Goal: Task Accomplishment & Management: Manage account settings

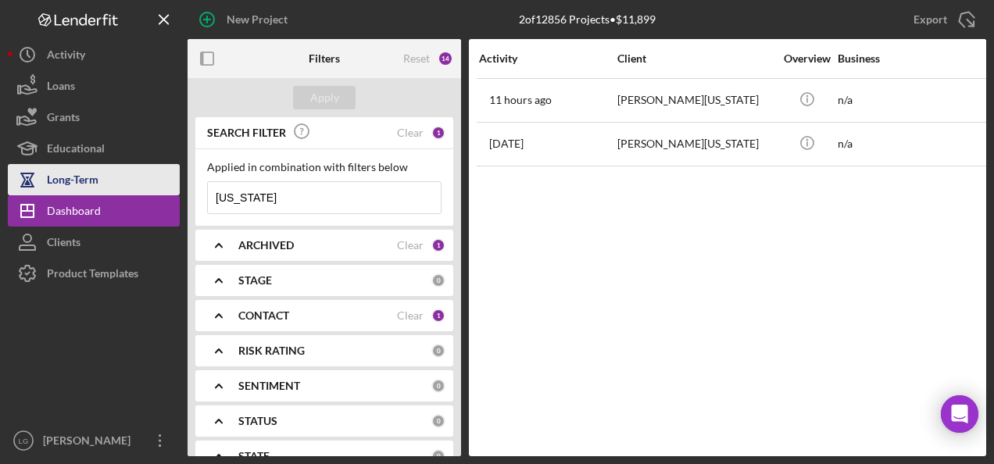
drag, startPoint x: 288, startPoint y: 192, endPoint x: 173, endPoint y: 187, distance: 114.2
click at [173, 187] on div "New Project 2 of 12856 Projects • $11,899 [US_STATE] Export Icon/Export Filters…" at bounding box center [497, 228] width 978 height 456
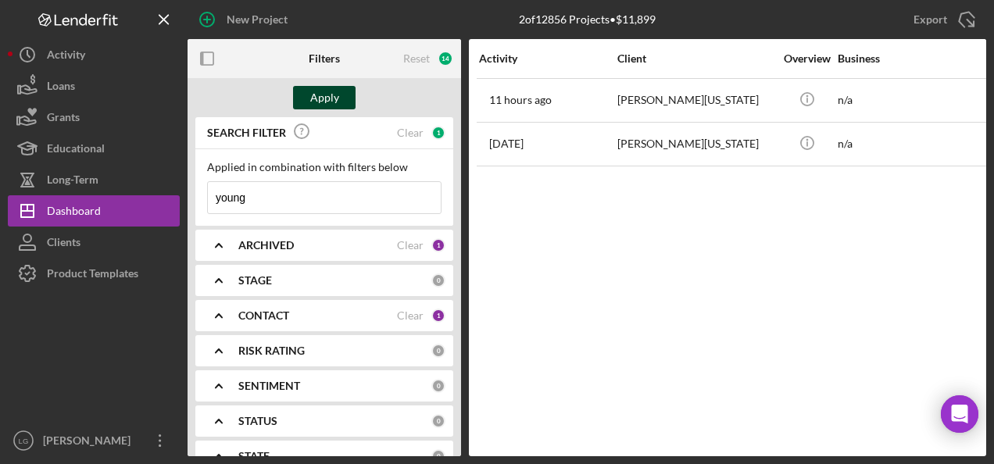
type input "young"
click at [325, 95] on div "Apply" at bounding box center [324, 97] width 29 height 23
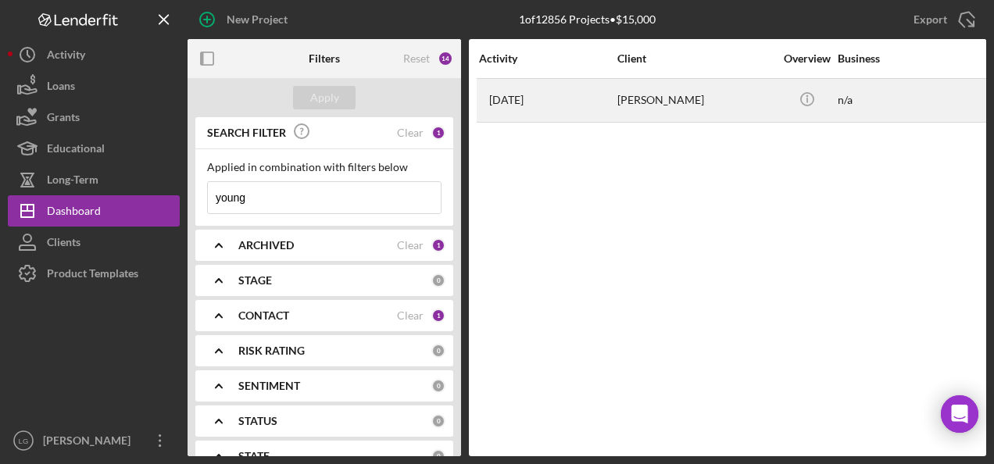
click at [655, 94] on div "[PERSON_NAME]" at bounding box center [695, 100] width 156 height 41
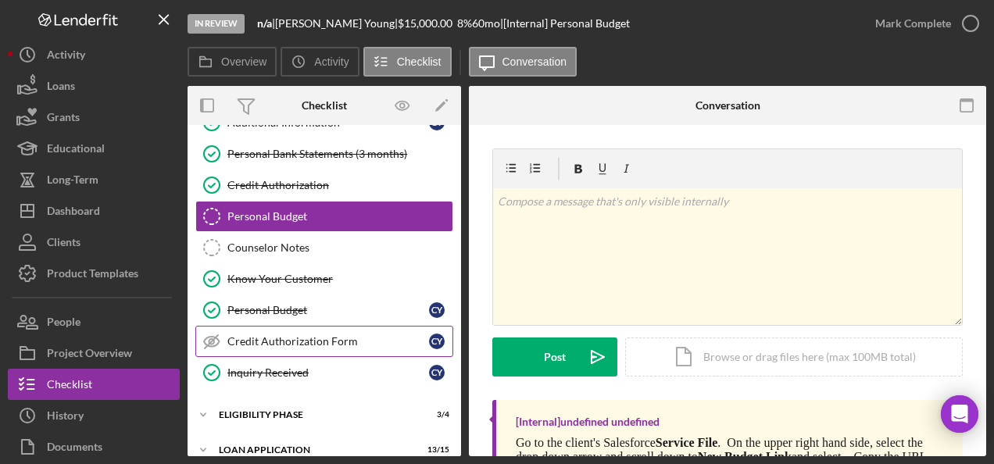
scroll to position [269, 0]
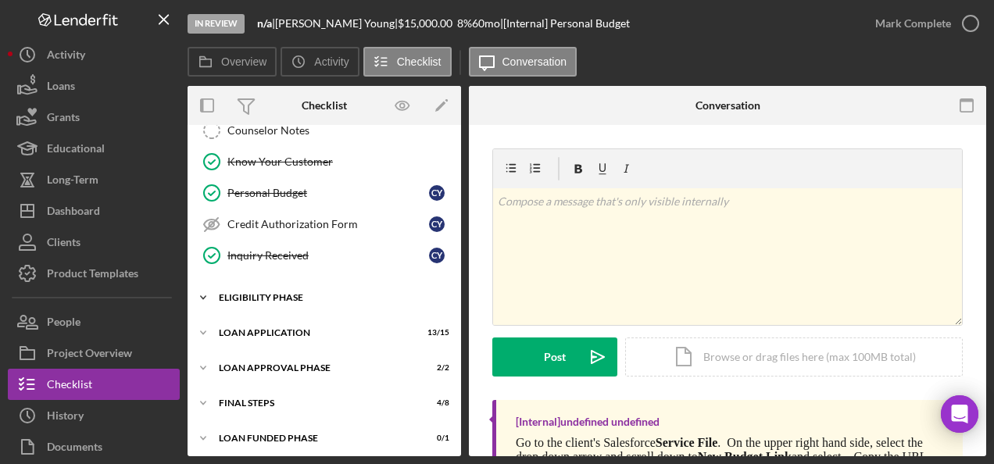
click at [258, 299] on div "Icon/Expander Eligibility Phase 3 / 4" at bounding box center [325, 297] width 274 height 31
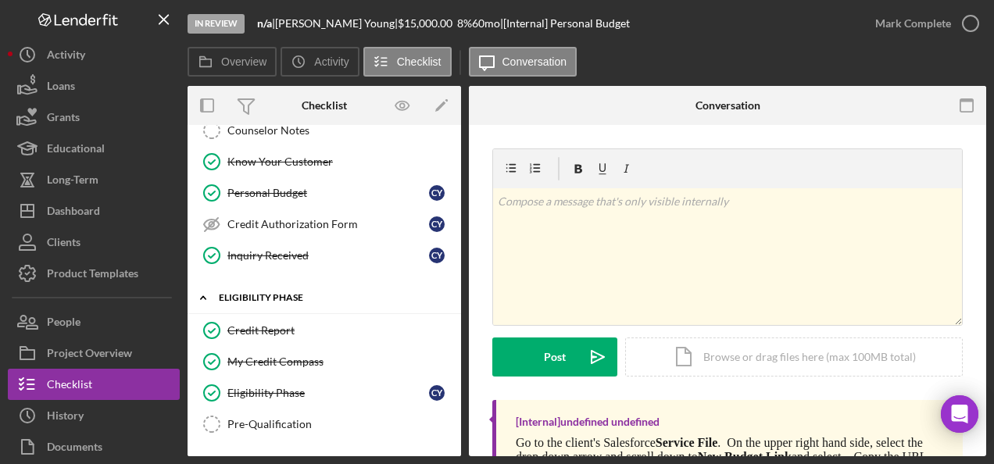
scroll to position [400, 0]
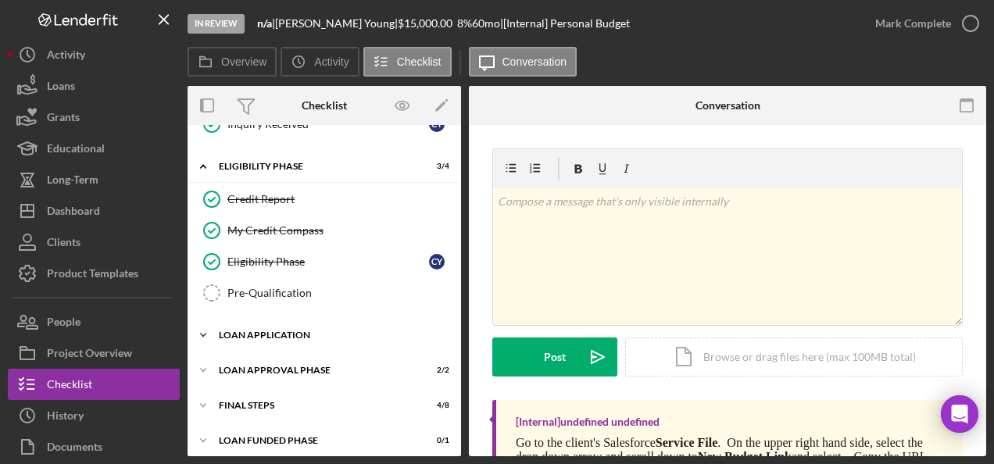
click at [242, 331] on div "Loan Application" at bounding box center [330, 335] width 223 height 9
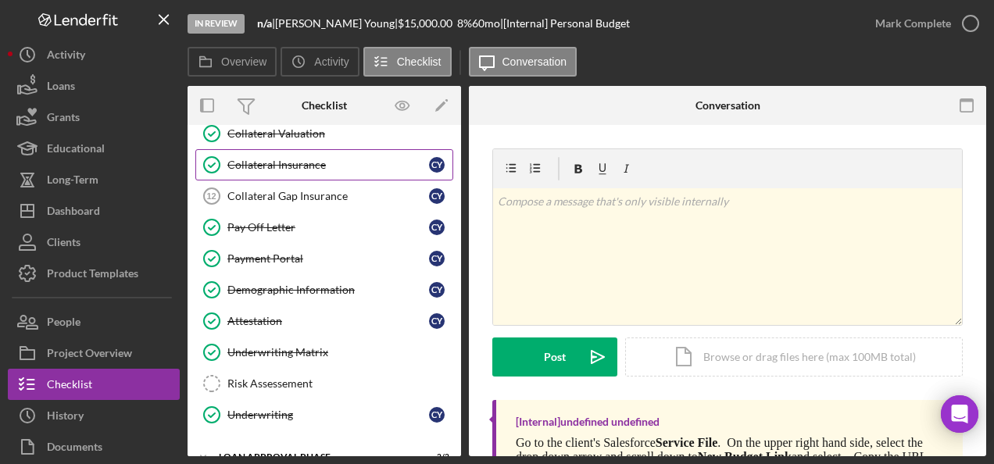
scroll to position [869, 0]
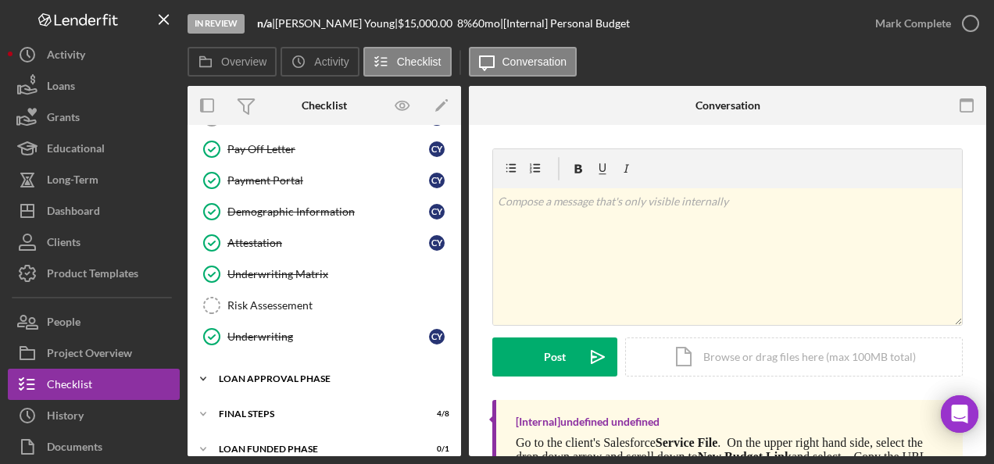
click at [263, 374] on div "Loan Approval Phase" at bounding box center [330, 378] width 223 height 9
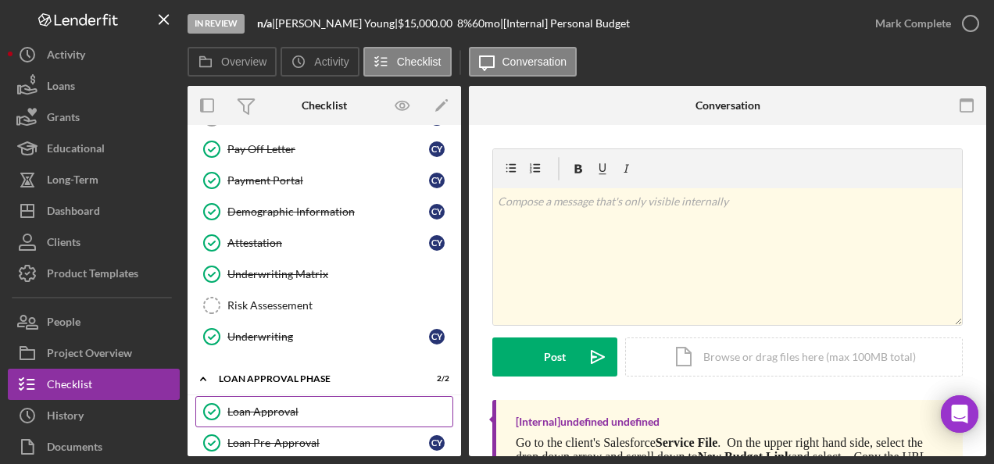
scroll to position [939, 0]
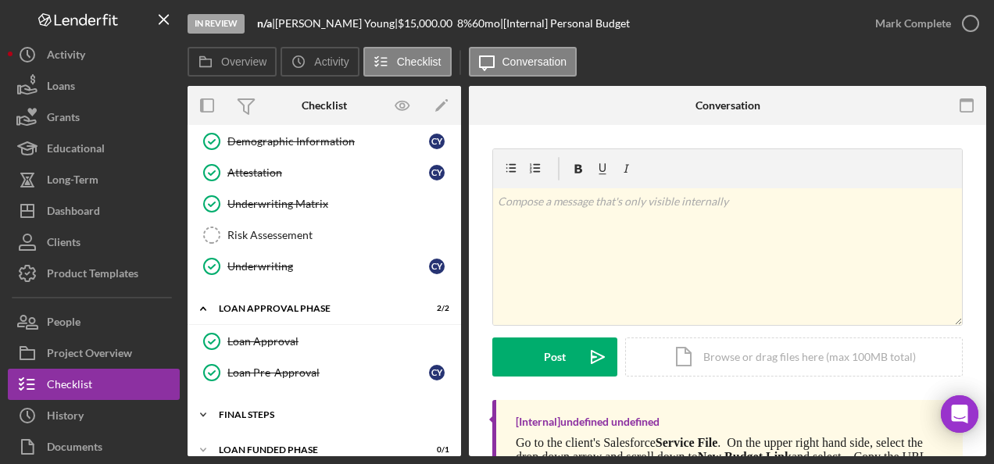
click at [254, 410] on div "FINAL STEPS" at bounding box center [330, 414] width 223 height 9
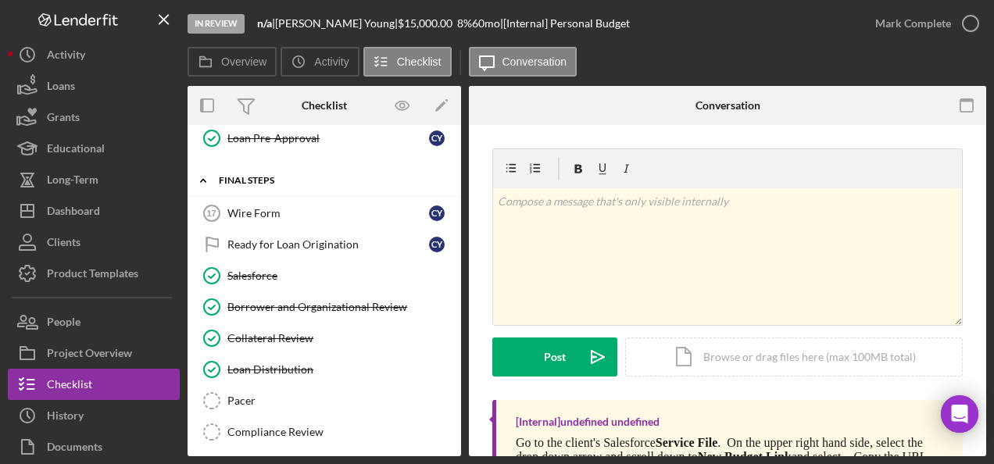
scroll to position [1193, 0]
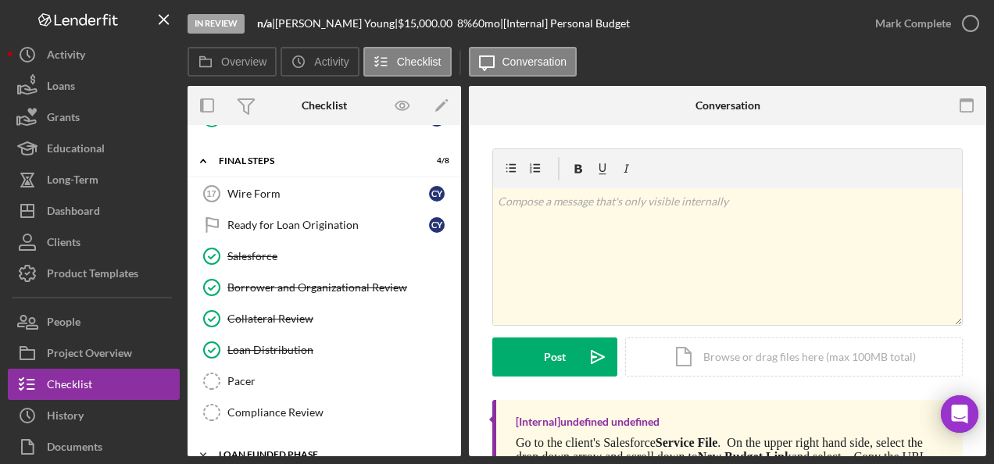
click at [260, 439] on div "Icon/Expander Loan Funded Phase 0 / 1" at bounding box center [325, 454] width 274 height 31
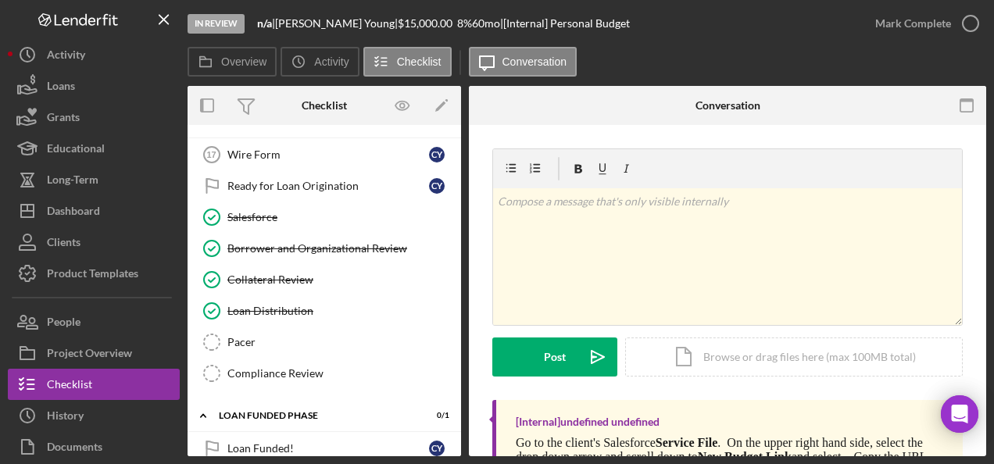
scroll to position [1154, 0]
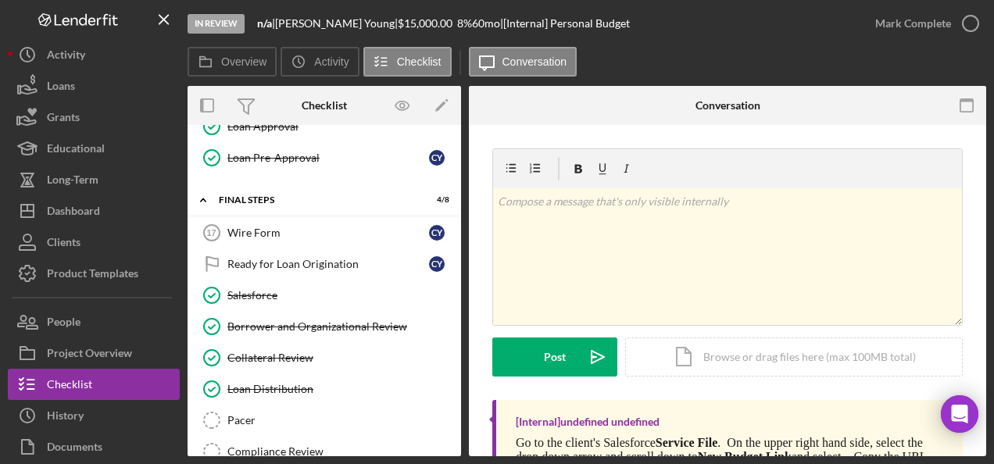
click at [330, 258] on div "Ready for Loan Origination" at bounding box center [328, 264] width 202 height 13
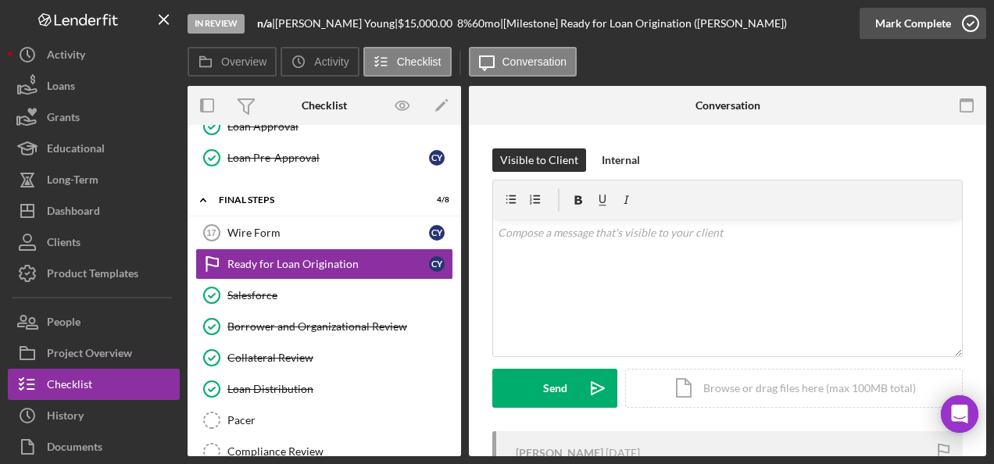
click at [885, 18] on div "Mark Complete" at bounding box center [913, 23] width 76 height 31
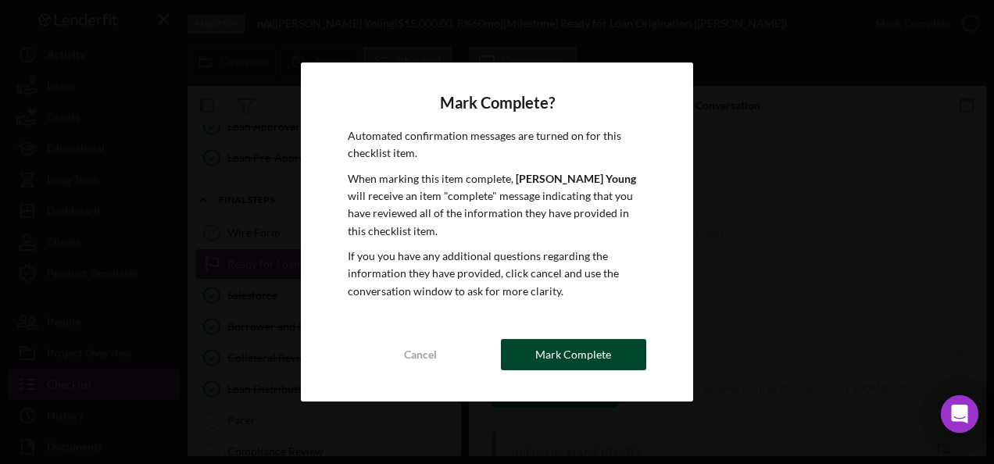
click at [608, 342] on div "Mark Complete" at bounding box center [573, 354] width 76 height 31
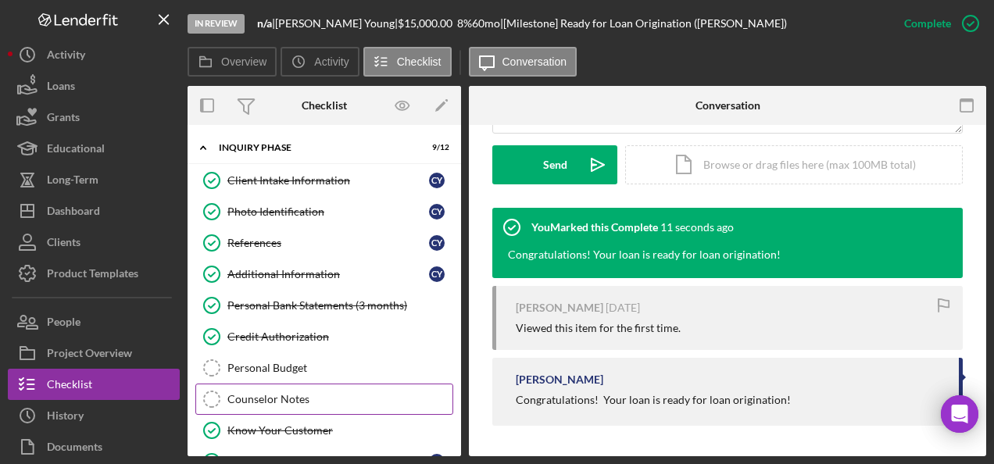
scroll to position [78, 0]
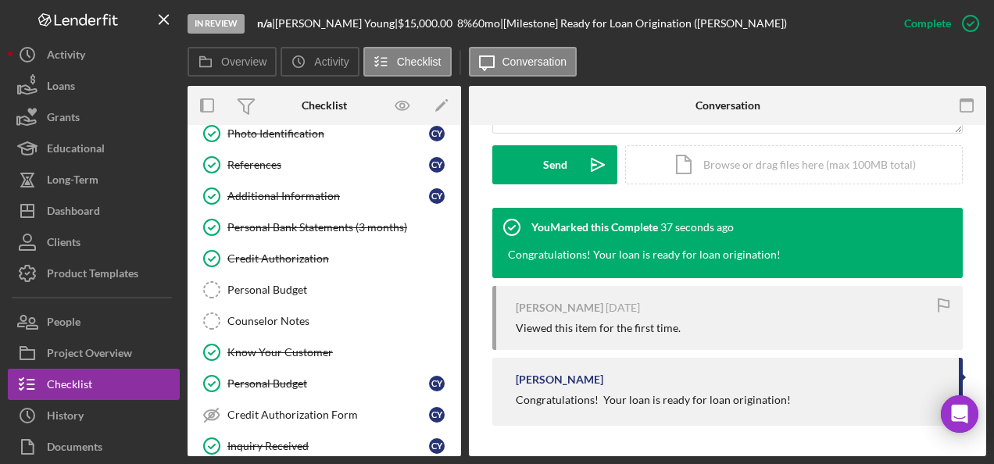
click at [669, 188] on div "Visible to Client Internal v Color teal Color pink Remove color Add row above A…" at bounding box center [727, 66] width 470 height 283
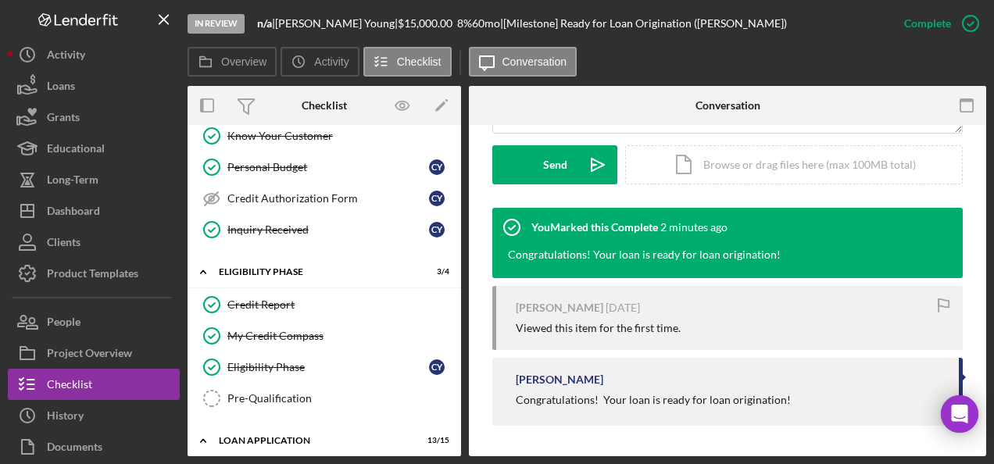
scroll to position [0, 0]
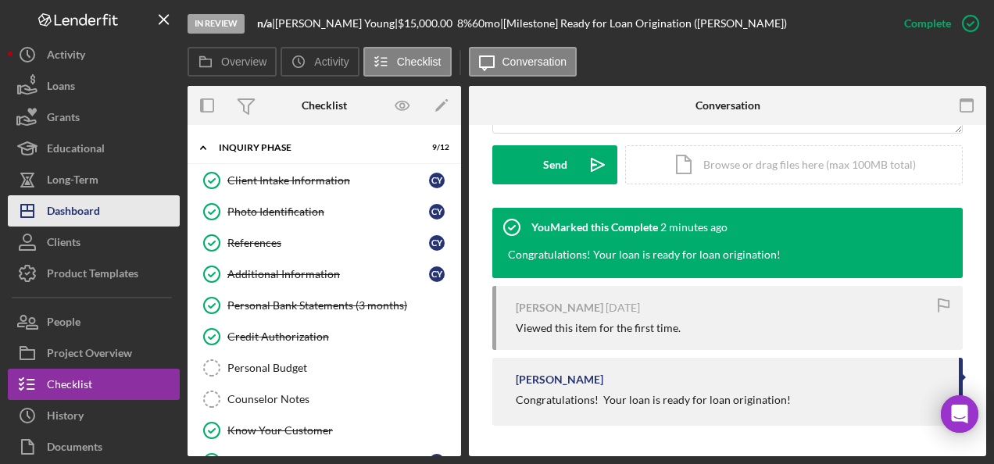
click at [98, 214] on div "Dashboard" at bounding box center [73, 212] width 53 height 35
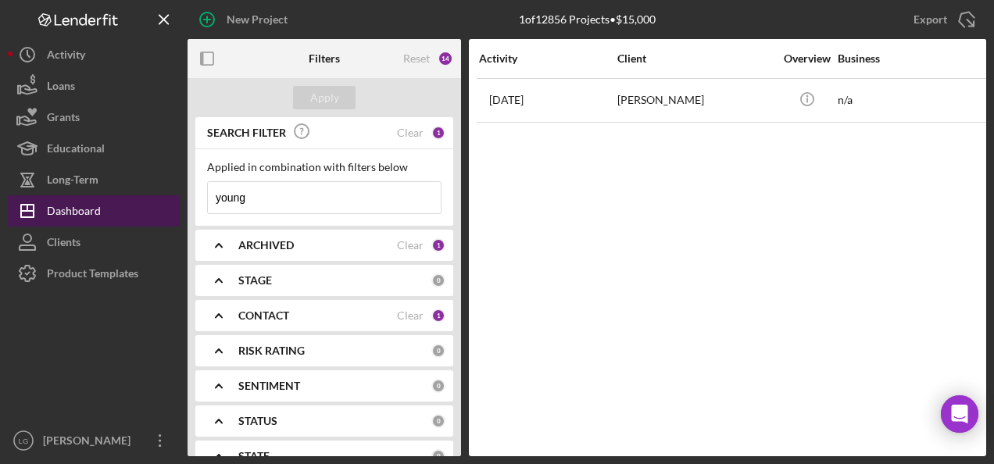
drag, startPoint x: 228, startPoint y: 208, endPoint x: 173, endPoint y: 210, distance: 54.8
click at [173, 210] on div "New Project 1 of 12856 Projects • $15,000 young Export Icon/Export Filters Rese…" at bounding box center [497, 228] width 978 height 456
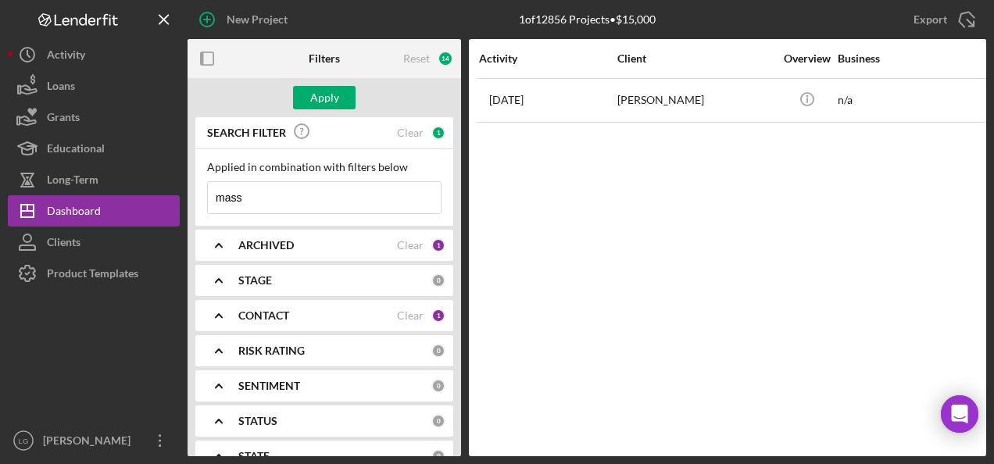
type input "Massena"
click at [319, 98] on div "Apply" at bounding box center [324, 97] width 29 height 23
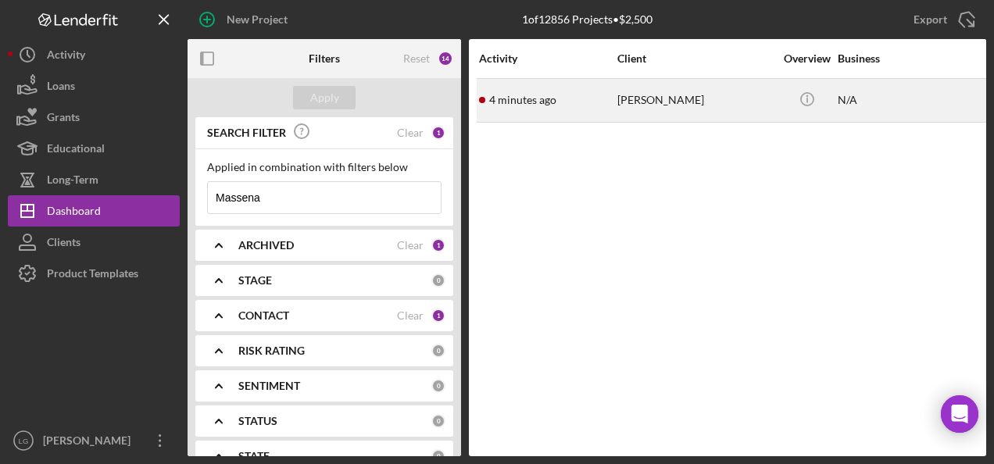
click at [605, 88] on div "4 minutes ago Tiffany Massena" at bounding box center [547, 100] width 137 height 41
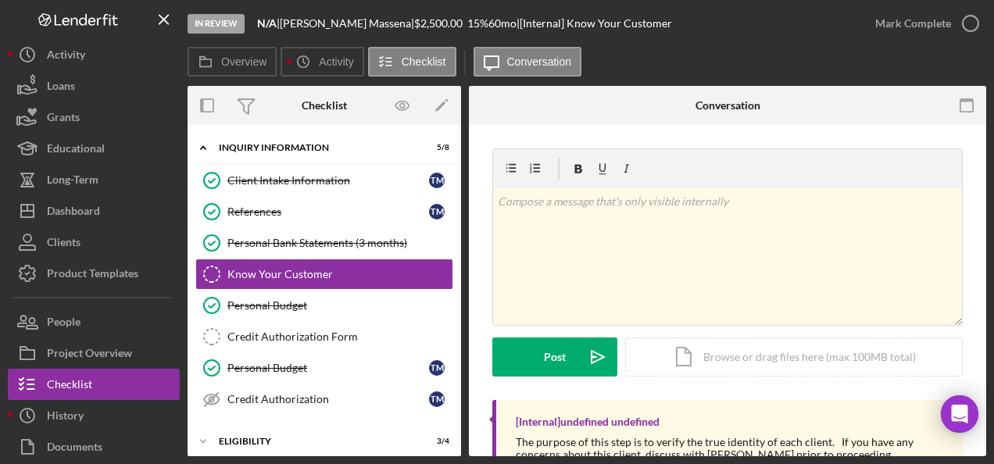
scroll to position [145, 0]
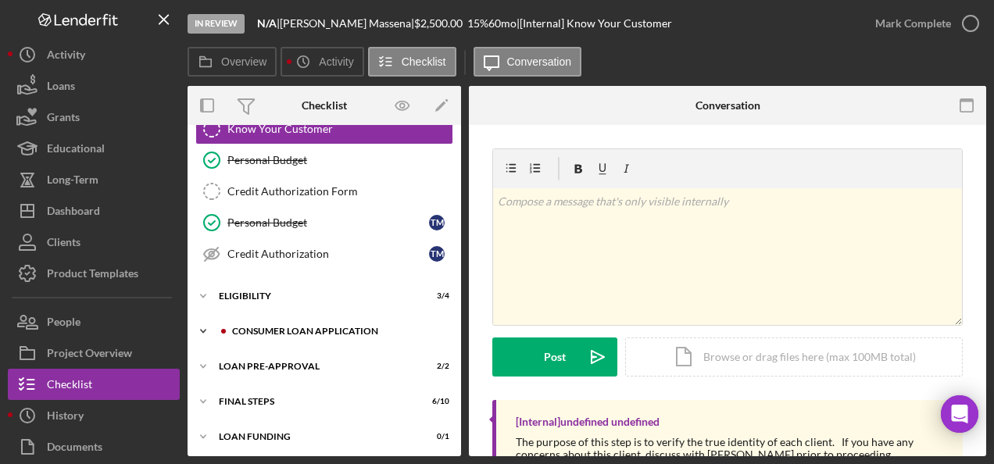
click at [273, 327] on div "Consumer Loan Application" at bounding box center [336, 331] width 209 height 9
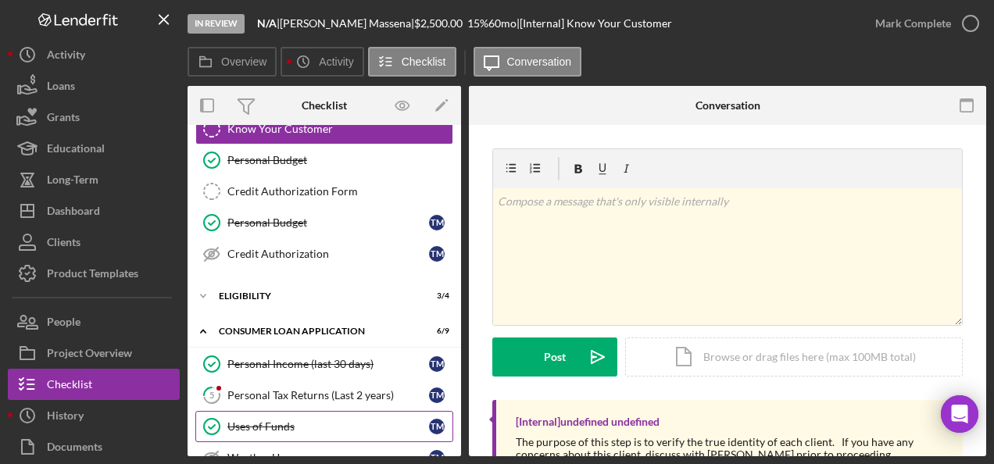
scroll to position [302, 0]
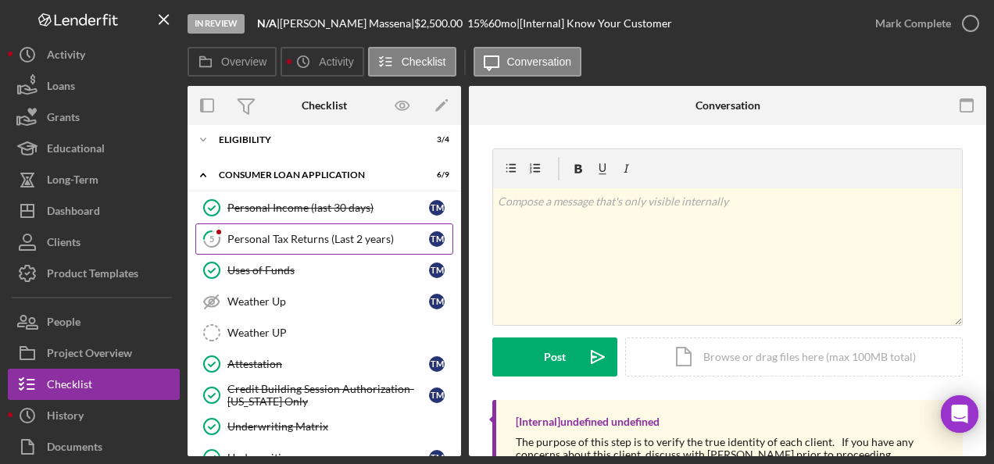
click at [289, 224] on link "5 Personal Tax Returns (Last 2 years) T M" at bounding box center [324, 238] width 258 height 31
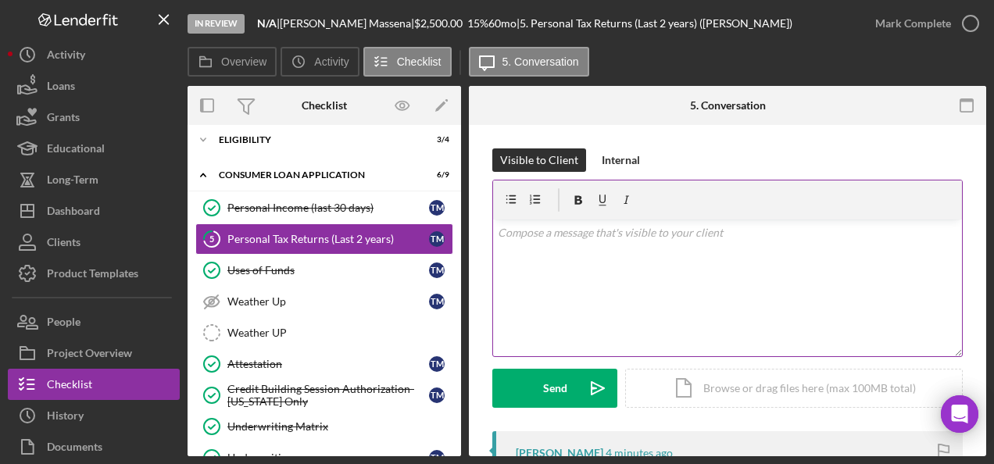
scroll to position [234, 0]
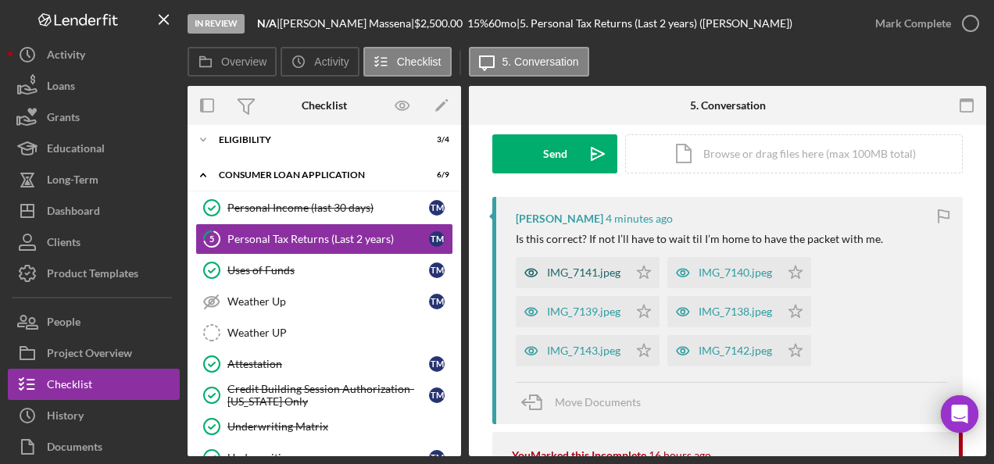
click at [567, 275] on div "IMG_7141.jpeg" at bounding box center [583, 272] width 73 height 13
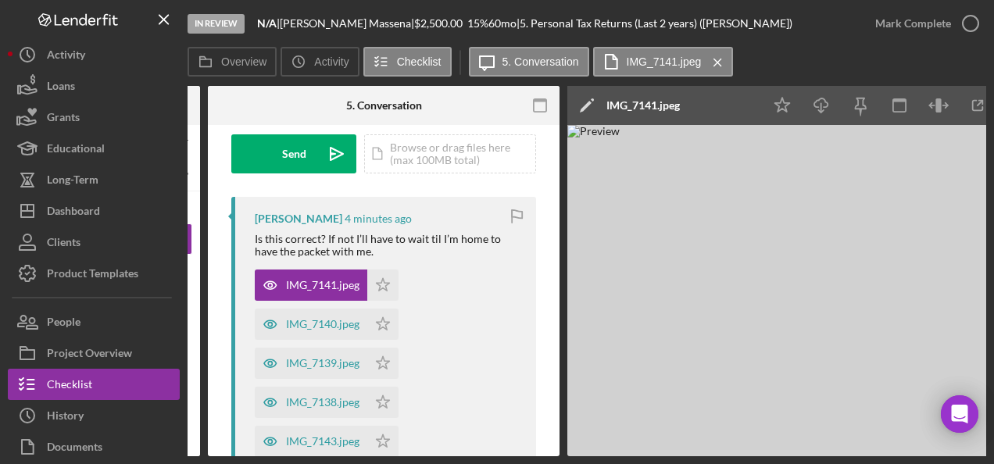
scroll to position [0, 263]
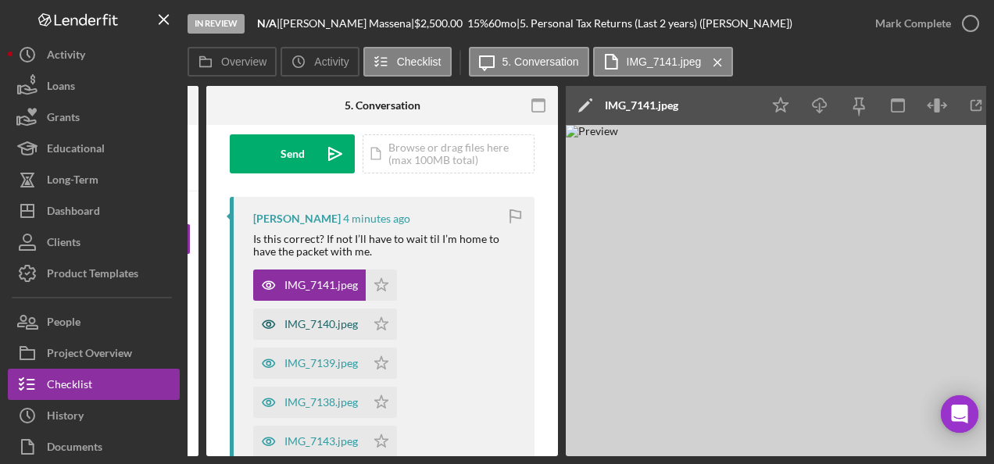
click at [316, 320] on div "IMG_7140.jpeg" at bounding box center [320, 324] width 73 height 13
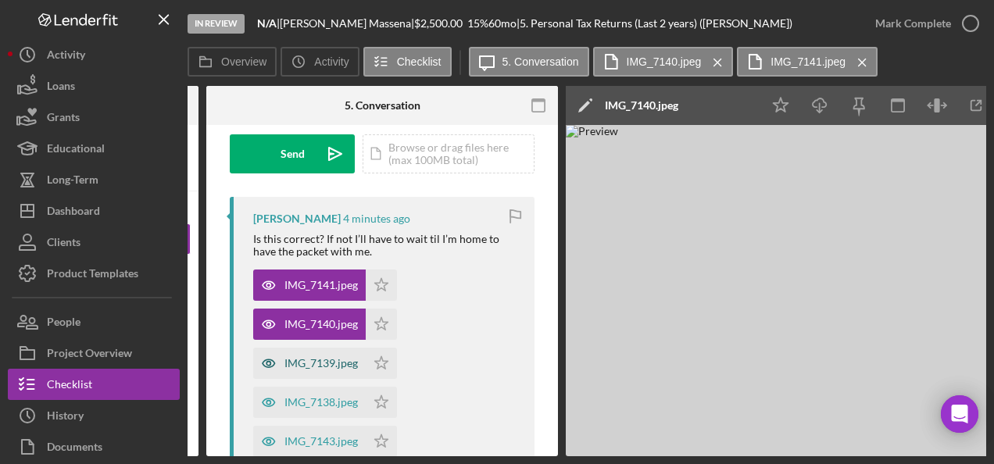
click at [333, 369] on div "IMG_7139.jpeg" at bounding box center [309, 363] width 113 height 31
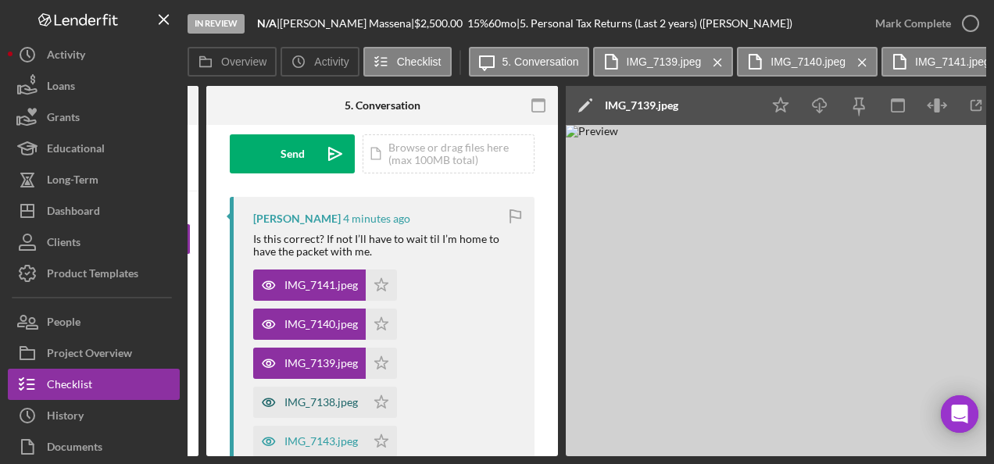
click at [323, 399] on div "IMG_7138.jpeg" at bounding box center [320, 402] width 73 height 13
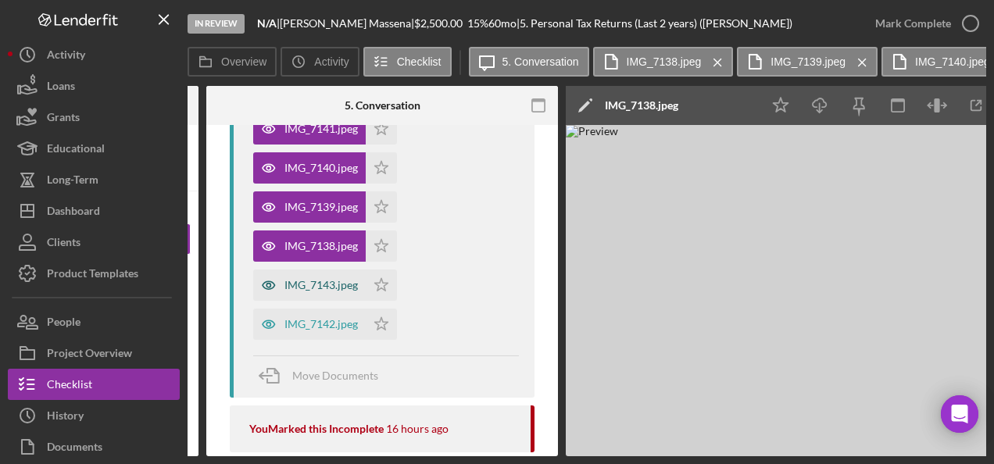
click at [328, 281] on div "IMG_7143.jpeg" at bounding box center [320, 285] width 73 height 13
click at [316, 322] on div "IMG_7142.jpeg" at bounding box center [320, 324] width 73 height 13
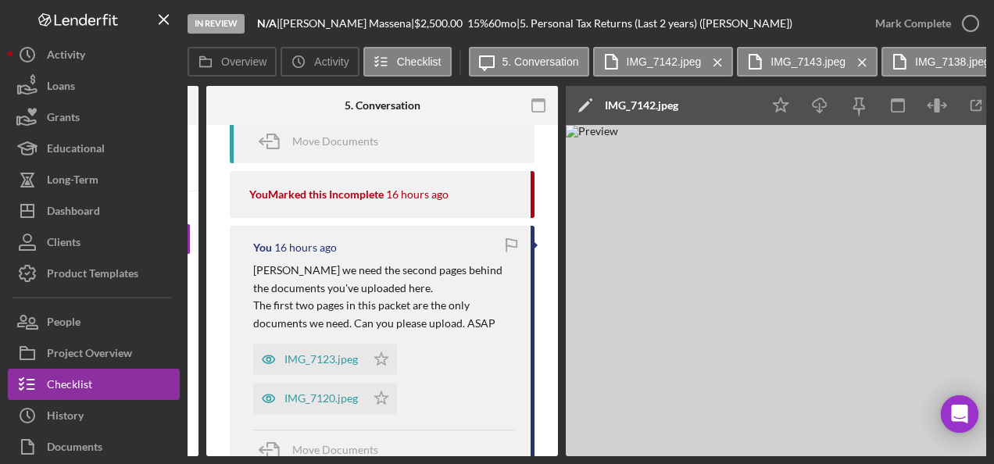
scroll to position [781, 0]
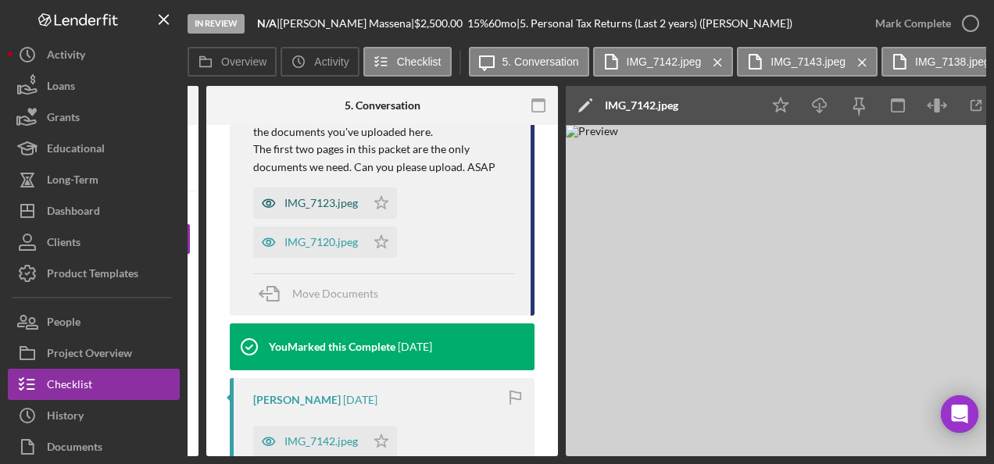
click at [331, 200] on div "IMG_7123.jpeg" at bounding box center [320, 203] width 73 height 13
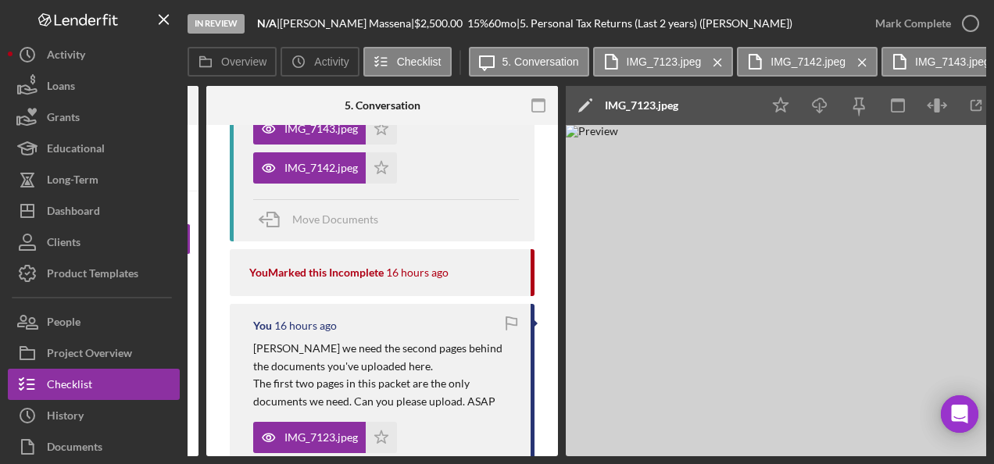
scroll to position [703, 0]
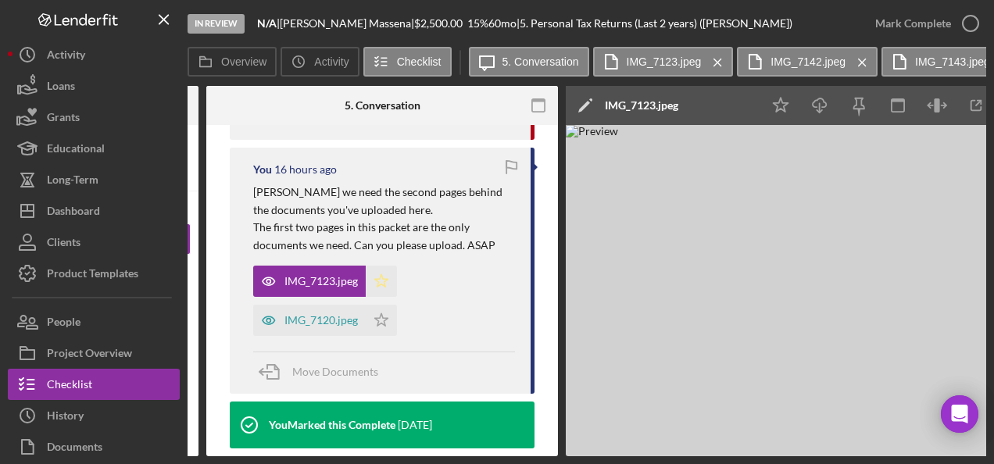
click at [378, 291] on icon "Icon/Star" at bounding box center [381, 281] width 31 height 31
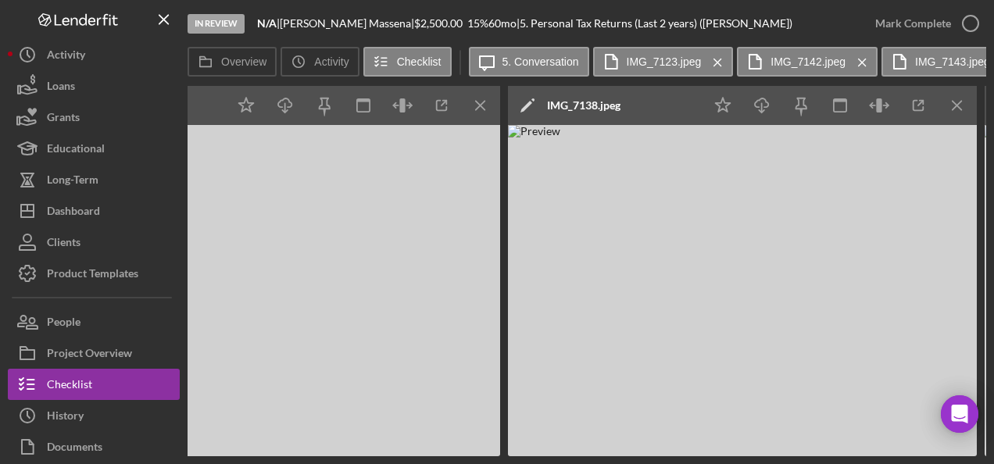
scroll to position [0, 1760]
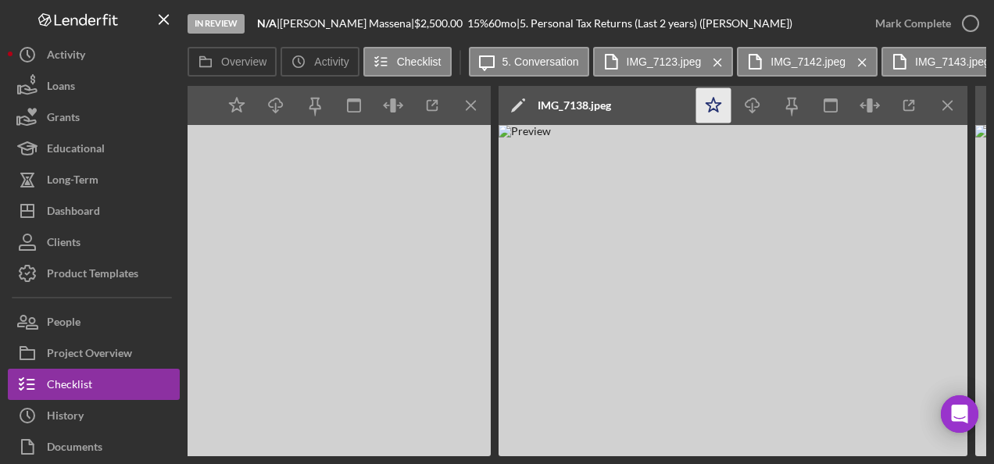
click at [725, 103] on icon "Icon/Star" at bounding box center [713, 105] width 35 height 35
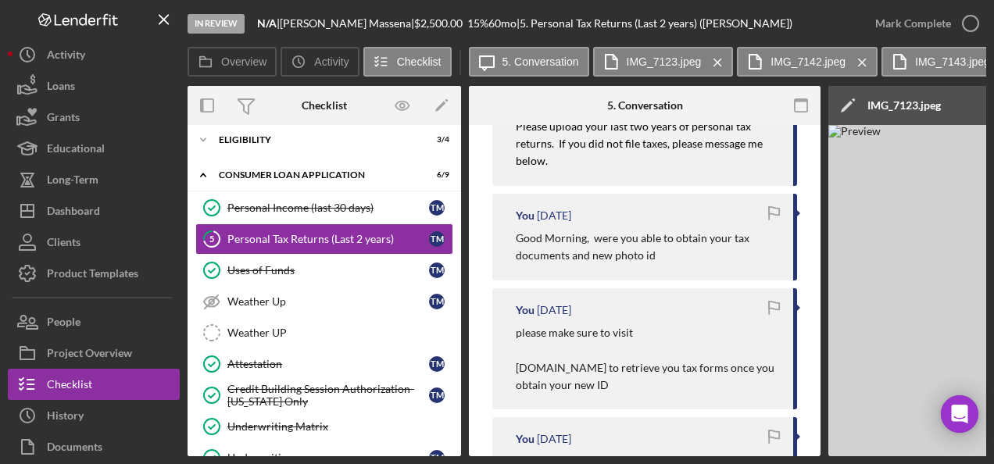
scroll to position [0, 0]
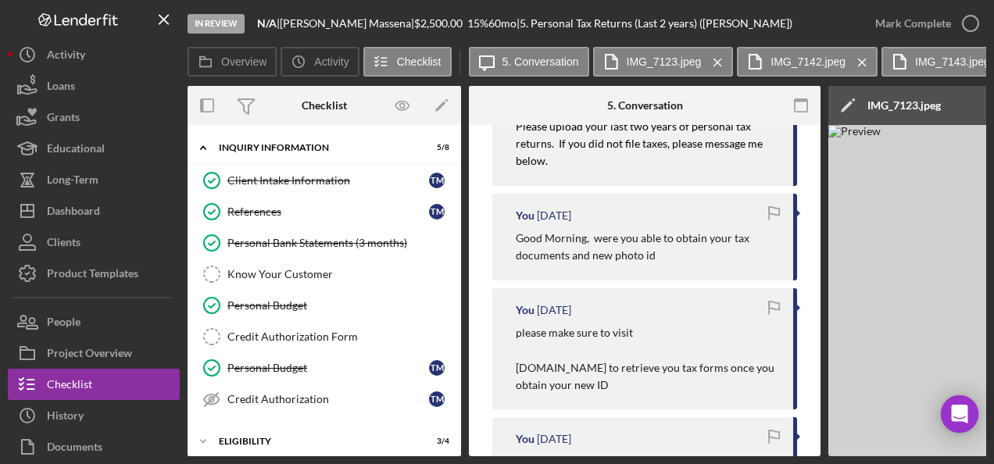
click at [332, 241] on div "Personal Bank Statements (3 months)" at bounding box center [339, 243] width 225 height 13
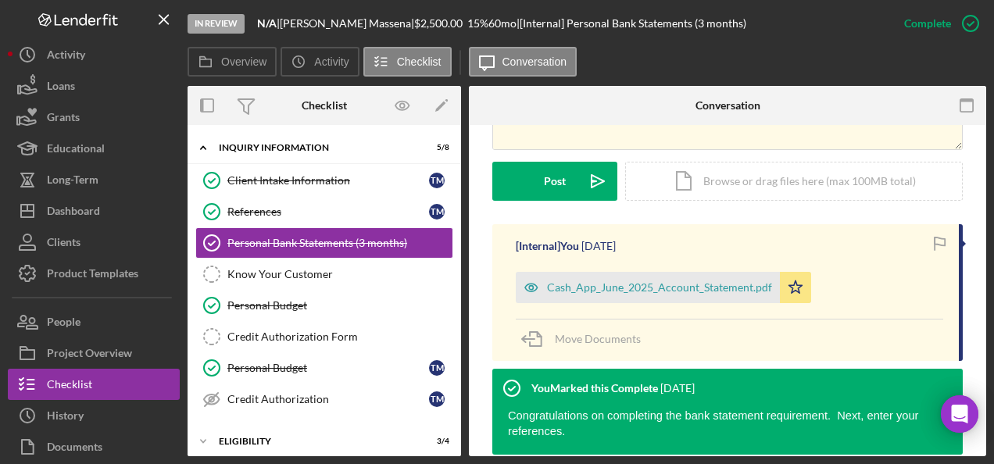
scroll to position [469, 0]
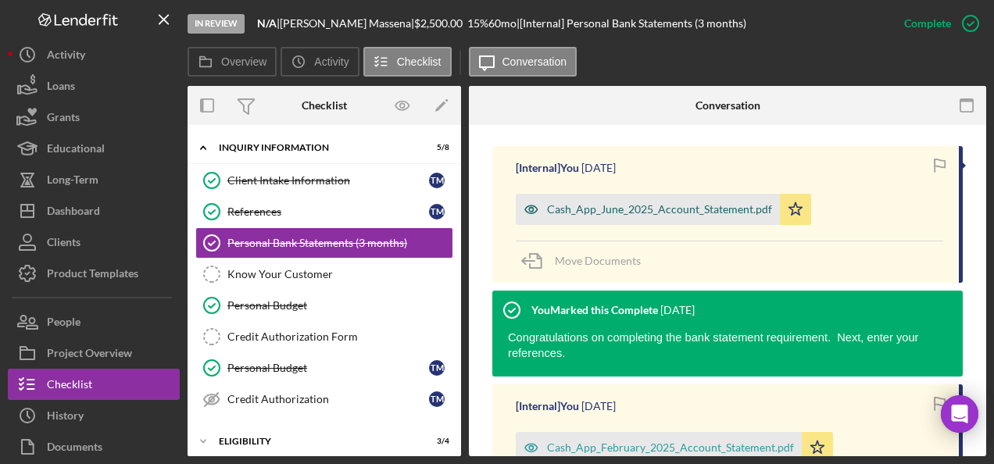
click at [692, 218] on div "Cash_App_June_2025_Account_Statement.pdf" at bounding box center [648, 209] width 264 height 31
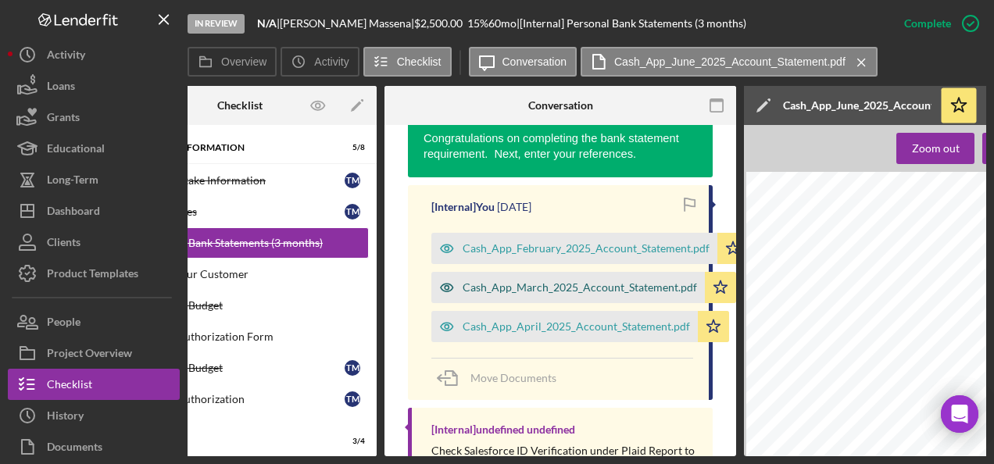
scroll to position [753, 0]
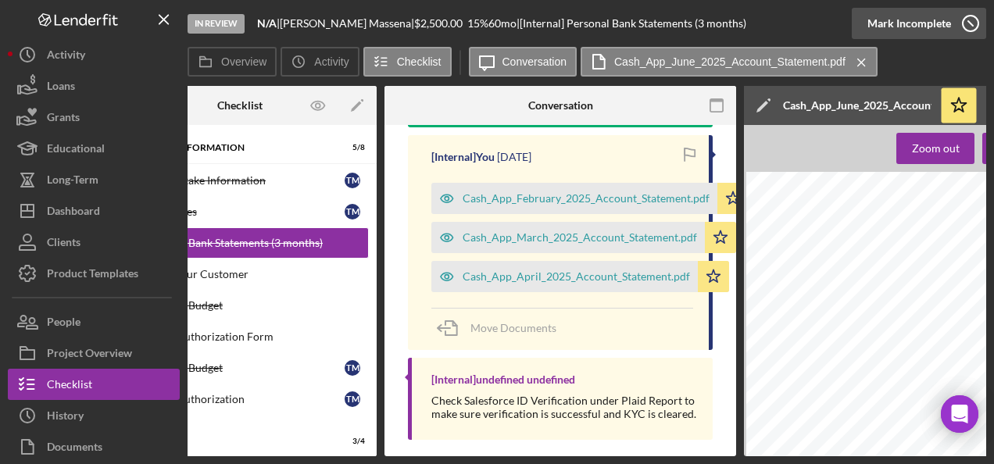
click at [909, 17] on div "Mark Incomplete" at bounding box center [909, 23] width 84 height 31
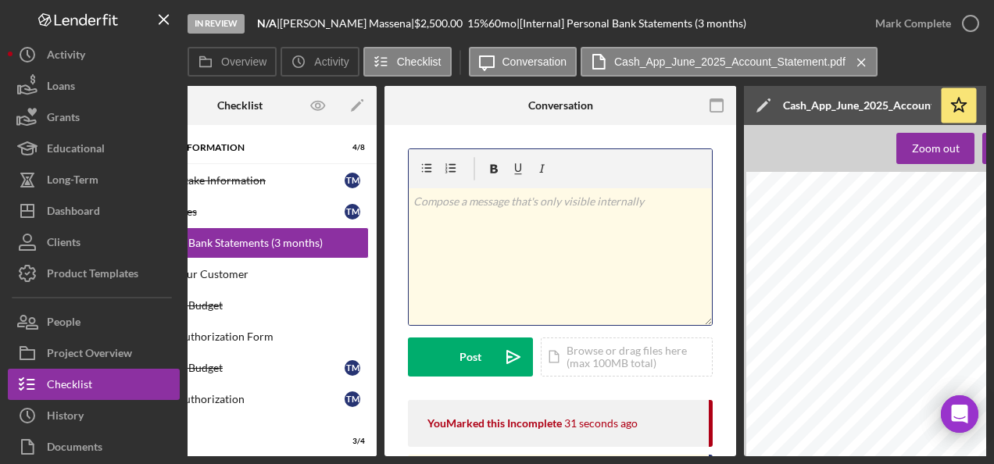
click at [535, 239] on div "v Color teal Color pink Remove color Add row above Add row below Add column bef…" at bounding box center [560, 256] width 303 height 137
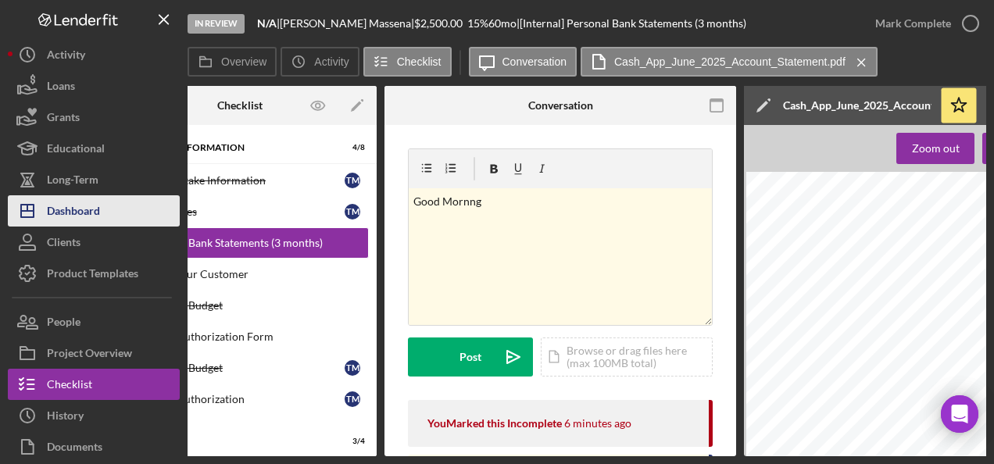
click at [58, 202] on div "Dashboard" at bounding box center [73, 212] width 53 height 35
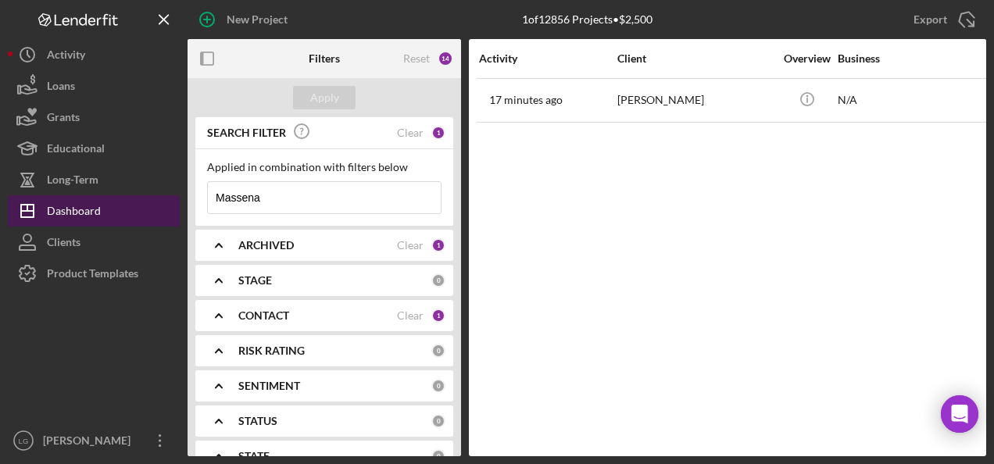
drag, startPoint x: 277, startPoint y: 201, endPoint x: 177, endPoint y: 198, distance: 100.1
click at [177, 198] on div "New Project 1 of 12856 Projects • $2,500 Massena Export Icon/Export Filters Res…" at bounding box center [497, 228] width 978 height 456
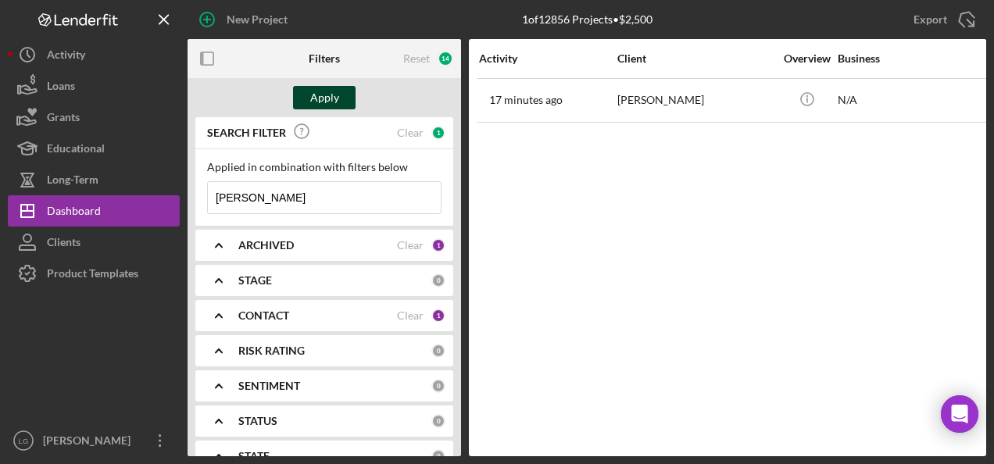
type input "mcdonald"
click at [325, 102] on div "Apply" at bounding box center [324, 97] width 29 height 23
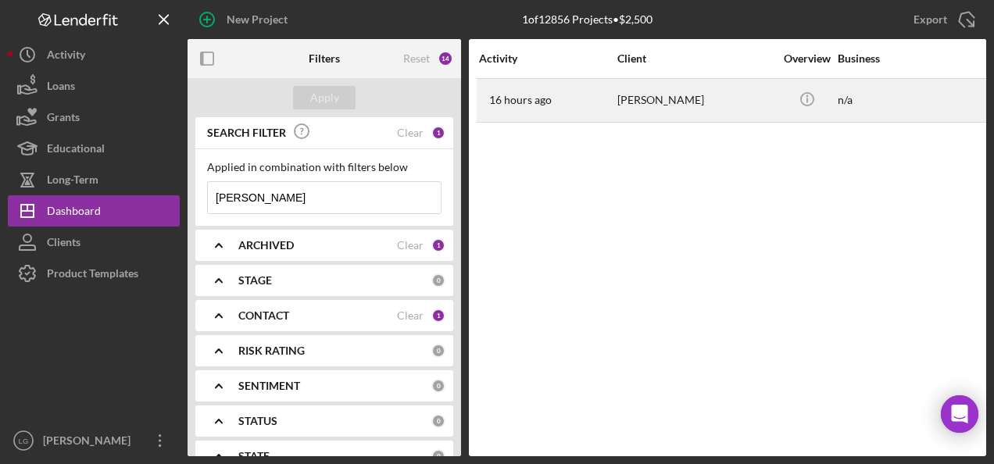
click at [625, 103] on div "[PERSON_NAME]" at bounding box center [695, 100] width 156 height 41
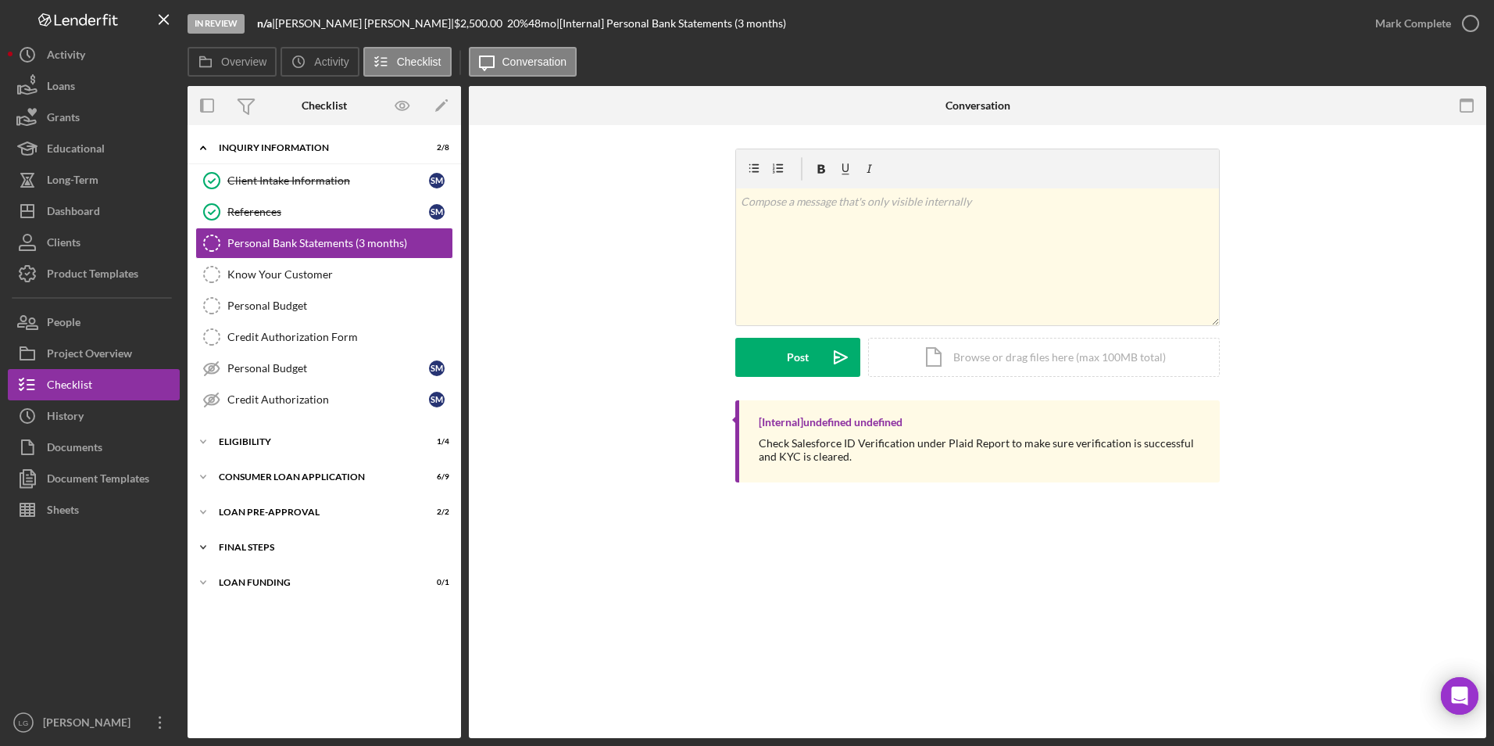
drag, startPoint x: 218, startPoint y: 585, endPoint x: 213, endPoint y: 556, distance: 29.4
click at [218, 585] on icon "Icon/Expander" at bounding box center [203, 582] width 31 height 31
drag, startPoint x: 212, startPoint y: 547, endPoint x: 221, endPoint y: 506, distance: 41.7
click at [212, 546] on icon "Icon/Expander" at bounding box center [203, 546] width 31 height 31
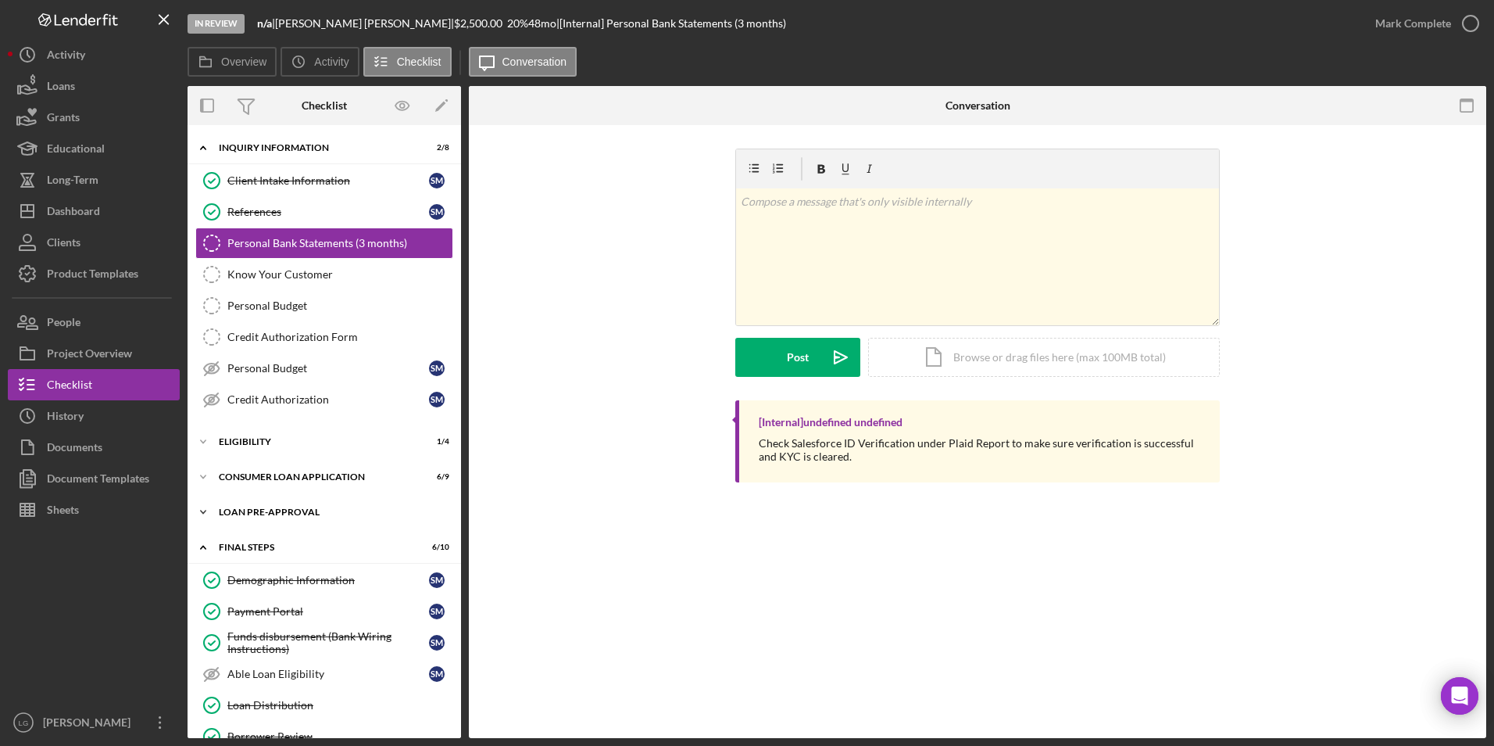
click at [221, 505] on div "Icon/Expander Loan Pre-Approval 2 / 2" at bounding box center [325, 511] width 274 height 31
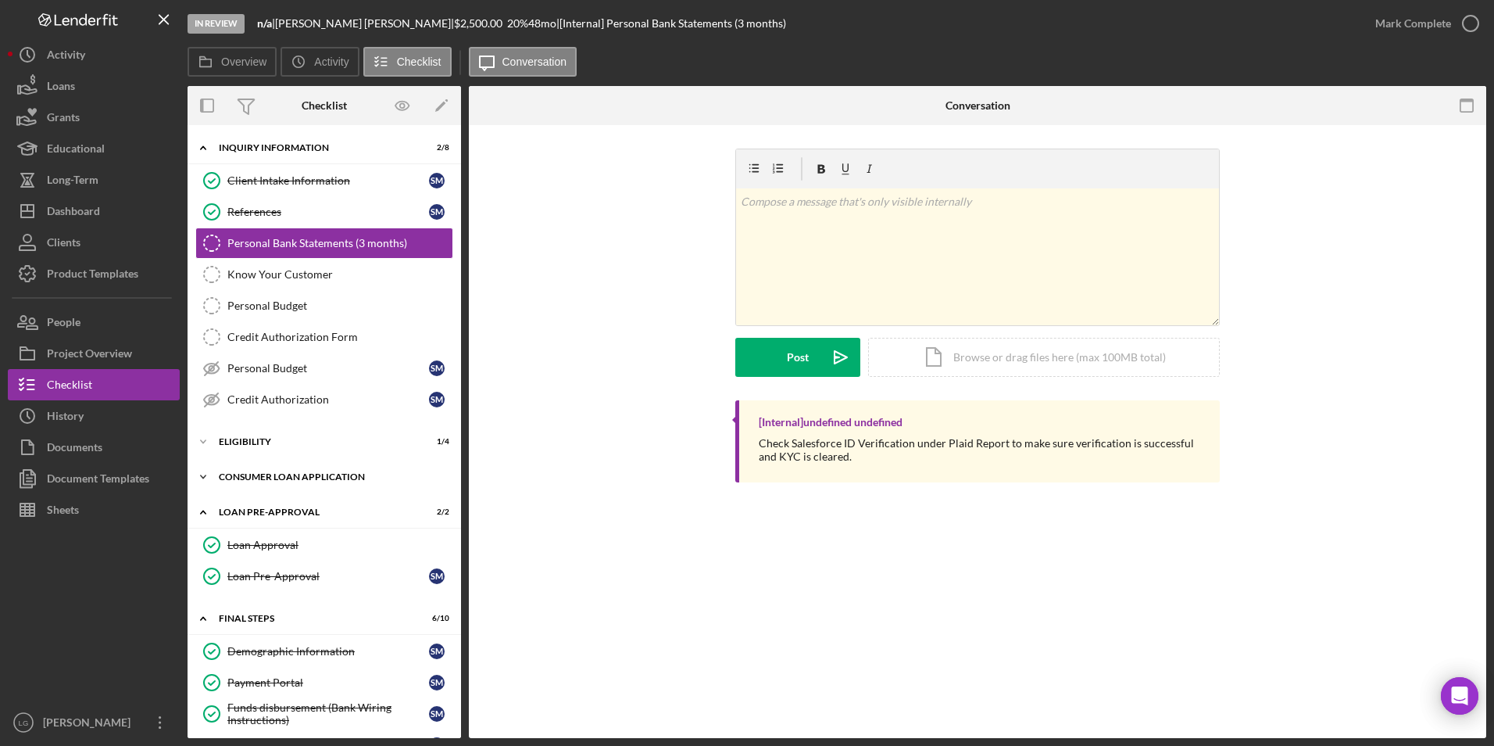
click at [227, 479] on div "Consumer Loan Application" at bounding box center [330, 476] width 223 height 9
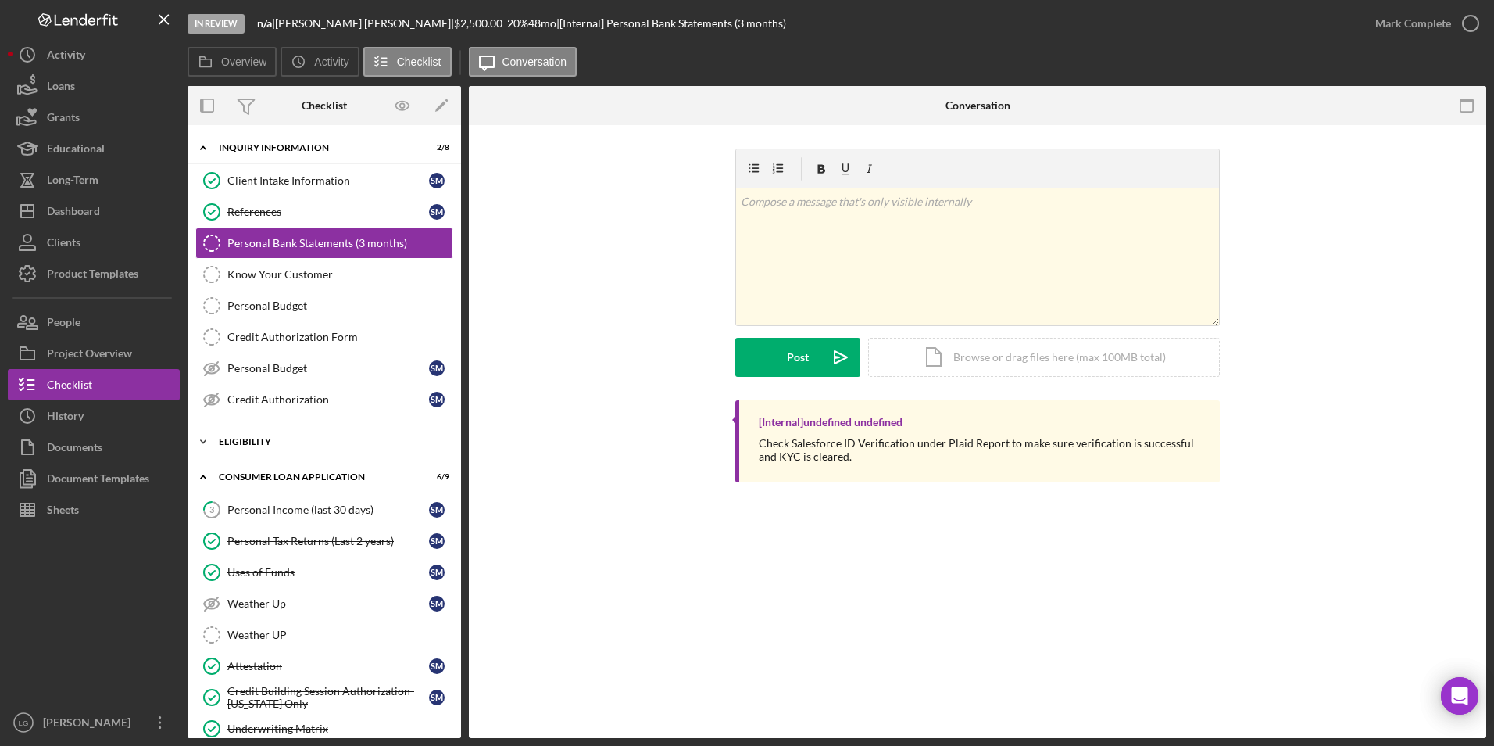
click at [230, 445] on div "Eligibility" at bounding box center [330, 441] width 223 height 9
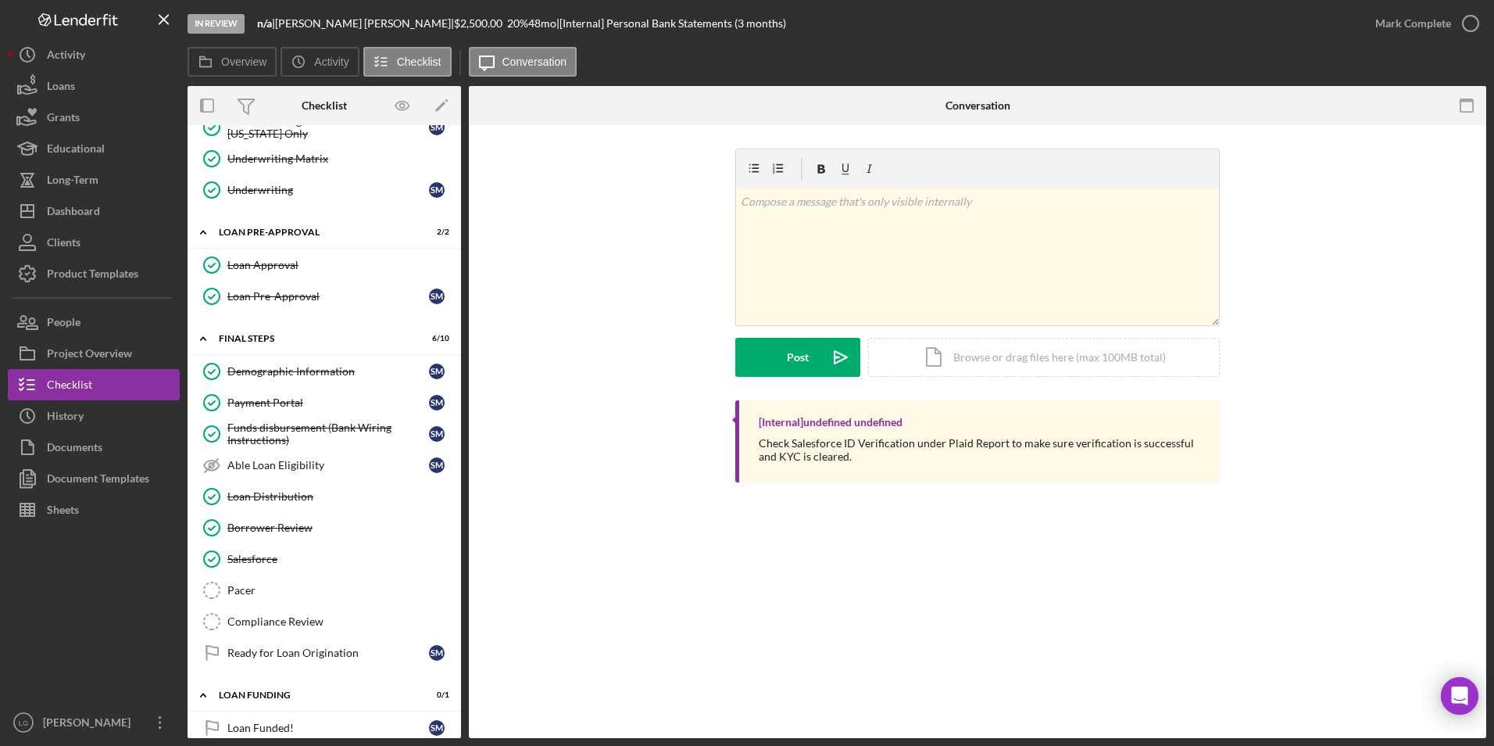
scroll to position [724, 0]
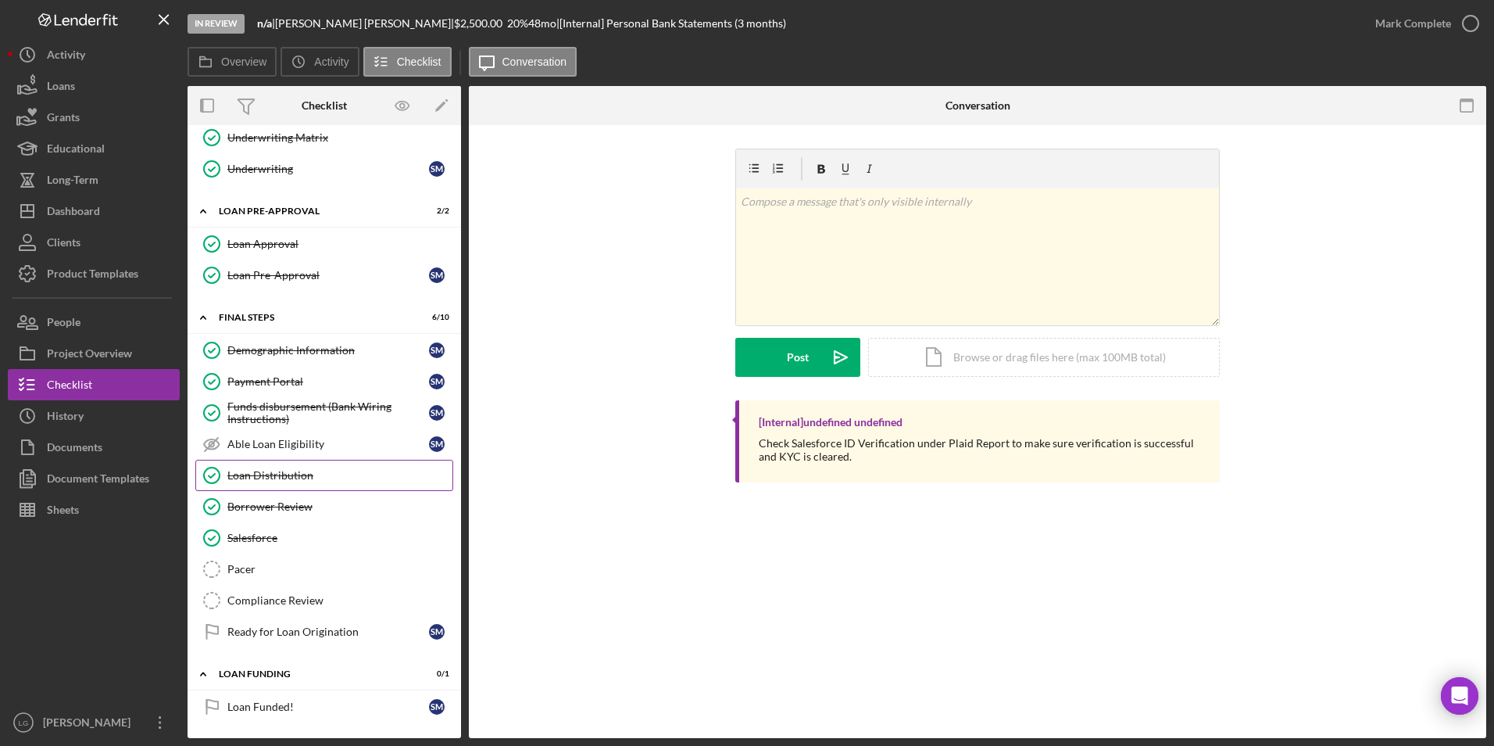
click at [266, 471] on div "Loan Distribution" at bounding box center [339, 475] width 225 height 13
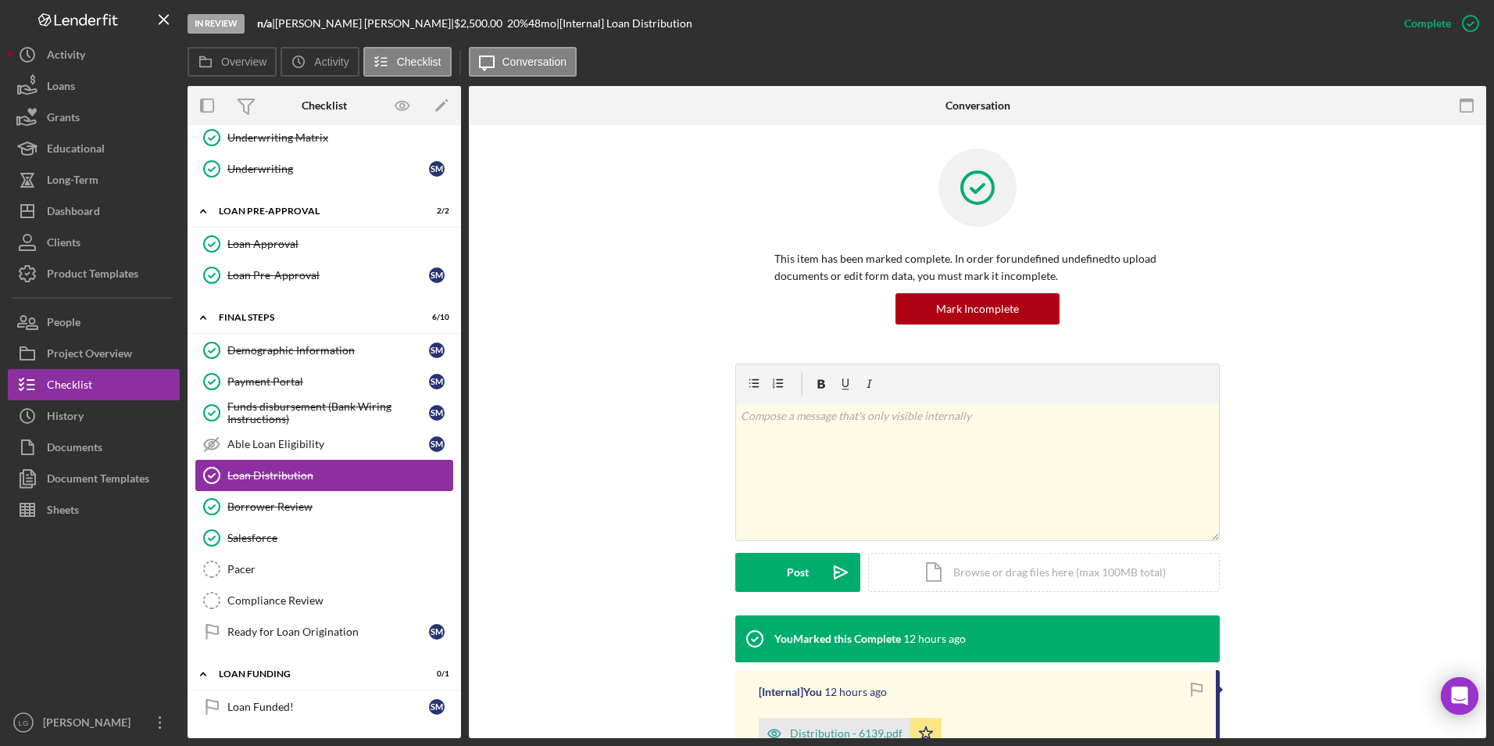
scroll to position [724, 0]
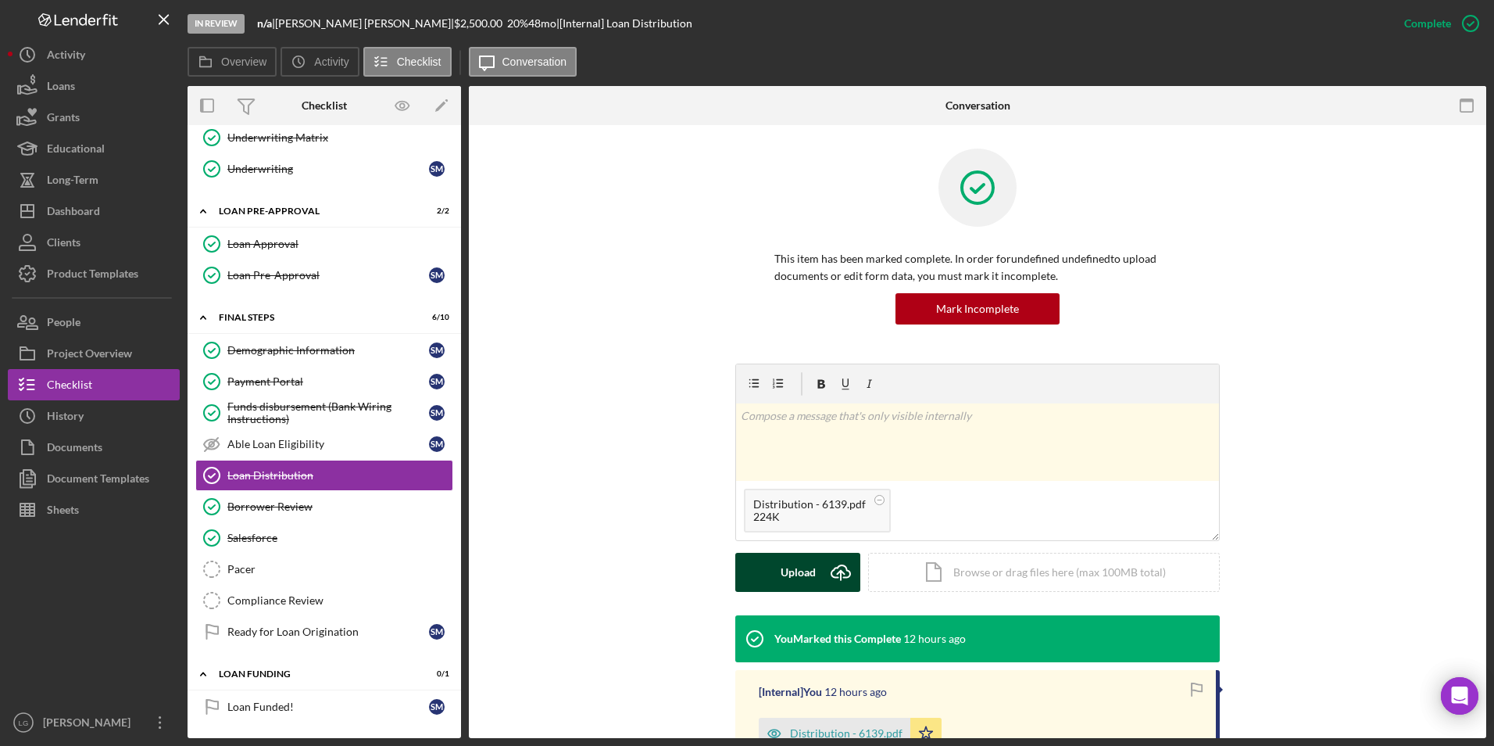
click at [793, 563] on div "Upload" at bounding box center [798, 571] width 35 height 39
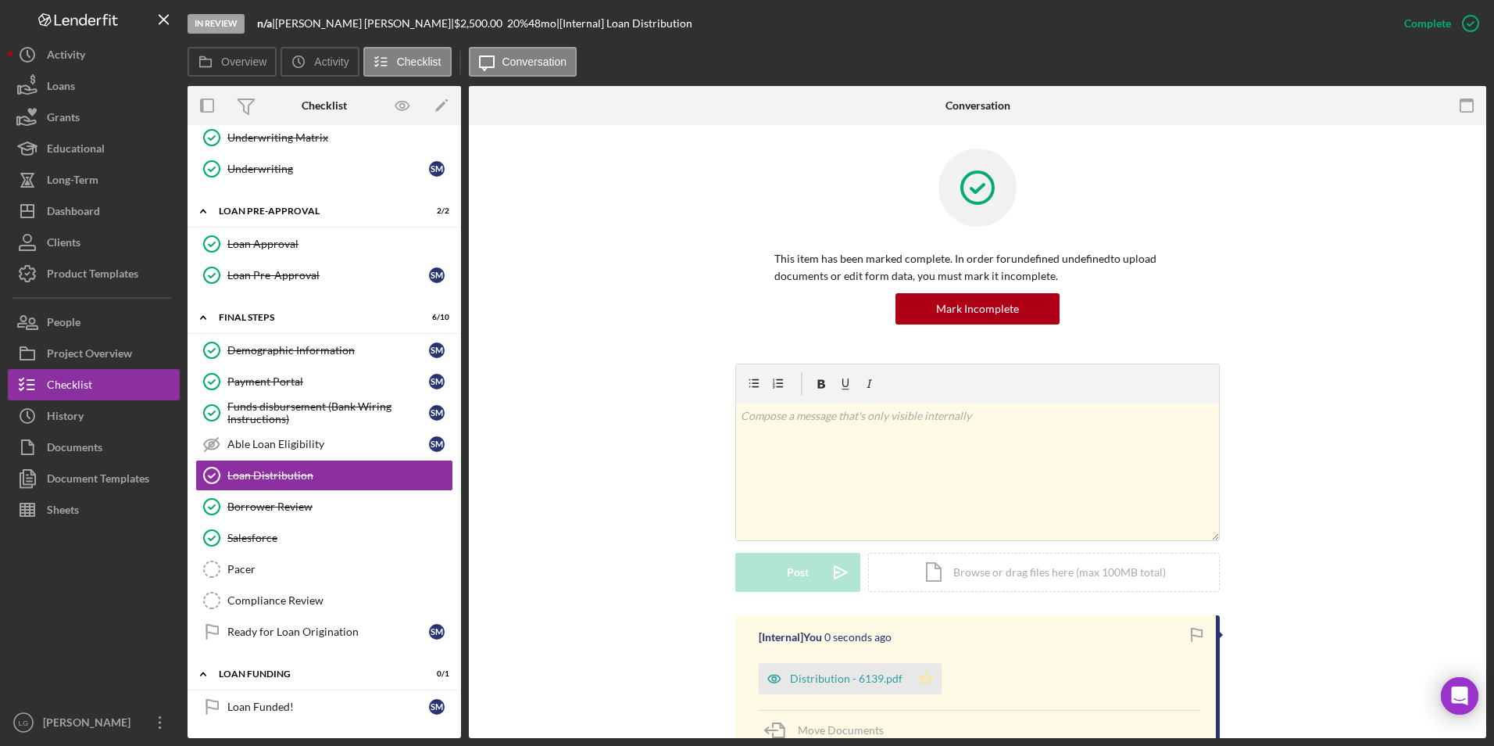
click at [923, 677] on icon "Icon/Star" at bounding box center [925, 678] width 31 height 31
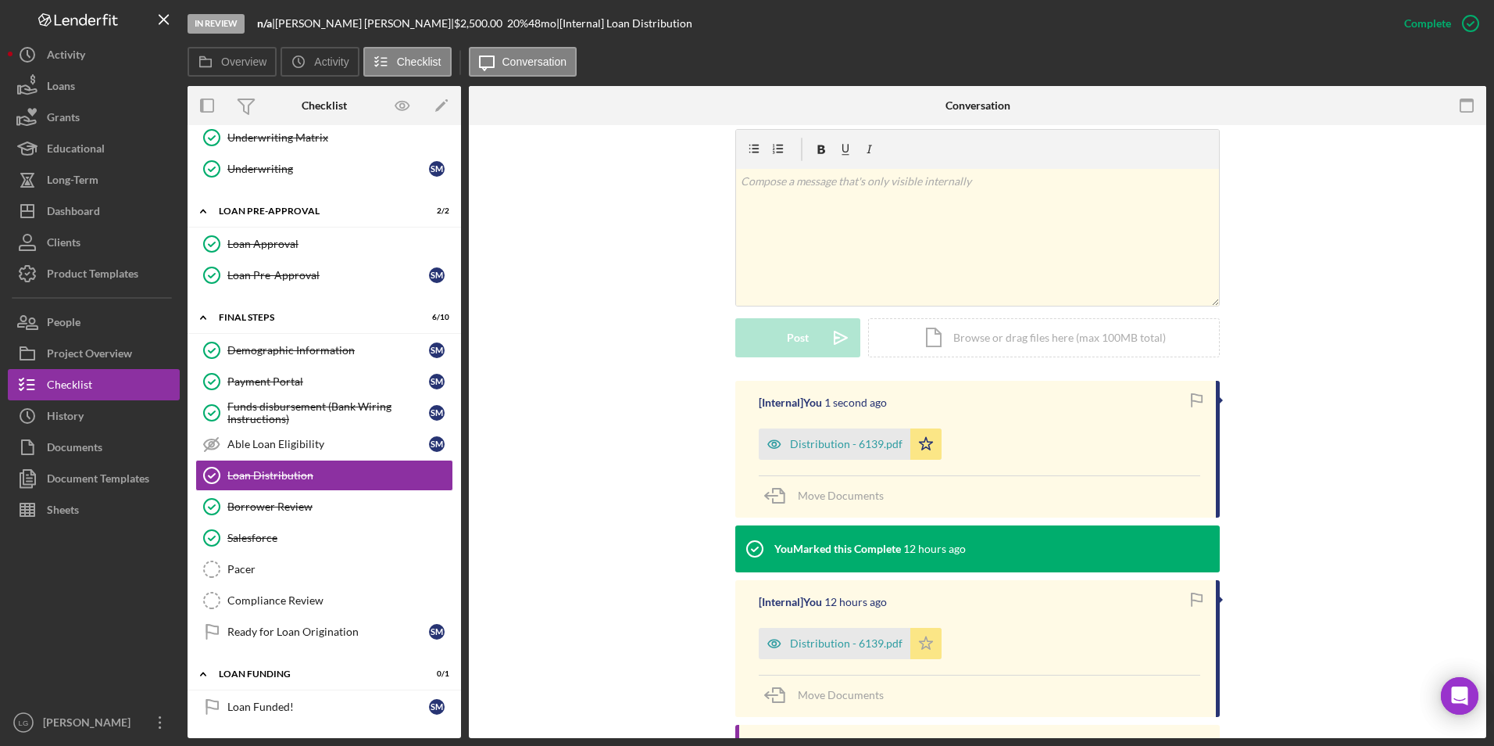
click at [910, 645] on icon "Icon/Star" at bounding box center [925, 643] width 31 height 31
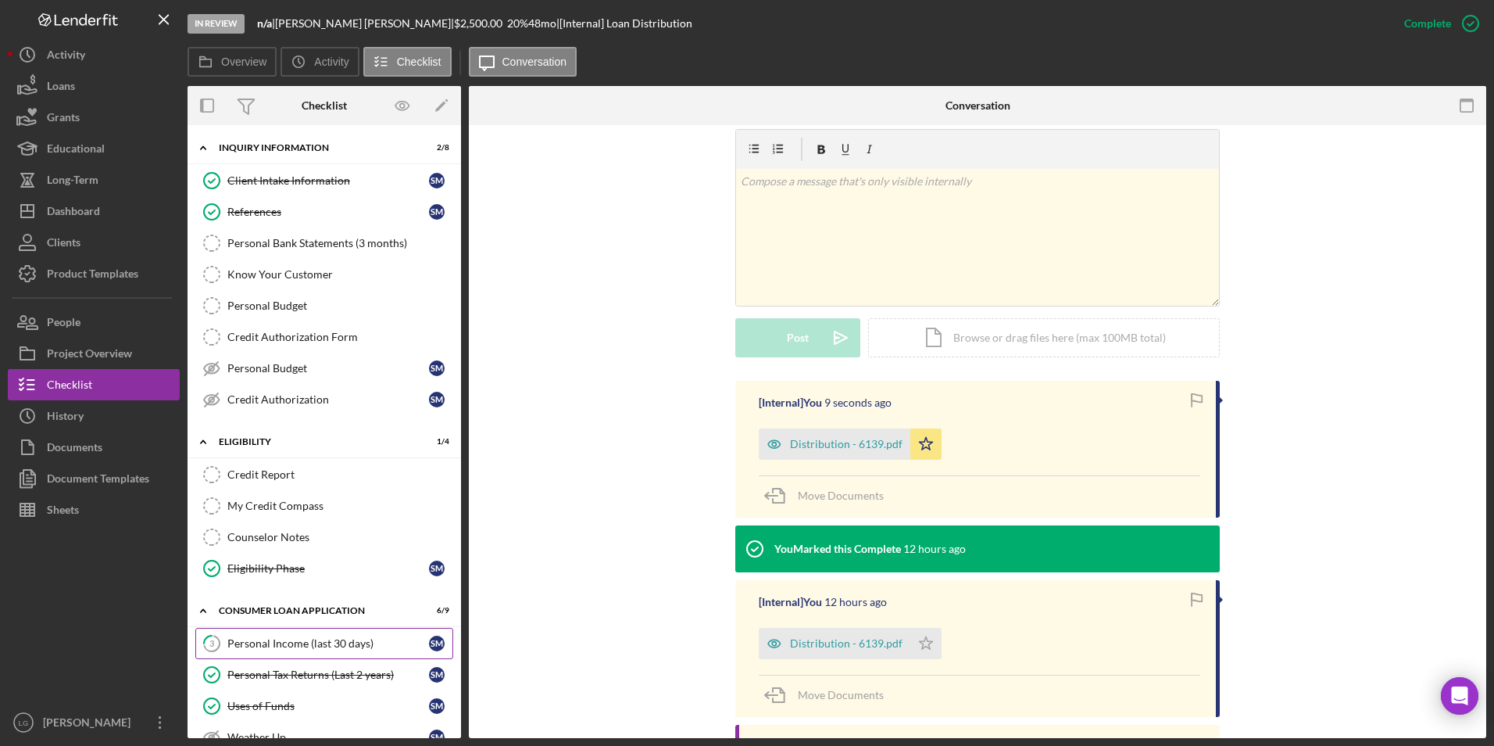
scroll to position [78, 0]
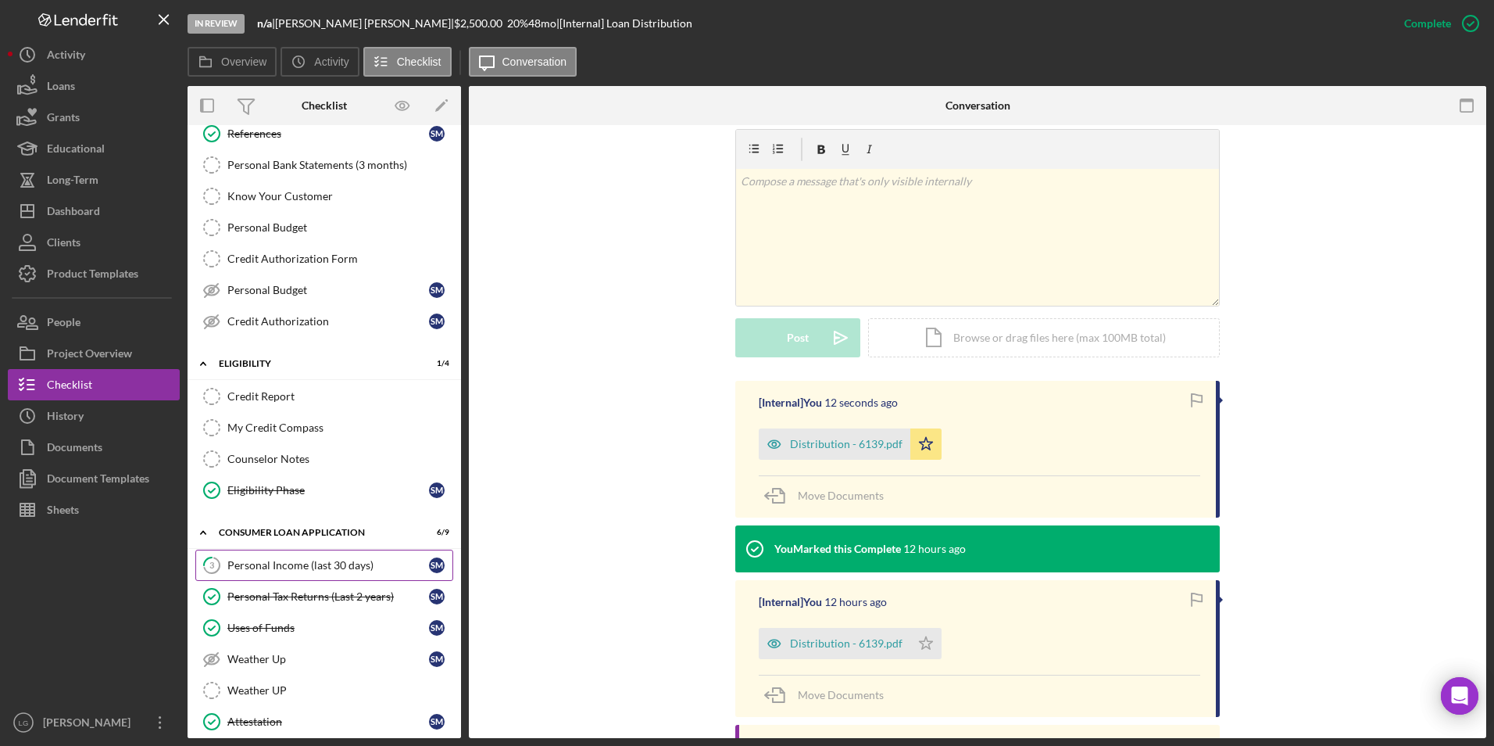
click at [291, 567] on div "Personal Income (last 30 days)" at bounding box center [328, 565] width 202 height 13
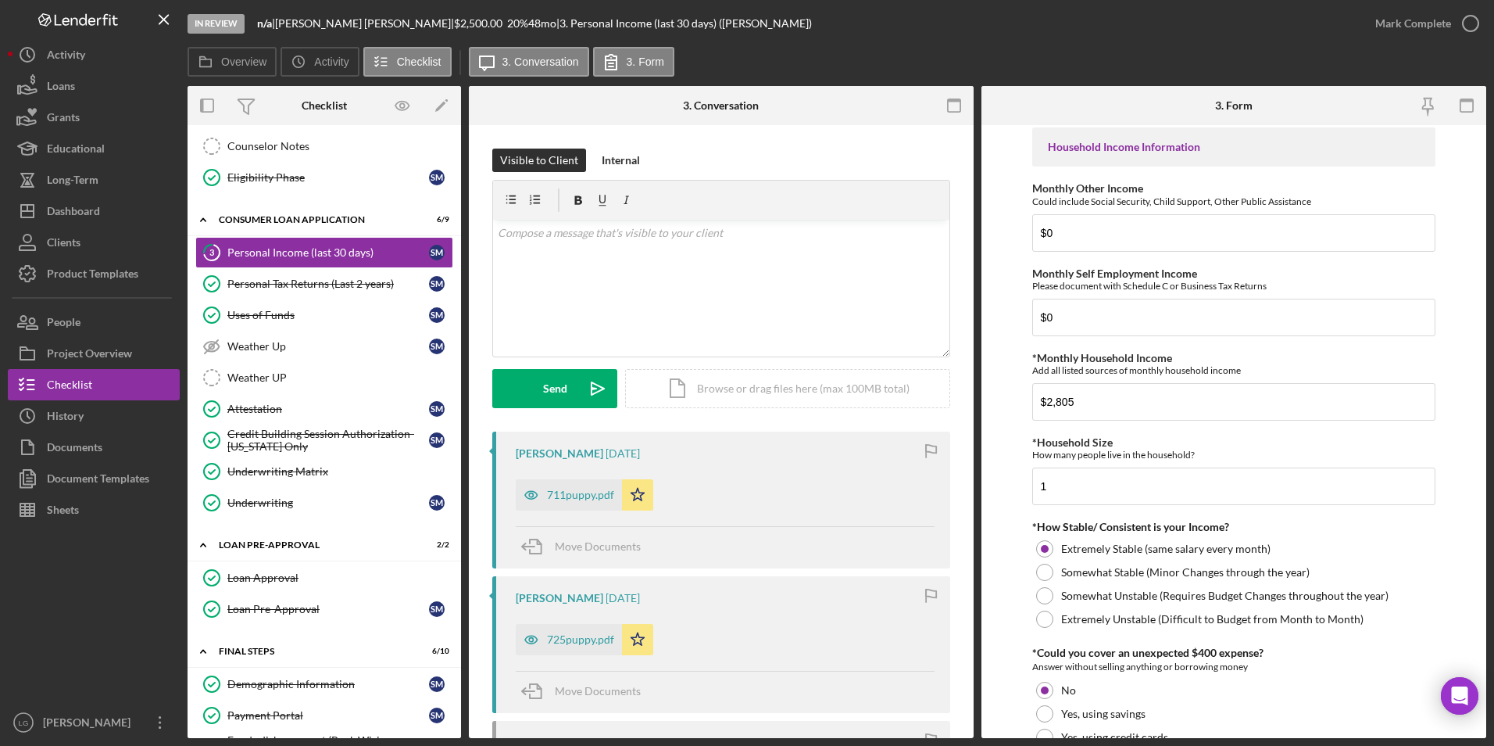
scroll to position [156, 0]
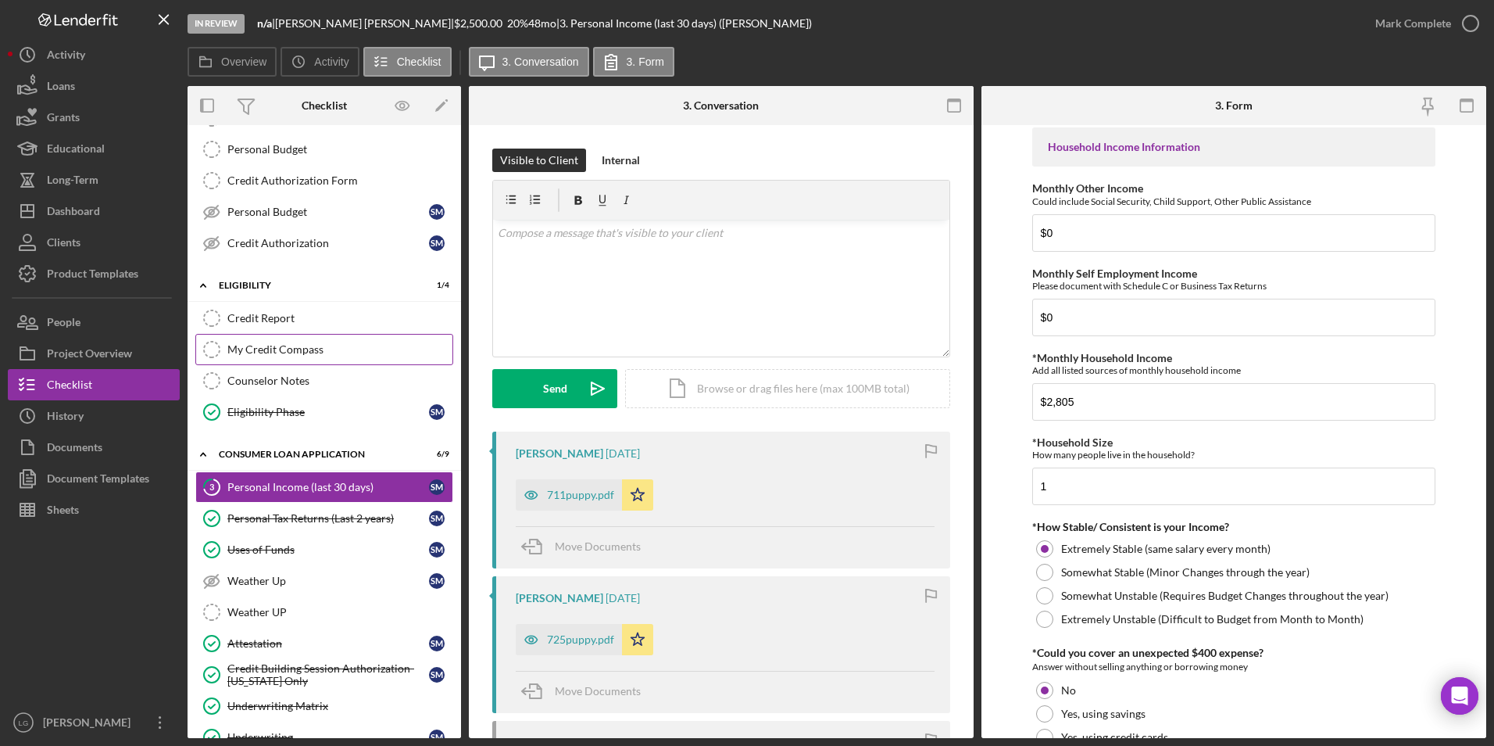
click at [239, 361] on link "My Credit Compass My Credit Compass" at bounding box center [324, 349] width 258 height 31
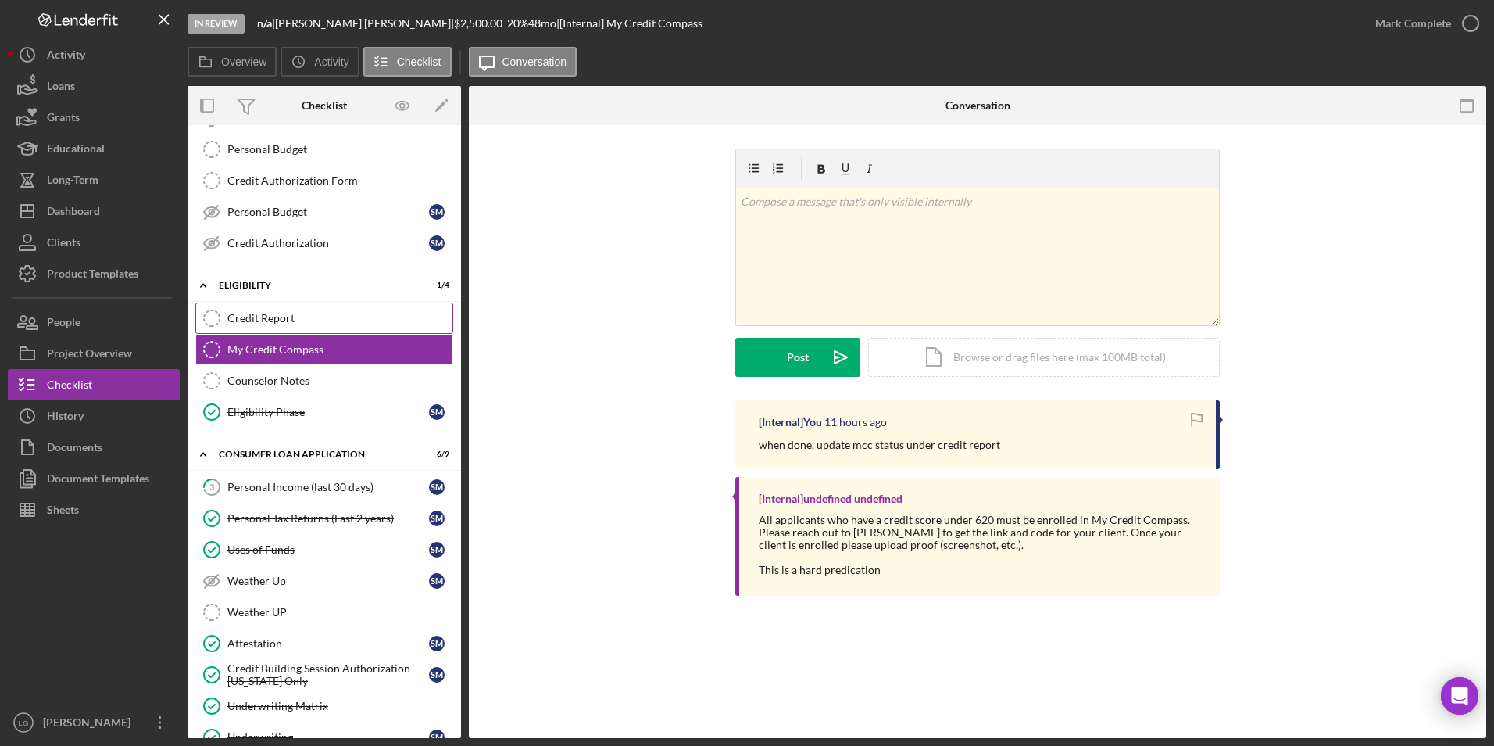
click at [256, 313] on div "Credit Report" at bounding box center [339, 318] width 225 height 13
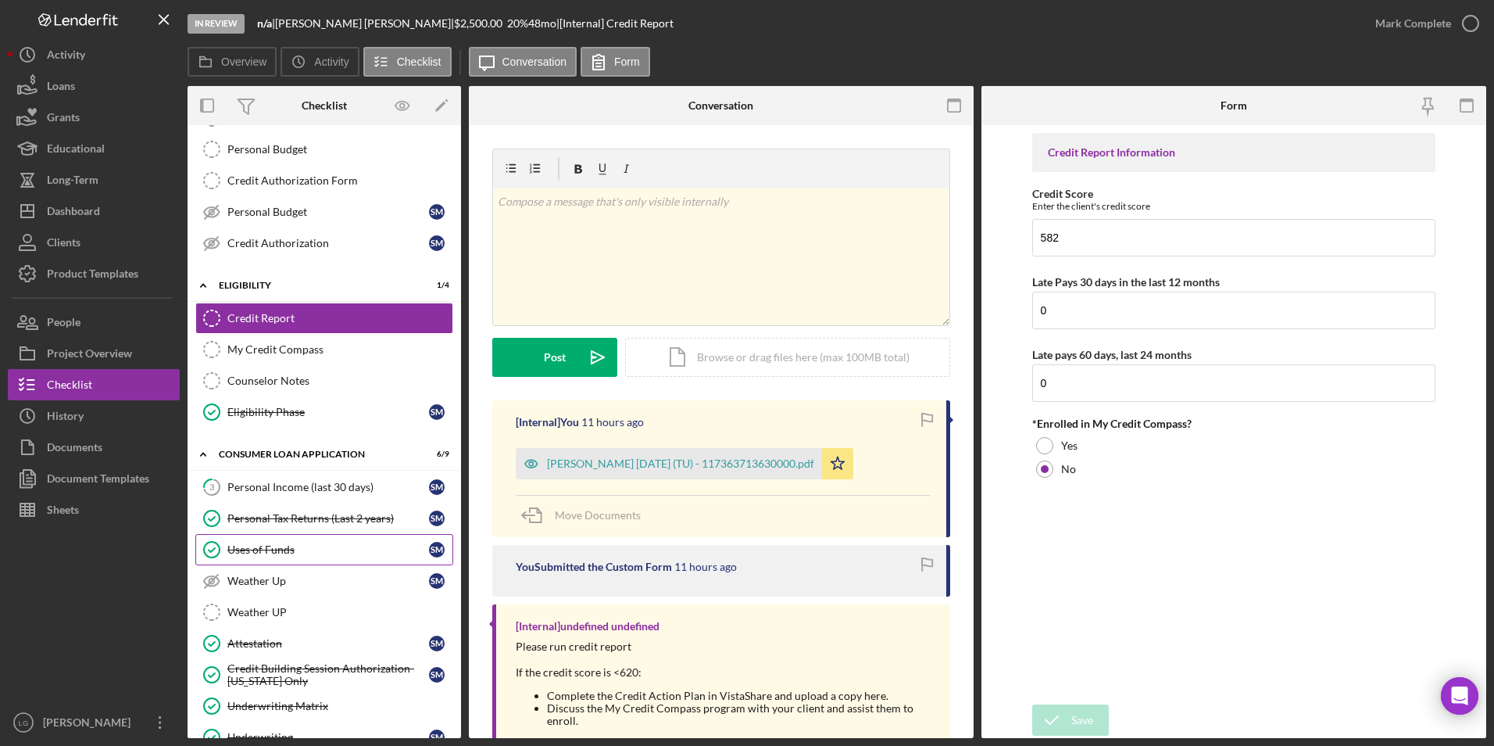
scroll to position [234, 0]
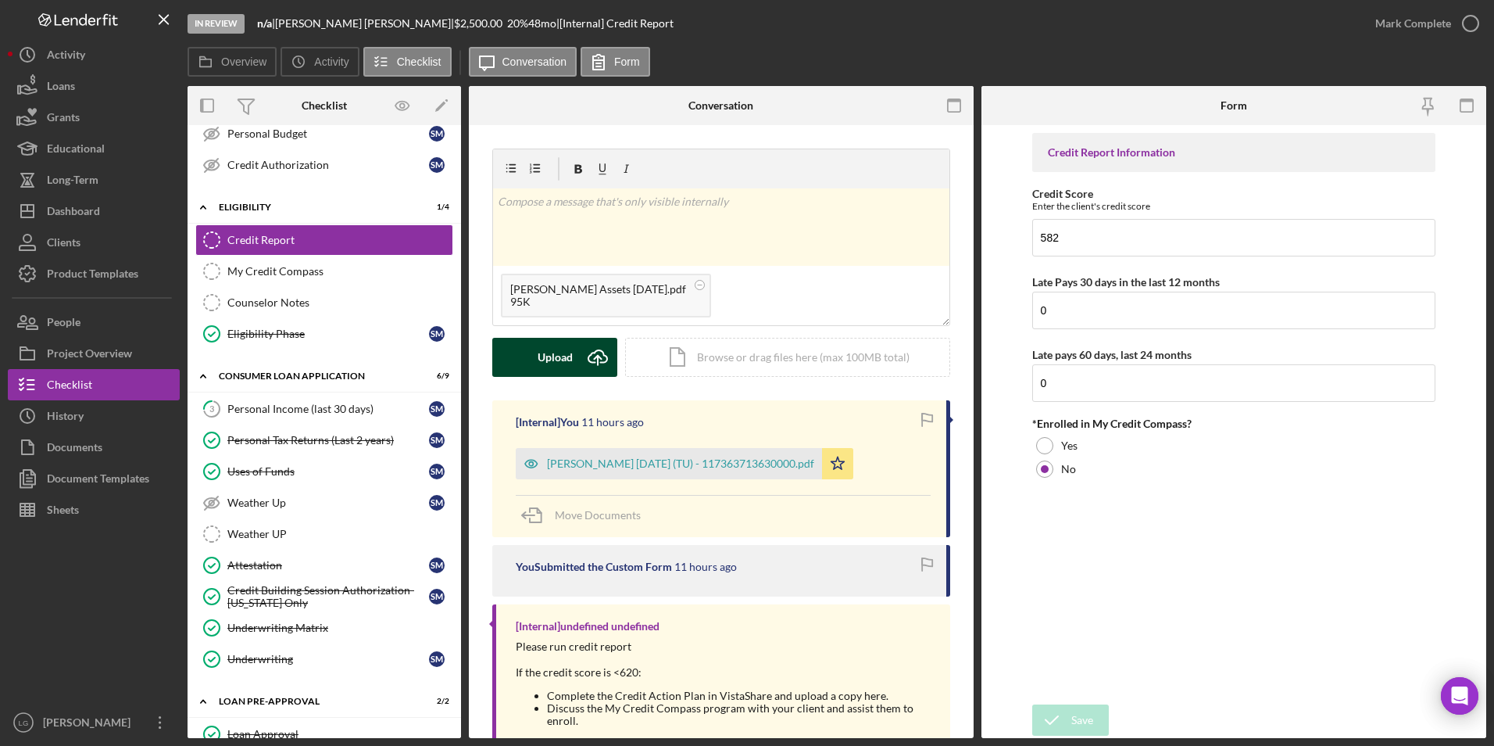
click at [556, 354] on div "Upload" at bounding box center [555, 357] width 35 height 39
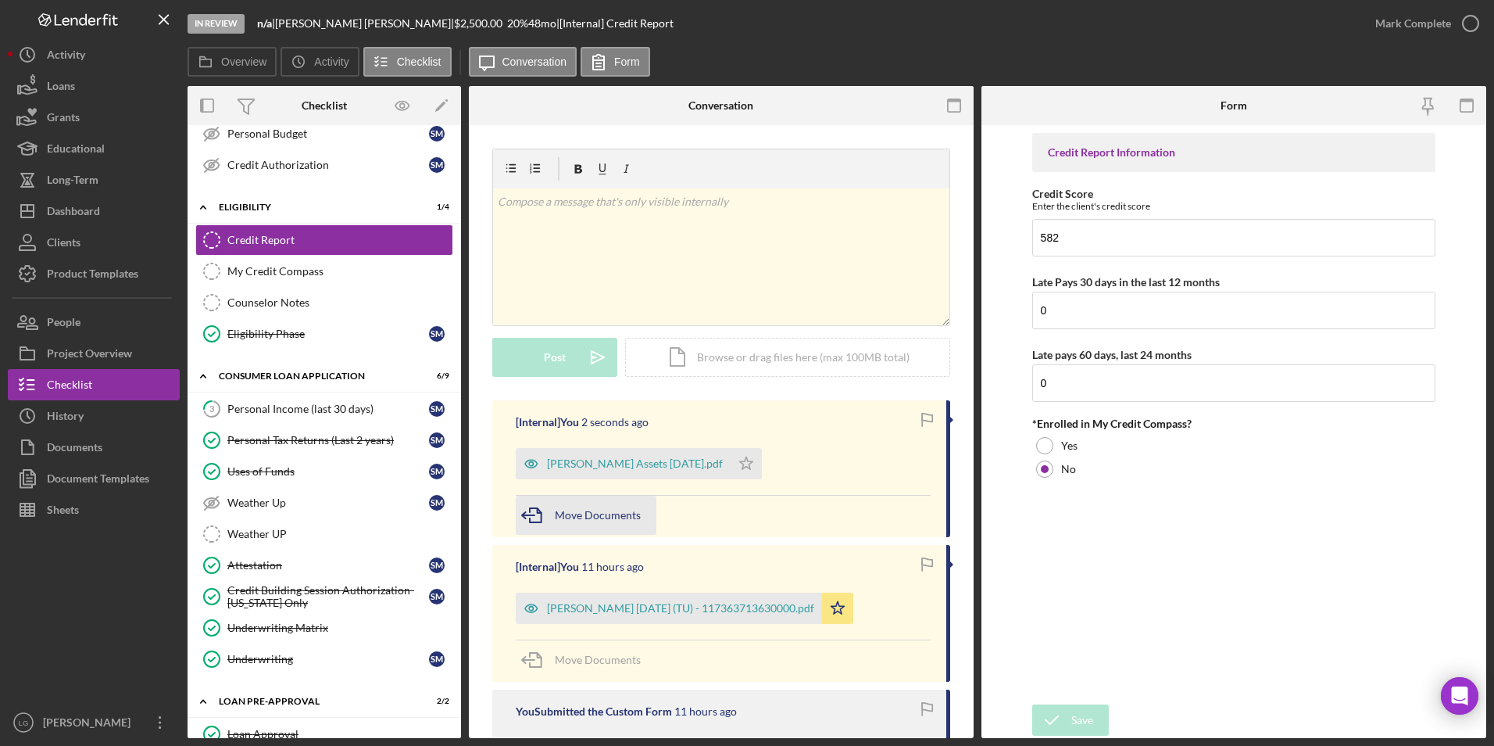
click at [600, 514] on span "Move Documents" at bounding box center [598, 514] width 86 height 13
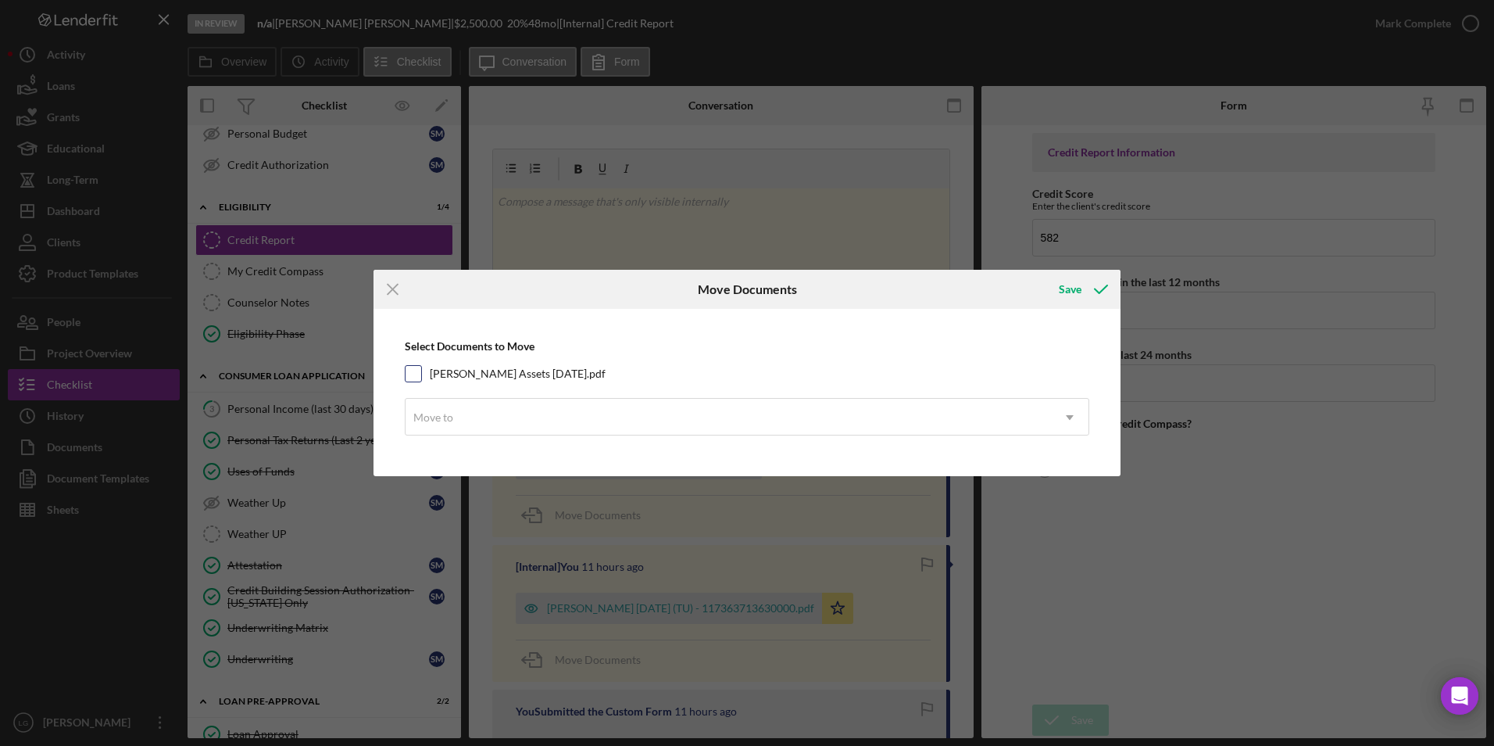
click at [407, 366] on input "Sylvia McDonald Assets 2025-08-12.pdf" at bounding box center [414, 374] width 16 height 16
checkbox input "true"
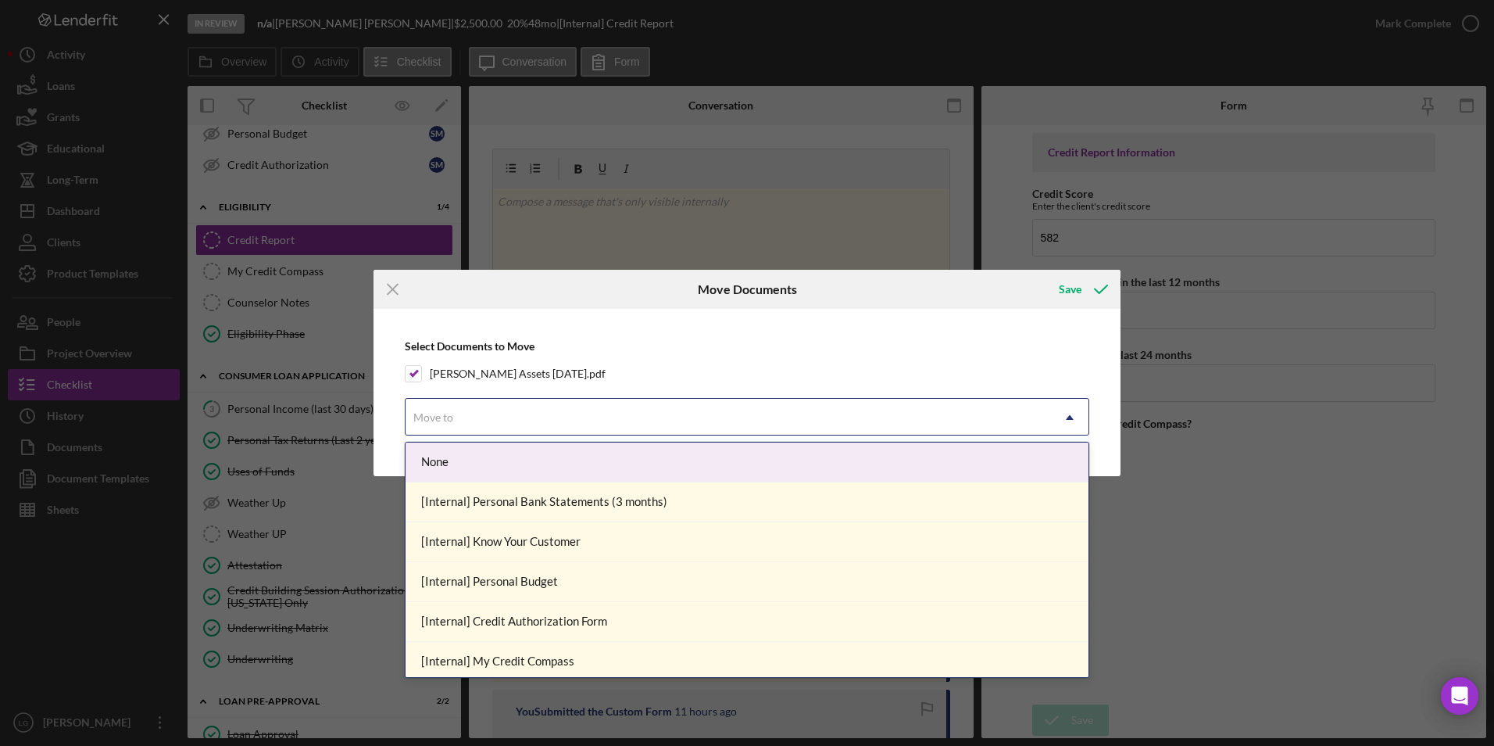
click at [454, 419] on div "Move to" at bounding box center [433, 417] width 43 height 13
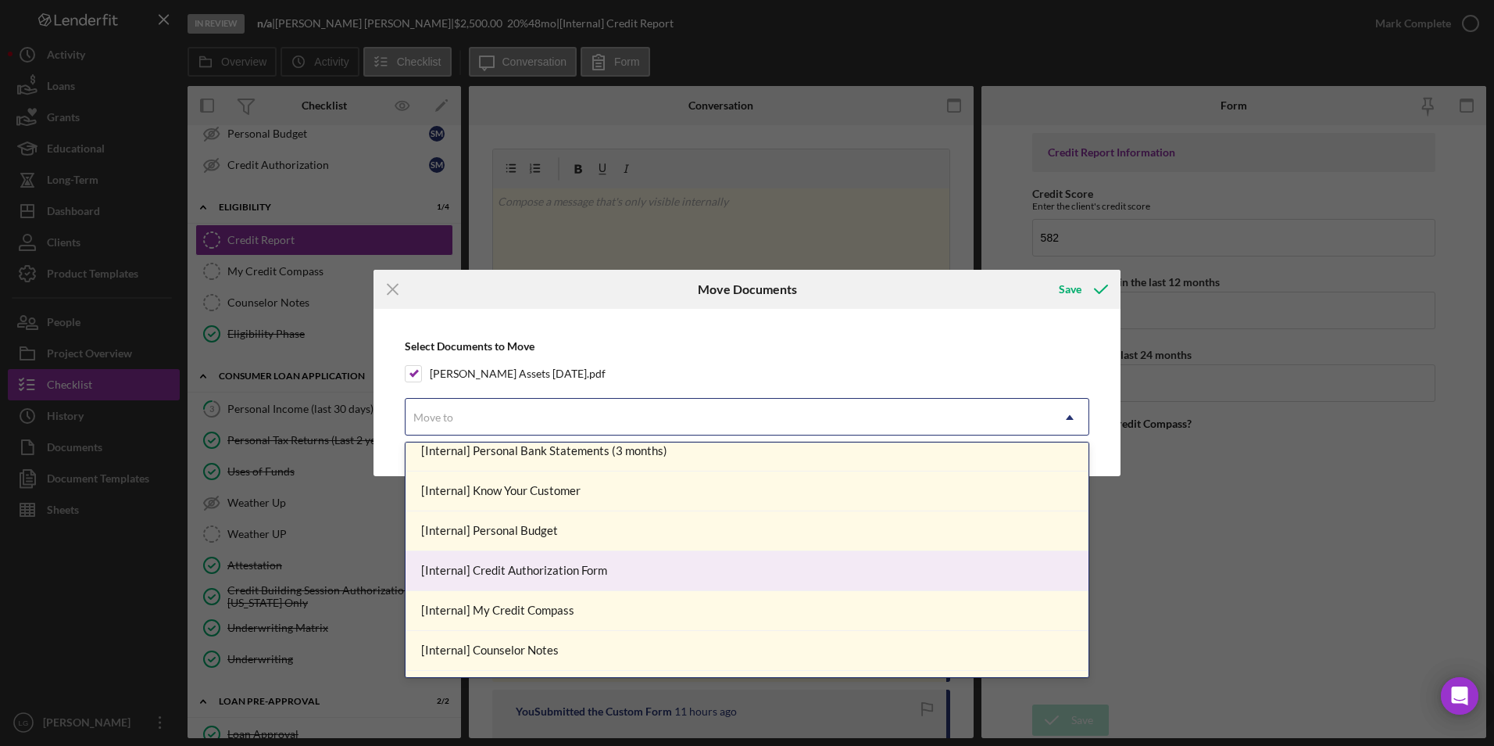
scroll to position [0, 0]
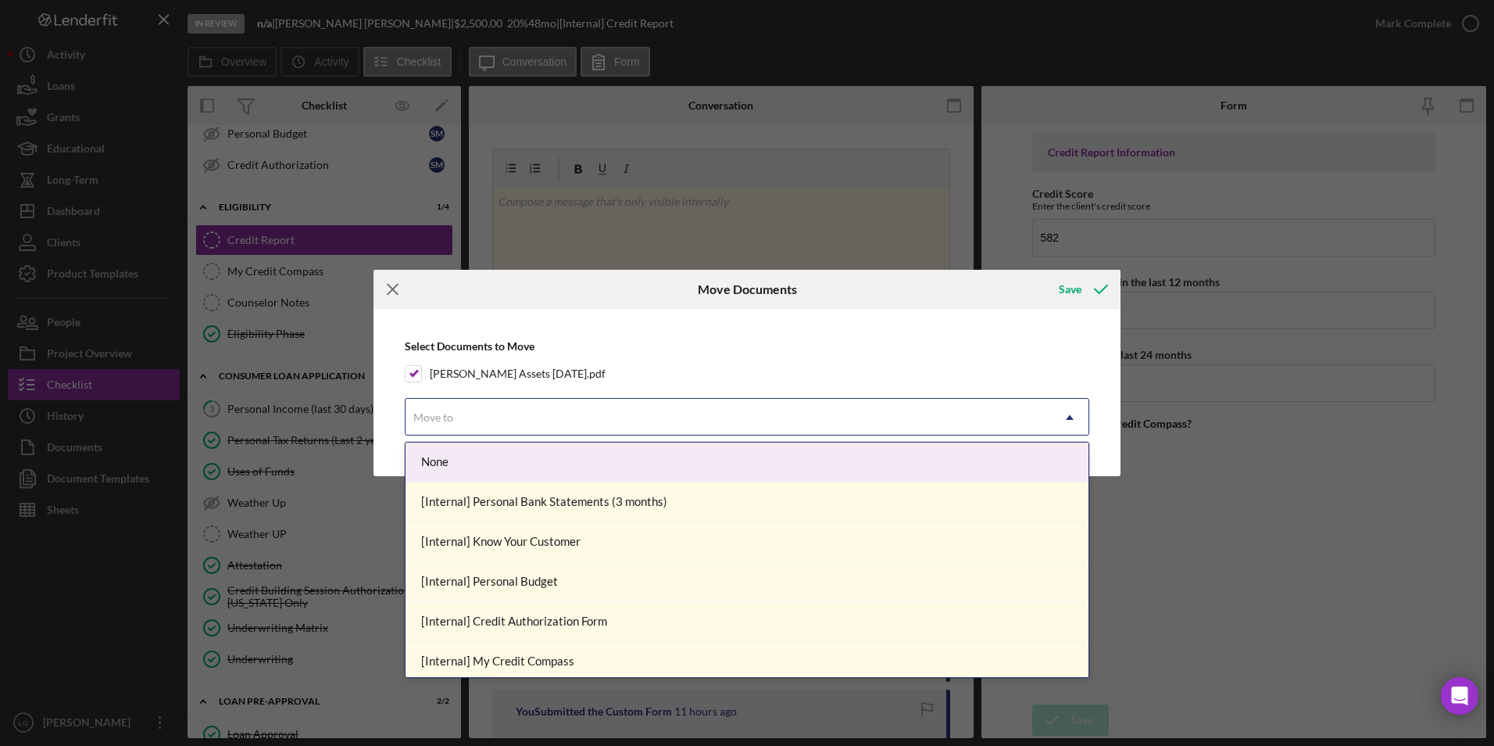
click at [384, 281] on icon "Icon/Menu Close" at bounding box center [393, 289] width 39 height 39
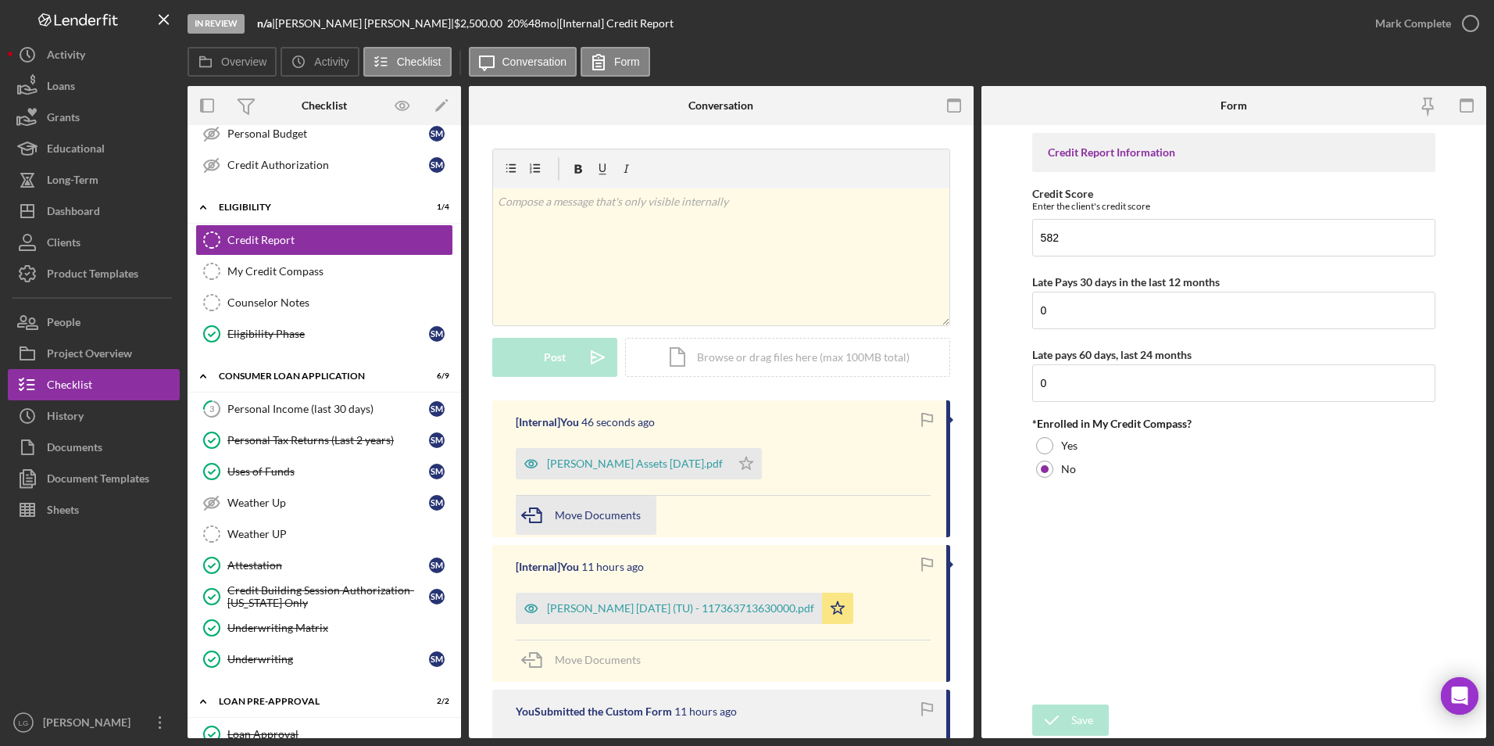
click at [552, 513] on icon "button" at bounding box center [535, 514] width 39 height 39
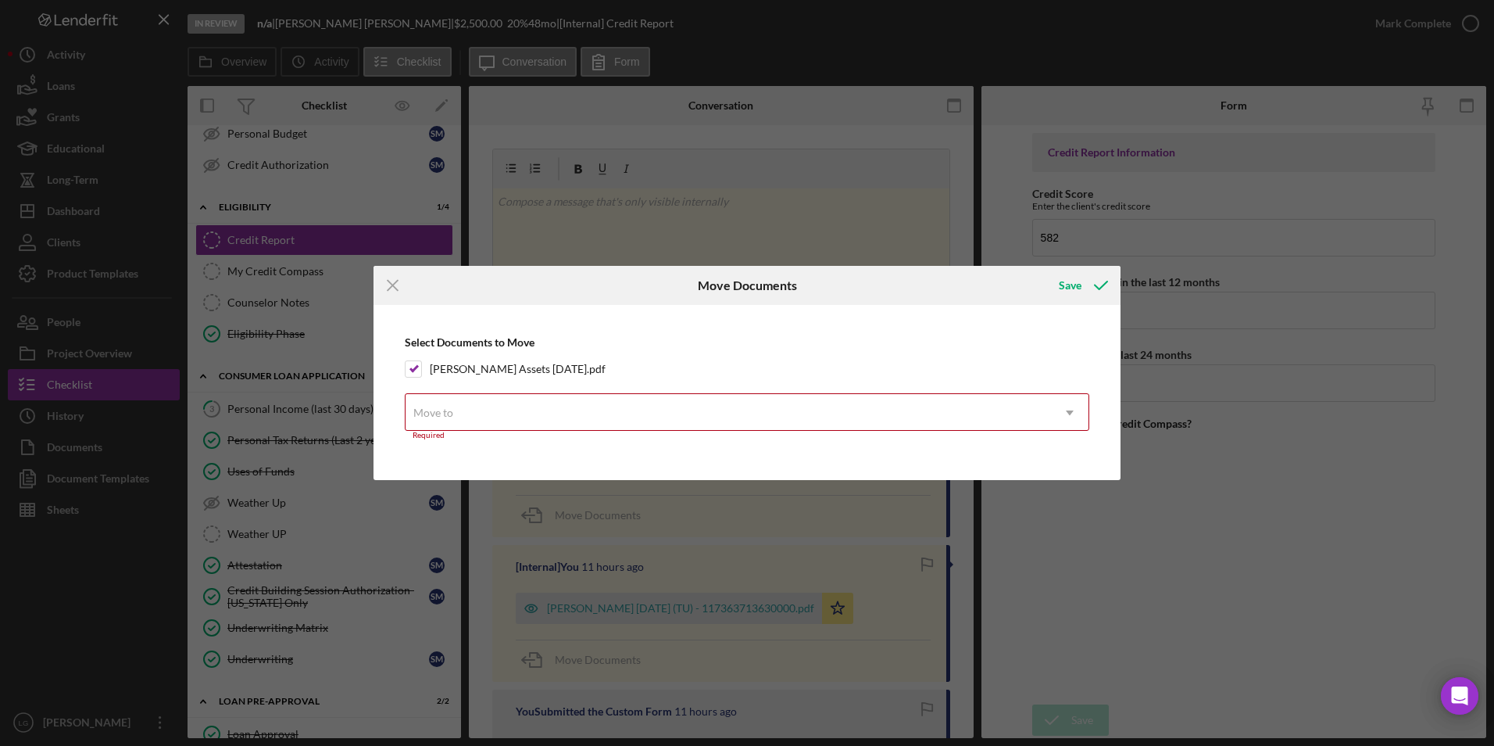
click at [431, 403] on div "Move to" at bounding box center [728, 413] width 645 height 36
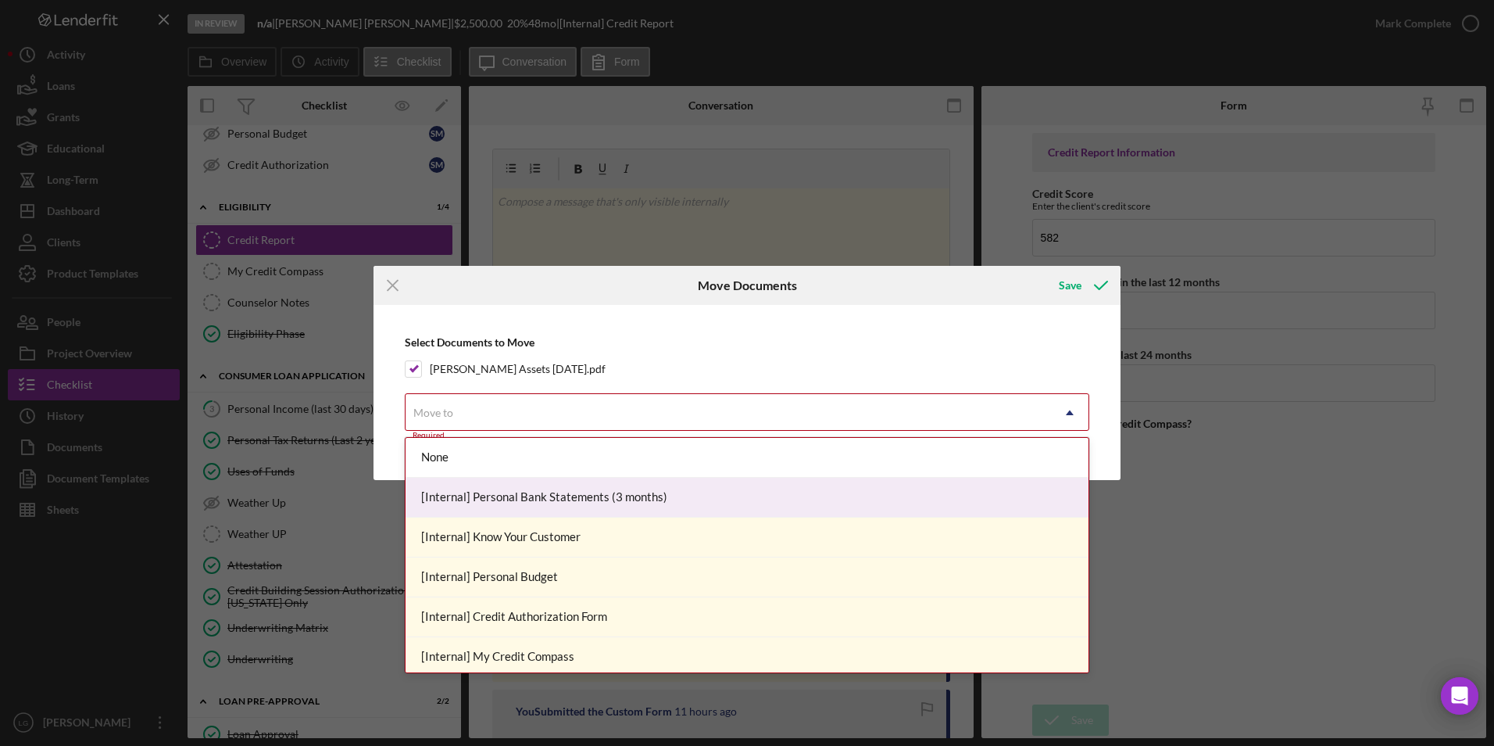
click at [504, 491] on div "[Internal] Personal Bank Statements (3 months)" at bounding box center [747, 497] width 683 height 40
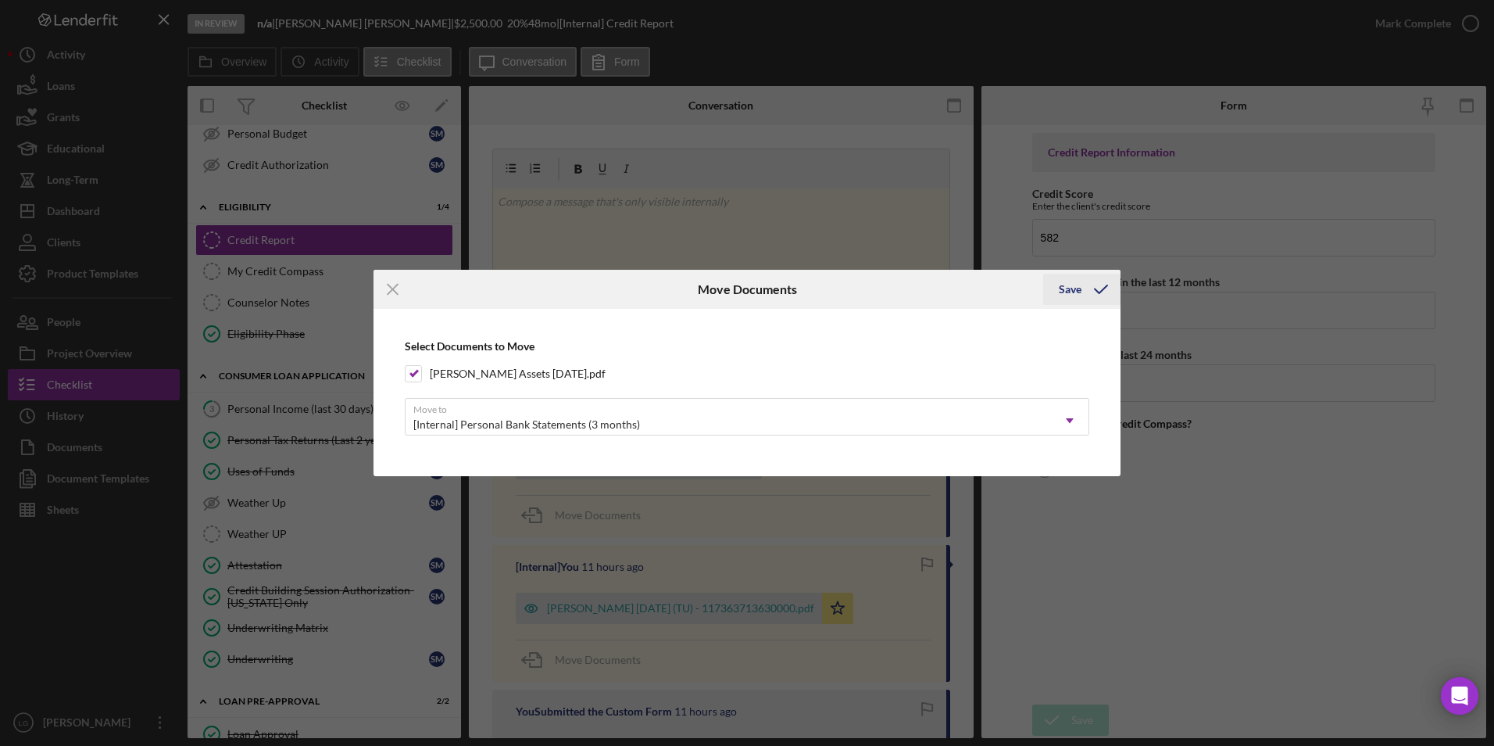
click at [1082, 288] on icon "submit" at bounding box center [1101, 289] width 39 height 39
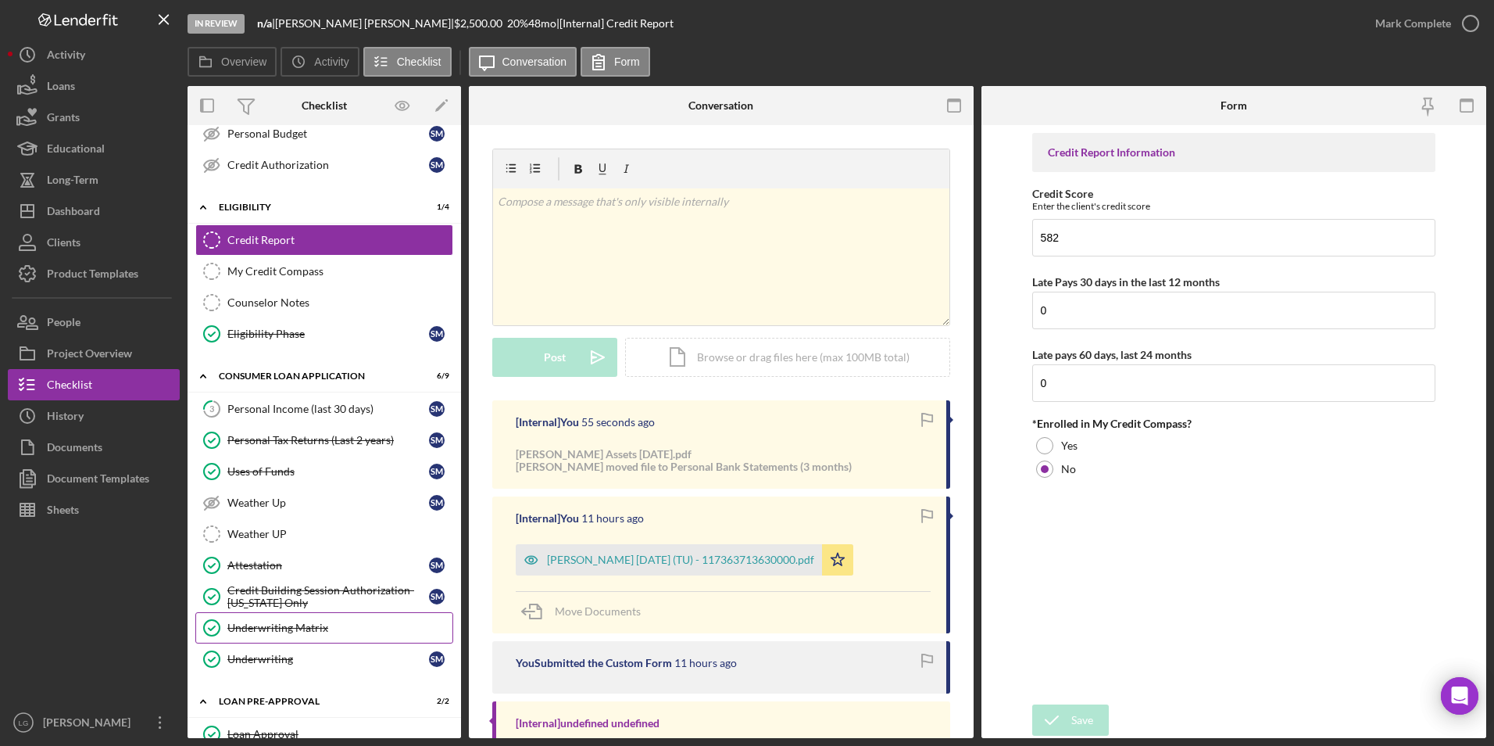
scroll to position [469, 0]
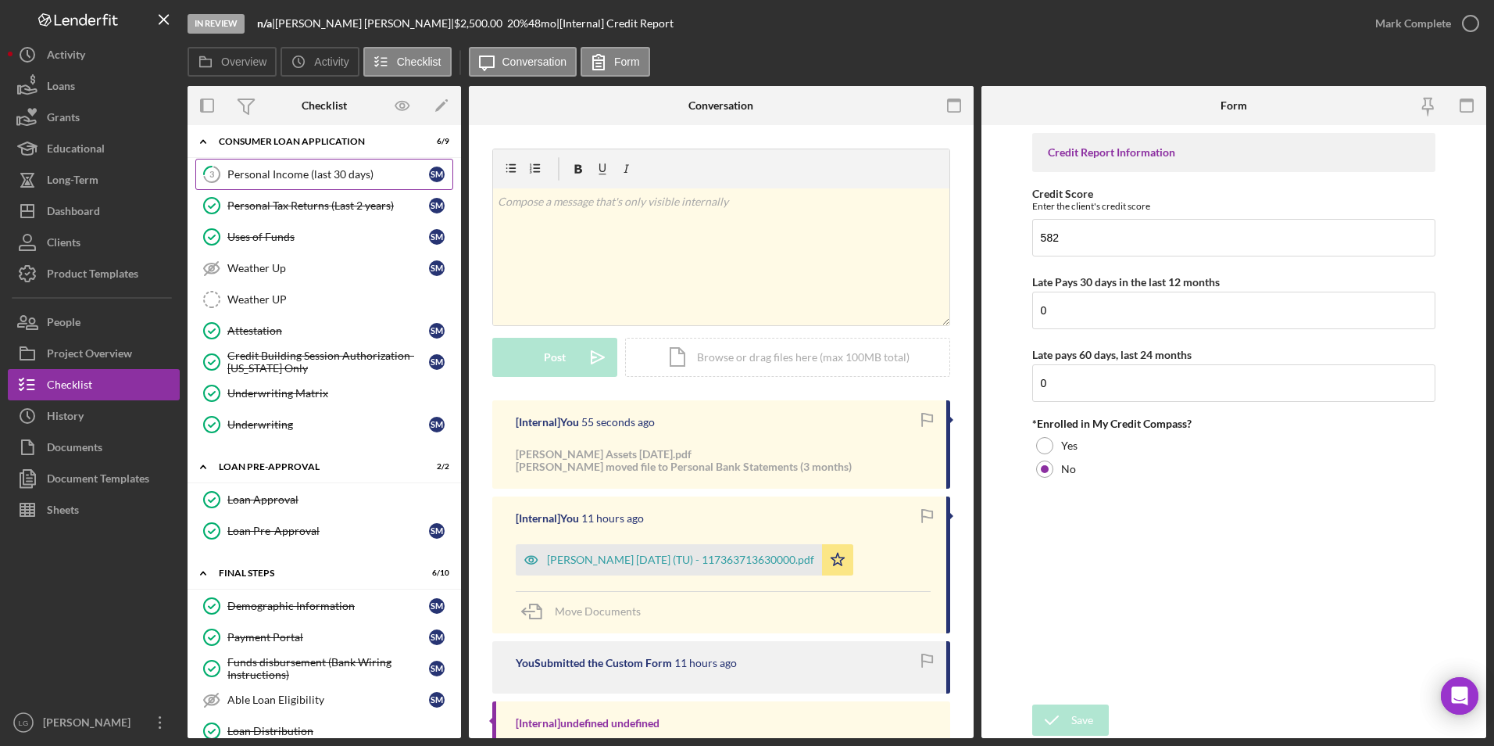
drag, startPoint x: 327, startPoint y: 178, endPoint x: 424, endPoint y: 241, distance: 115.3
click at [327, 178] on div "Personal Income (last 30 days)" at bounding box center [328, 174] width 202 height 13
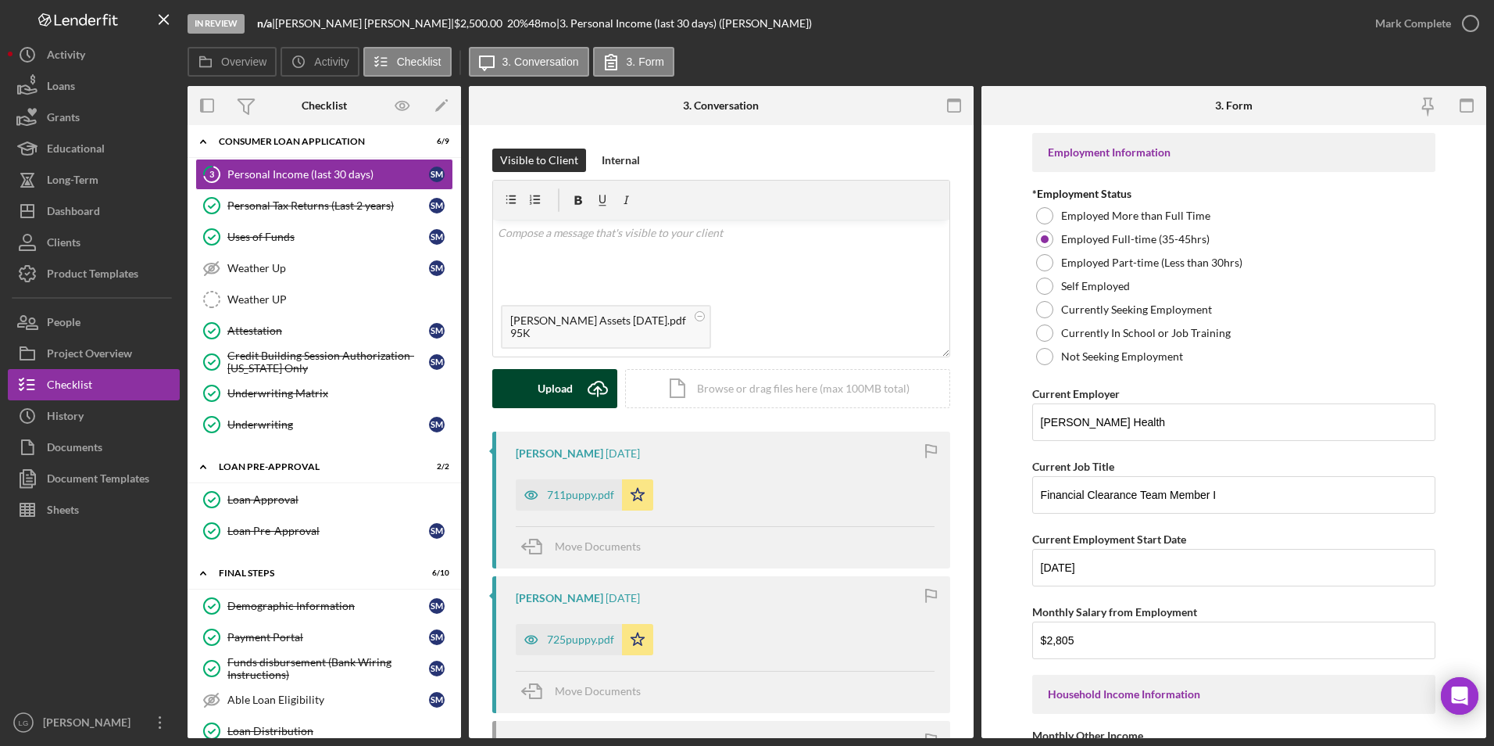
click at [552, 387] on div "Upload" at bounding box center [555, 388] width 35 height 39
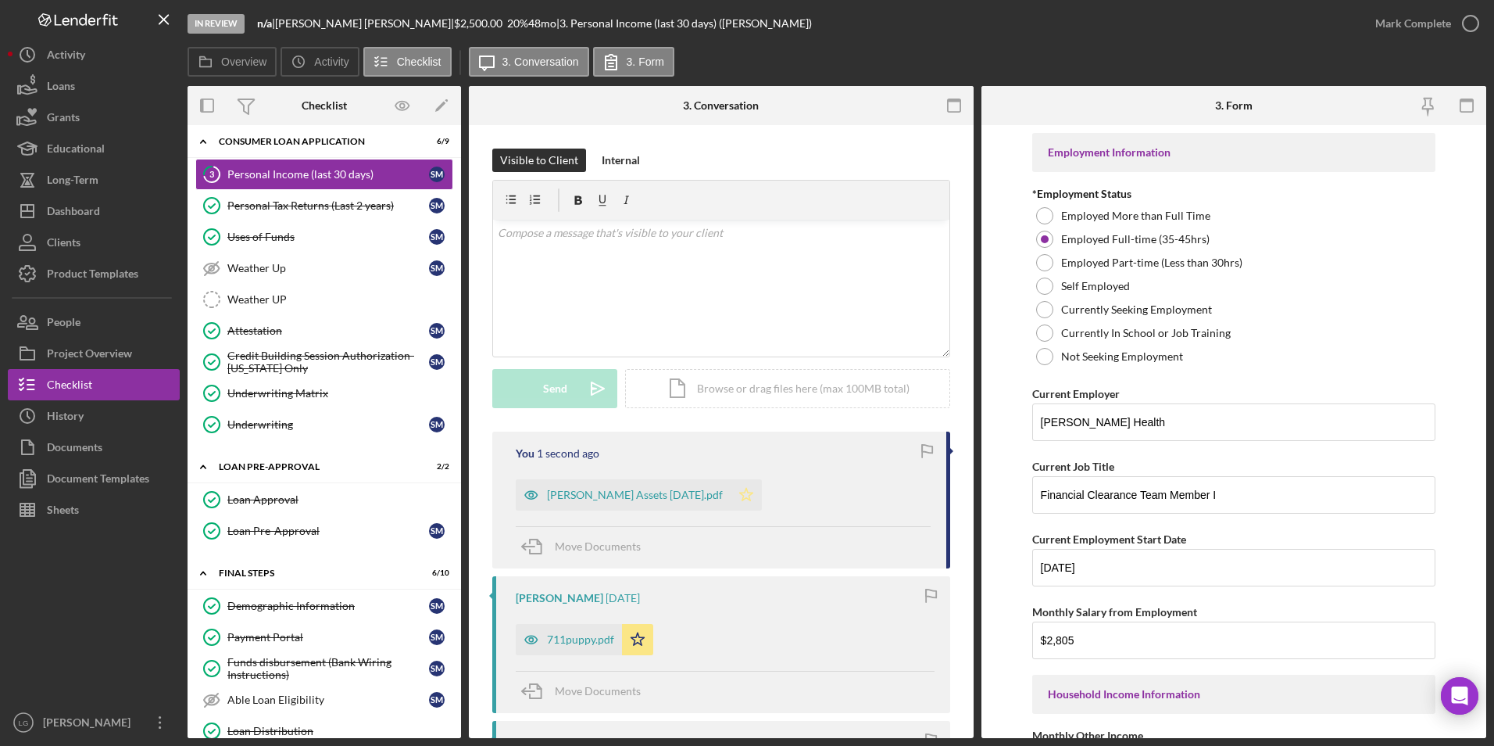
click at [753, 495] on polygon "button" at bounding box center [746, 494] width 13 height 13
click at [82, 215] on div "Dashboard" at bounding box center [73, 212] width 53 height 35
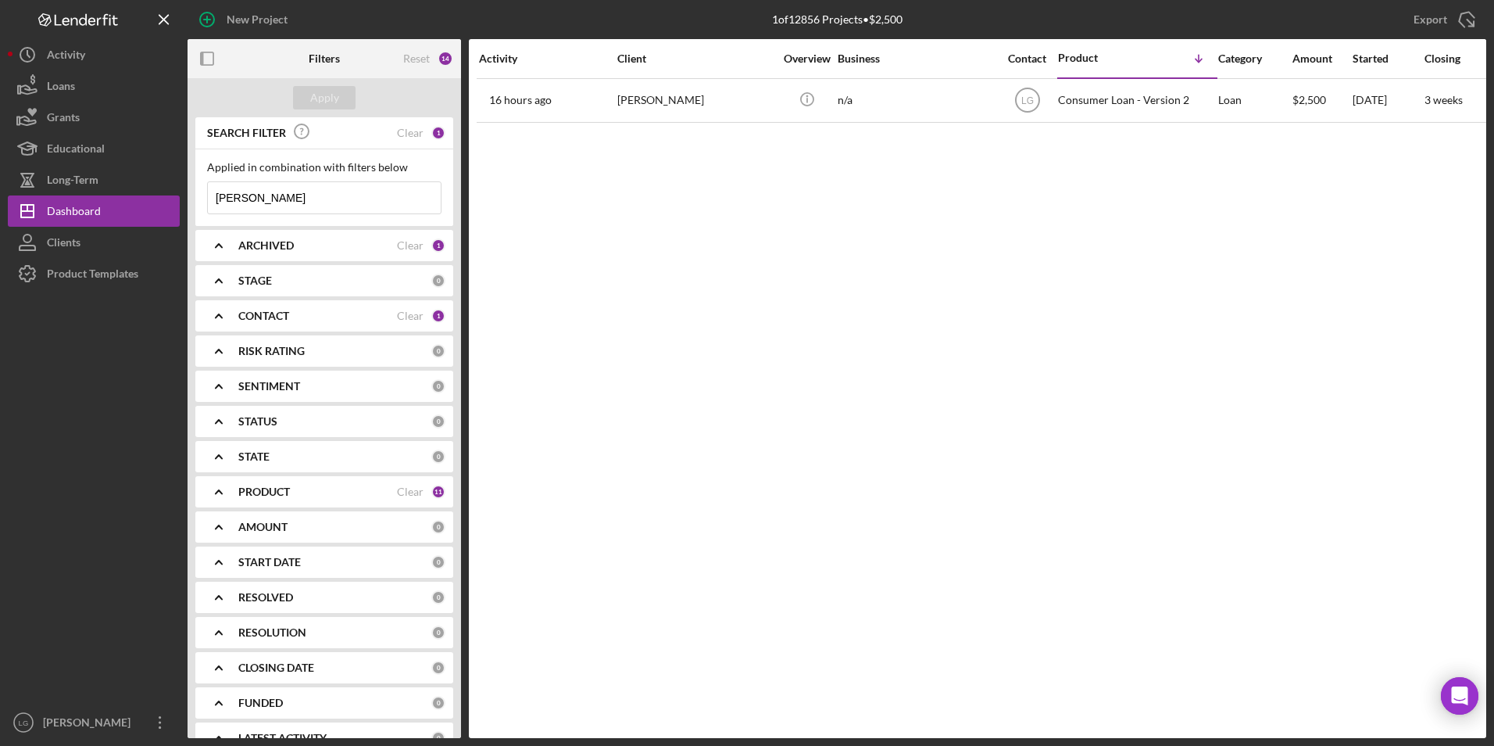
drag, startPoint x: 289, startPoint y: 186, endPoint x: 193, endPoint y: 201, distance: 97.3
click at [193, 201] on div "SEARCH FILTER Clear 1 Applied in combination with filters below mcdonald Icon/M…" at bounding box center [325, 427] width 274 height 620
type input "james washington"
click at [320, 93] on div "Apply" at bounding box center [324, 97] width 29 height 23
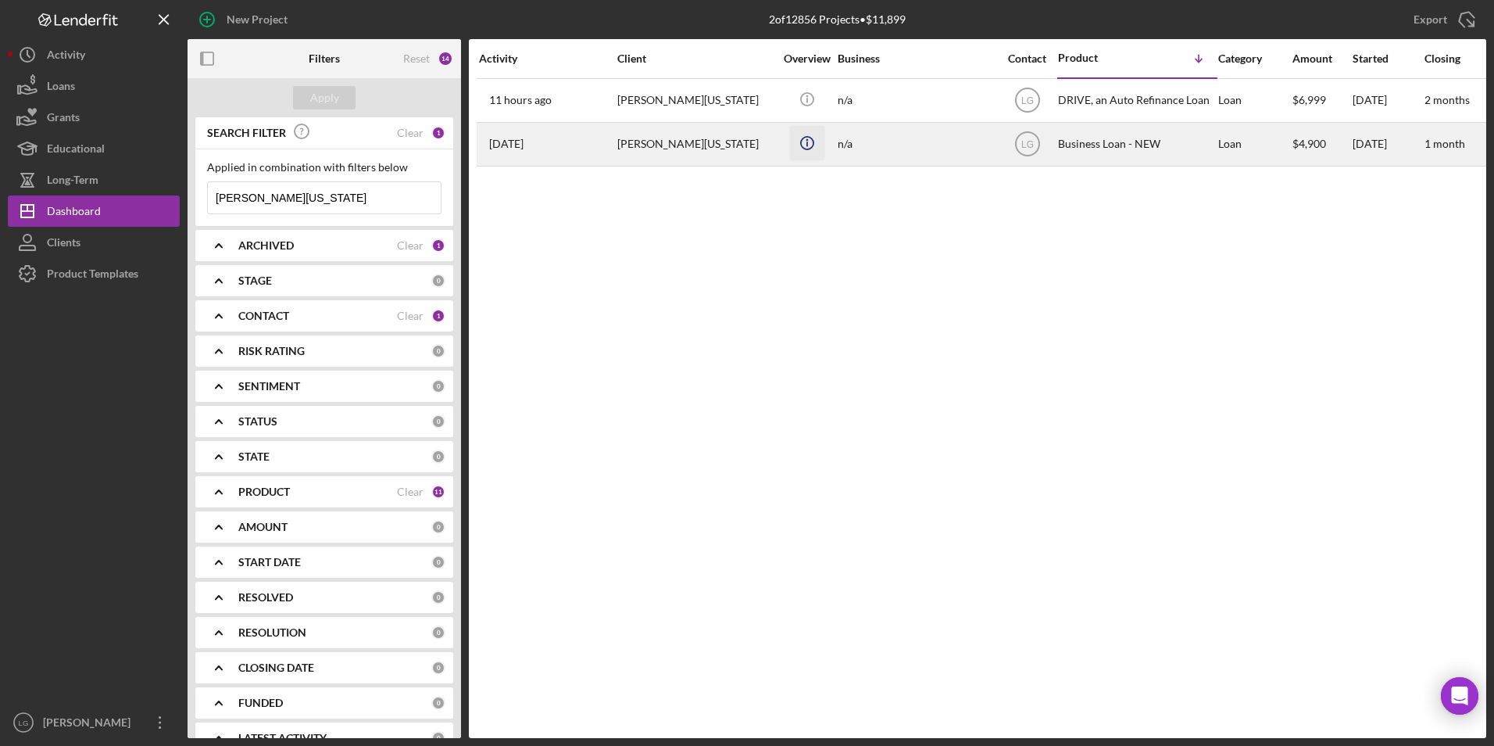
click at [801, 105] on circle "button" at bounding box center [806, 98] width 13 height 13
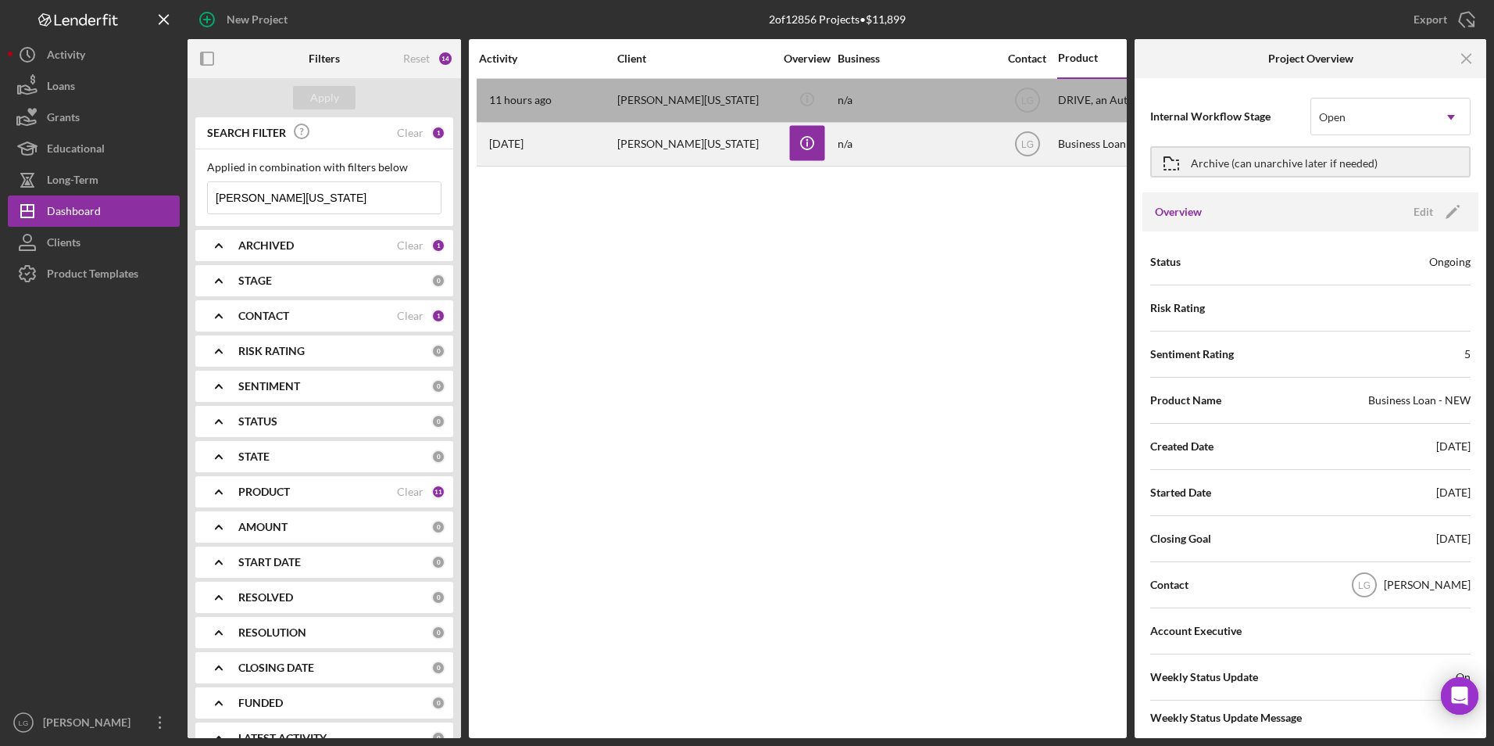
click at [610, 145] on div "7 days ago James Washington" at bounding box center [547, 143] width 137 height 41
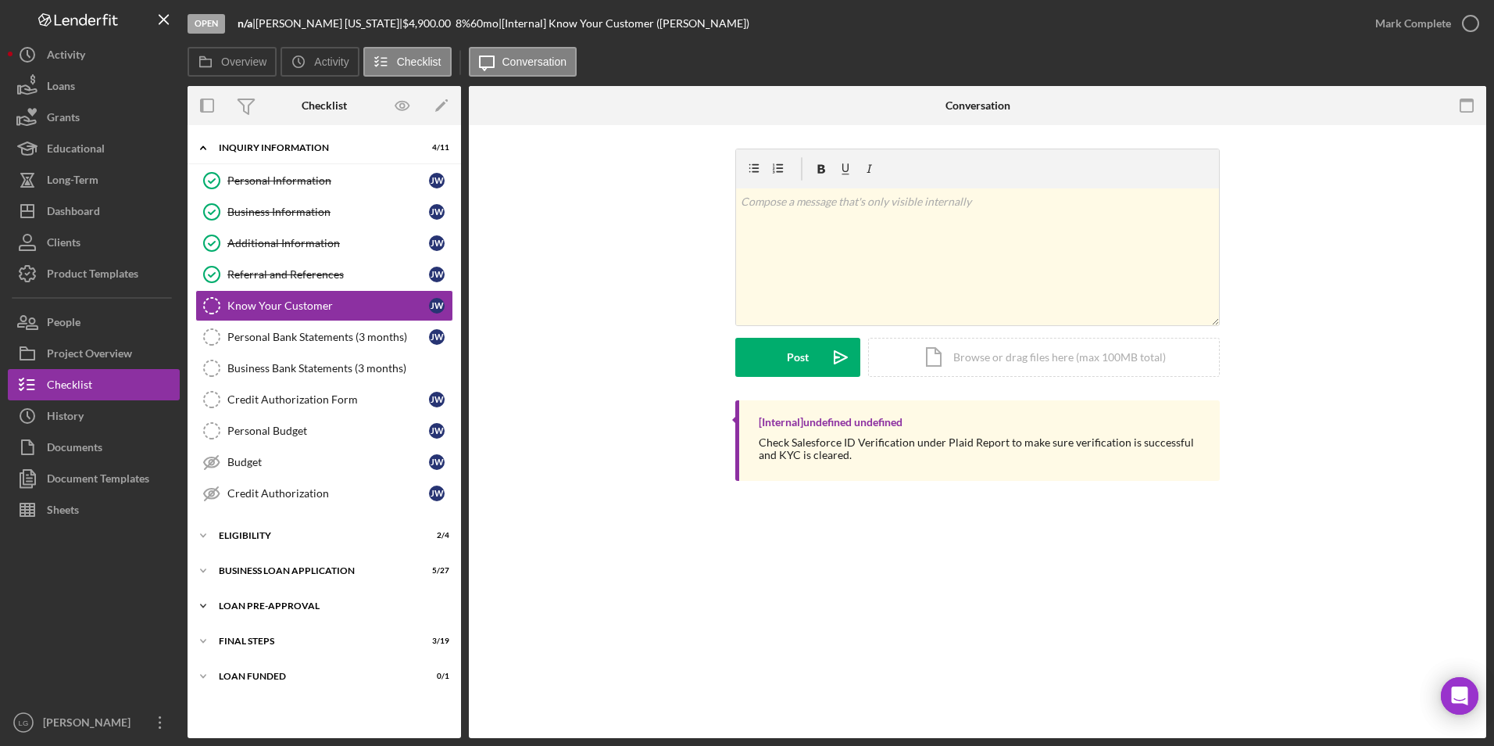
click at [256, 611] on div "Icon/Expander LOAN PRE-APPROVAL 2 / 2" at bounding box center [325, 605] width 274 height 31
click at [248, 535] on div "ELIGIBILITY" at bounding box center [330, 535] width 223 height 9
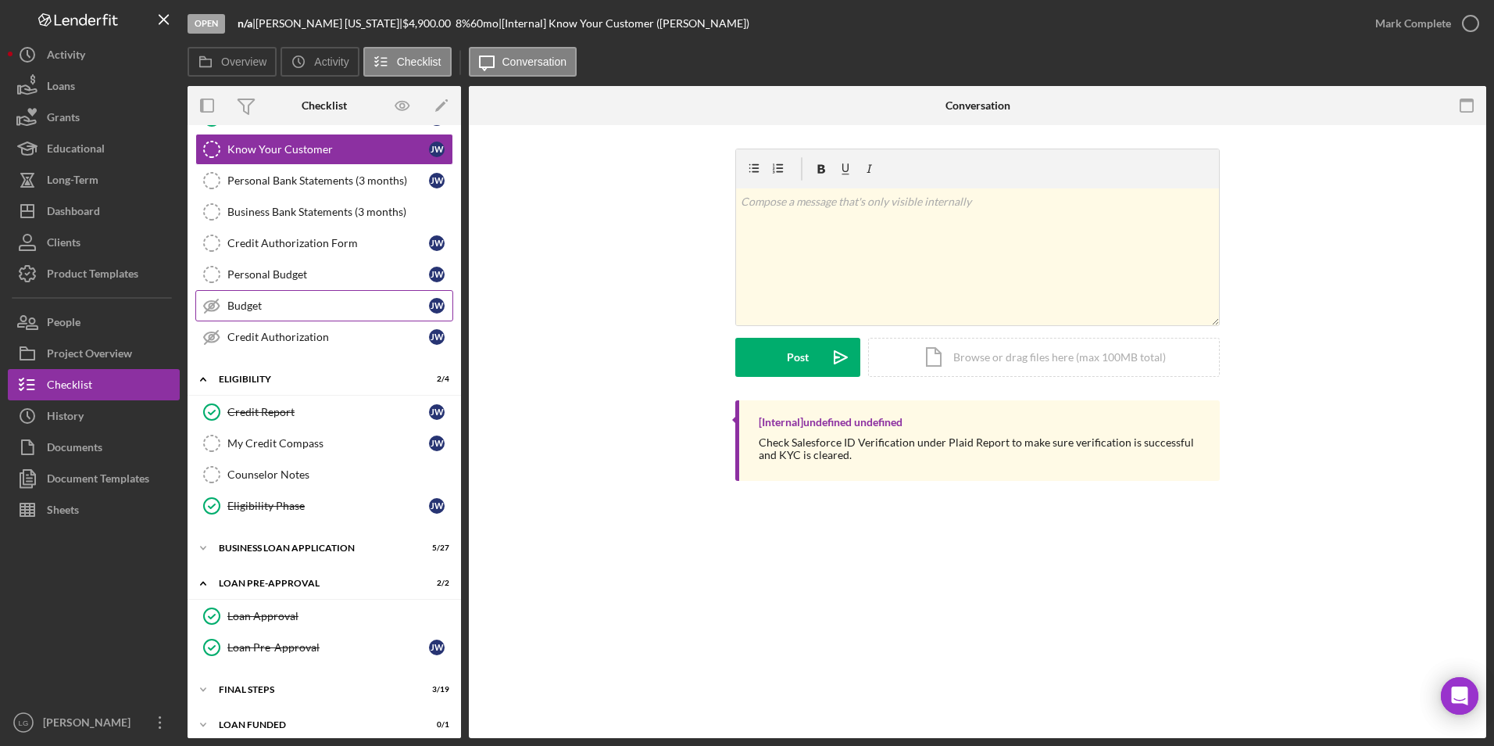
scroll to position [167, 0]
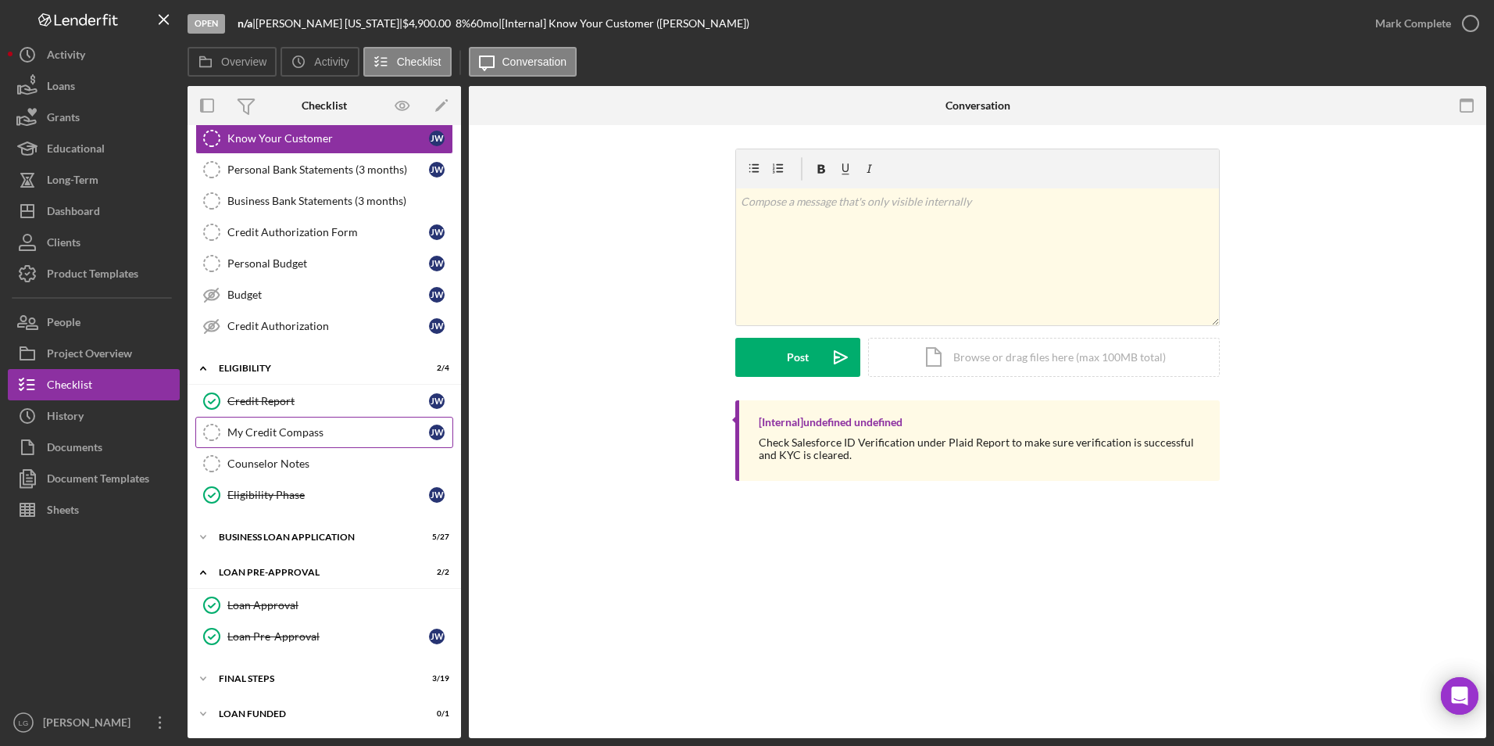
click at [275, 443] on link "My Credit Compass My Credit Compass J W" at bounding box center [324, 432] width 258 height 31
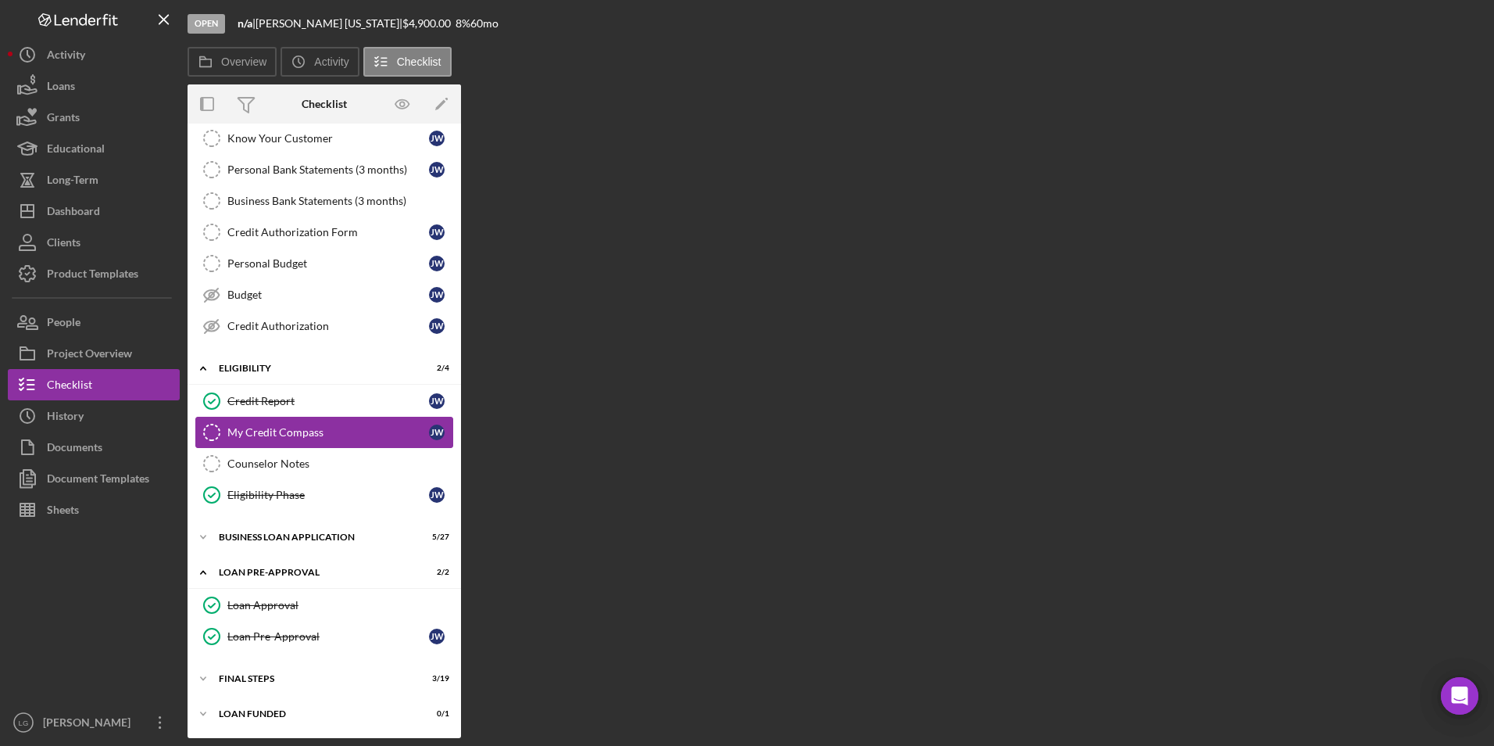
scroll to position [167, 0]
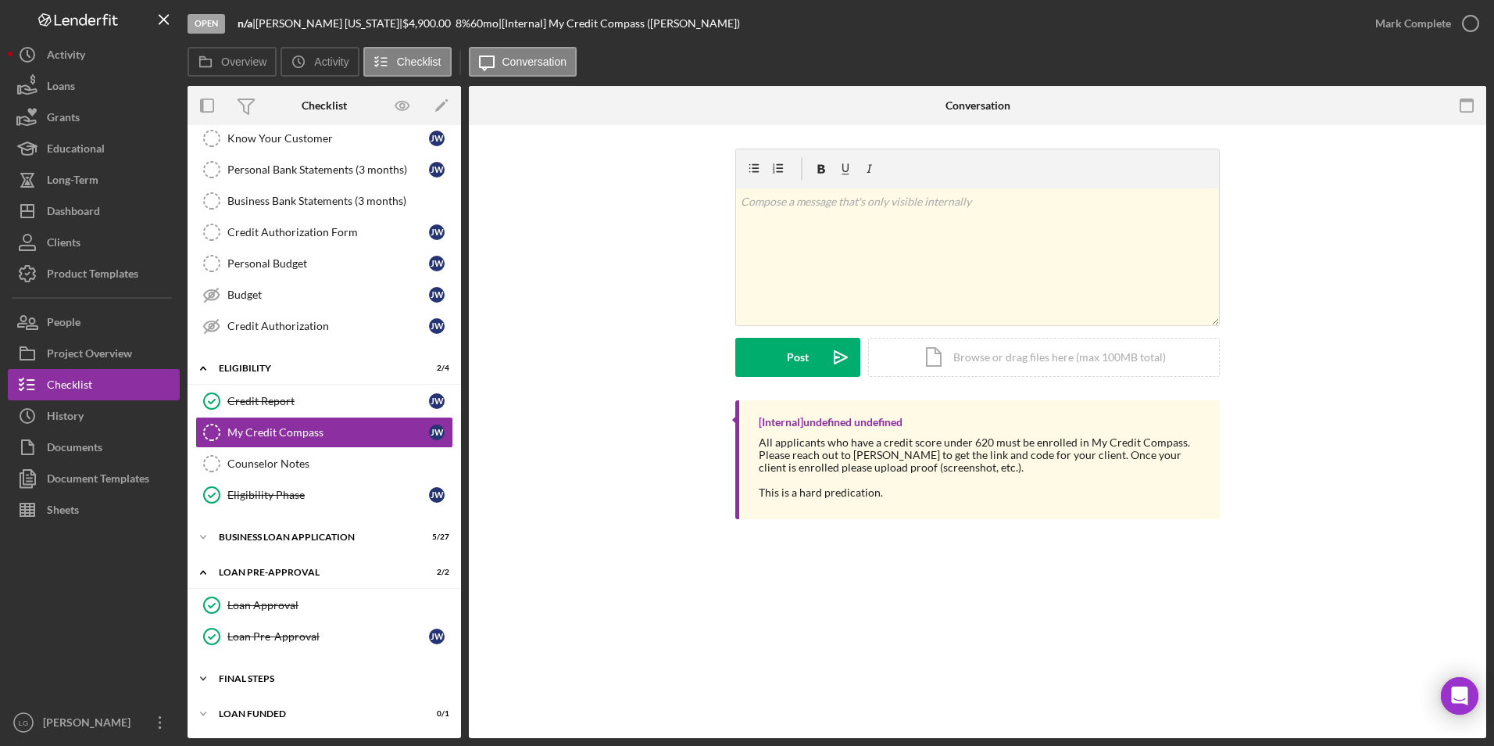
click at [249, 672] on div "Icon/Expander FINAL STEPS 3 / 19" at bounding box center [325, 678] width 274 height 31
click at [252, 540] on div "BUSINESS LOAN APPLICATION" at bounding box center [330, 536] width 223 height 9
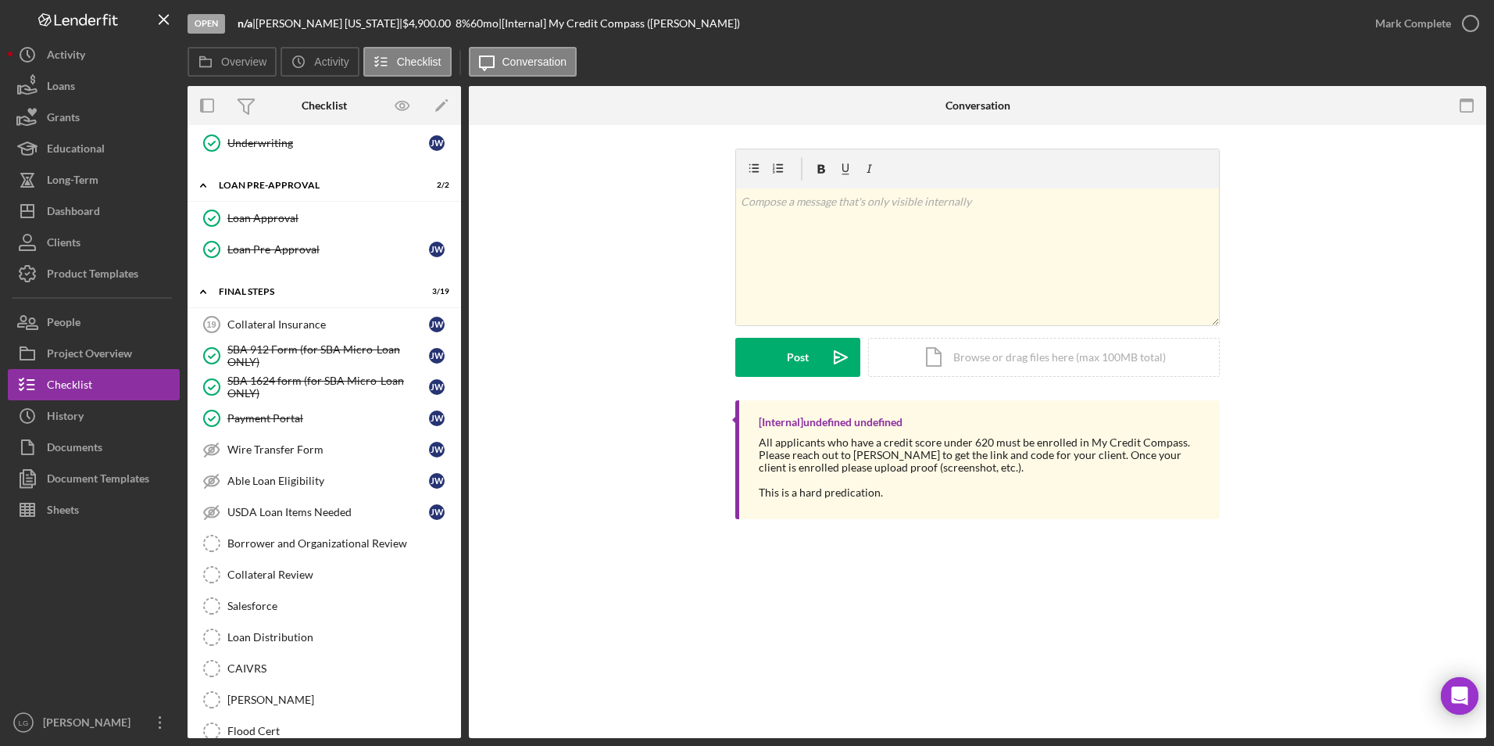
scroll to position [1563, 0]
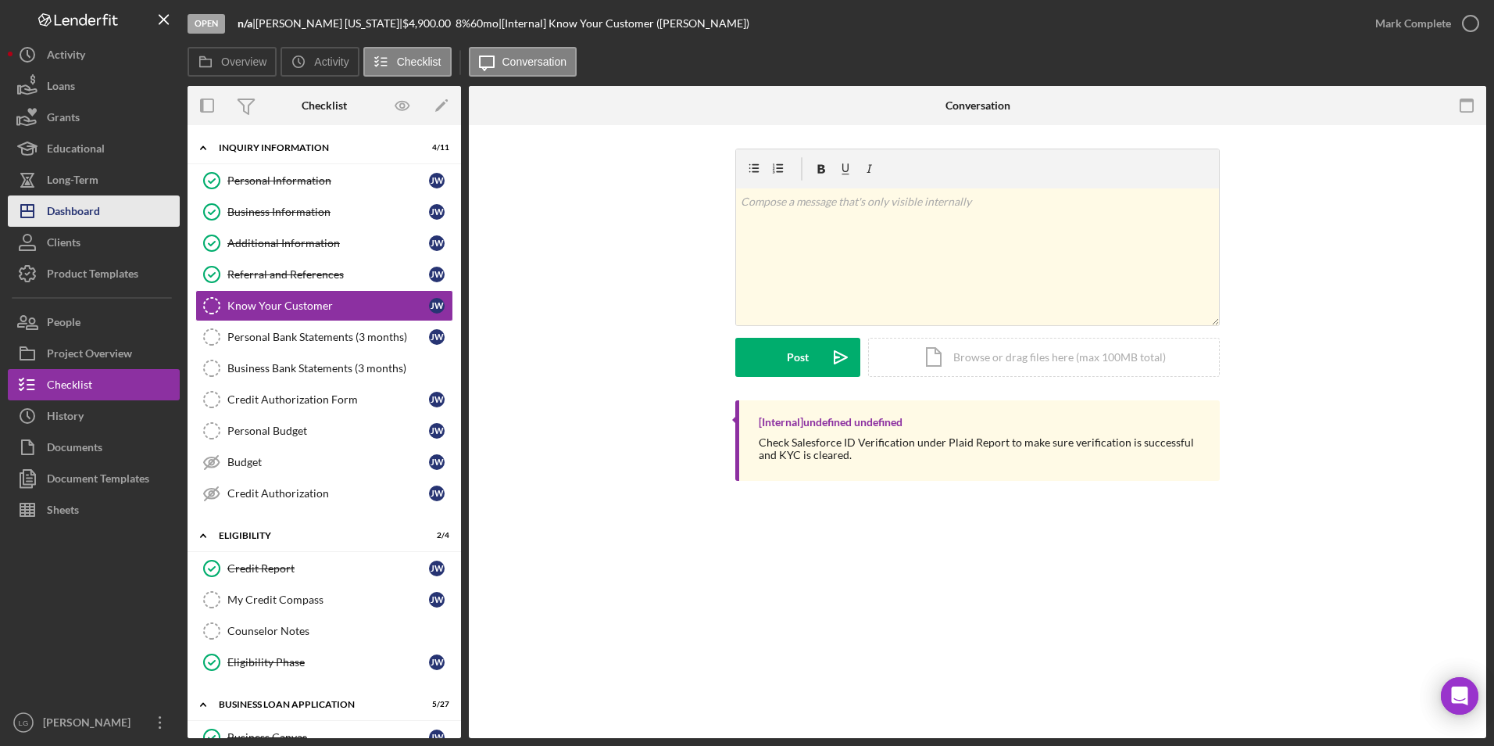
click at [98, 204] on div "Dashboard" at bounding box center [73, 212] width 53 height 35
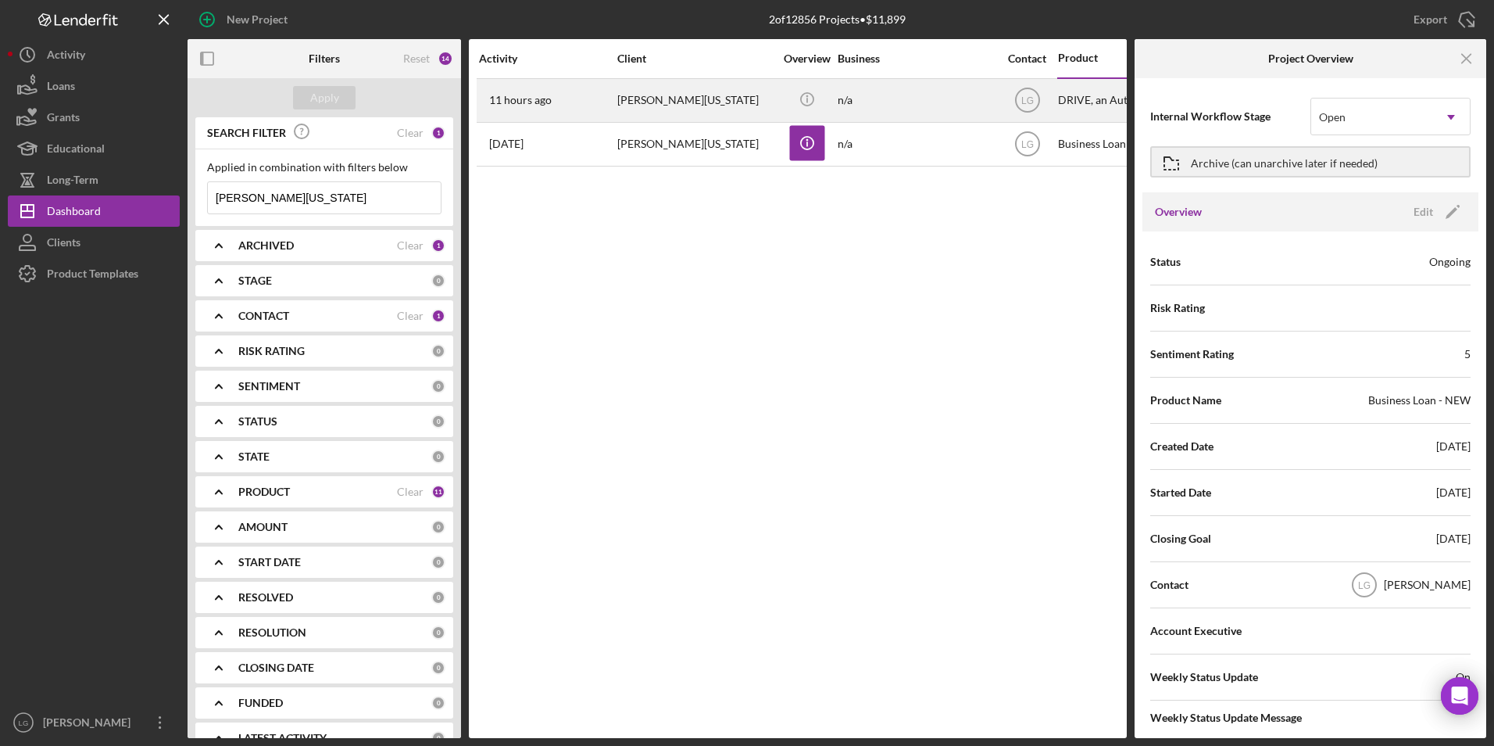
click at [621, 103] on div "[PERSON_NAME][US_STATE]" at bounding box center [695, 100] width 156 height 41
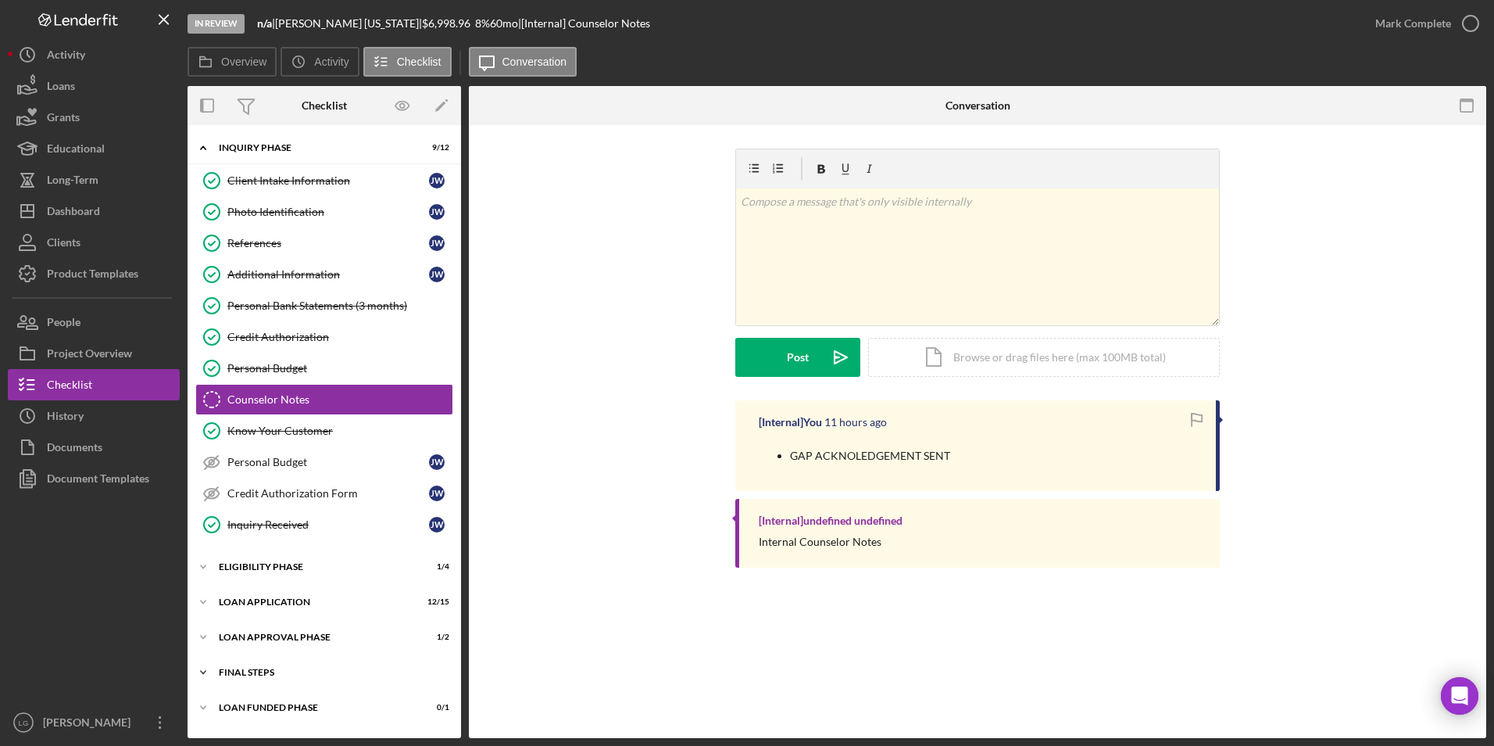
click at [248, 674] on div "FINAL STEPS" at bounding box center [330, 671] width 223 height 9
drag, startPoint x: 246, startPoint y: 641, endPoint x: 241, endPoint y: 599, distance: 42.5
click at [246, 638] on div "Loan Approval Phase" at bounding box center [314, 636] width 191 height 9
click at [241, 590] on div "Icon/Expander Loan Application 12 / 15" at bounding box center [325, 601] width 274 height 31
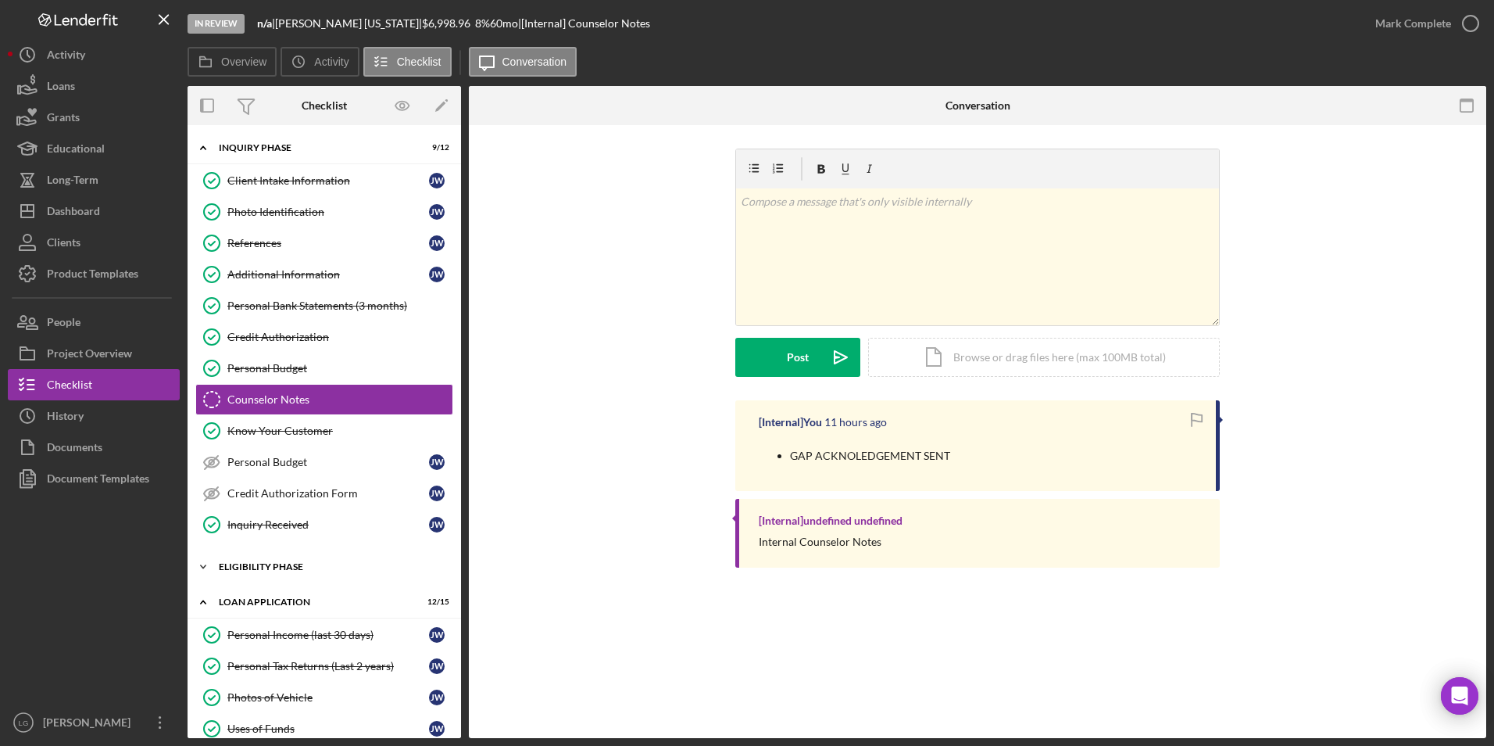
click at [249, 566] on div "Eligibility Phase" at bounding box center [330, 566] width 223 height 9
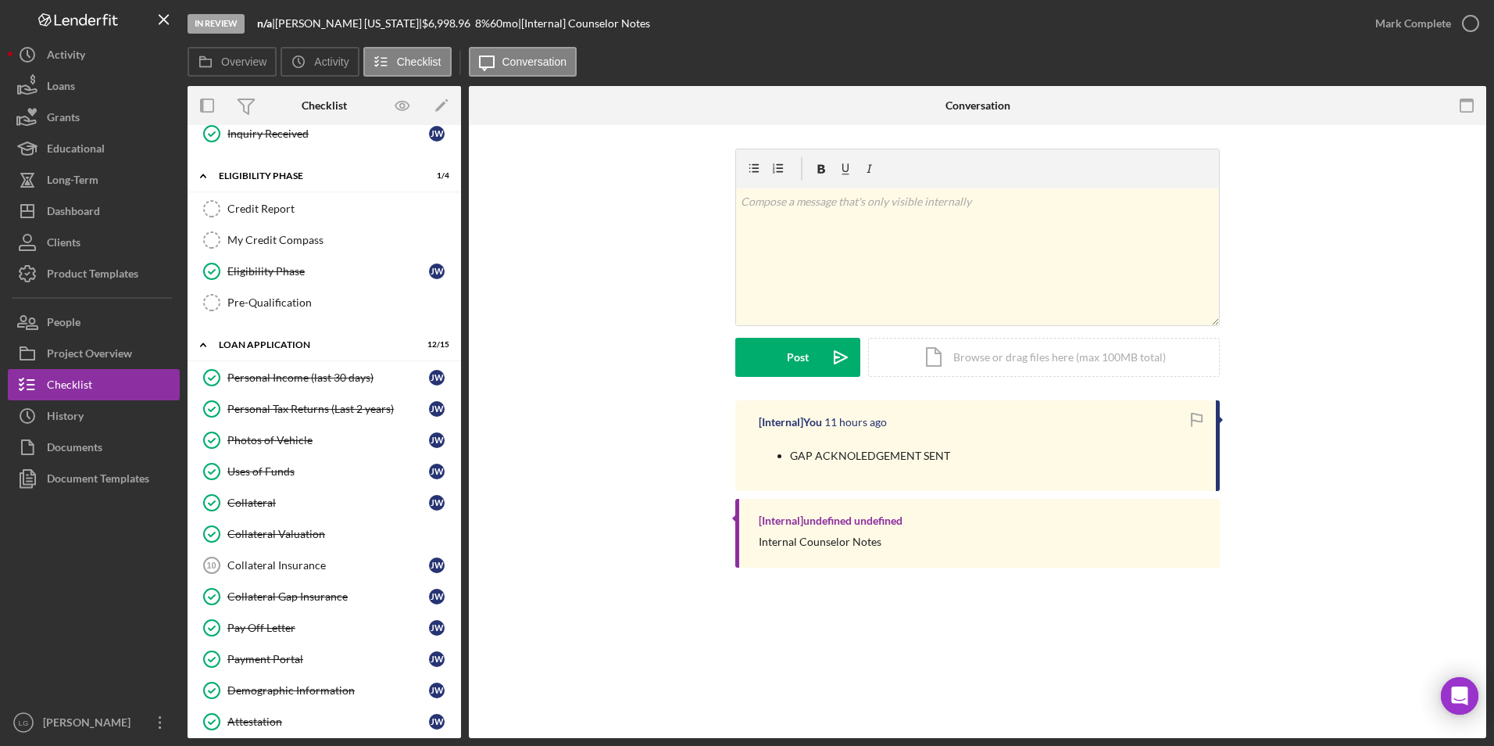
scroll to position [547, 0]
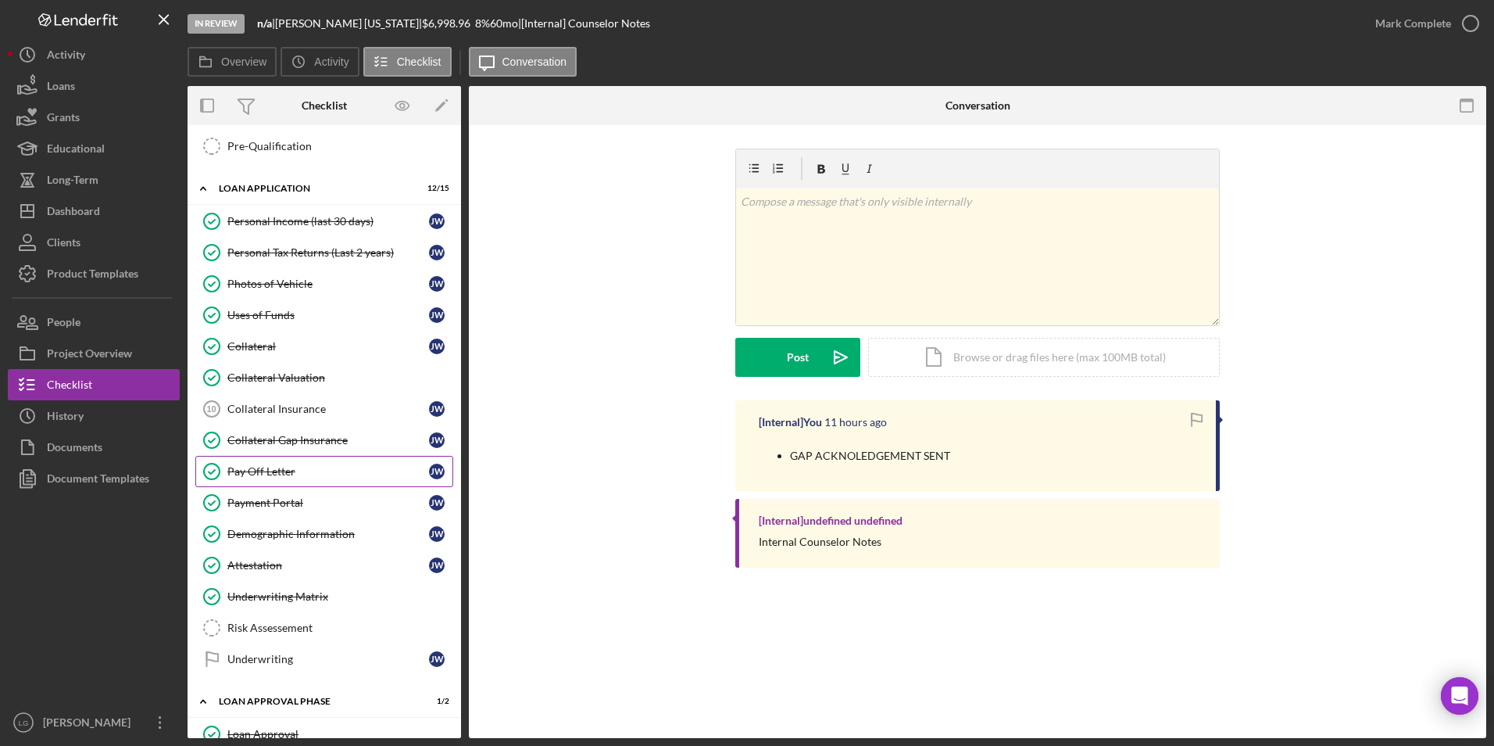
click at [265, 474] on div "Pay Off Letter" at bounding box center [328, 471] width 202 height 13
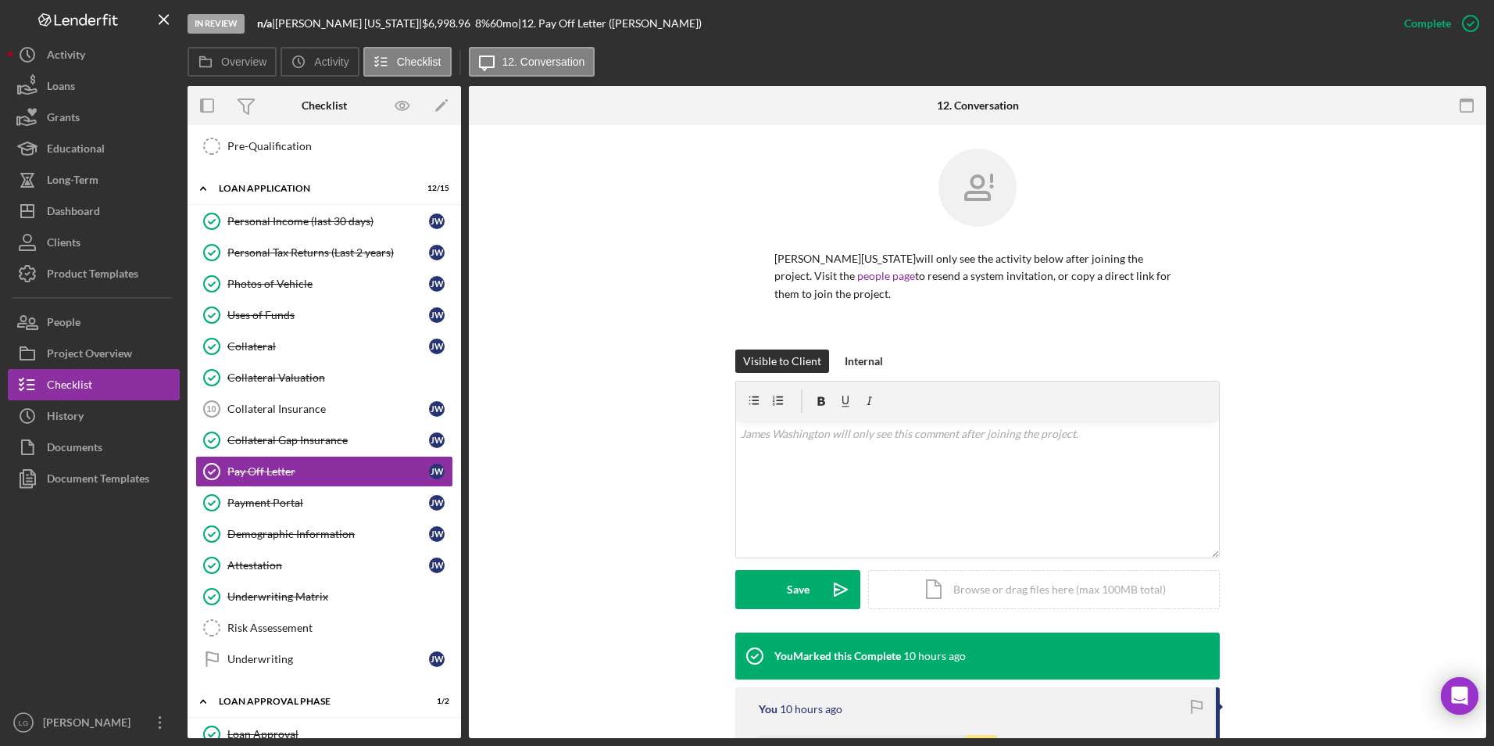
scroll to position [194, 0]
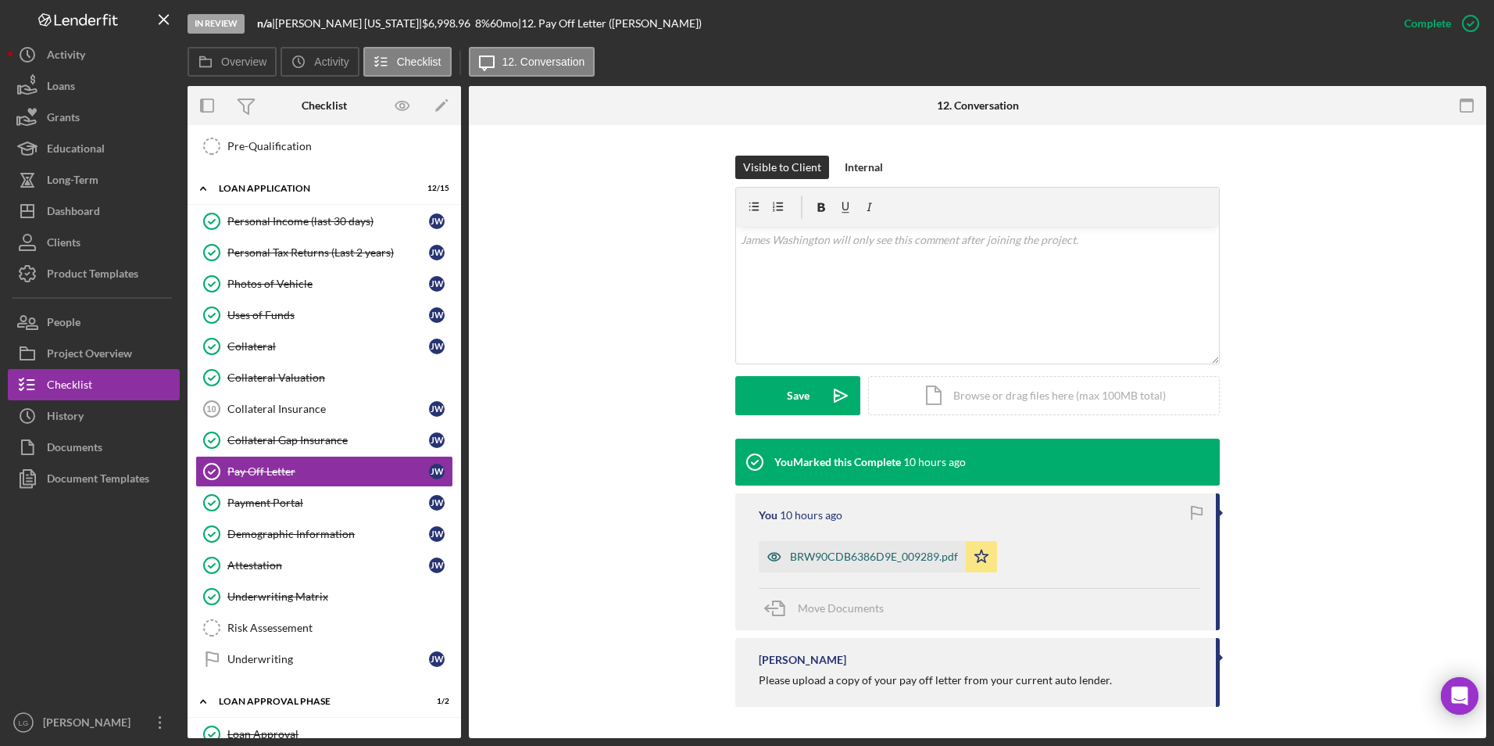
click at [866, 561] on div "BRW90CDB6386D9E_009289.pdf" at bounding box center [874, 556] width 168 height 13
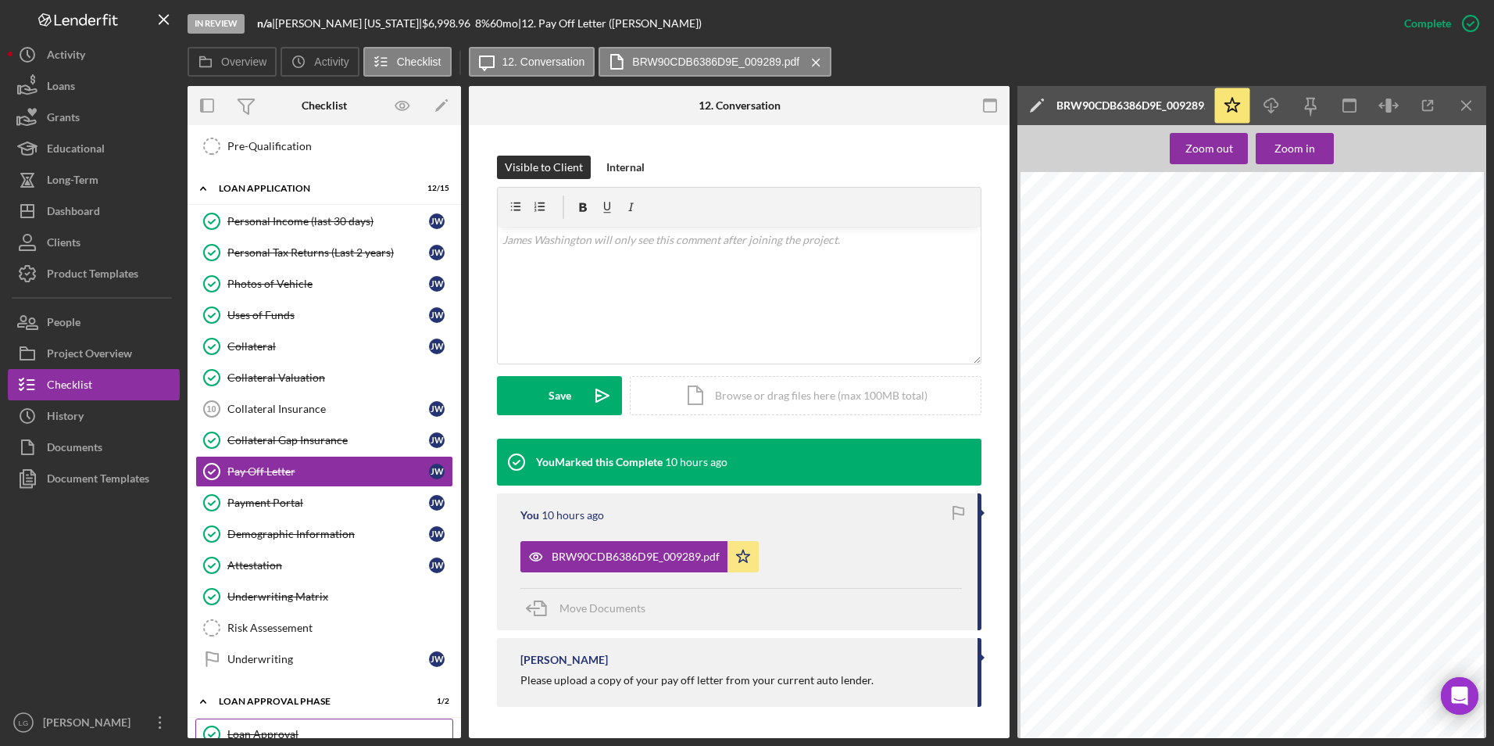
scroll to position [703, 0]
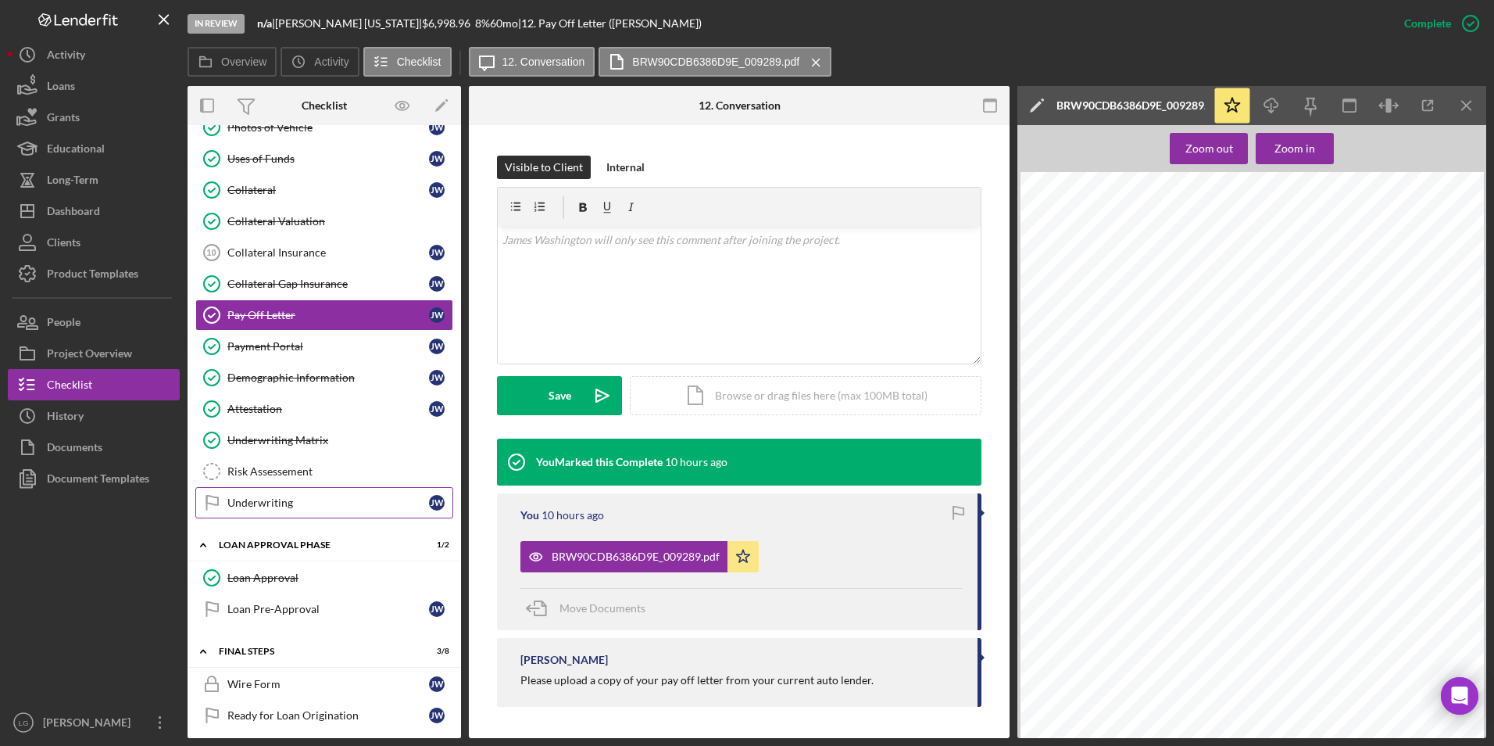
drag, startPoint x: 258, startPoint y: 514, endPoint x: 281, endPoint y: 499, distance: 27.7
click at [258, 514] on link "Underwriting Underwriting J W" at bounding box center [324, 502] width 258 height 31
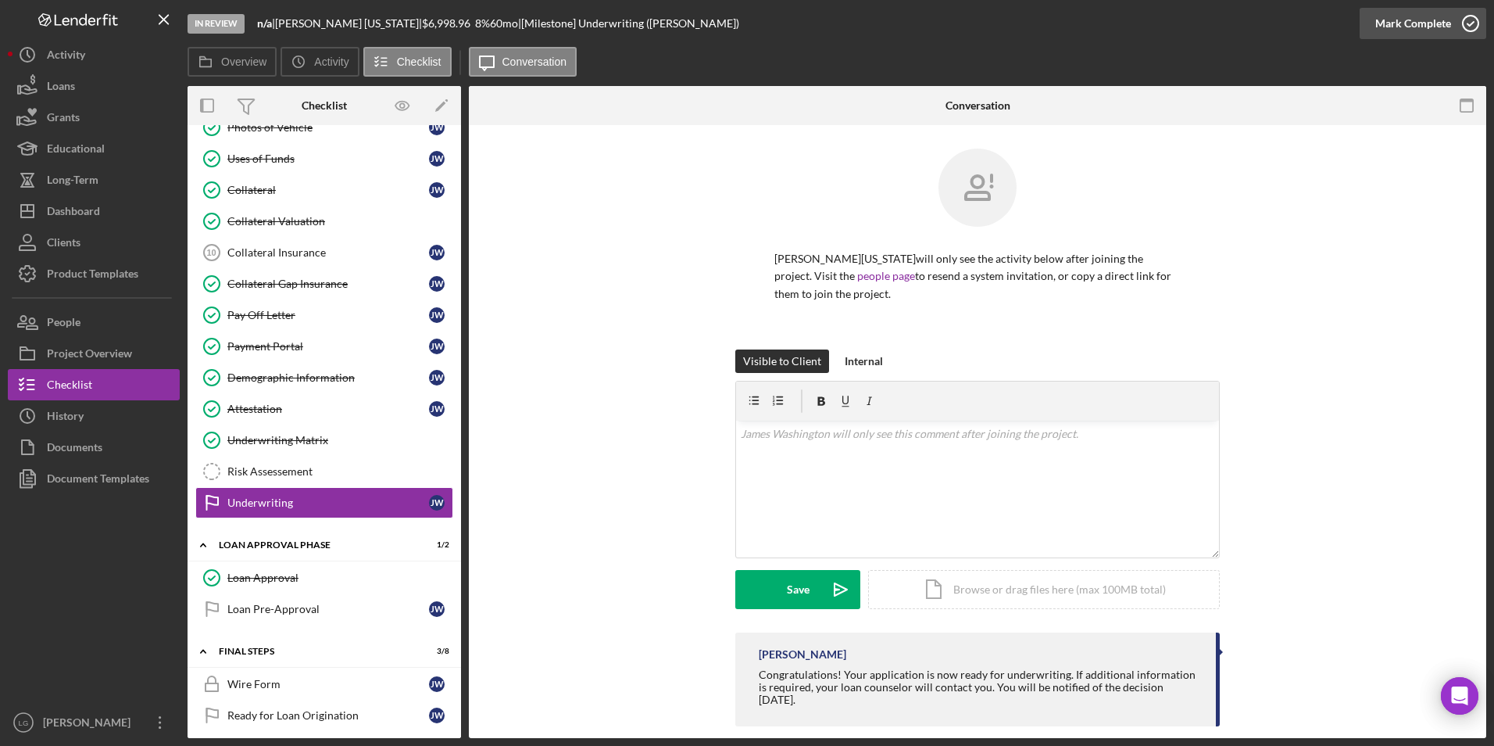
click at [1368, 19] on button "Mark Complete" at bounding box center [1423, 23] width 127 height 31
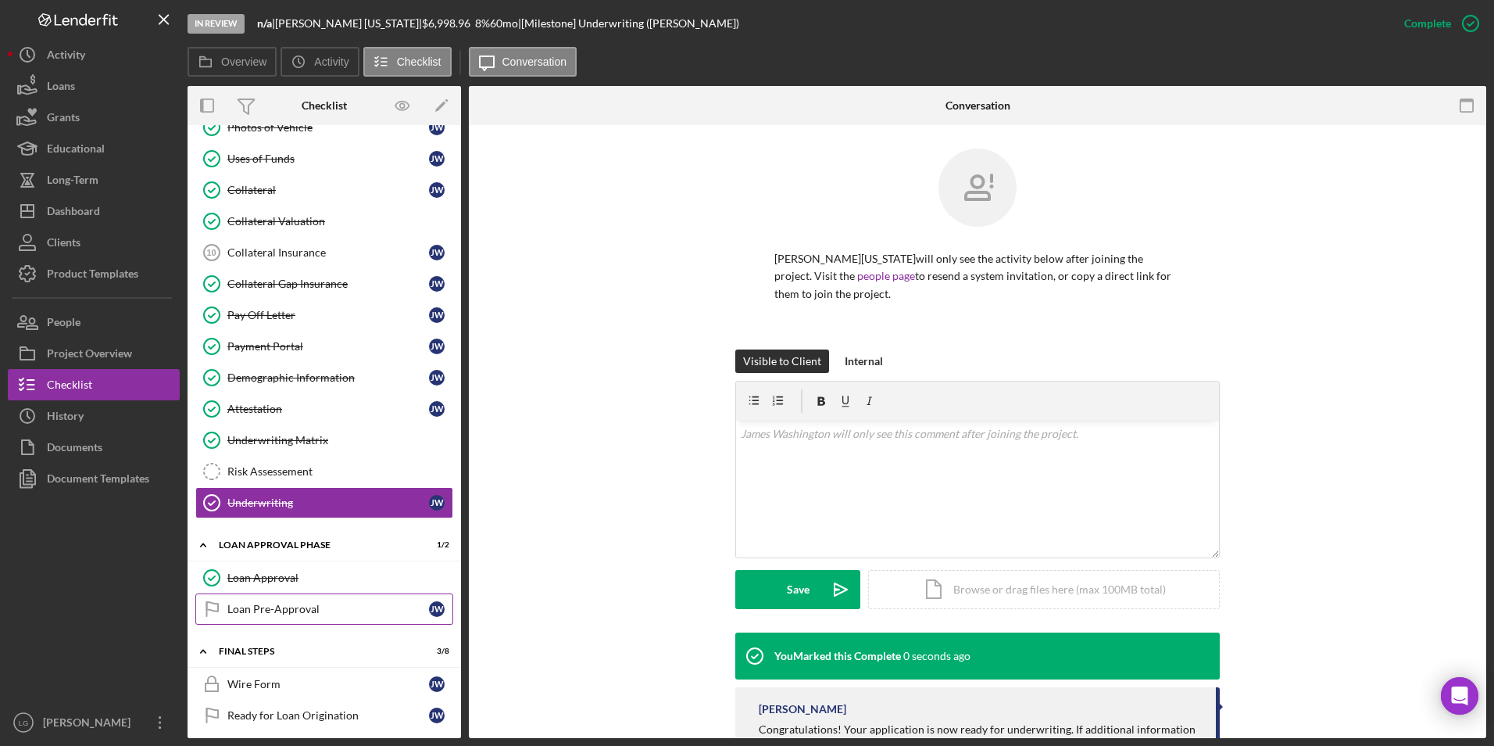
click at [303, 604] on div "Loan Pre-Approval" at bounding box center [328, 609] width 202 height 13
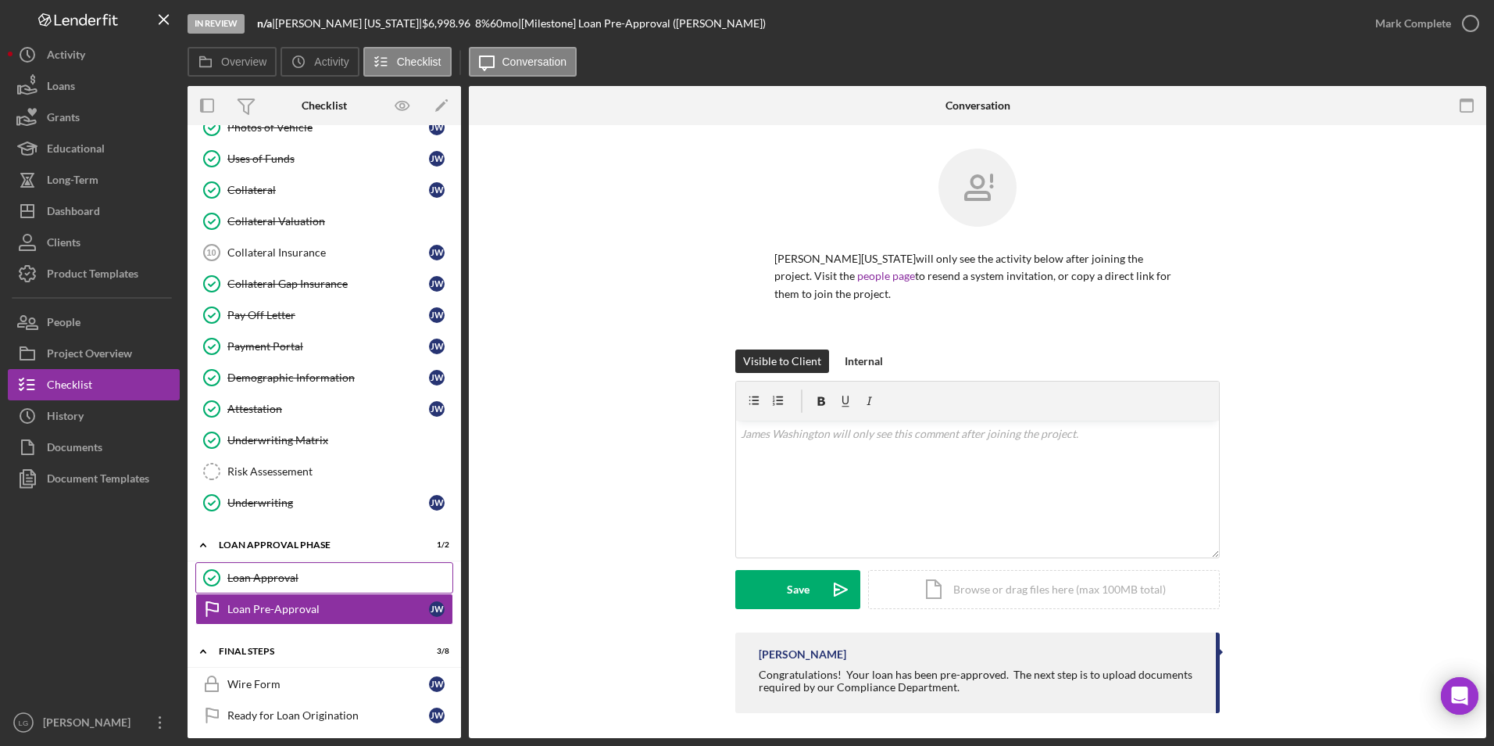
click at [299, 575] on div "Loan Approval" at bounding box center [339, 577] width 225 height 13
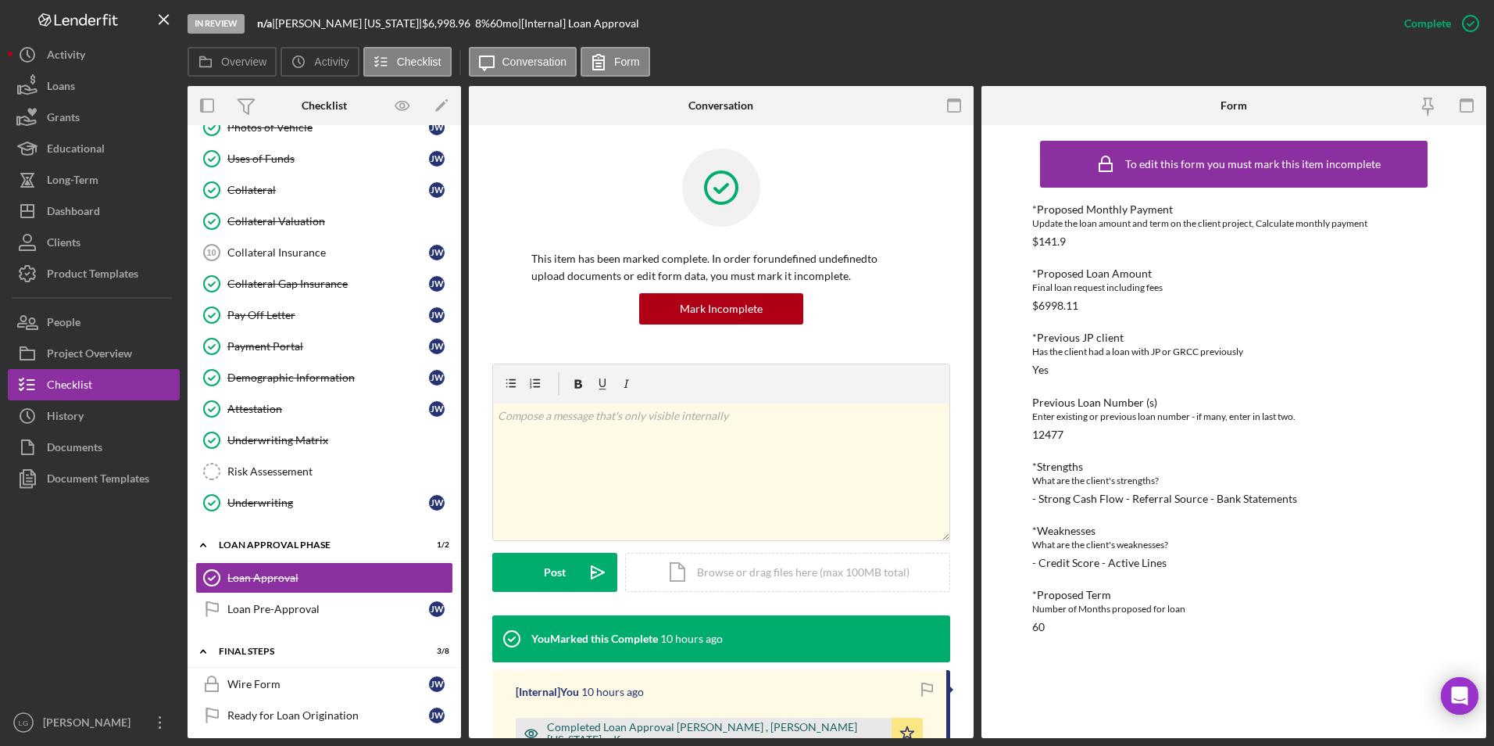
scroll to position [156, 0]
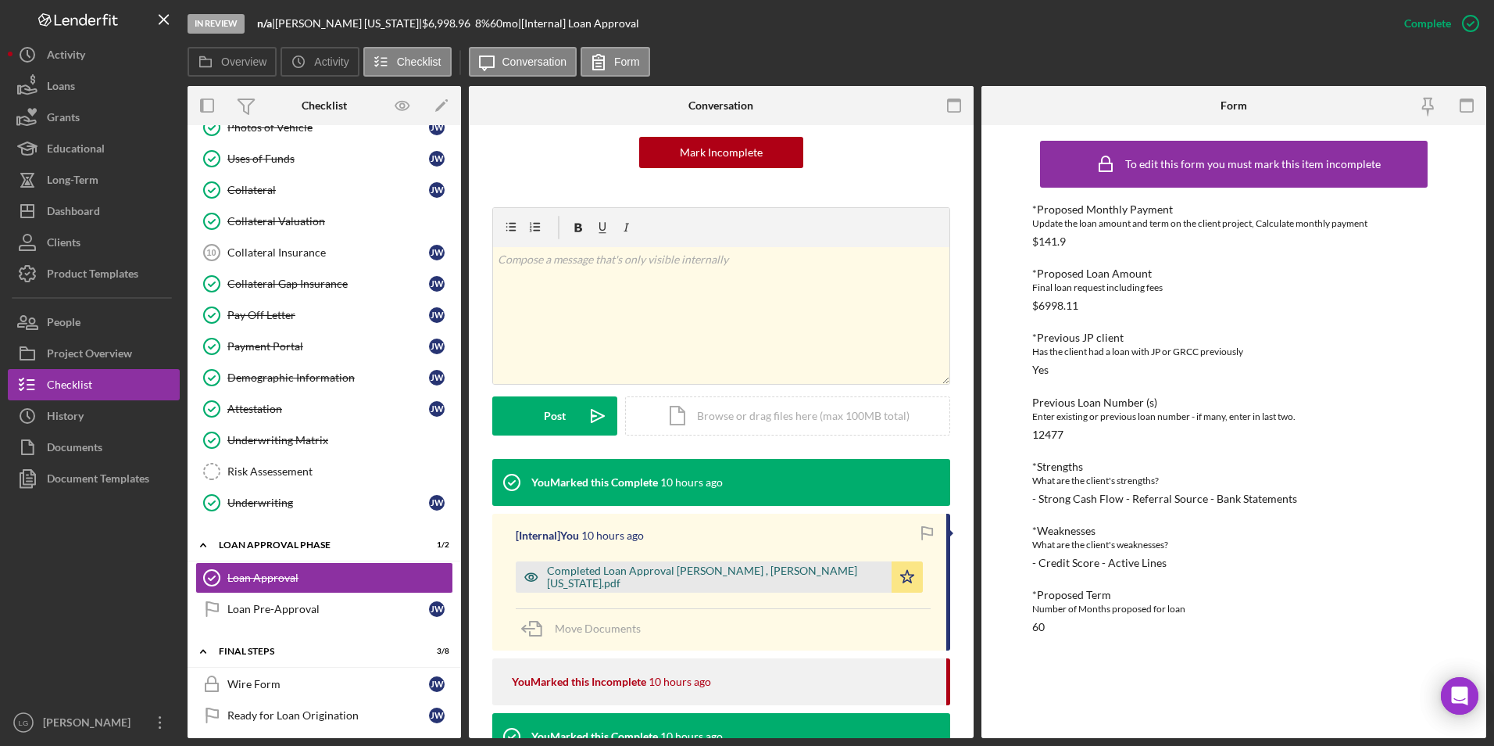
click at [735, 577] on div "Completed Loan Approval Gandy, LaTrisha , James Washington.pdf" at bounding box center [715, 576] width 337 height 25
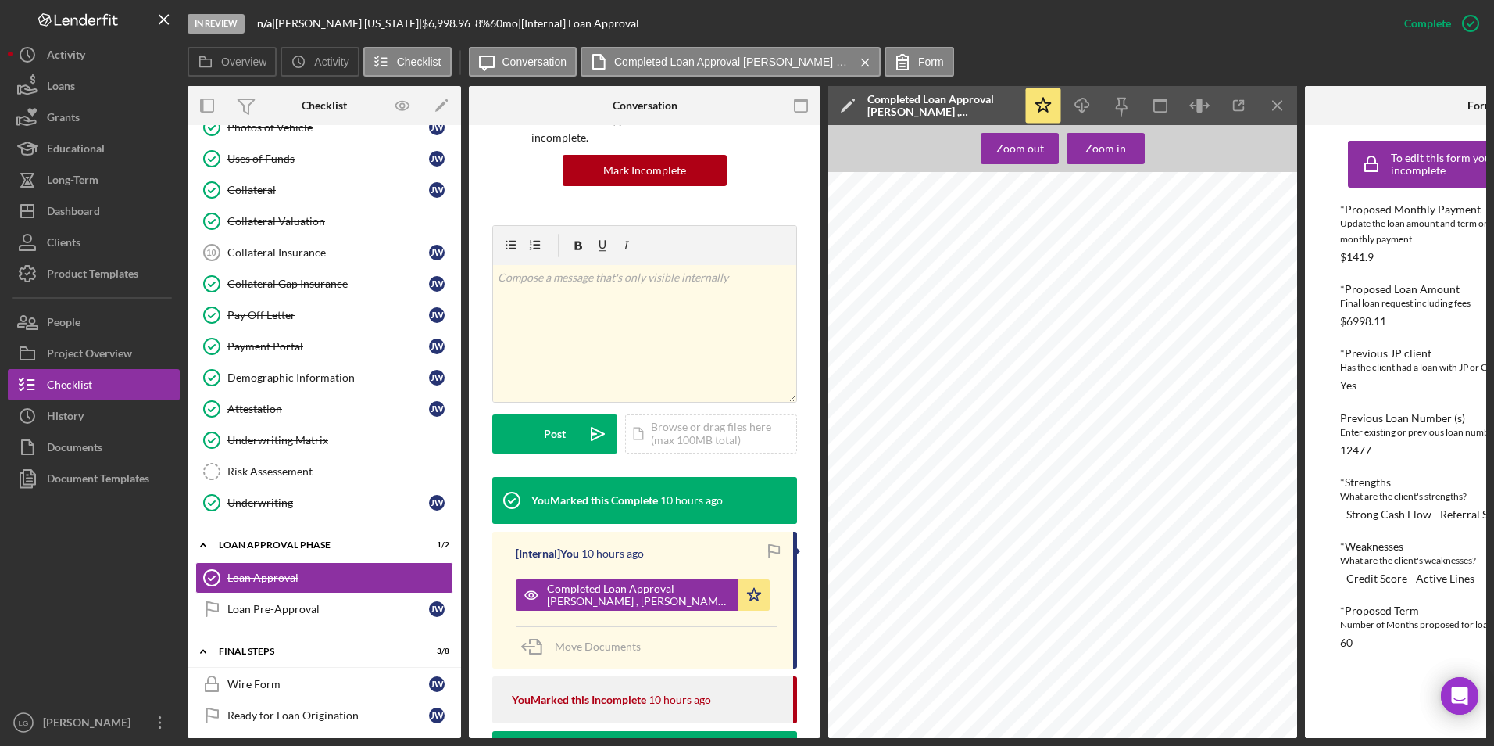
scroll to position [234, 0]
click at [295, 605] on div "Loan Pre-Approval" at bounding box center [328, 609] width 202 height 13
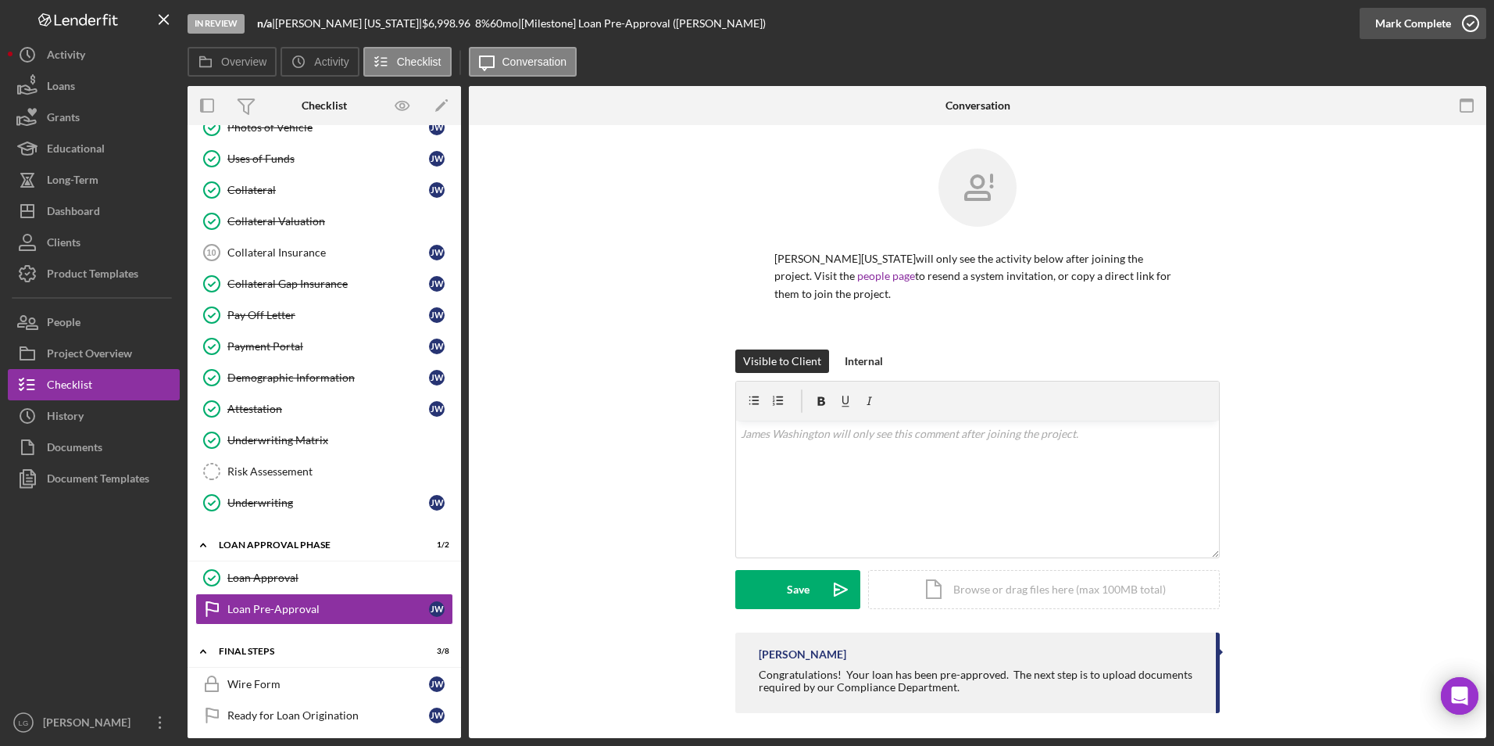
click at [1407, 27] on div "Mark Complete" at bounding box center [1413, 23] width 76 height 31
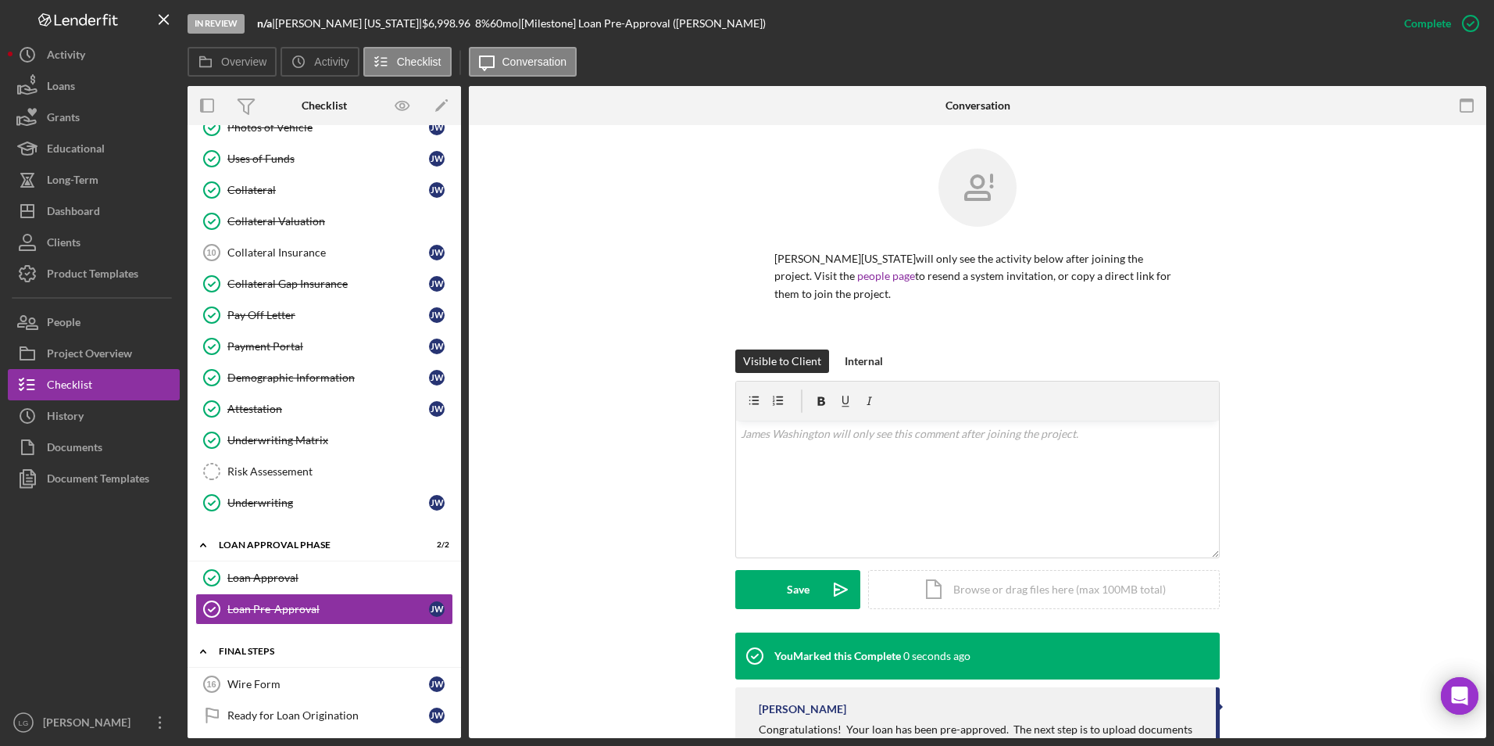
scroll to position [61, 0]
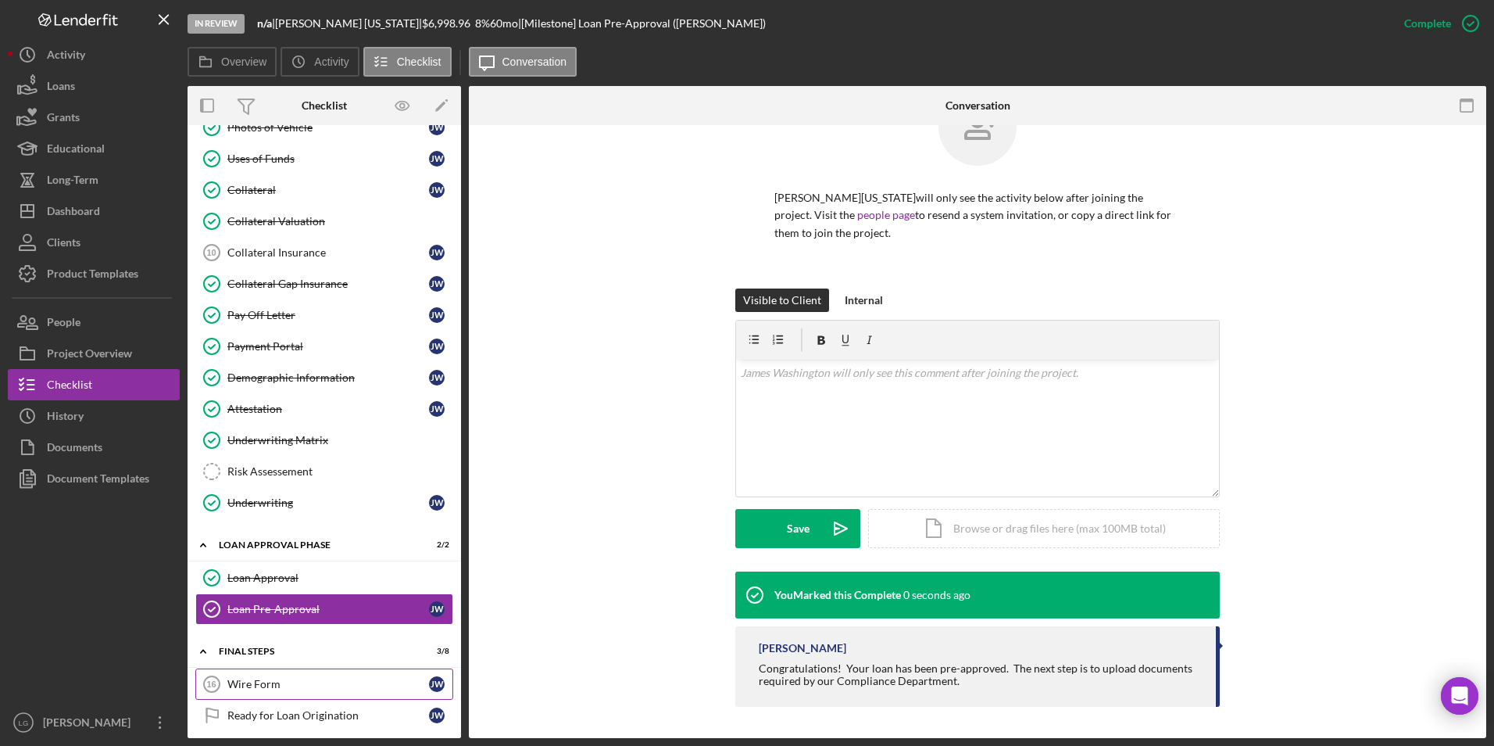
click at [204, 670] on icon "Wire Form 16" at bounding box center [211, 683] width 39 height 39
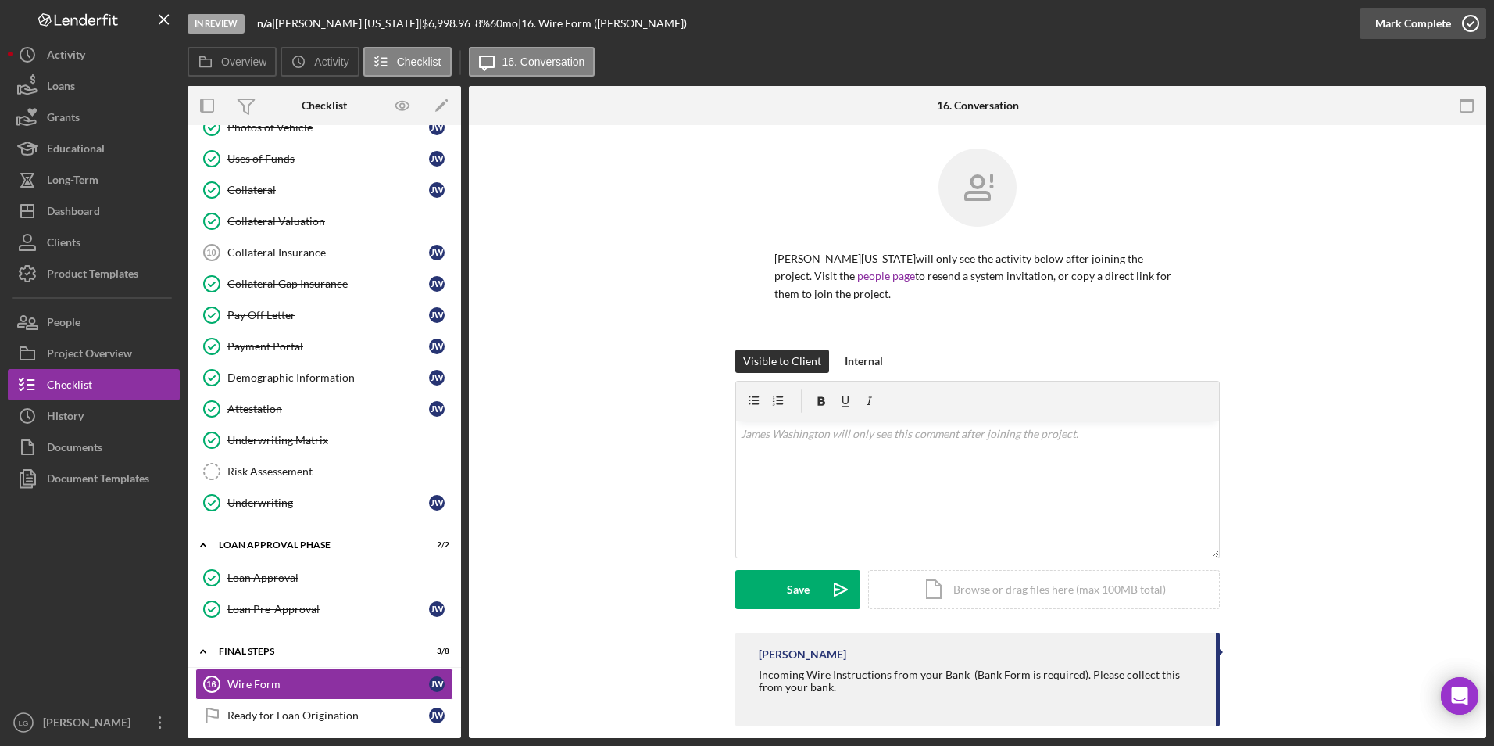
click at [1420, 25] on div "Mark Complete" at bounding box center [1413, 23] width 76 height 31
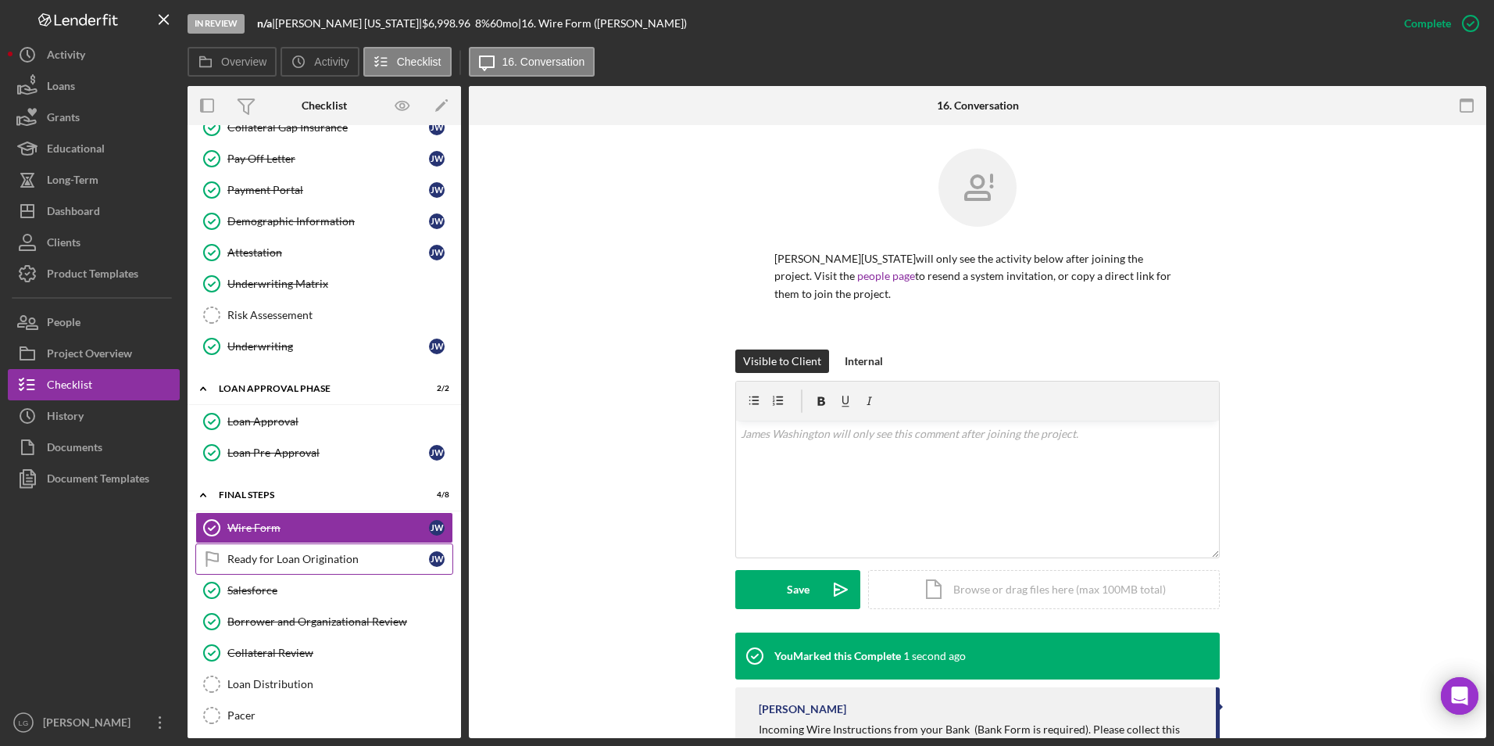
scroll to position [935, 0]
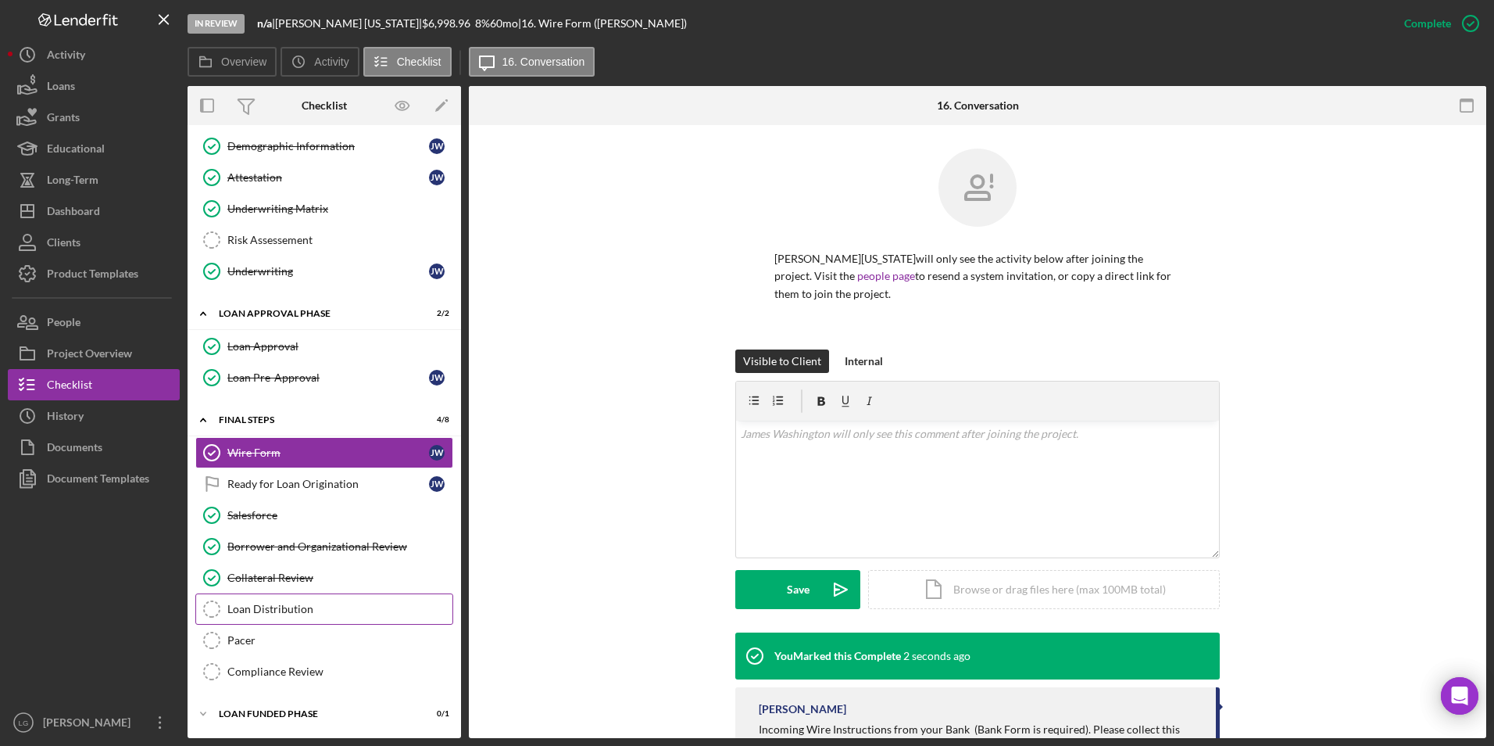
click at [292, 604] on div "Loan Distribution" at bounding box center [339, 609] width 225 height 13
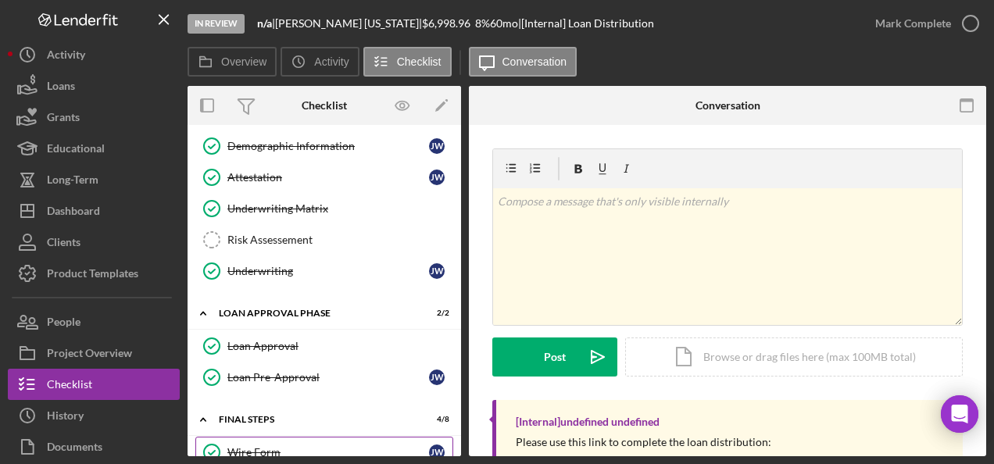
scroll to position [1169, 0]
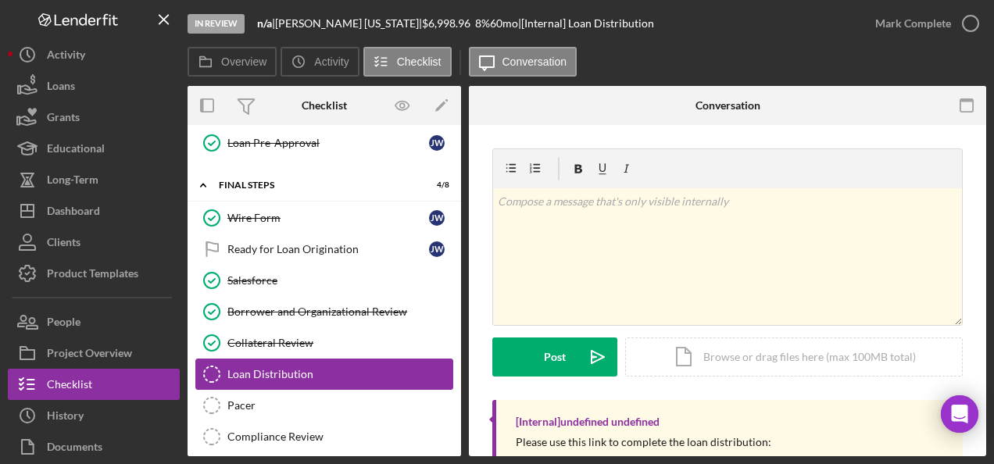
click at [264, 368] on div "Loan Distribution" at bounding box center [339, 374] width 225 height 13
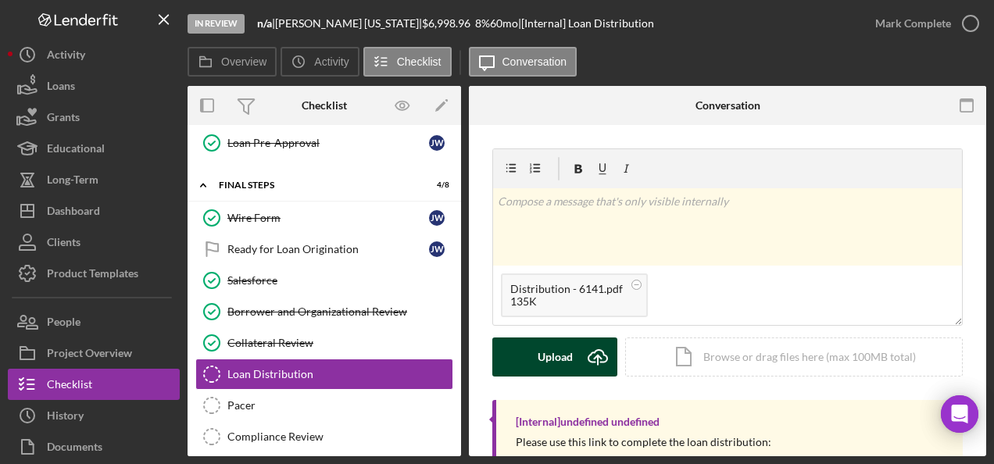
click at [535, 362] on button "Upload Icon/Upload" at bounding box center [554, 357] width 125 height 39
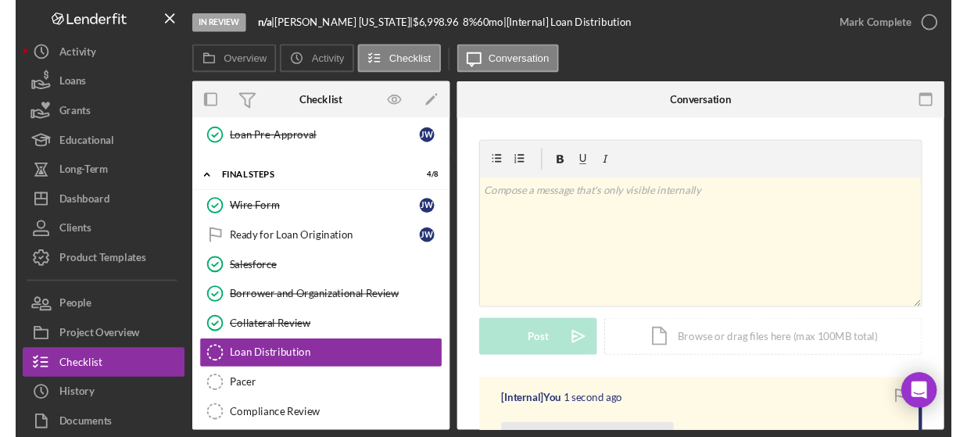
scroll to position [156, 0]
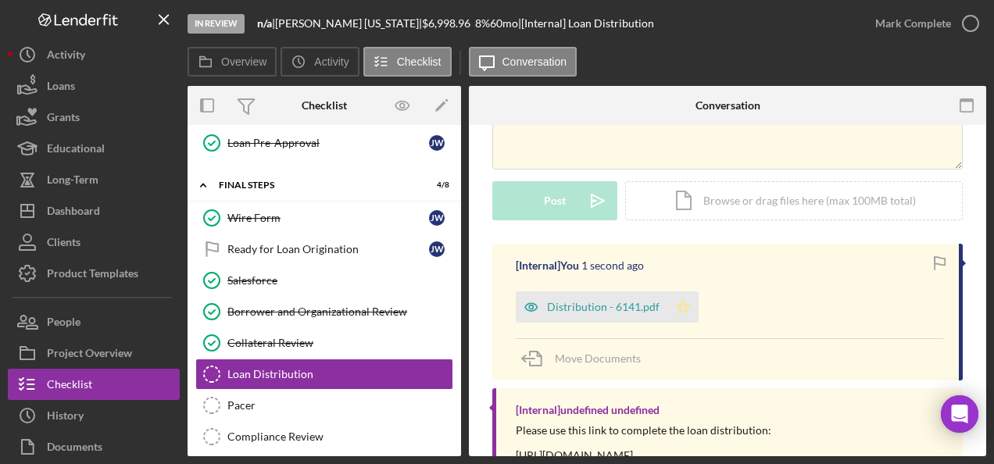
click at [688, 306] on icon "Icon/Star" at bounding box center [682, 306] width 31 height 31
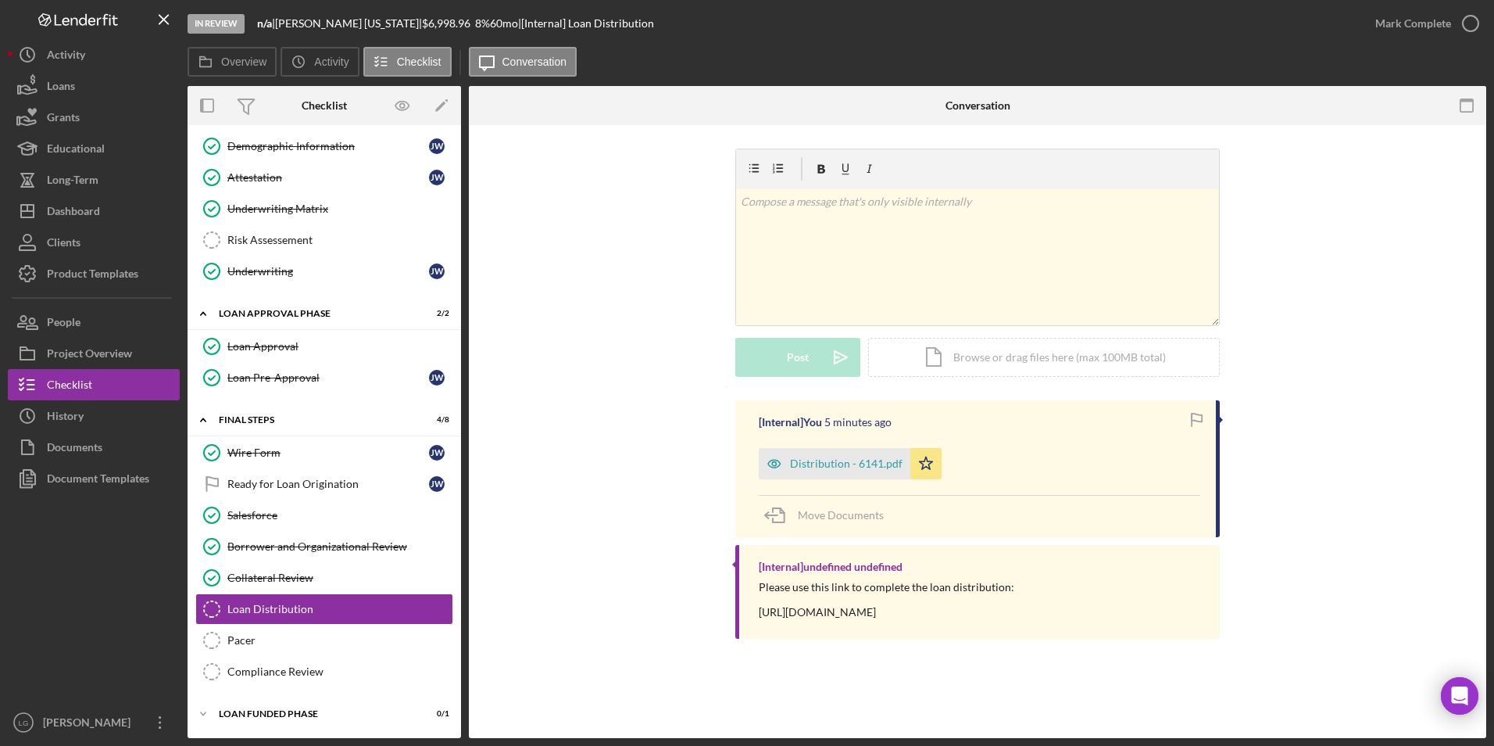
scroll to position [935, 0]
click at [1423, 20] on div "Mark Complete" at bounding box center [1413, 23] width 76 height 31
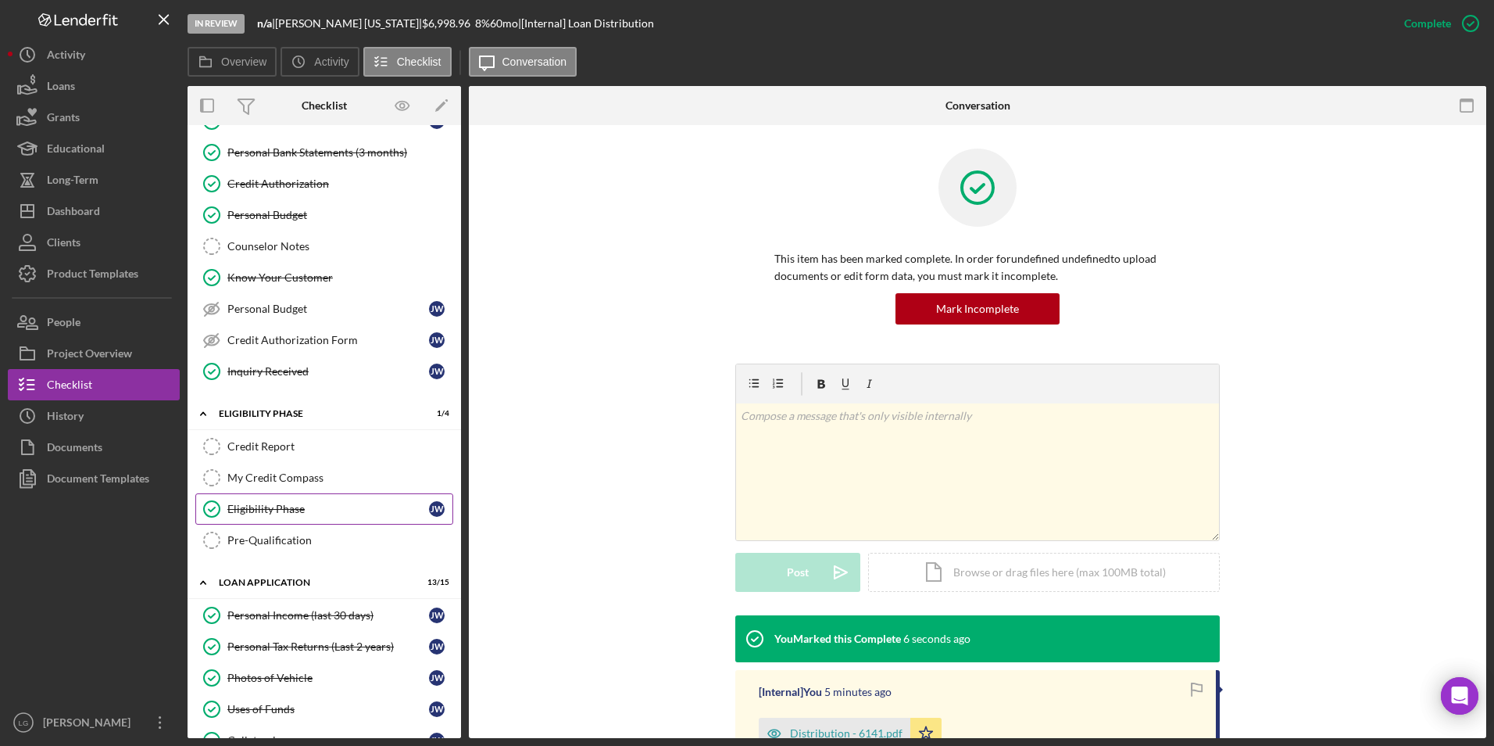
scroll to position [75, 0]
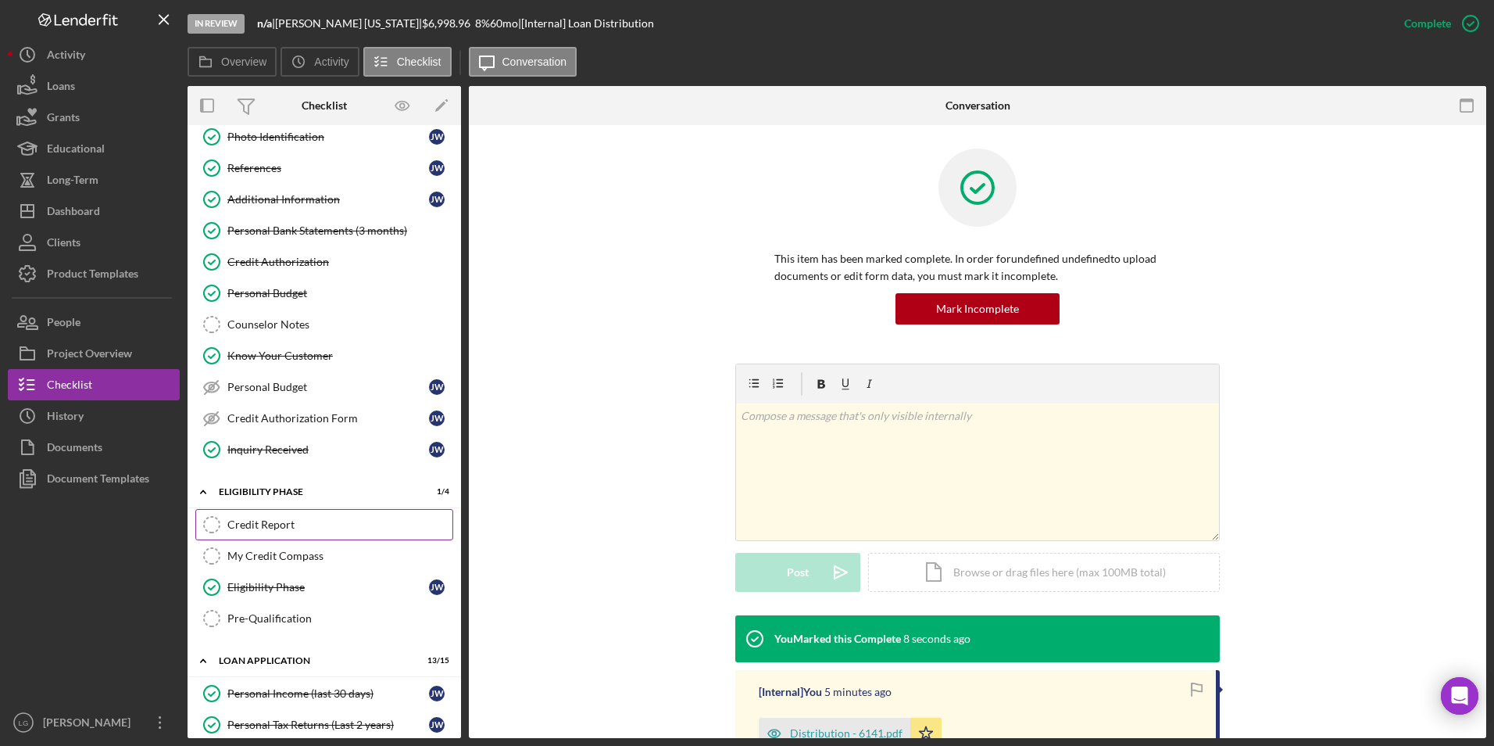
click at [263, 513] on link "Credit Report Credit Report" at bounding box center [324, 524] width 258 height 31
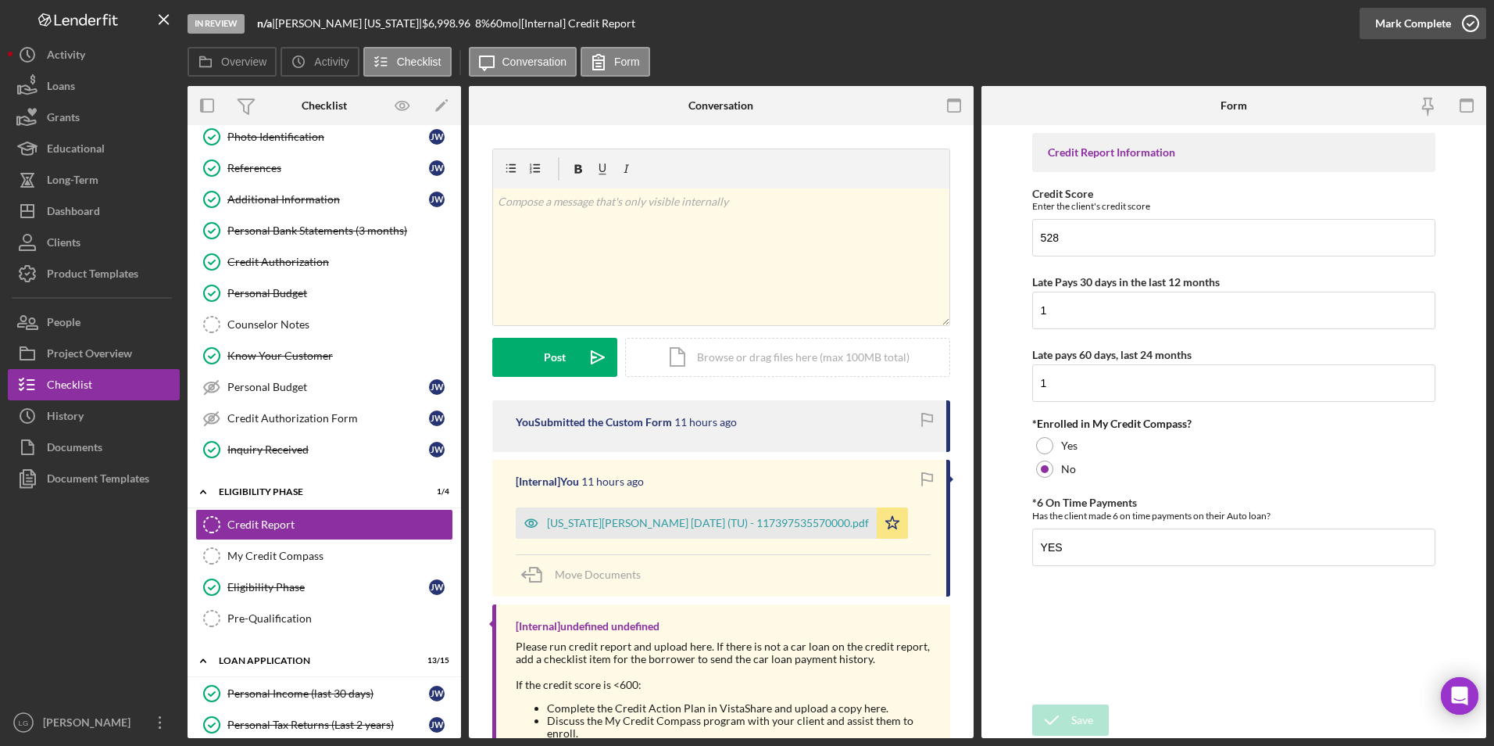
click at [1399, 23] on div "Mark Complete" at bounding box center [1413, 23] width 76 height 31
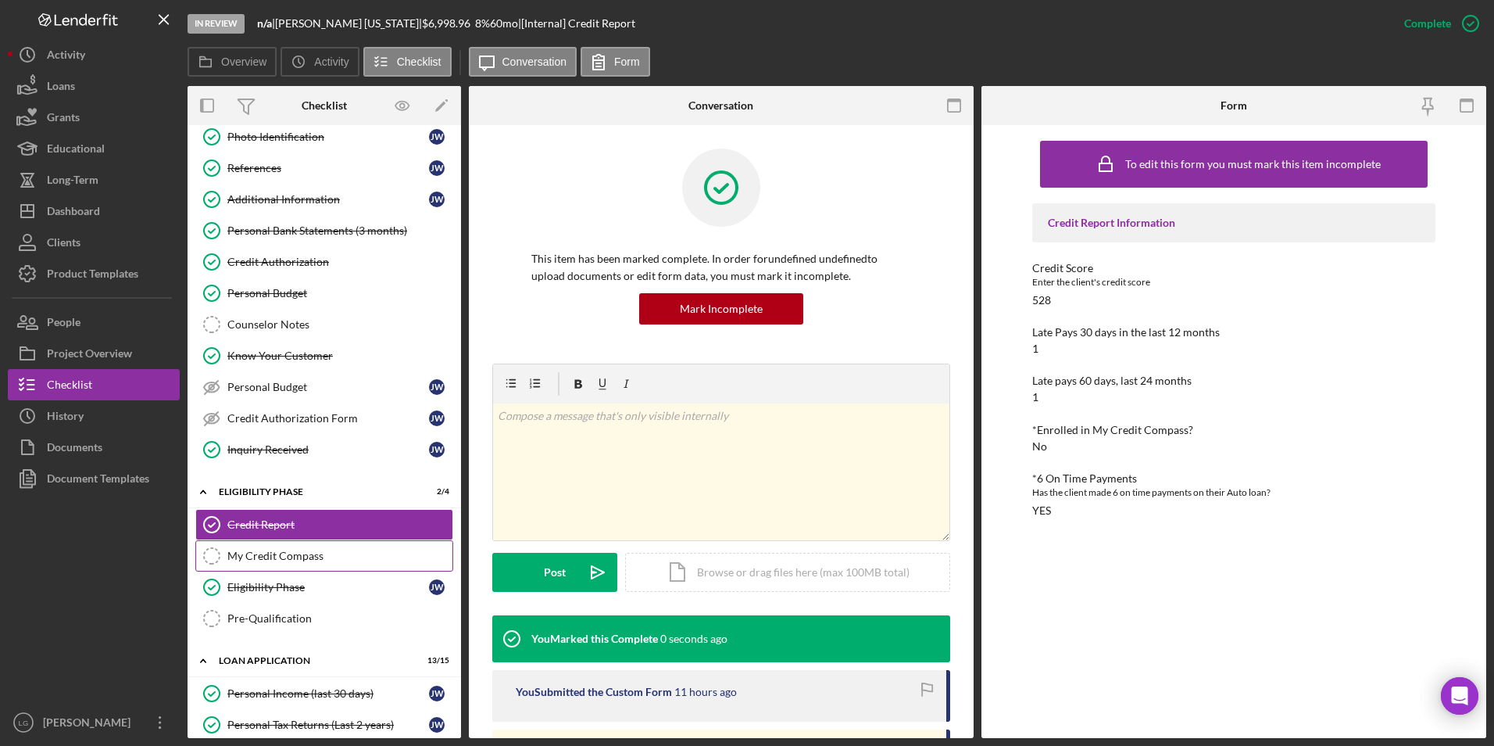
click at [284, 550] on div "My Credit Compass" at bounding box center [339, 555] width 225 height 13
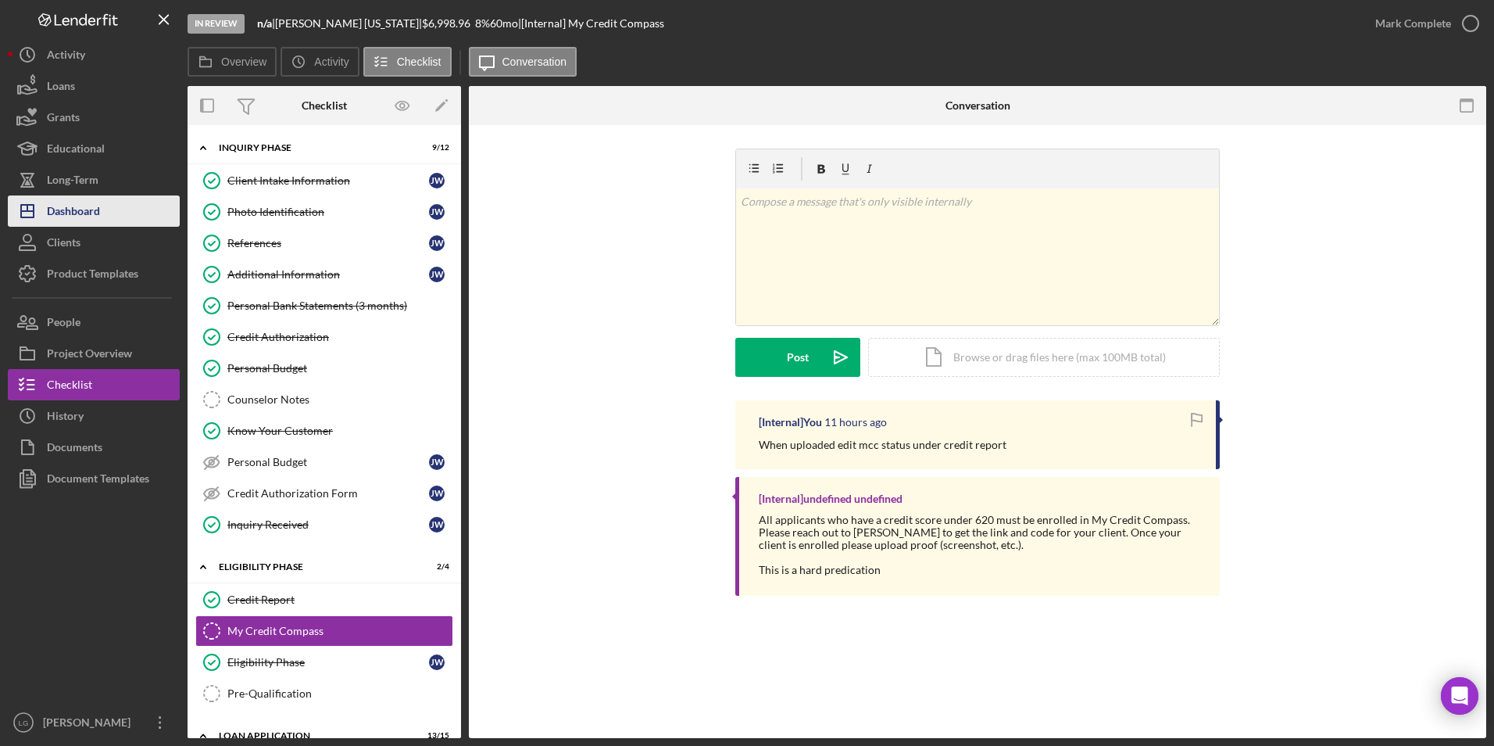
click at [134, 211] on button "Icon/Dashboard Dashboard" at bounding box center [94, 210] width 172 height 31
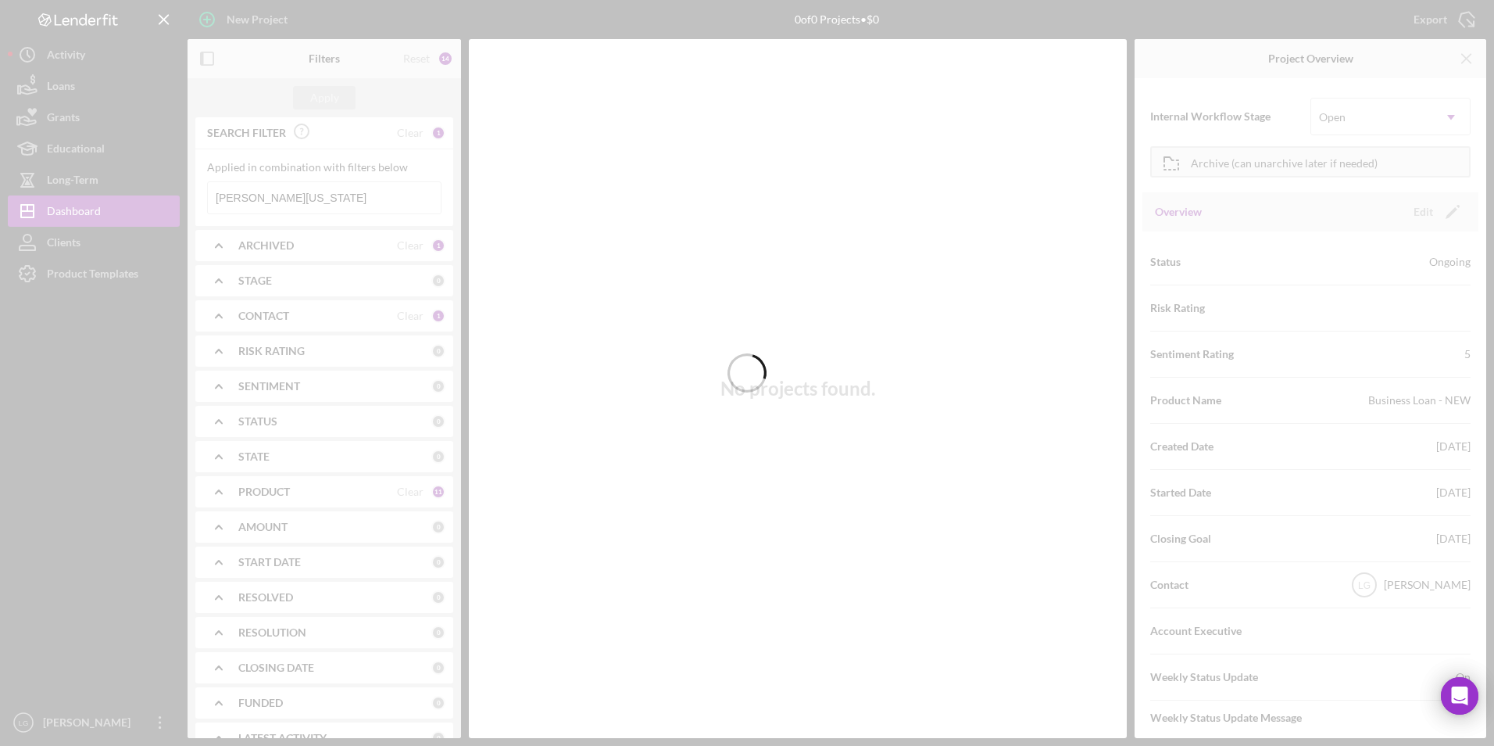
click at [331, 203] on div at bounding box center [747, 373] width 1494 height 746
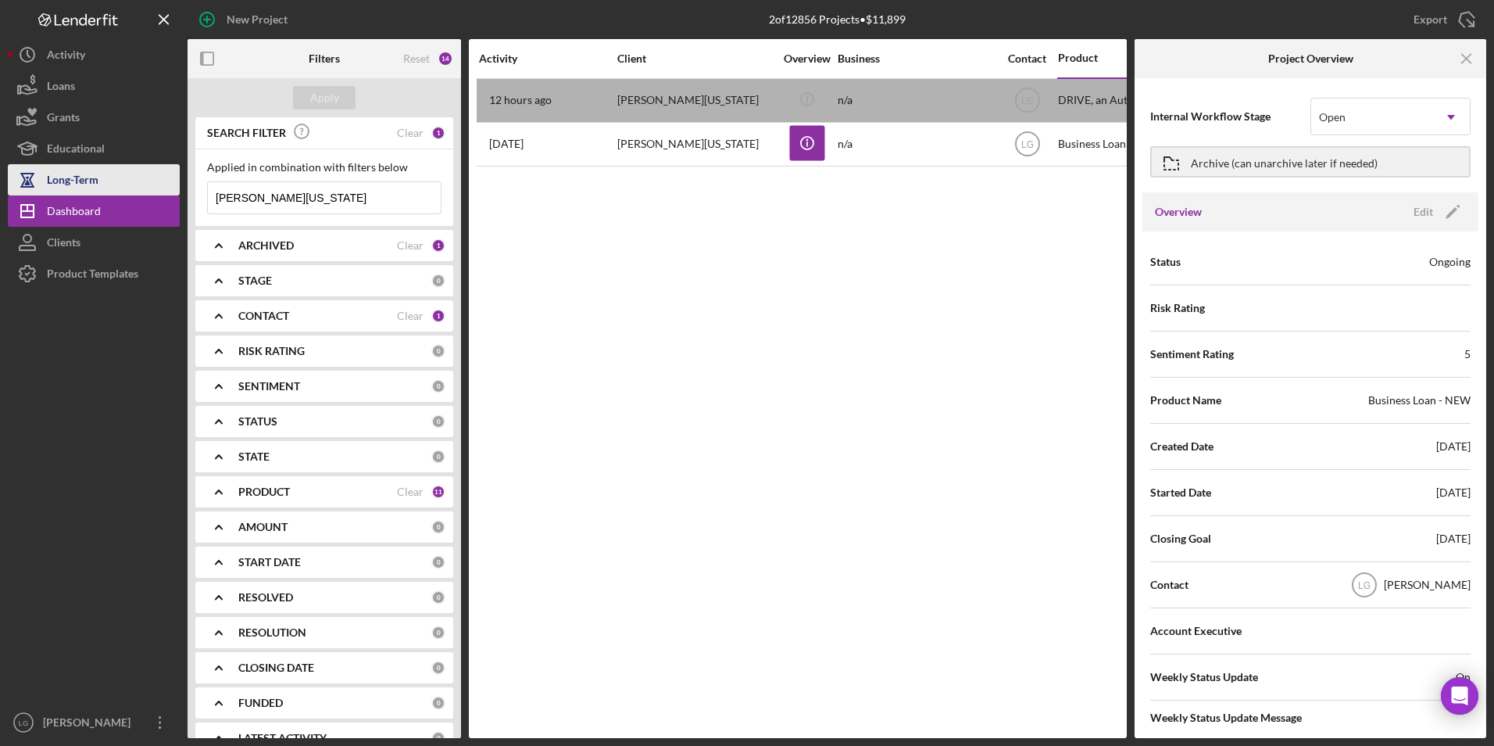
drag, startPoint x: 331, startPoint y: 203, endPoint x: 156, endPoint y: 188, distance: 175.7
click at [156, 188] on div "New Project 2 of 12856 Projects • $11,899 james washington Export Icon/Export F…" at bounding box center [747, 369] width 1479 height 738
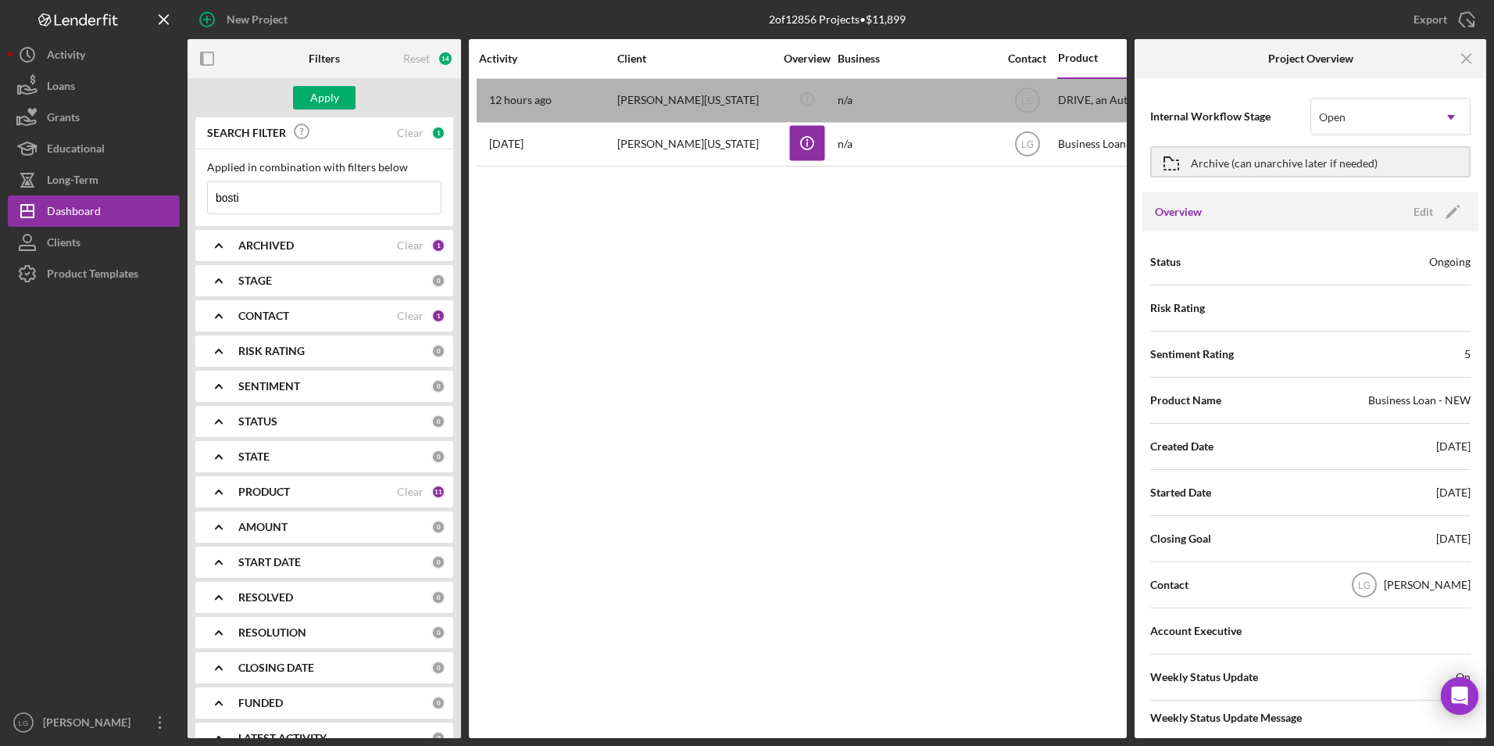
type input "[PERSON_NAME]"
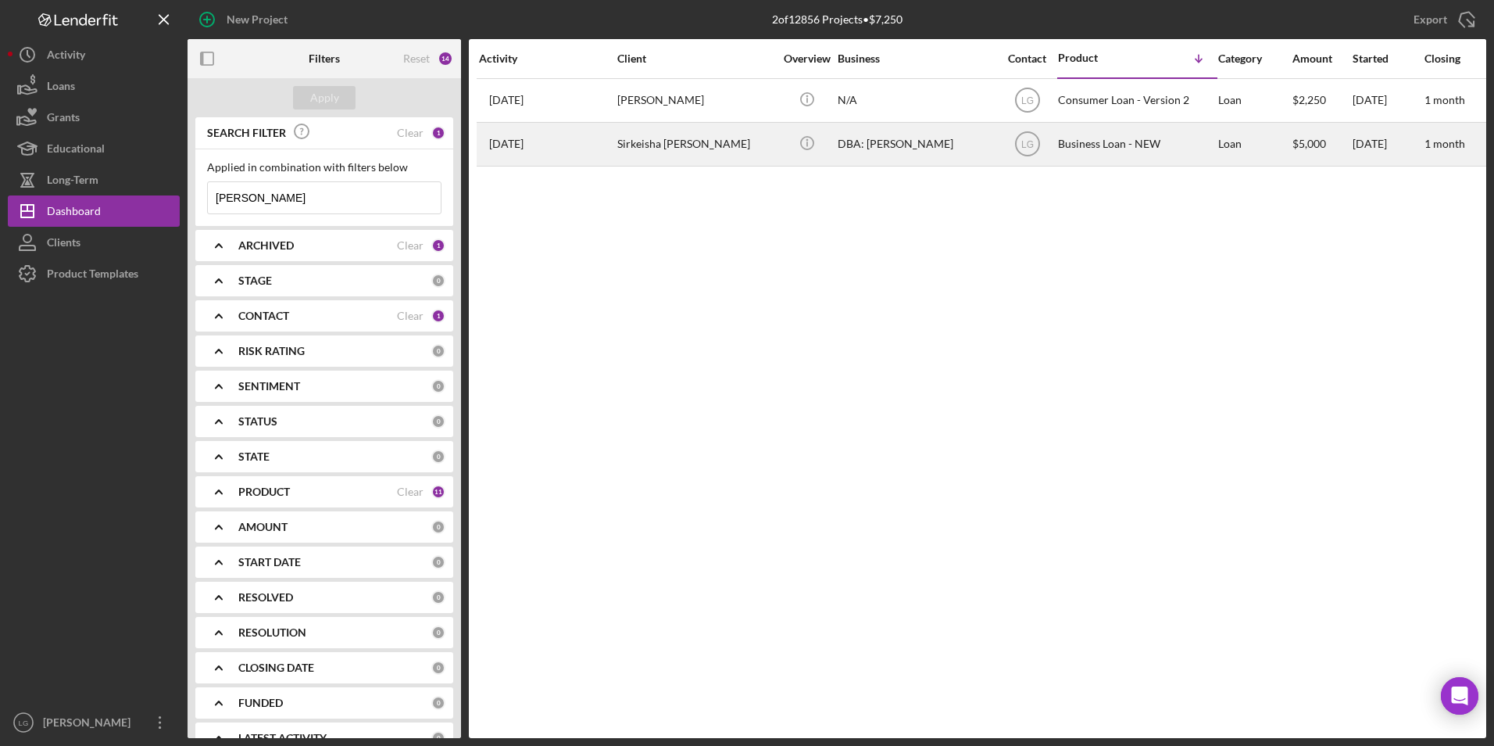
click at [675, 133] on div "Sirkeisha [PERSON_NAME]" at bounding box center [695, 143] width 156 height 41
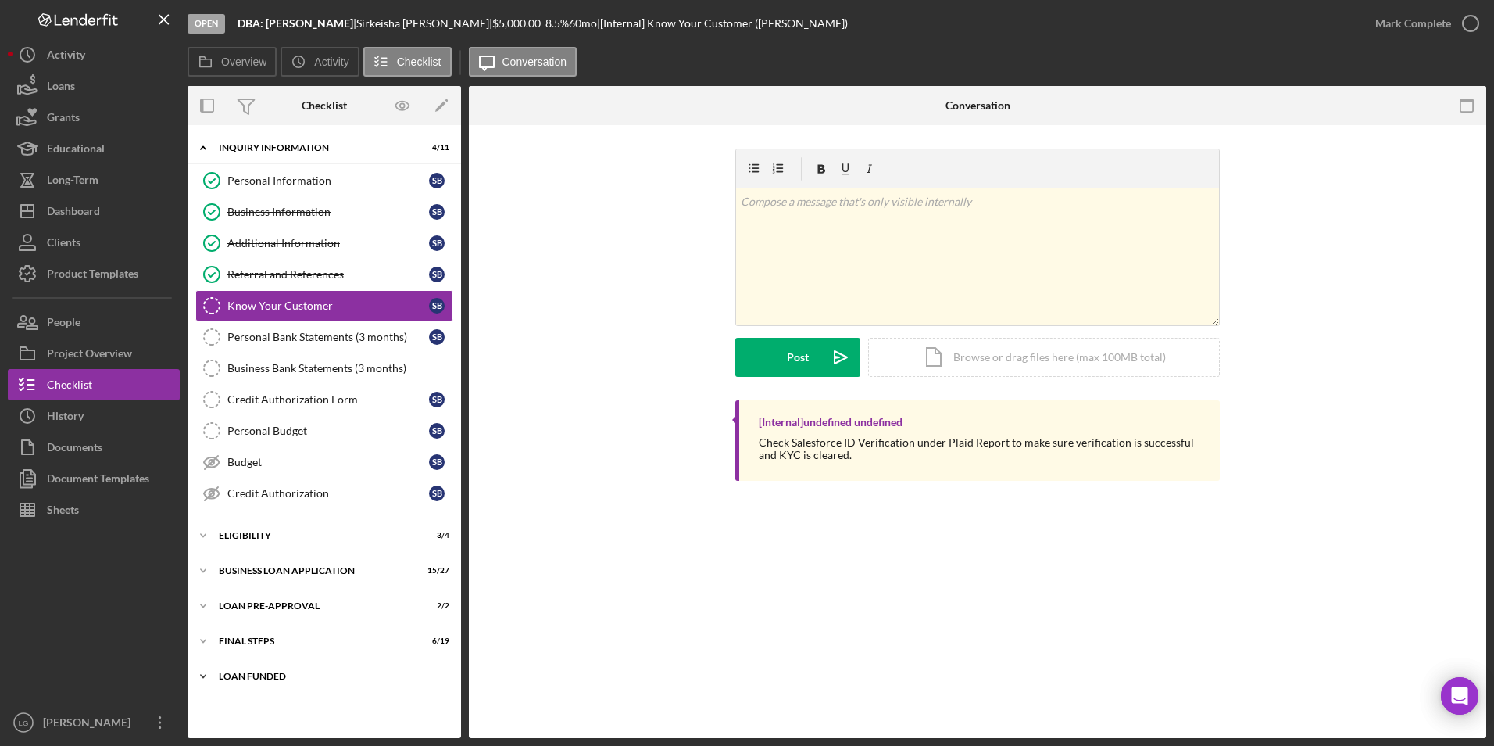
click at [248, 674] on div "LOAN FUNDED" at bounding box center [330, 675] width 223 height 9
click at [252, 635] on div "Icon/Expander FINAL STEPS 6 / 19" at bounding box center [325, 640] width 274 height 31
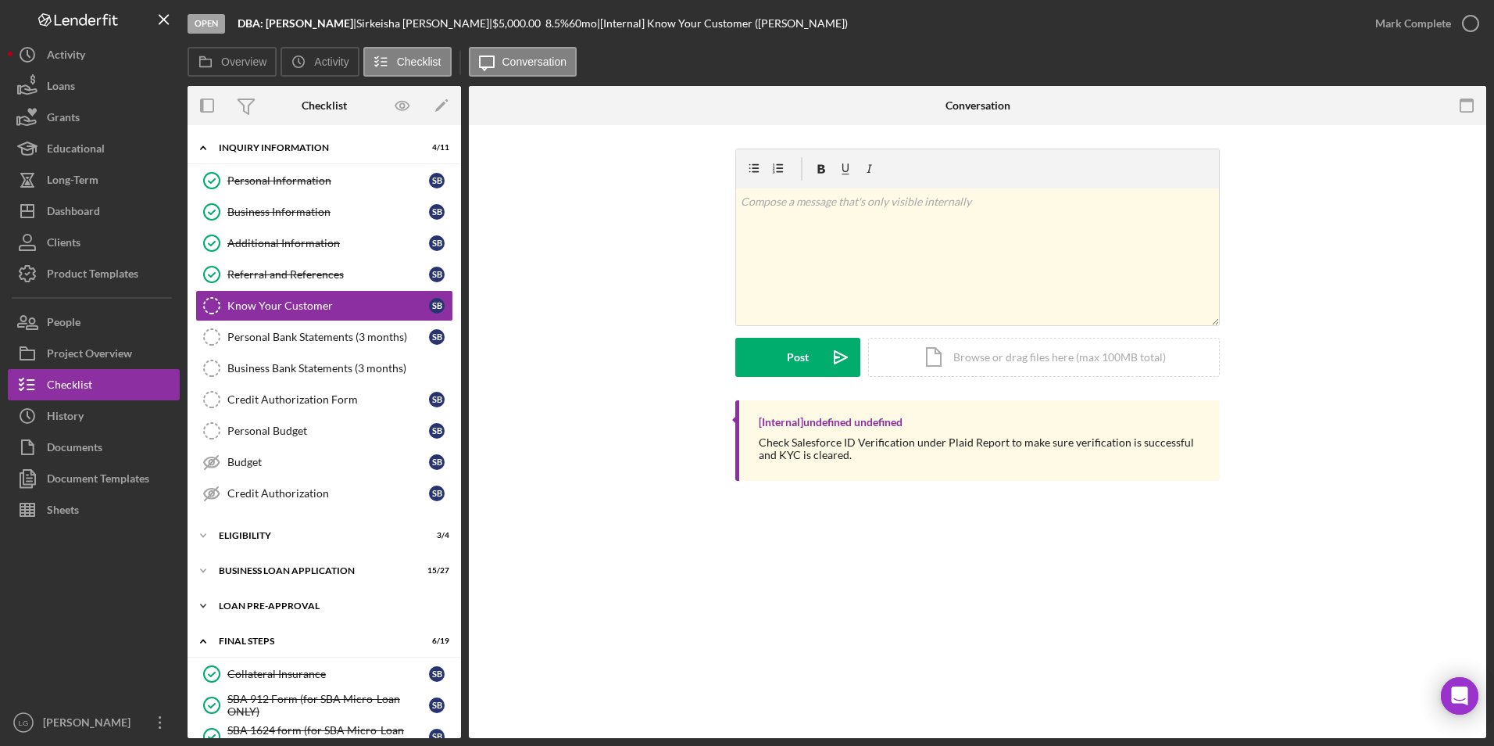
click at [253, 608] on div "LOAN PRE-APPROVAL" at bounding box center [330, 605] width 223 height 9
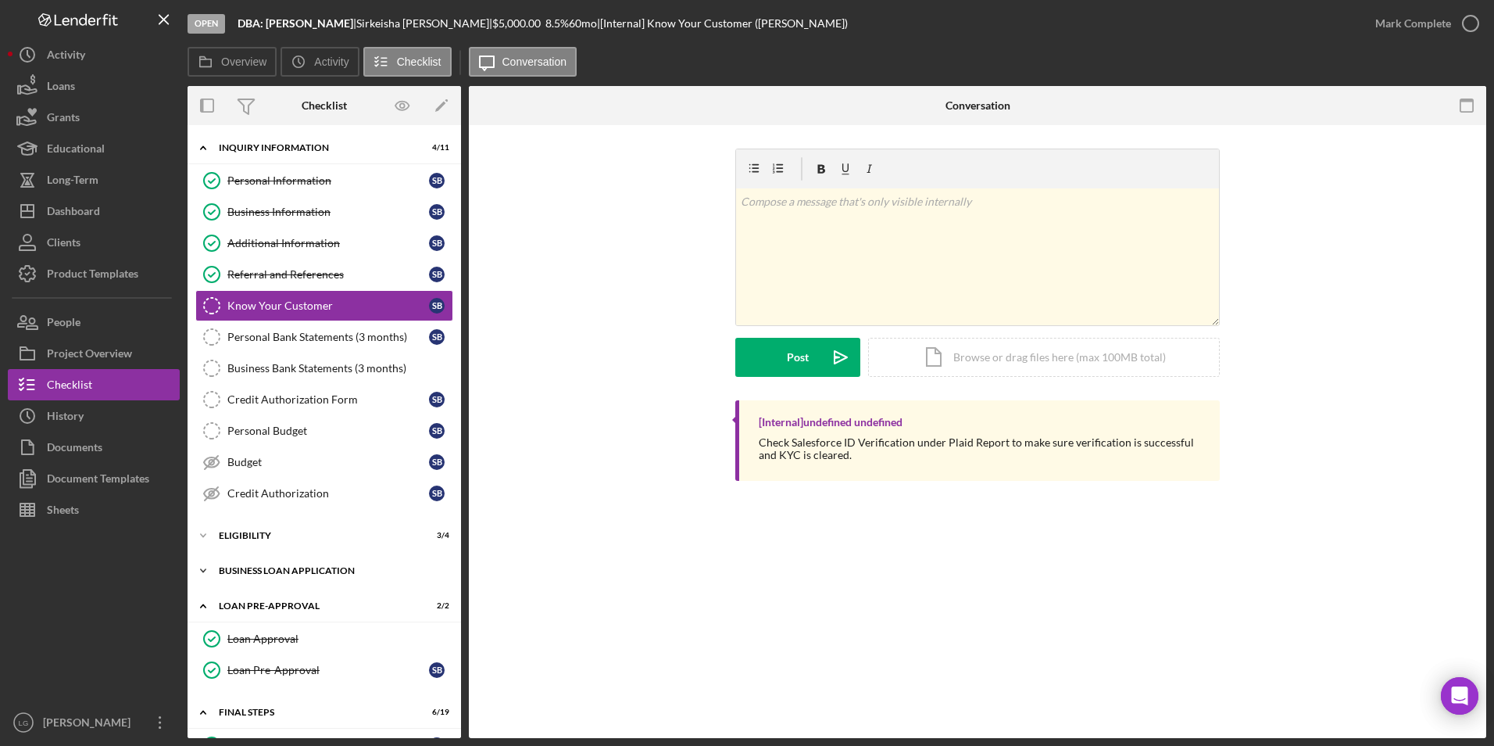
click at [254, 559] on div "Icon/Expander BUSINESS LOAN APPLICATION 15 / 27" at bounding box center [325, 570] width 274 height 31
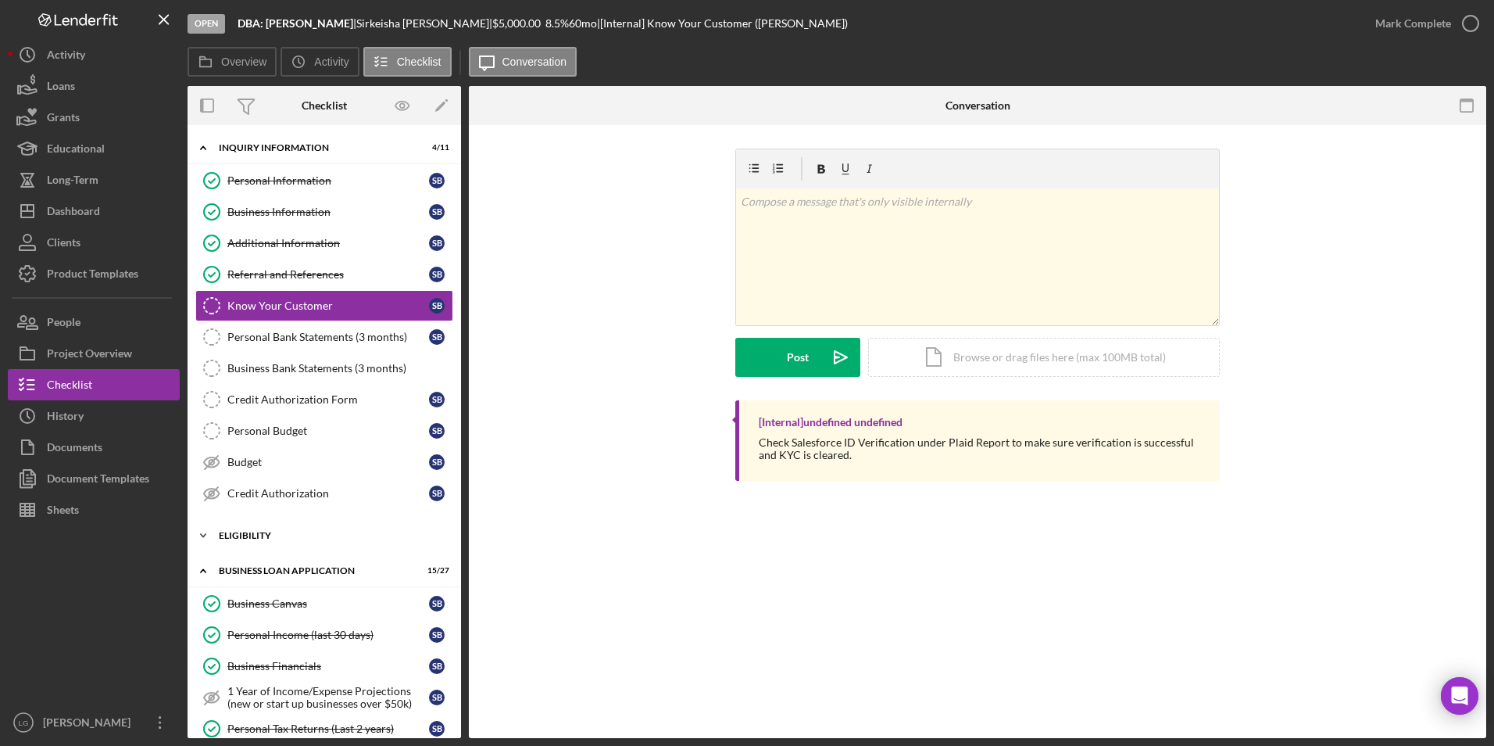
click at [254, 538] on div "ELIGIBILITY" at bounding box center [330, 535] width 223 height 9
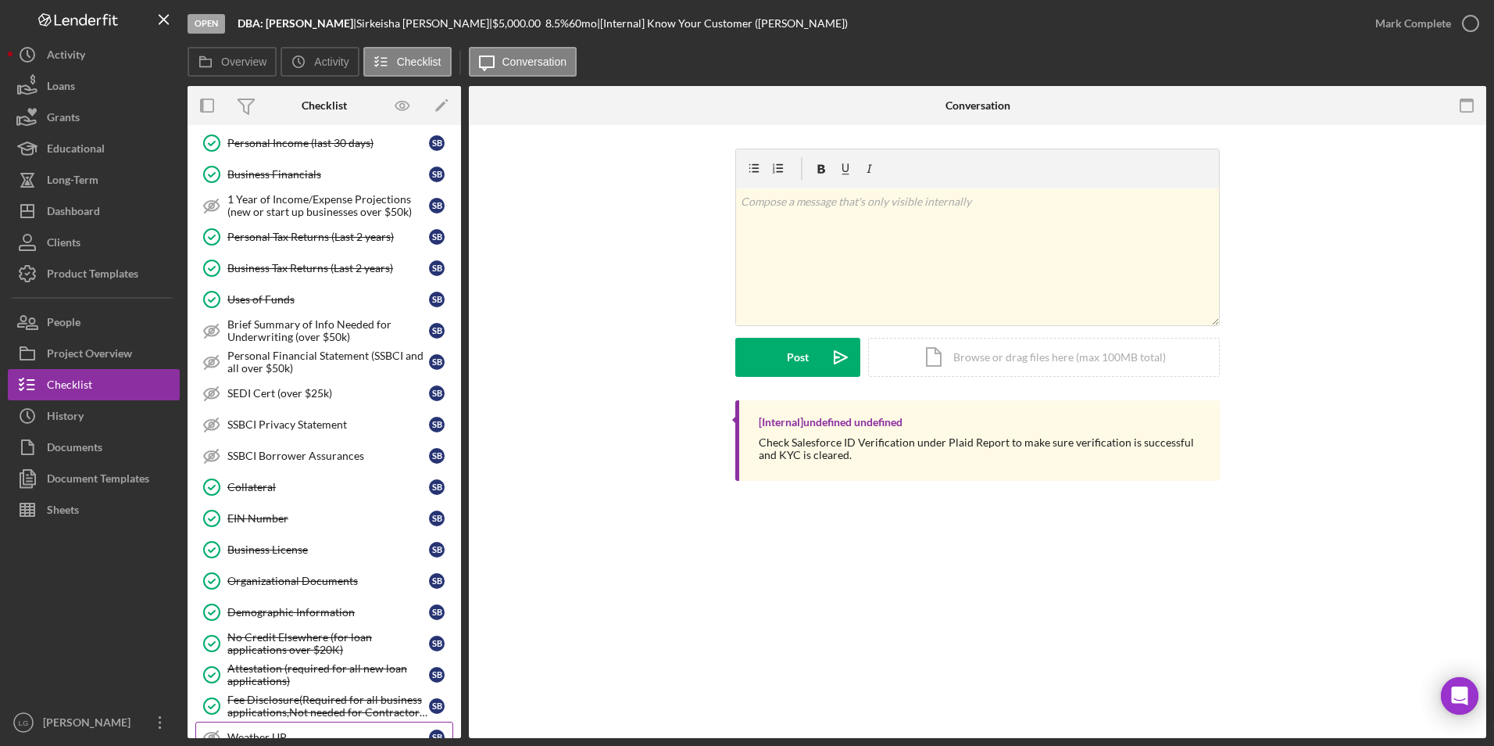
scroll to position [860, 0]
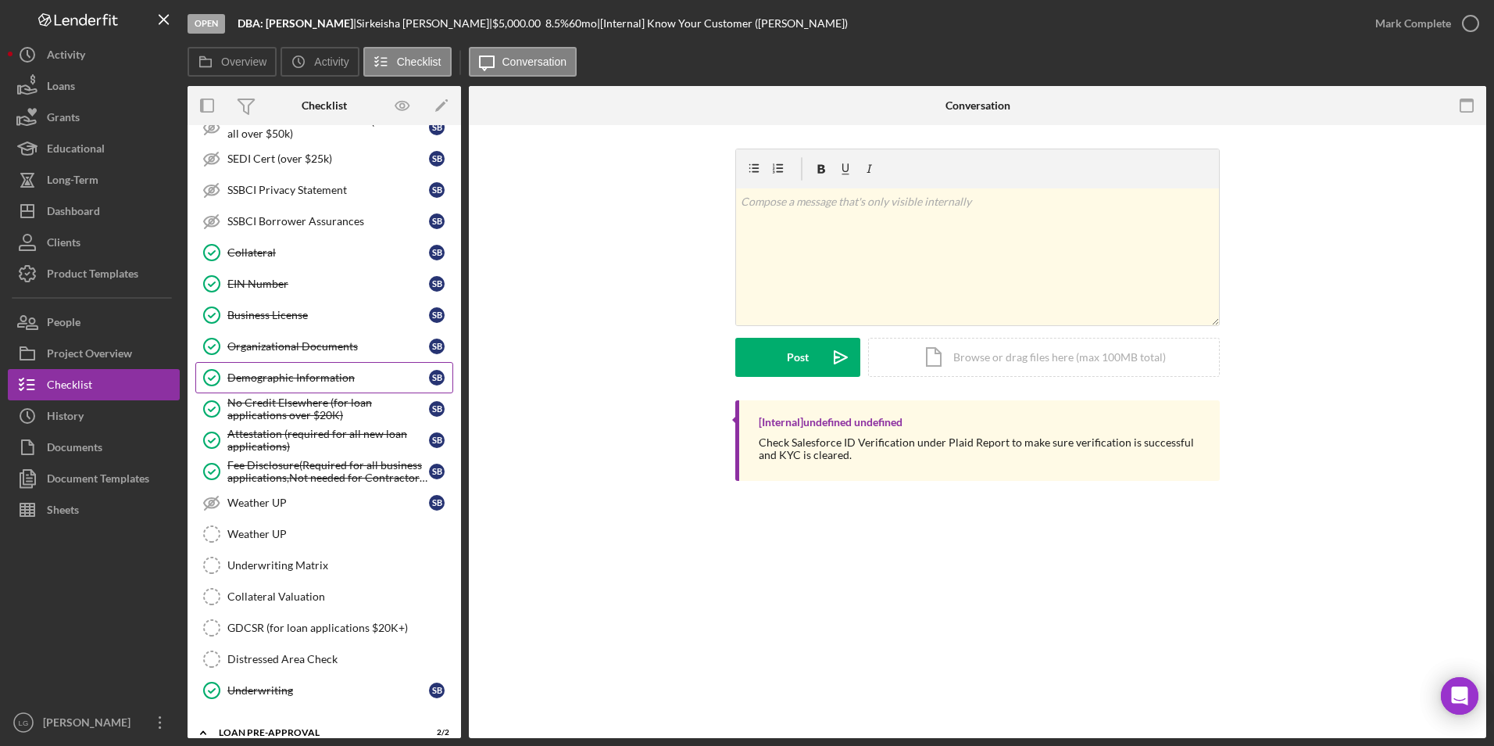
click at [274, 373] on div "Demographic Information" at bounding box center [328, 377] width 202 height 13
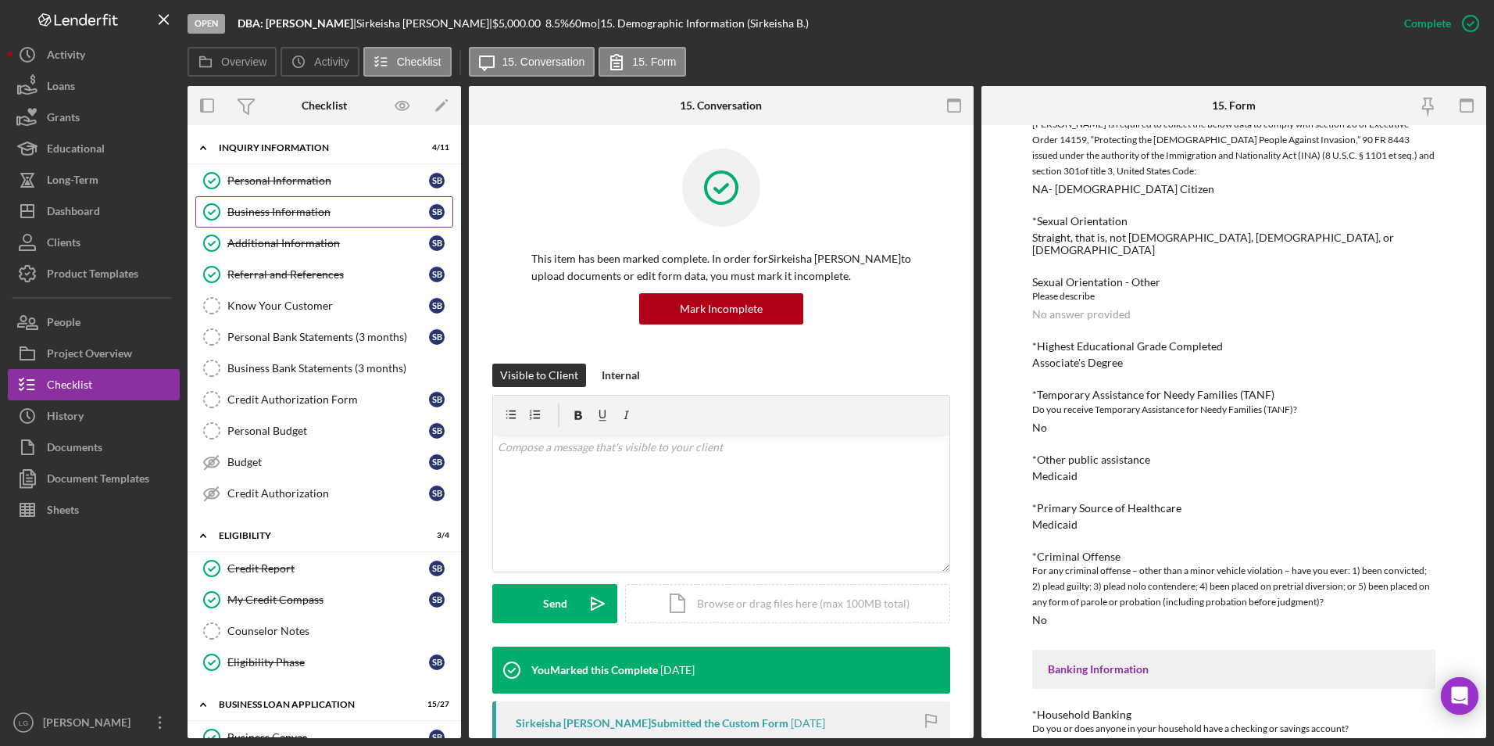
click at [318, 210] on div "Business Information" at bounding box center [328, 212] width 202 height 13
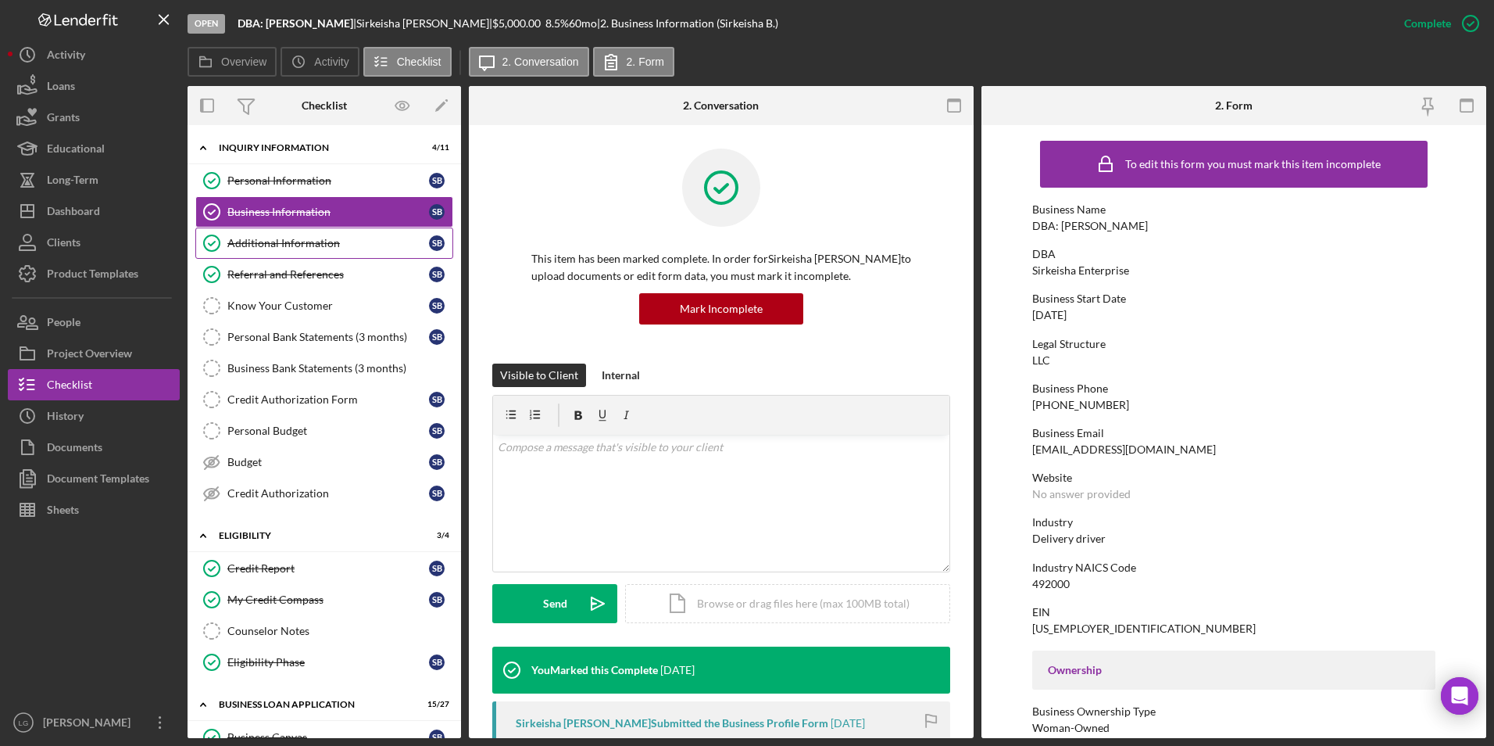
click at [308, 240] on div "Additional Information" at bounding box center [328, 243] width 202 height 13
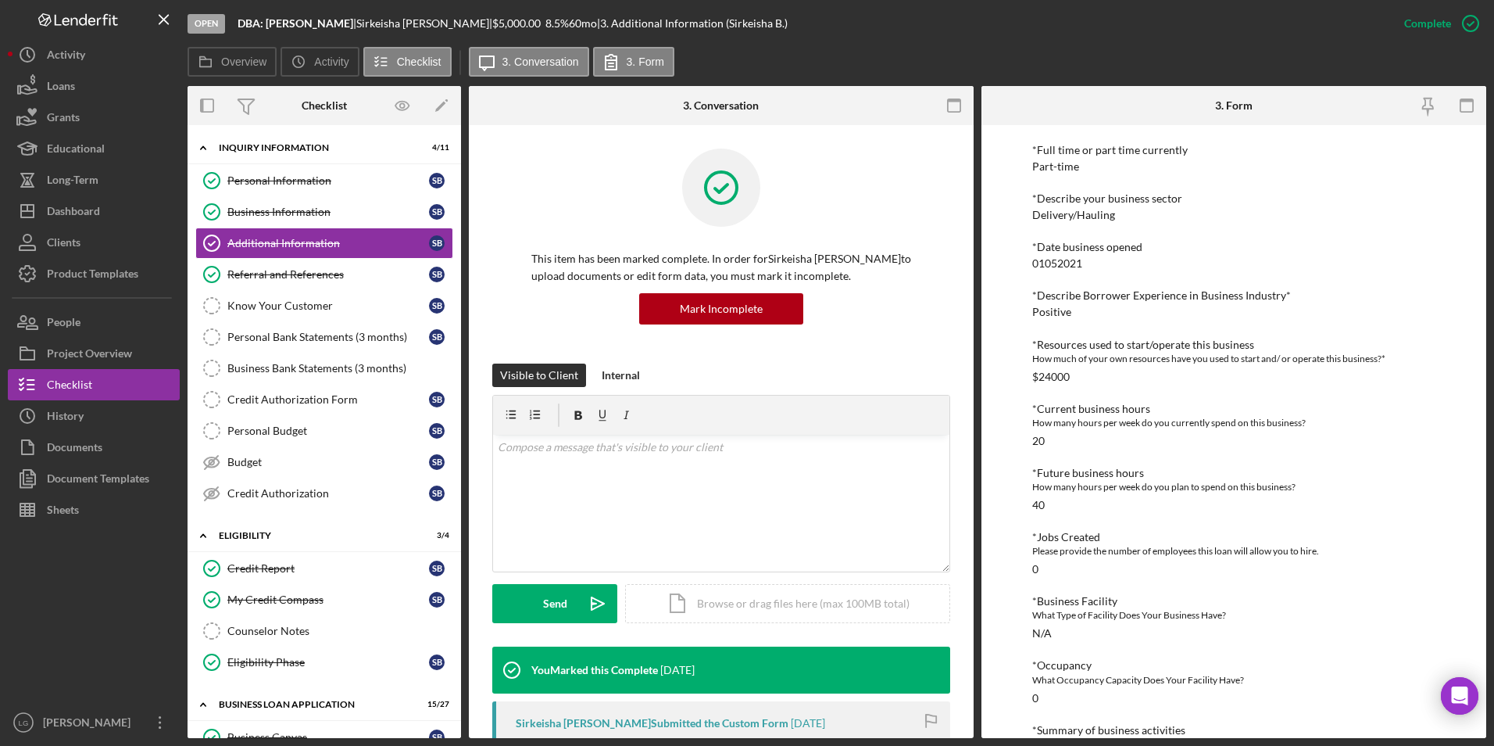
scroll to position [526, 0]
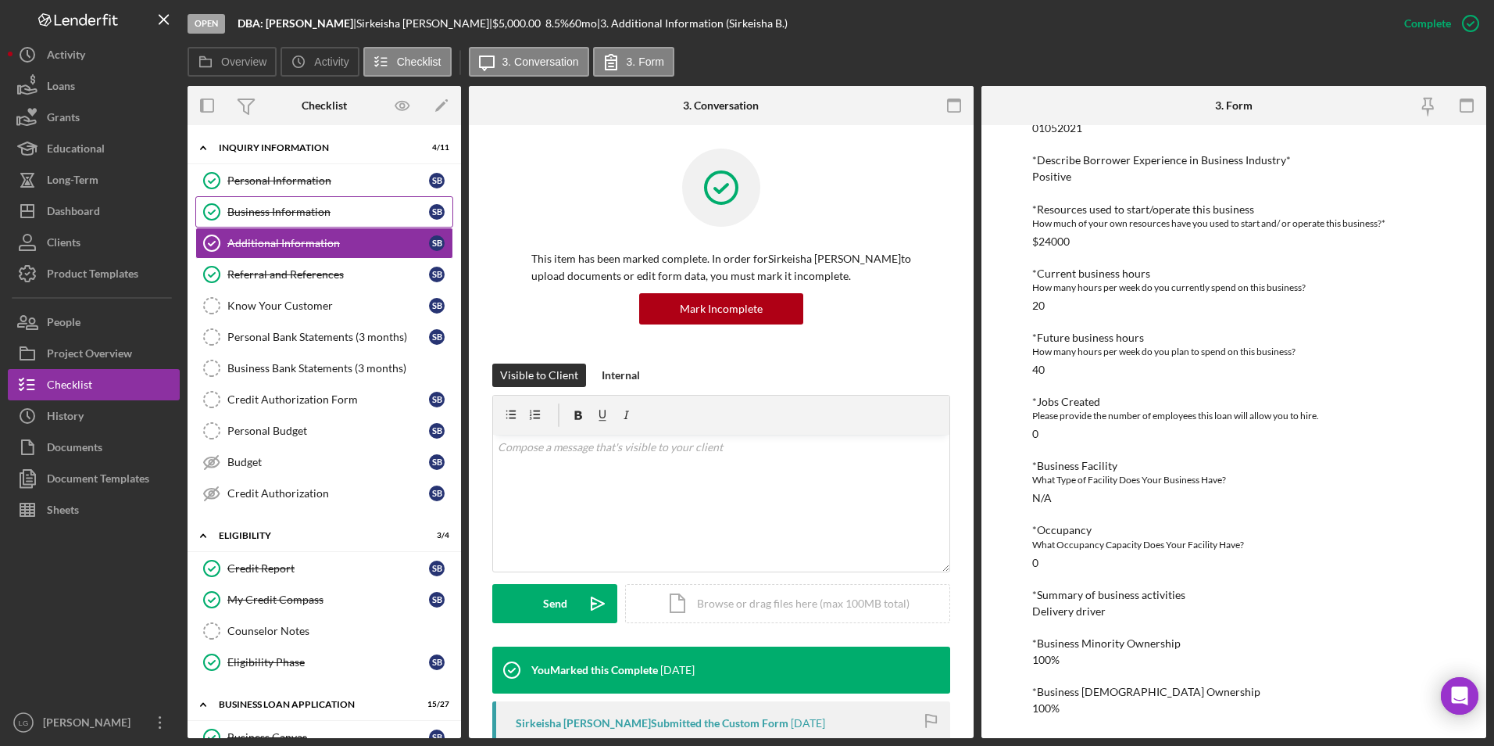
click at [287, 211] on div "Business Information" at bounding box center [328, 212] width 202 height 13
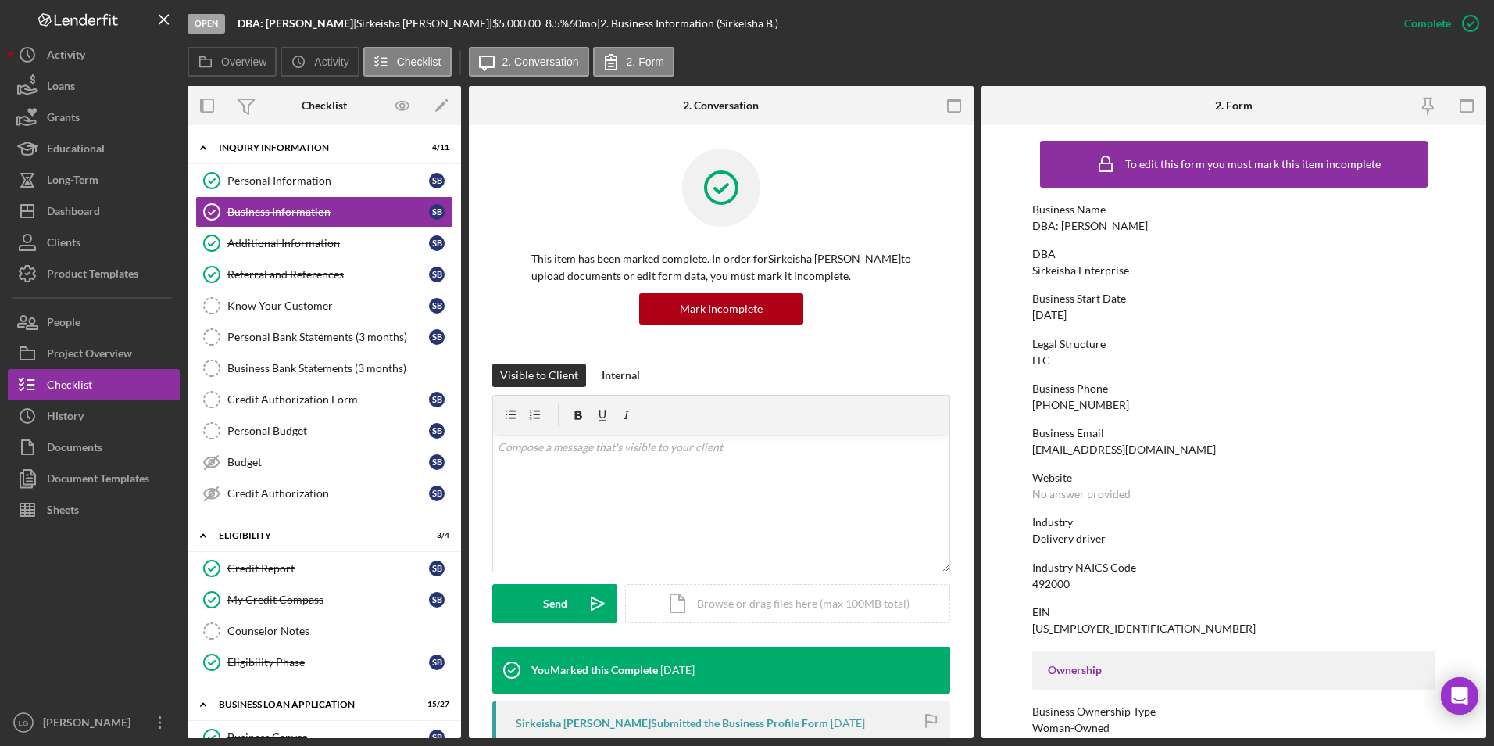
click at [1268, 491] on div "To edit this form you must mark this item incomplete Business Name DBA: Shakeis…" at bounding box center [1234, 714] width 404 height 1163
click at [1336, 561] on div "Industry NAICS Code 492000" at bounding box center [1234, 575] width 404 height 29
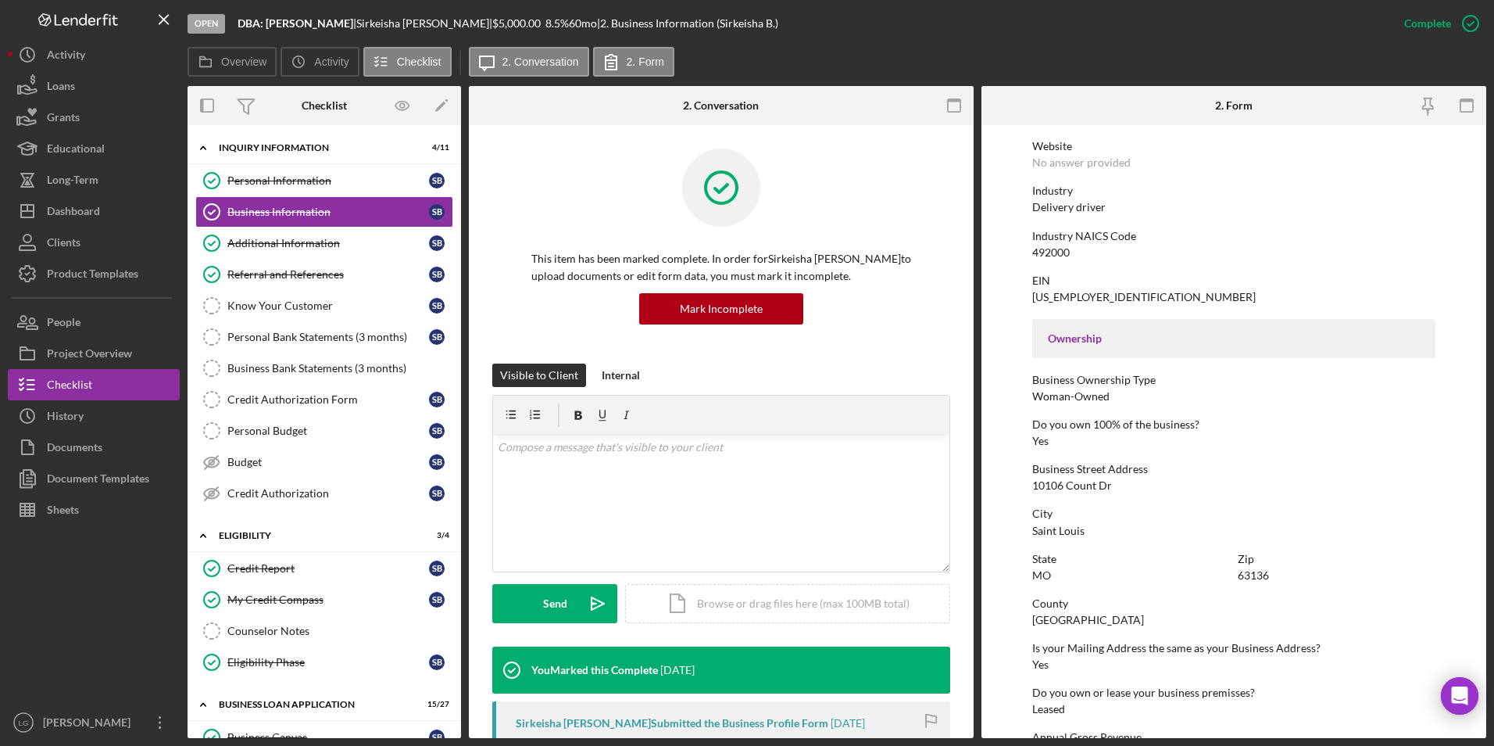
scroll to position [488, 0]
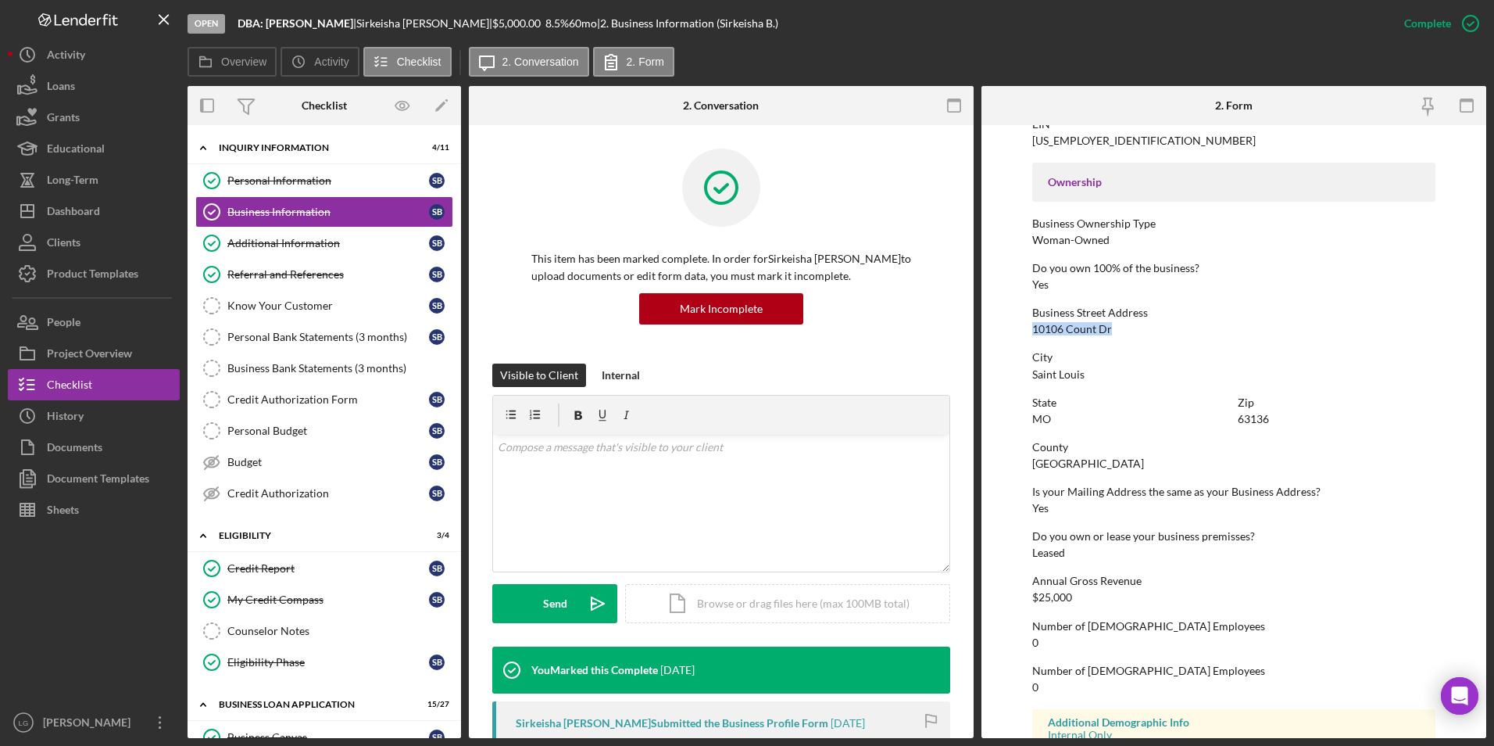
drag, startPoint x: 1028, startPoint y: 322, endPoint x: 1114, endPoint y: 331, distance: 85.7
click at [1114, 331] on form "To edit this form you must mark this item incomplete Business Name DBA: Shakeis…" at bounding box center [1234, 431] width 505 height 613
drag, startPoint x: 1114, startPoint y: 331, endPoint x: 1100, endPoint y: 324, distance: 16.1
copy div "10106 Count Dr"
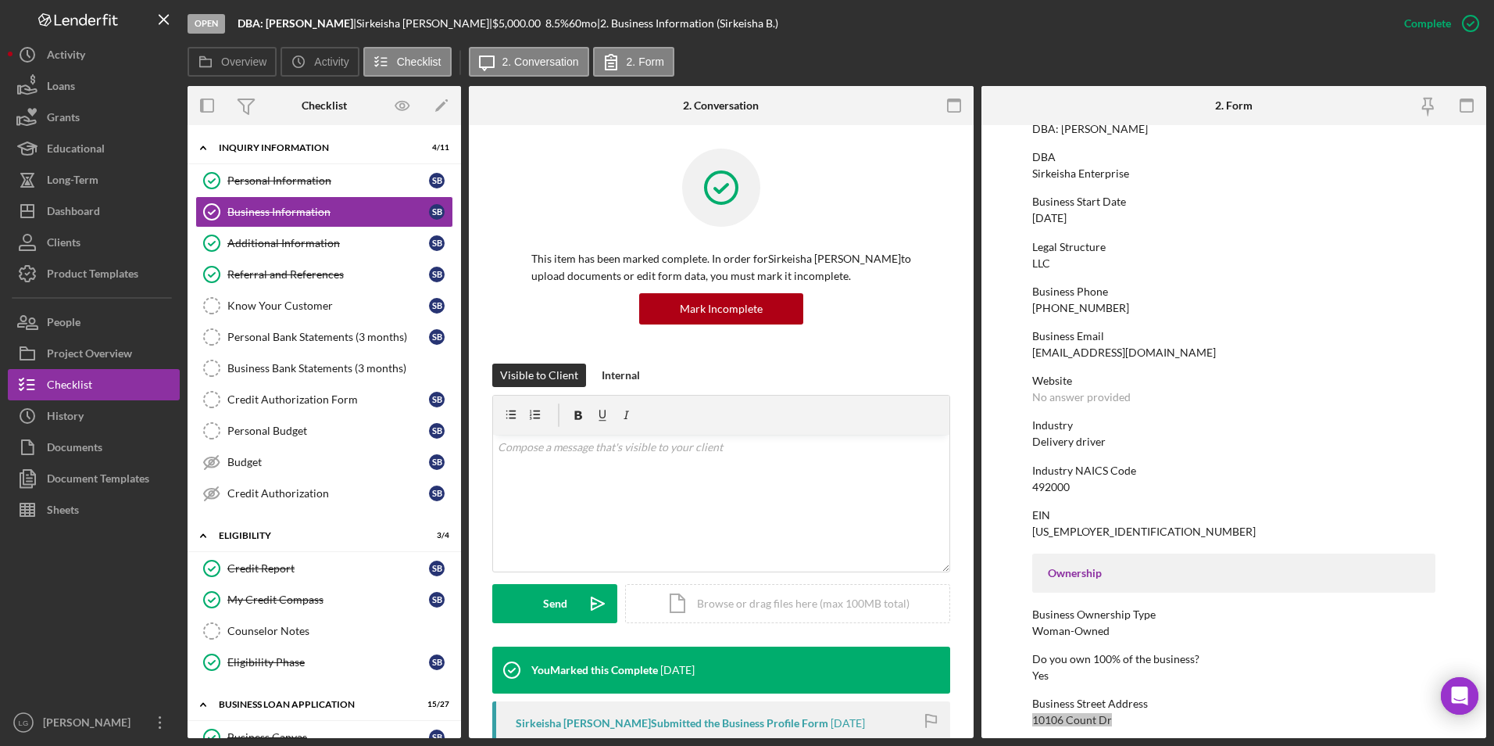
scroll to position [0, 0]
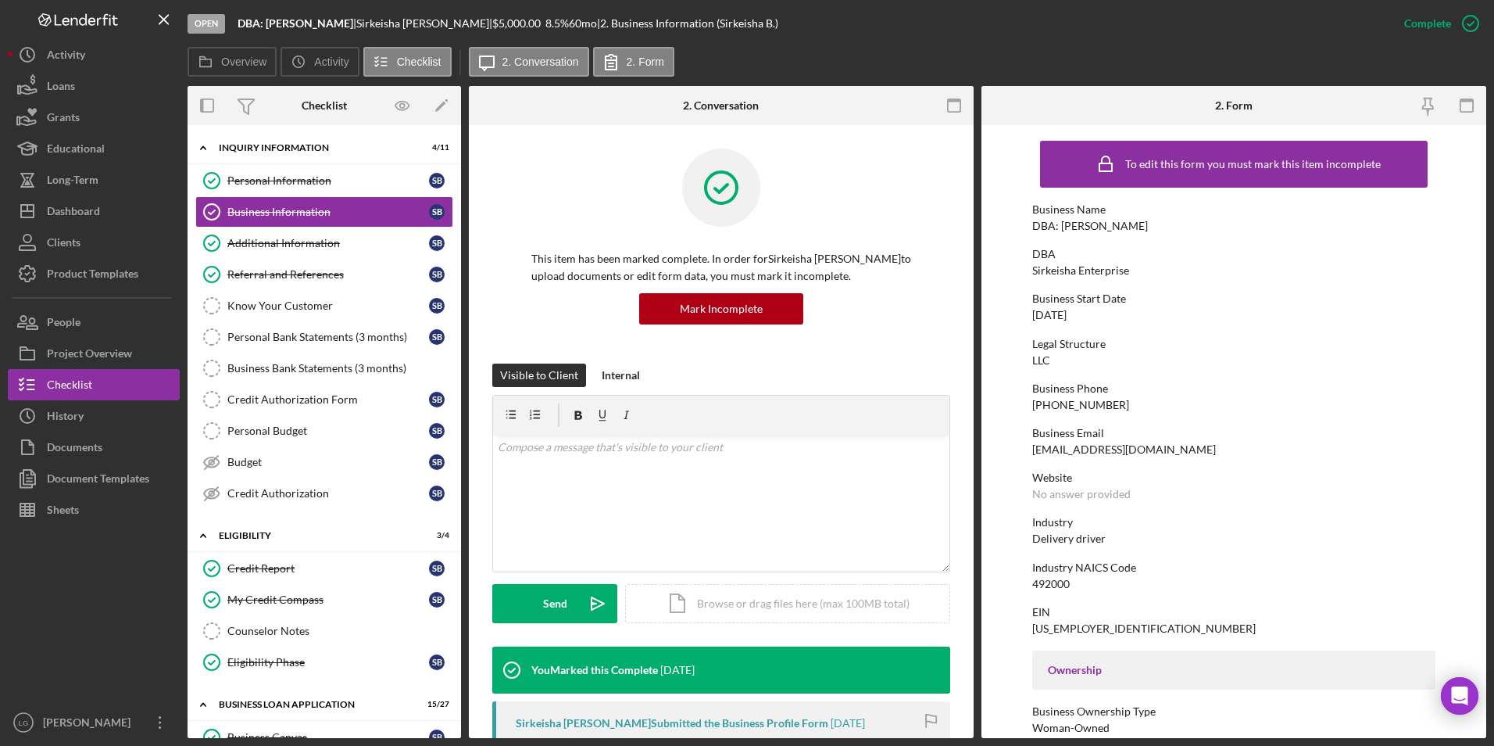
drag, startPoint x: 1151, startPoint y: 223, endPoint x: 1017, endPoint y: 223, distance: 133.6
click at [1017, 223] on form "To edit this form you must mark this item incomplete Business Name DBA: Shakeis…" at bounding box center [1234, 431] width 505 height 613
drag, startPoint x: 1017, startPoint y: 223, endPoint x: 1038, endPoint y: 229, distance: 21.3
copy div "DBA: [PERSON_NAME]"
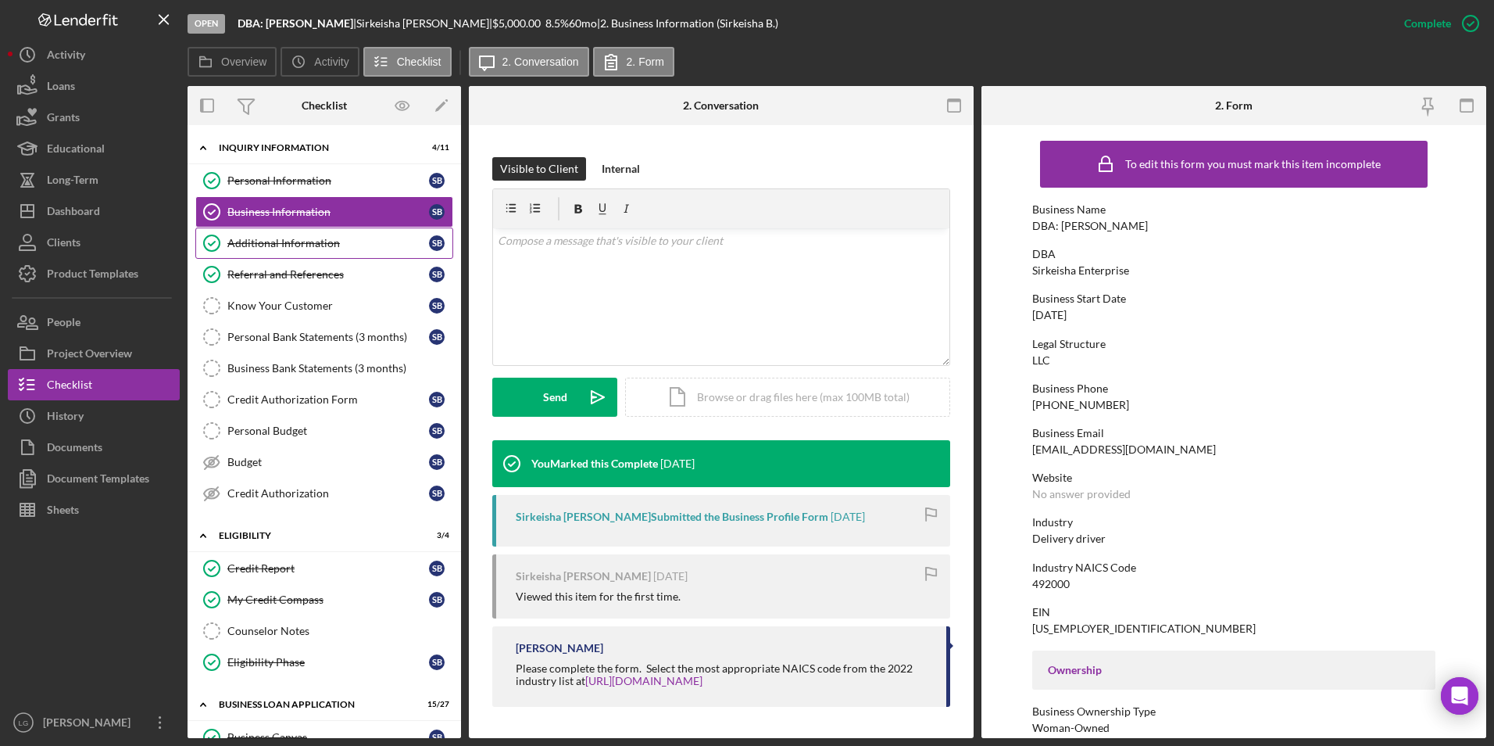
click at [338, 256] on link "Additional Information Additional Information S B" at bounding box center [324, 242] width 258 height 31
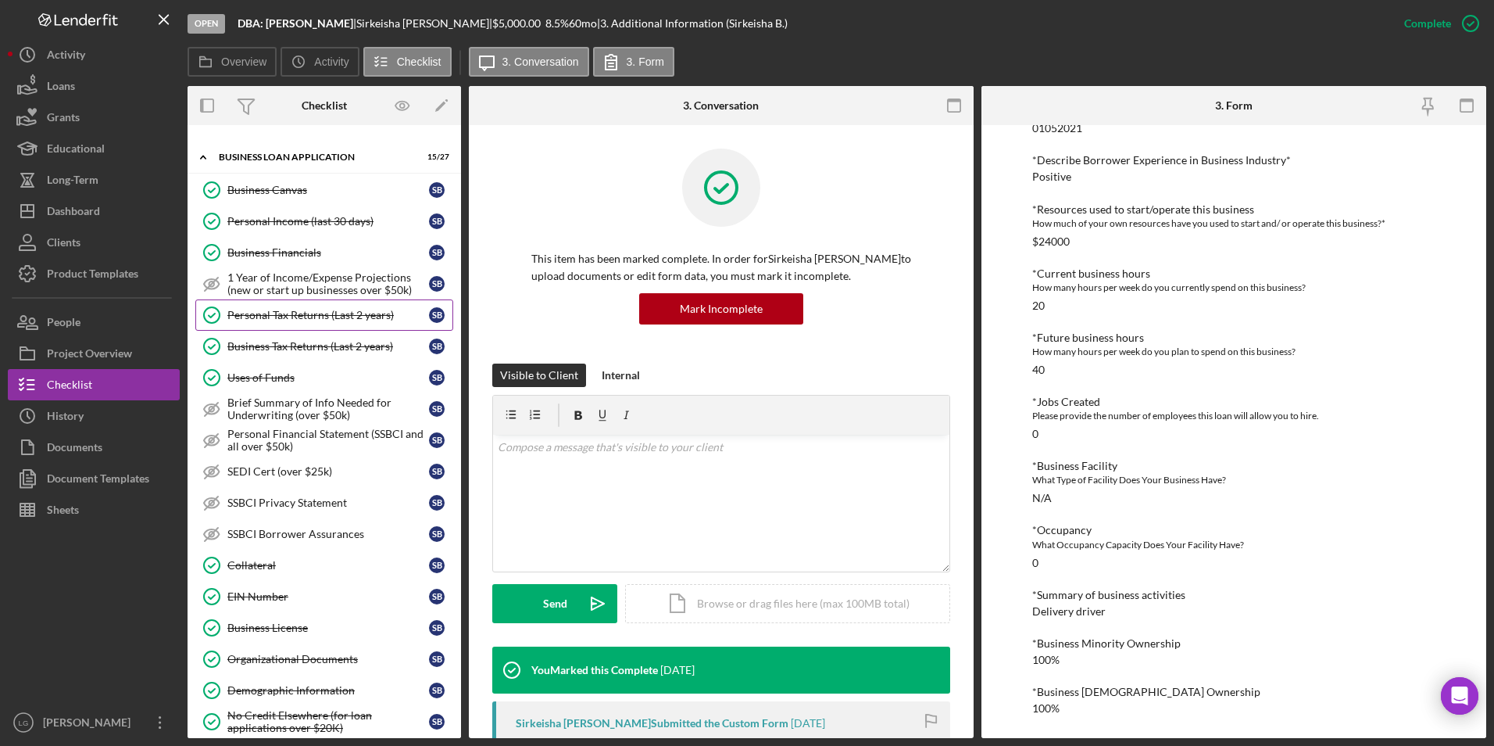
scroll to position [703, 0]
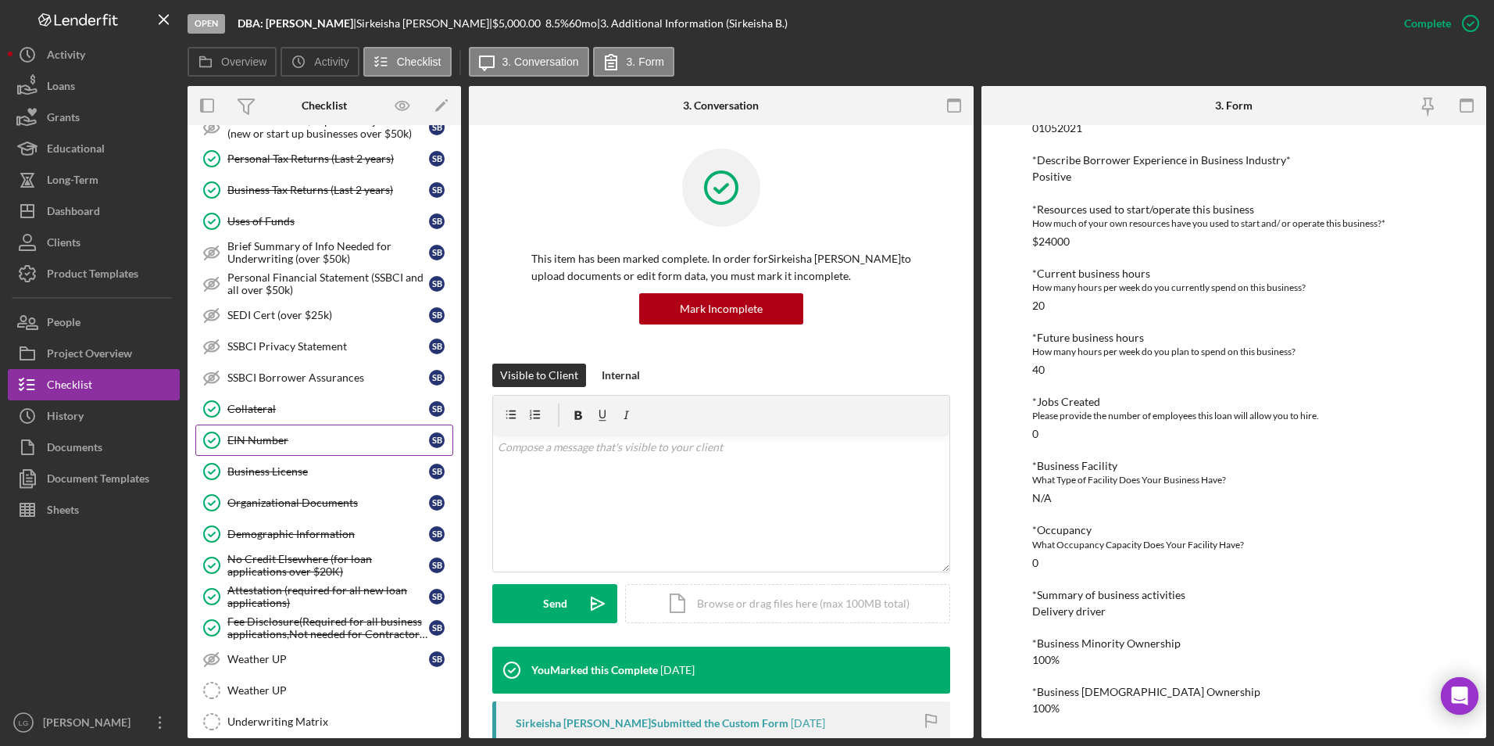
click at [280, 443] on div "EIN Number" at bounding box center [328, 440] width 202 height 13
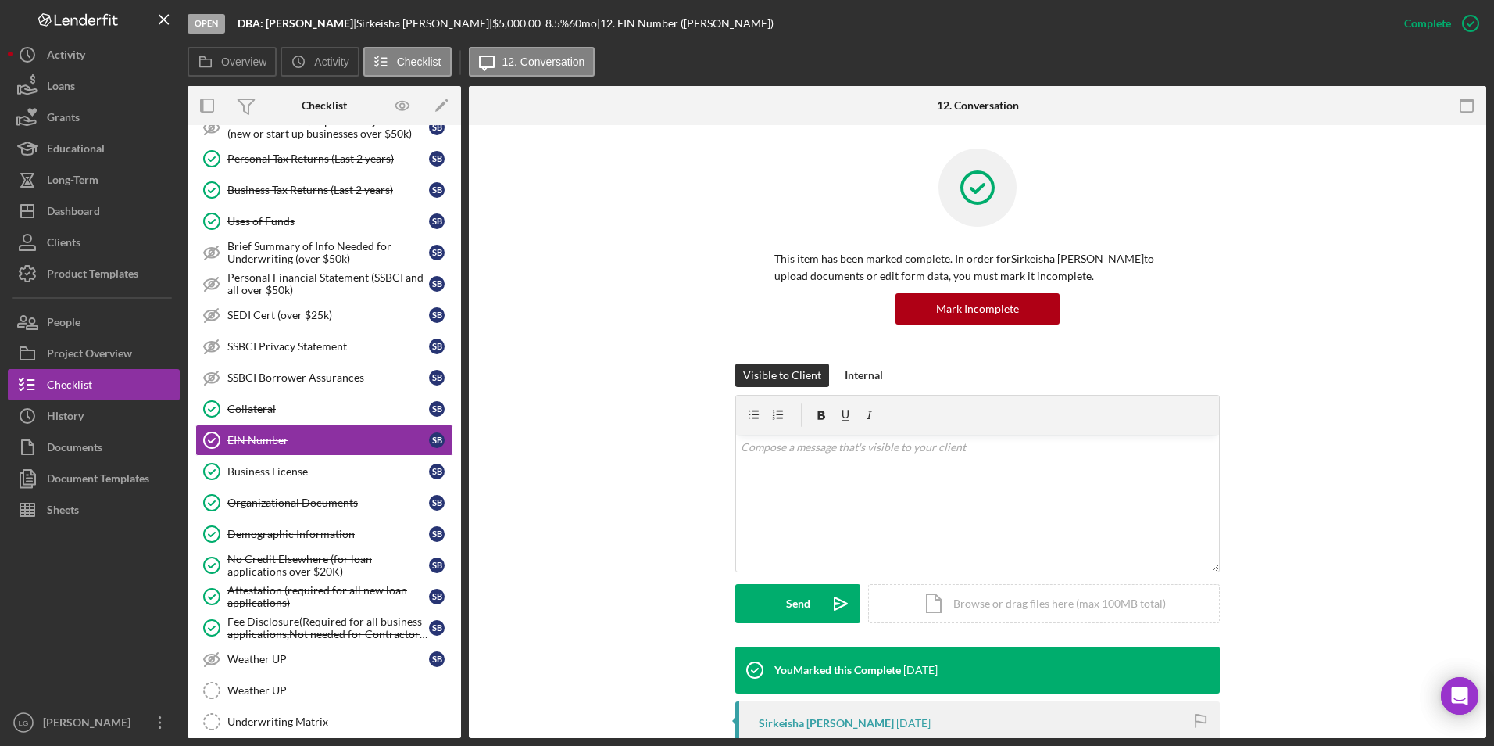
scroll to position [234, 0]
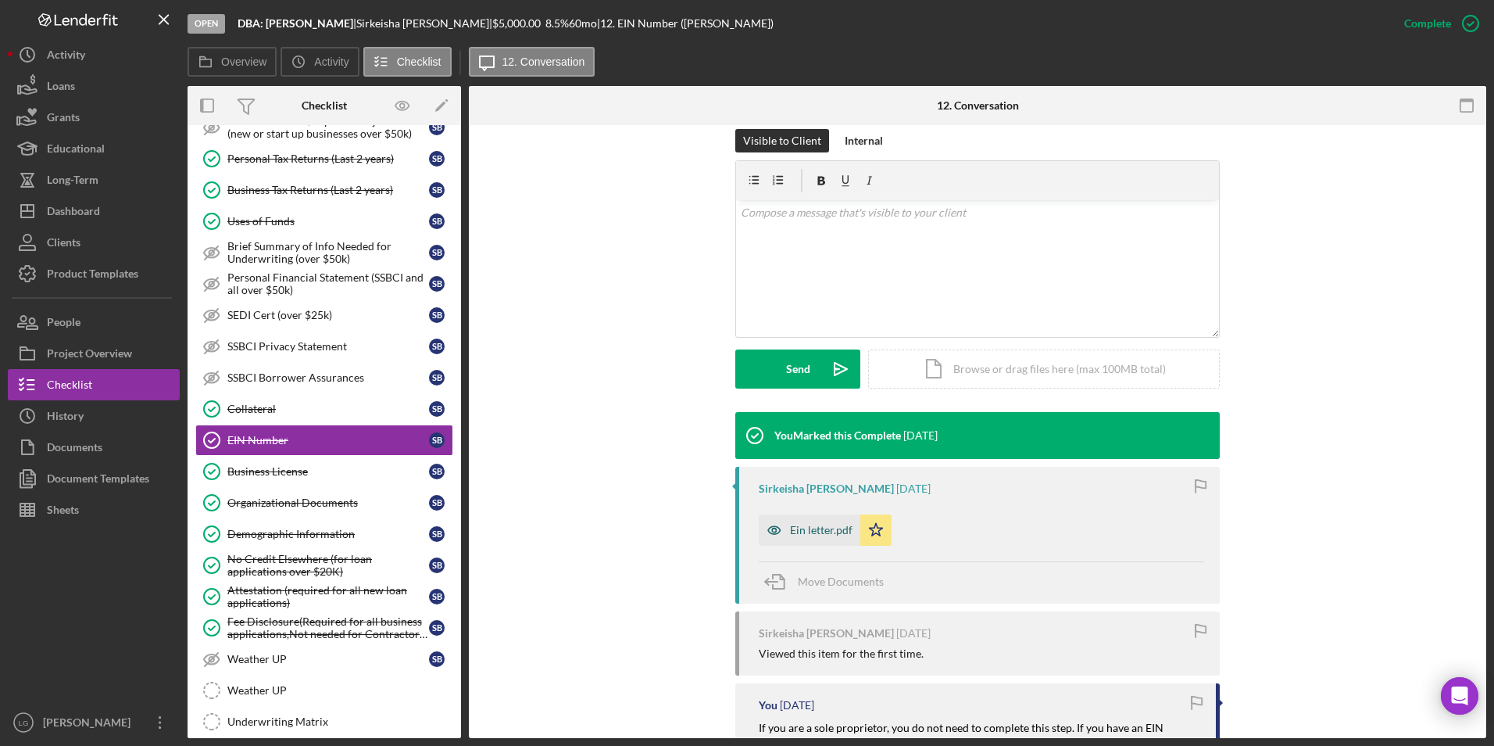
click at [807, 524] on div "Ein letter.pdf" at bounding box center [821, 530] width 63 height 13
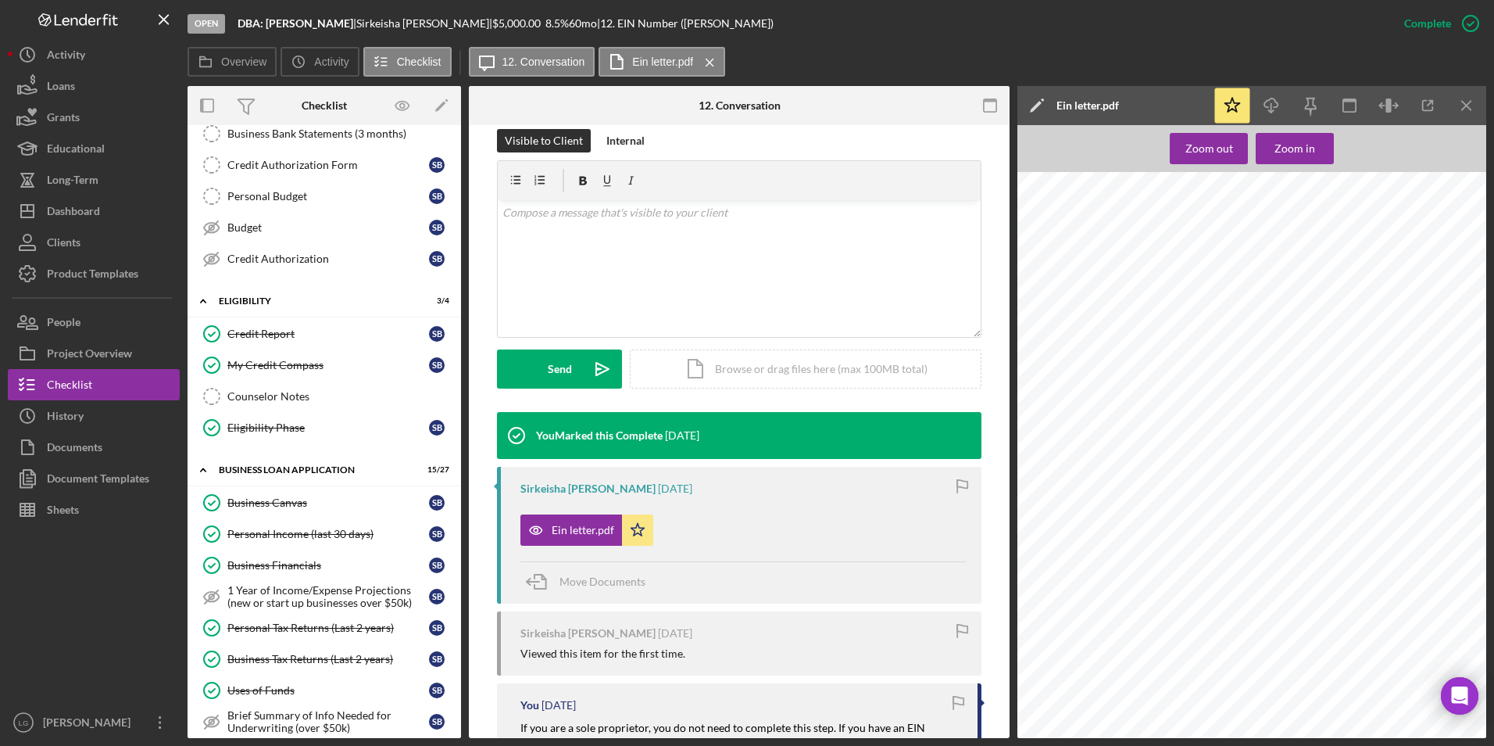
scroll to position [0, 0]
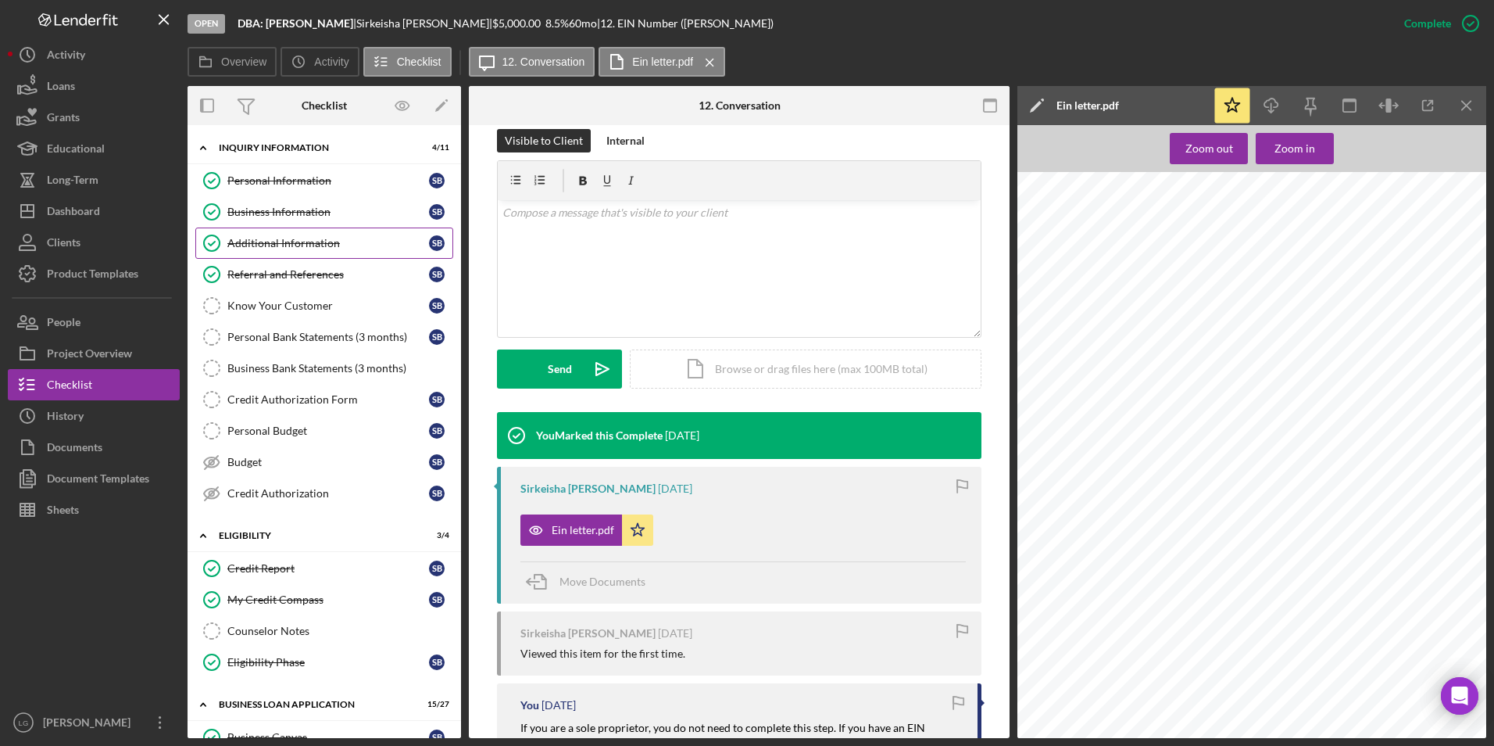
drag, startPoint x: 257, startPoint y: 218, endPoint x: 411, endPoint y: 232, distance: 154.6
click at [257, 218] on div "Business Information" at bounding box center [328, 212] width 202 height 13
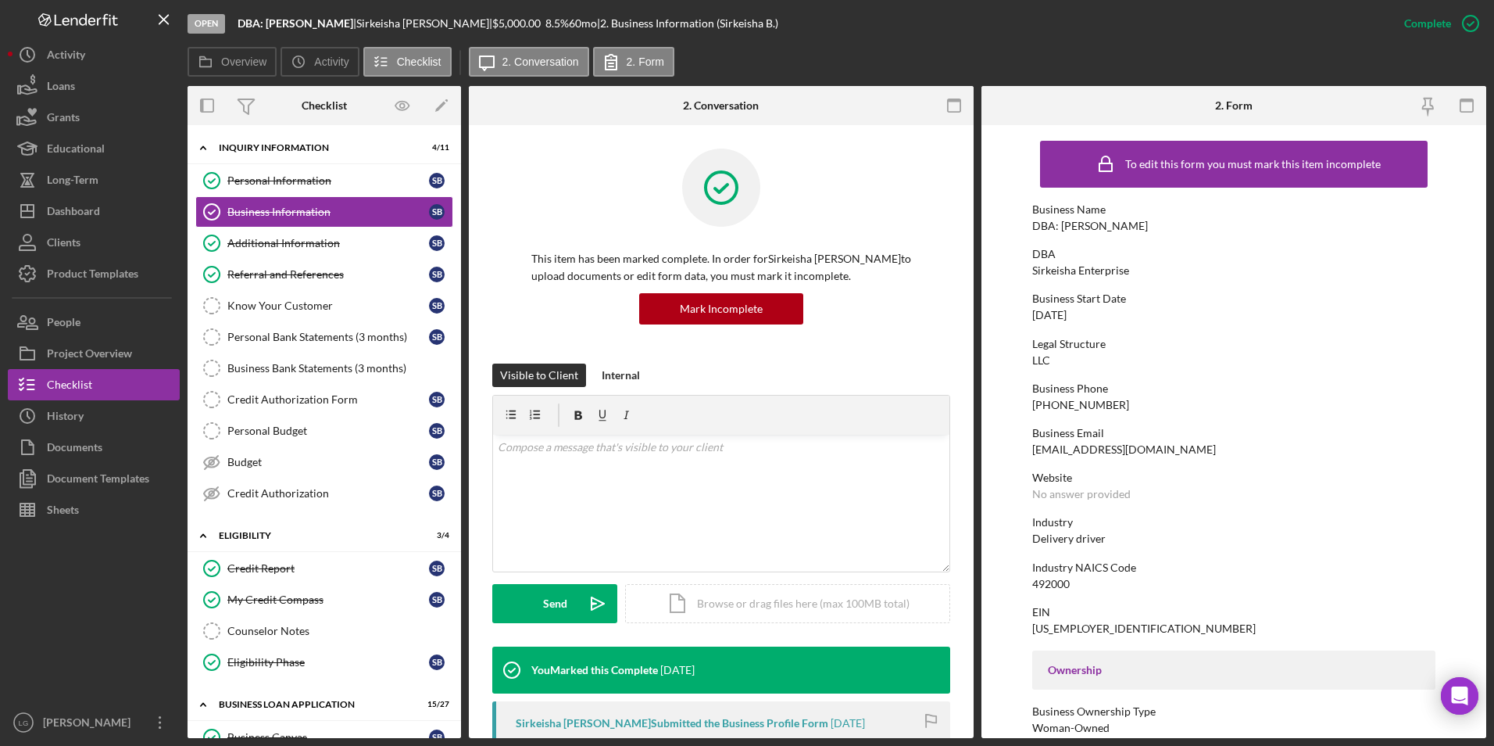
scroll to position [156, 0]
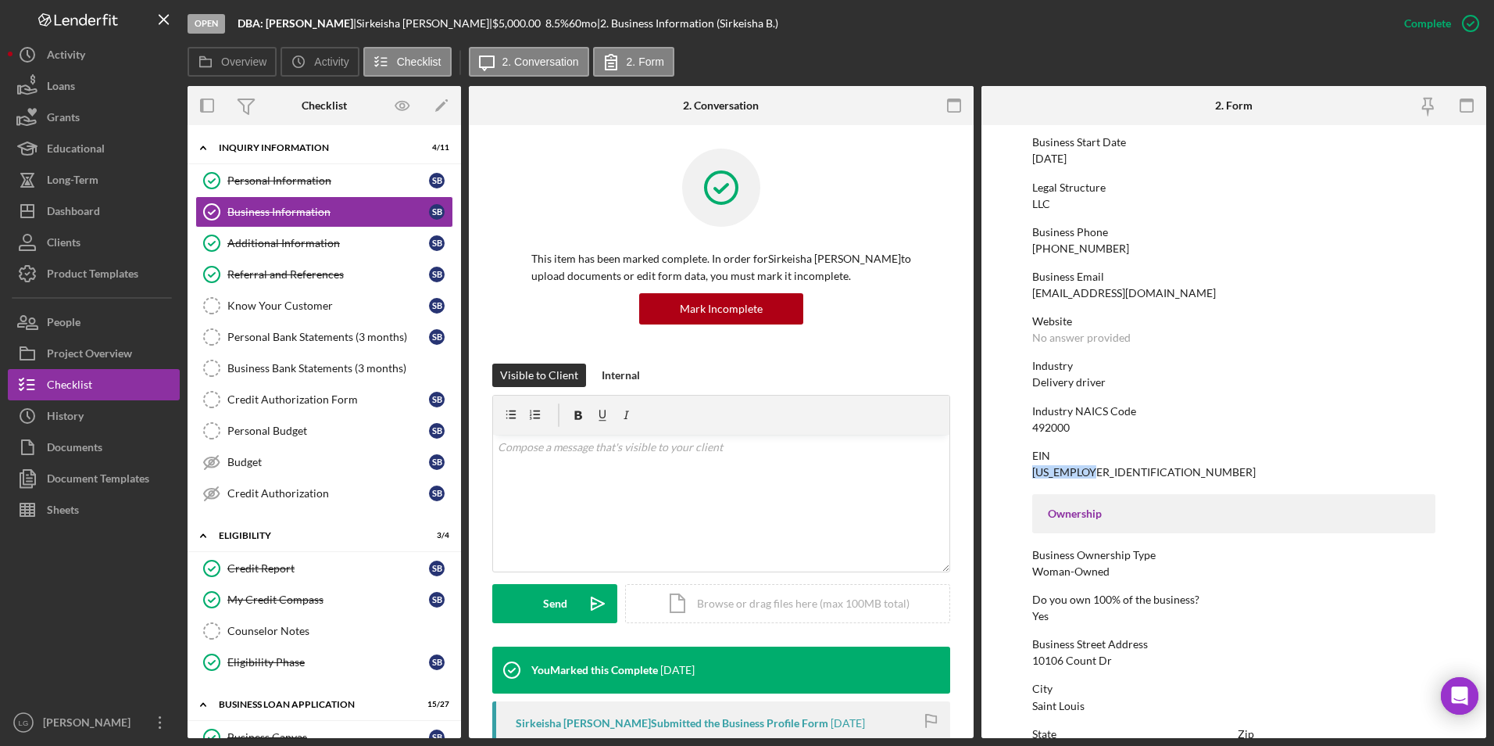
drag, startPoint x: 1103, startPoint y: 462, endPoint x: 1024, endPoint y: 466, distance: 79.8
click at [1024, 466] on form "To edit this form you must mark this item incomplete Business Name DBA: Shakeis…" at bounding box center [1234, 431] width 505 height 613
drag, startPoint x: 1024, startPoint y: 466, endPoint x: 1060, endPoint y: 472, distance: 36.5
copy div "[US_EMPLOYER_IDENTIFICATION_NUMBER]"
drag, startPoint x: 1071, startPoint y: 425, endPoint x: 1030, endPoint y: 426, distance: 40.6
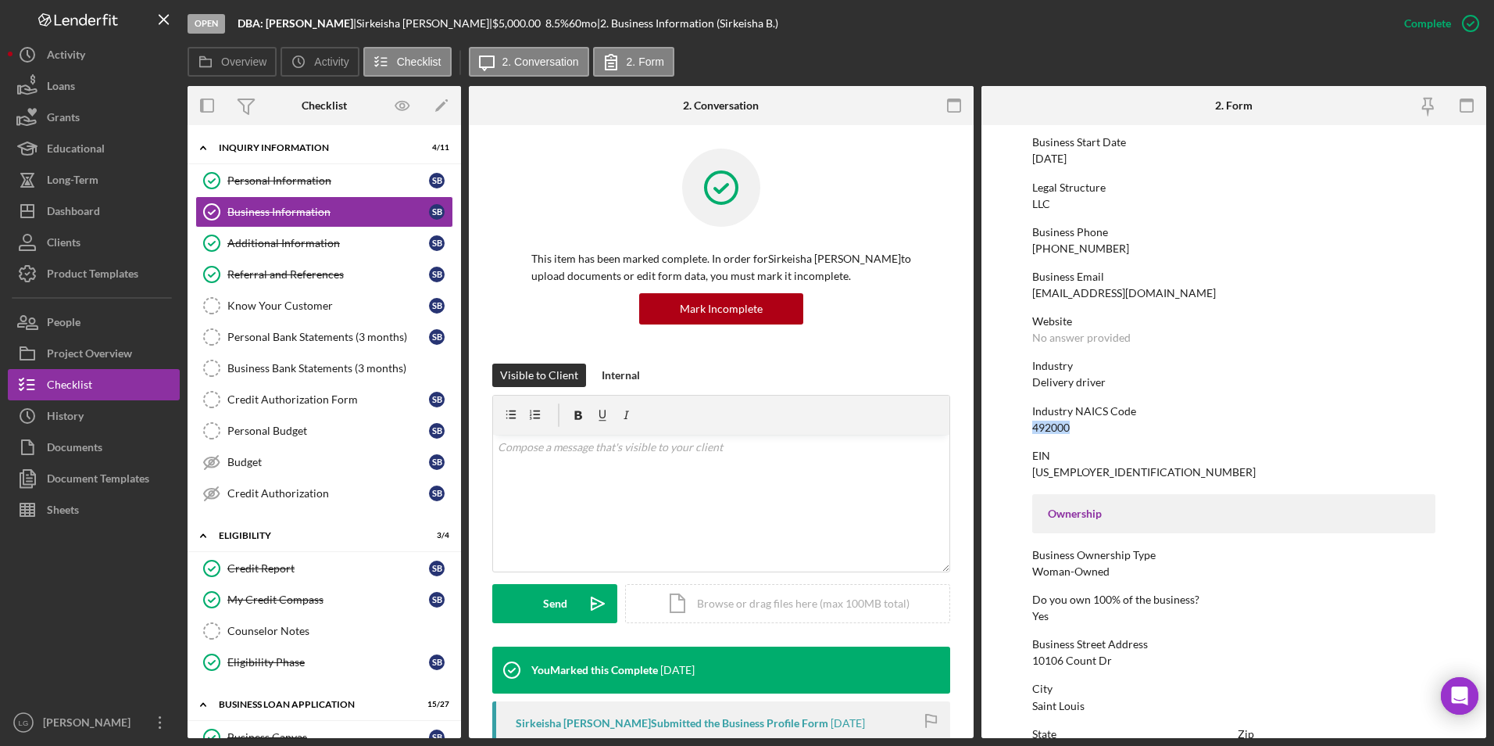
click at [1030, 426] on form "To edit this form you must mark this item incomplete Business Name DBA: Shakeis…" at bounding box center [1234, 431] width 505 height 613
drag, startPoint x: 1030, startPoint y: 426, endPoint x: 1044, endPoint y: 426, distance: 14.1
copy div "492000"
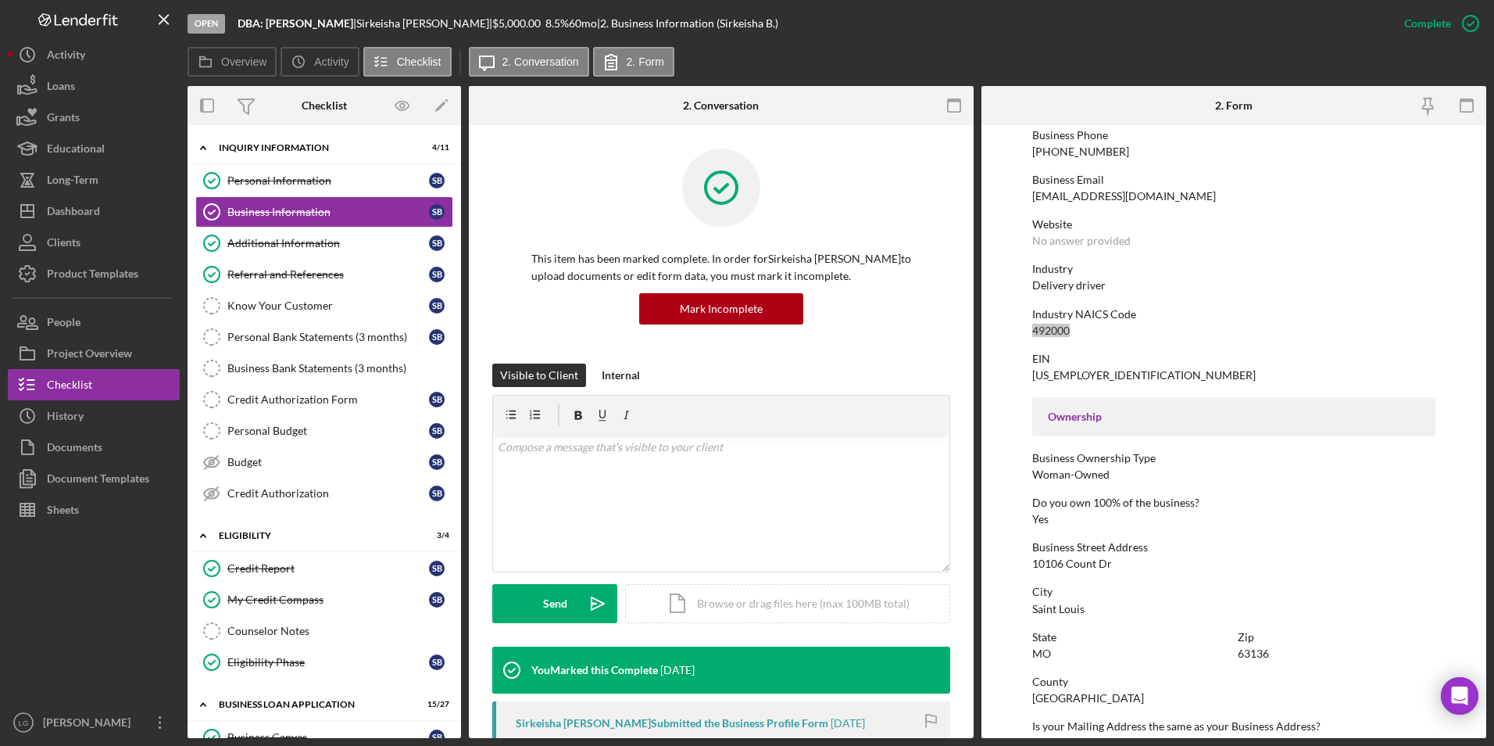
scroll to position [19, 0]
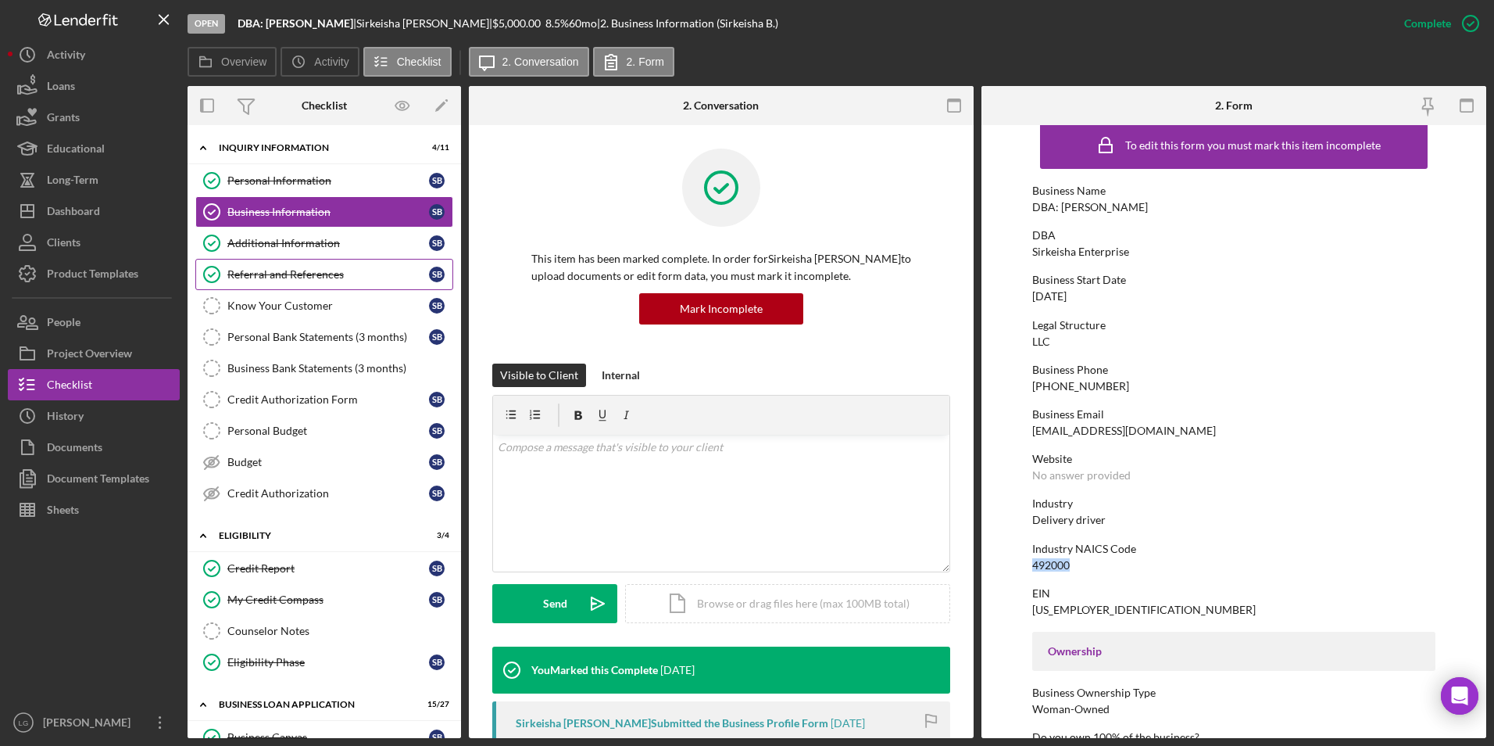
drag, startPoint x: 310, startPoint y: 246, endPoint x: 430, endPoint y: 266, distance: 121.1
click at [310, 246] on div "Additional Information" at bounding box center [328, 243] width 202 height 13
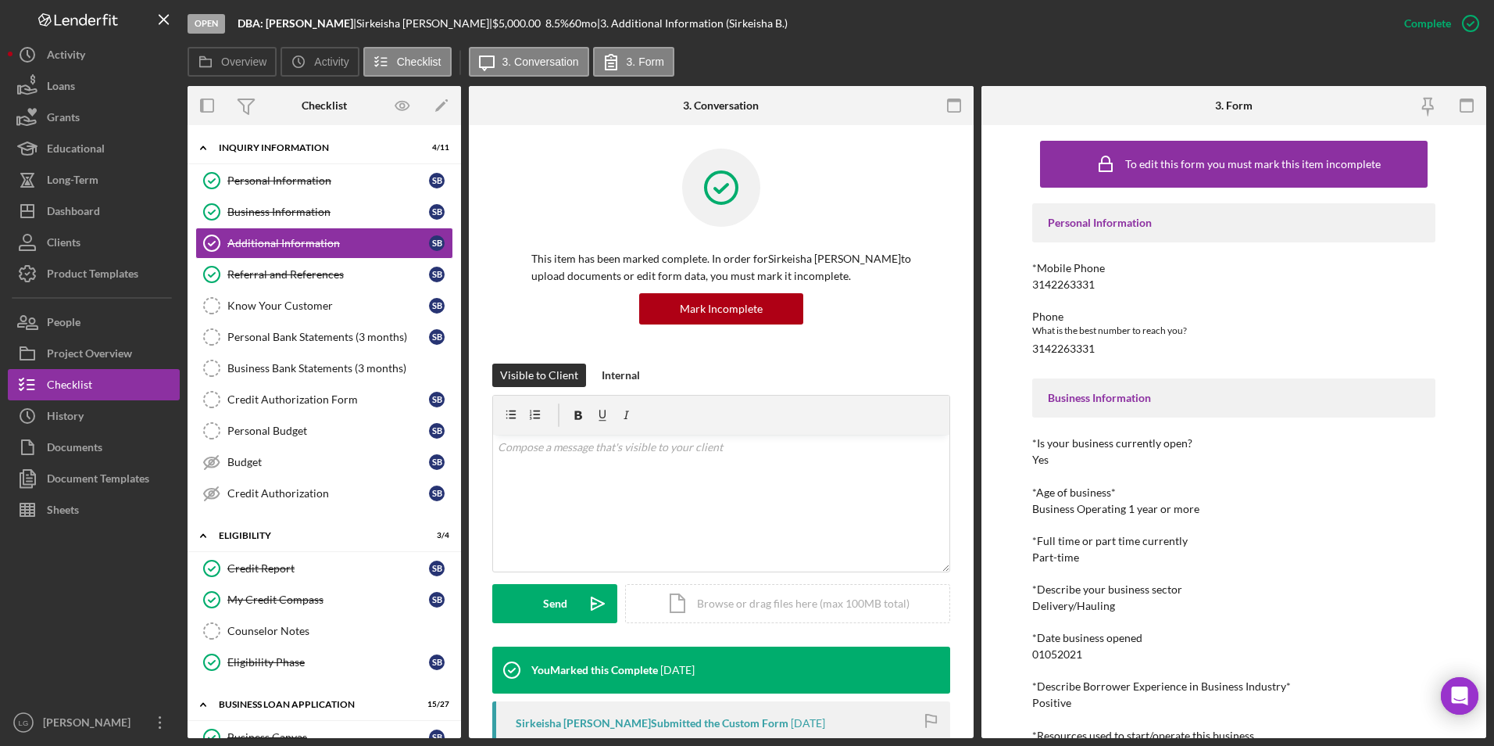
scroll to position [234, 0]
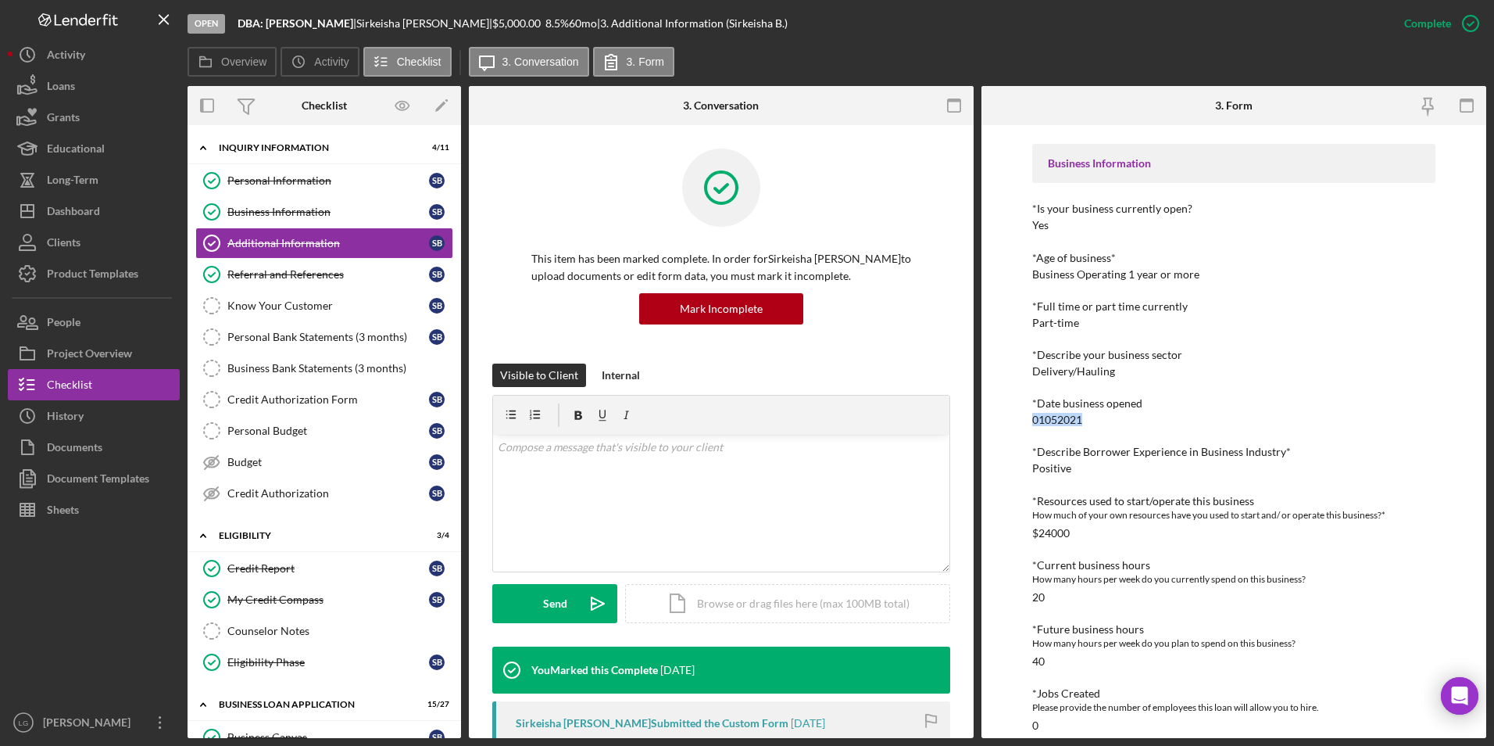
drag, startPoint x: 1092, startPoint y: 423, endPoint x: 1015, endPoint y: 418, distance: 77.5
click at [1015, 418] on div "To edit this form you must mark this item incomplete Personal Information *Mobi…" at bounding box center [1234, 431] width 505 height 613
drag, startPoint x: 1015, startPoint y: 418, endPoint x: 1065, endPoint y: 415, distance: 50.1
copy div "01052021"
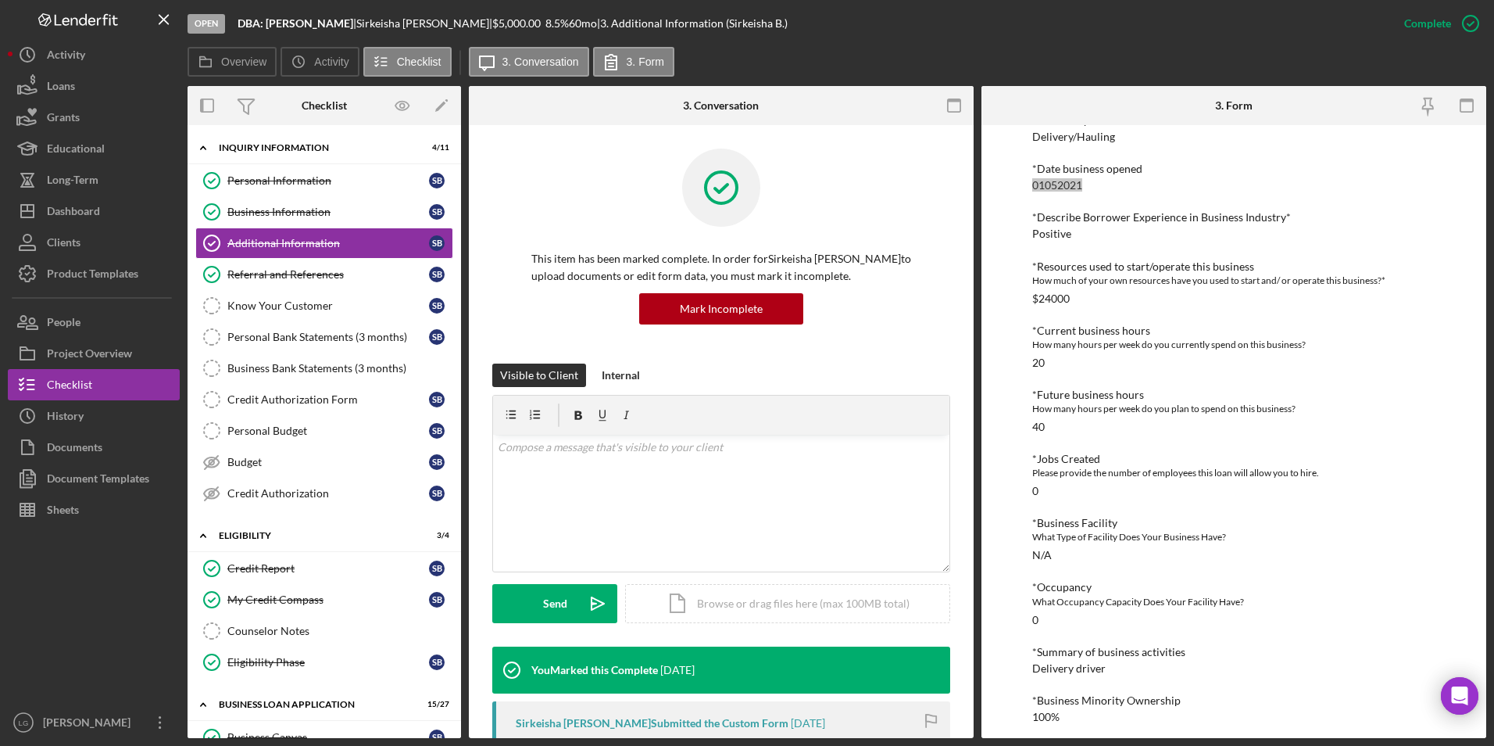
scroll to position [526, 0]
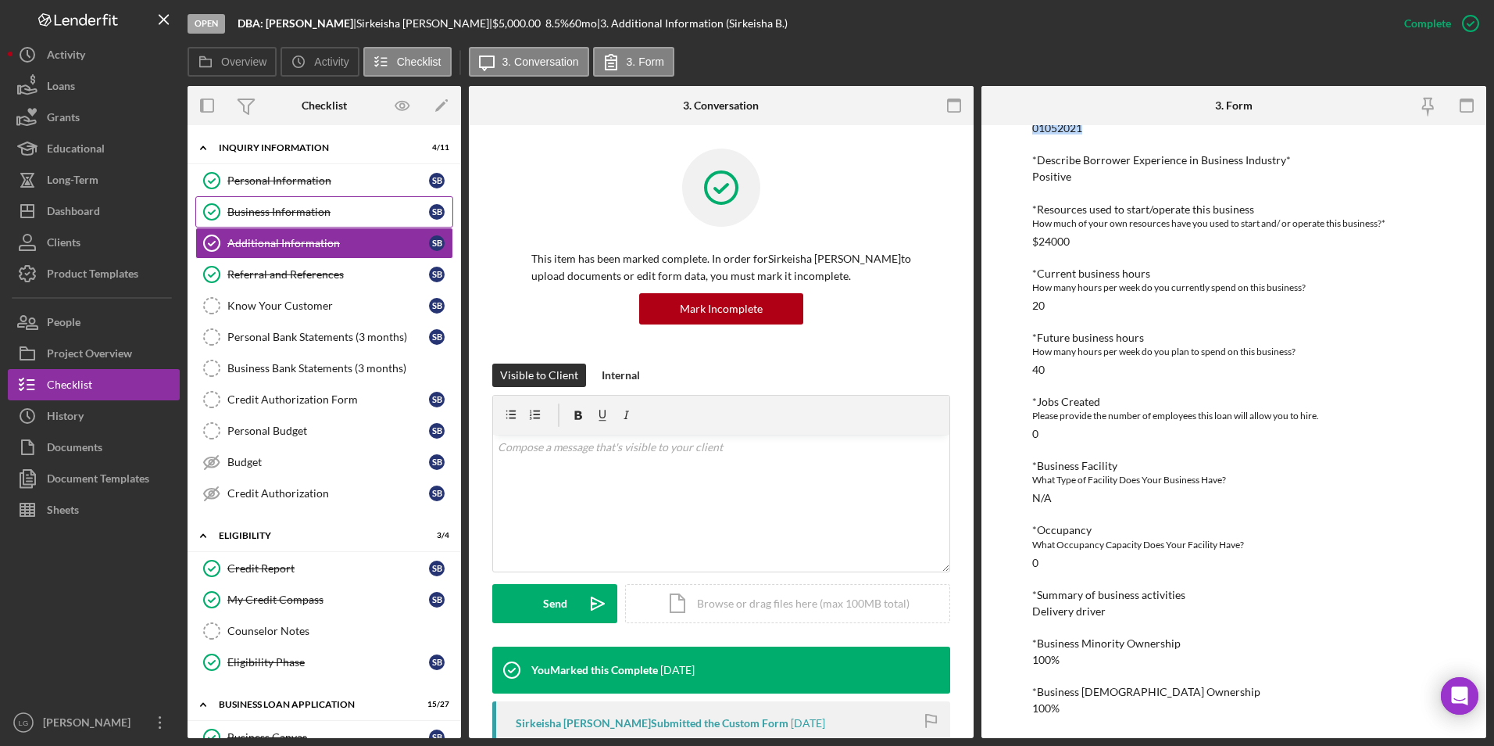
click at [290, 212] on div "Business Information" at bounding box center [328, 212] width 202 height 13
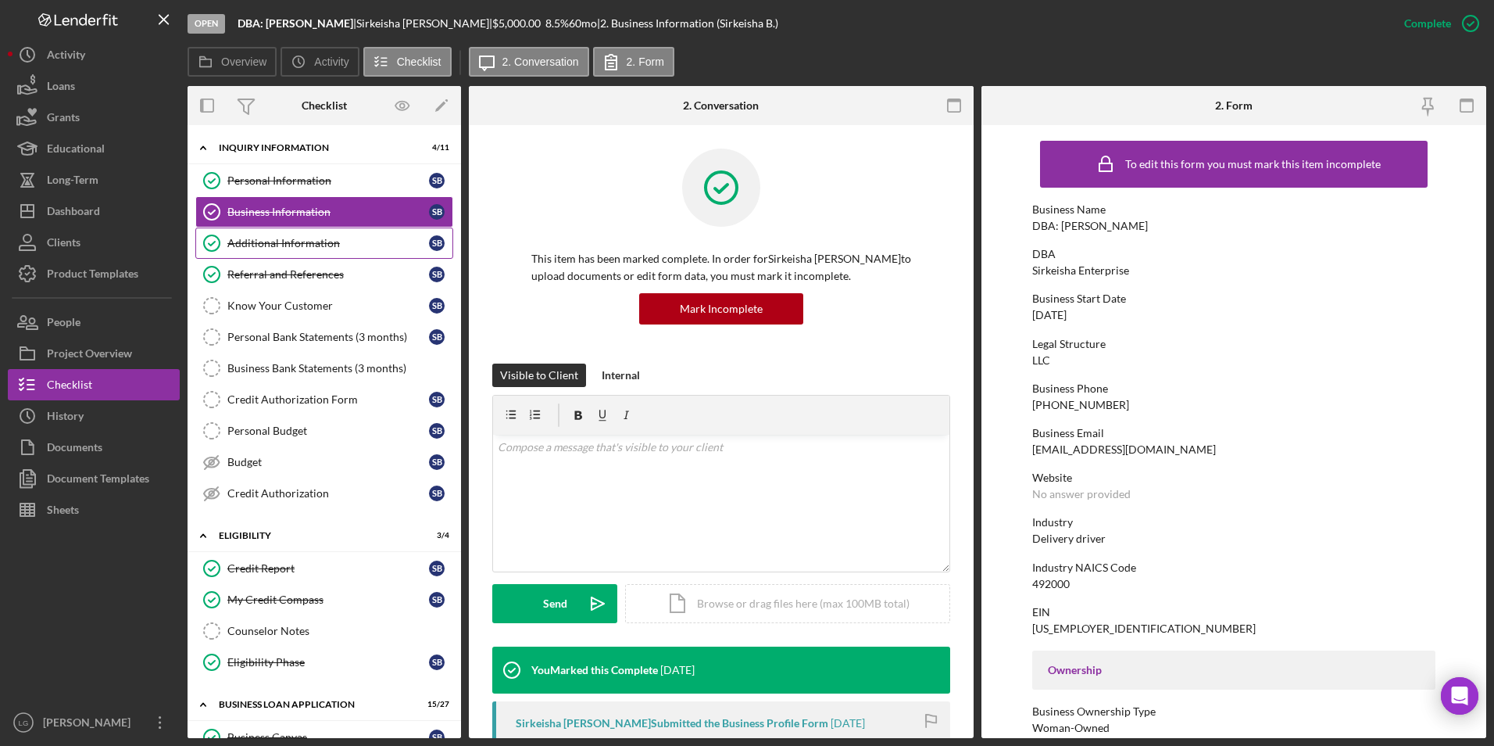
click at [270, 238] on div "Additional Information" at bounding box center [328, 243] width 202 height 13
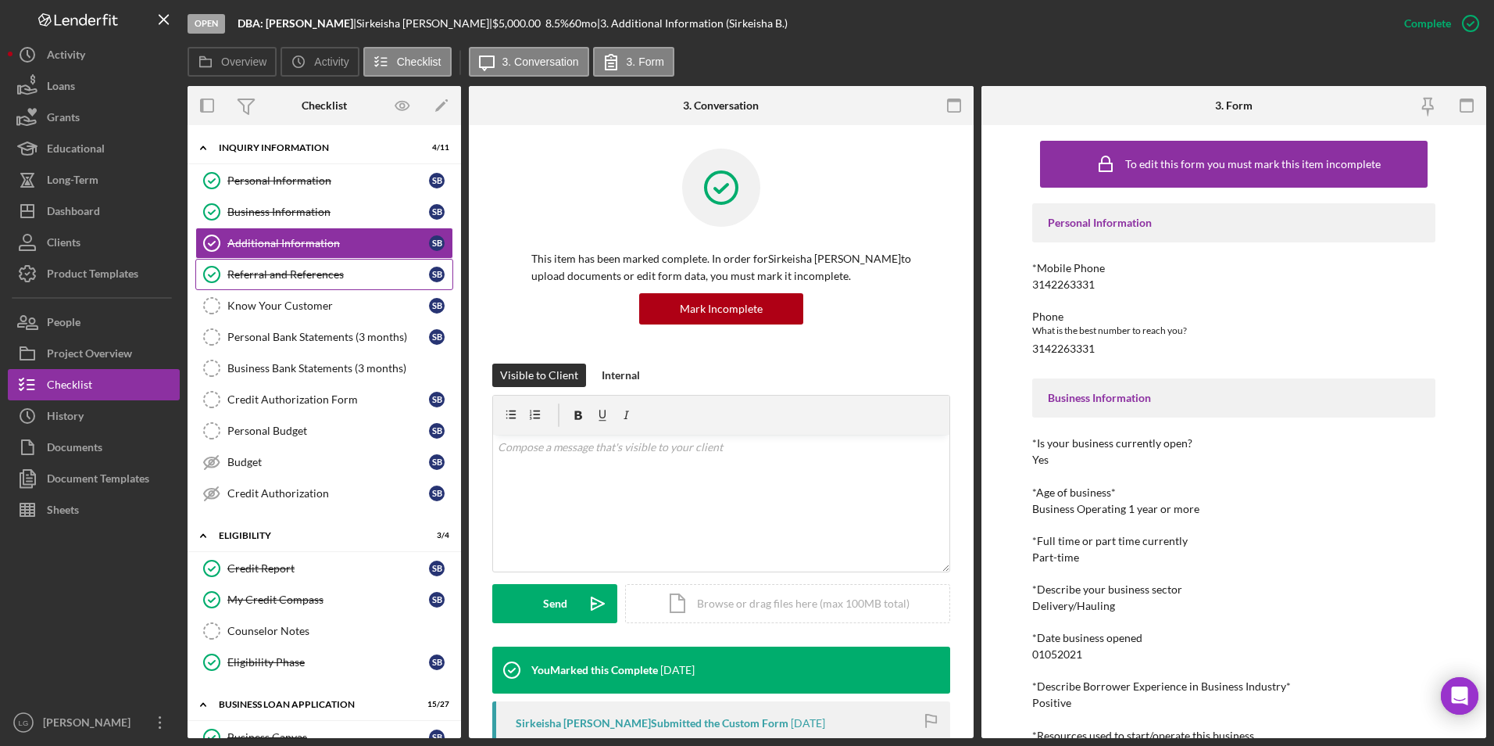
click at [317, 274] on div "Referral and References" at bounding box center [328, 274] width 202 height 13
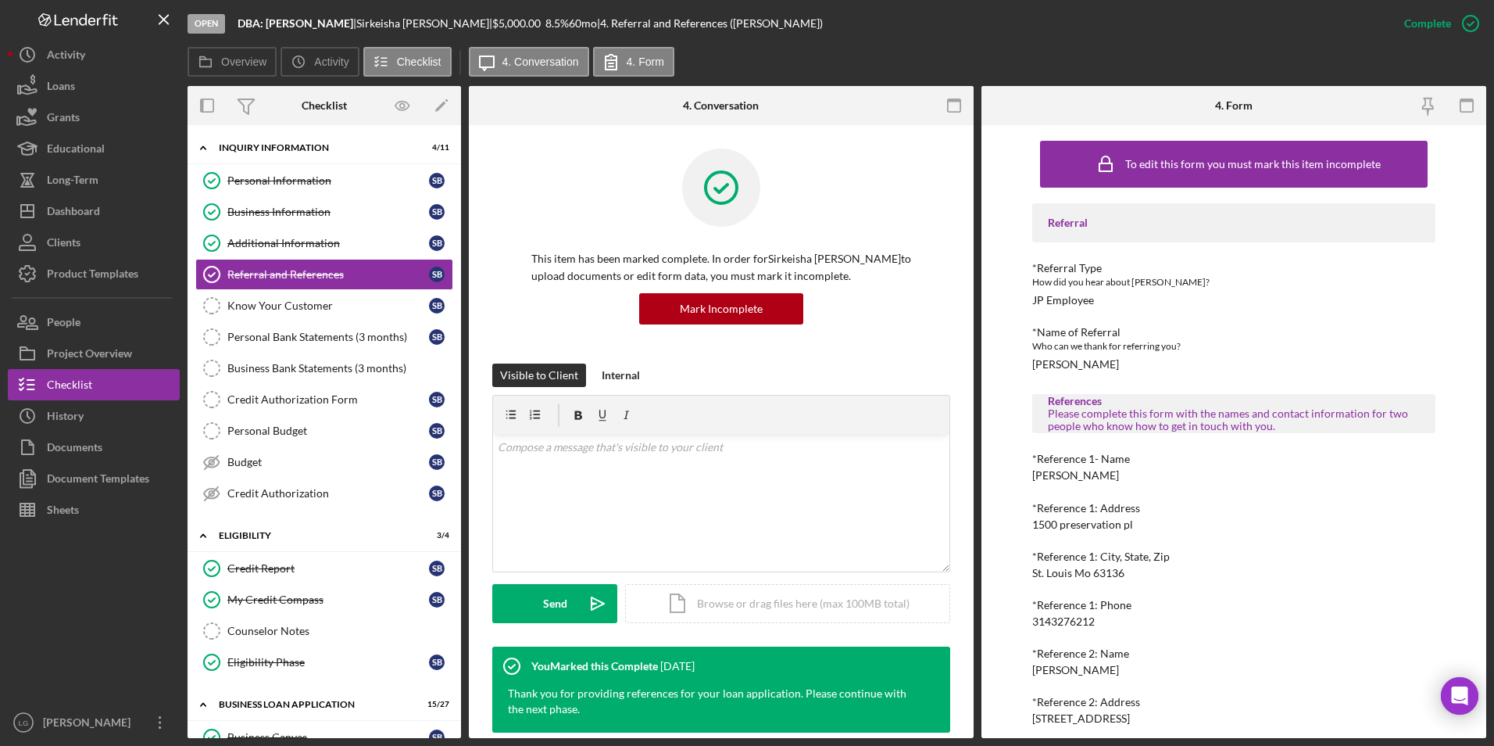
scroll to position [108, 0]
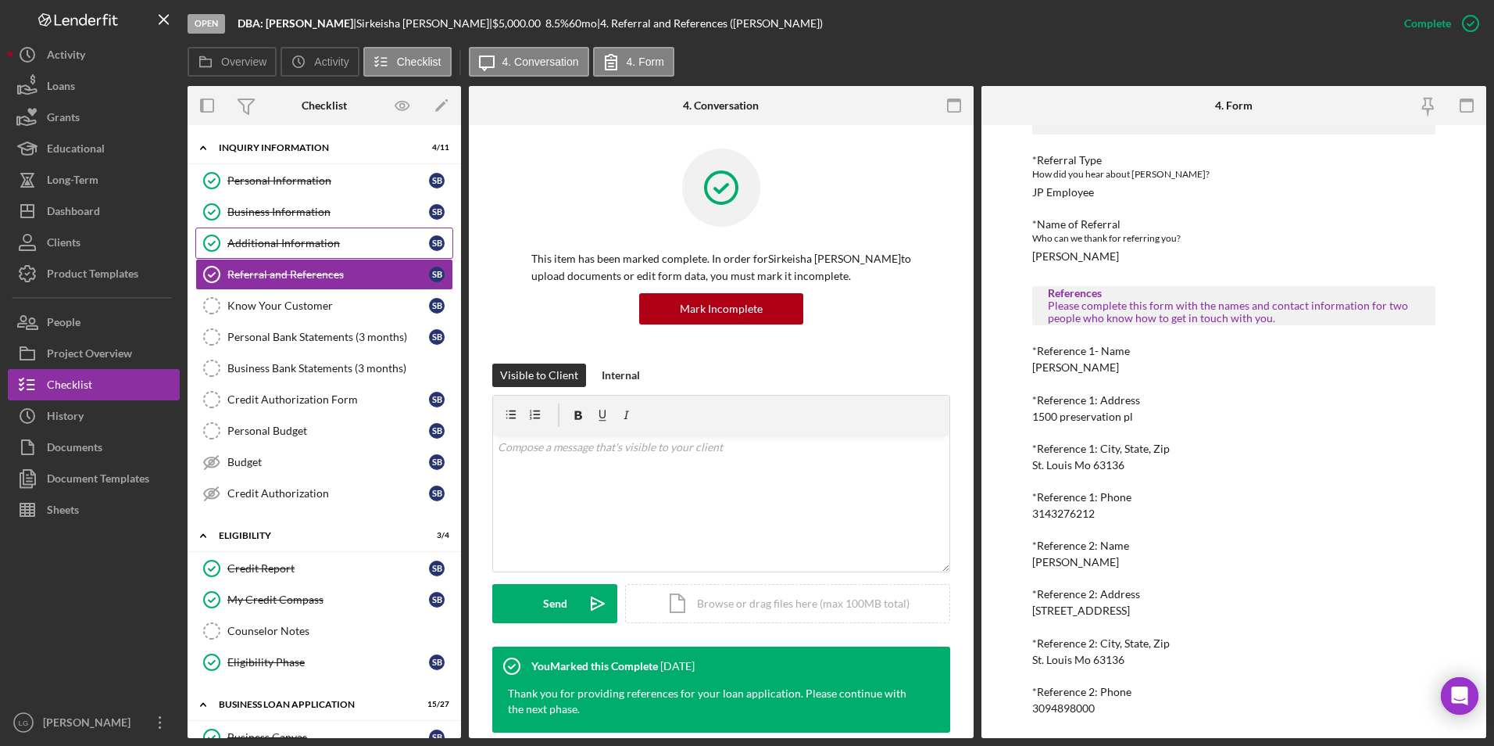
click at [235, 240] on div "Additional Information" at bounding box center [328, 243] width 202 height 13
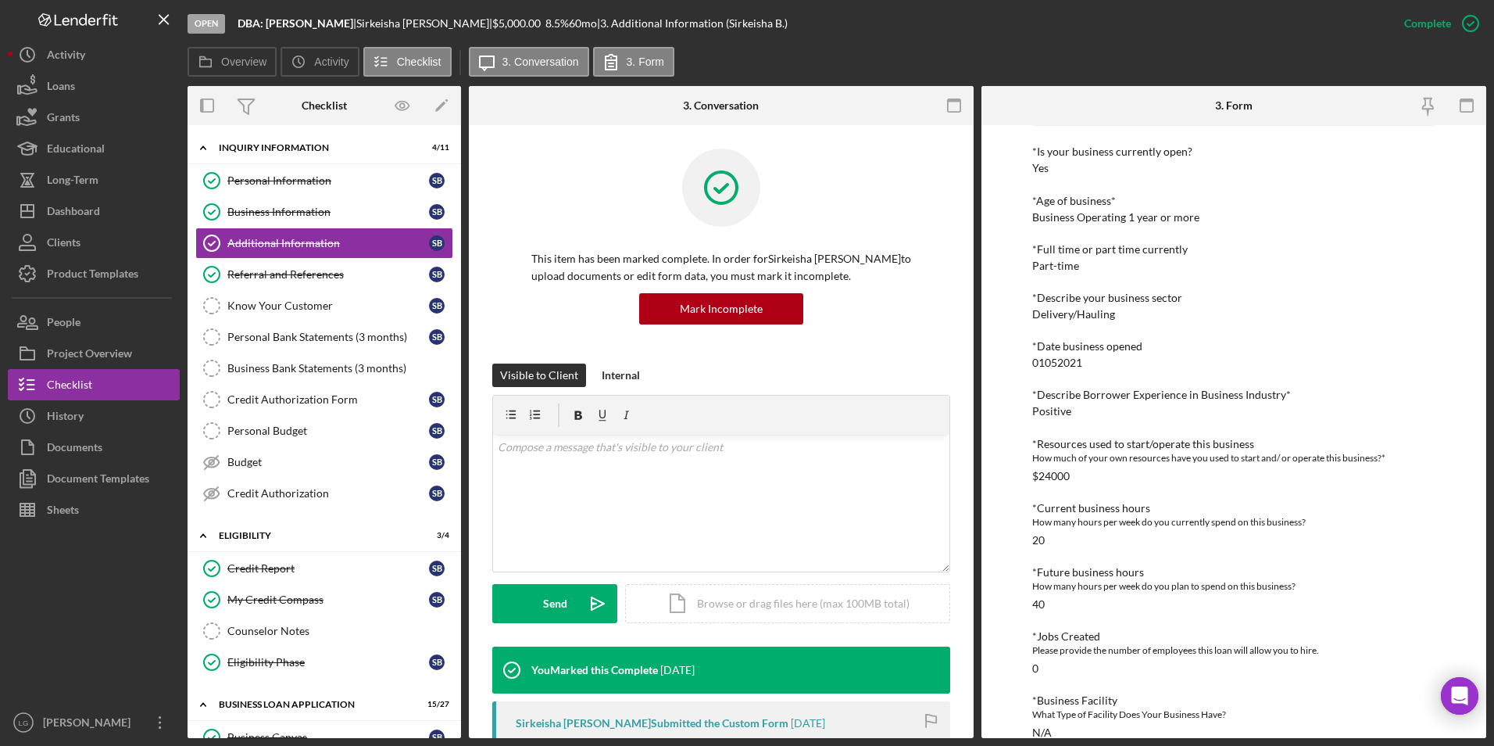
scroll to position [213, 0]
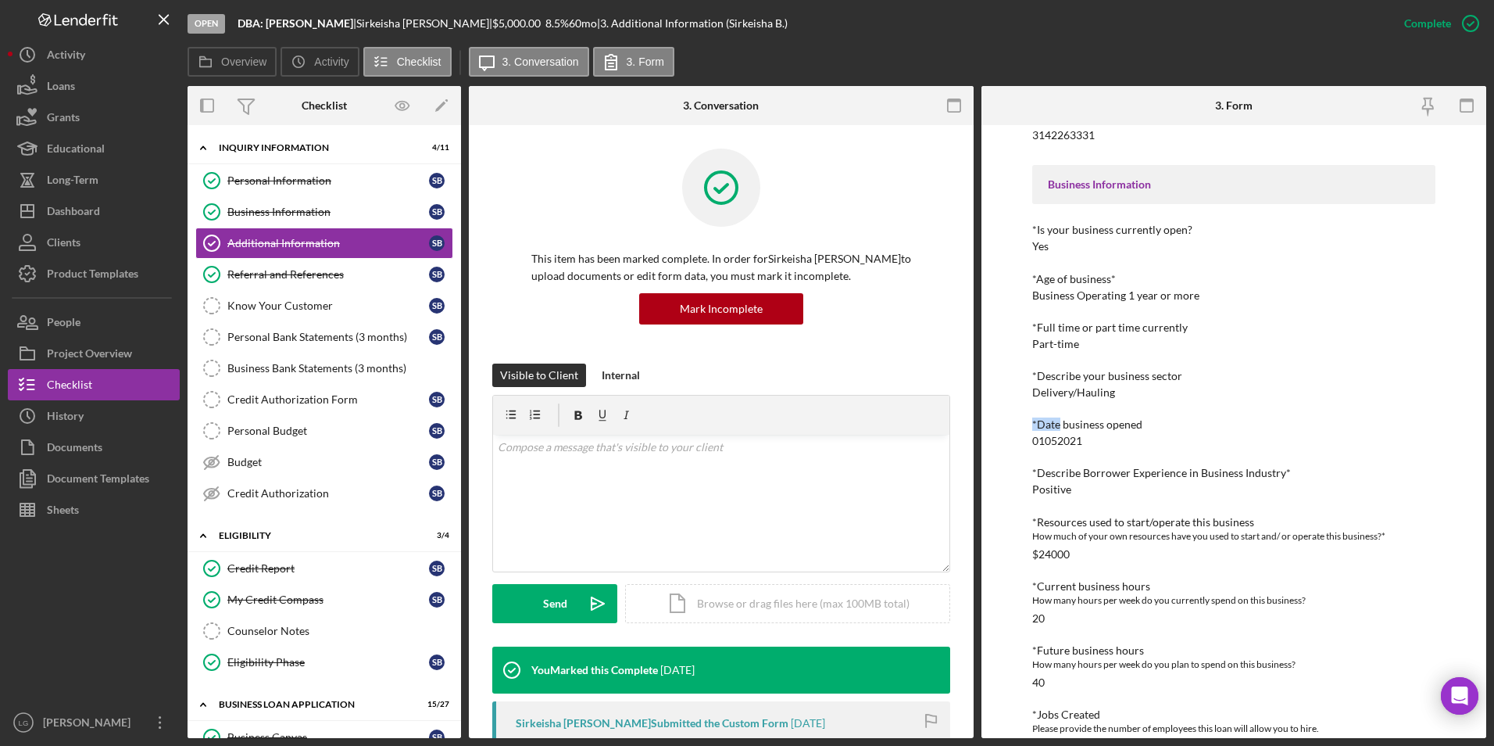
drag, startPoint x: 1129, startPoint y: 388, endPoint x: 1059, endPoint y: 403, distance: 71.9
click at [1059, 403] on div "Personal Information *Mobile Phone 3142263331 Phone What is the best number to …" at bounding box center [1234, 508] width 404 height 1037
drag, startPoint x: 1059, startPoint y: 403, endPoint x: 1114, endPoint y: 384, distance: 58.6
click at [1114, 384] on div "*Describe your business sector Delivery/Hauling" at bounding box center [1234, 384] width 404 height 29
drag, startPoint x: 1114, startPoint y: 384, endPoint x: 1084, endPoint y: 395, distance: 32.4
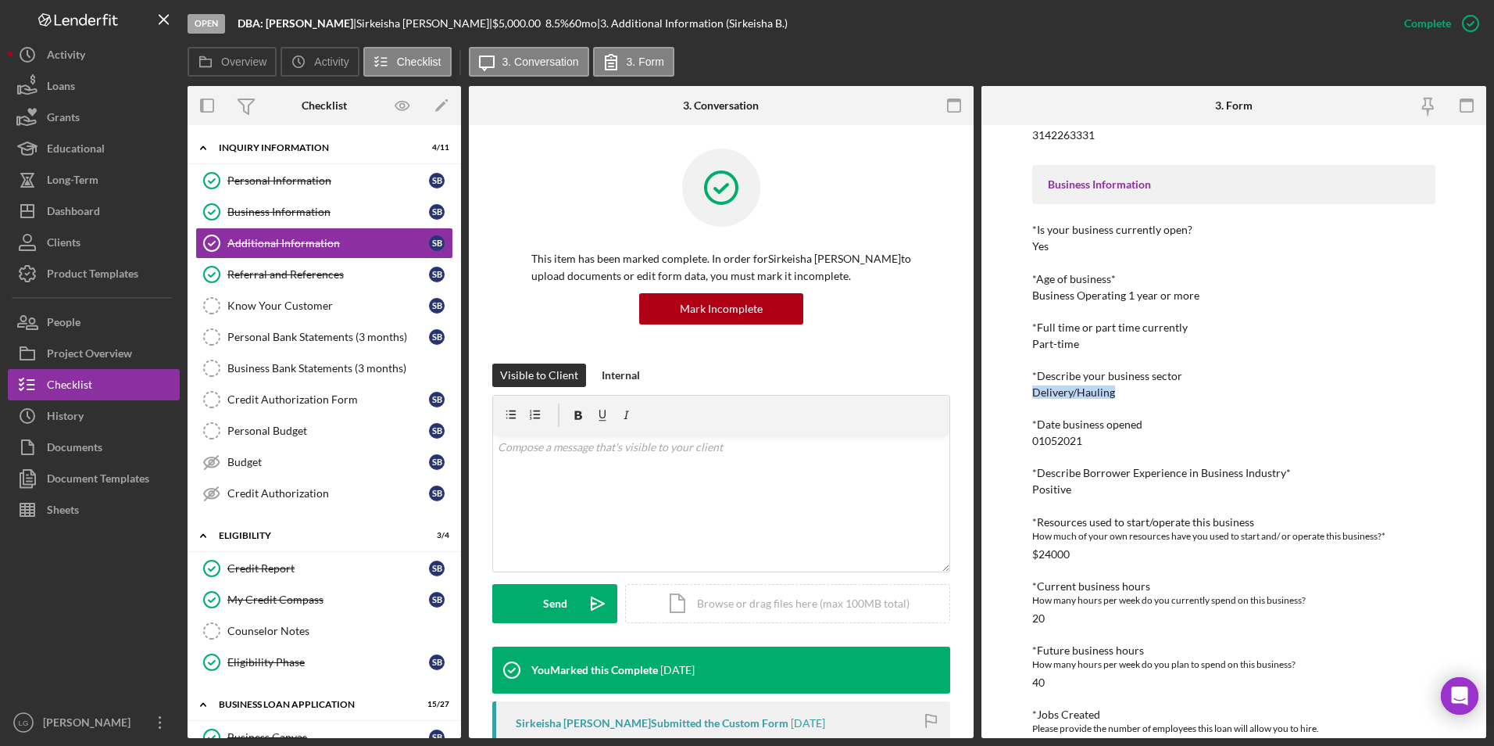
copy div "Delivery/Hauling"
click at [276, 280] on div "Referral and References" at bounding box center [328, 274] width 202 height 13
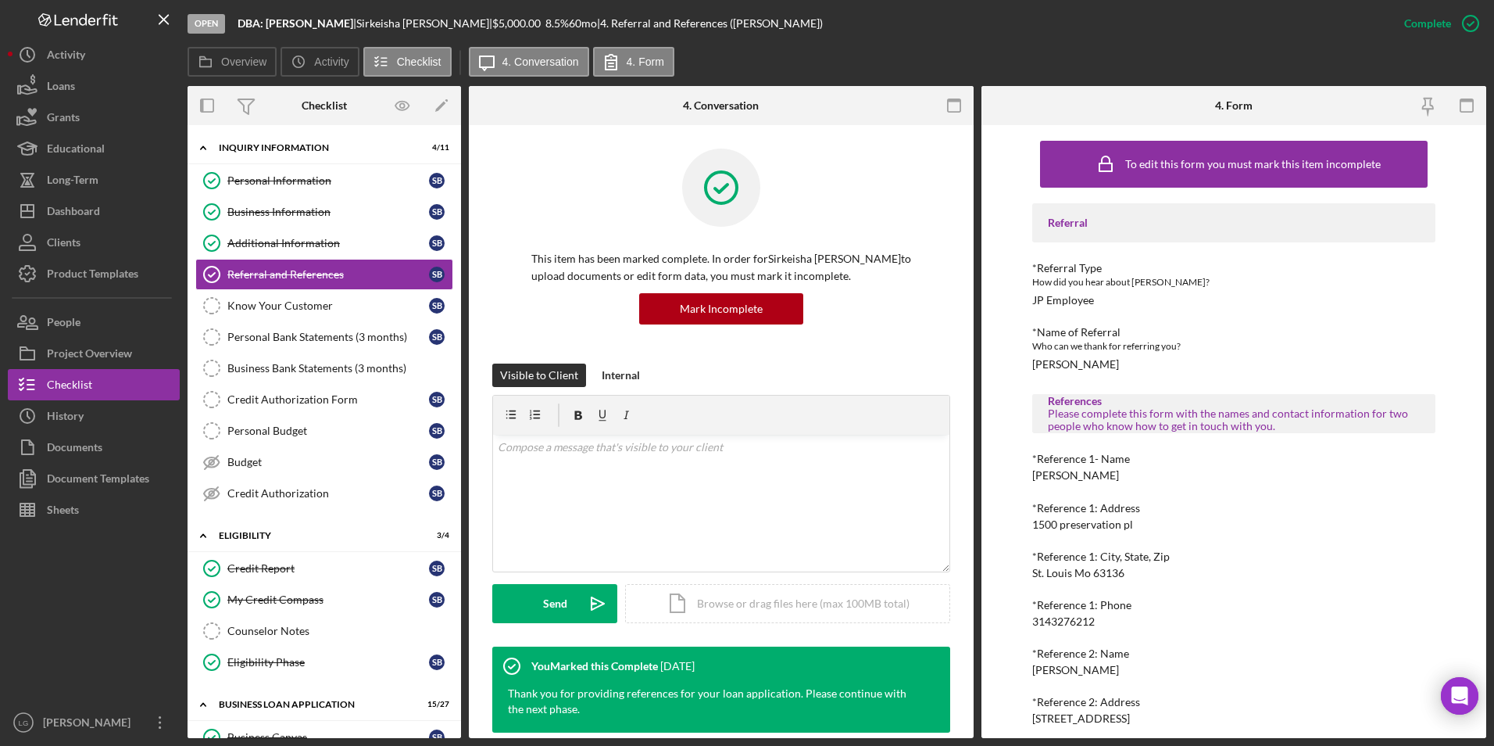
scroll to position [108, 0]
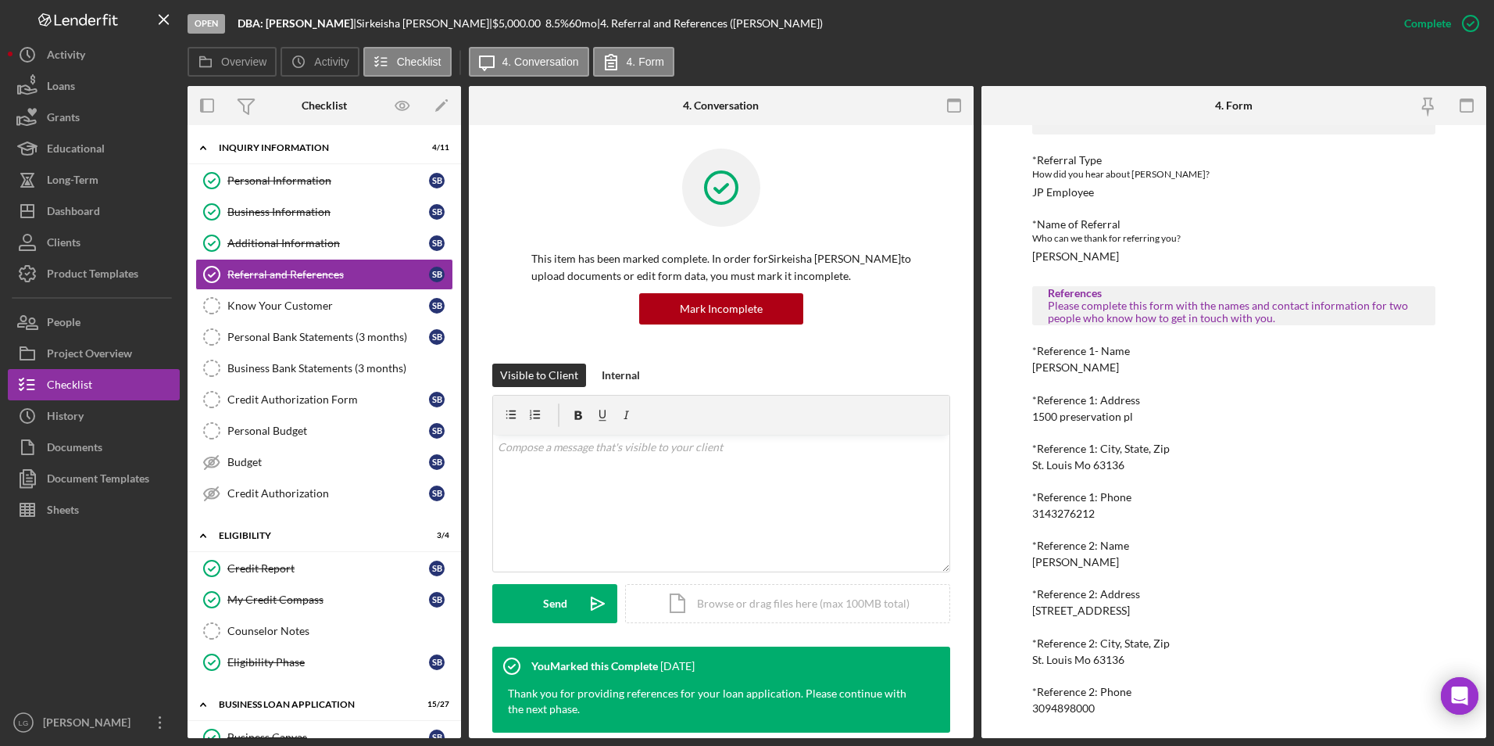
drag, startPoint x: 1103, startPoint y: 366, endPoint x: 1024, endPoint y: 356, distance: 79.5
click at [1024, 356] on div "To edit this form you must mark this item incomplete Referral *Referral Type Ho…" at bounding box center [1234, 431] width 505 height 613
drag, startPoint x: 1024, startPoint y: 356, endPoint x: 1034, endPoint y: 370, distance: 16.3
click at [1042, 374] on div "[PERSON_NAME]" at bounding box center [1075, 367] width 87 height 13
click at [1057, 374] on div "[PERSON_NAME]" at bounding box center [1075, 367] width 87 height 13
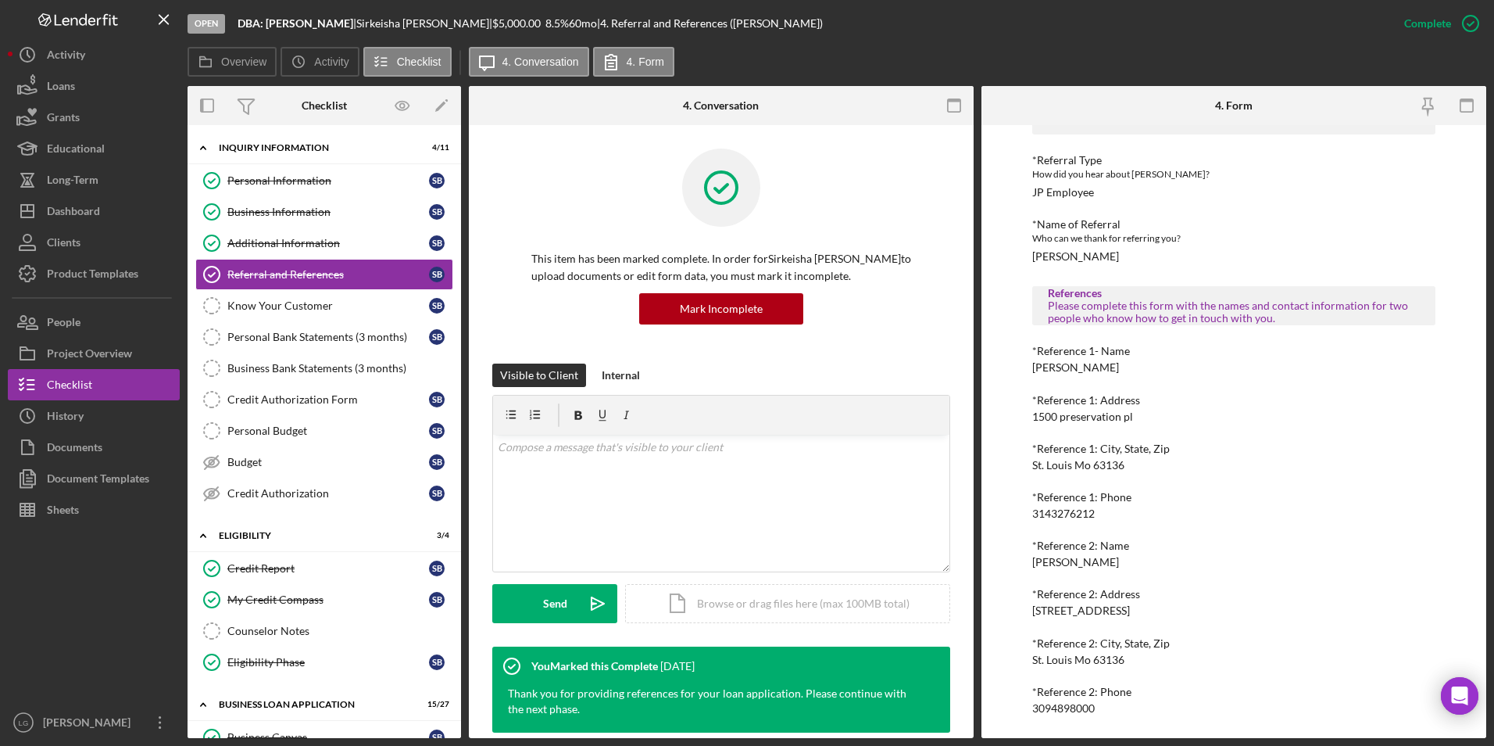
drag, startPoint x: 1104, startPoint y: 362, endPoint x: 1030, endPoint y: 367, distance: 74.4
click at [1030, 367] on div "To edit this form you must mark this item incomplete Referral *Referral Type Ho…" at bounding box center [1234, 431] width 505 height 613
copy div "[PERSON_NAME]"
drag, startPoint x: 1089, startPoint y: 564, endPoint x: 1028, endPoint y: 560, distance: 61.1
click at [1028, 560] on div "To edit this form you must mark this item incomplete Referral *Referral Type Ho…" at bounding box center [1234, 431] width 505 height 613
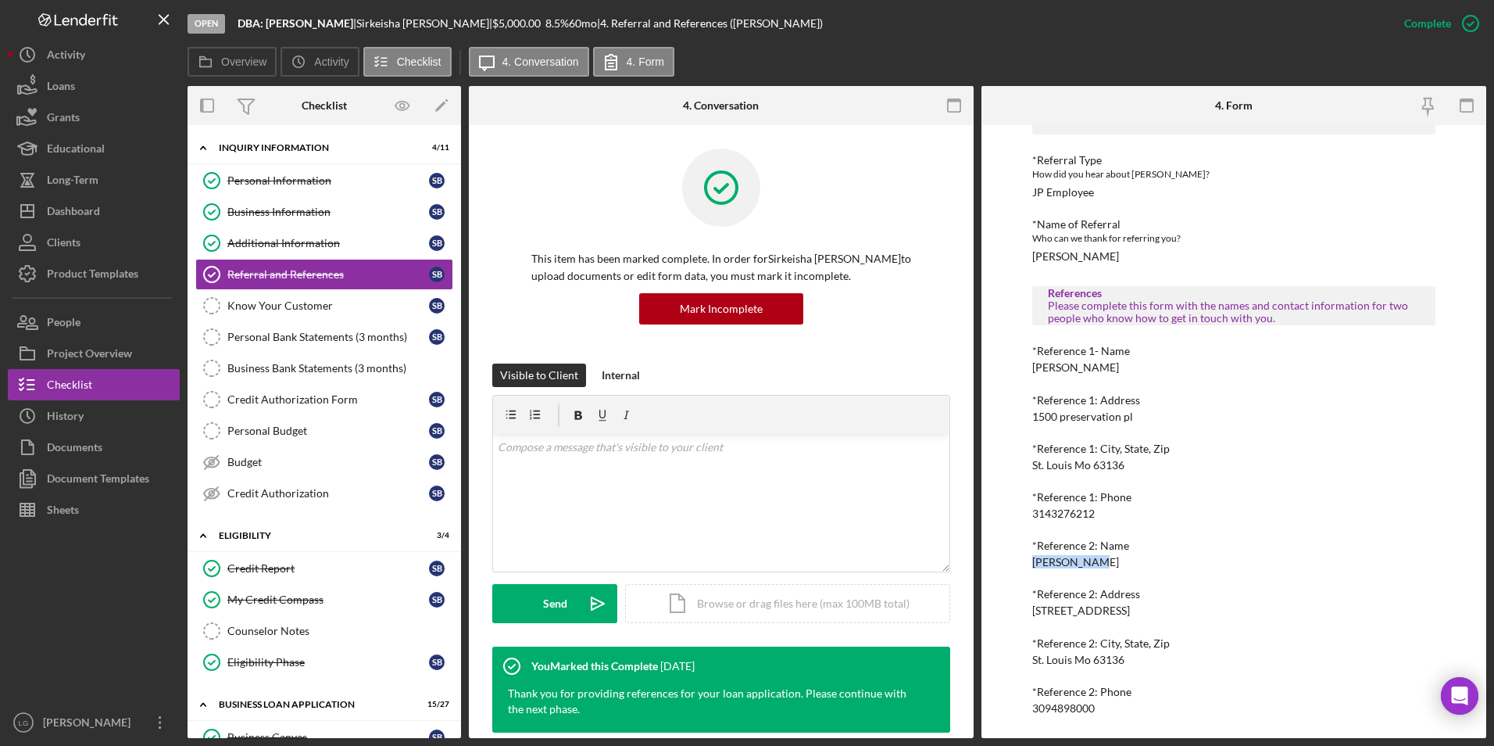
drag, startPoint x: 1028, startPoint y: 560, endPoint x: 1055, endPoint y: 560, distance: 26.6
copy div "Jason james"
drag, startPoint x: 1100, startPoint y: 706, endPoint x: 1027, endPoint y: 708, distance: 72.7
click at [1027, 708] on div "To edit this form you must mark this item incomplete Referral *Referral Type Ho…" at bounding box center [1234, 431] width 505 height 613
drag, startPoint x: 1027, startPoint y: 708, endPoint x: 1053, endPoint y: 706, distance: 25.8
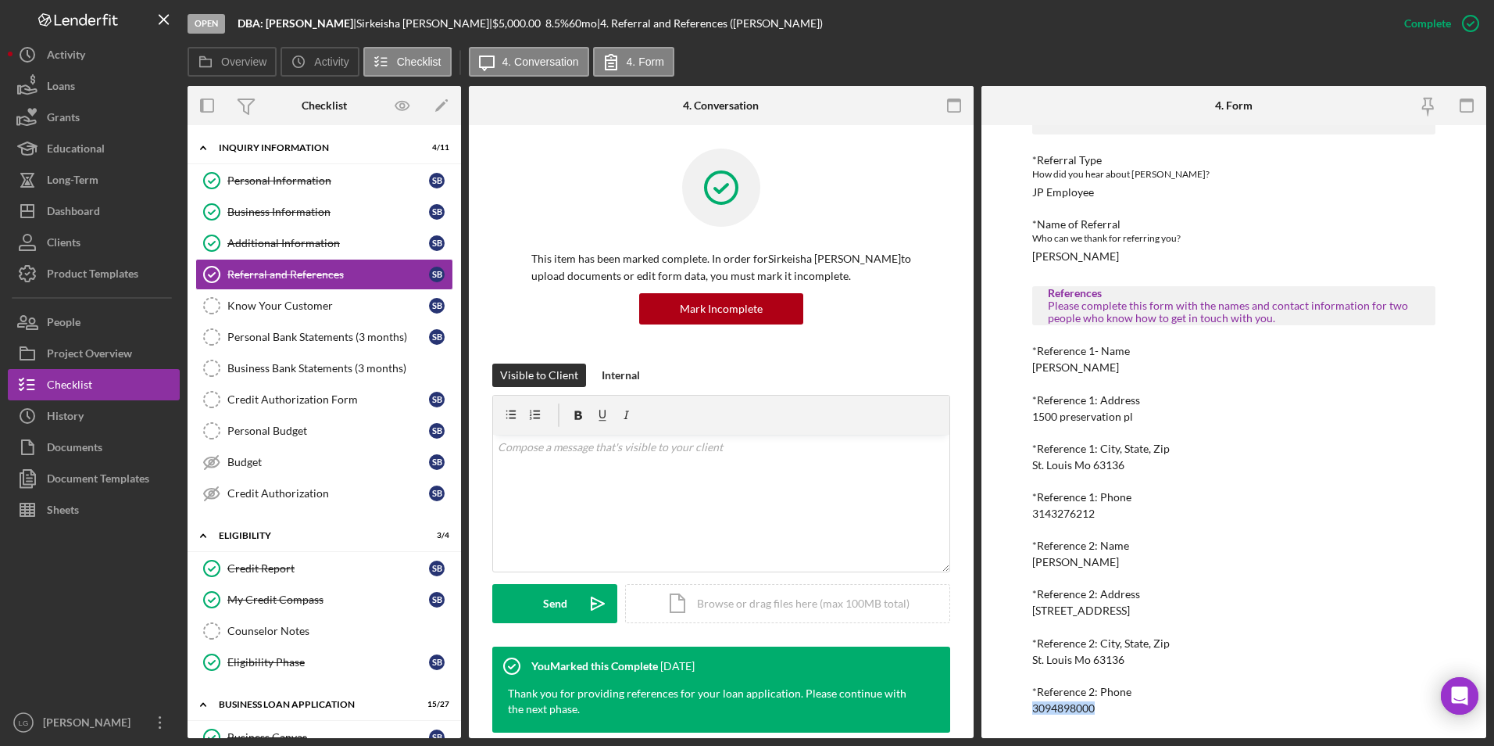
copy div "3094898000"
drag, startPoint x: 284, startPoint y: 574, endPoint x: 298, endPoint y: 575, distance: 14.1
click at [284, 574] on div "Credit Report" at bounding box center [328, 568] width 202 height 13
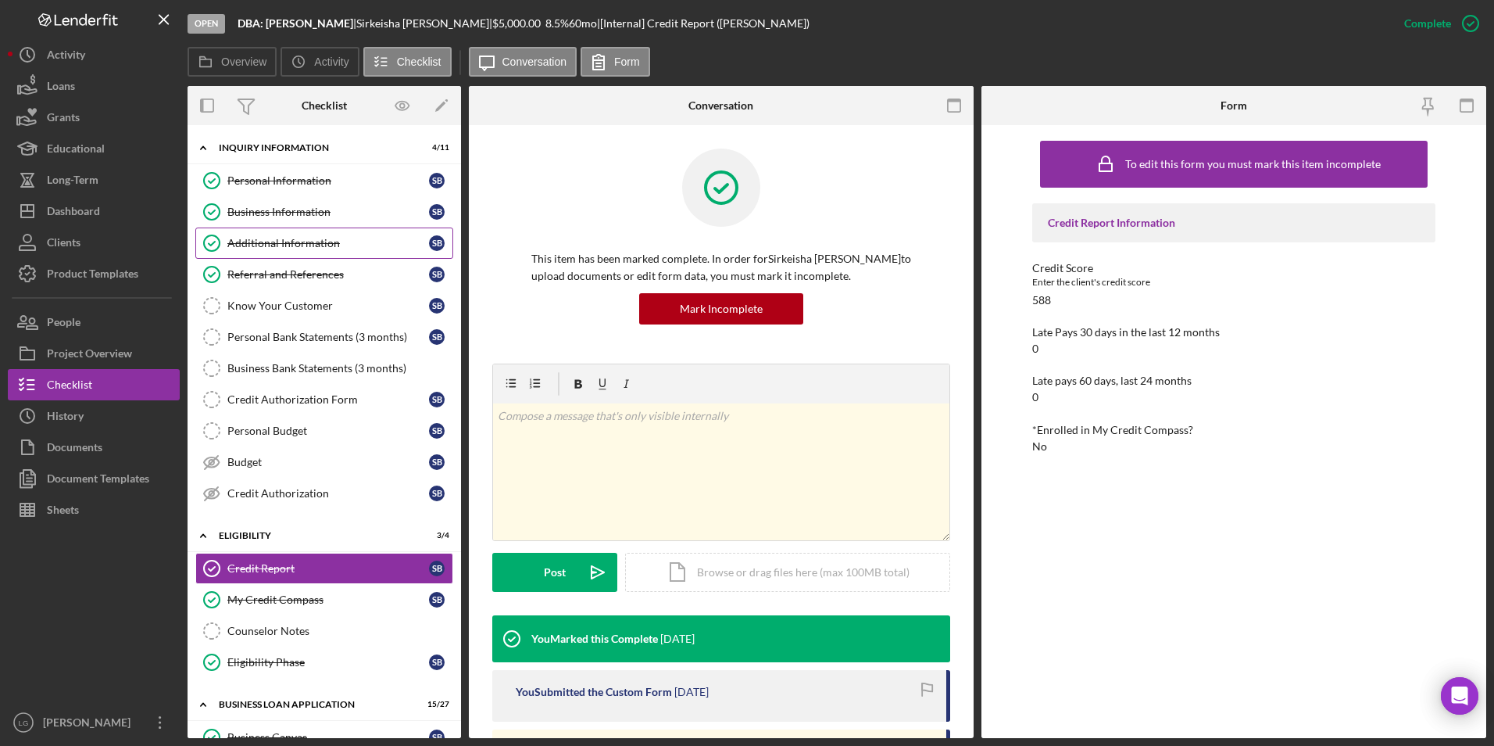
click at [284, 245] on div "Additional Information" at bounding box center [328, 243] width 202 height 13
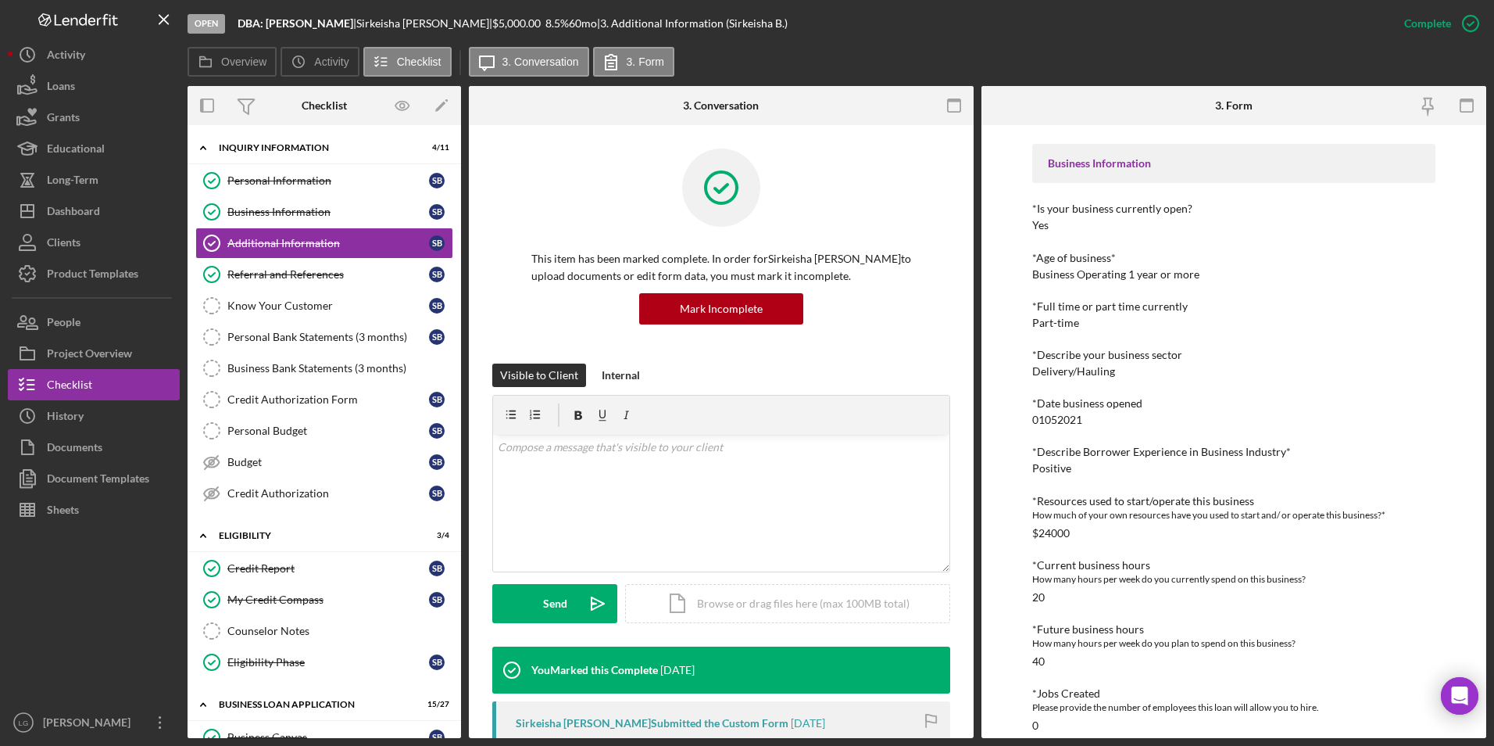
scroll to position [469, 0]
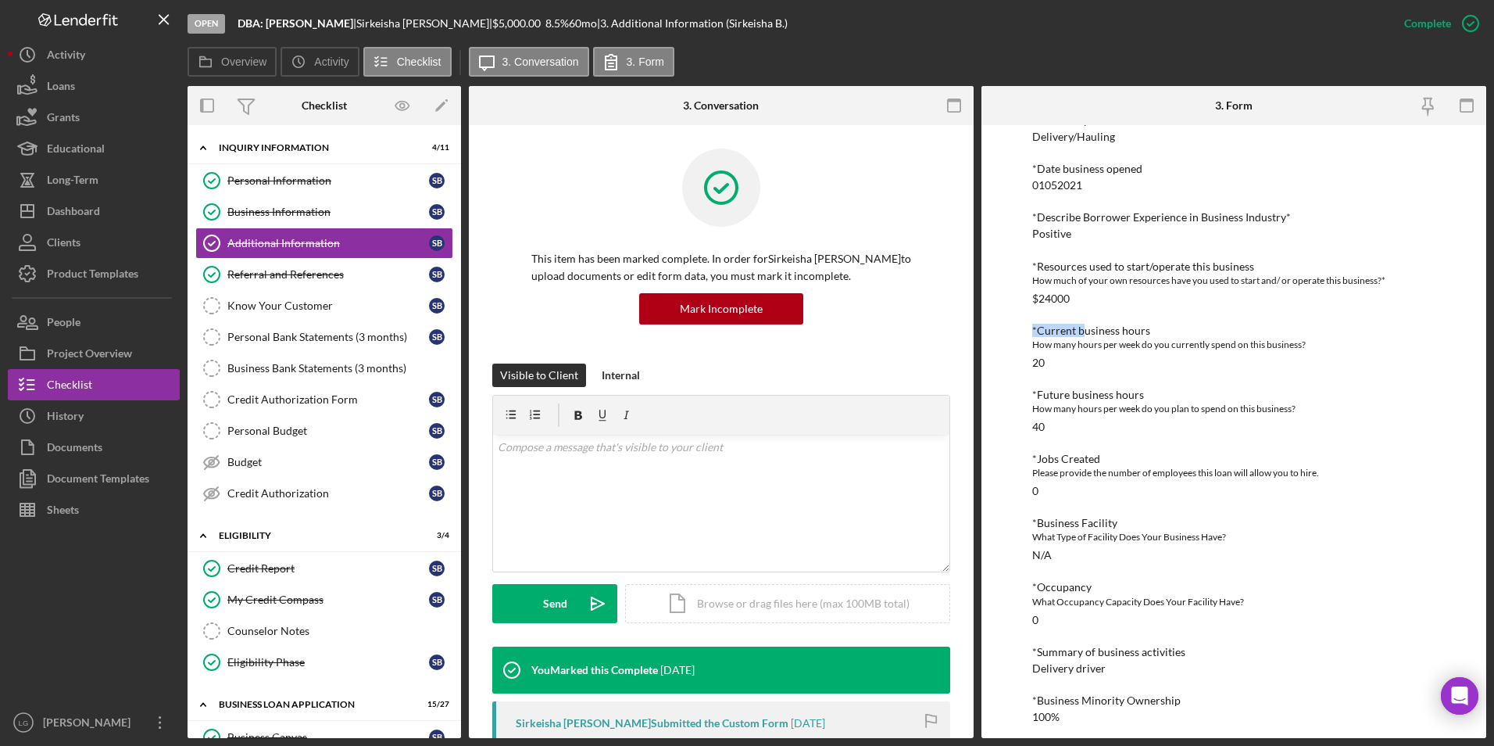
drag, startPoint x: 1083, startPoint y: 309, endPoint x: 982, endPoint y: 306, distance: 101.6
click at [982, 306] on div "To edit this form you must mark this item incomplete Personal Information *Mobi…" at bounding box center [1234, 431] width 505 height 613
drag, startPoint x: 982, startPoint y: 306, endPoint x: 1086, endPoint y: 293, distance: 105.6
click at [1086, 293] on div "*Resources used to start/operate this business How much of your own resources h…" at bounding box center [1234, 282] width 404 height 45
drag, startPoint x: 1043, startPoint y: 293, endPoint x: 1022, endPoint y: 293, distance: 21.1
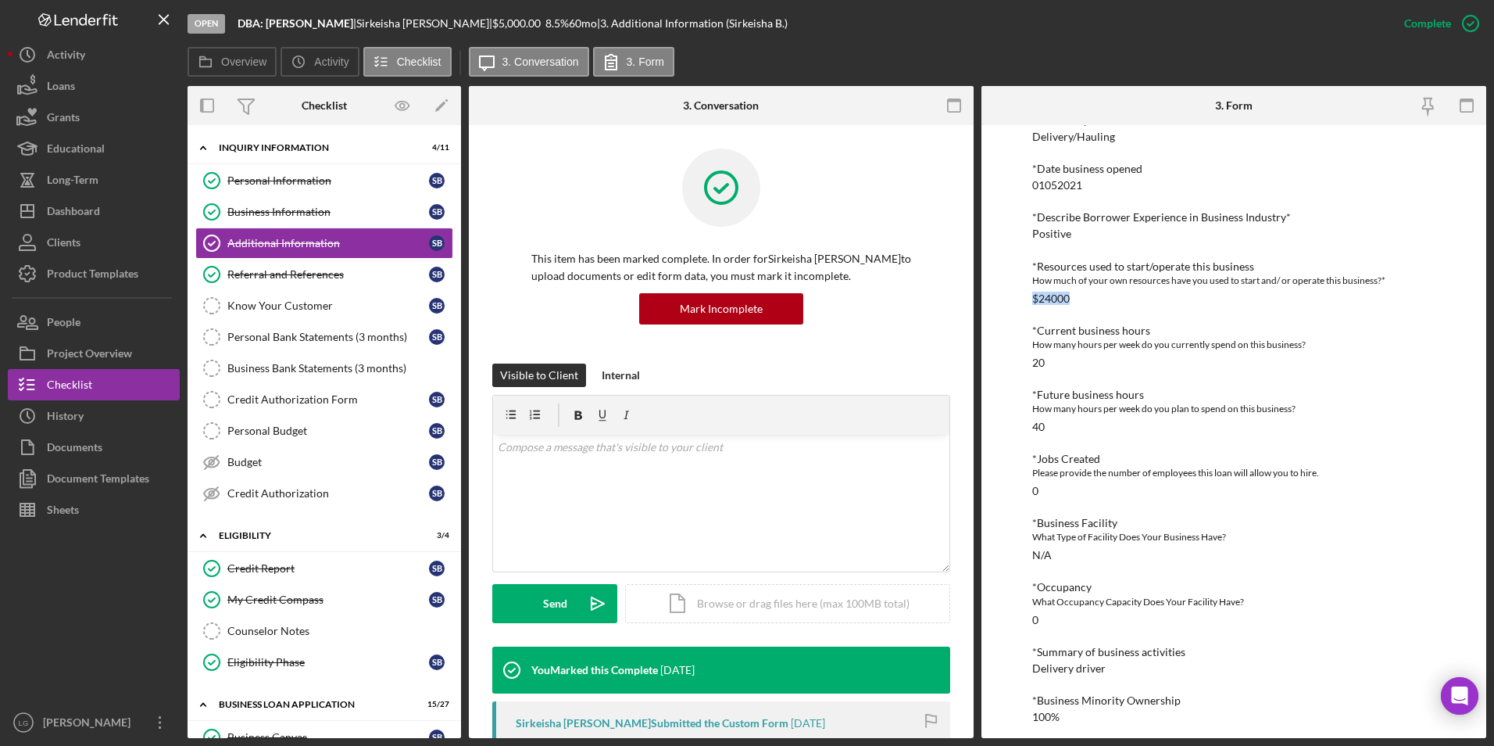
click at [1022, 293] on div "To edit this form you must mark this item incomplete Personal Information *Mobi…" at bounding box center [1234, 431] width 505 height 613
drag, startPoint x: 1022, startPoint y: 293, endPoint x: 1043, endPoint y: 301, distance: 22.5
copy div "$24000"
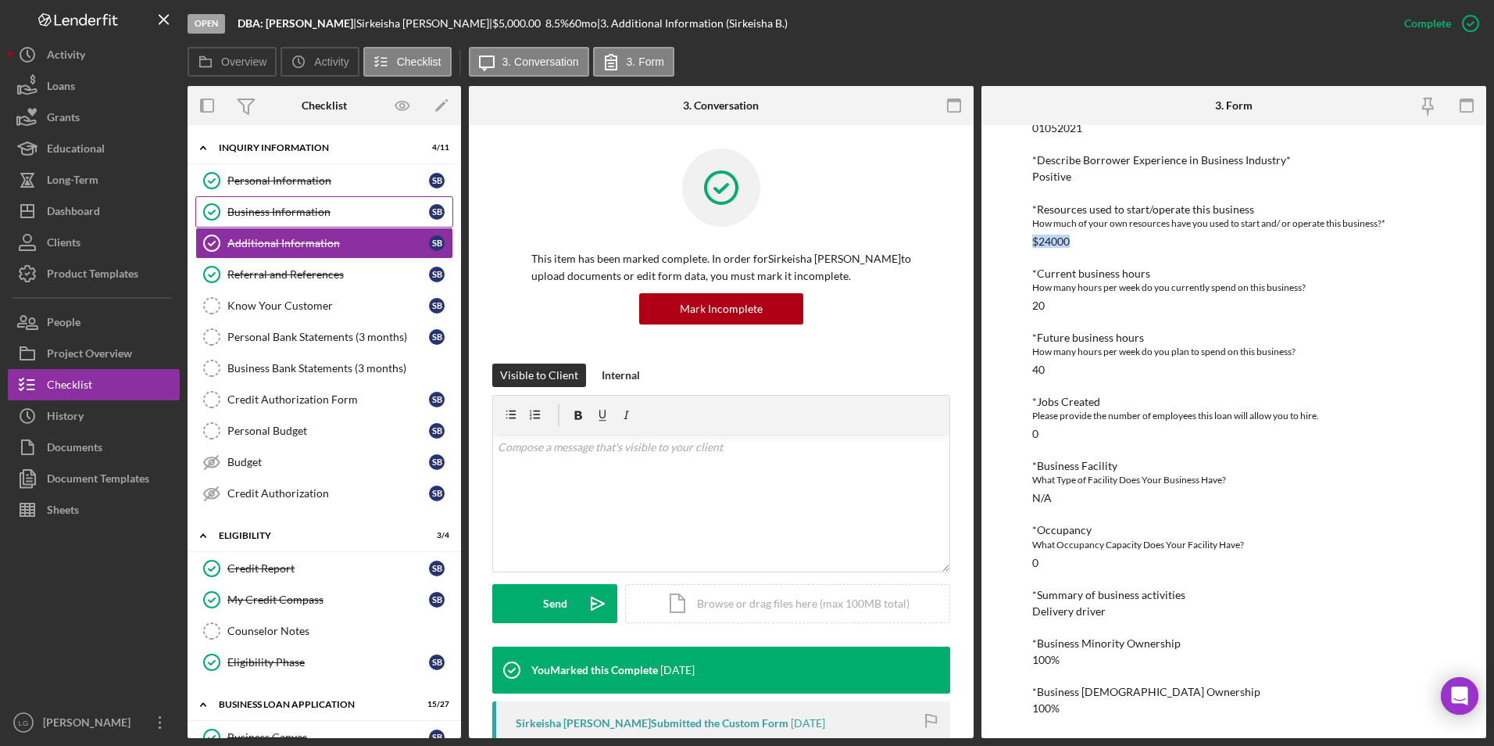
click at [340, 200] on link "Business Information Business Information S B" at bounding box center [324, 211] width 258 height 31
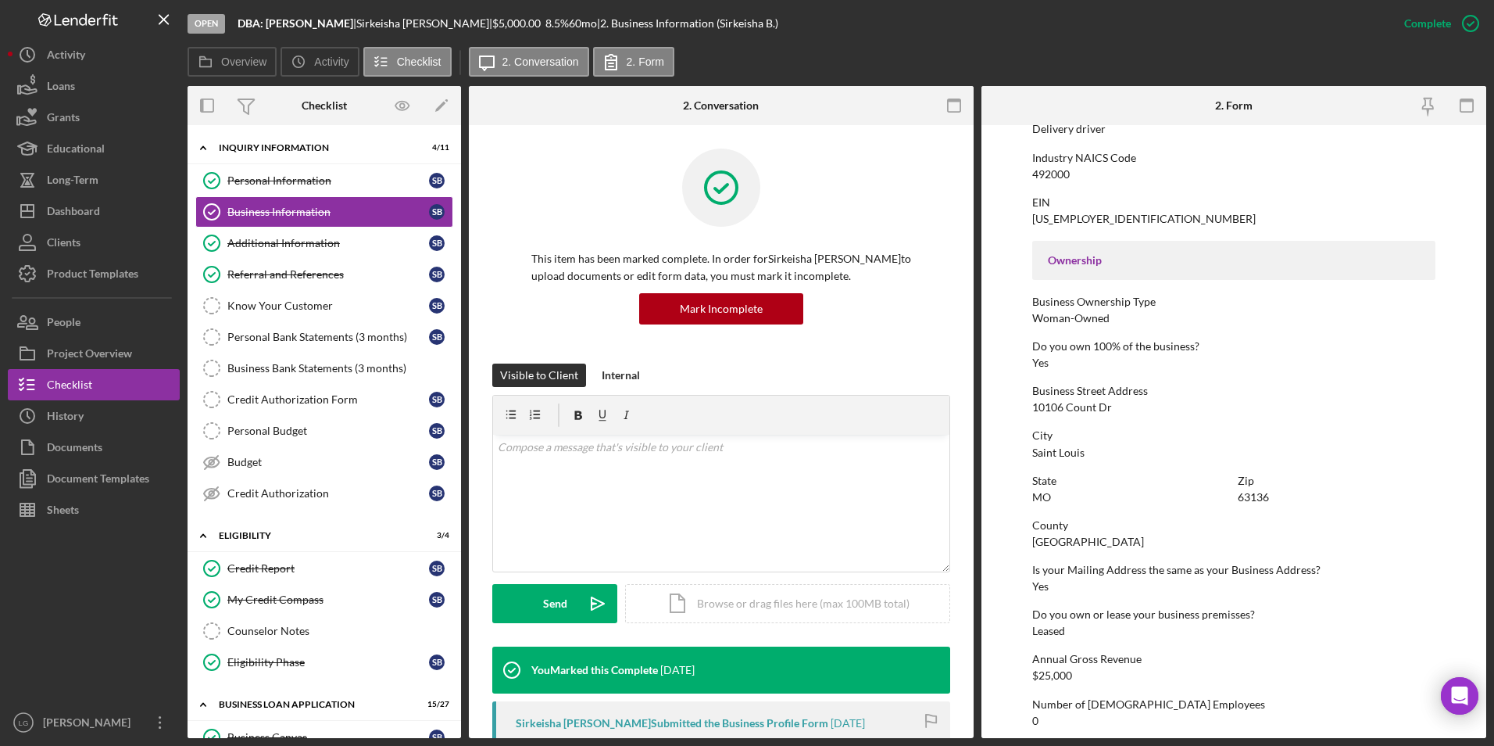
scroll to position [566, 0]
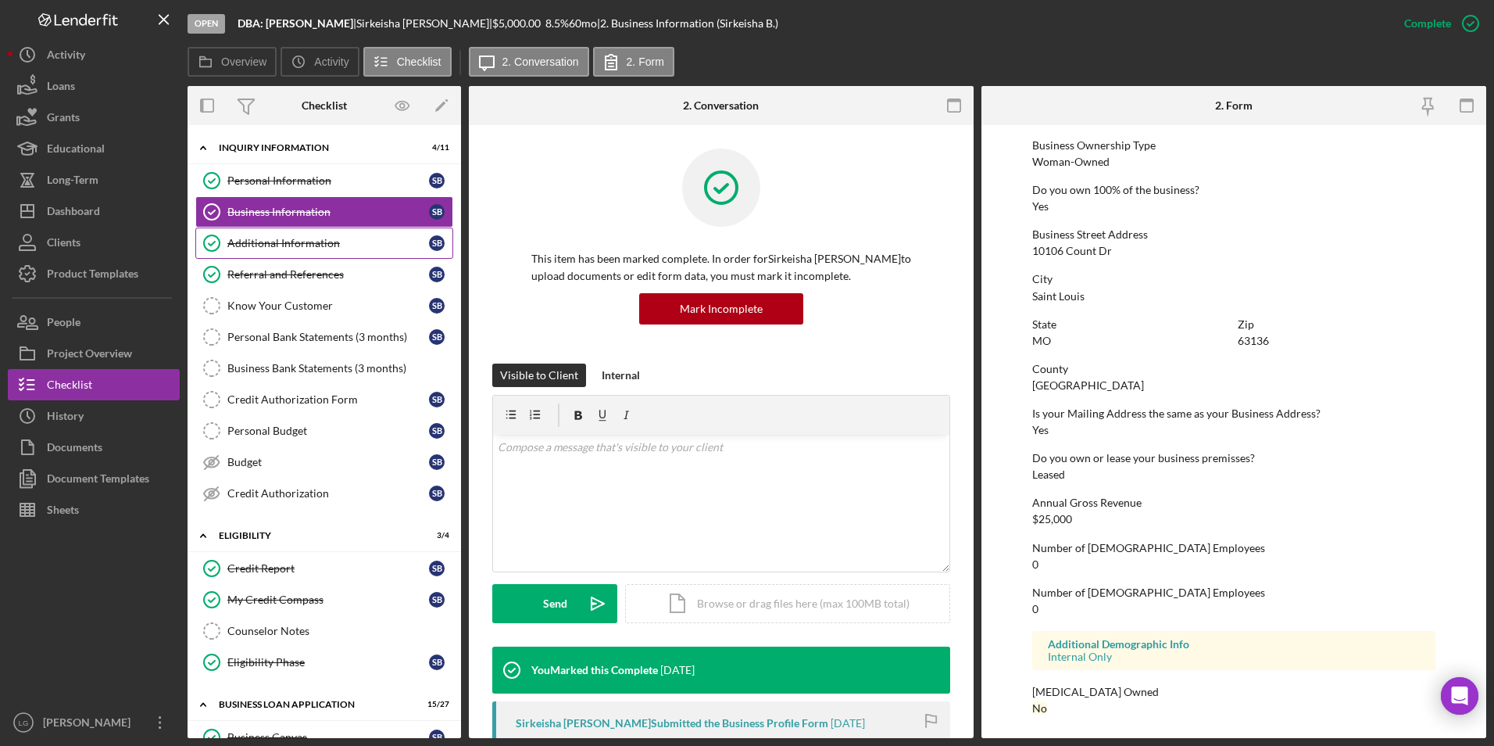
click at [334, 237] on div "Additional Information" at bounding box center [328, 243] width 202 height 13
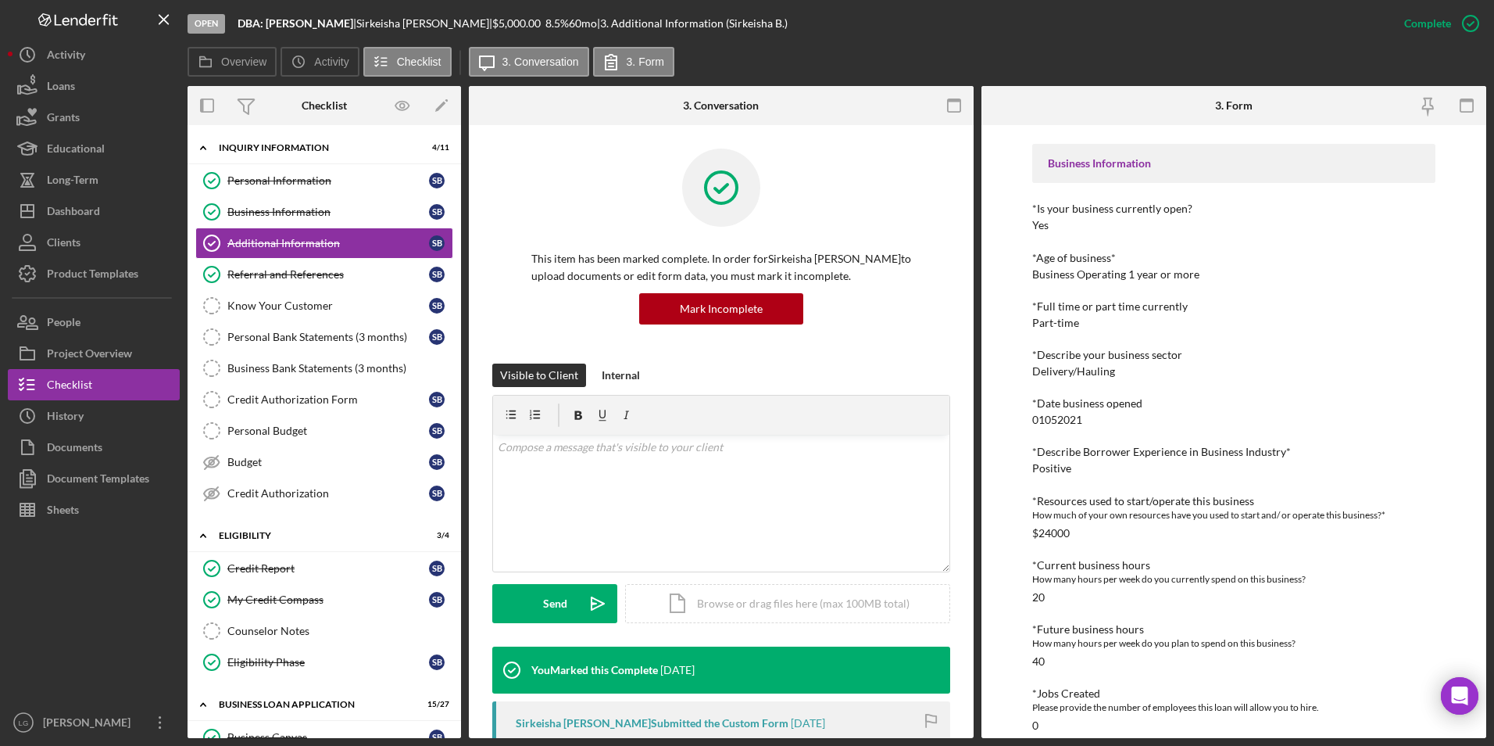
scroll to position [391, 0]
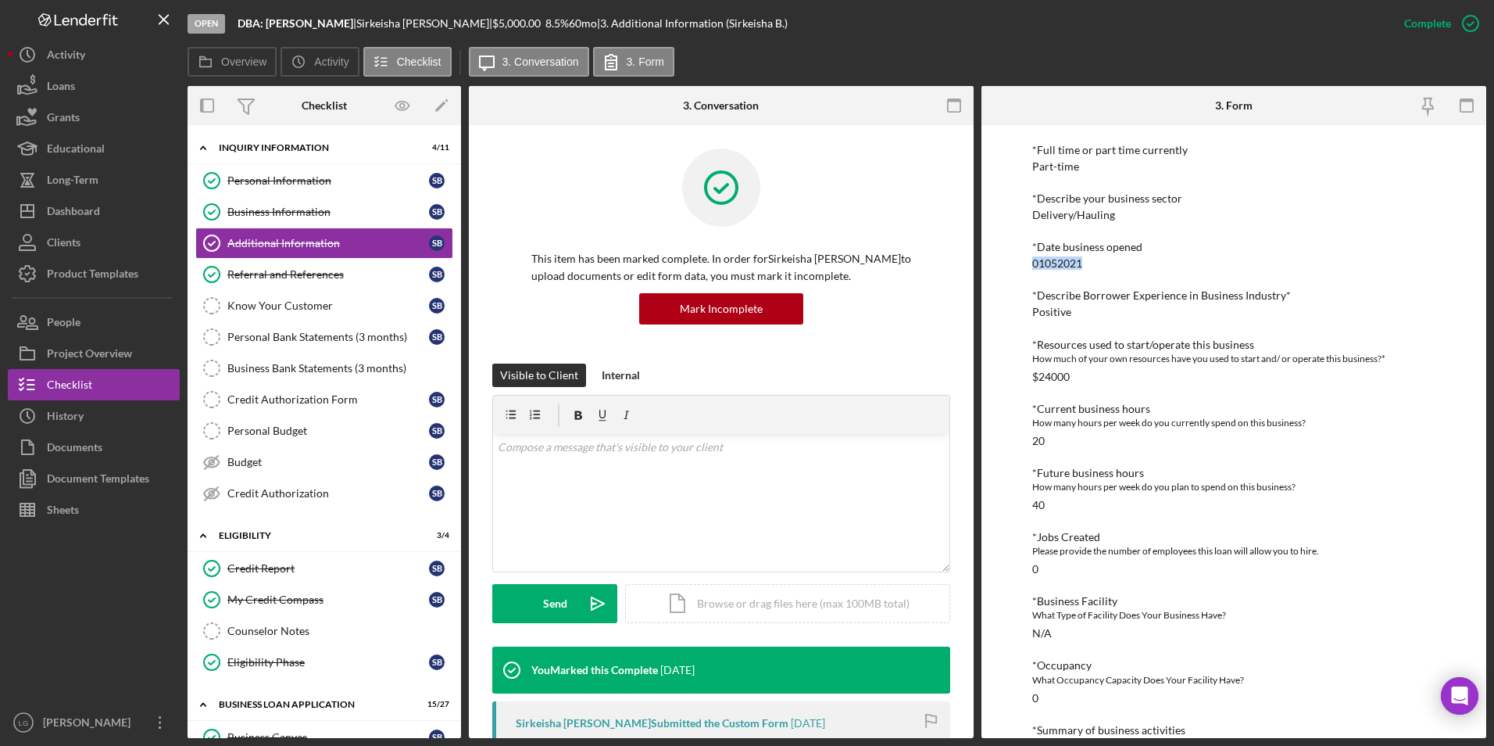
drag, startPoint x: 1092, startPoint y: 262, endPoint x: 1031, endPoint y: 265, distance: 61.0
click at [1031, 265] on div "To edit this form you must mark this item incomplete Personal Information *Mobi…" at bounding box center [1234, 431] width 505 height 613
drag, startPoint x: 1031, startPoint y: 265, endPoint x: 1049, endPoint y: 262, distance: 19.0
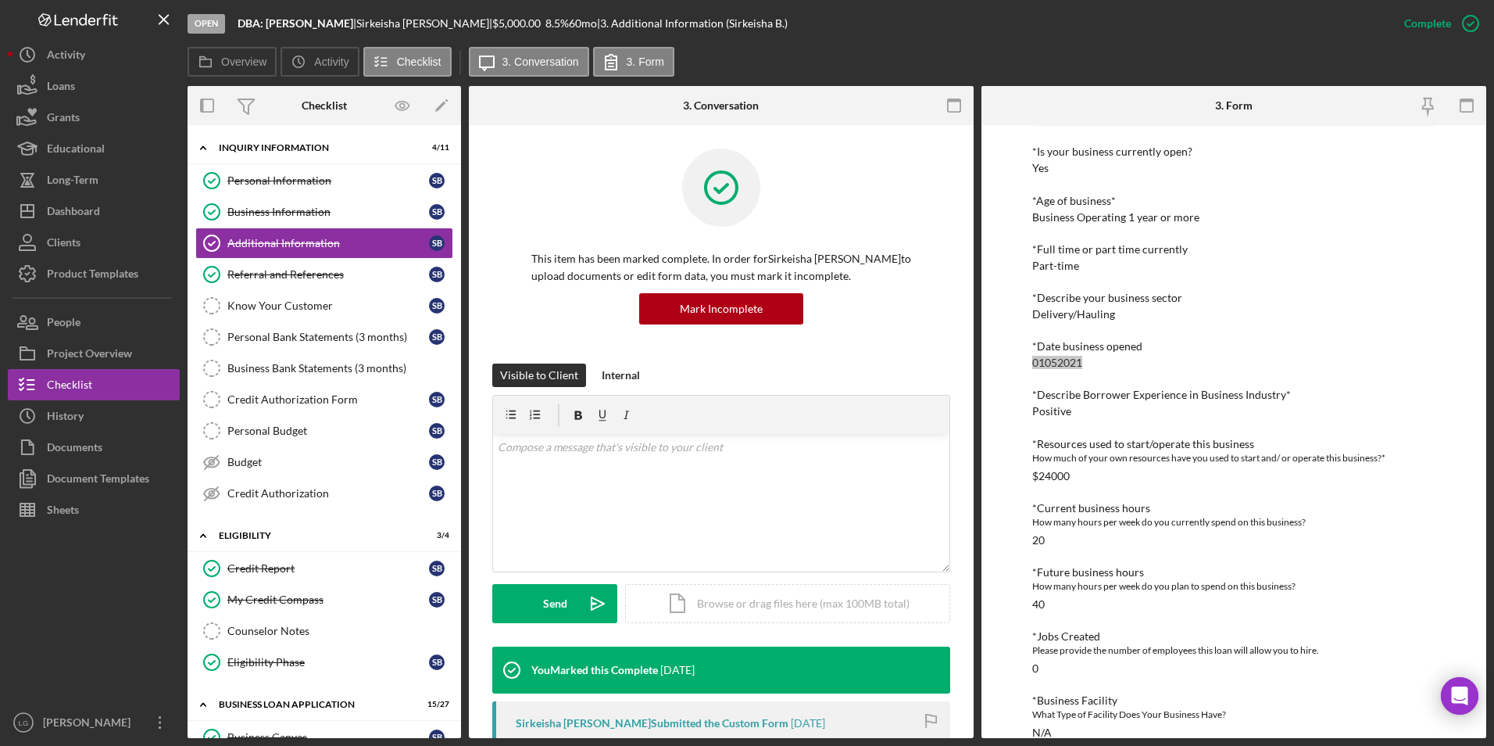
scroll to position [135, 0]
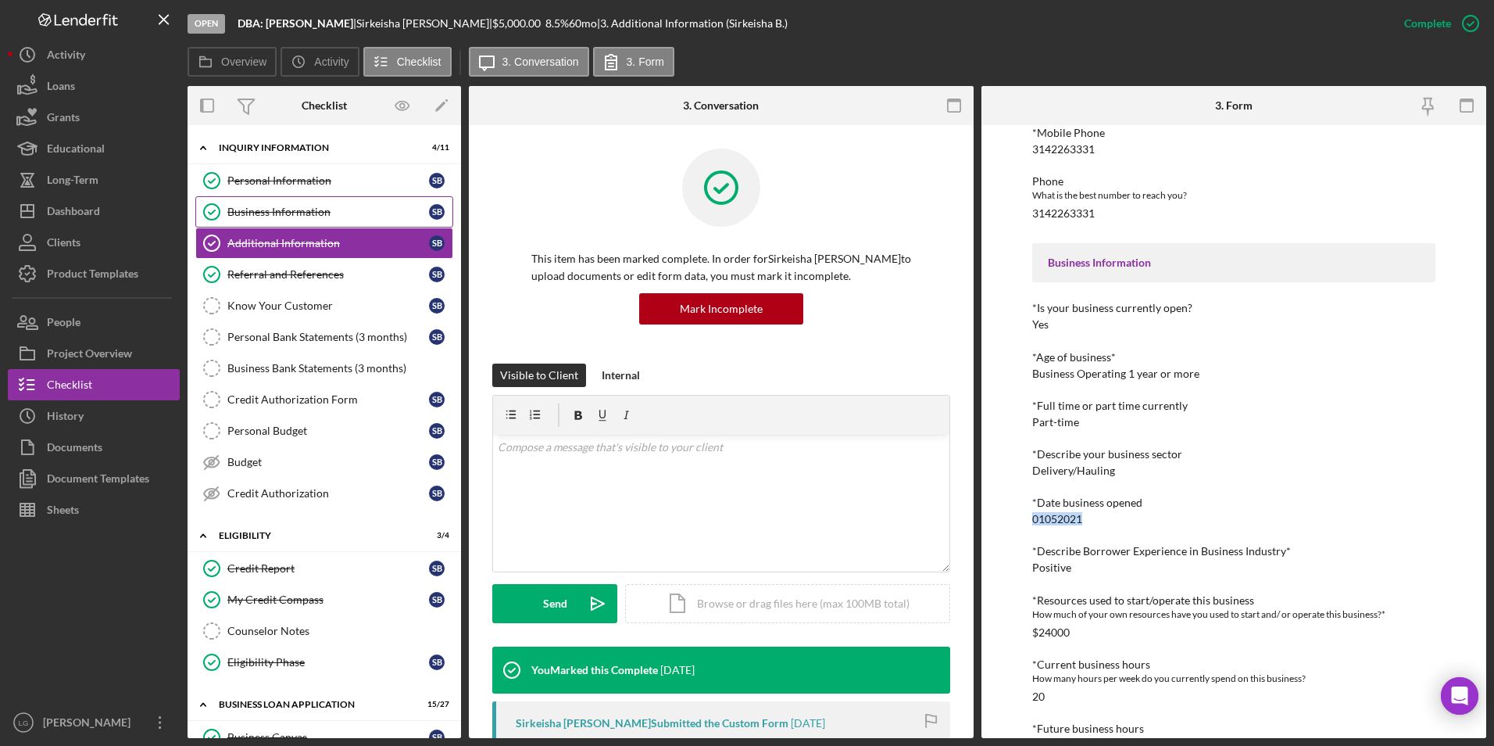
click at [296, 206] on div "Business Information" at bounding box center [328, 212] width 202 height 13
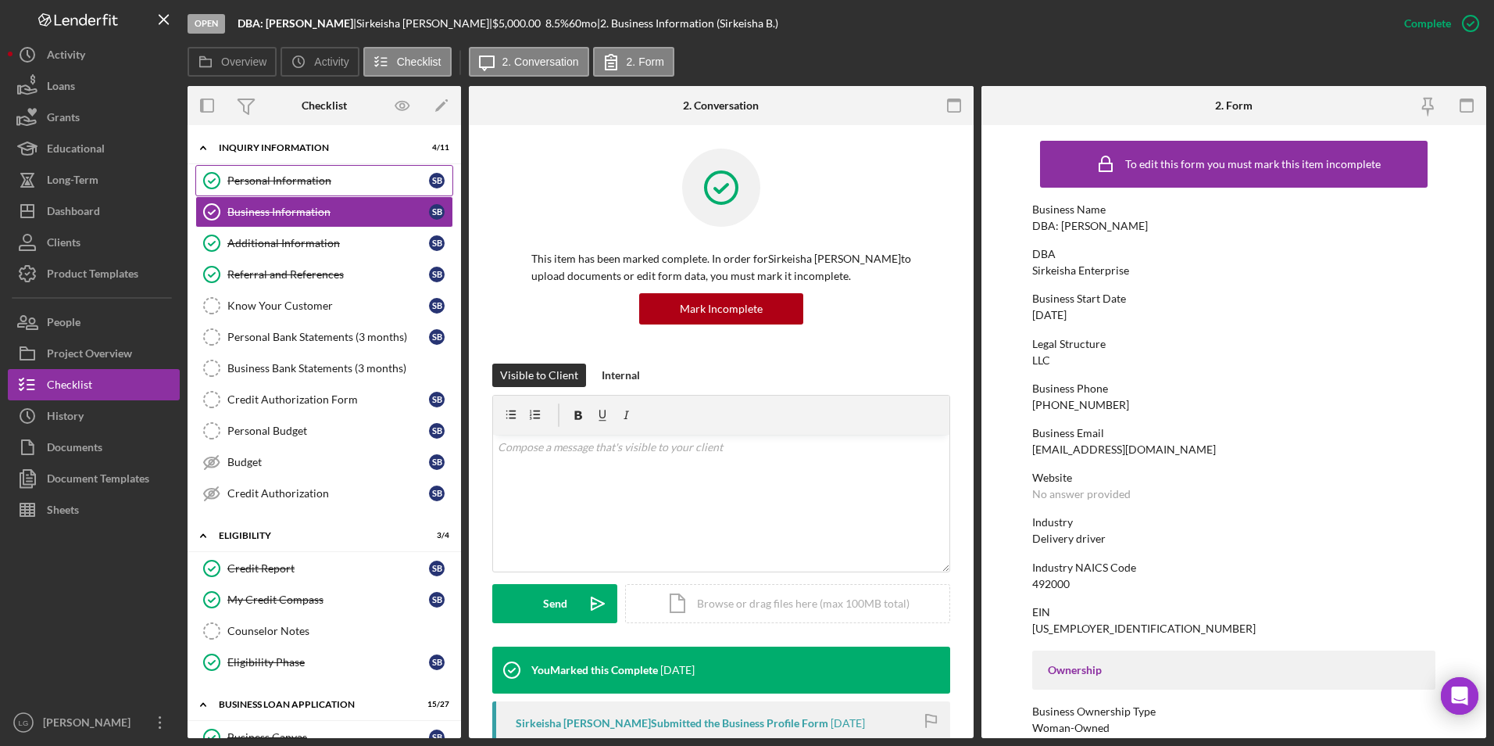
click at [258, 184] on div "Personal Information" at bounding box center [328, 180] width 202 height 13
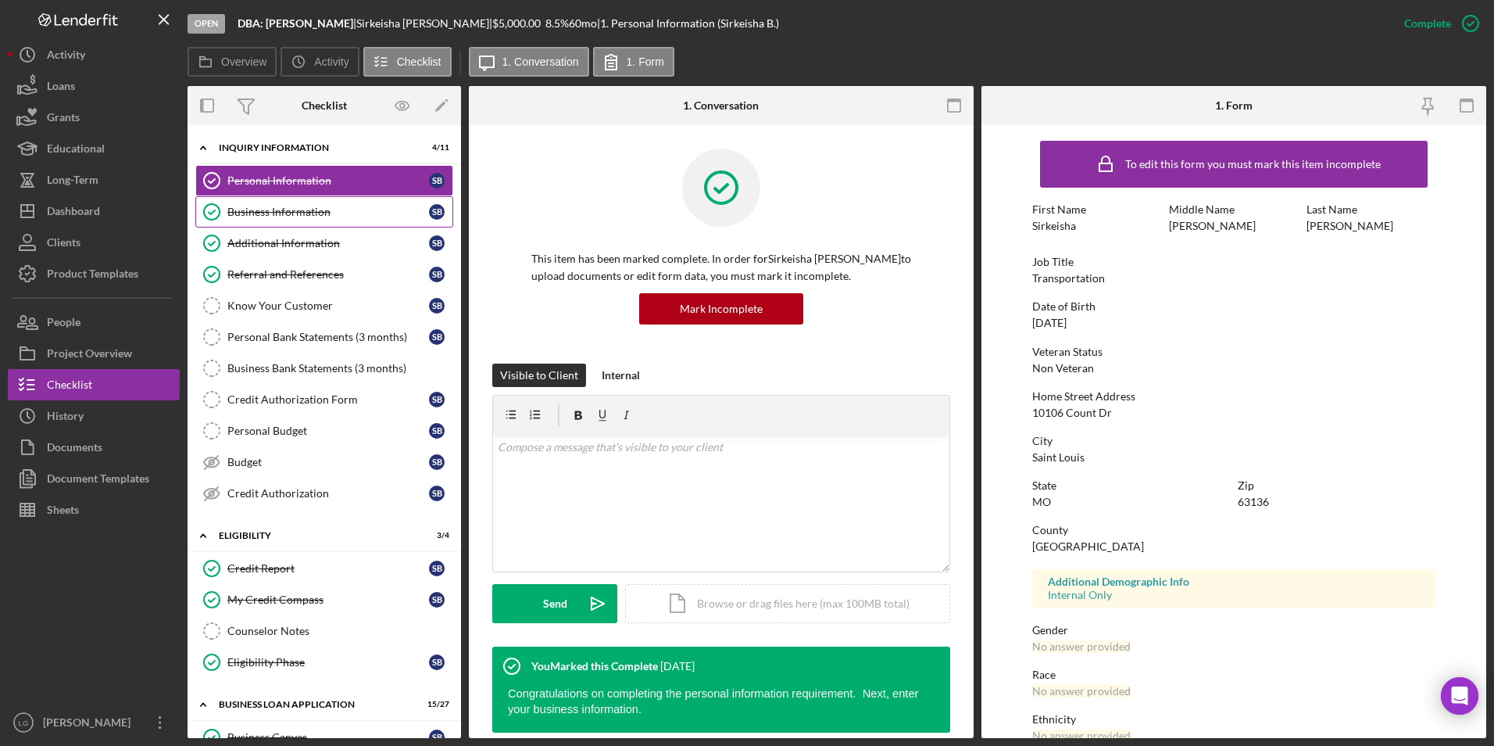
click at [340, 213] on div "Business Information" at bounding box center [328, 212] width 202 height 13
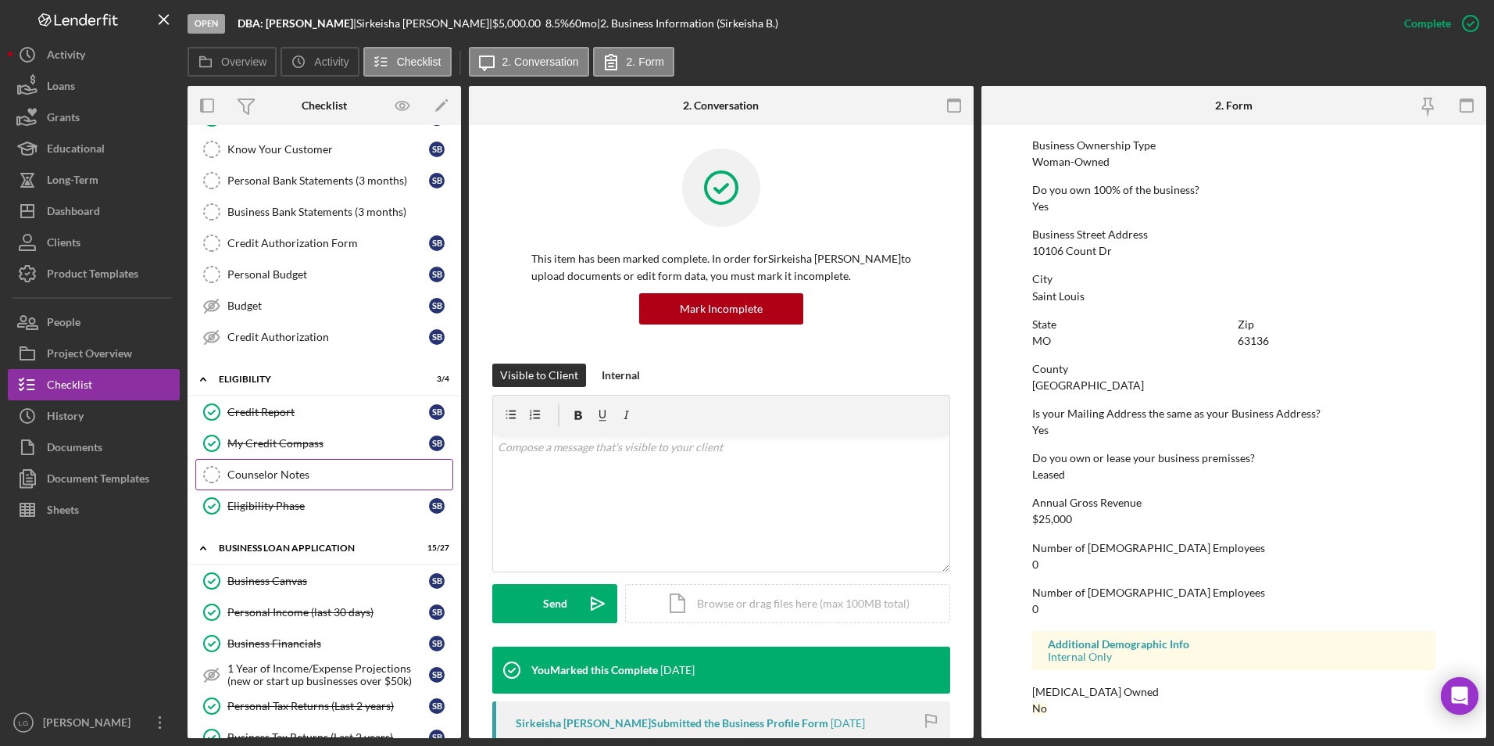
scroll to position [391, 0]
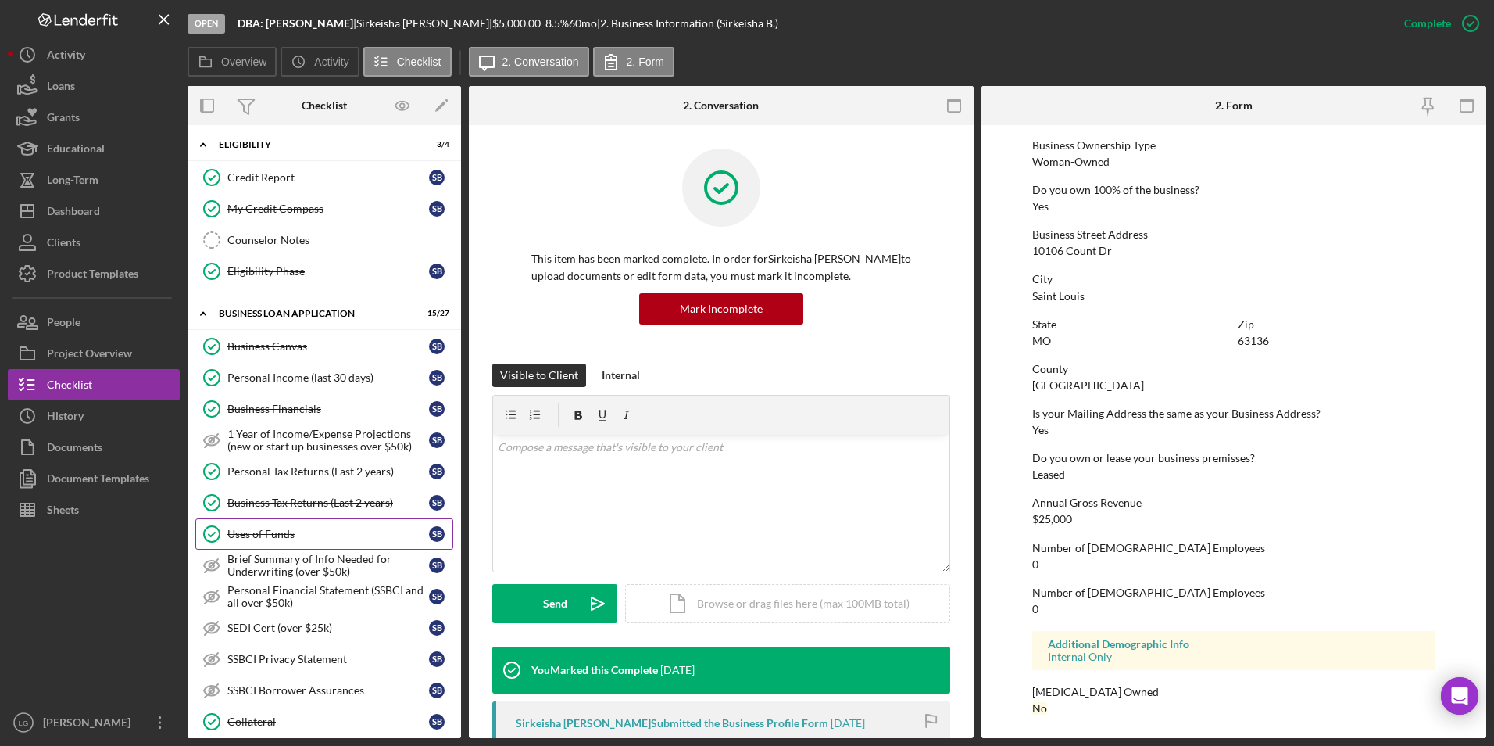
click at [287, 531] on div "Uses of Funds" at bounding box center [328, 533] width 202 height 13
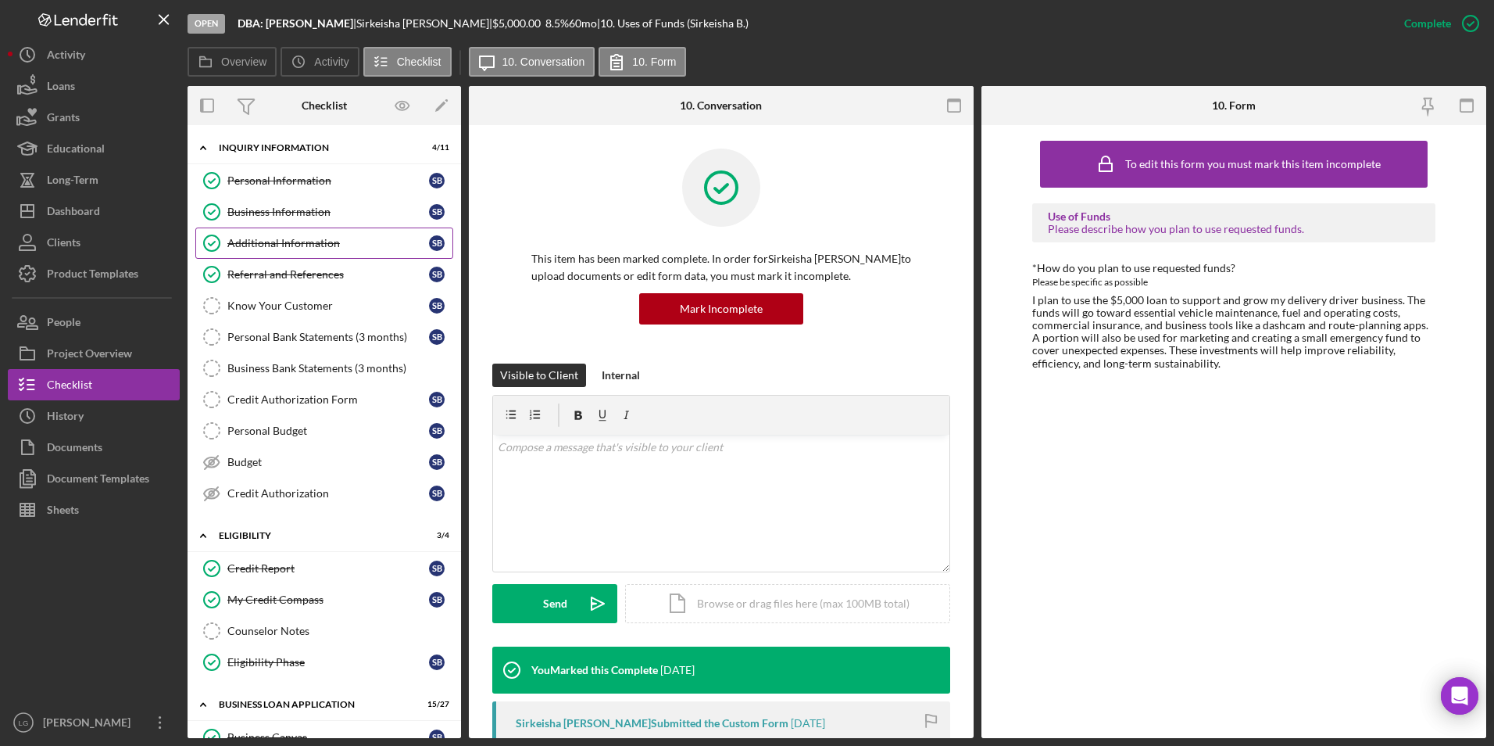
click at [291, 233] on link "Additional Information Additional Information S B" at bounding box center [324, 242] width 258 height 31
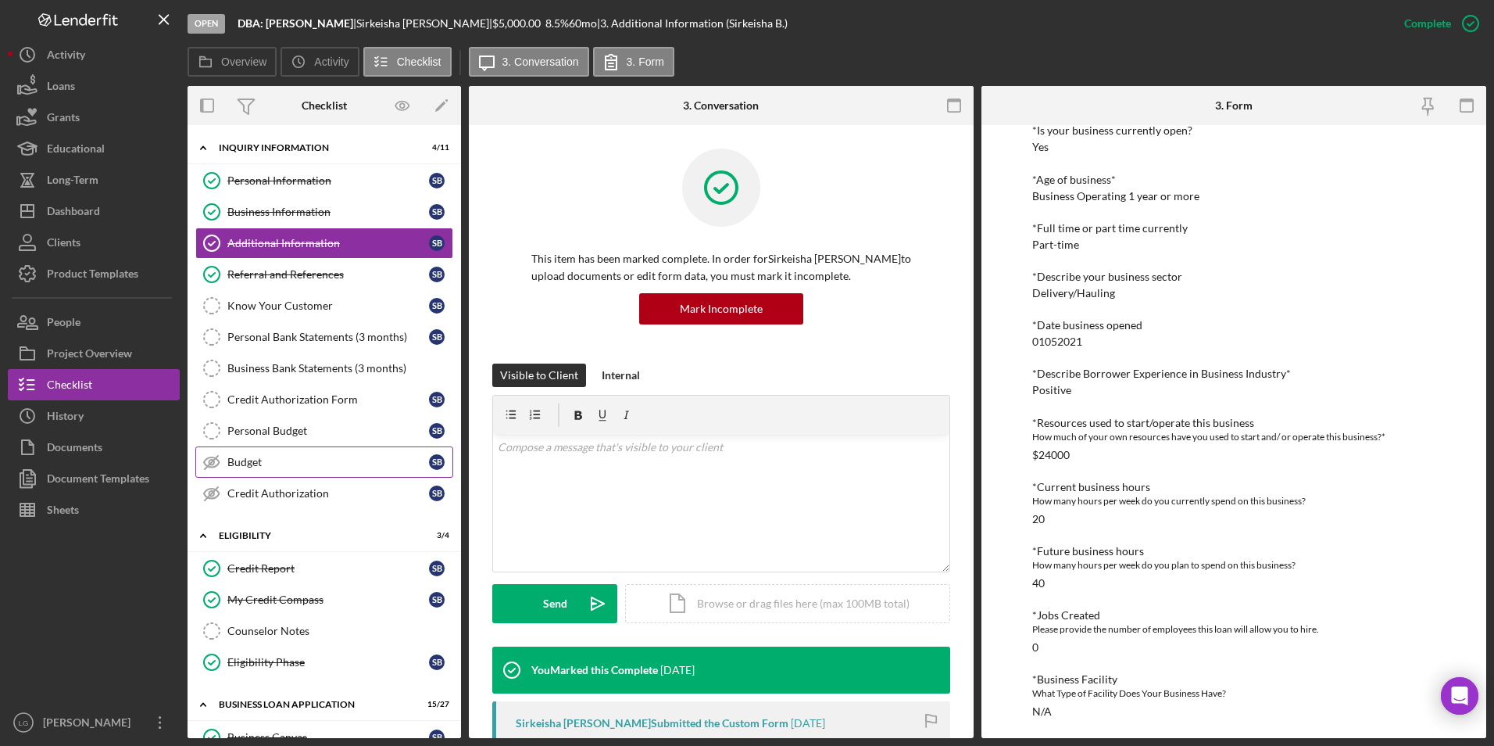
scroll to position [78, 0]
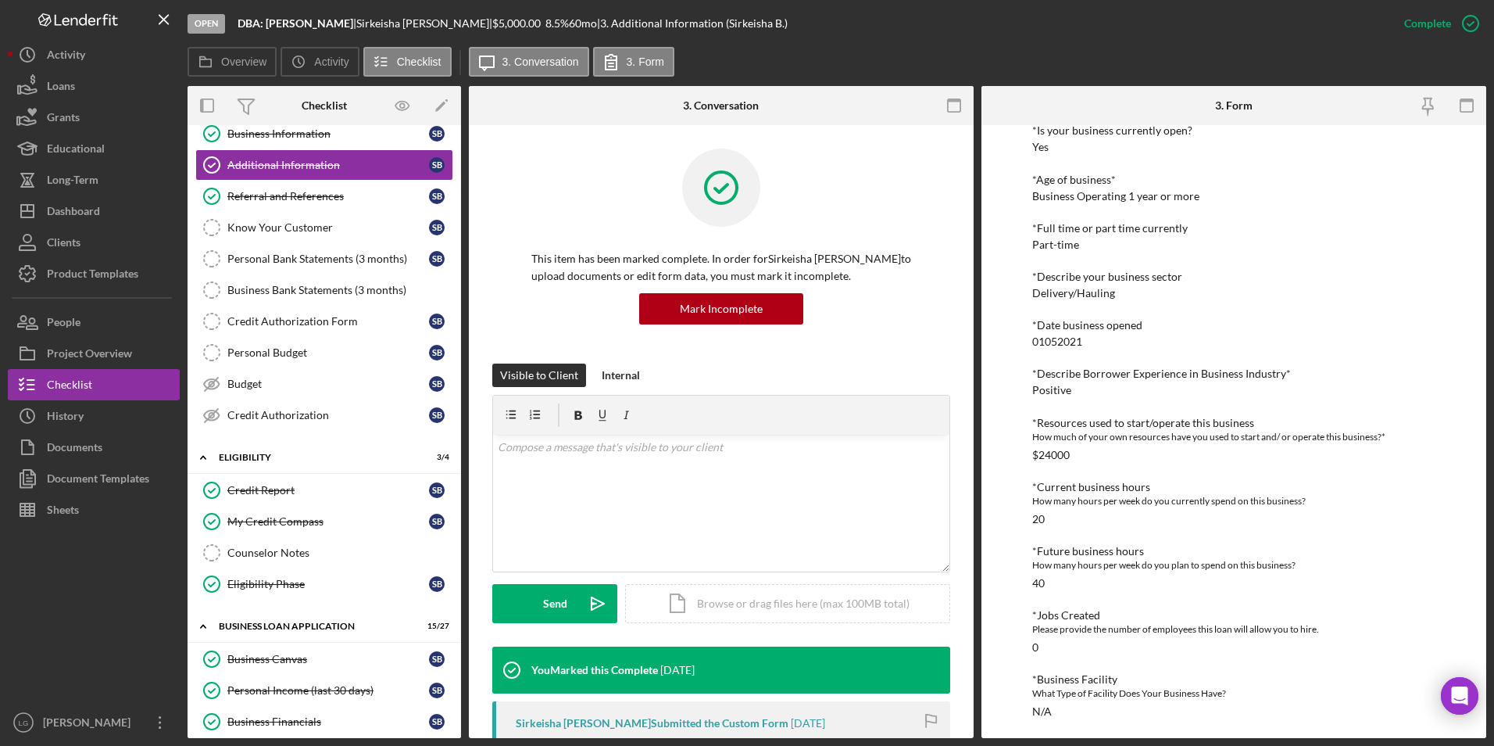
drag, startPoint x: 295, startPoint y: 483, endPoint x: 402, endPoint y: 474, distance: 106.7
click at [295, 484] on div "Credit Report" at bounding box center [328, 490] width 202 height 13
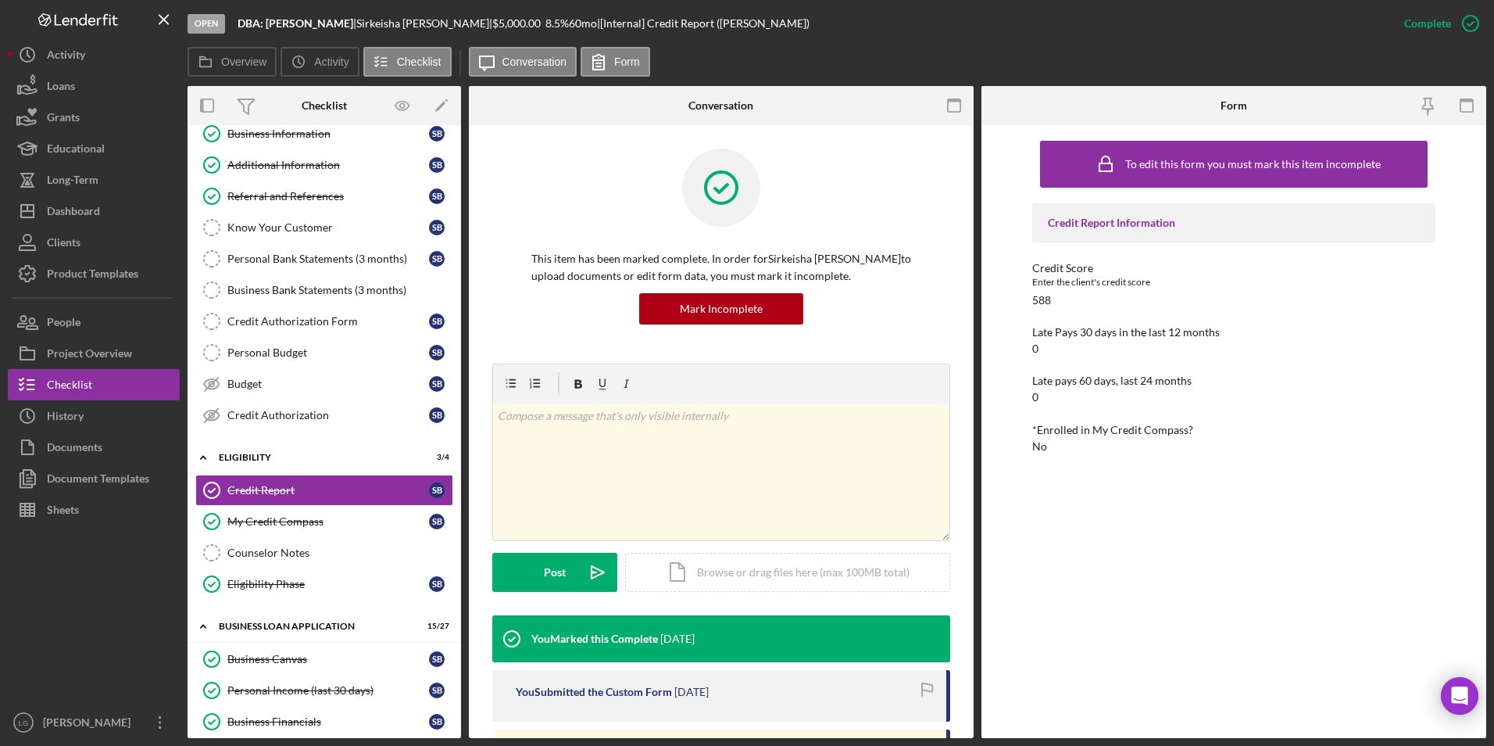
scroll to position [234, 0]
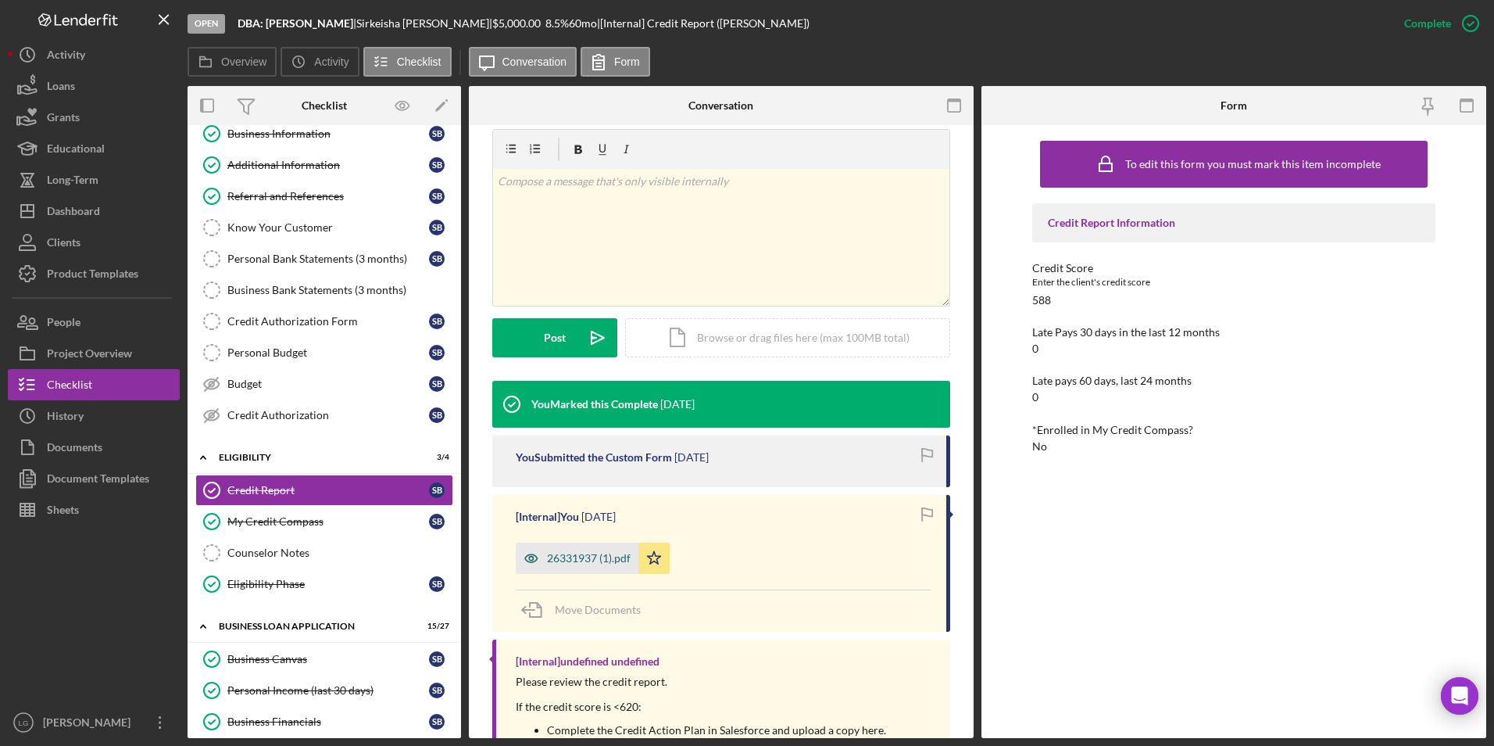
click at [580, 553] on div "26331937 (1).pdf" at bounding box center [589, 558] width 84 height 13
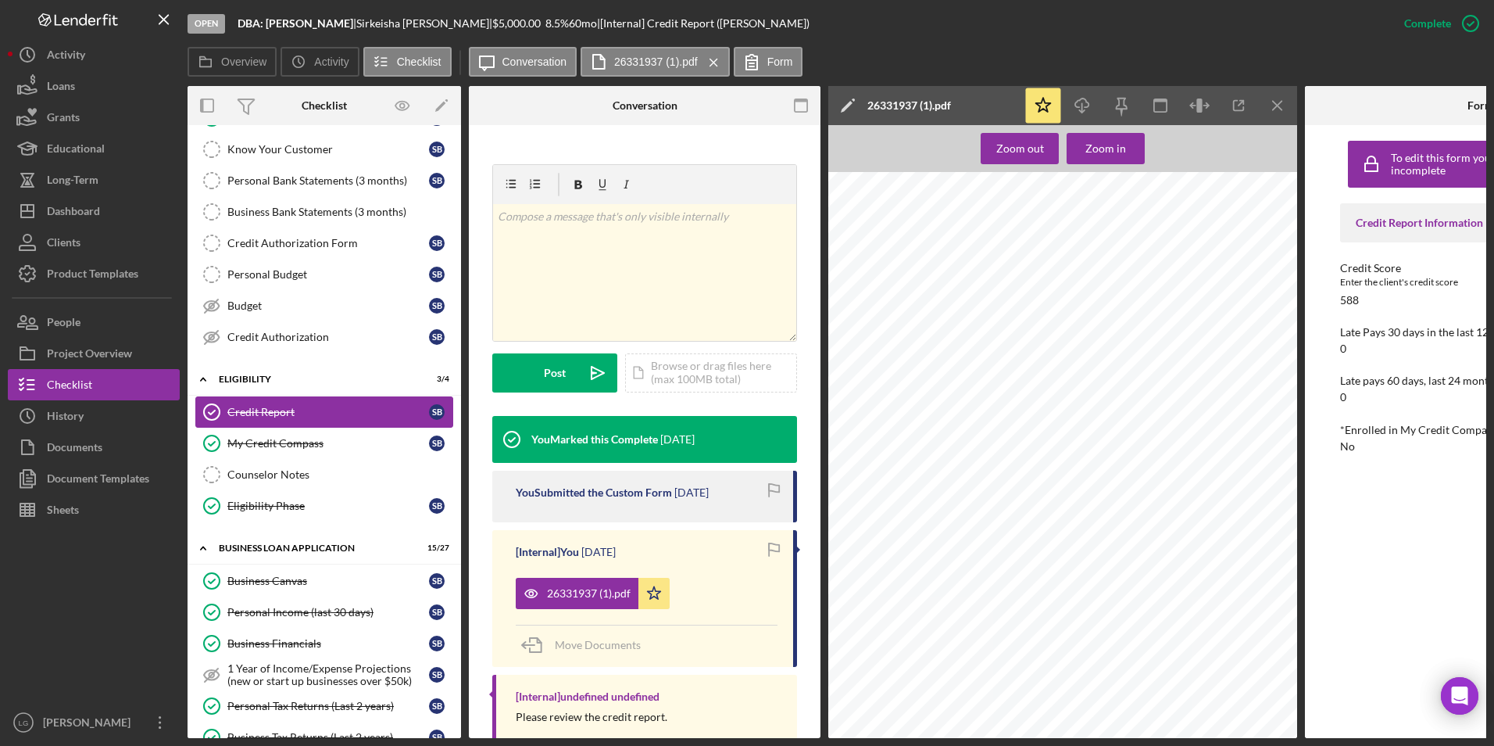
scroll to position [313, 0]
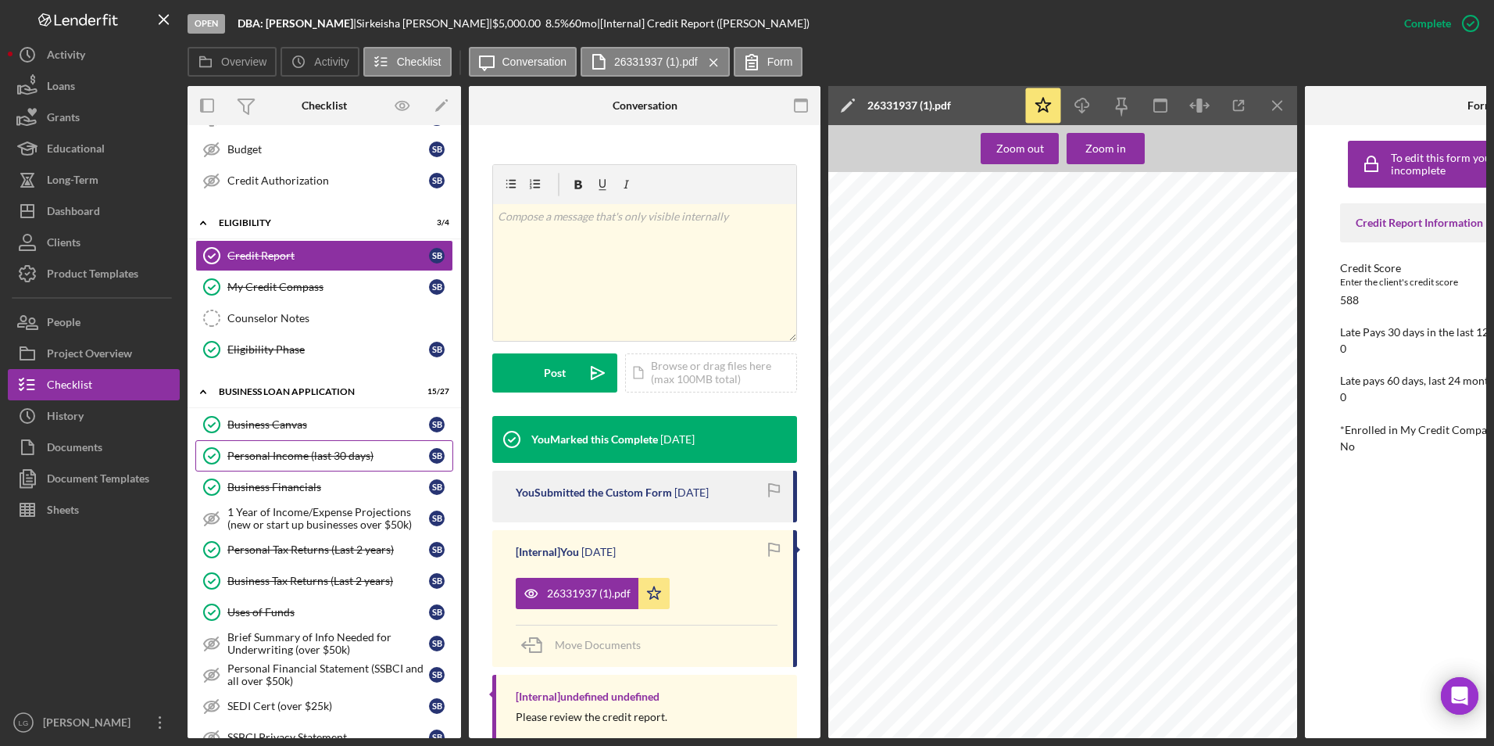
drag, startPoint x: 302, startPoint y: 460, endPoint x: 439, endPoint y: 459, distance: 137.5
click at [302, 460] on div "Personal Income (last 30 days)" at bounding box center [328, 455] width 202 height 13
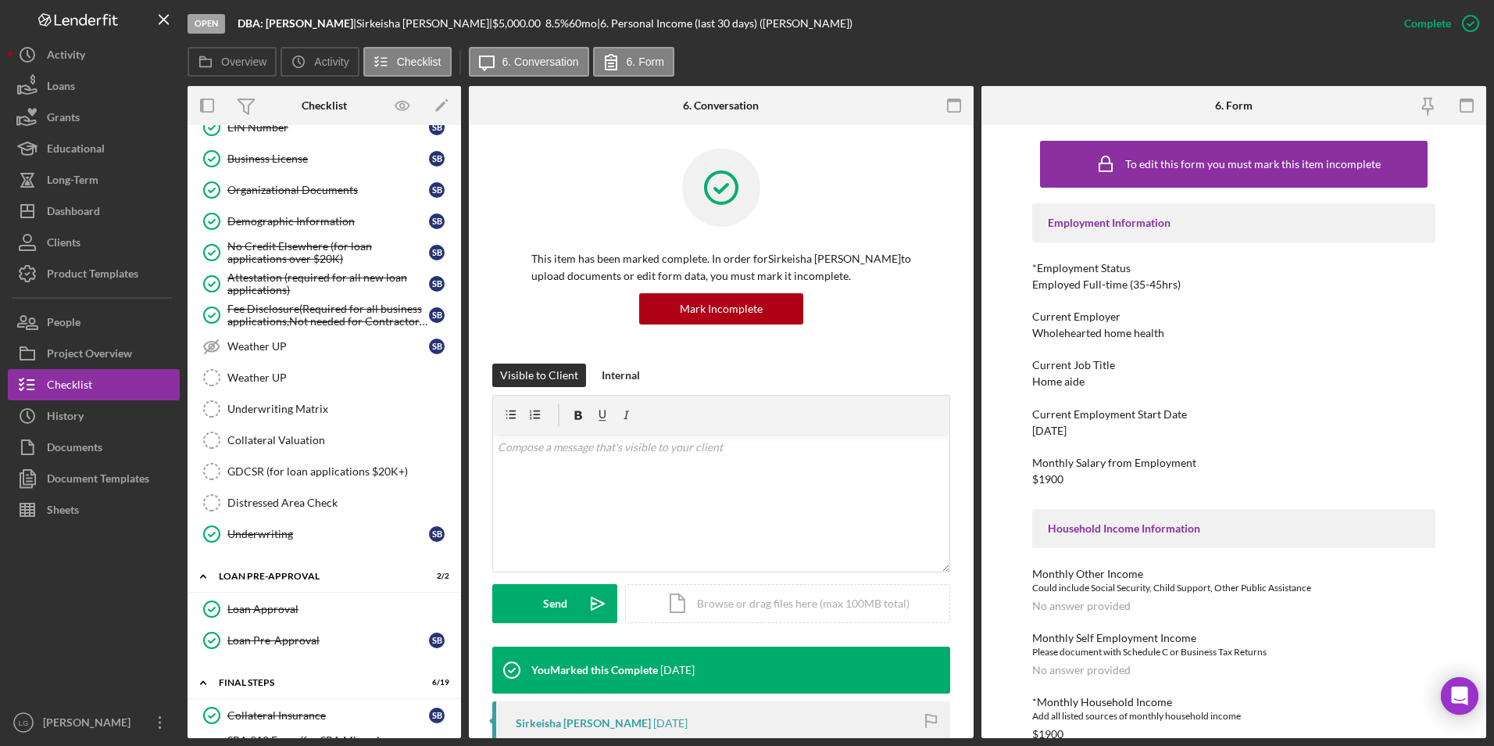
scroll to position [860, 0]
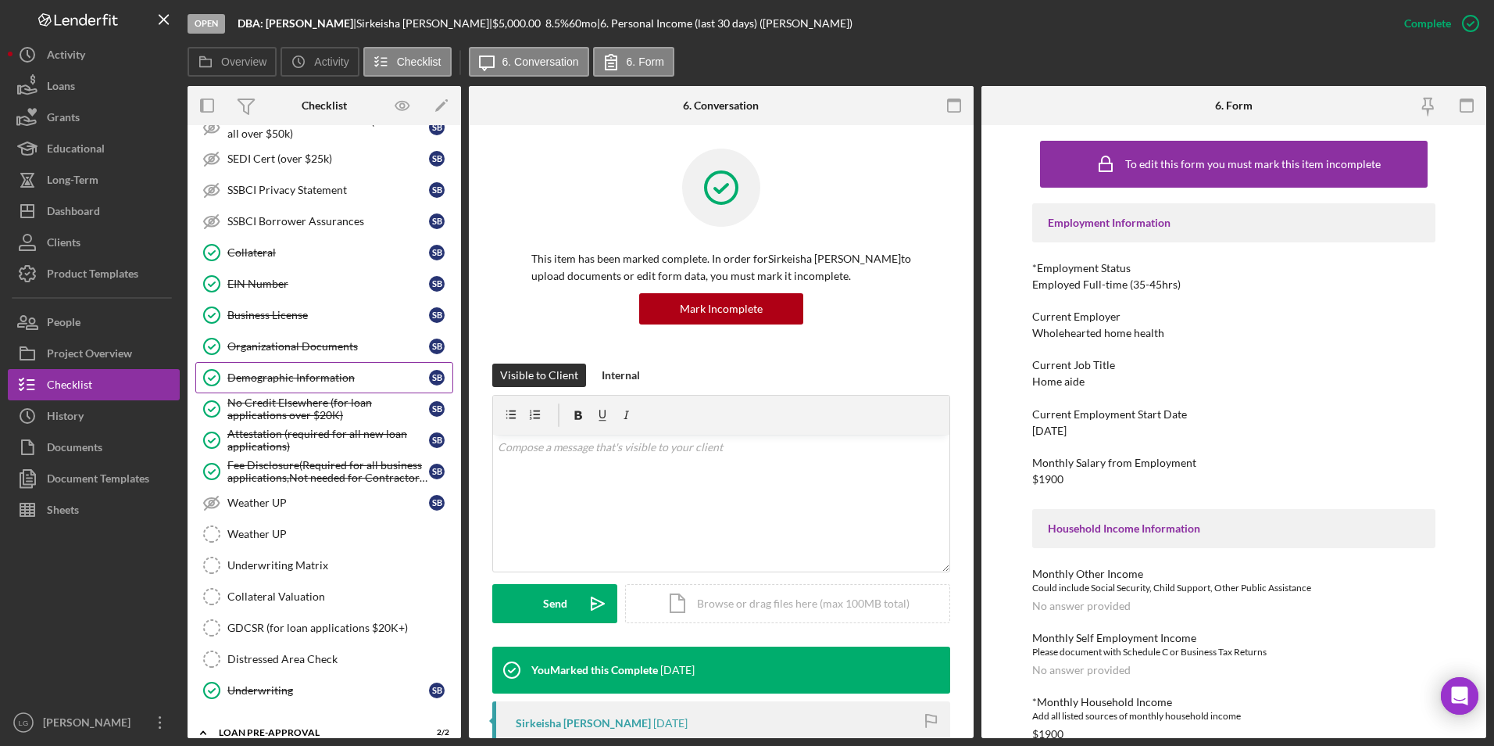
click at [279, 372] on div "Demographic Information" at bounding box center [328, 377] width 202 height 13
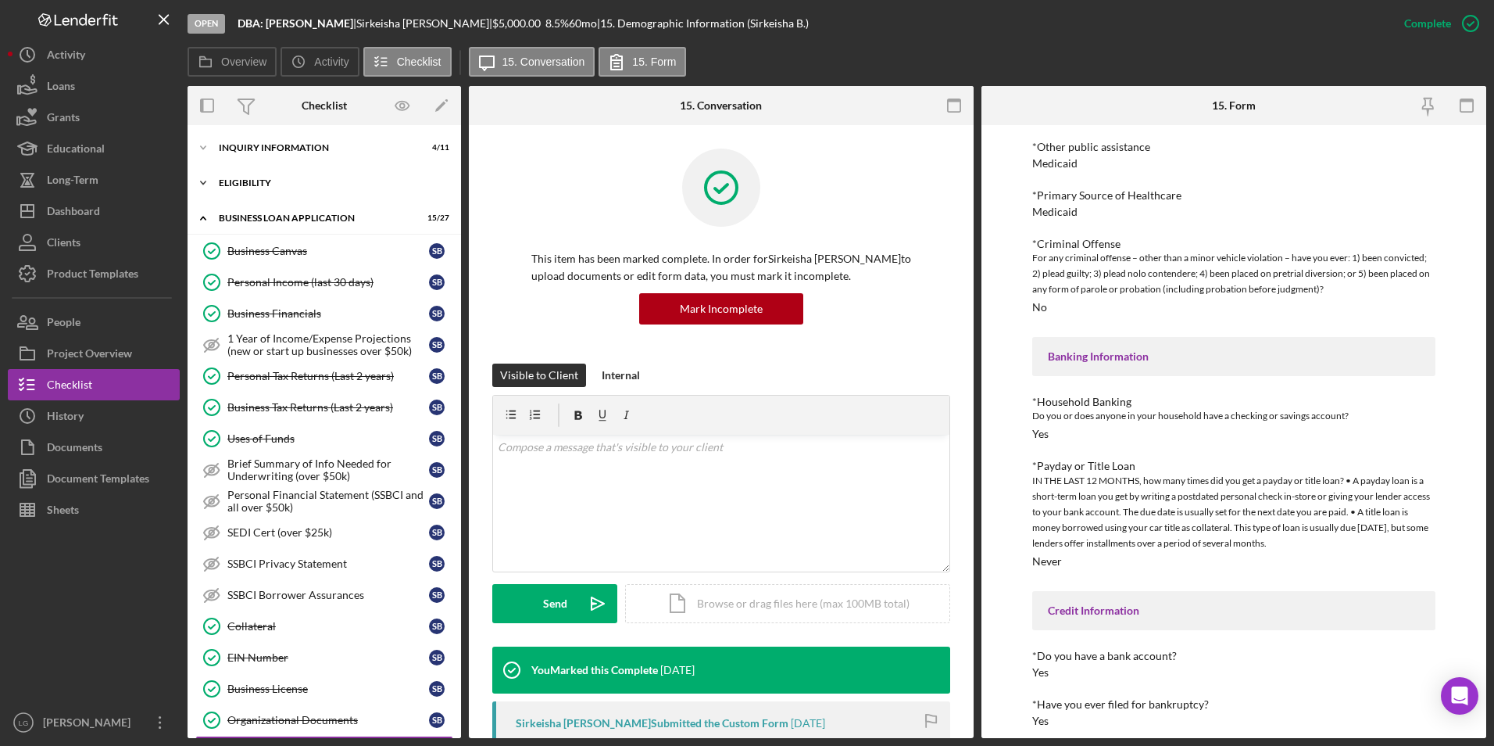
click at [248, 181] on div "ELIGIBILITY" at bounding box center [330, 182] width 223 height 9
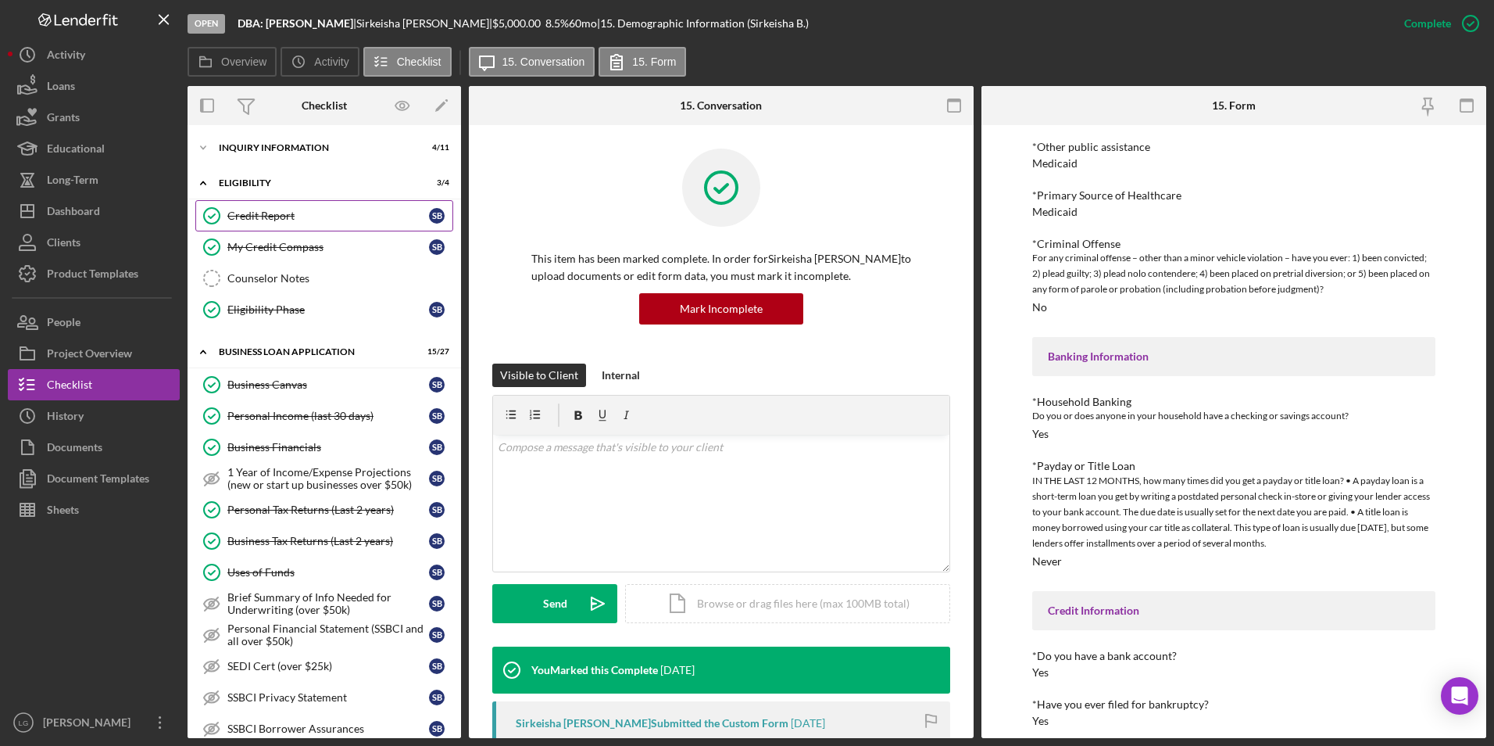
click at [260, 211] on div "Credit Report" at bounding box center [328, 215] width 202 height 13
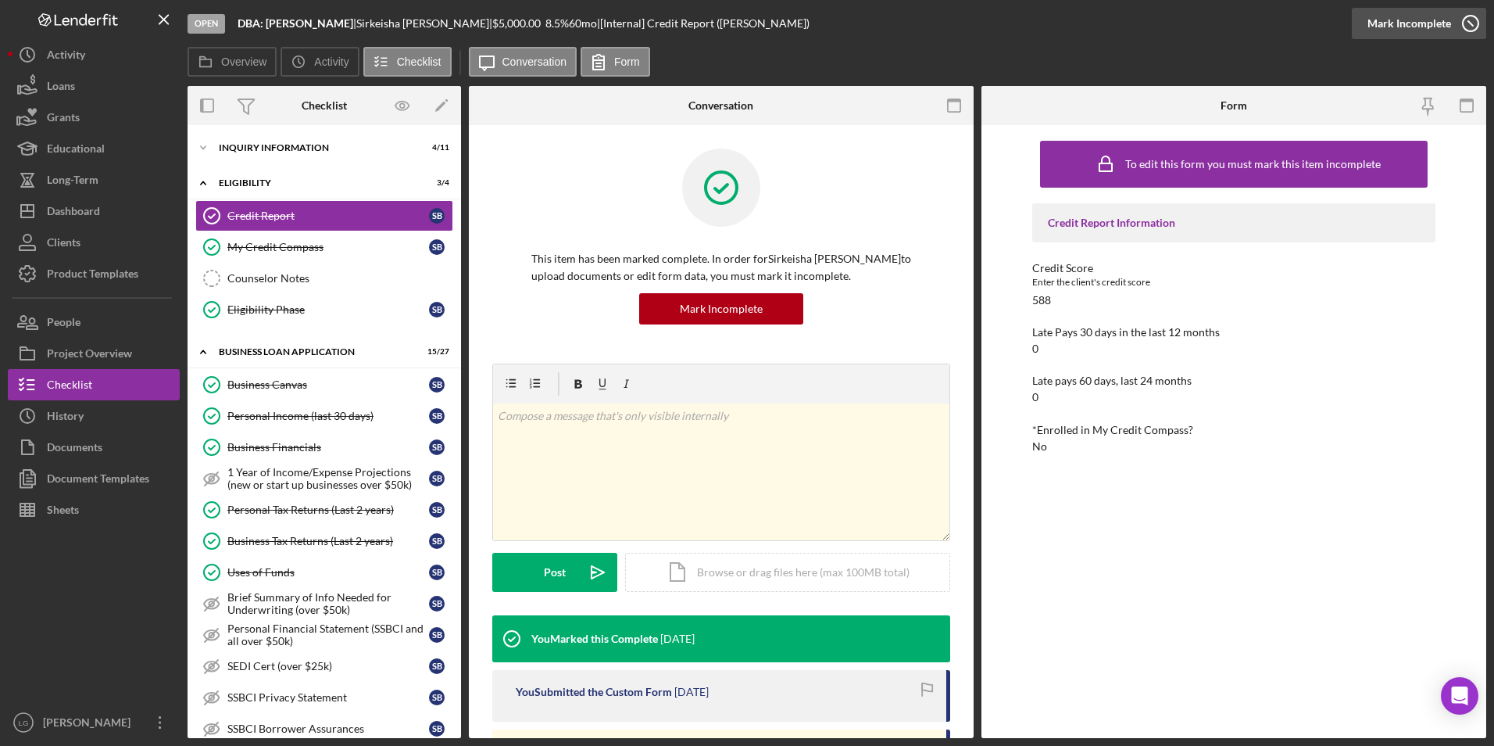
click at [1439, 23] on div "Mark Incomplete" at bounding box center [1410, 23] width 84 height 31
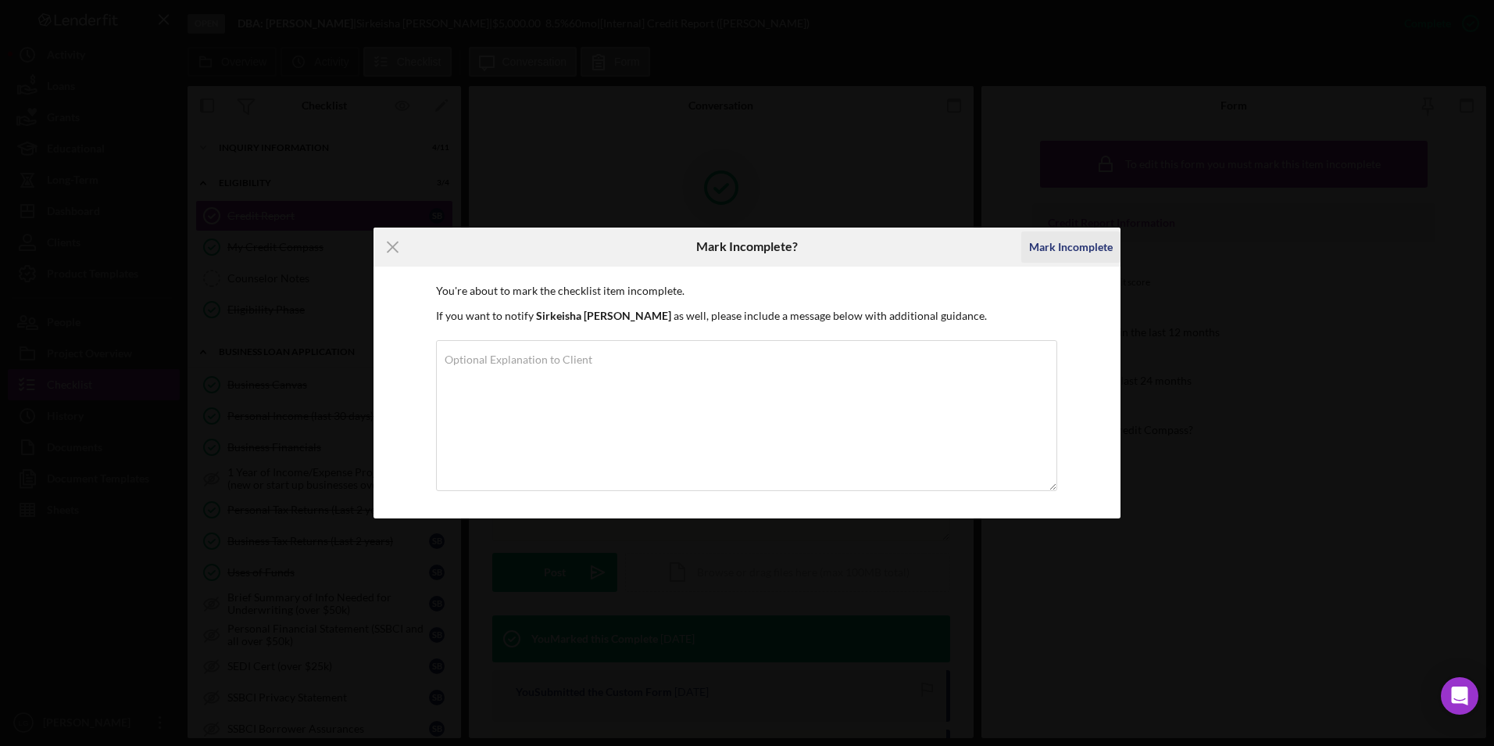
click at [1090, 242] on div "Mark Incomplete" at bounding box center [1071, 246] width 84 height 31
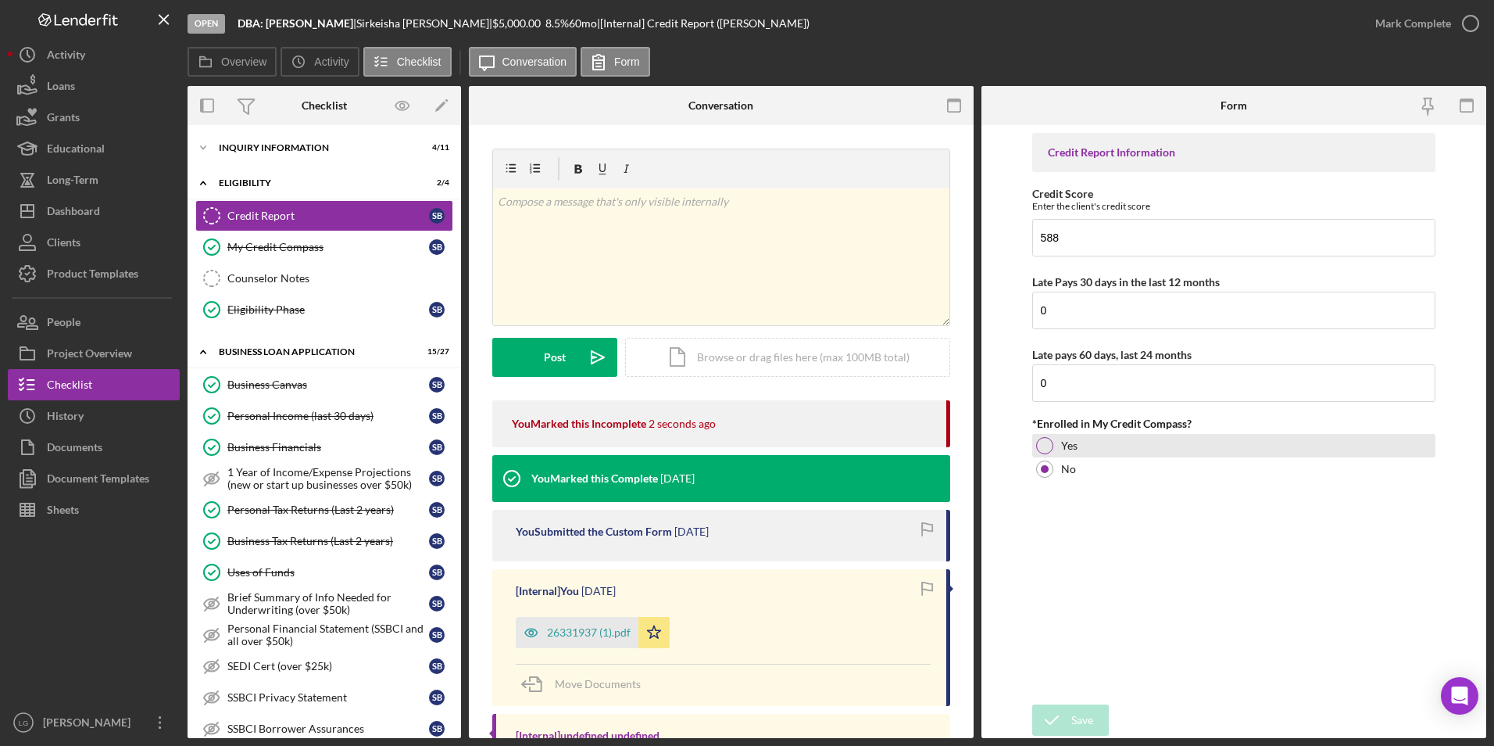
click at [1047, 441] on div at bounding box center [1044, 445] width 17 height 17
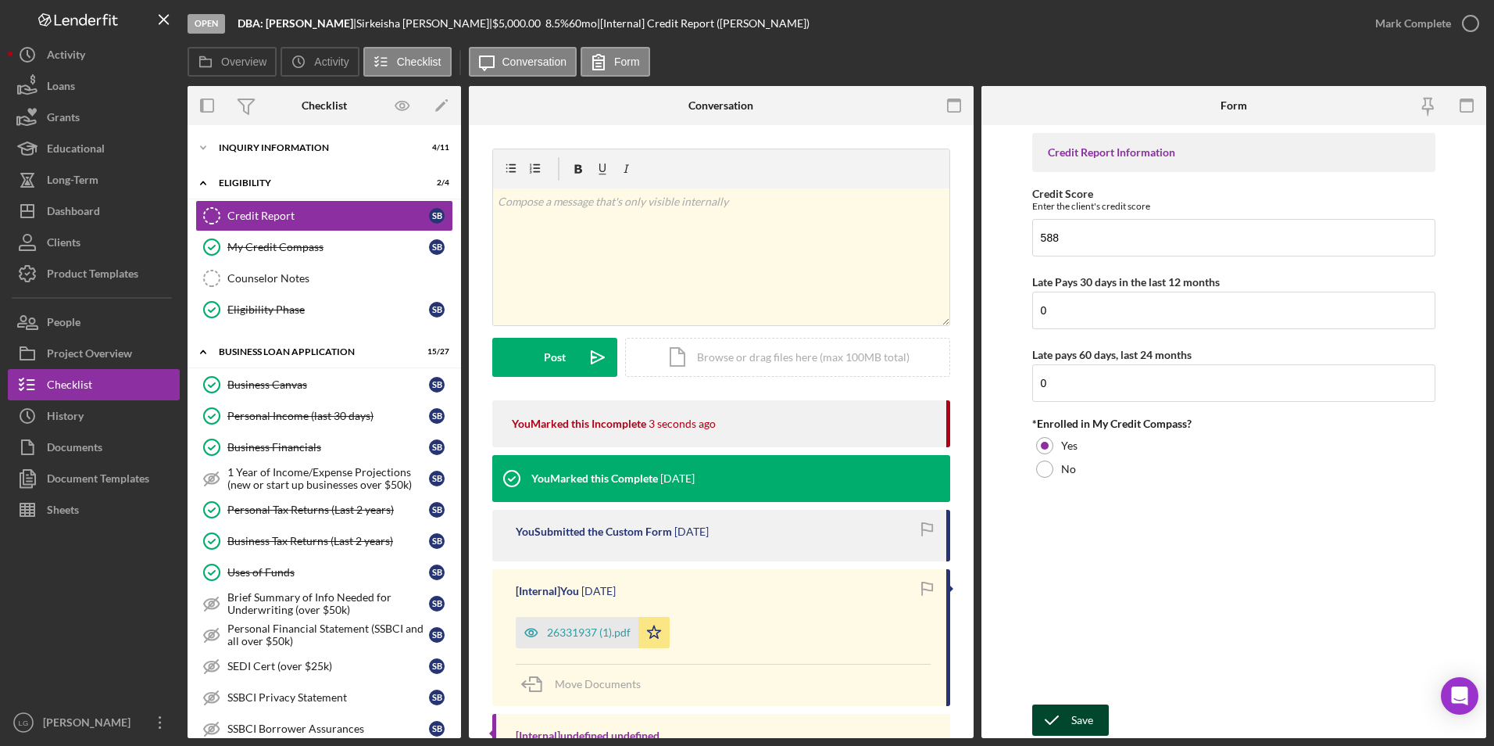
click at [1071, 713] on div "Save" at bounding box center [1082, 719] width 22 height 31
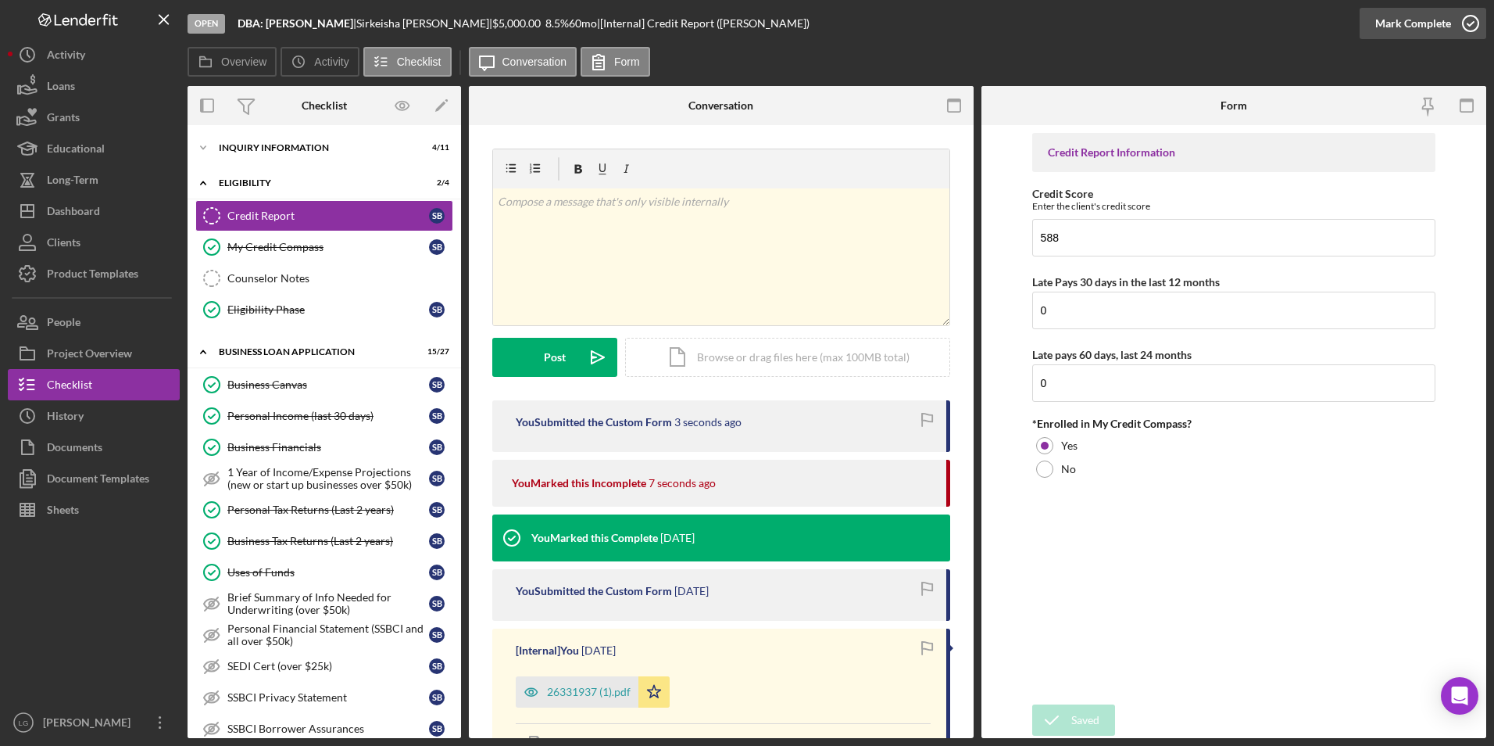
click at [1391, 26] on div "Mark Complete" at bounding box center [1413, 23] width 76 height 31
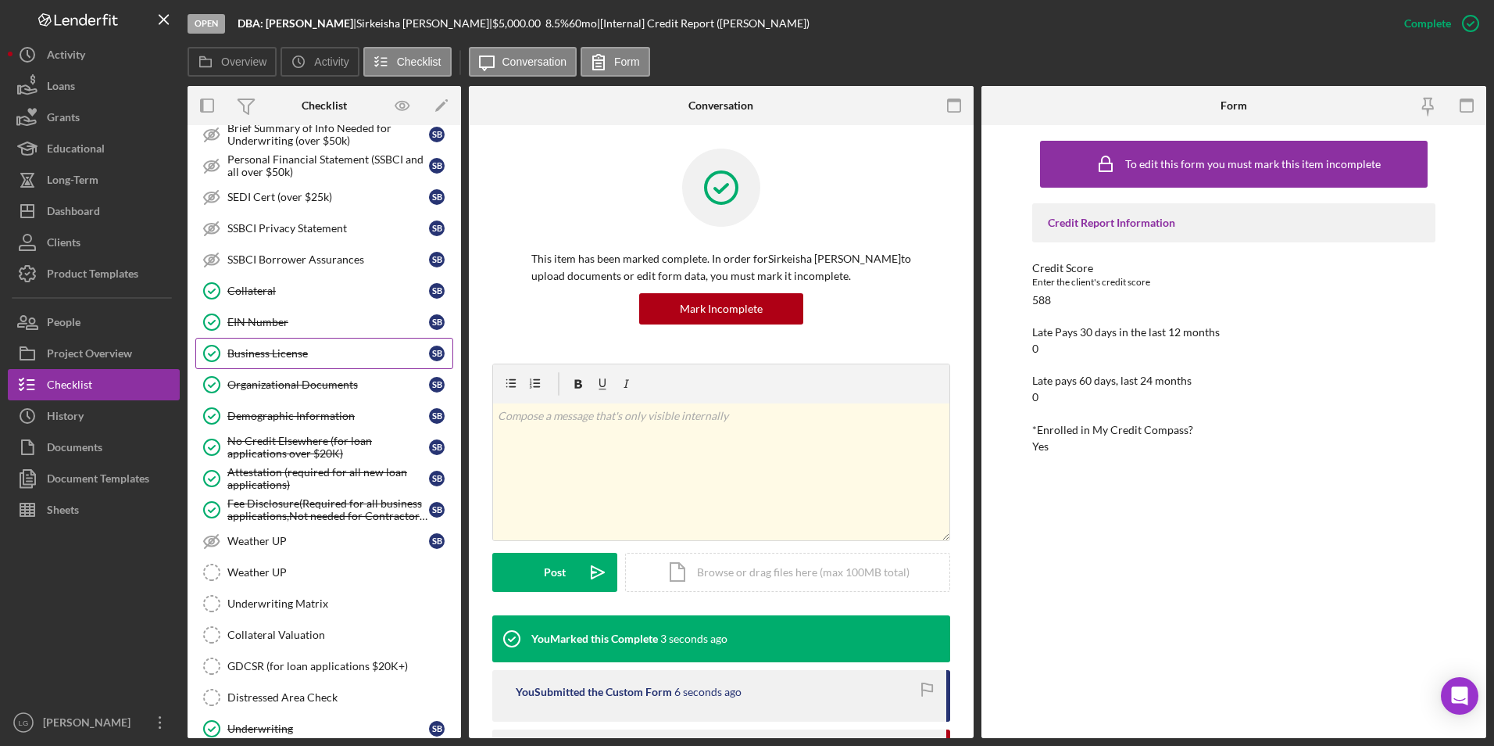
scroll to position [596, 0]
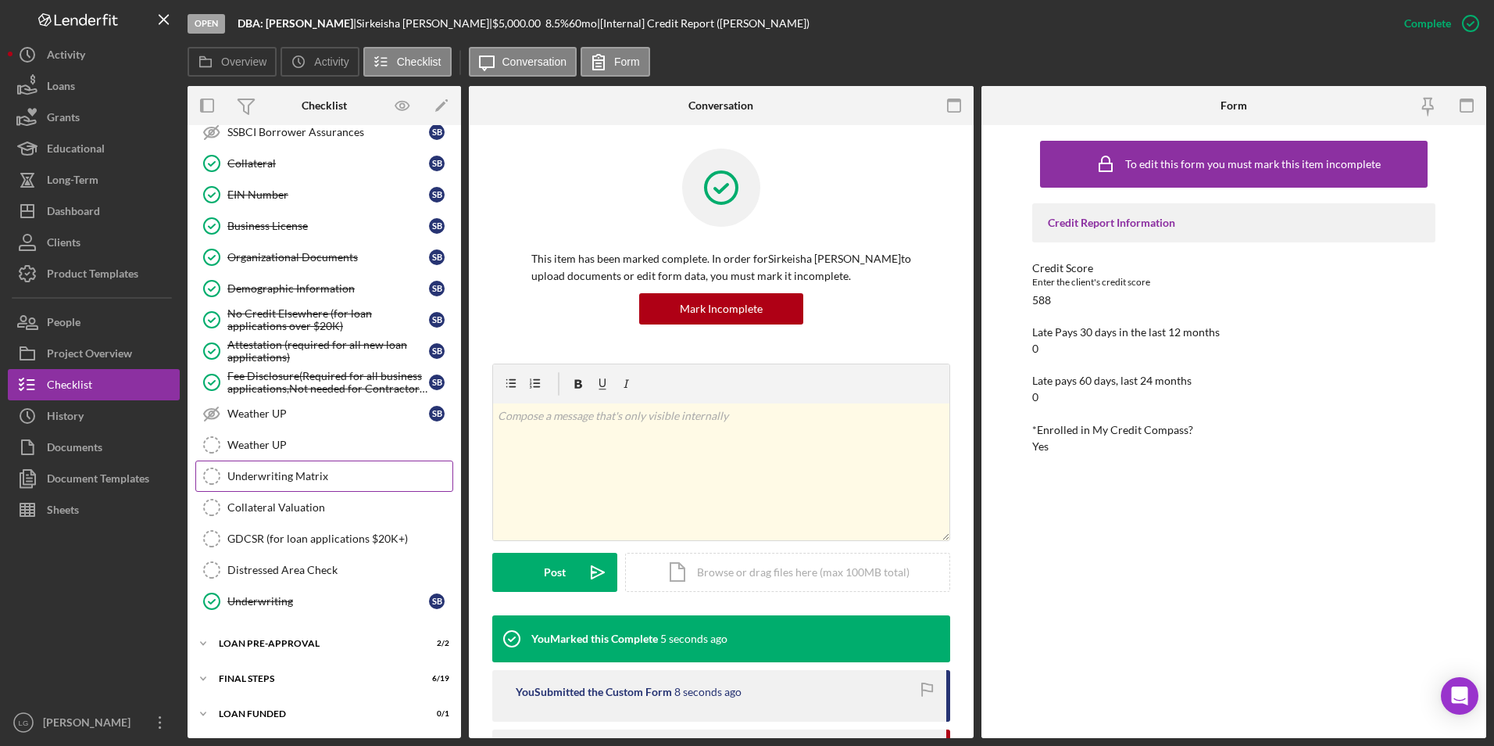
click at [249, 478] on div "Underwriting Matrix" at bounding box center [339, 476] width 225 height 13
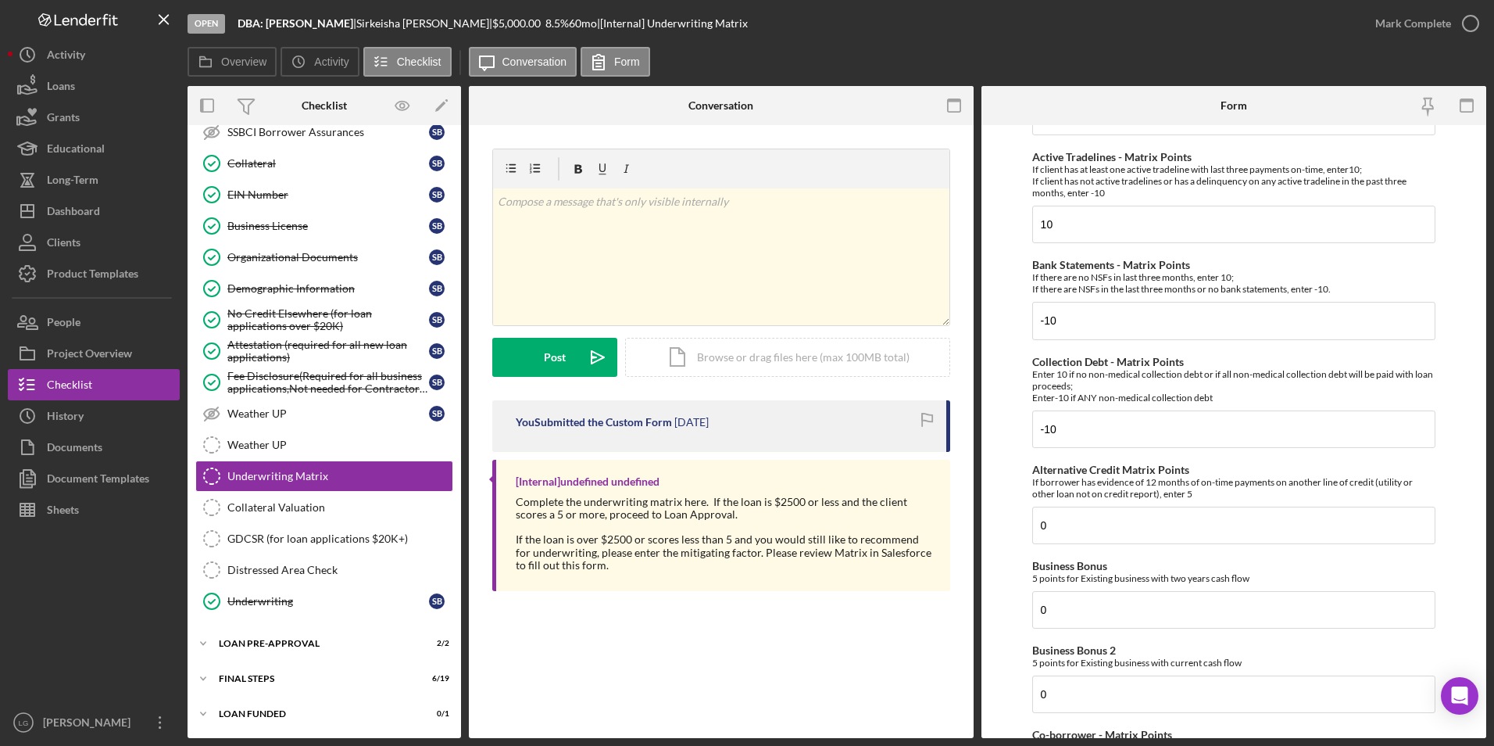
scroll to position [391, 0]
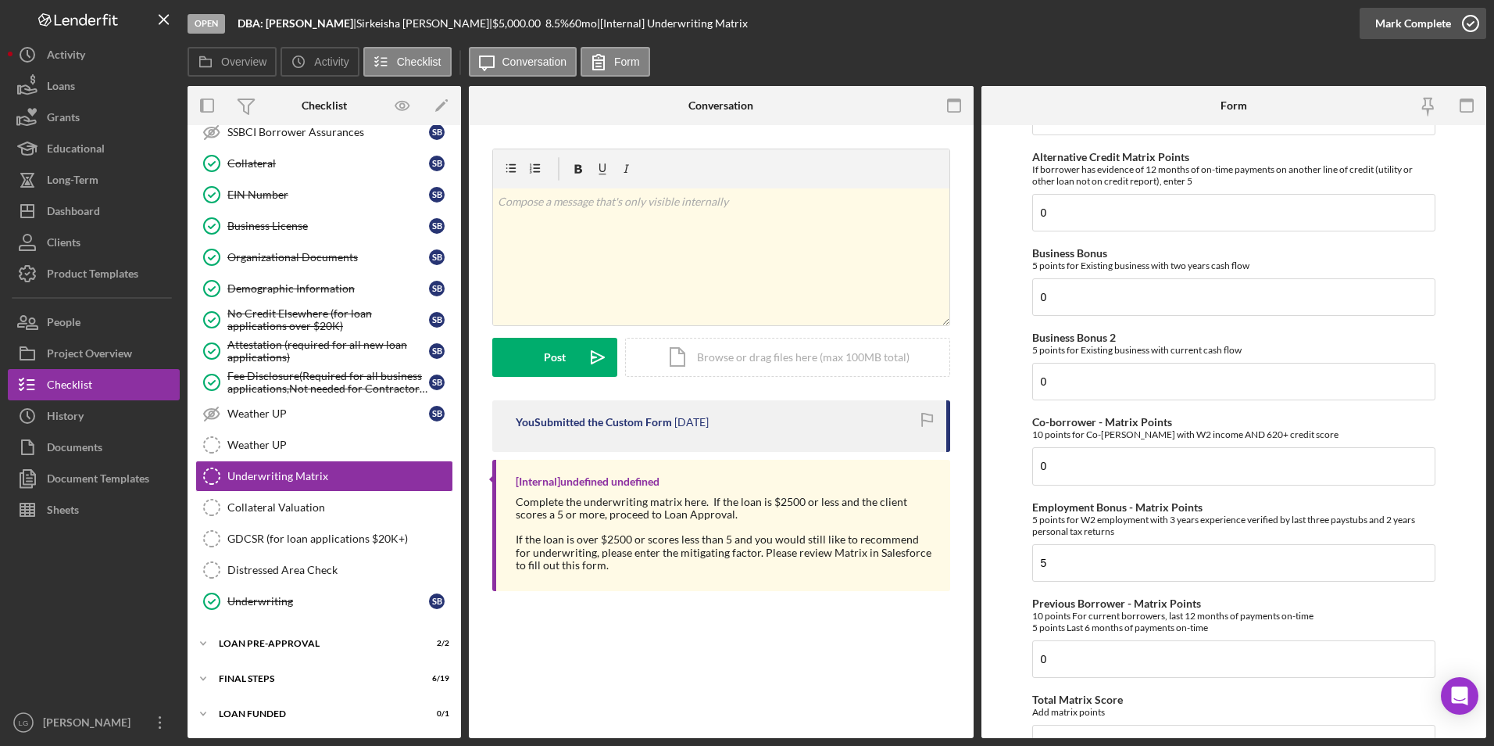
click at [1396, 23] on div "Mark Complete" at bounding box center [1413, 23] width 76 height 31
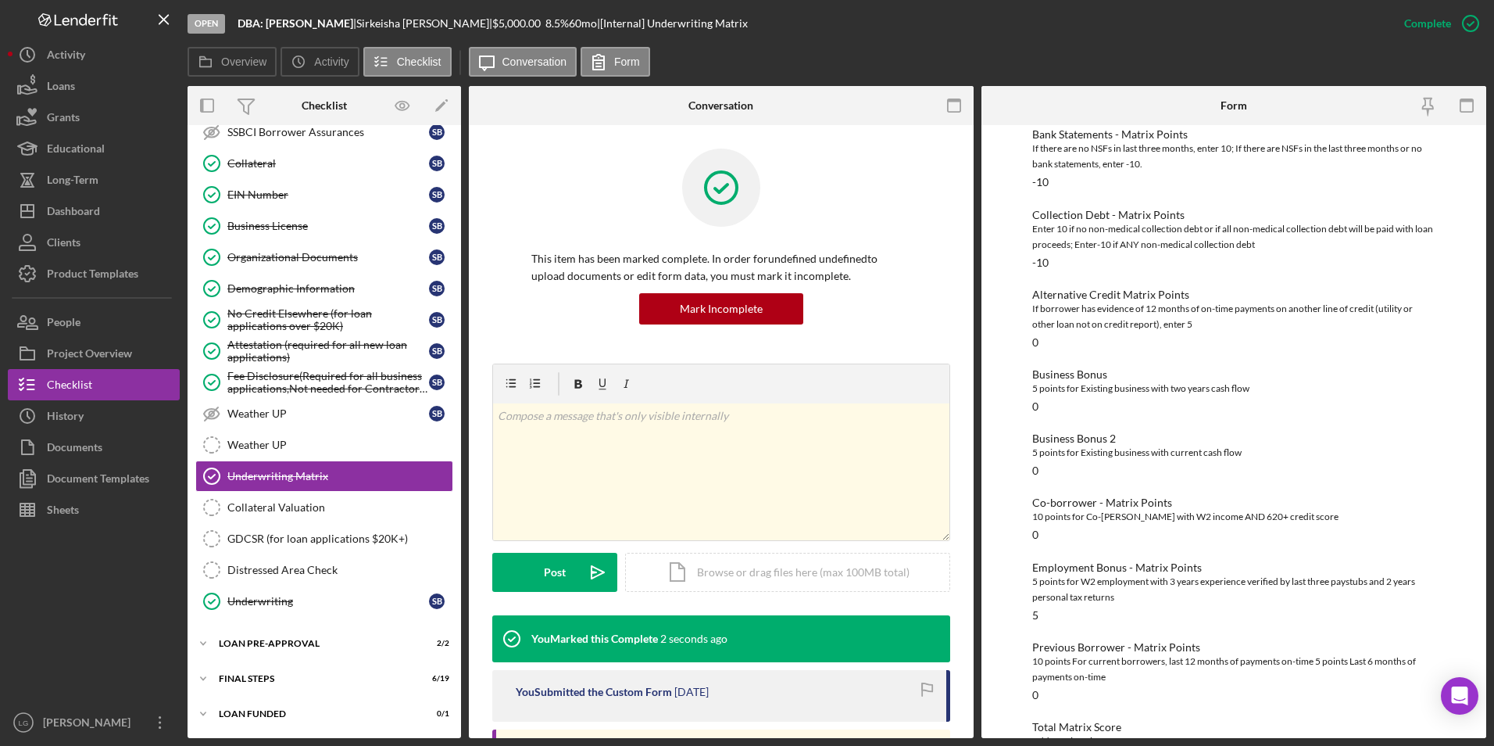
scroll to position [365, 0]
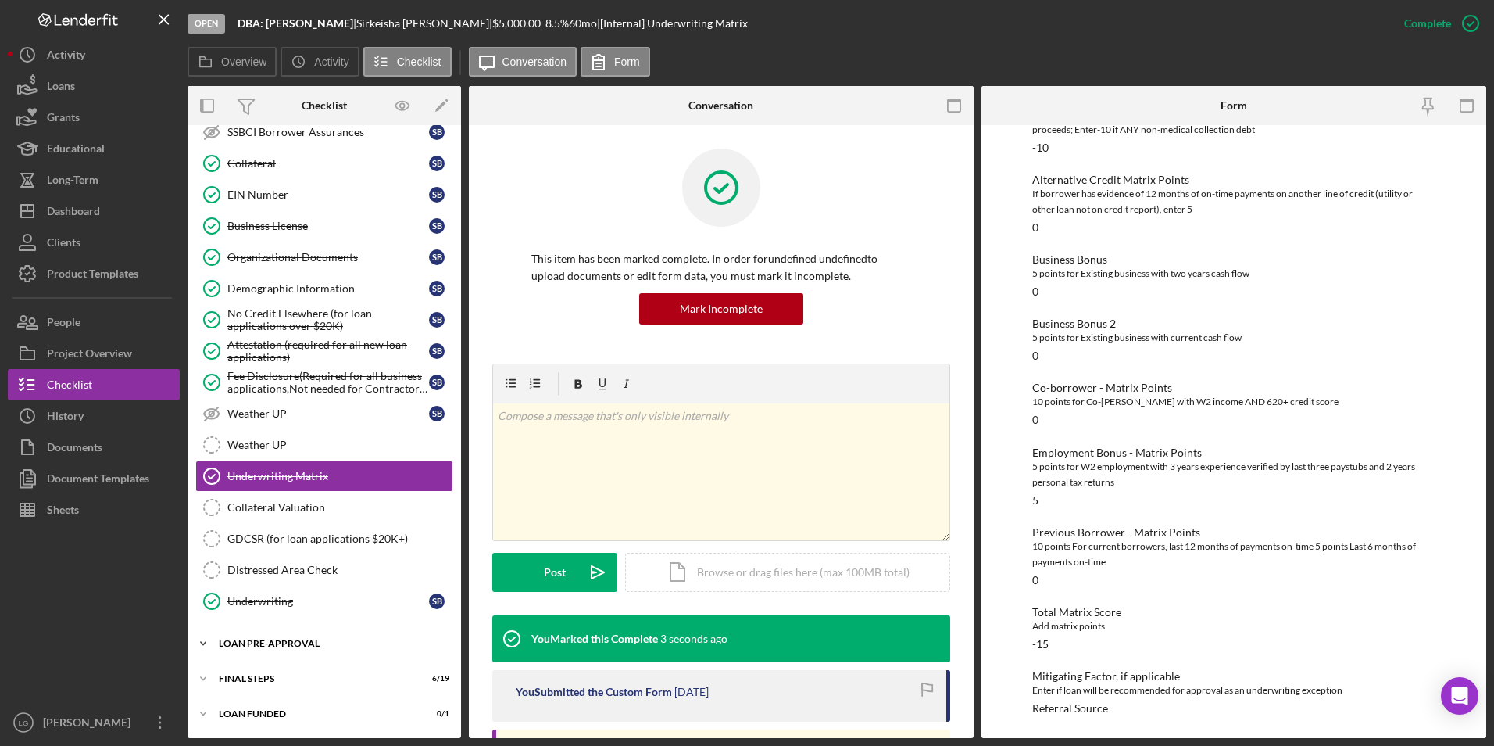
click at [256, 635] on div "Icon/Expander LOAN PRE-APPROVAL 2 / 2" at bounding box center [325, 643] width 274 height 31
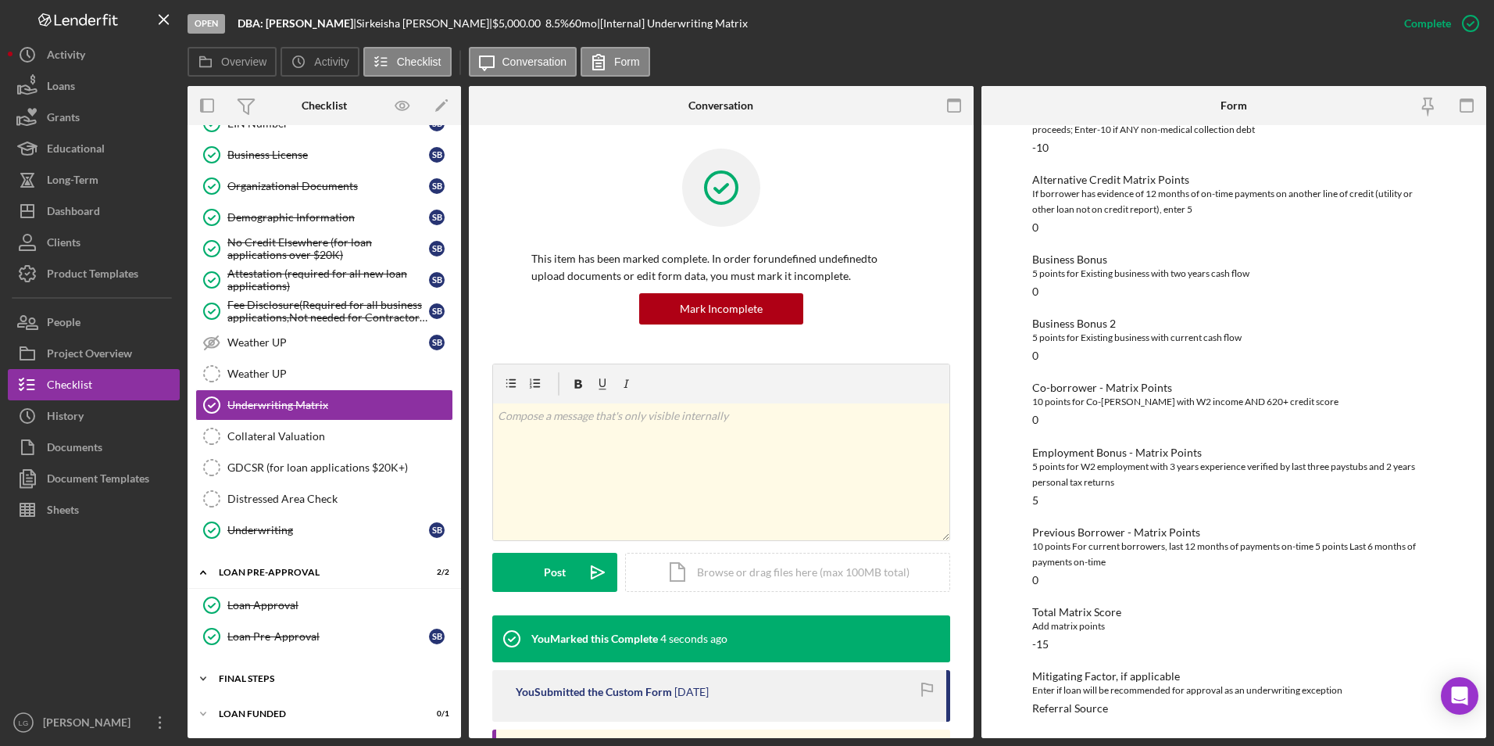
click at [250, 680] on div "FINAL STEPS" at bounding box center [330, 678] width 223 height 9
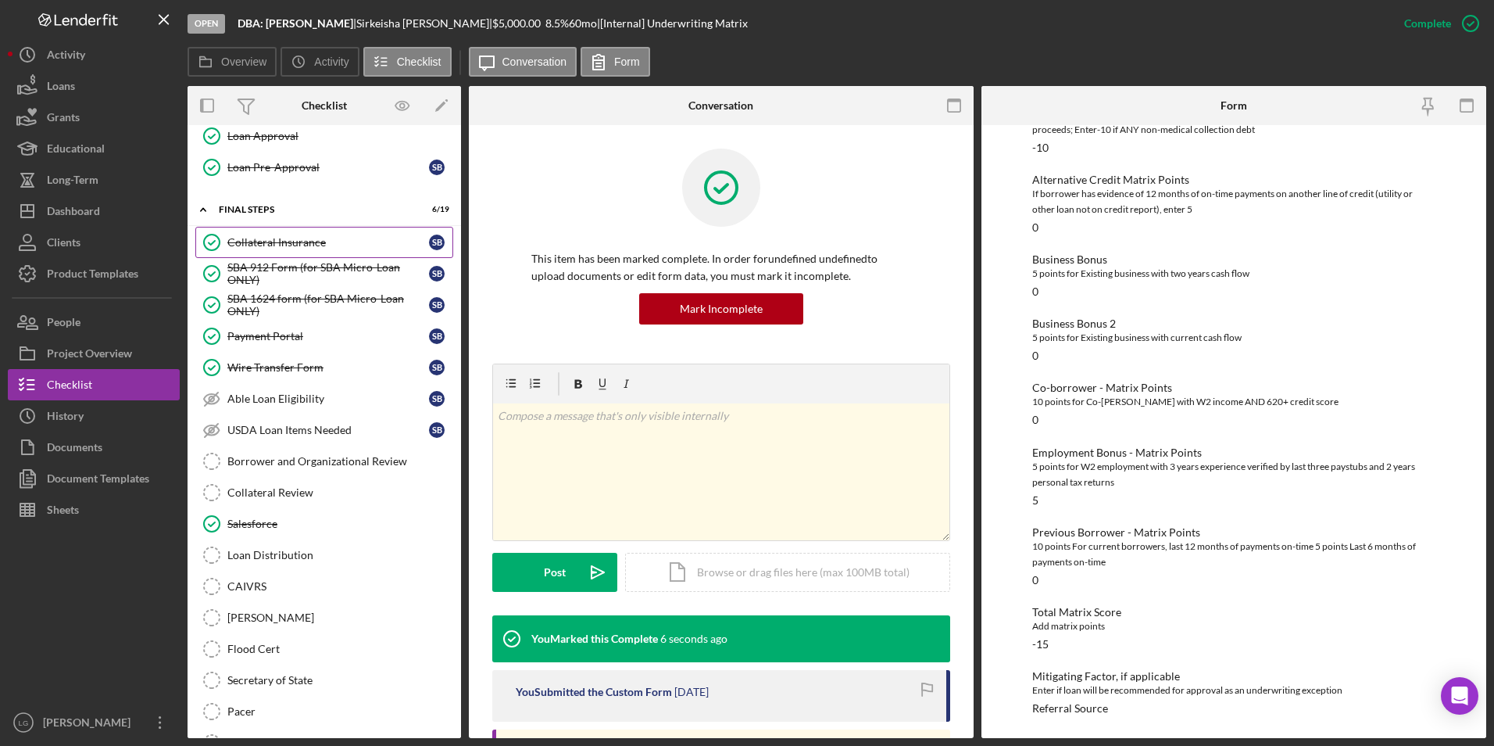
scroll to position [1270, 0]
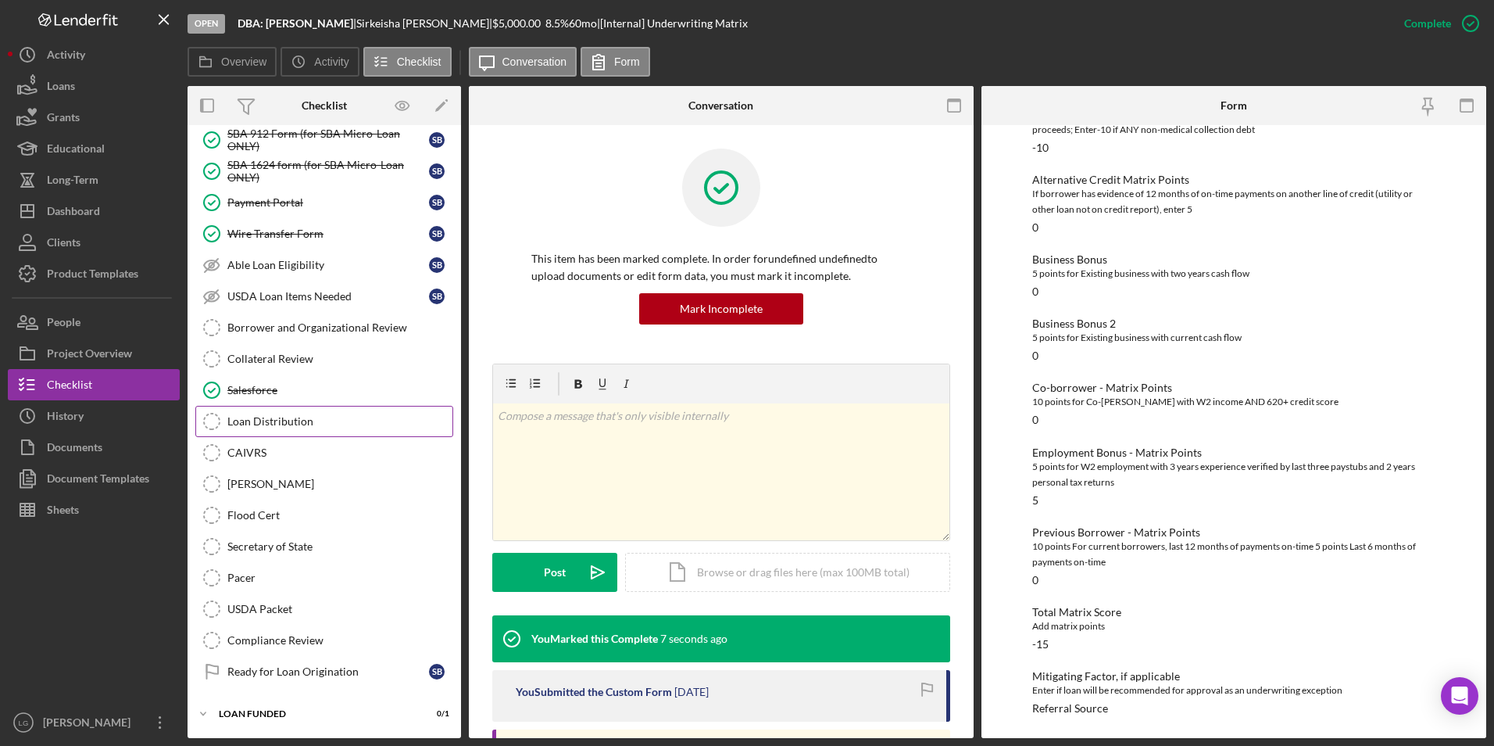
click at [299, 434] on link "Loan Distribution Loan Distribution" at bounding box center [324, 421] width 258 height 31
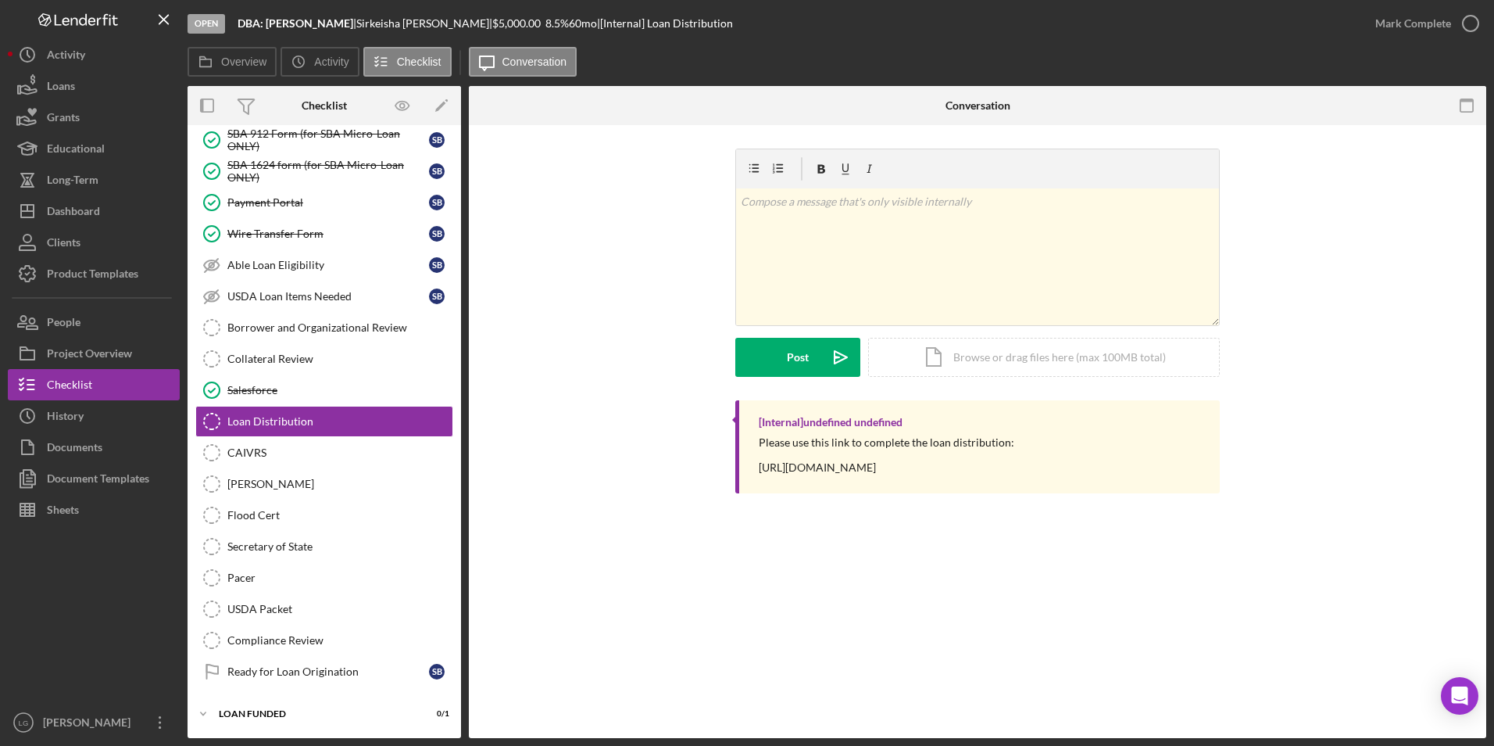
scroll to position [1270, 0]
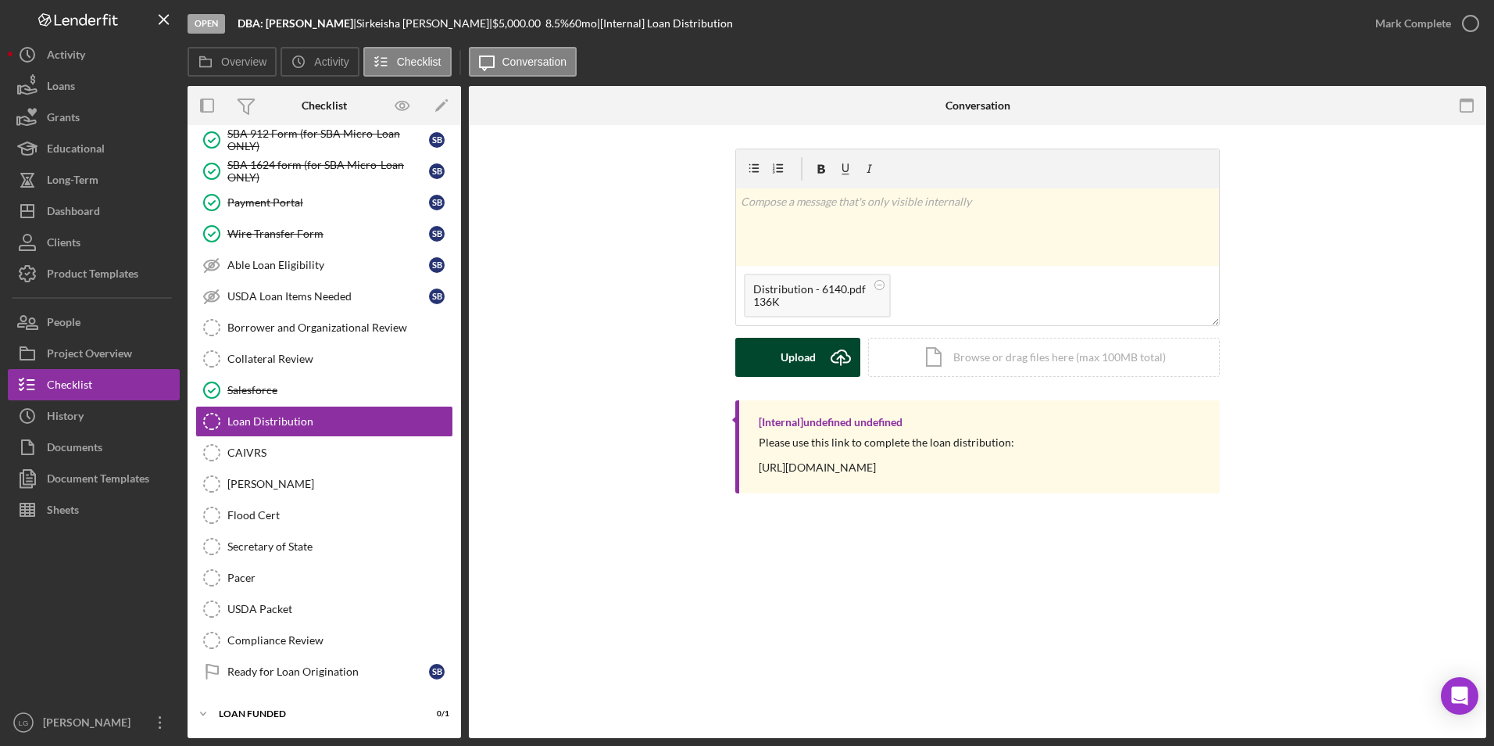
click at [768, 352] on button "Upload Icon/Upload" at bounding box center [797, 357] width 125 height 39
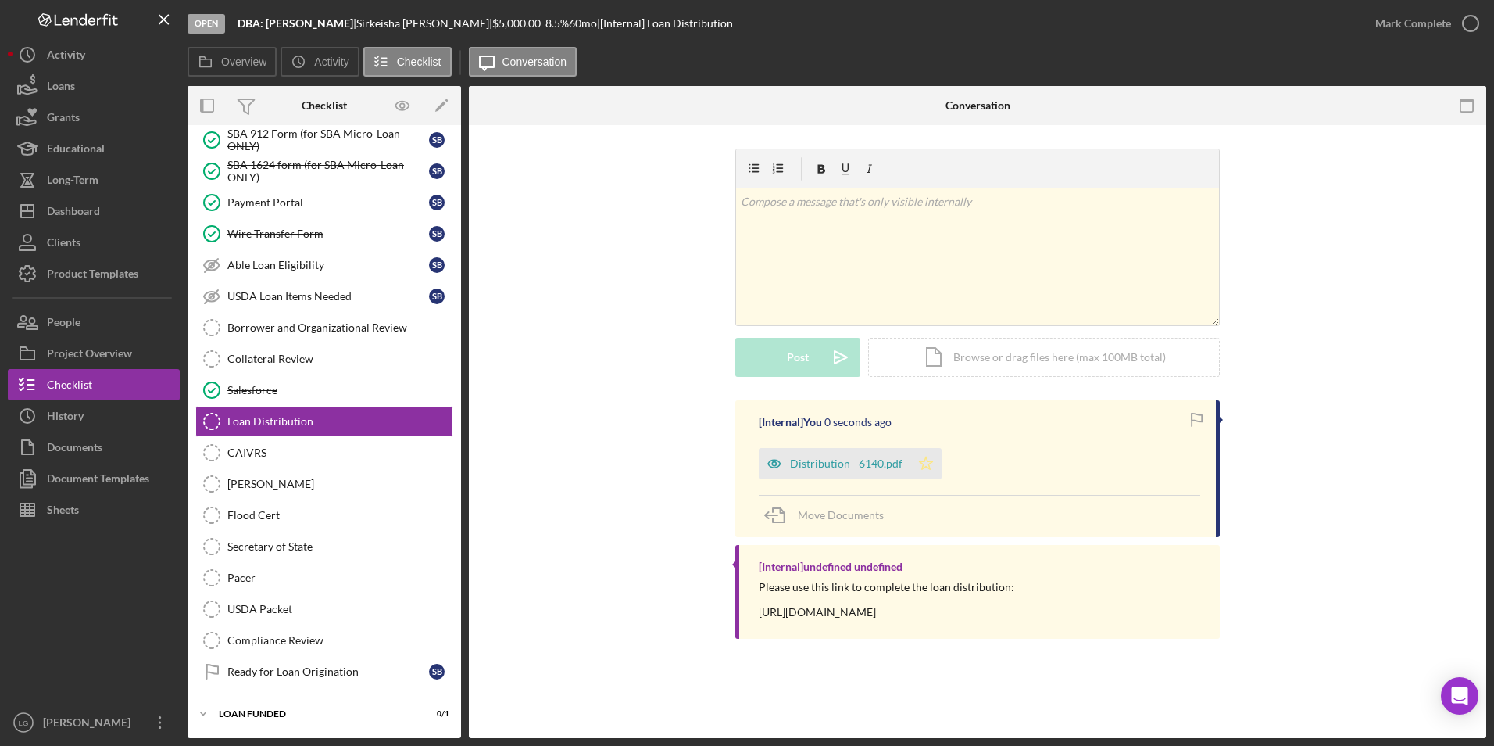
click at [920, 467] on polygon "button" at bounding box center [926, 462] width 13 height 13
click at [1418, 15] on div "Mark Complete" at bounding box center [1413, 23] width 76 height 31
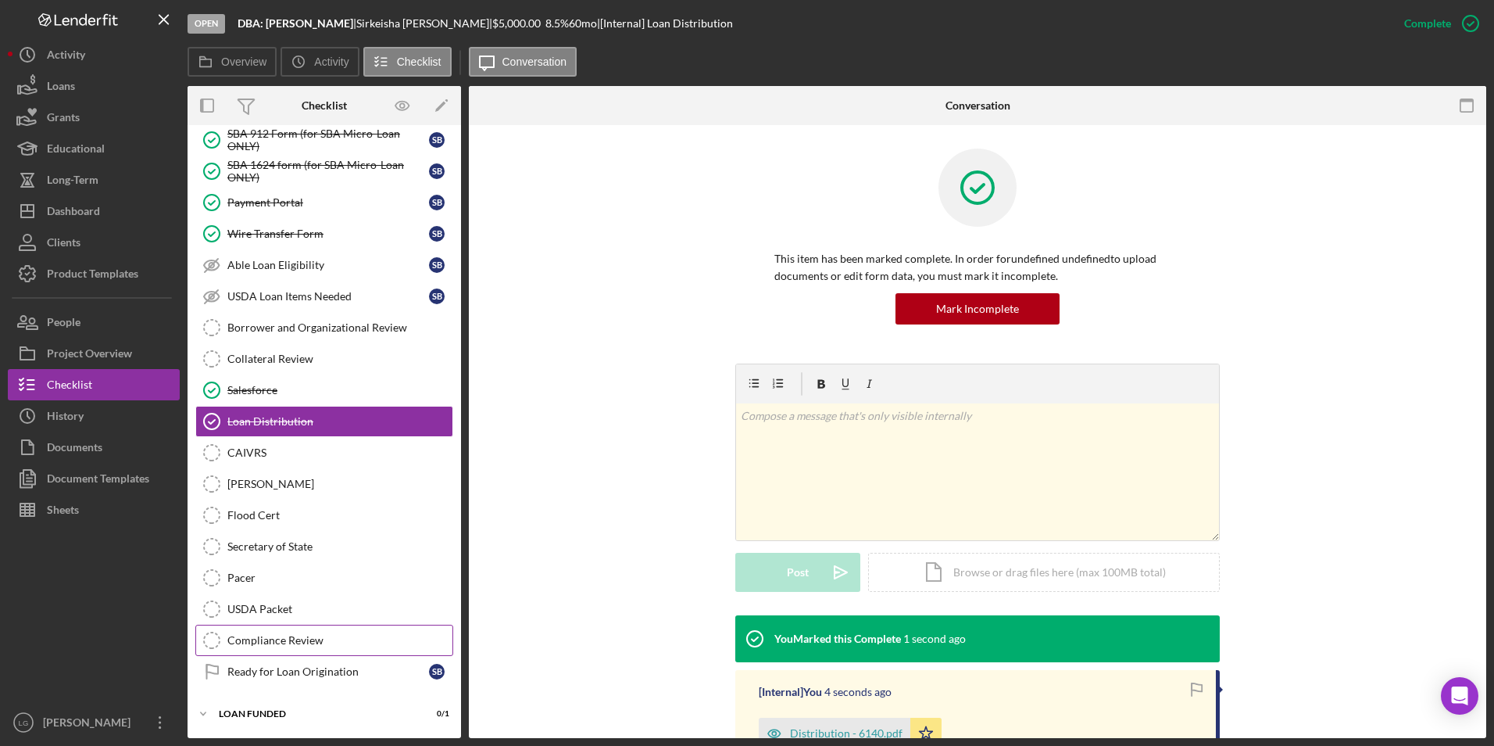
drag, startPoint x: 249, startPoint y: 671, endPoint x: 317, endPoint y: 631, distance: 78.8
click at [249, 671] on div "Ready for Loan Origination" at bounding box center [328, 671] width 202 height 13
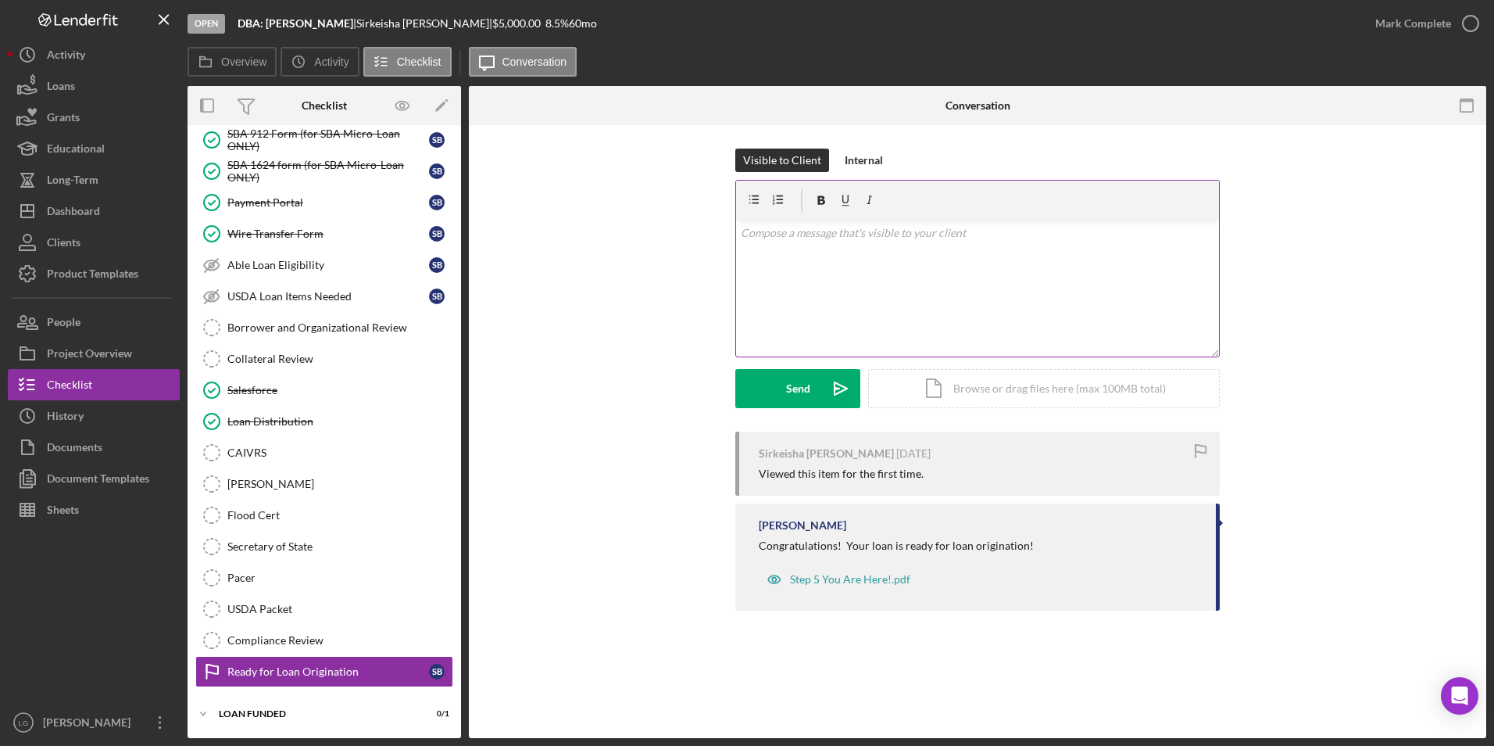
scroll to position [1270, 0]
click at [1429, 25] on div "Mark Complete" at bounding box center [1413, 23] width 76 height 31
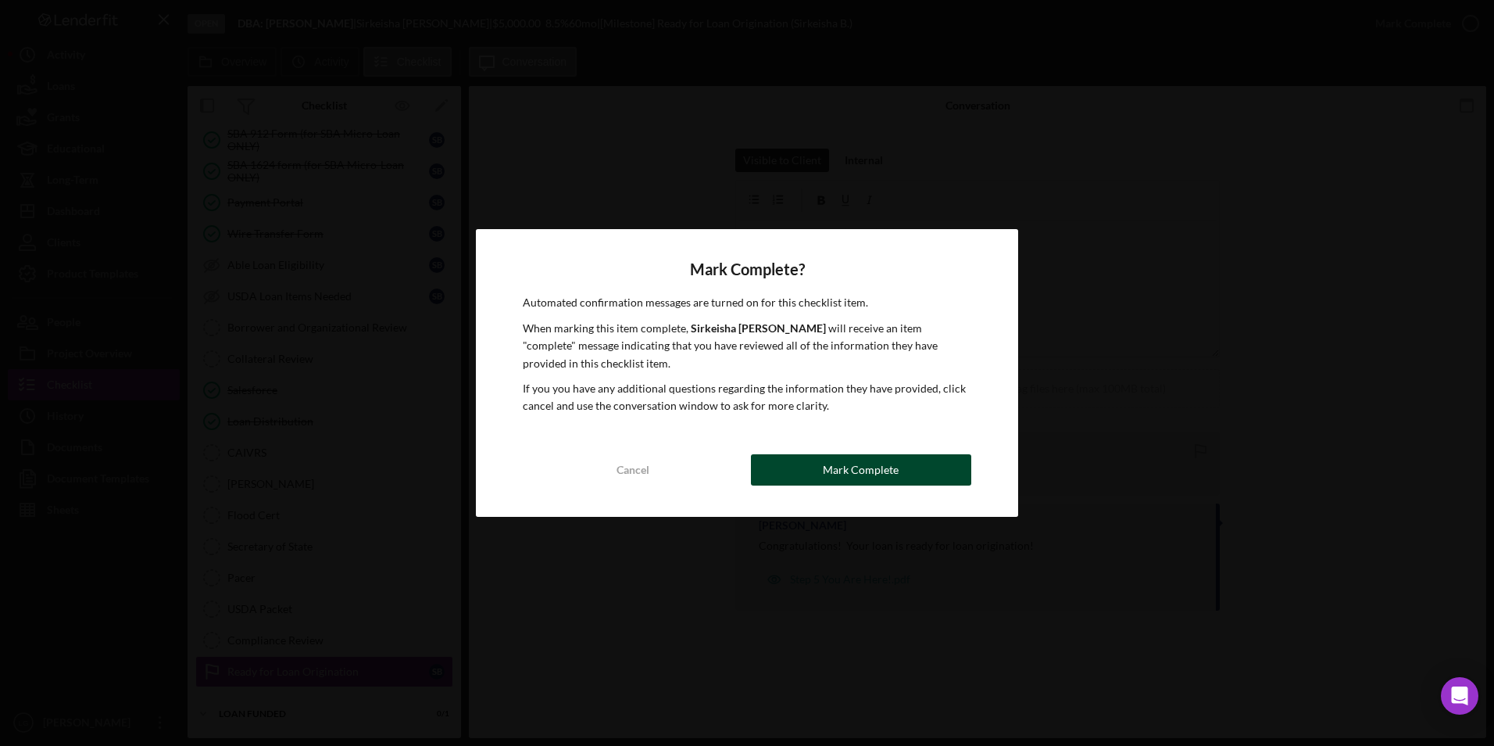
click at [825, 469] on div "Mark Complete" at bounding box center [861, 469] width 76 height 31
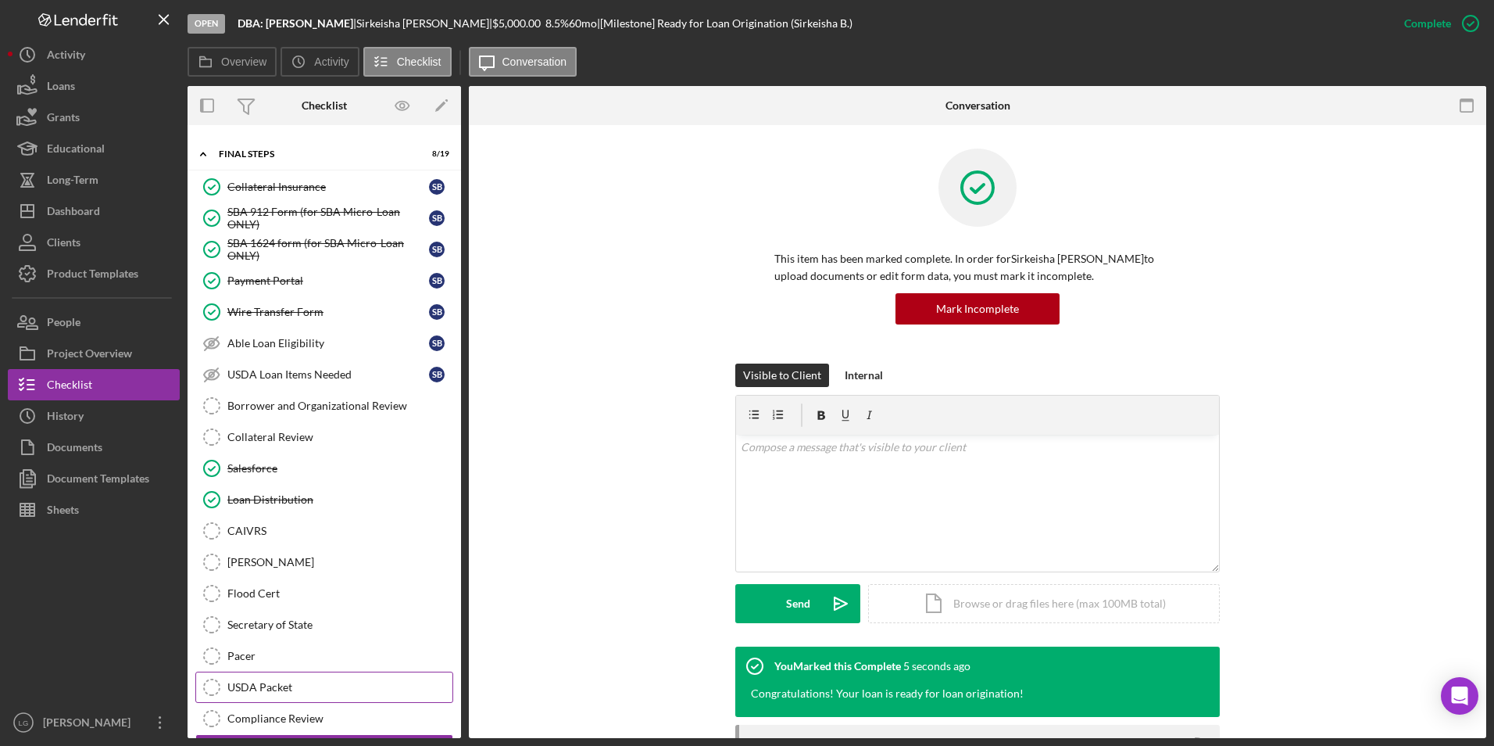
scroll to position [1270, 0]
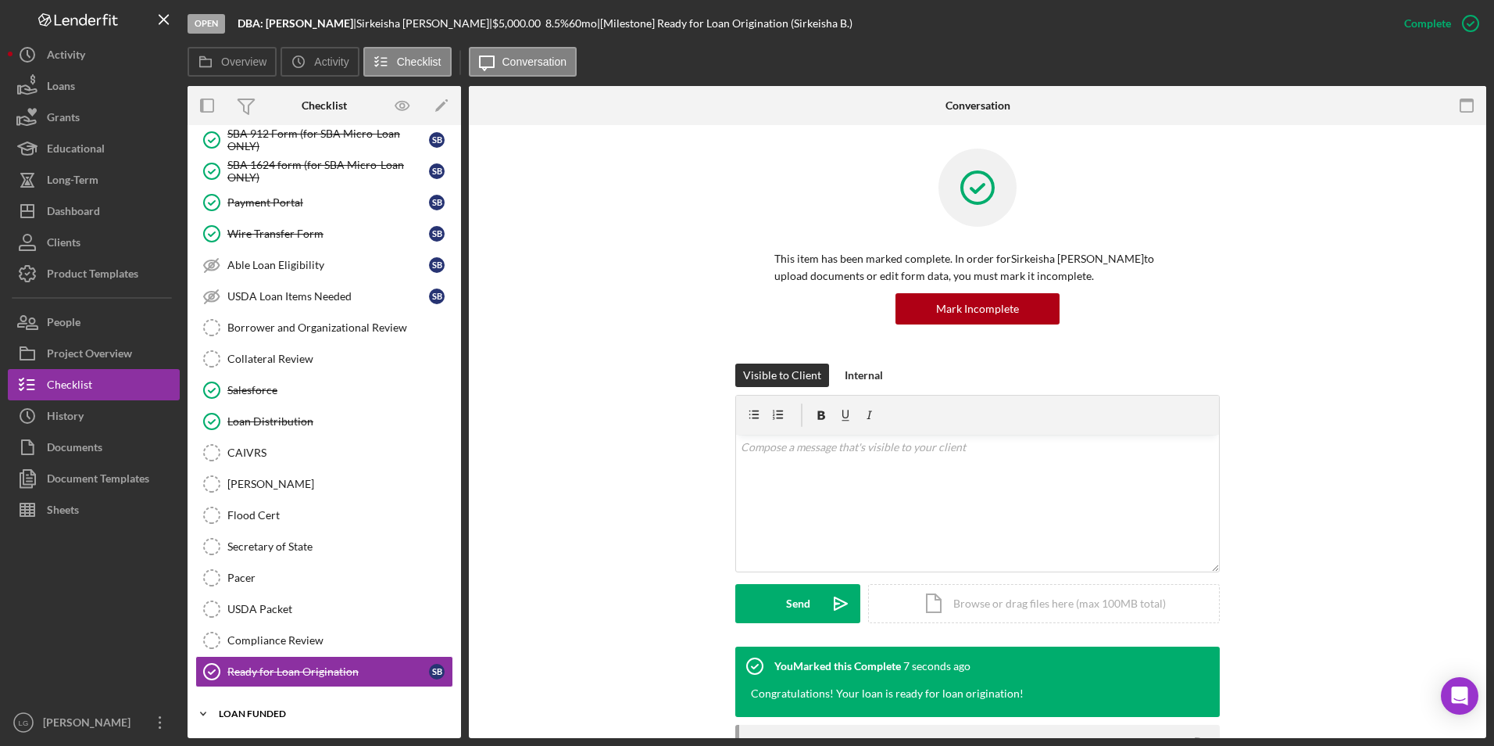
click at [272, 709] on div "LOAN FUNDED" at bounding box center [330, 713] width 223 height 9
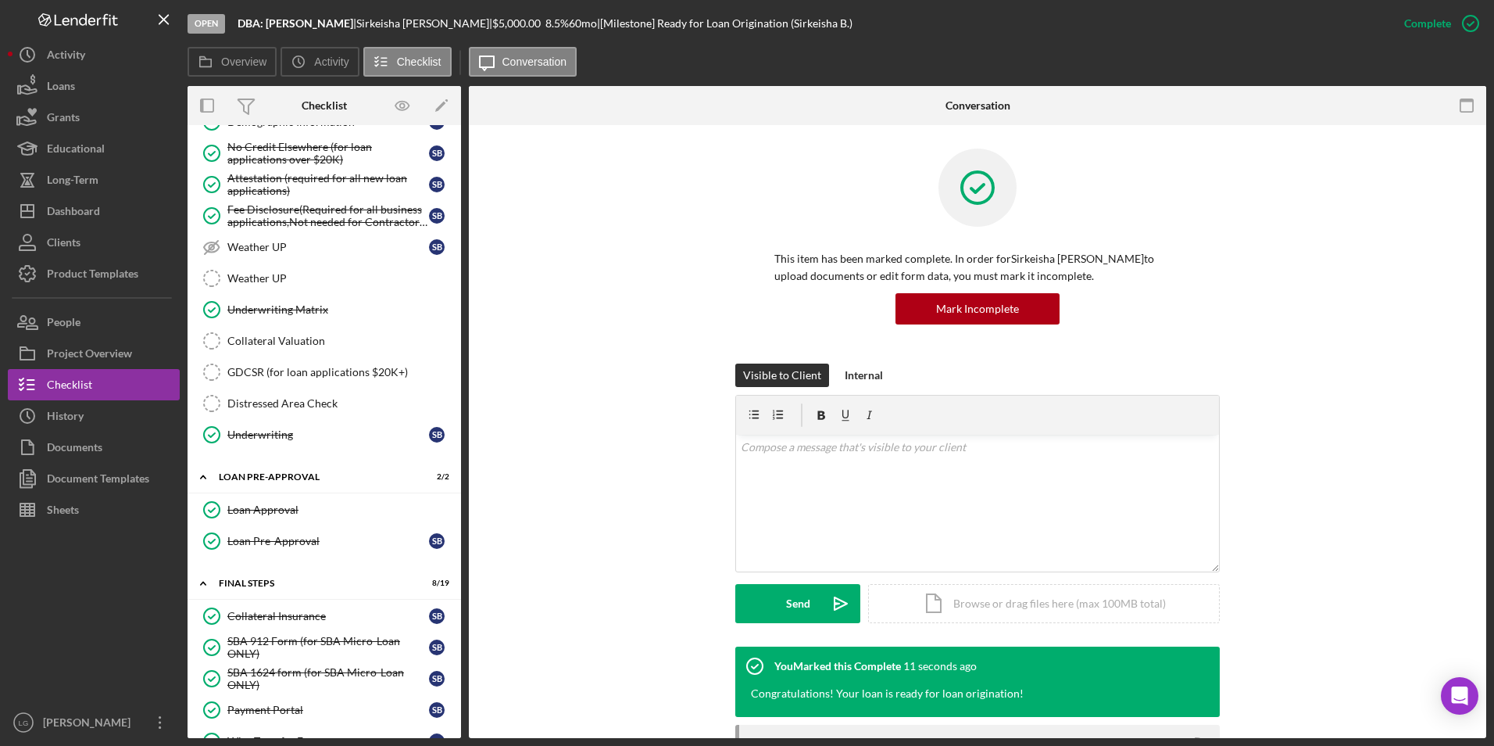
scroll to position [685, 0]
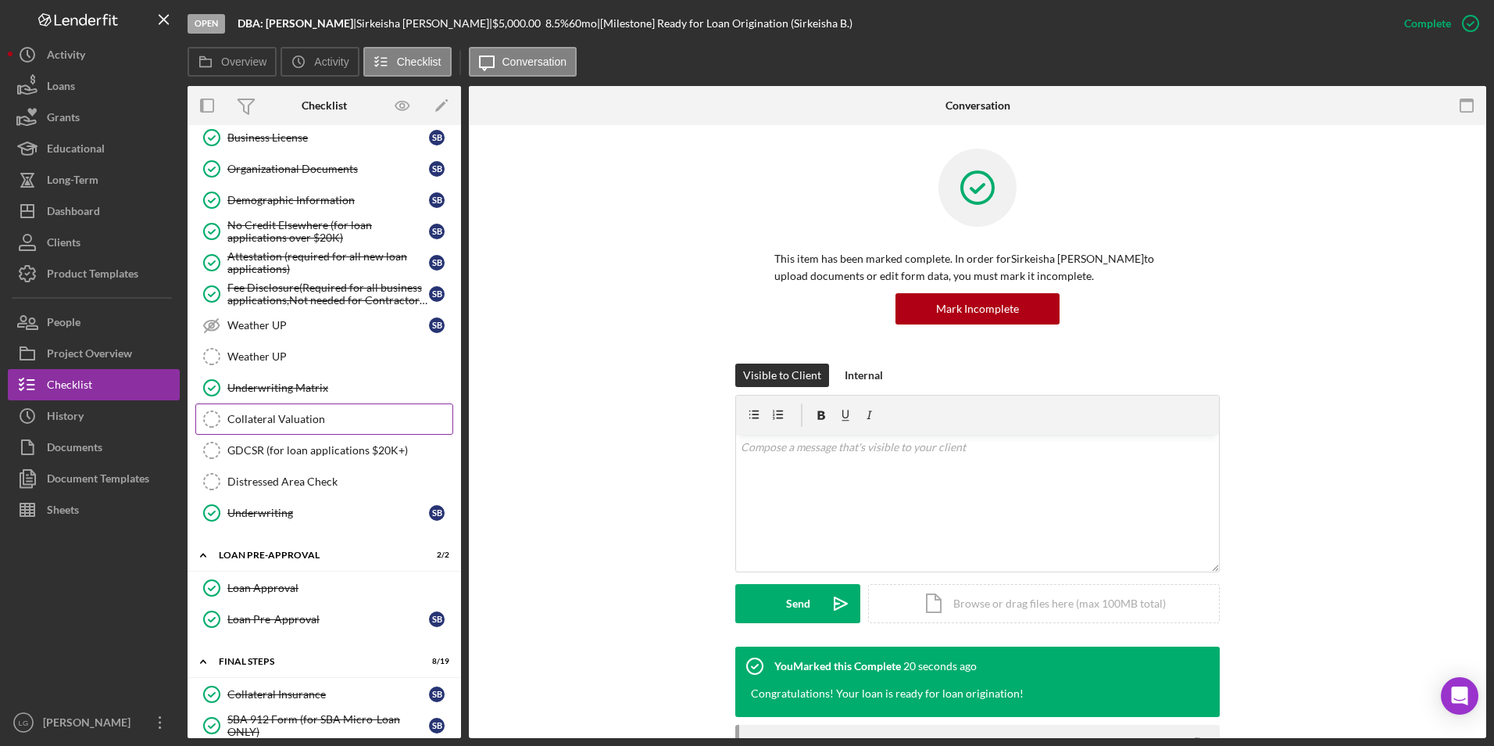
click at [276, 415] on div "Collateral Valuation" at bounding box center [339, 419] width 225 height 13
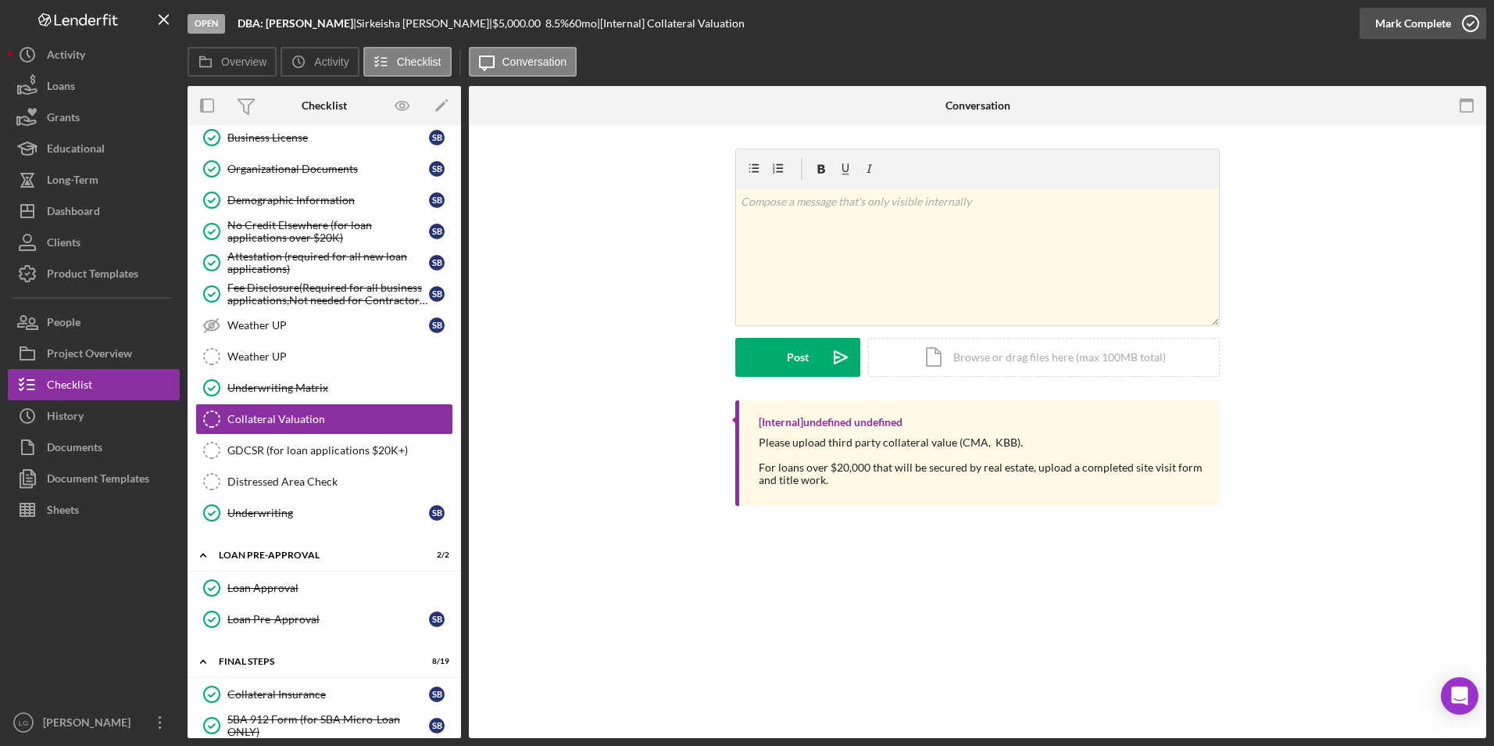
click at [1413, 26] on div "Mark Complete" at bounding box center [1413, 23] width 76 height 31
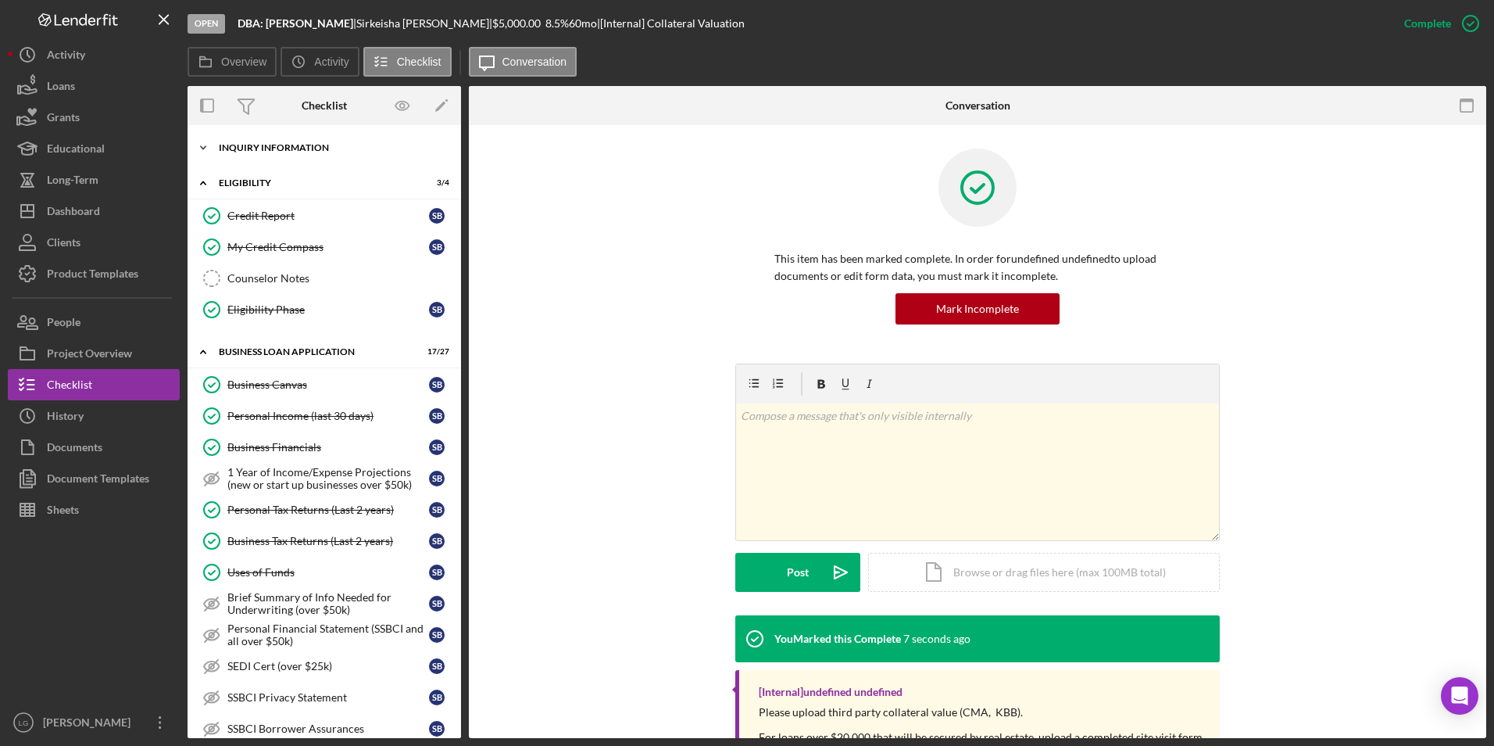
click at [323, 148] on div "INQUIRY INFORMATION" at bounding box center [330, 147] width 223 height 9
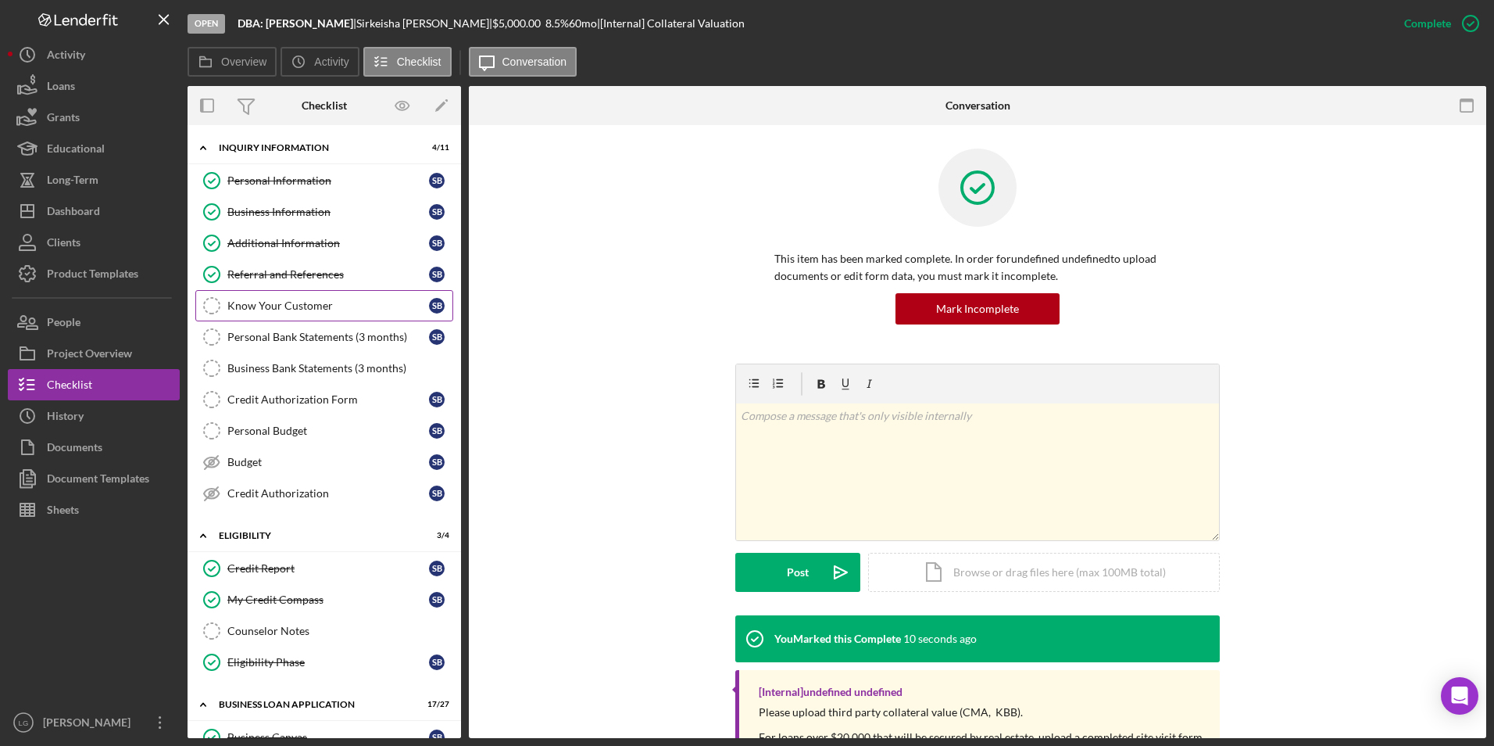
click at [327, 317] on link "Know Your Customer Know Your Customer S B" at bounding box center [324, 305] width 258 height 31
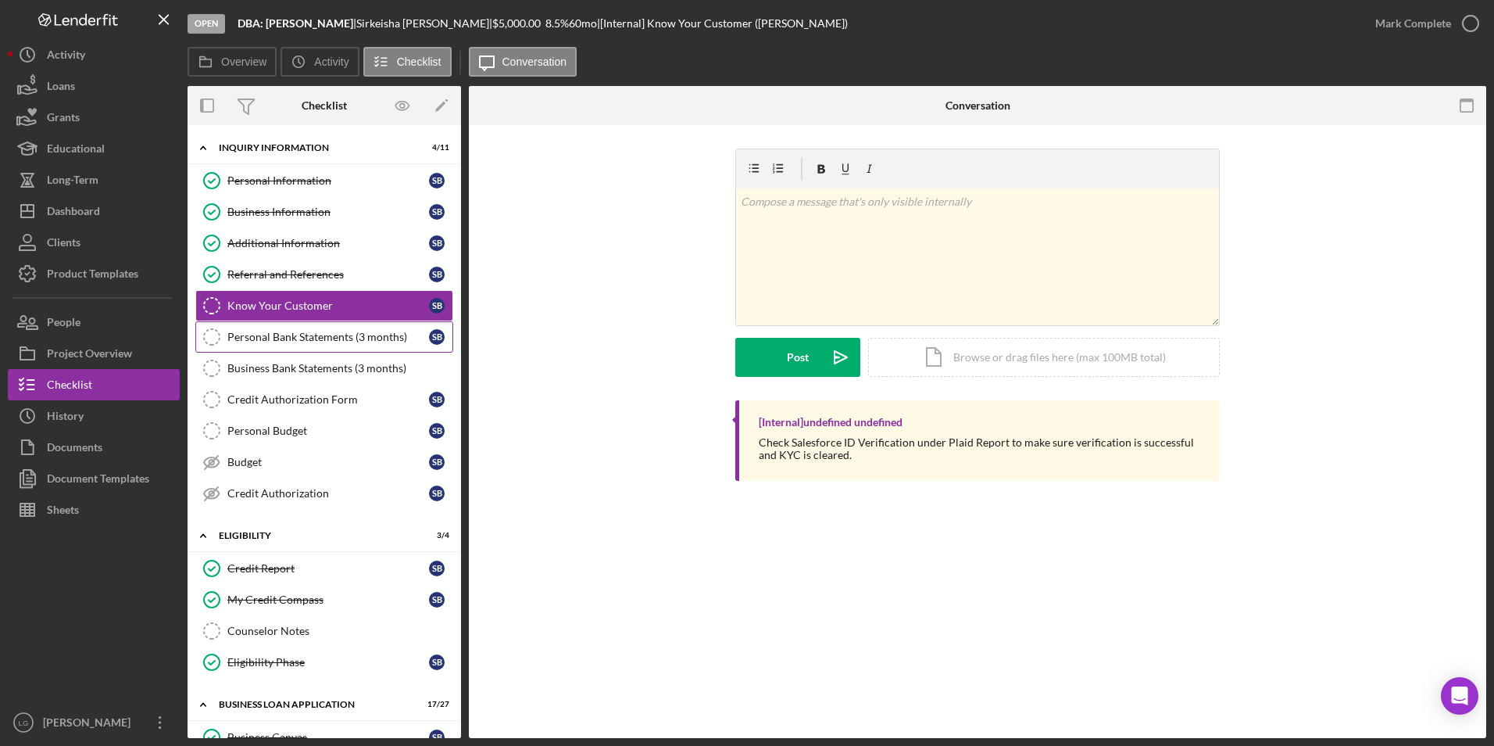
click at [241, 340] on div "Personal Bank Statements (3 months)" at bounding box center [328, 337] width 202 height 13
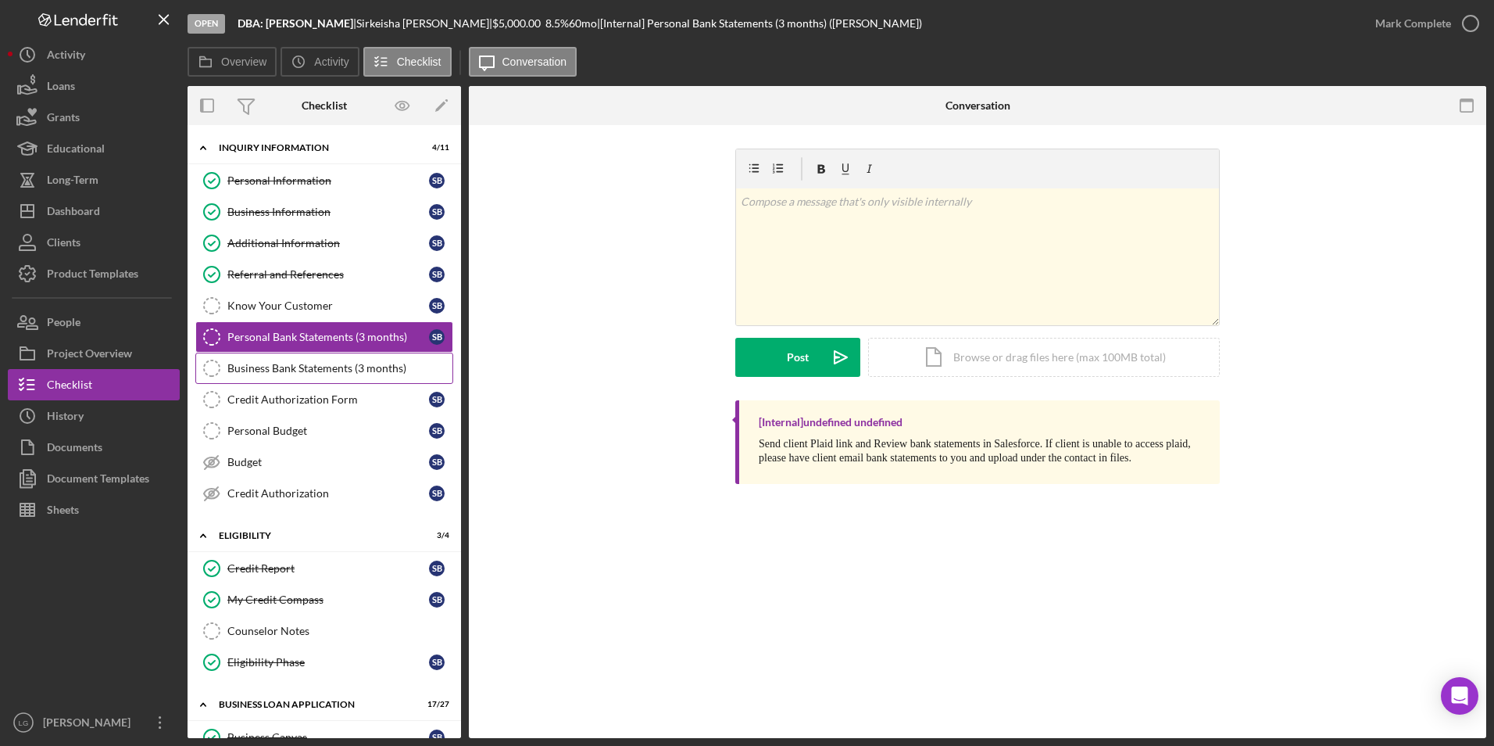
click at [264, 366] on div "Business Bank Statements (3 months)" at bounding box center [339, 368] width 225 height 13
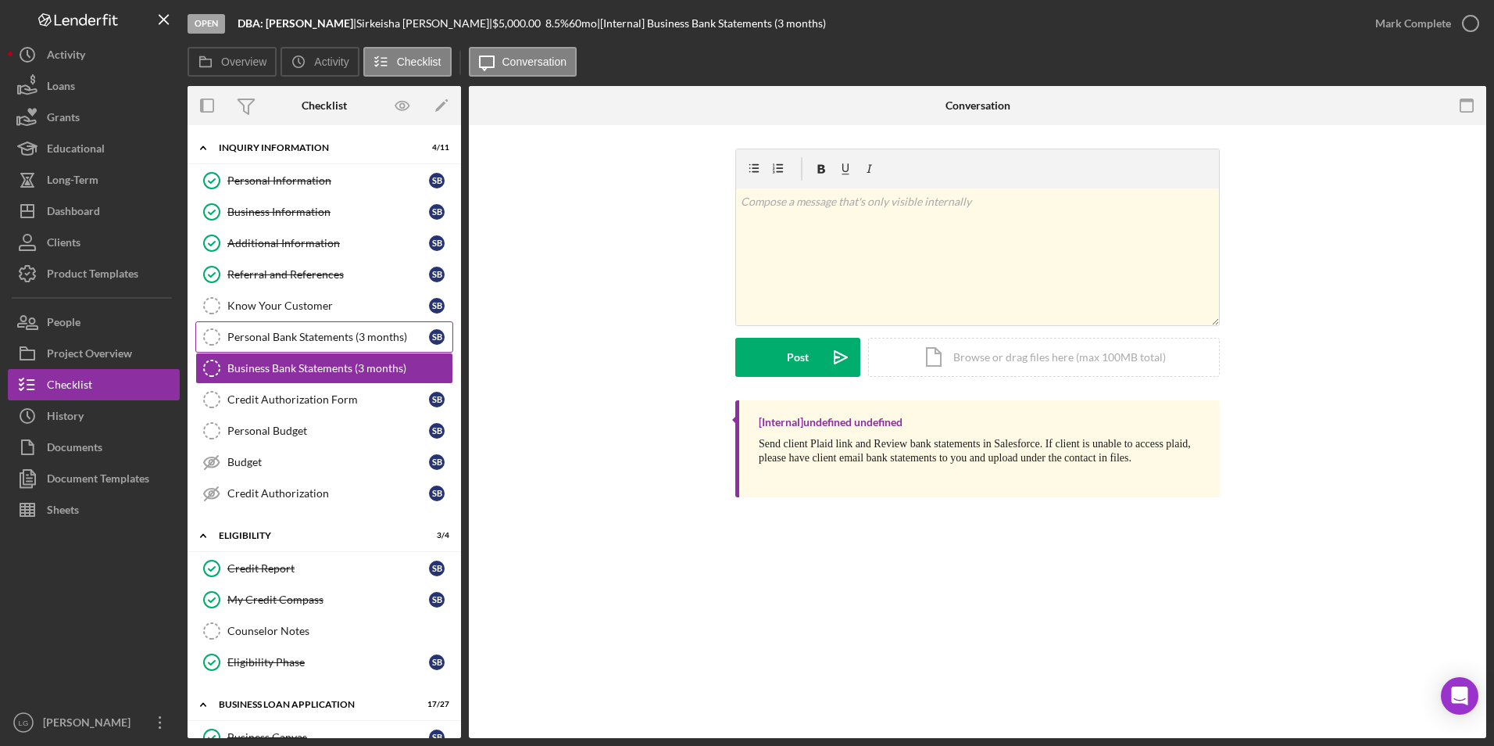
click at [270, 345] on link "Personal Bank Statements (3 months) Personal Bank Statements (3 months) S B" at bounding box center [324, 336] width 258 height 31
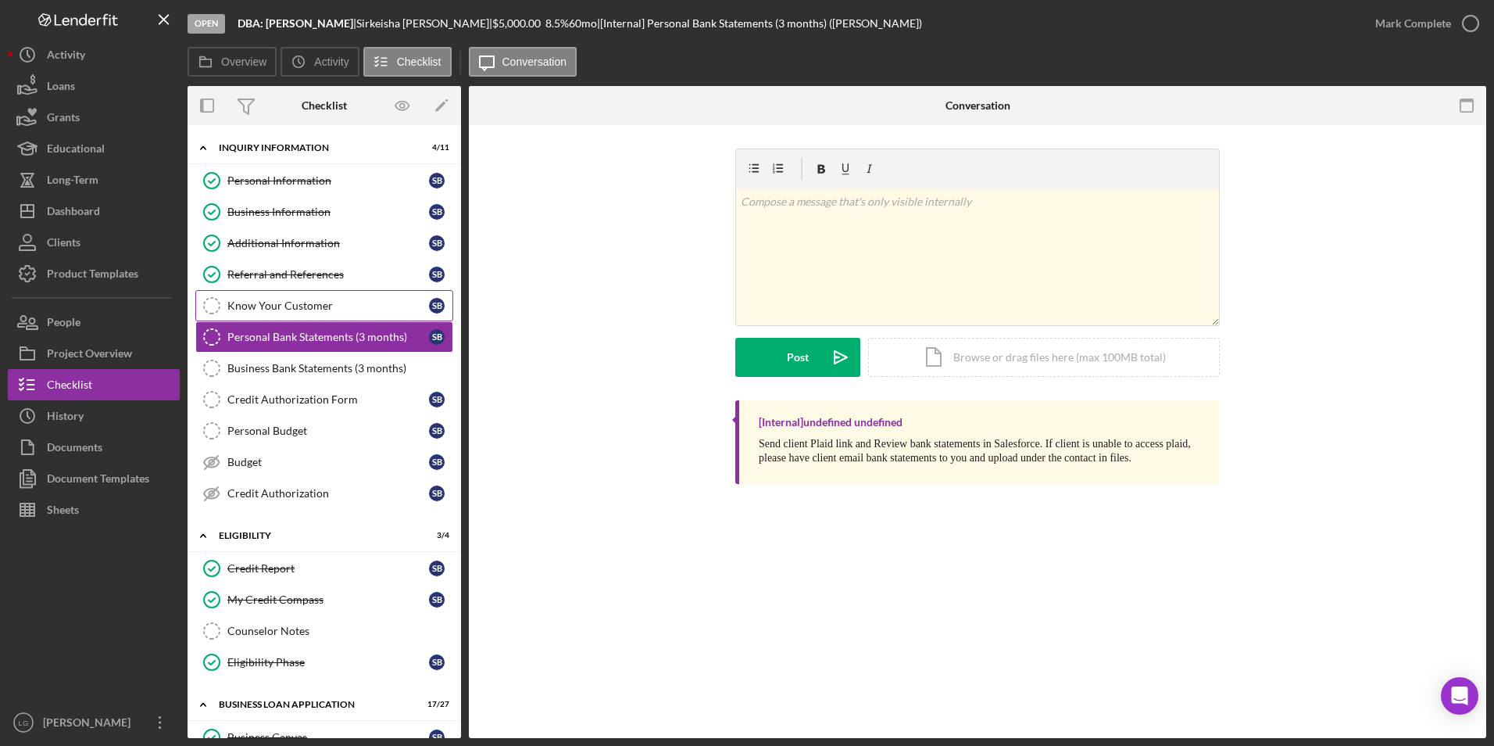
click at [276, 306] on div "Know Your Customer" at bounding box center [328, 305] width 202 height 13
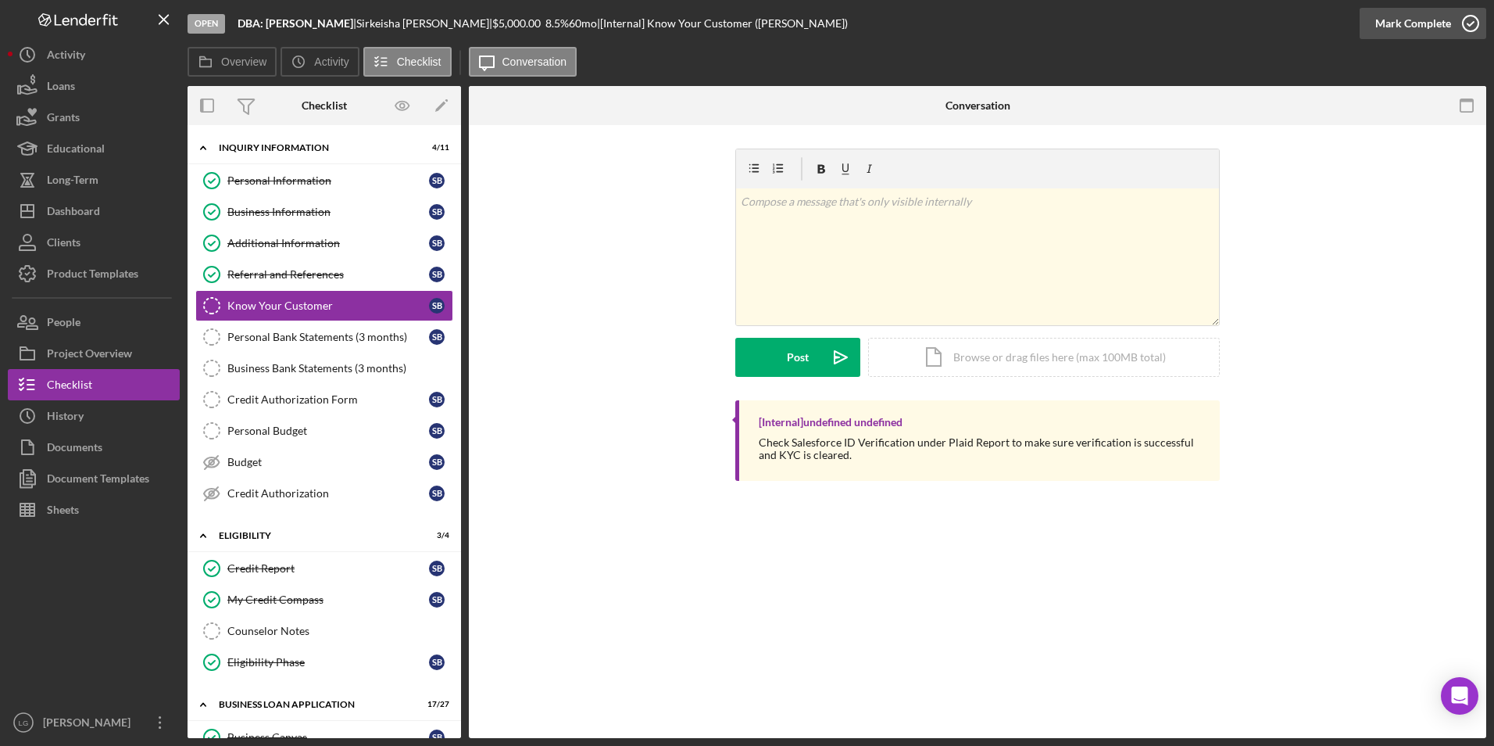
click at [1425, 23] on div "Mark Complete" at bounding box center [1413, 23] width 76 height 31
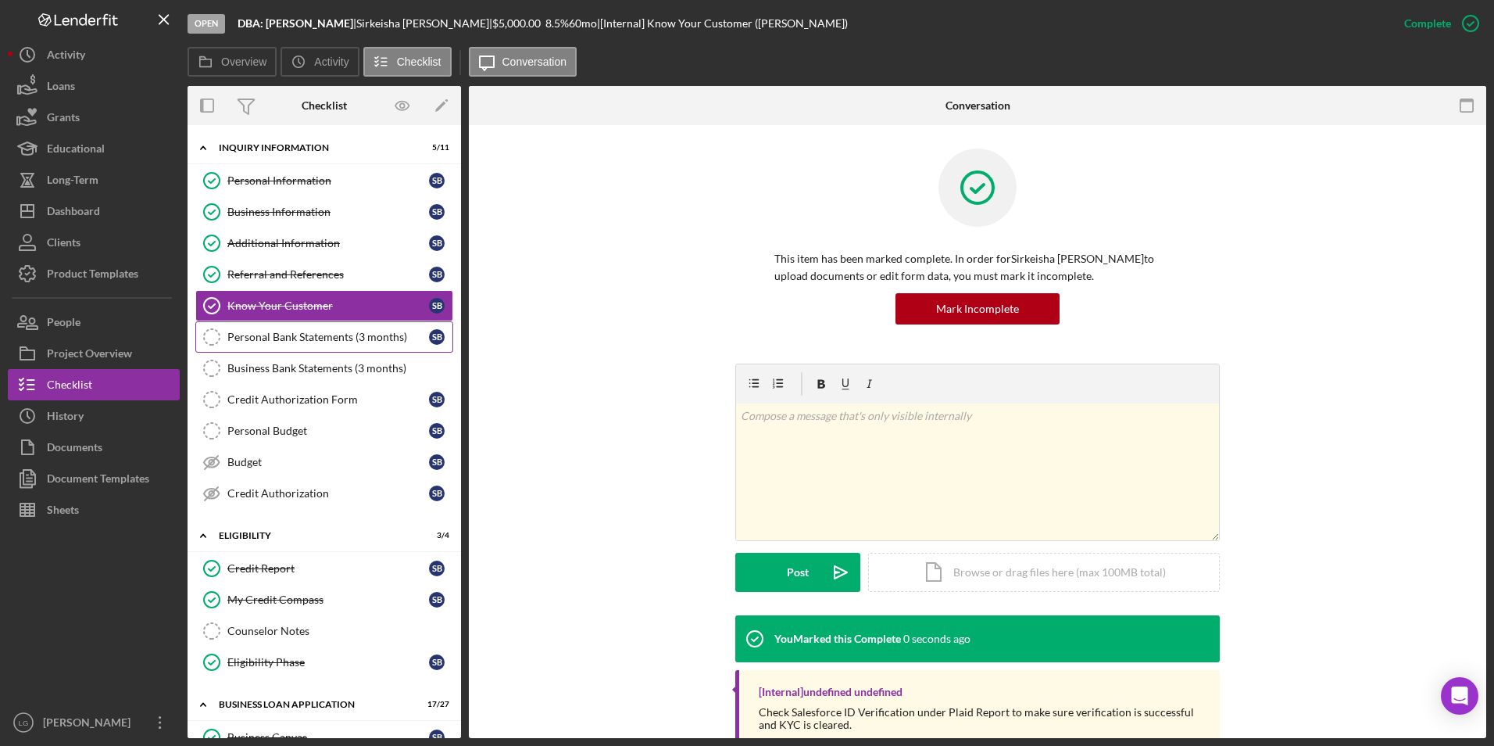
click at [347, 336] on div "Personal Bank Statements (3 months)" at bounding box center [328, 337] width 202 height 13
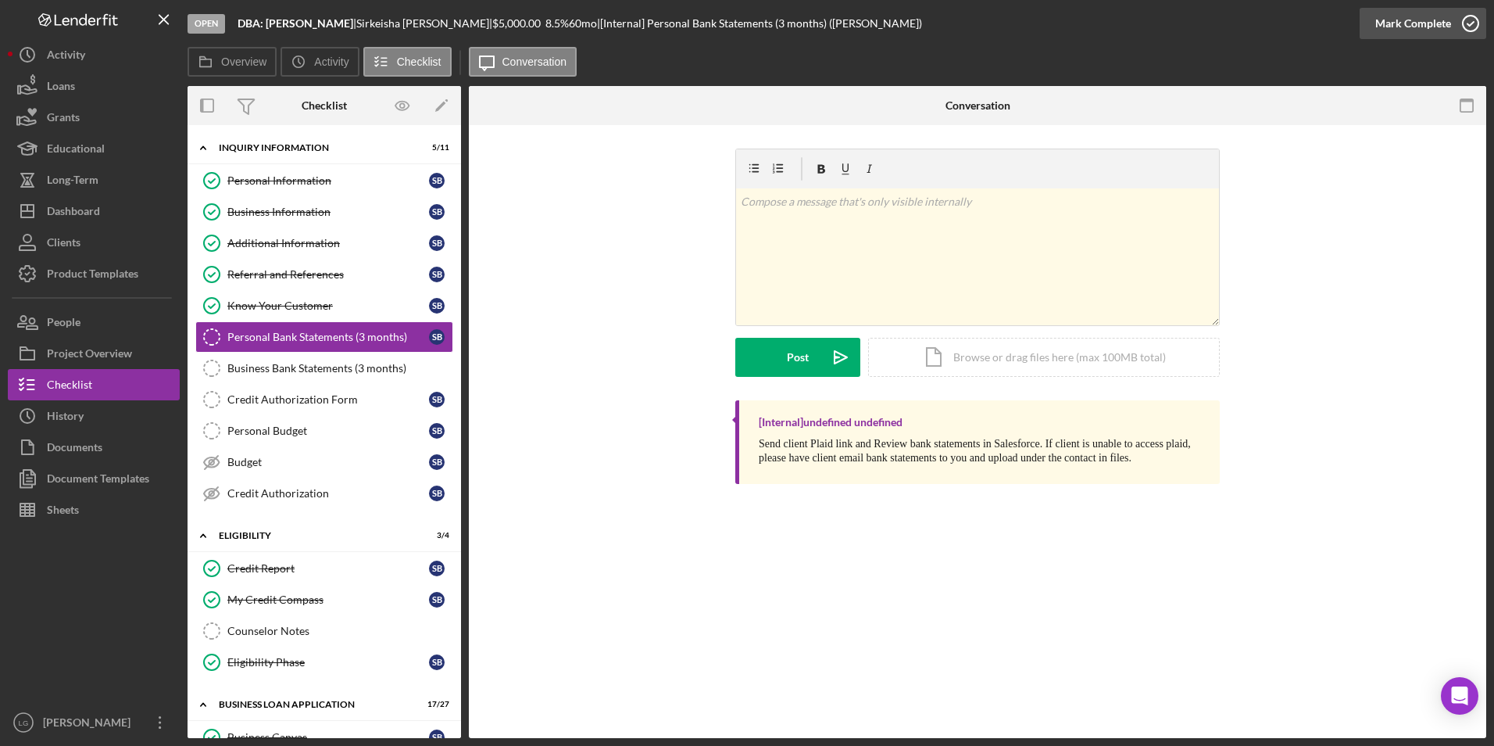
click at [1400, 20] on div "Mark Complete" at bounding box center [1413, 23] width 76 height 31
click at [1422, 30] on div "Mark Complete" at bounding box center [1413, 23] width 76 height 31
click at [1409, 30] on div "Mark Complete" at bounding box center [1413, 23] width 76 height 31
click at [1402, 20] on div "Mark Complete" at bounding box center [1413, 23] width 76 height 31
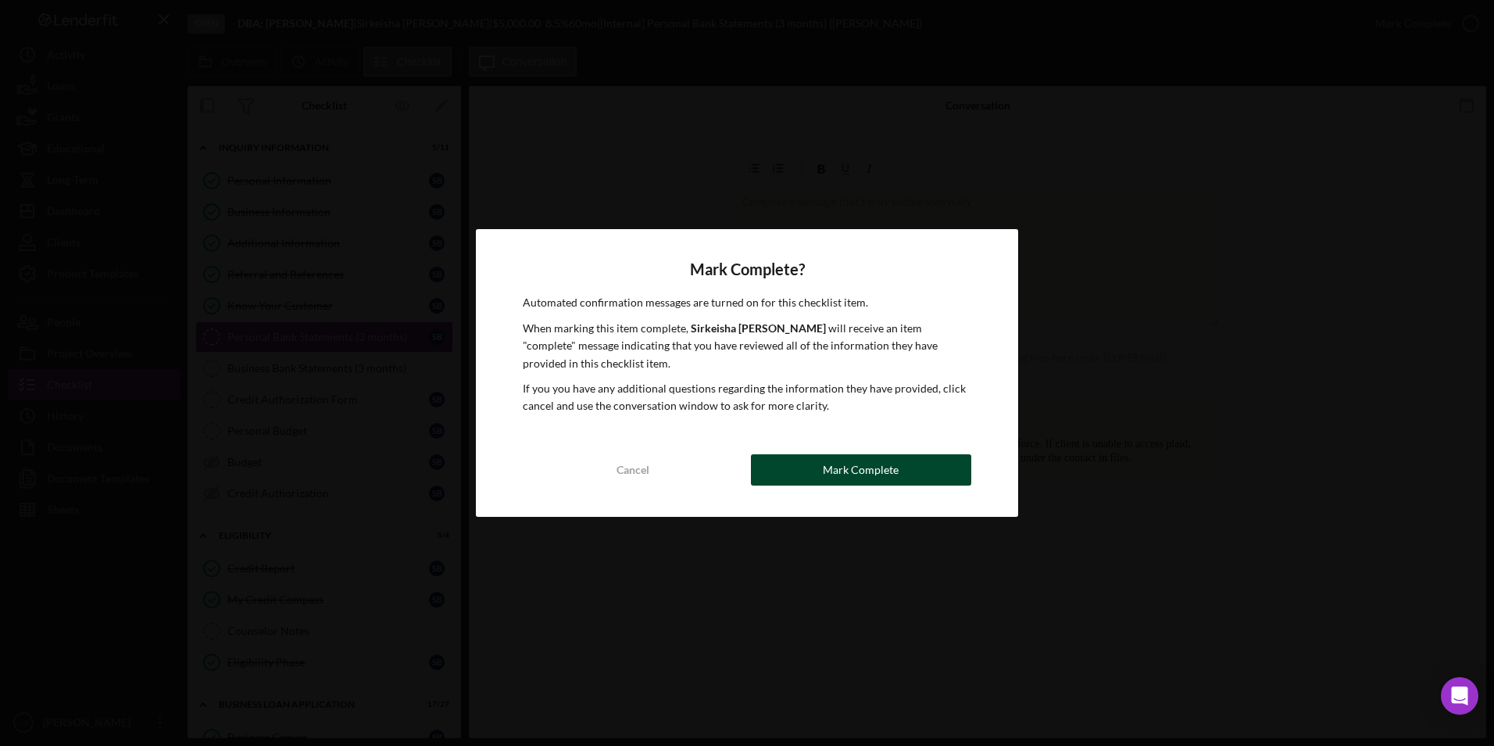
click at [848, 479] on div "Mark Complete" at bounding box center [861, 469] width 76 height 31
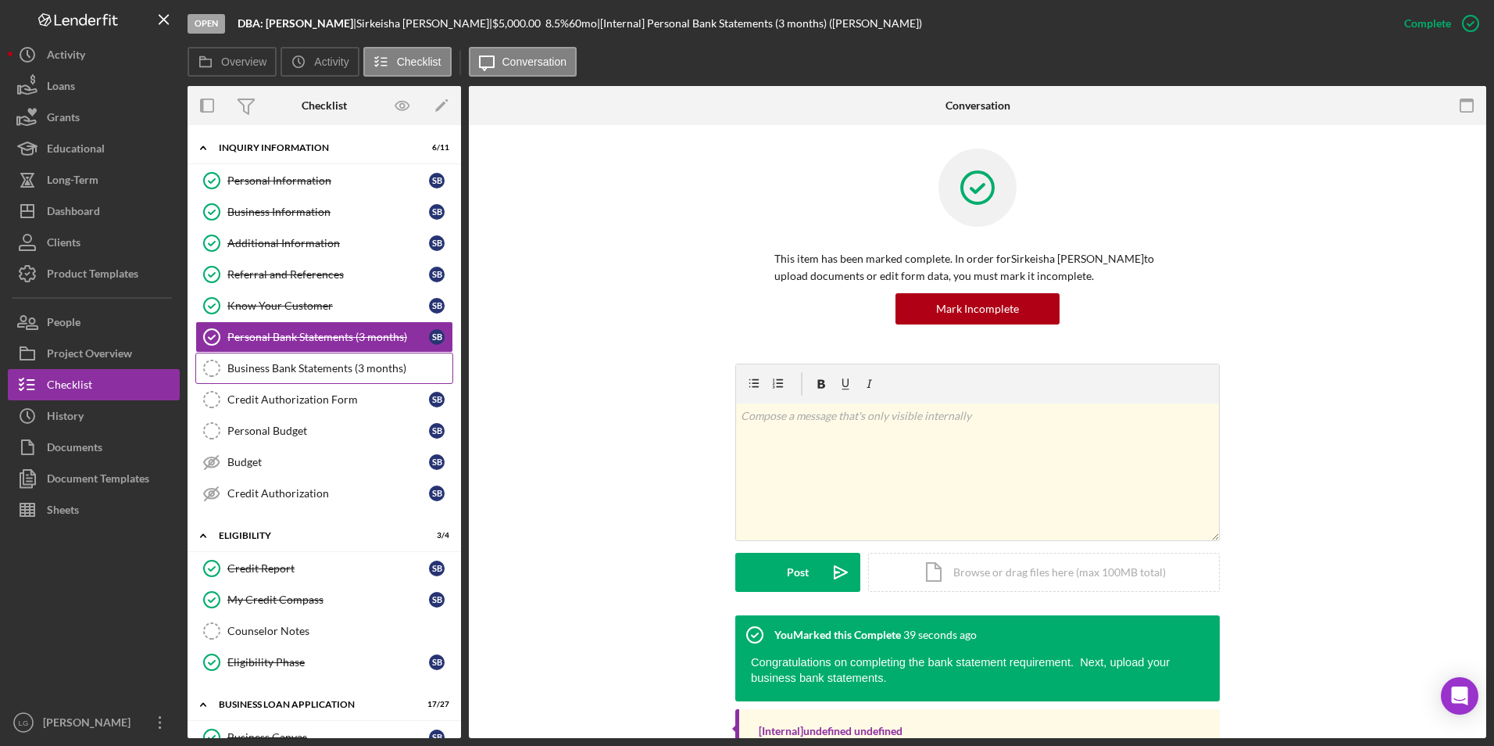
click at [367, 378] on link "Business Bank Statements (3 months) Business Bank Statements (3 months)" at bounding box center [324, 367] width 258 height 31
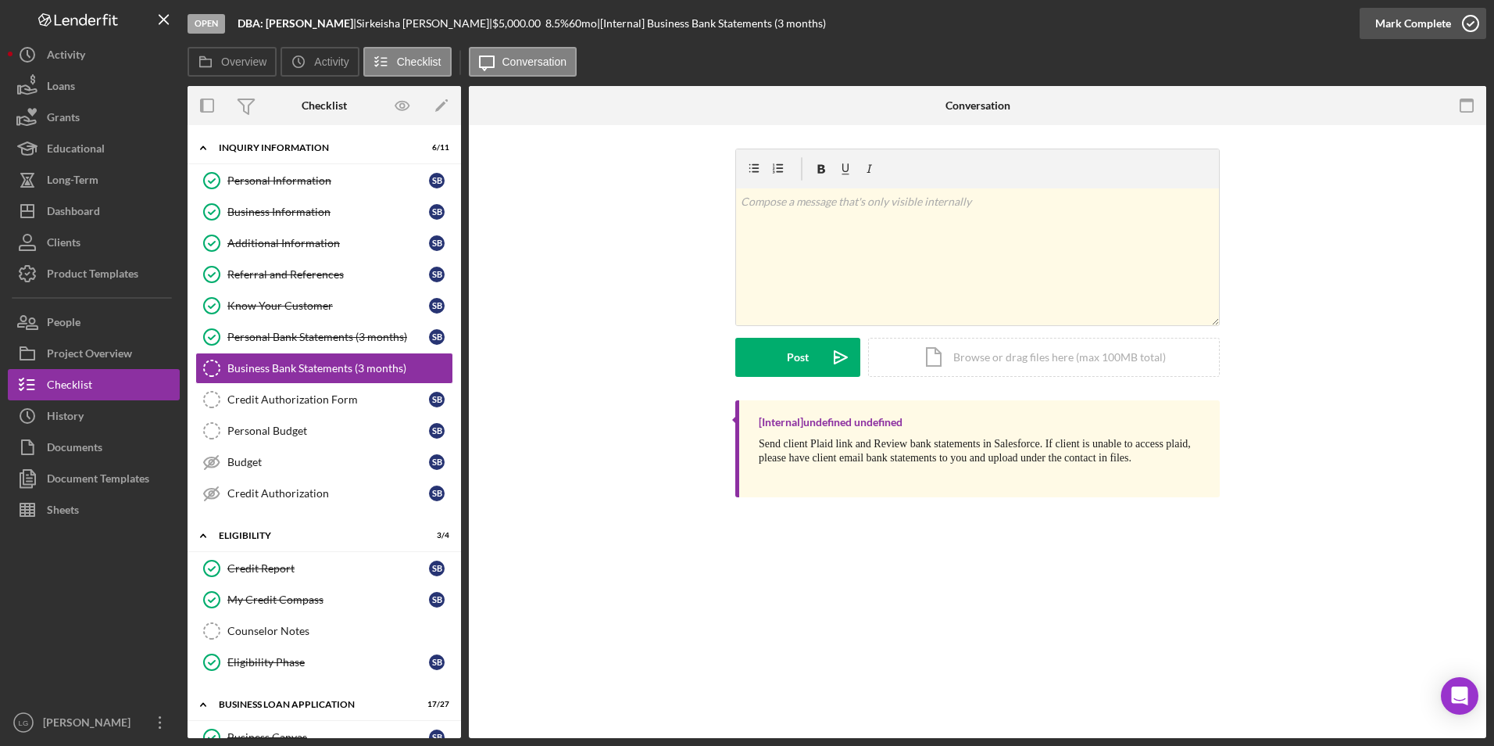
click at [1391, 29] on div "Mark Complete" at bounding box center [1413, 23] width 76 height 31
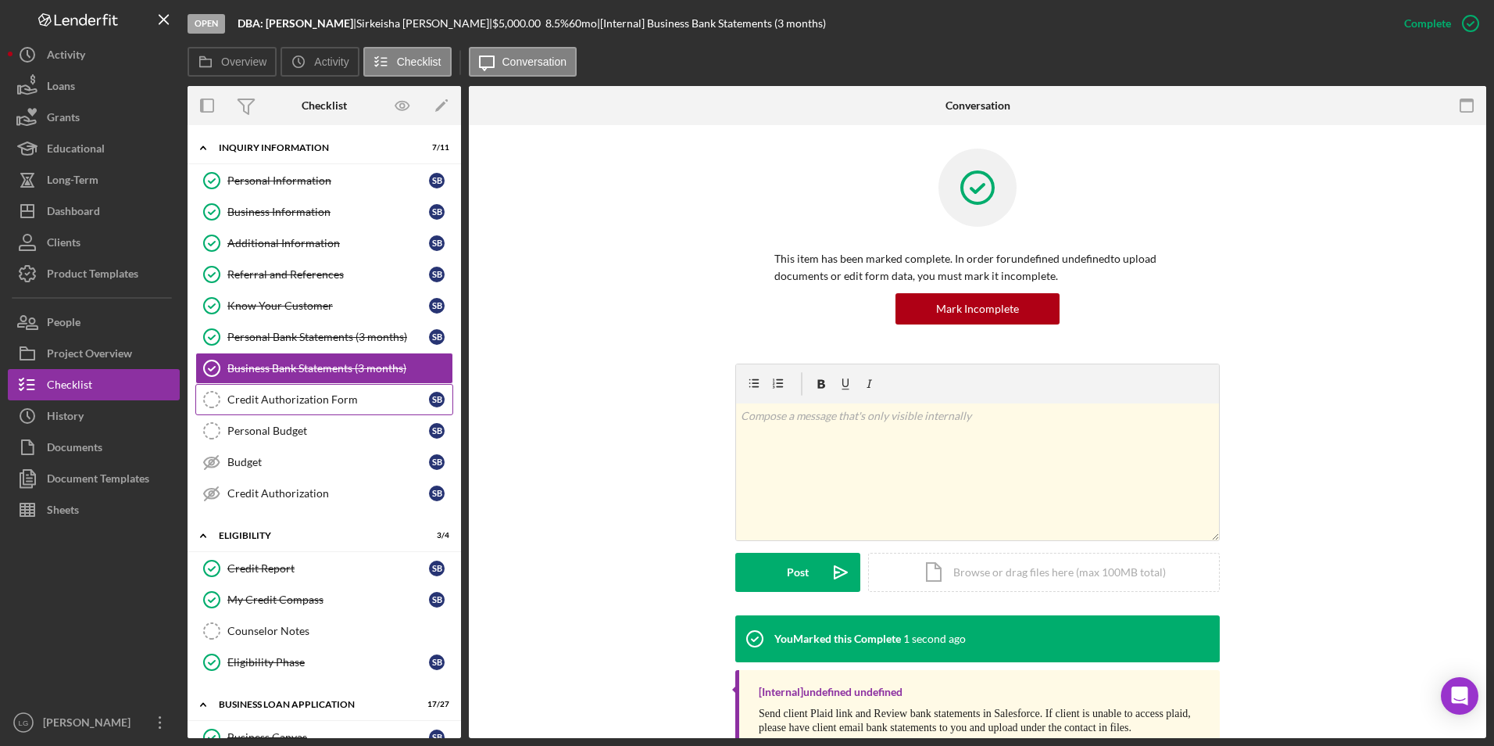
click at [311, 397] on div "Credit Authorization Form" at bounding box center [328, 399] width 202 height 13
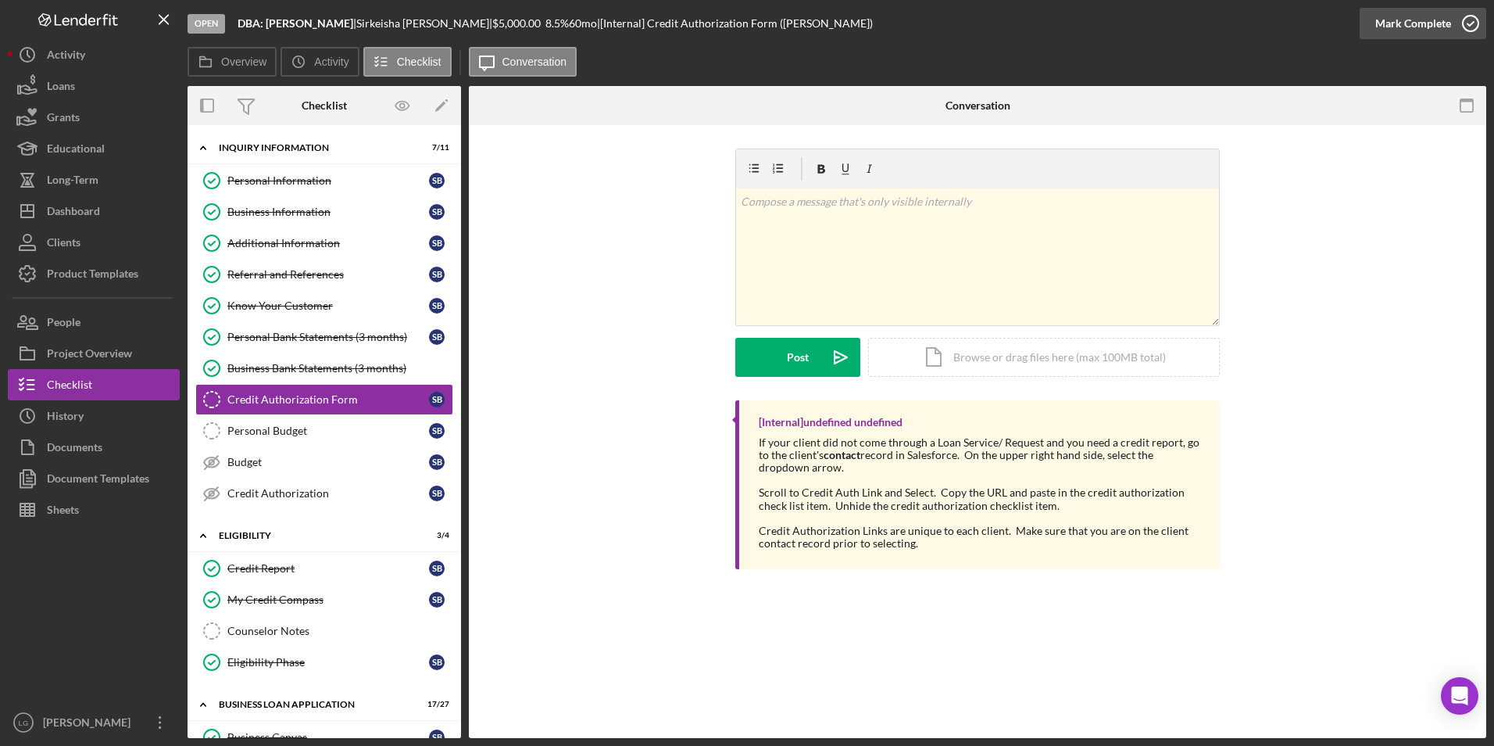
click at [1426, 20] on div "Mark Complete" at bounding box center [1413, 23] width 76 height 31
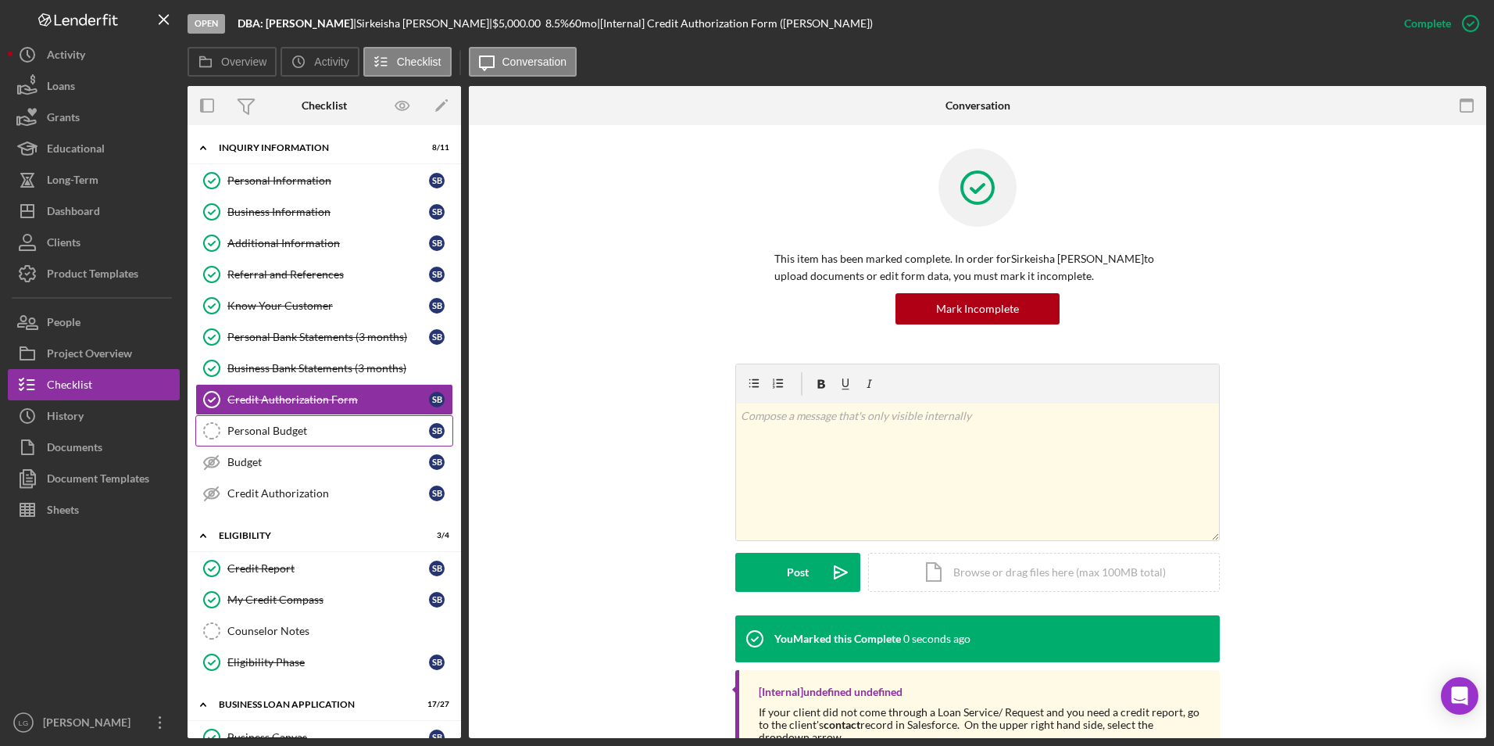
click at [296, 431] on div "Personal Budget" at bounding box center [328, 430] width 202 height 13
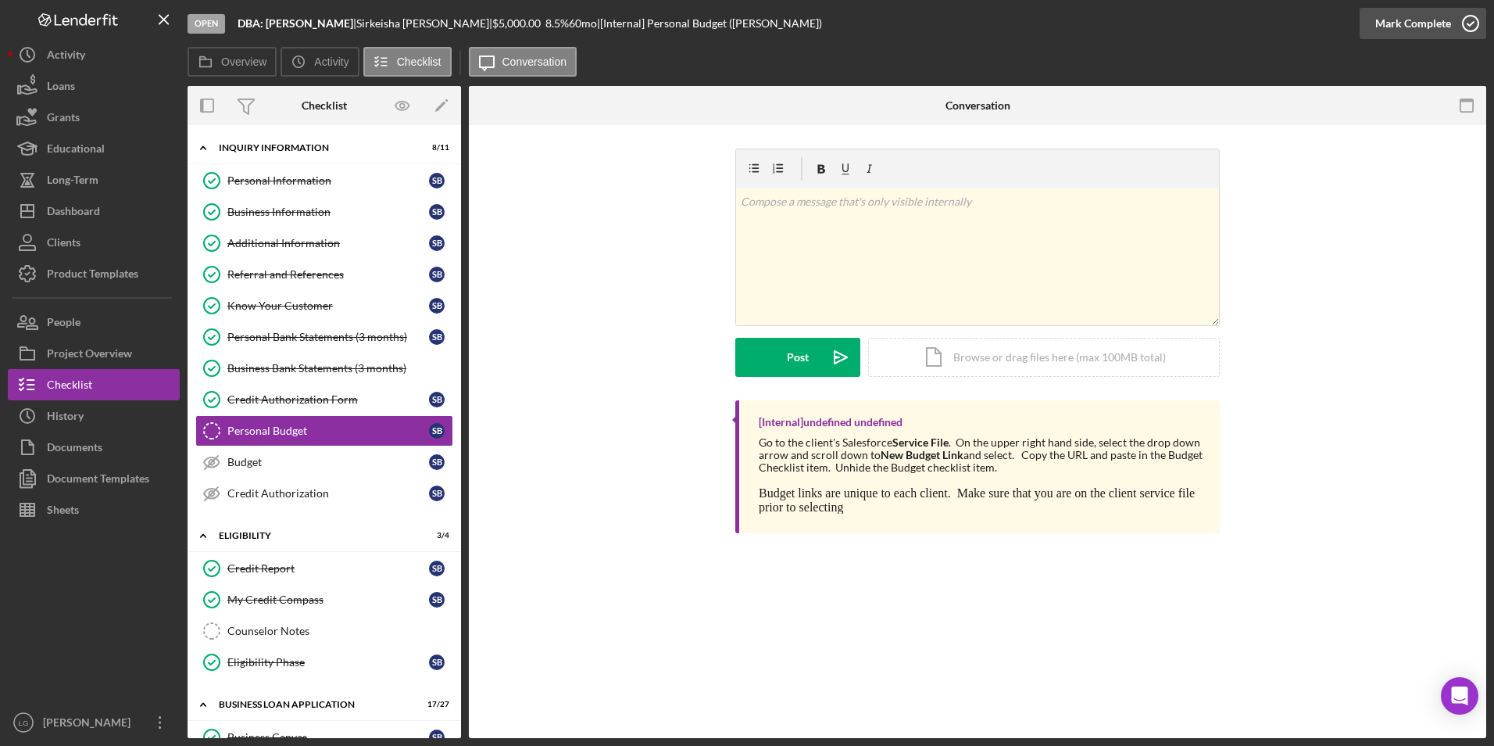
click at [1403, 29] on div "Mark Complete" at bounding box center [1413, 23] width 76 height 31
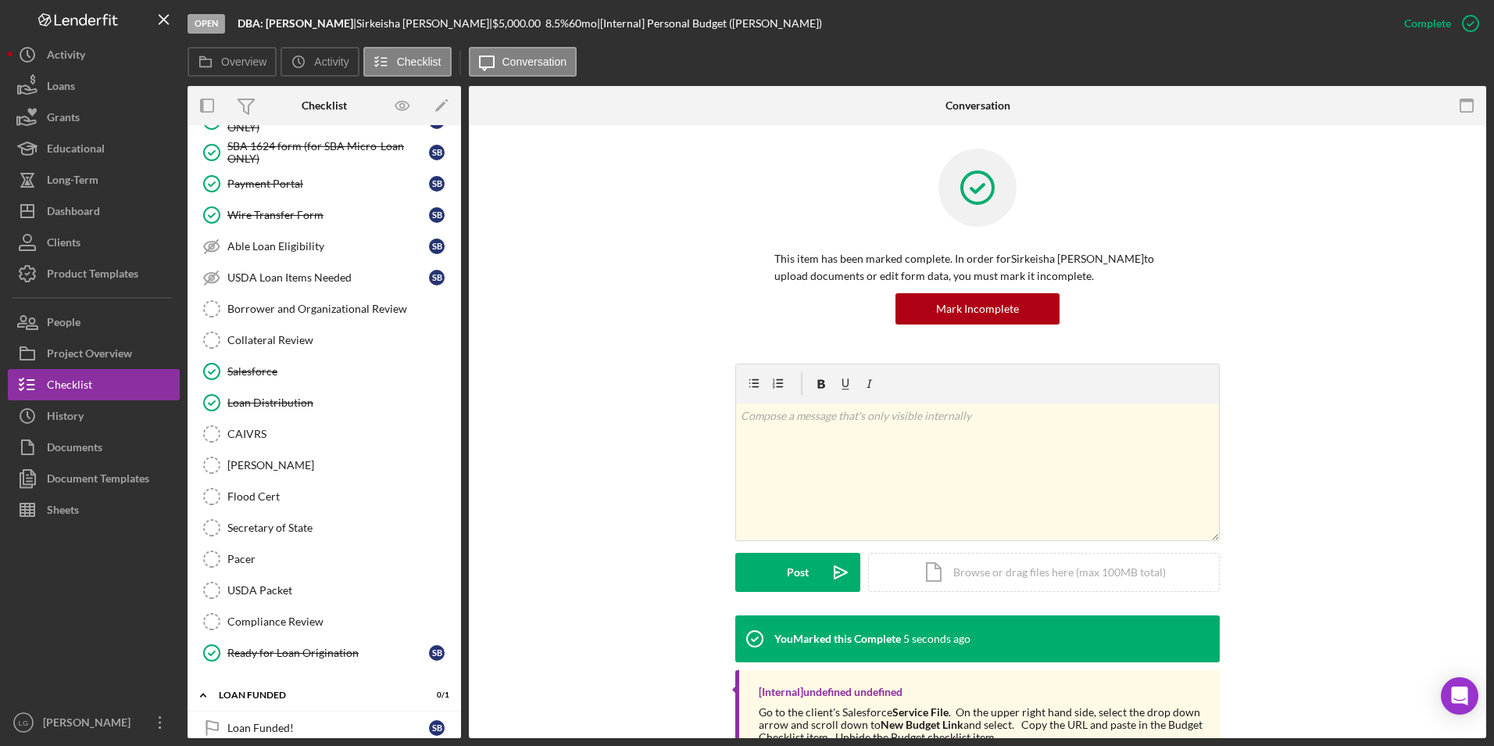
scroll to position [1662, 0]
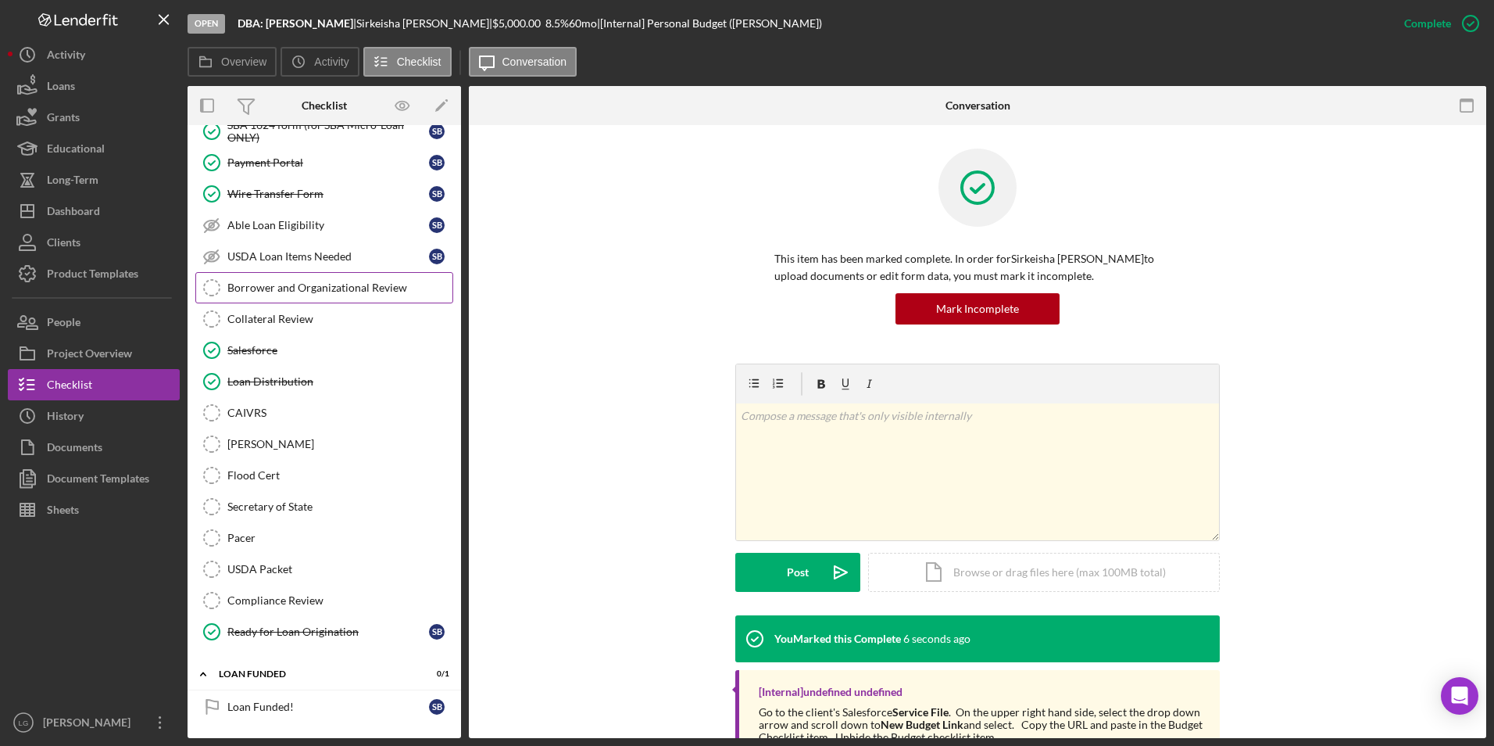
click at [302, 288] on div "Borrower and Organizational Review" at bounding box center [339, 287] width 225 height 13
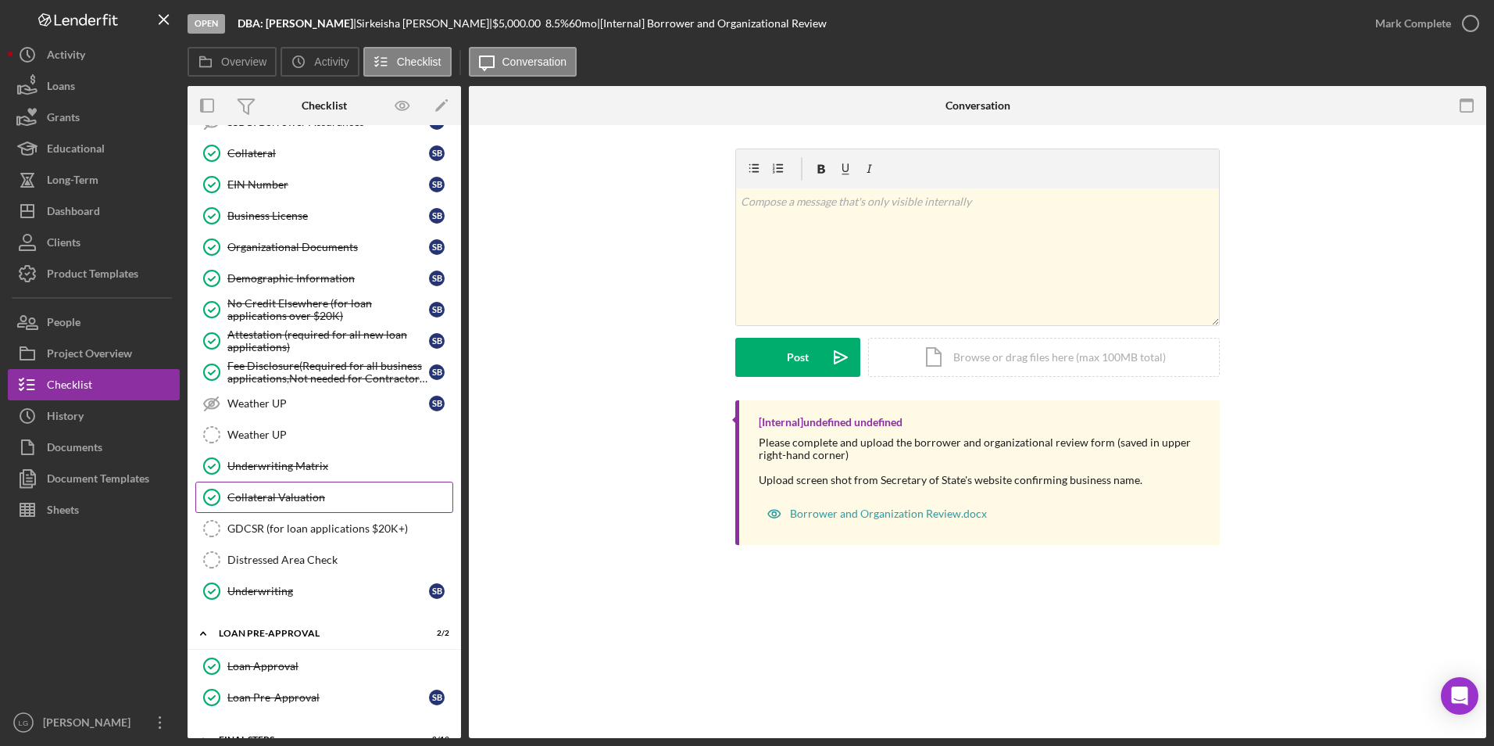
scroll to position [724, 0]
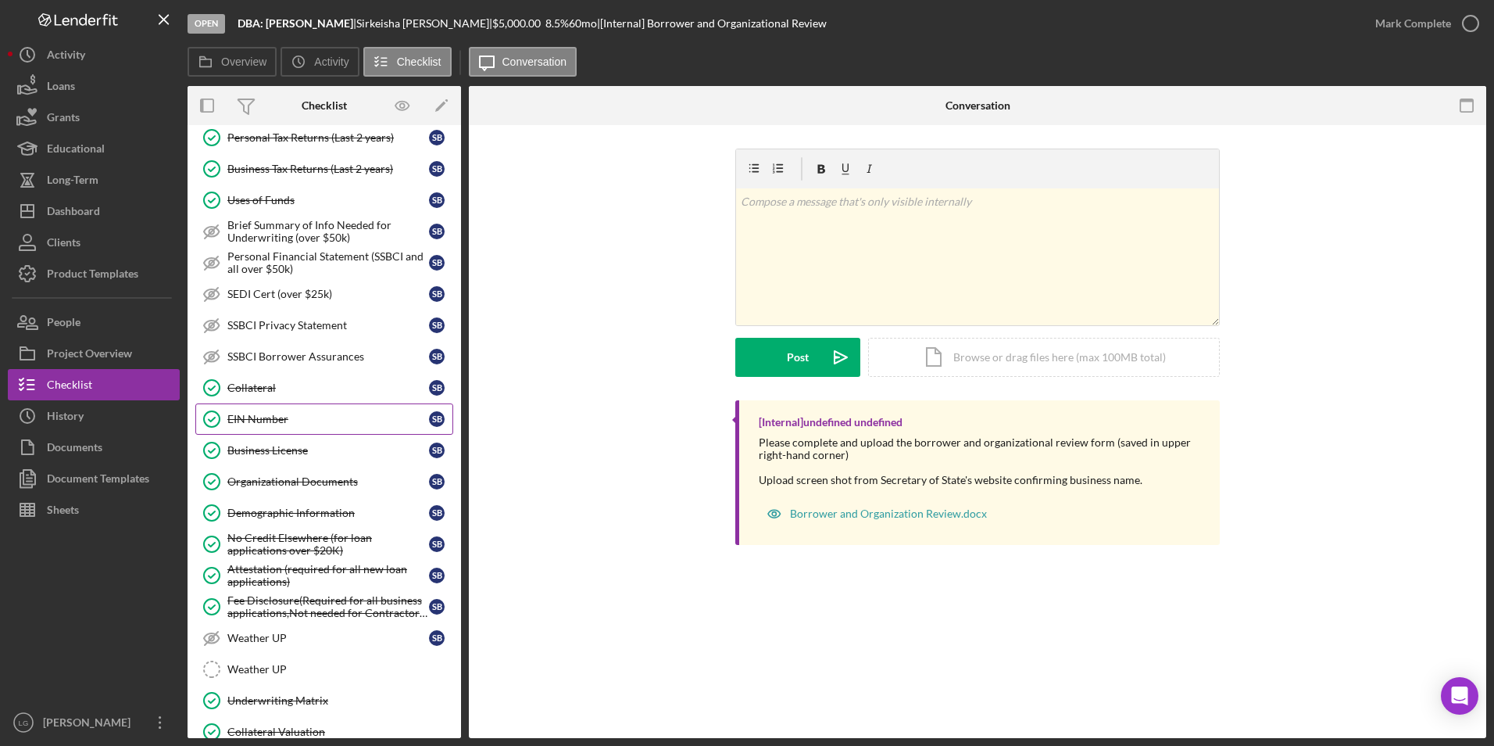
click at [256, 410] on link "EIN Number EIN Number S B" at bounding box center [324, 418] width 258 height 31
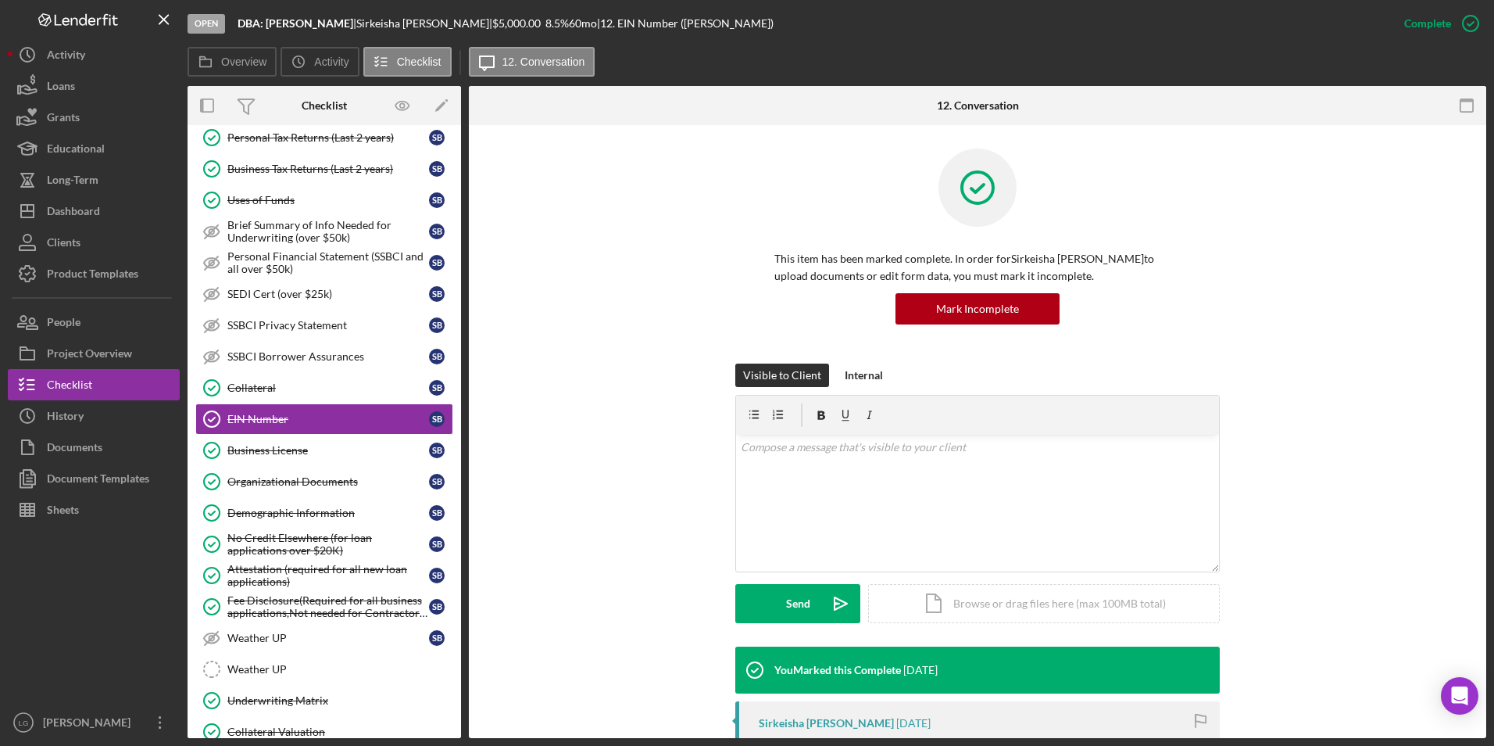
scroll to position [234, 0]
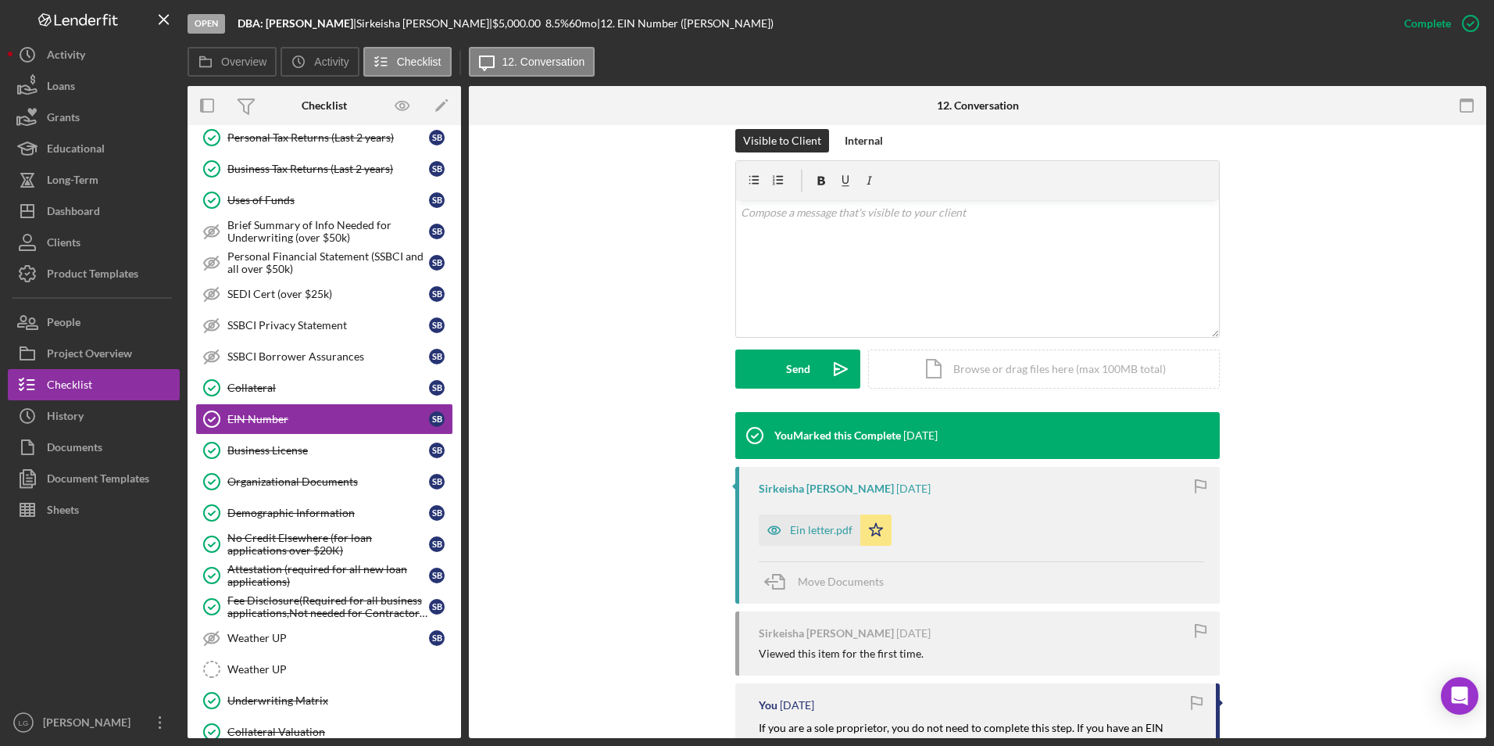
click at [799, 535] on div "Ein letter.pdf" at bounding box center [821, 530] width 63 height 13
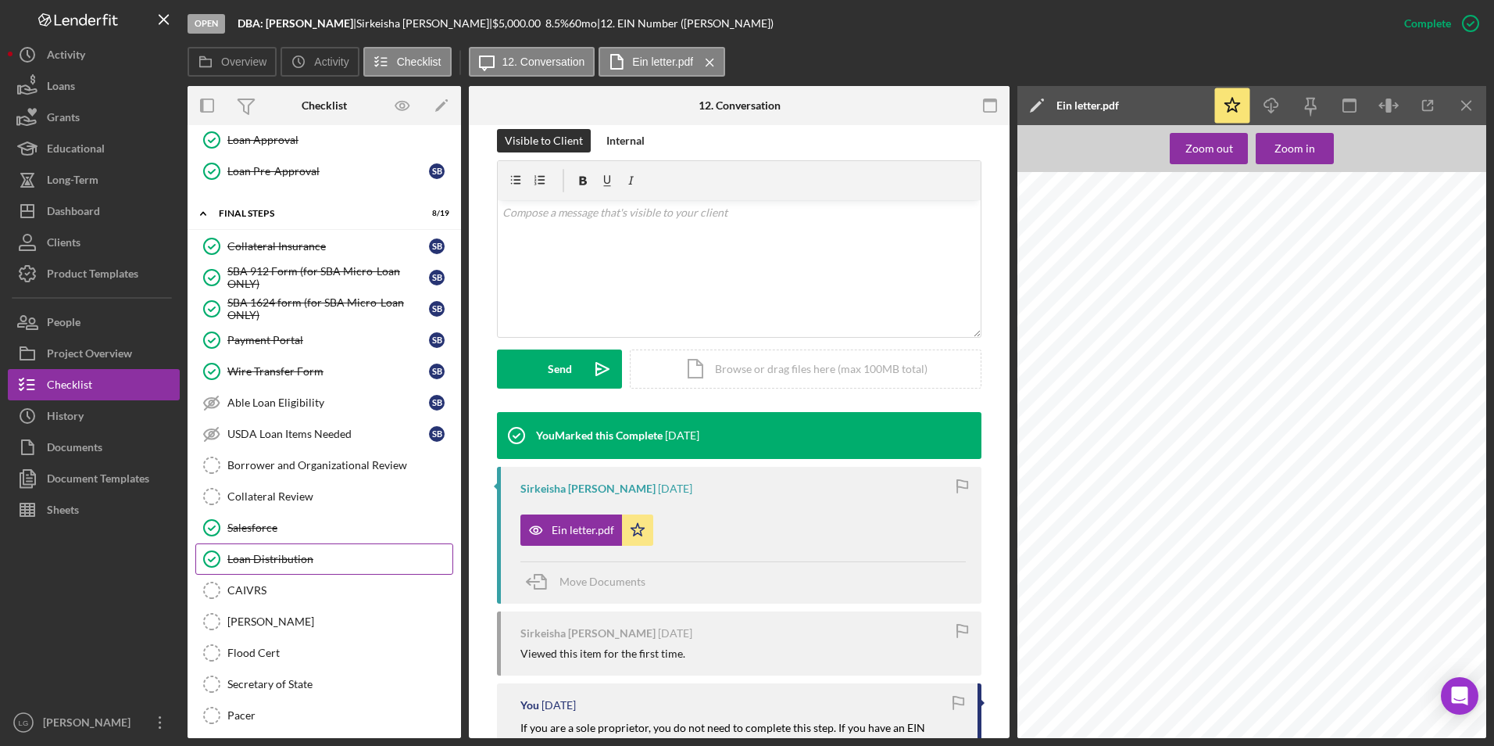
scroll to position [1563, 0]
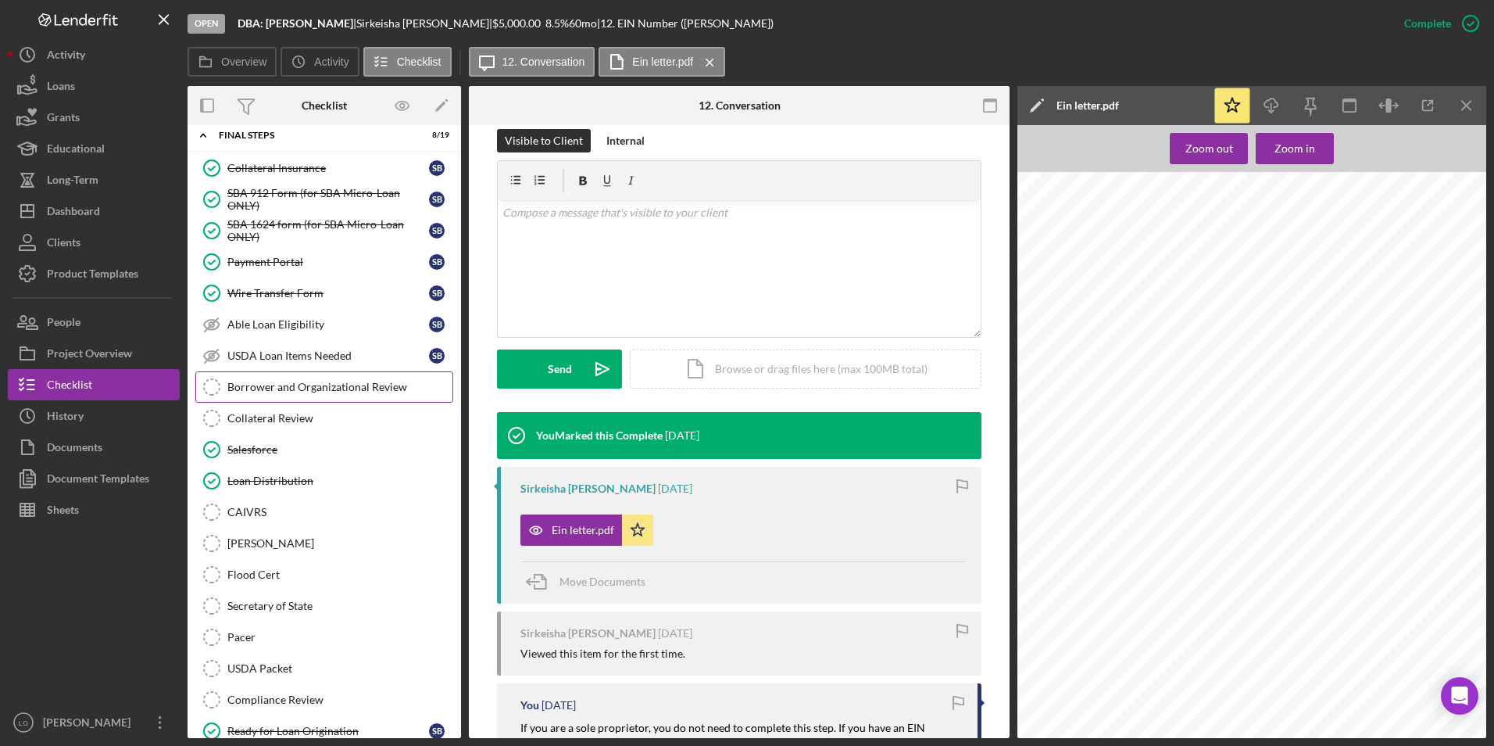
click at [310, 382] on div "Borrower and Organizational Review" at bounding box center [339, 387] width 225 height 13
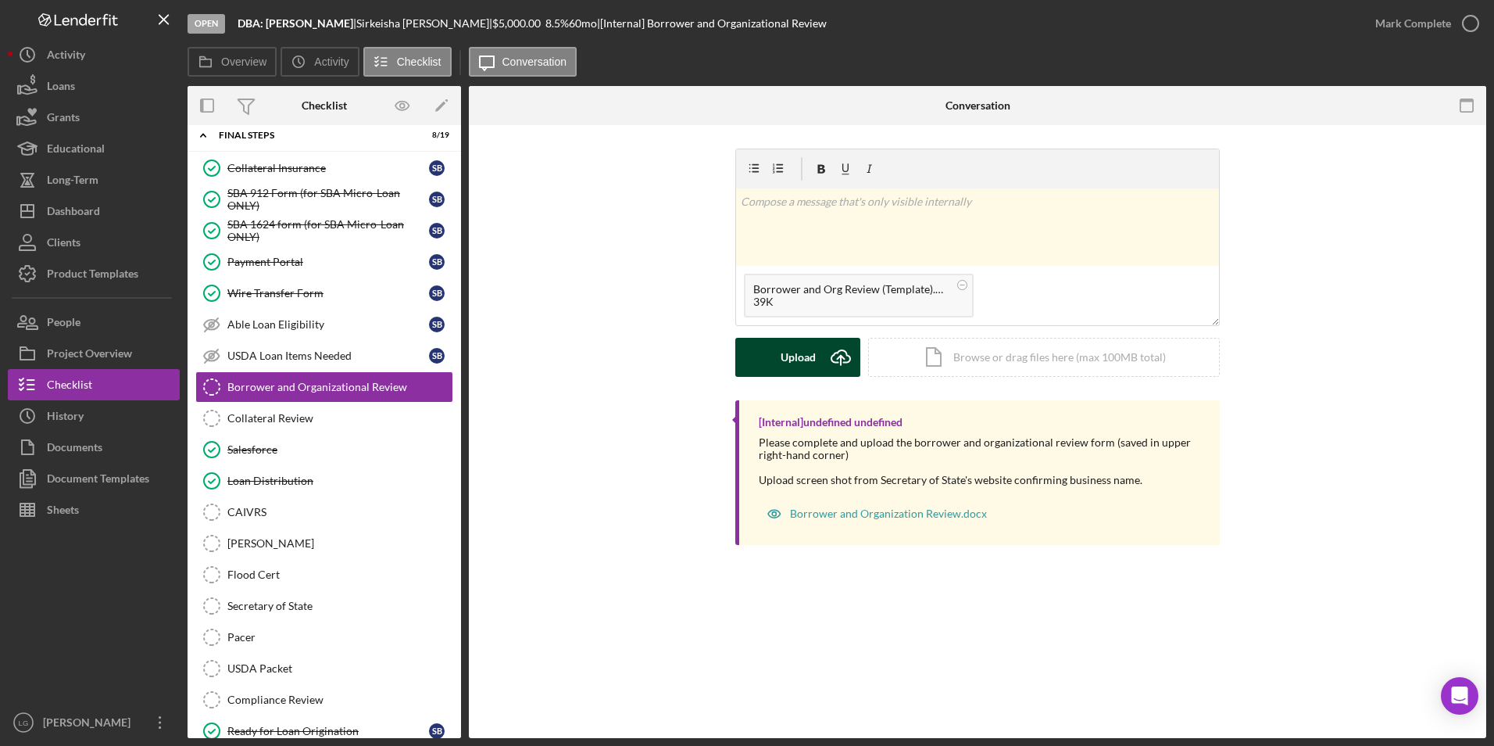
click at [796, 351] on div "Upload" at bounding box center [798, 357] width 35 height 39
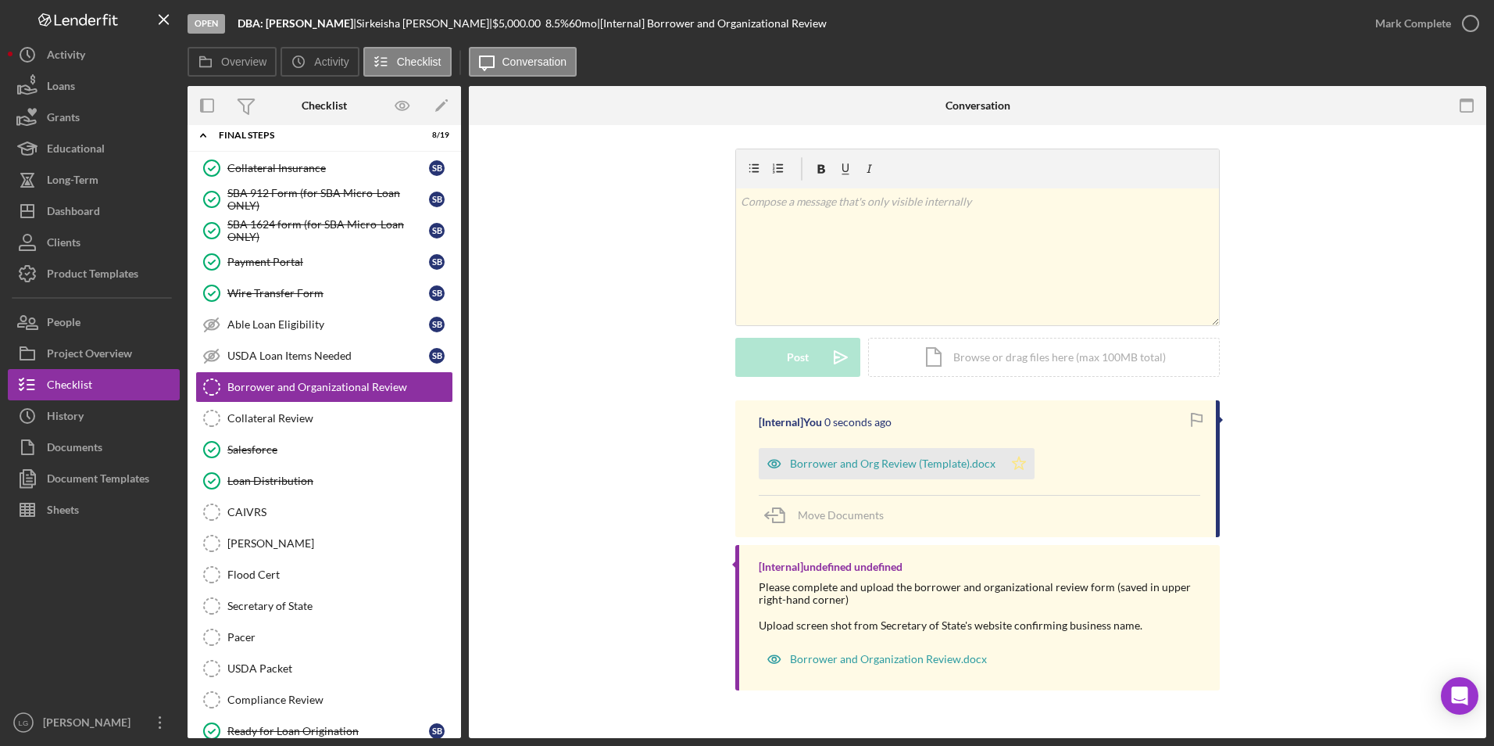
click at [1023, 467] on icon "Icon/Star" at bounding box center [1018, 463] width 31 height 31
click at [1425, 30] on div "Mark Complete" at bounding box center [1413, 23] width 76 height 31
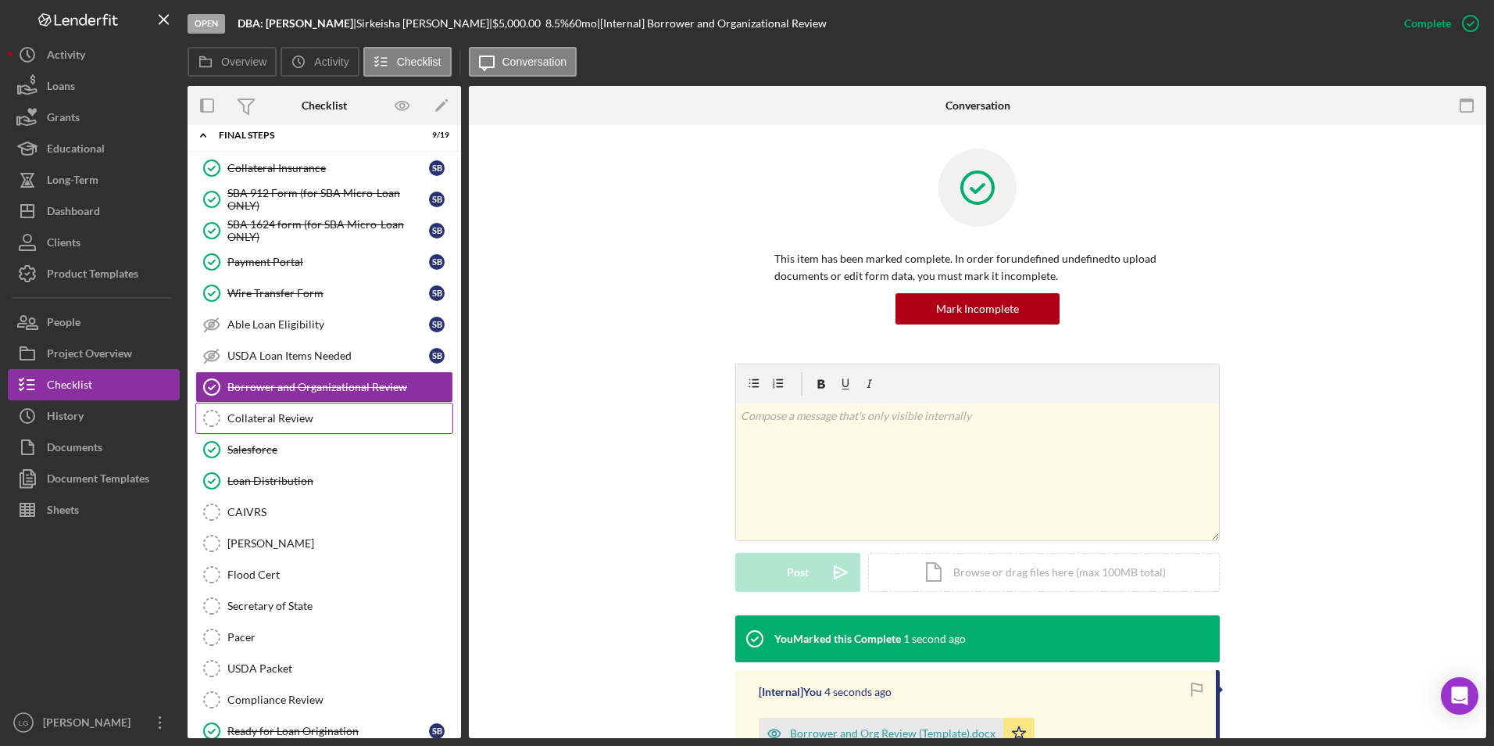
click at [256, 429] on link "Collateral Review Collateral Review" at bounding box center [324, 417] width 258 height 31
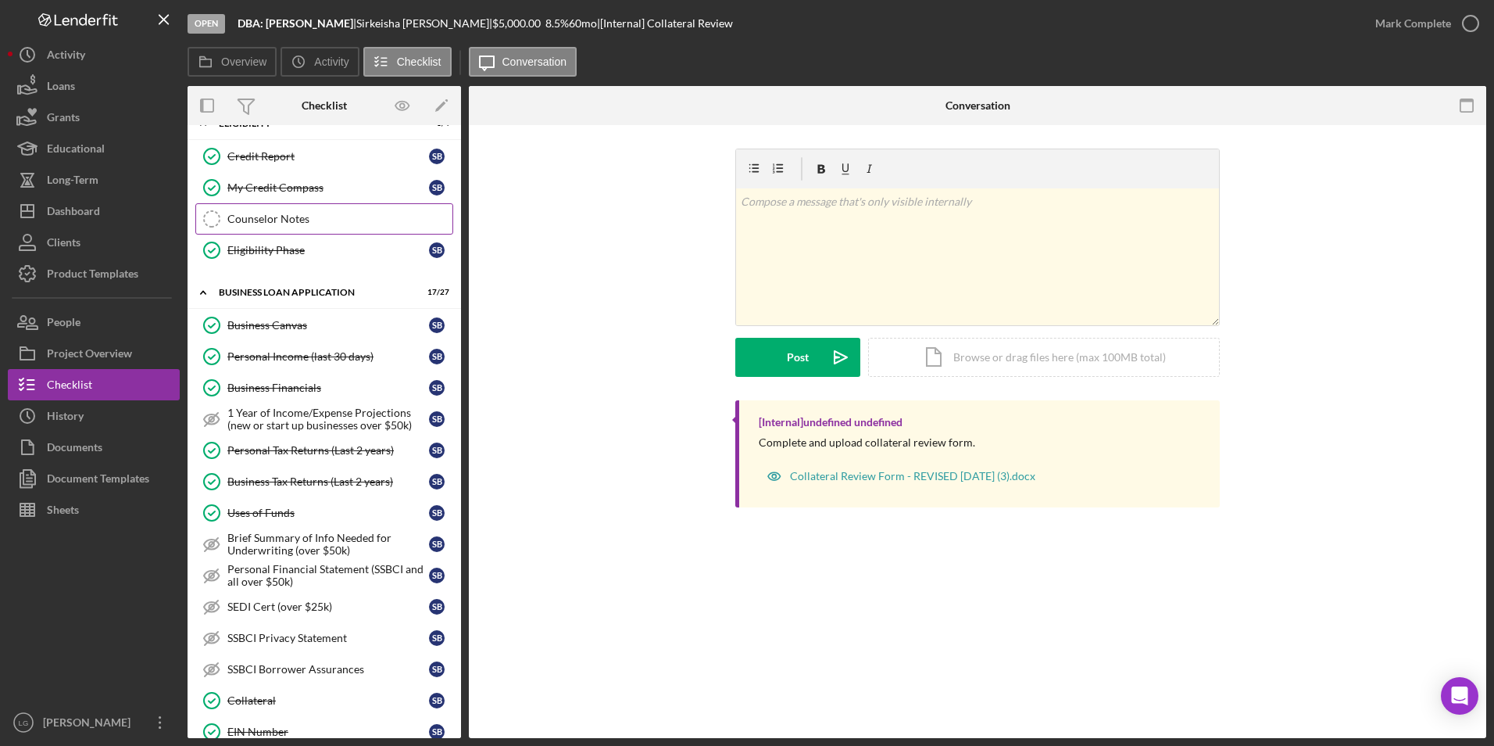
scroll to position [99, 0]
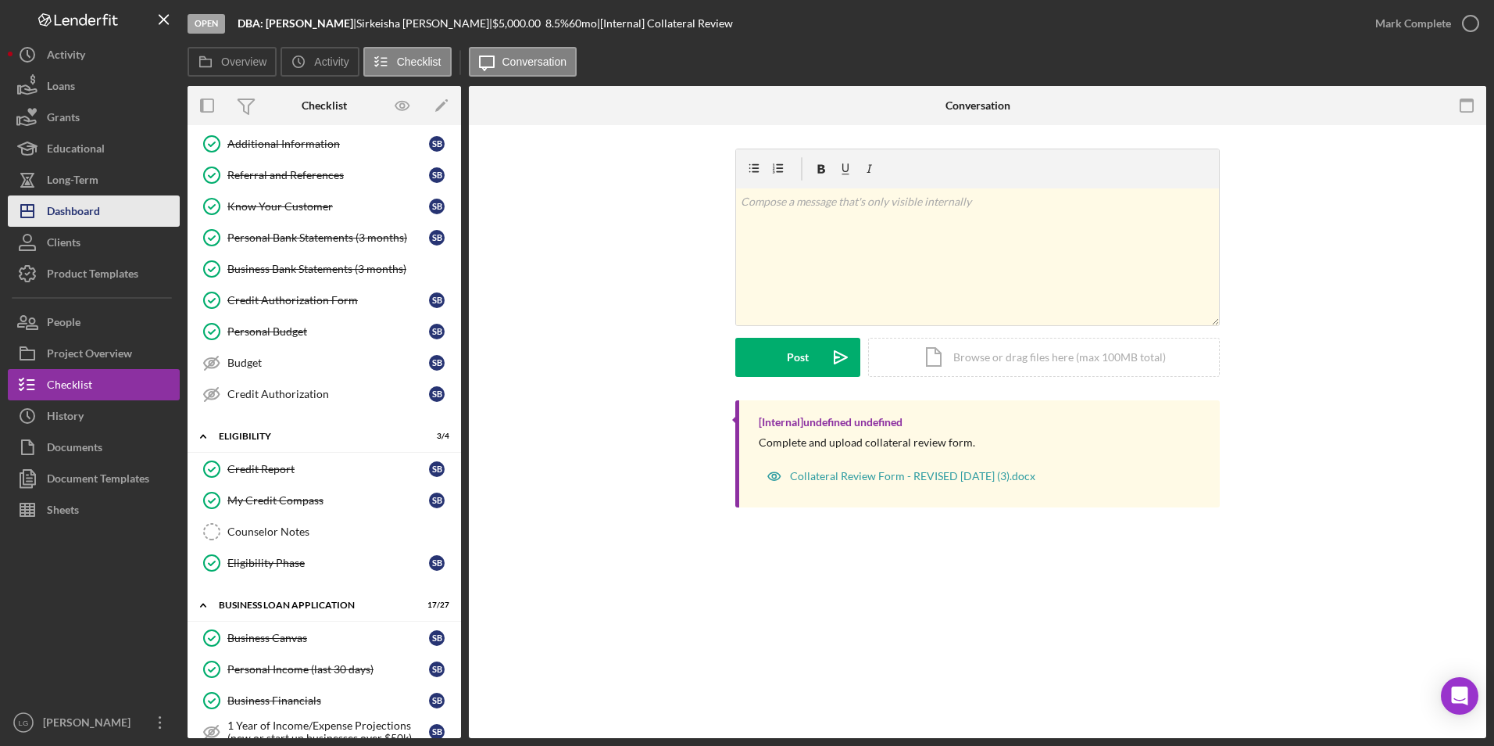
click at [59, 220] on div "Dashboard" at bounding box center [73, 212] width 53 height 35
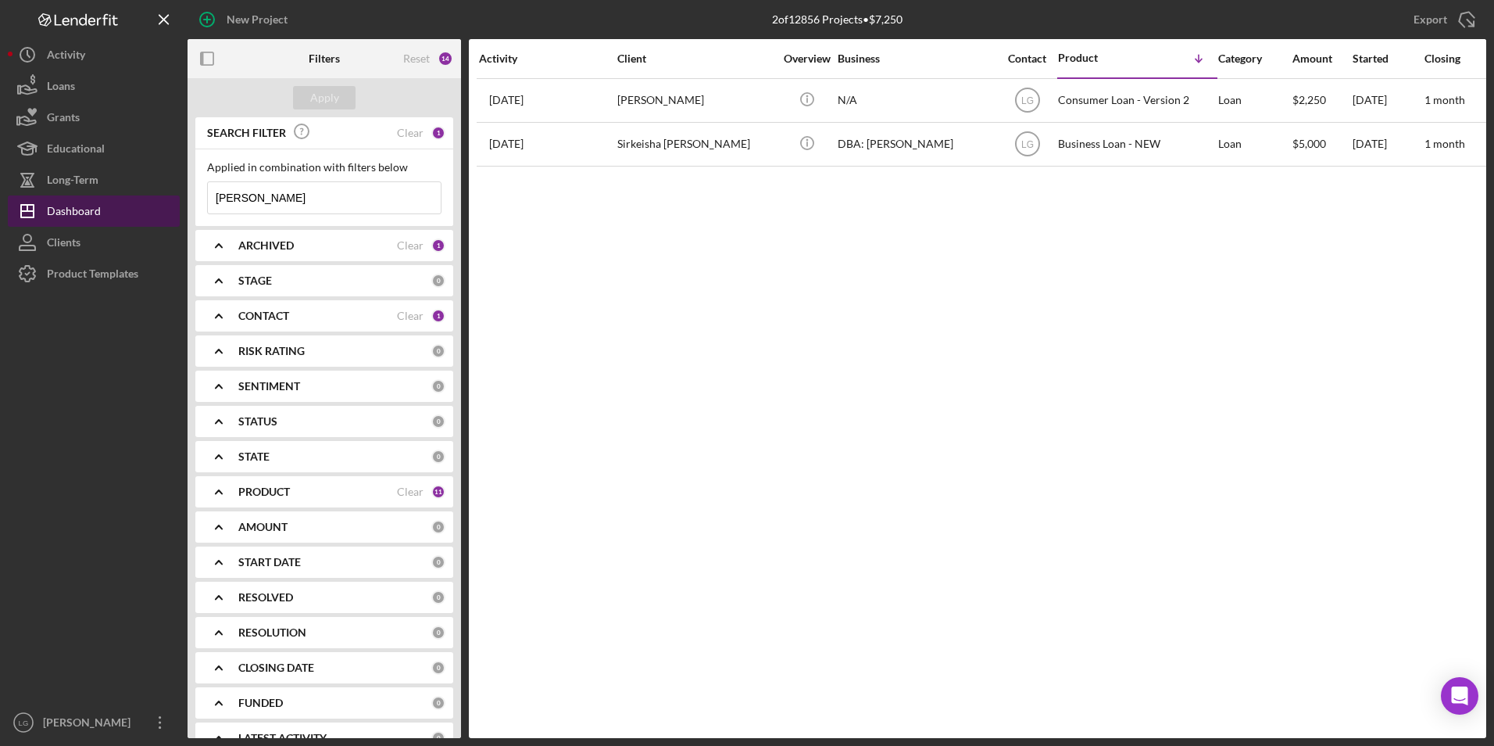
click at [85, 218] on div "Dashboard" at bounding box center [74, 212] width 54 height 35
click at [113, 202] on button "Icon/Dashboard Dashboard" at bounding box center [94, 210] width 172 height 31
drag, startPoint x: 274, startPoint y: 193, endPoint x: 145, endPoint y: 181, distance: 129.5
click at [145, 181] on div "New Project 2 of 12856 Projects • $7,250 [PERSON_NAME] Export Icon/Export Filte…" at bounding box center [747, 369] width 1479 height 738
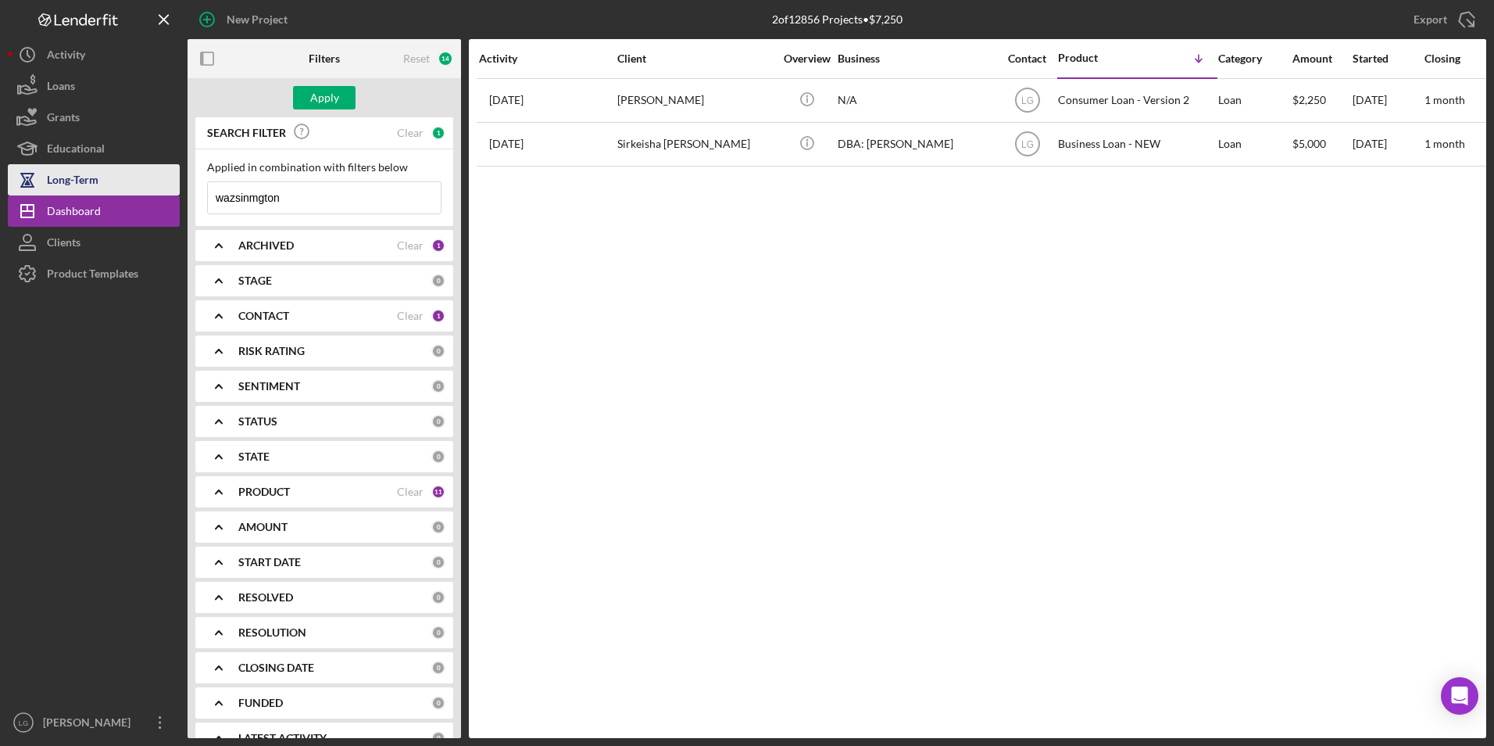
drag, startPoint x: 316, startPoint y: 195, endPoint x: 135, endPoint y: 184, distance: 180.8
click at [135, 184] on div "New Project 2 of 12856 Projects • $7,250 [PERSON_NAME] Export Icon/Export Filte…" at bounding box center [747, 369] width 1479 height 738
type input "[US_STATE]"
click at [319, 101] on div "Apply" at bounding box center [324, 97] width 29 height 23
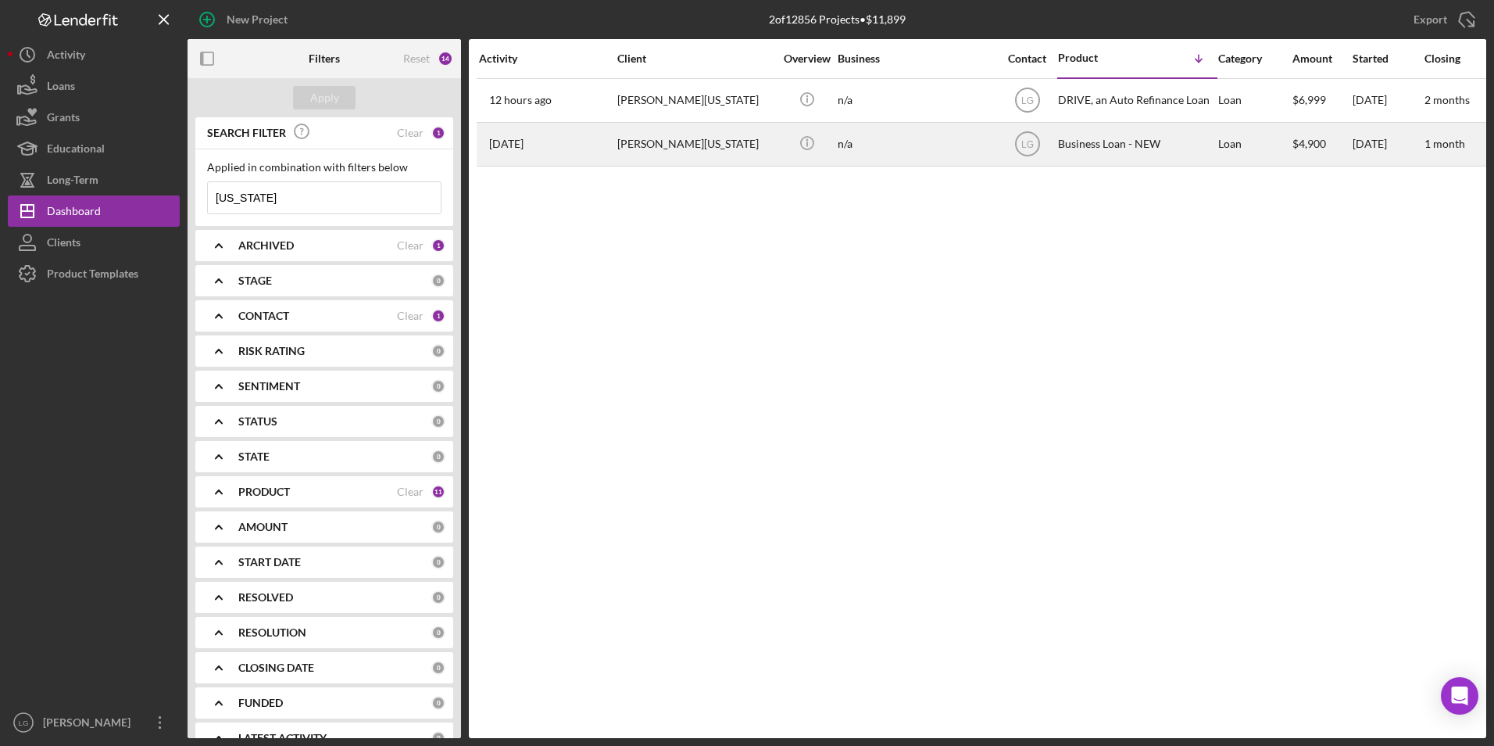
click at [735, 136] on div "[PERSON_NAME][US_STATE]" at bounding box center [695, 143] width 156 height 41
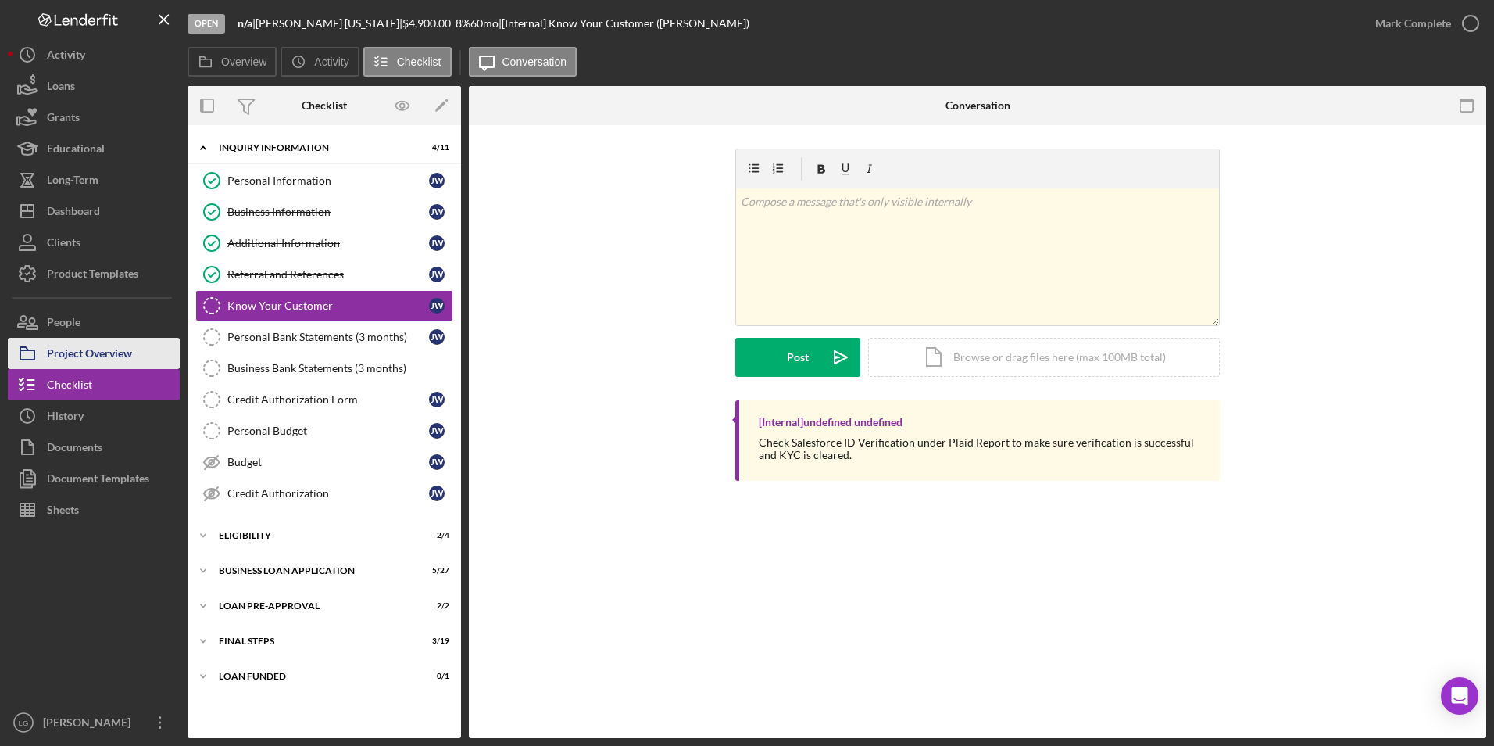
click at [88, 352] on div "Project Overview" at bounding box center [89, 355] width 85 height 35
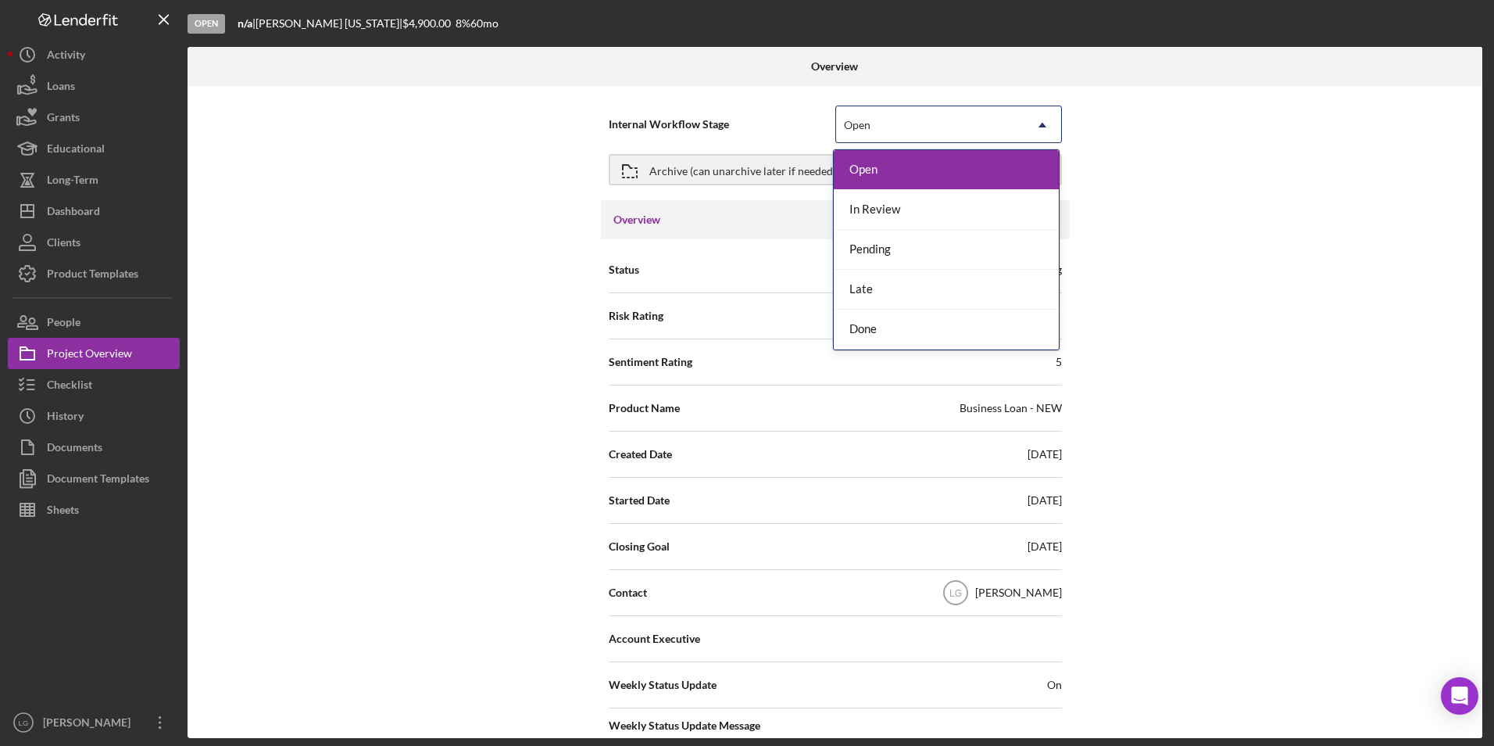
click at [981, 129] on div "Open" at bounding box center [930, 125] width 188 height 36
click at [859, 332] on div "Done" at bounding box center [946, 329] width 225 height 40
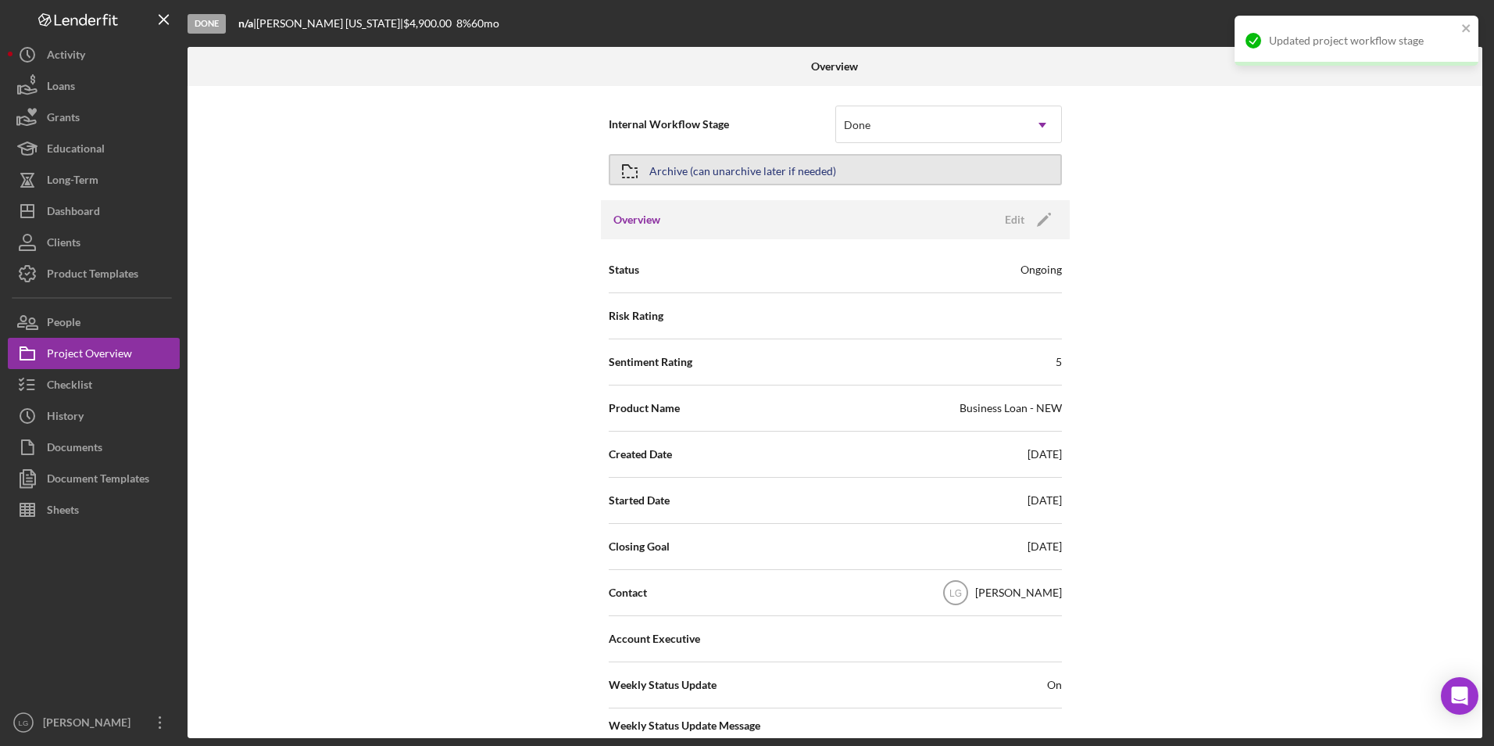
click at [817, 177] on div "Archive (can unarchive later if needed)" at bounding box center [742, 170] width 187 height 28
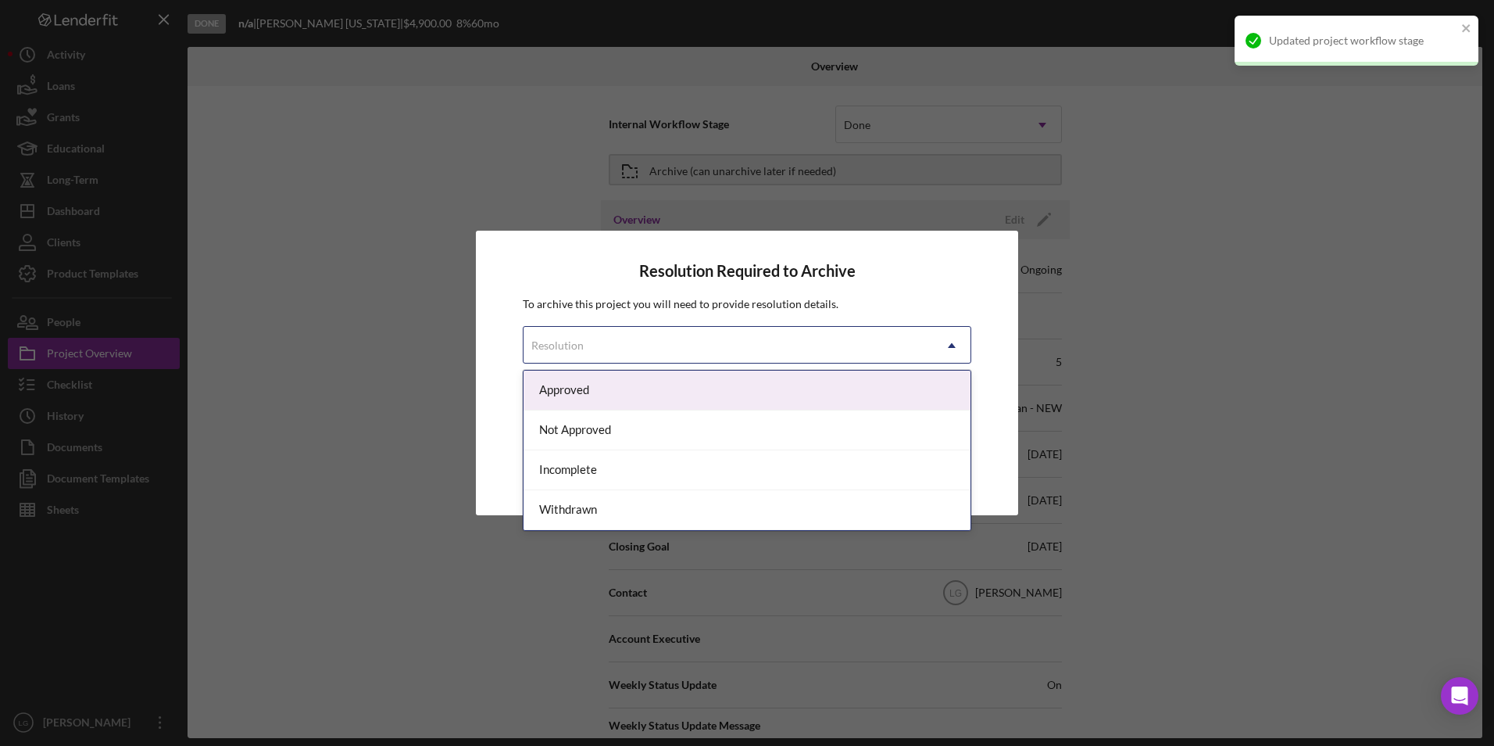
click at [788, 327] on div "Resolution" at bounding box center [728, 345] width 409 height 36
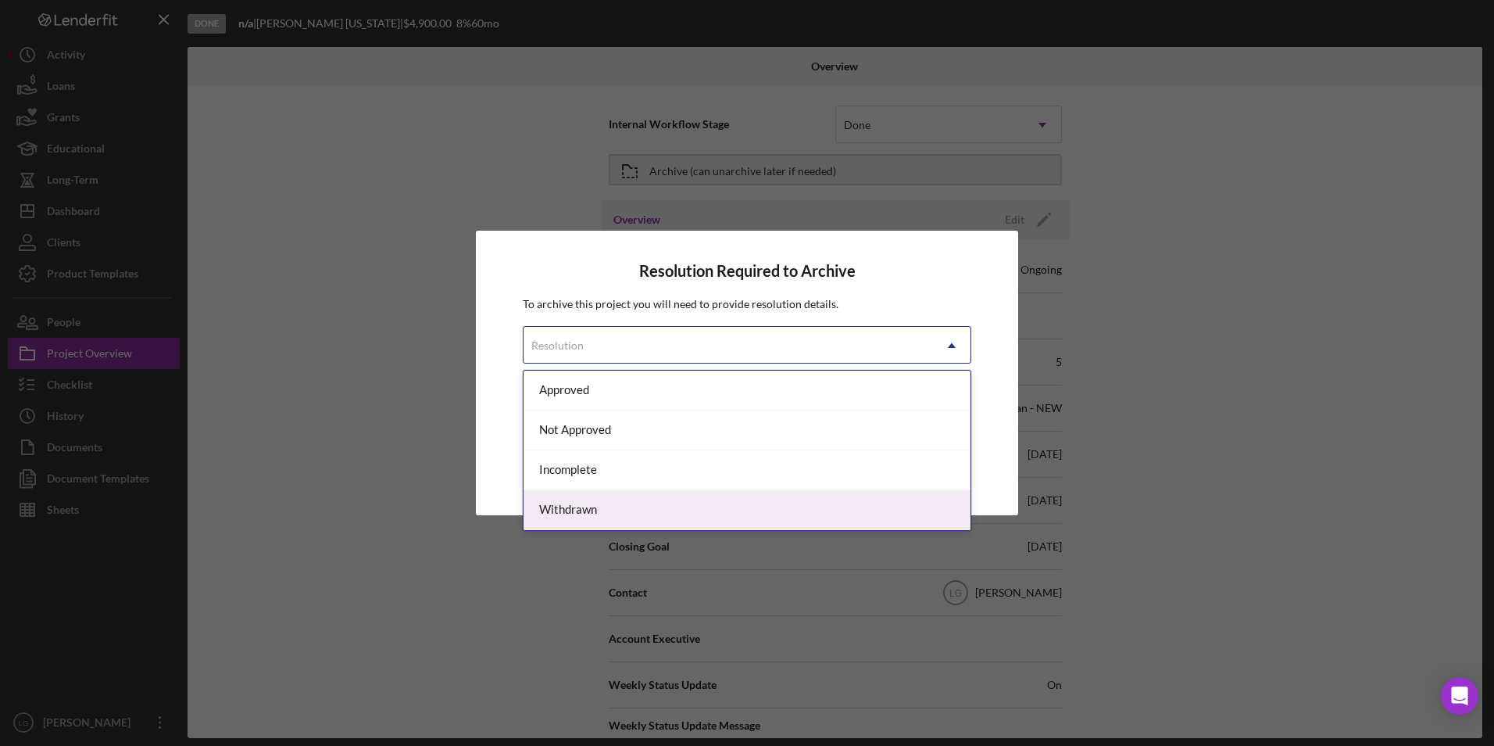
click at [585, 506] on div "Withdrawn" at bounding box center [747, 510] width 447 height 40
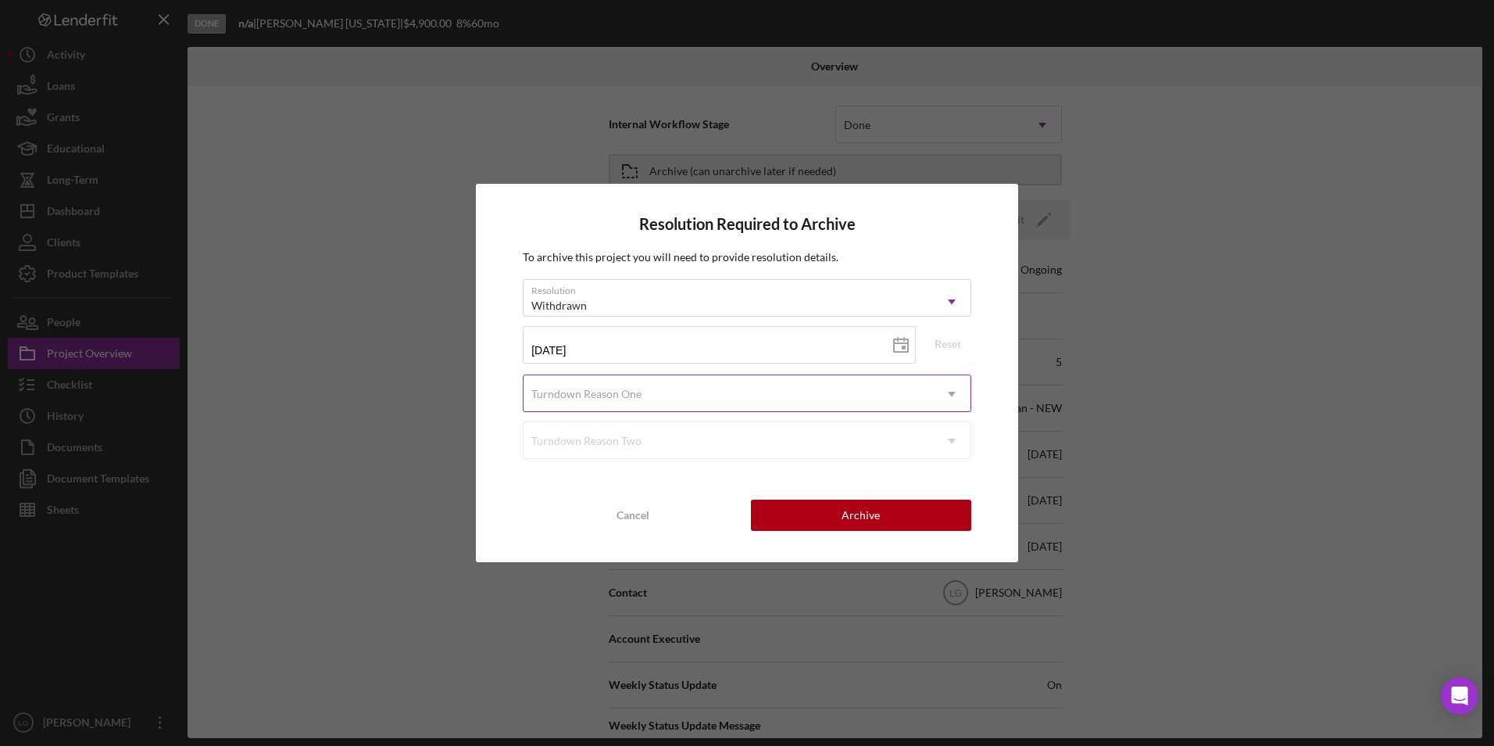
click at [660, 398] on div "Turndown Reason One" at bounding box center [728, 394] width 409 height 36
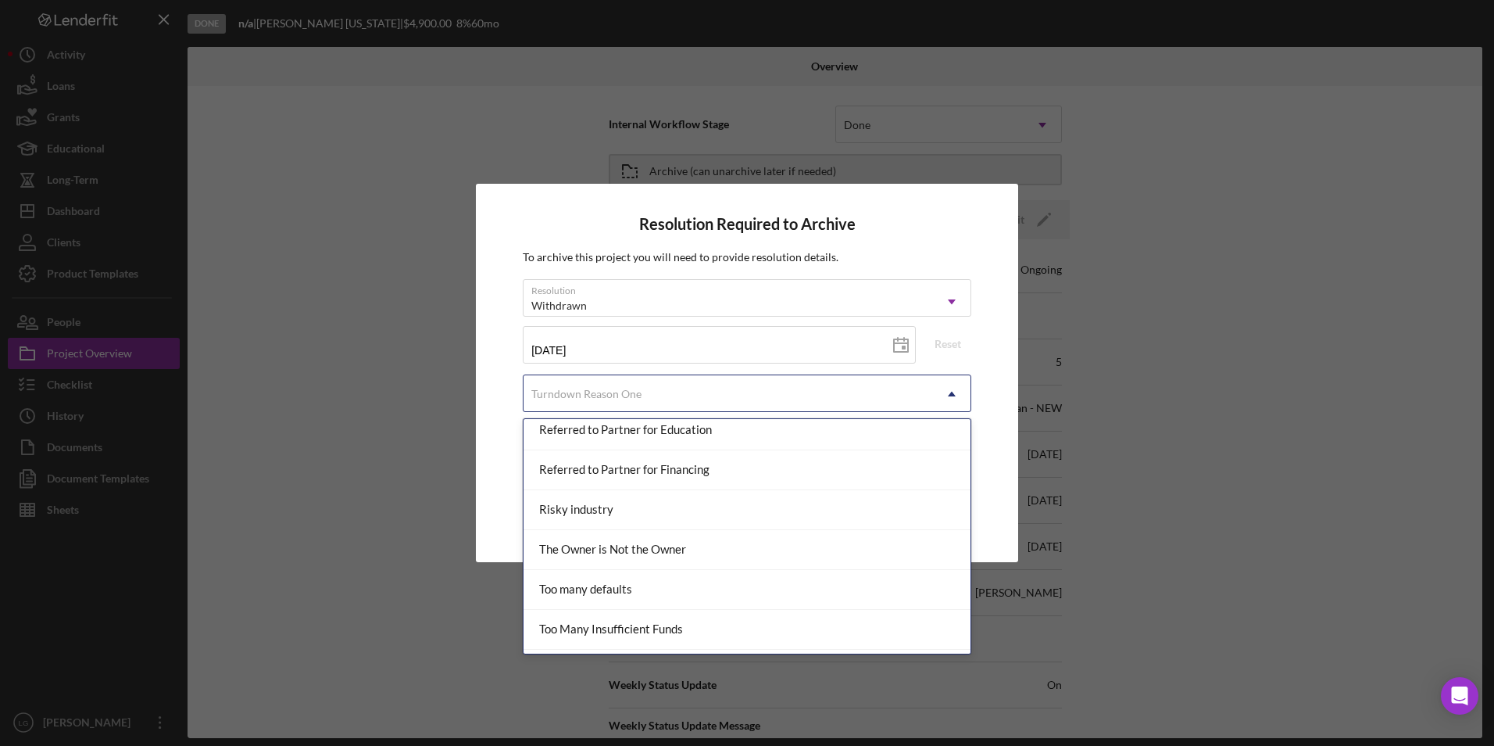
scroll to position [1798, 0]
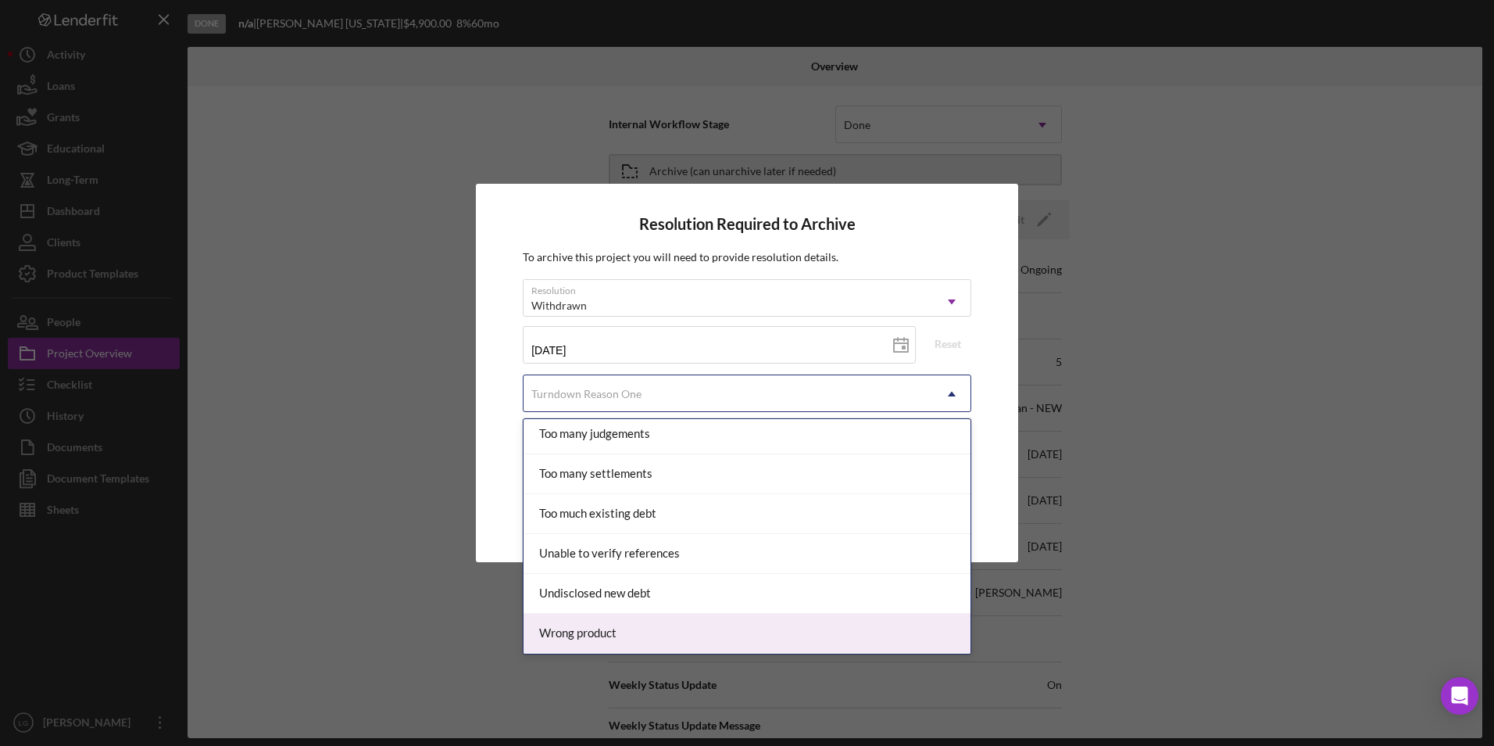
click at [646, 623] on div "Wrong product" at bounding box center [747, 633] width 447 height 40
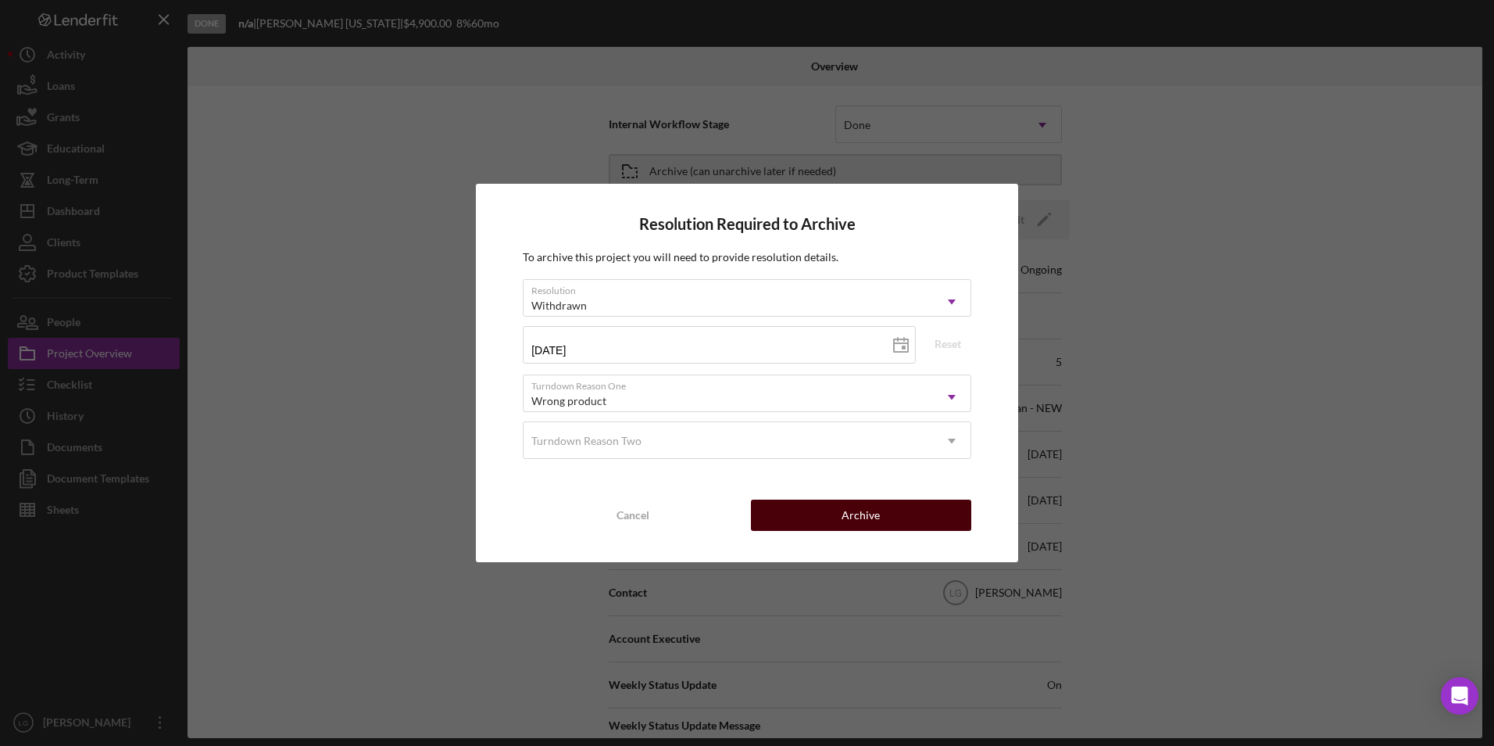
click at [797, 524] on button "Archive" at bounding box center [861, 514] width 220 height 31
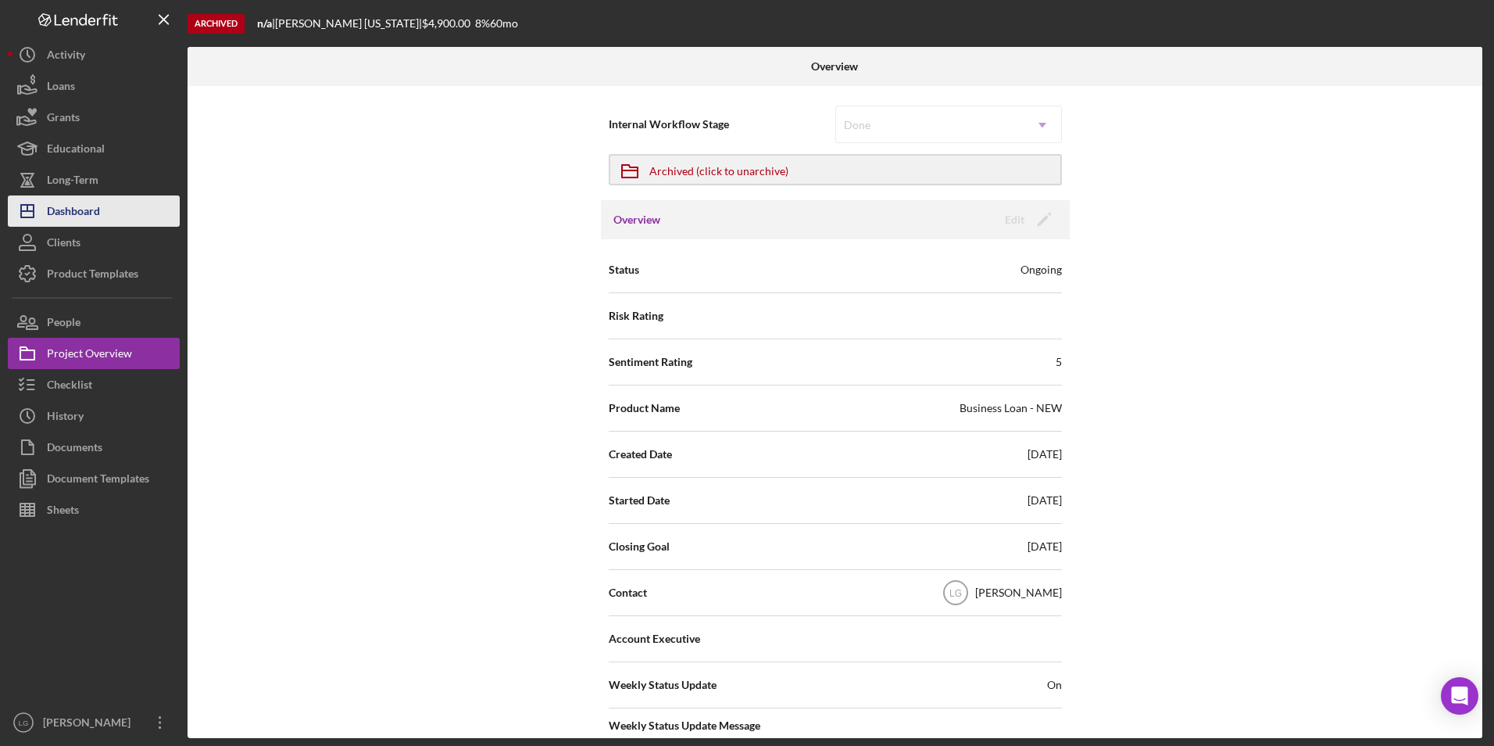
click at [67, 217] on div "Dashboard" at bounding box center [73, 212] width 53 height 35
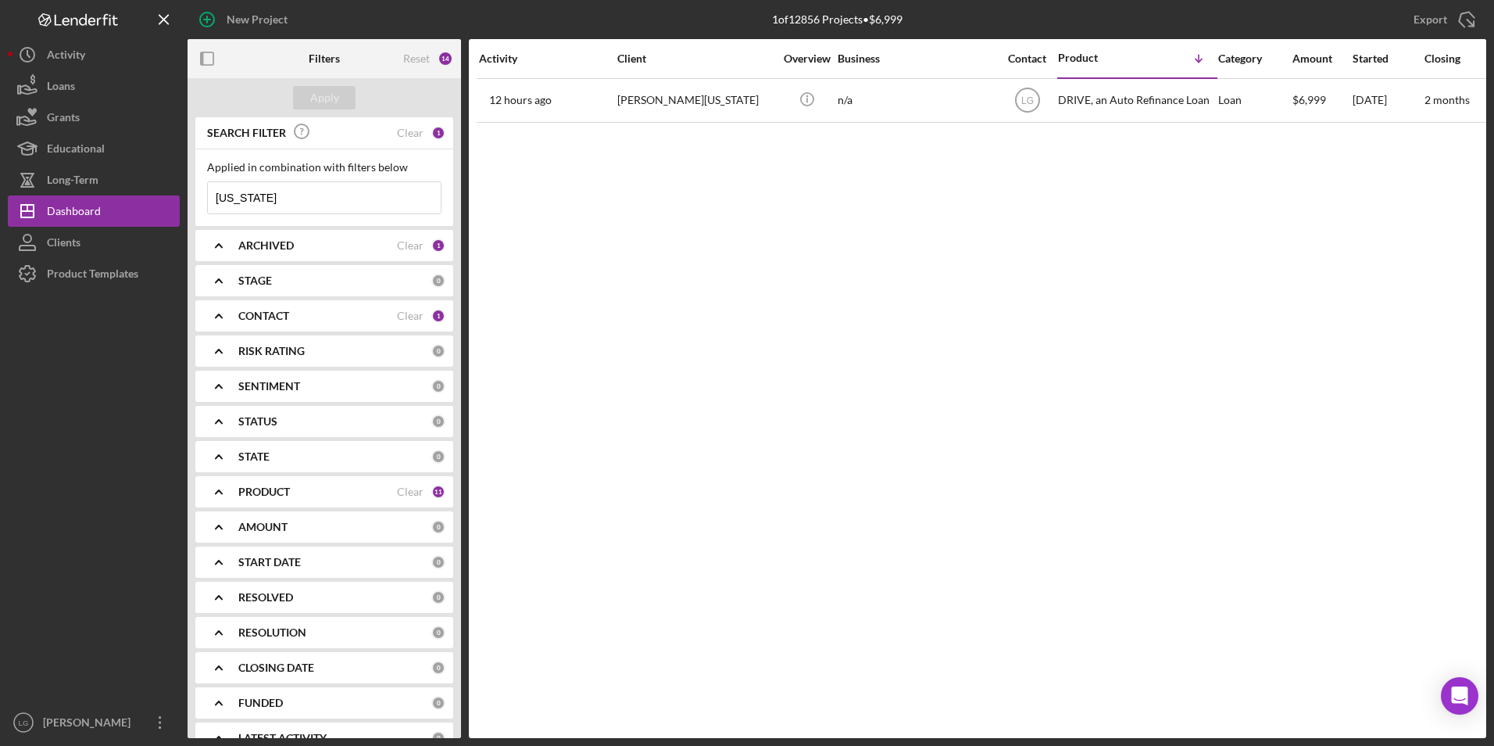
drag, startPoint x: 292, startPoint y: 191, endPoint x: 183, endPoint y: 196, distance: 109.5
click at [183, 196] on div "New Project 1 of 12856 Projects • $6,999 [US_STATE] Export Icon/Export Filters …" at bounding box center [747, 369] width 1479 height 738
click at [312, 90] on div "Apply" at bounding box center [324, 97] width 29 height 23
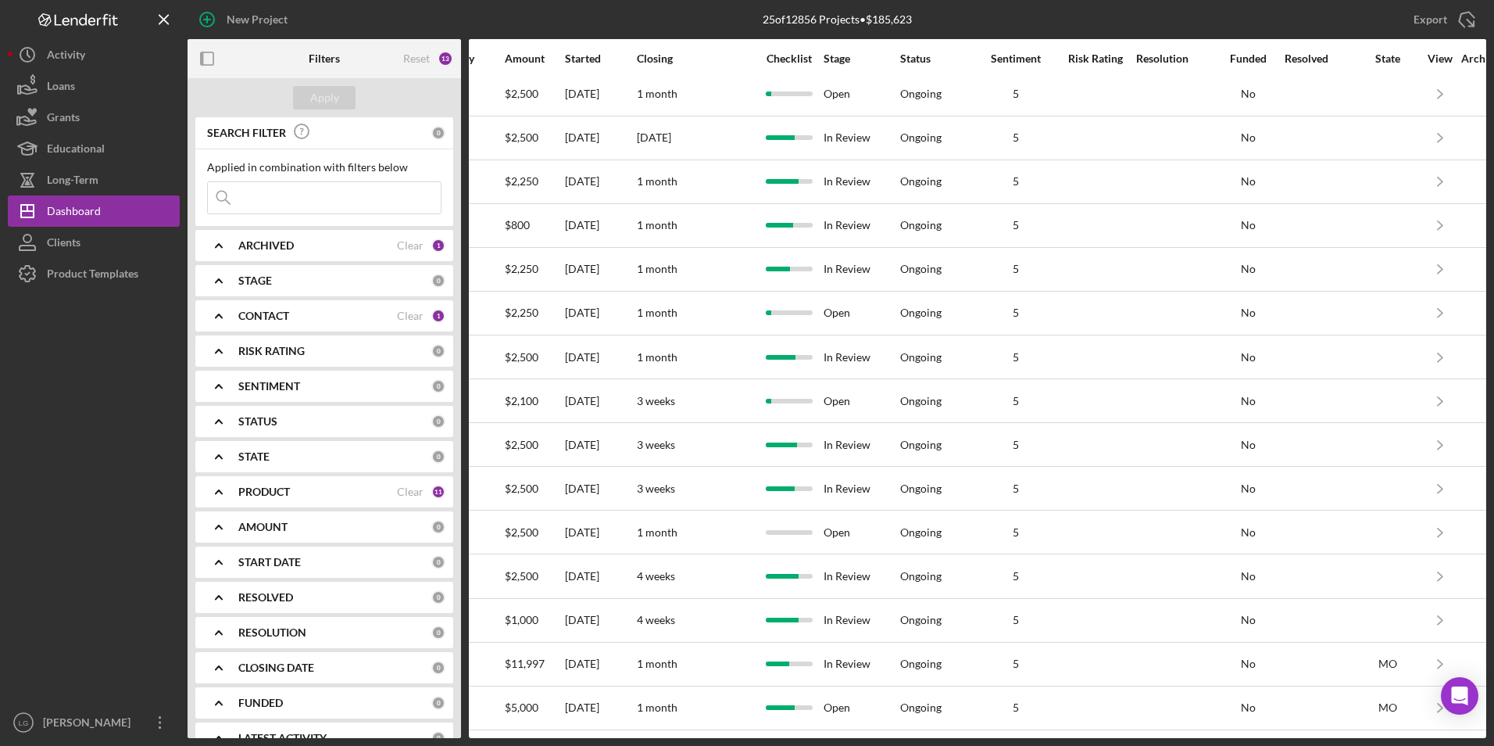
scroll to position [456, 738]
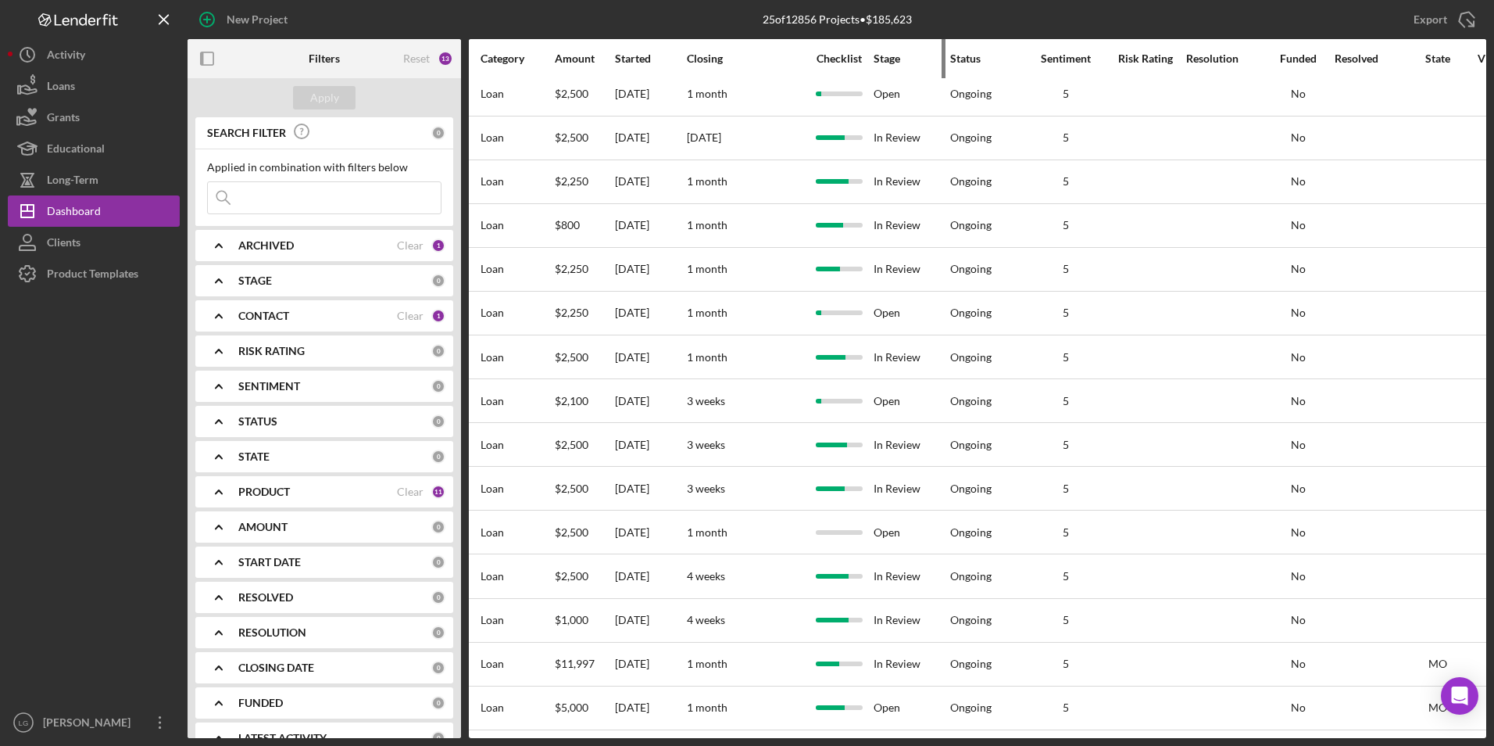
click at [895, 67] on div "Stage" at bounding box center [911, 59] width 75 height 38
click at [885, 51] on div "Stage" at bounding box center [911, 59] width 75 height 38
click at [883, 64] on div "Stage" at bounding box center [911, 58] width 75 height 13
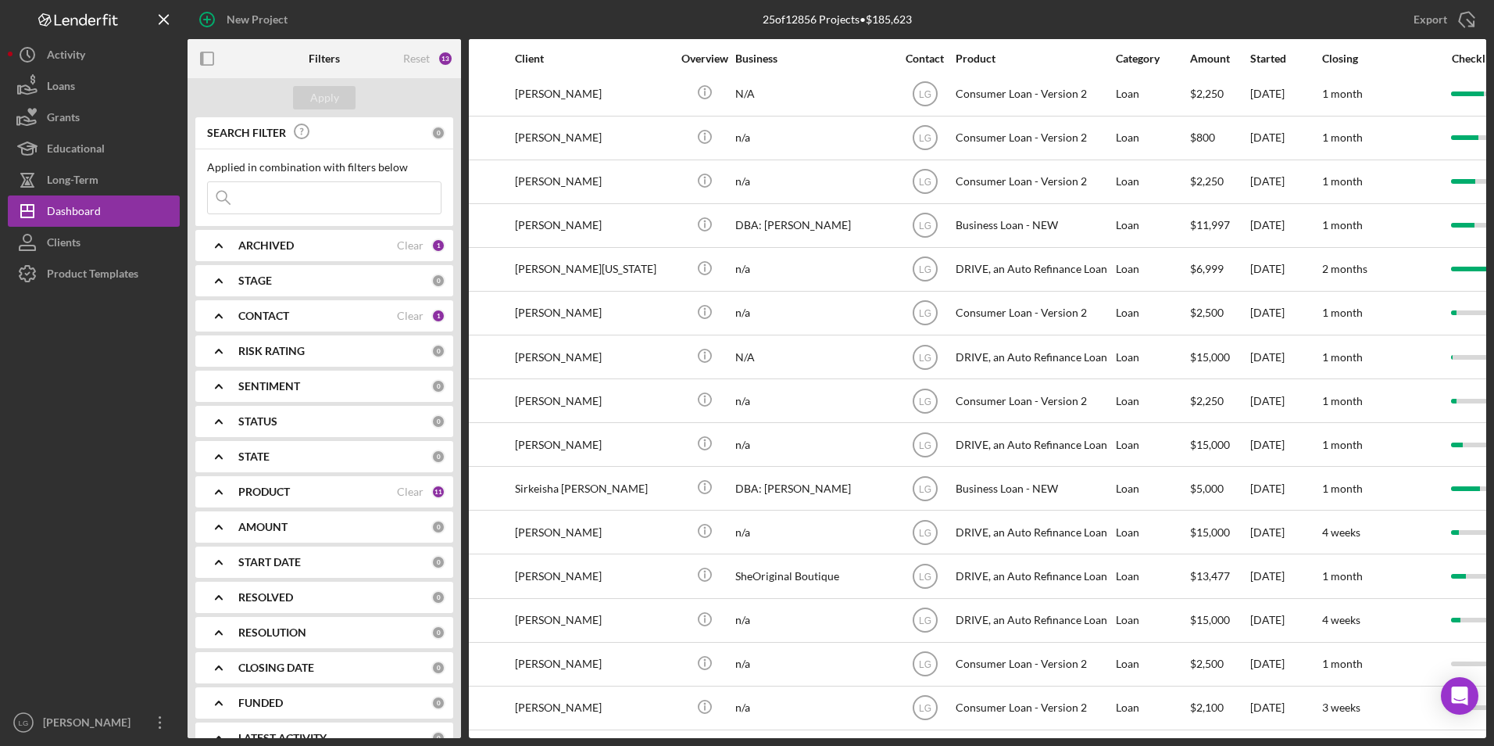
scroll to position [456, 0]
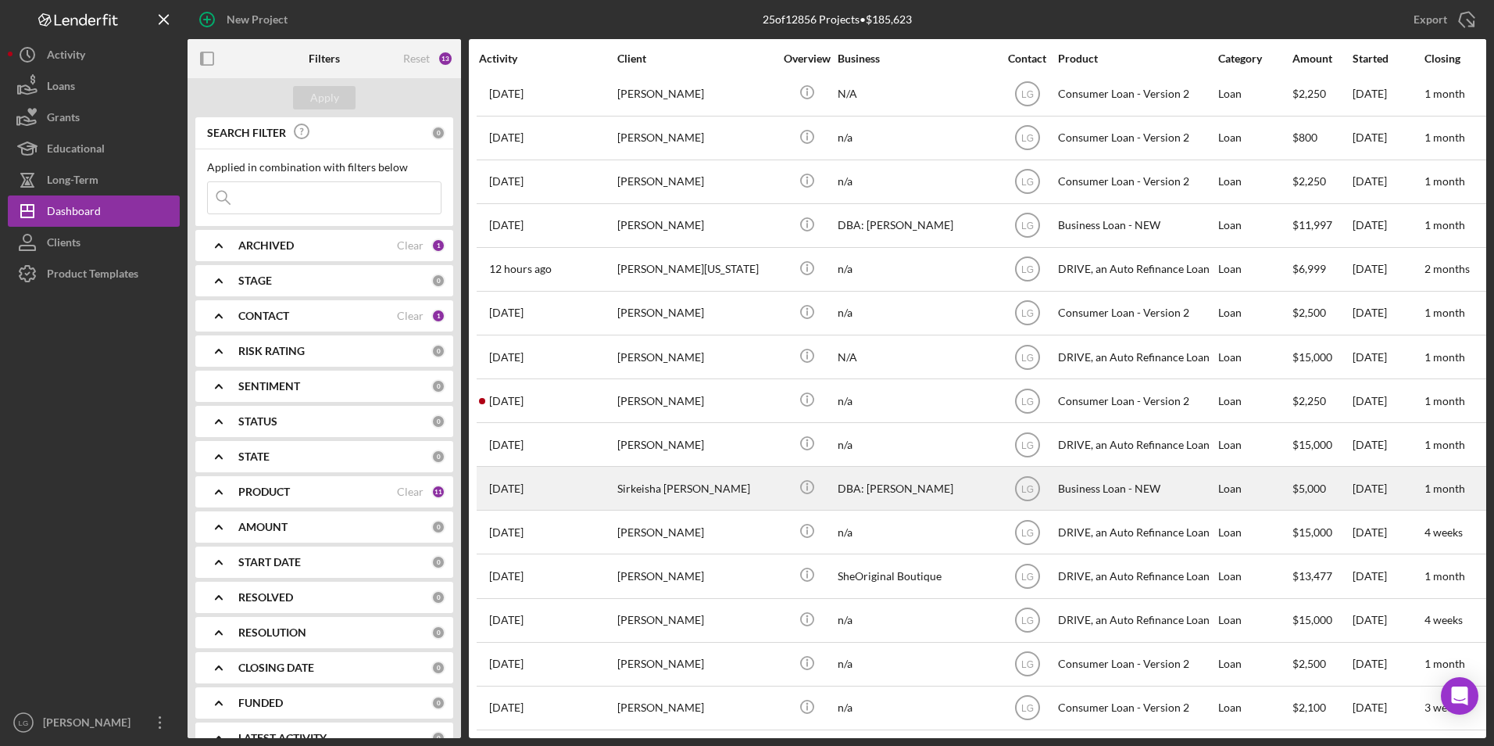
click at [648, 484] on div "Sirkeisha [PERSON_NAME]" at bounding box center [695, 487] width 156 height 41
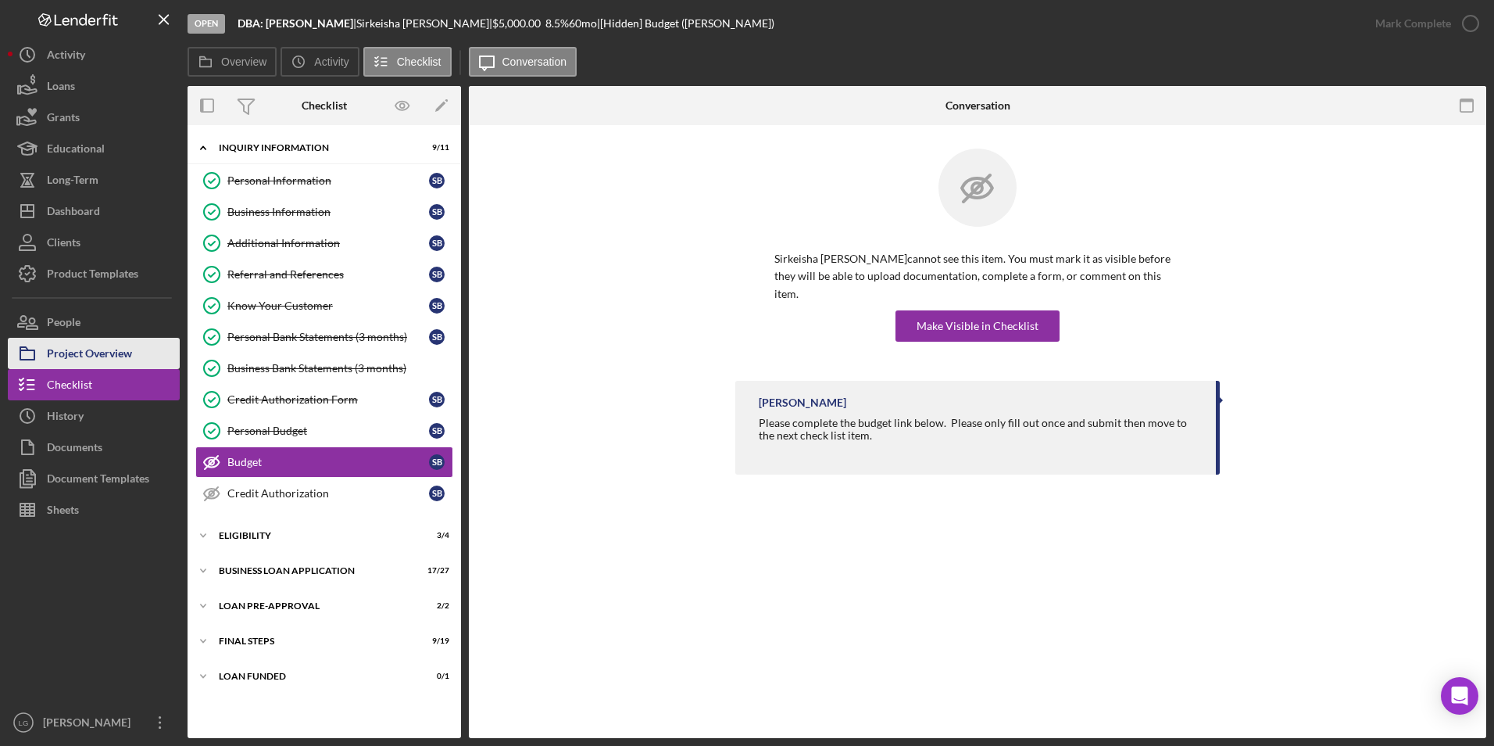
click at [91, 357] on div "Project Overview" at bounding box center [89, 355] width 85 height 35
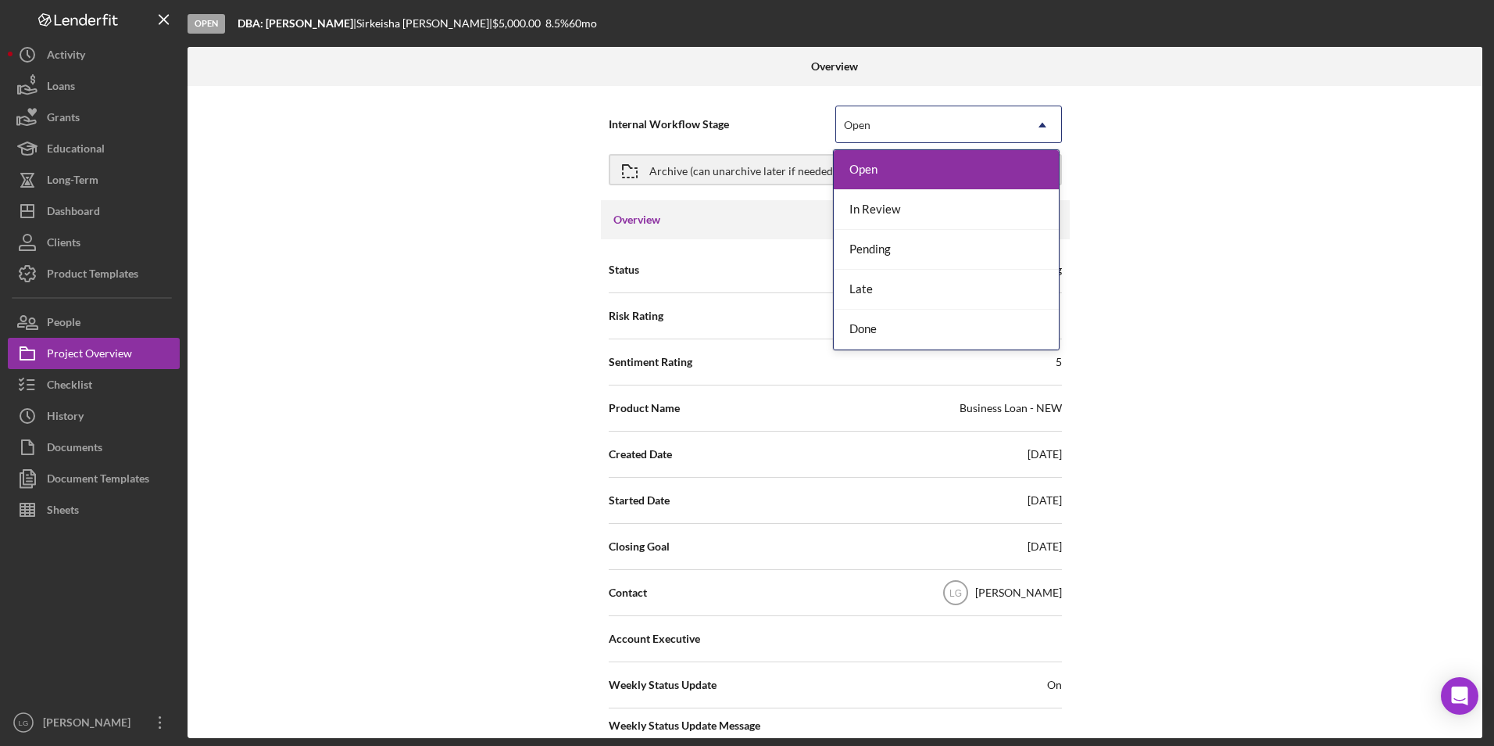
click at [897, 120] on div "Open" at bounding box center [930, 125] width 188 height 36
click at [892, 206] on div "In Review" at bounding box center [946, 210] width 225 height 40
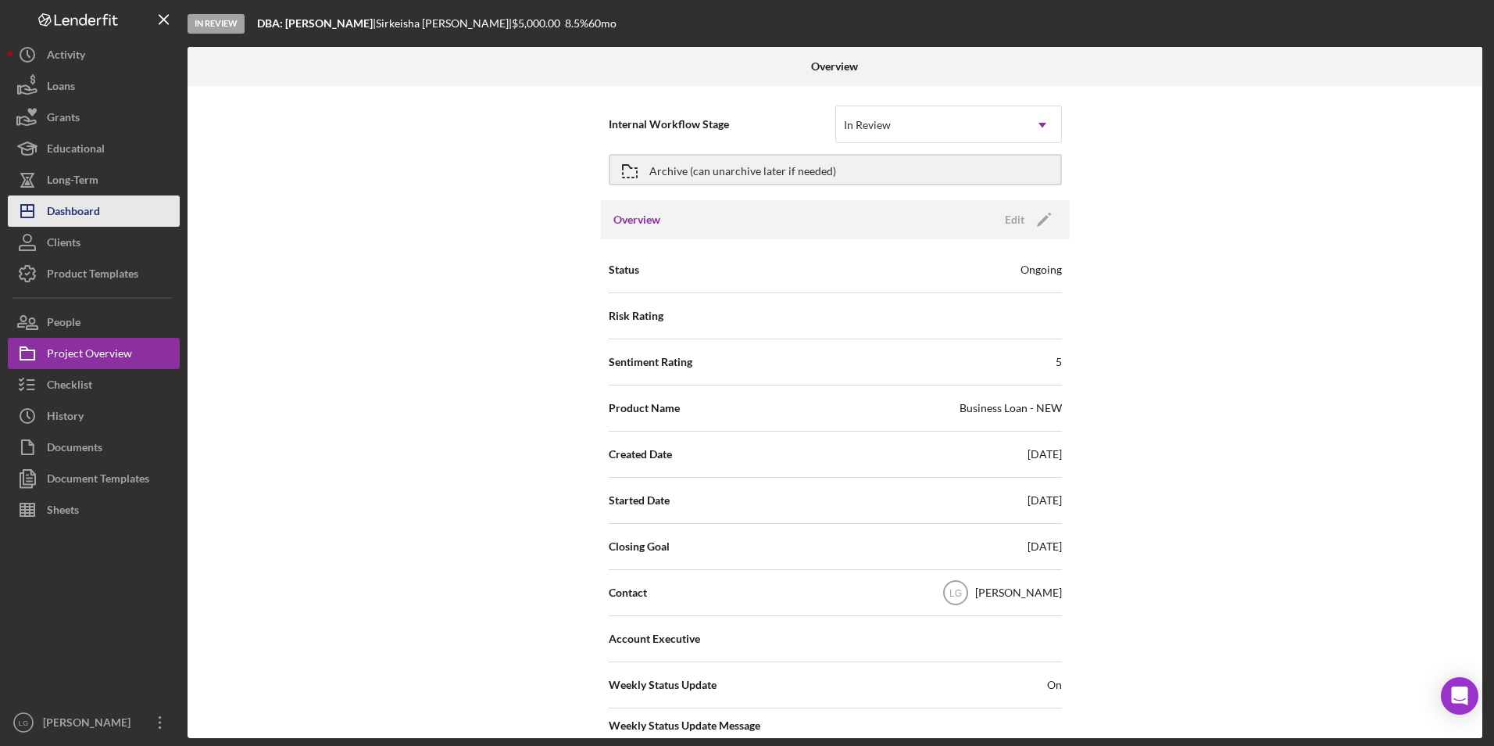
click at [50, 209] on div "Dashboard" at bounding box center [73, 212] width 53 height 35
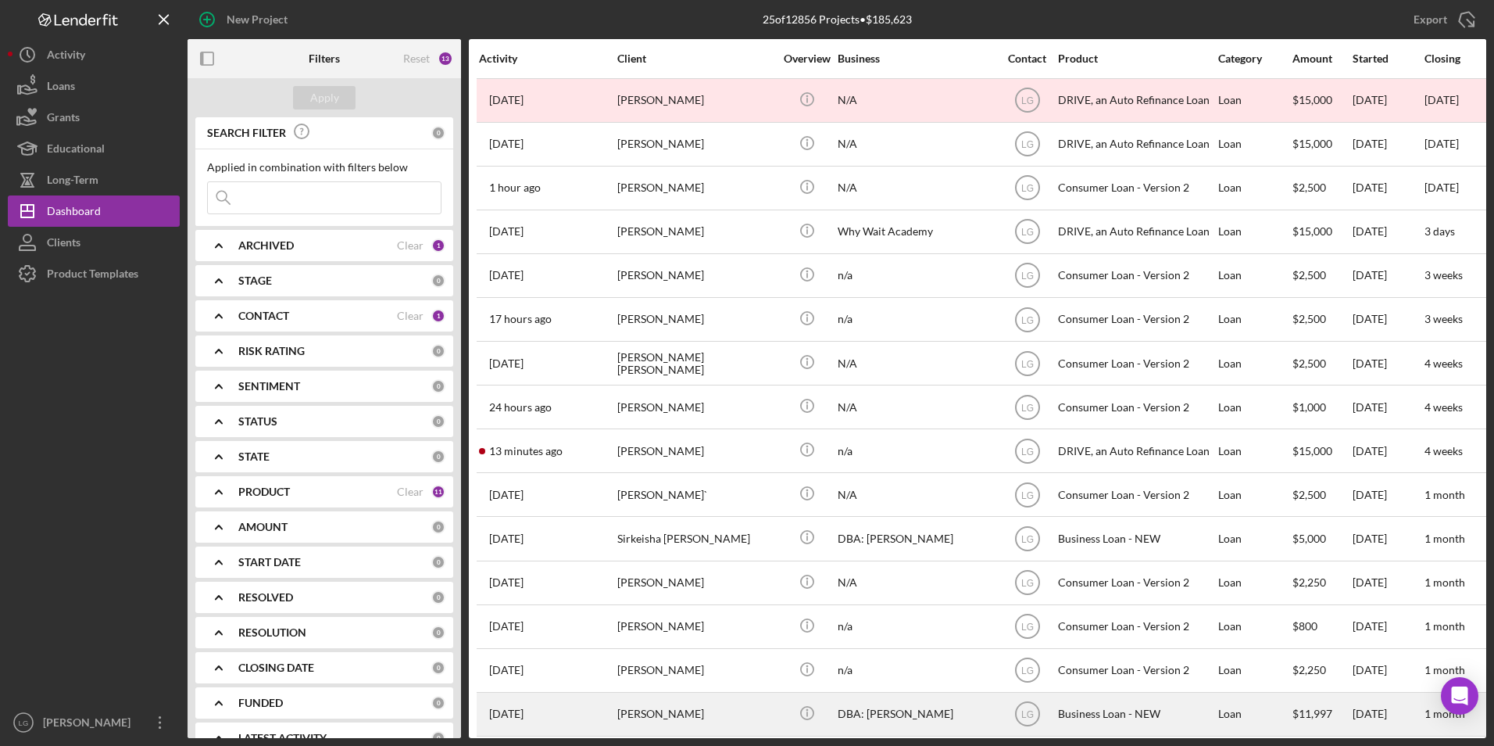
click at [706, 697] on div "[PERSON_NAME]" at bounding box center [695, 713] width 156 height 41
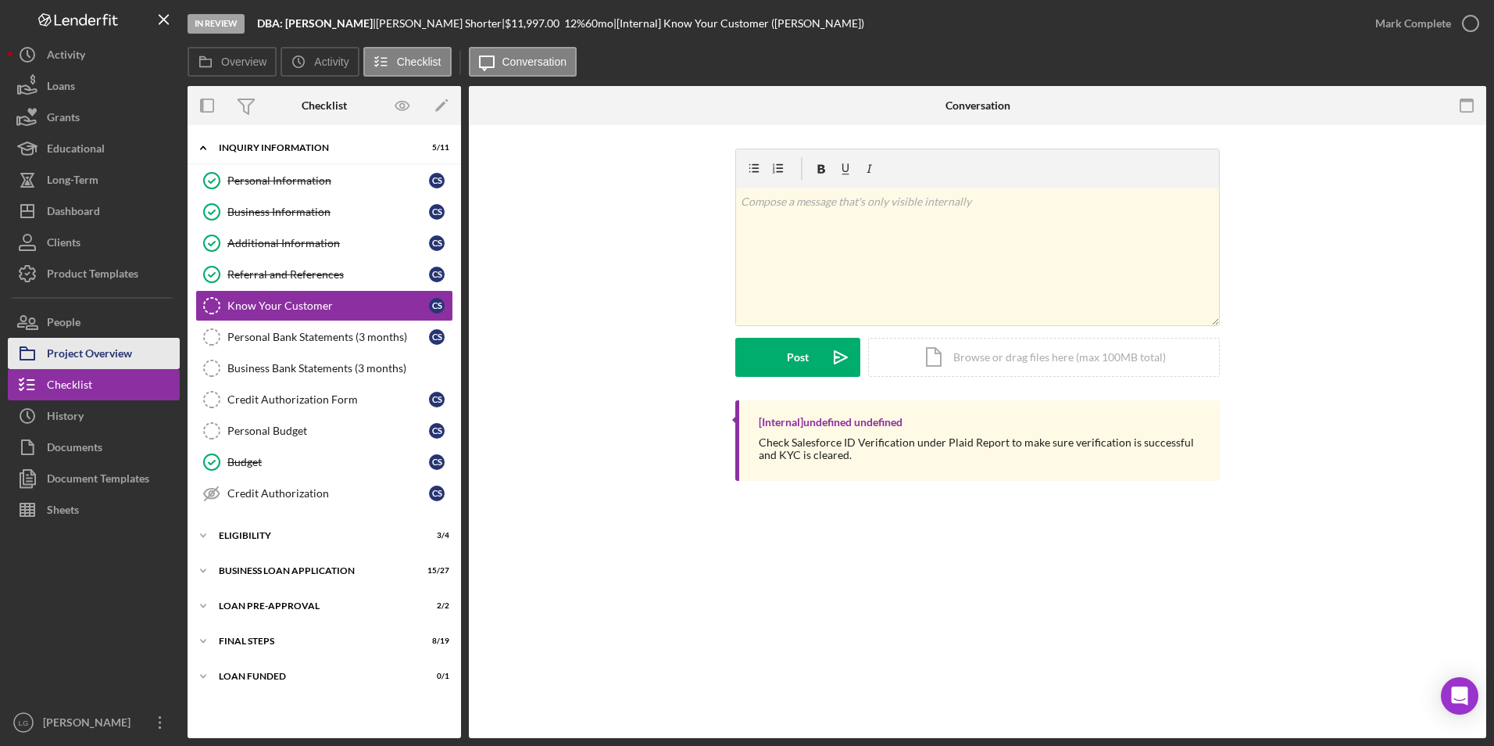
click at [98, 340] on div "Project Overview" at bounding box center [89, 355] width 85 height 35
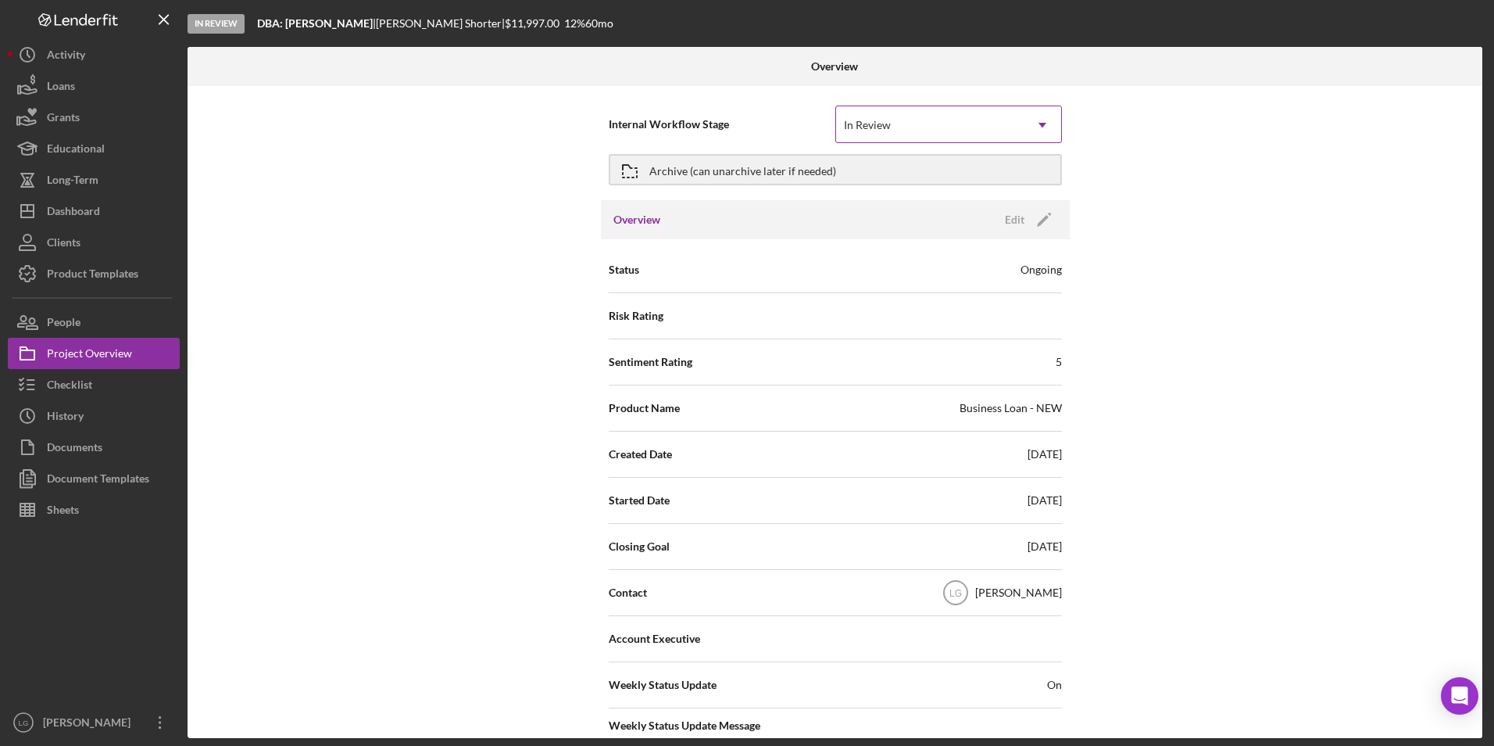
click at [885, 135] on div "In Review" at bounding box center [930, 125] width 188 height 36
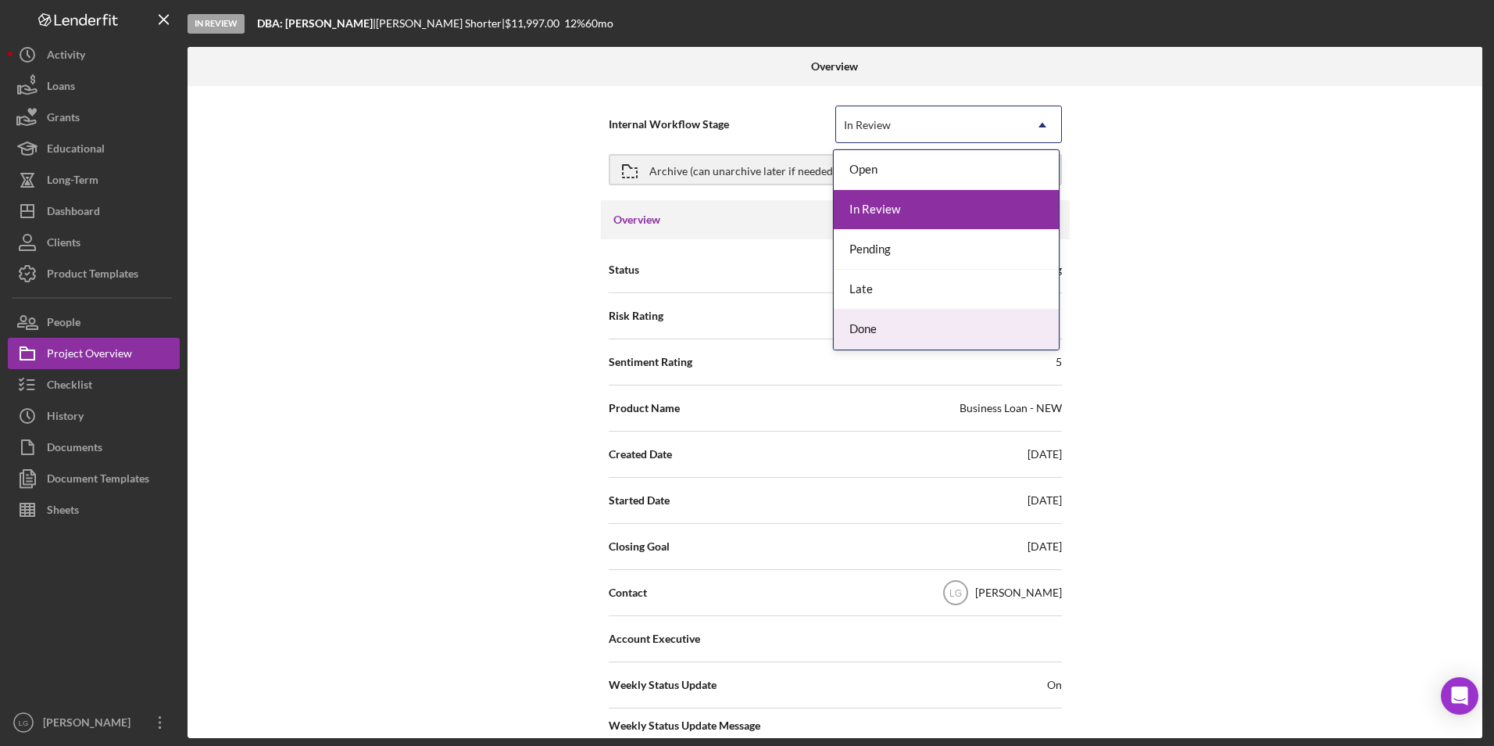
click at [878, 327] on div "Done" at bounding box center [946, 329] width 225 height 40
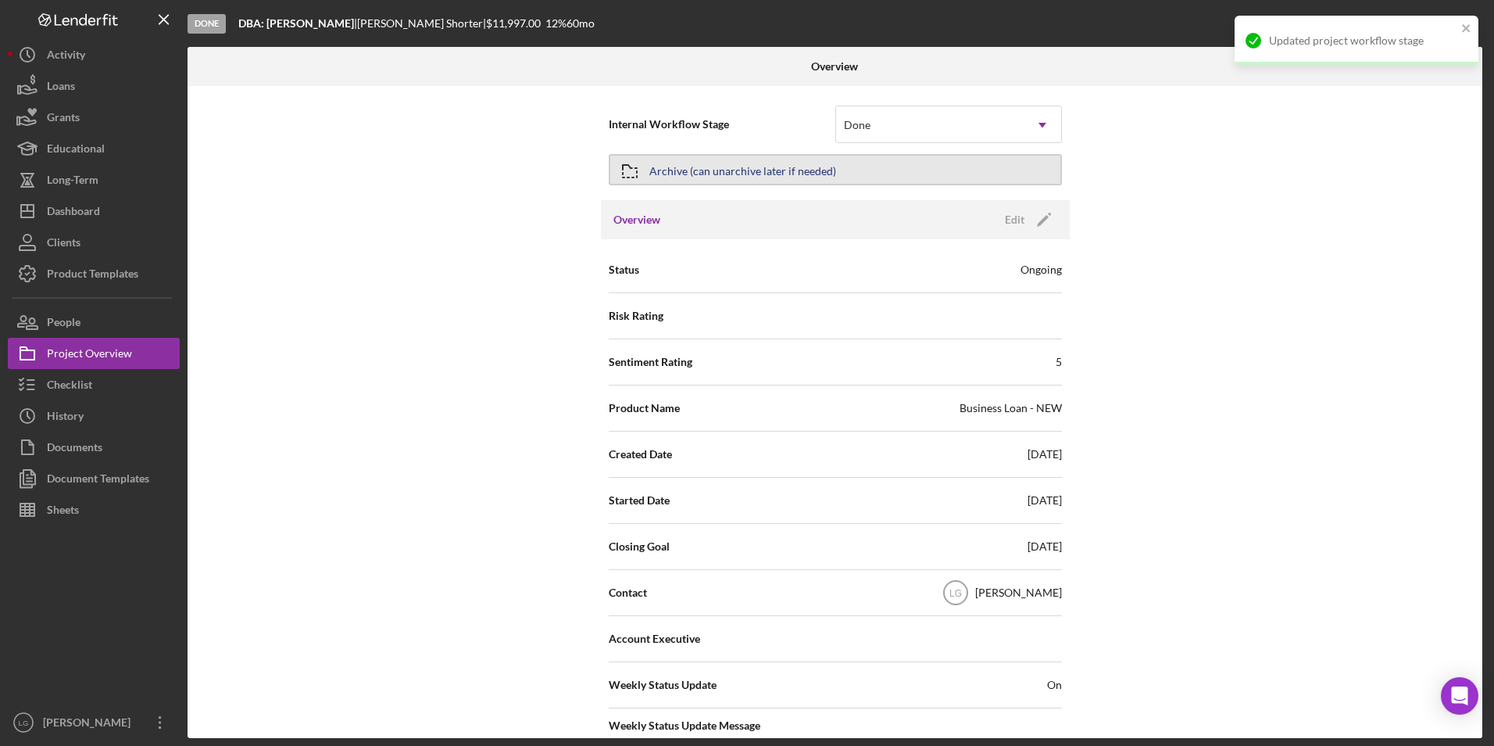
click at [816, 168] on div "Archive (can unarchive later if needed)" at bounding box center [742, 170] width 187 height 28
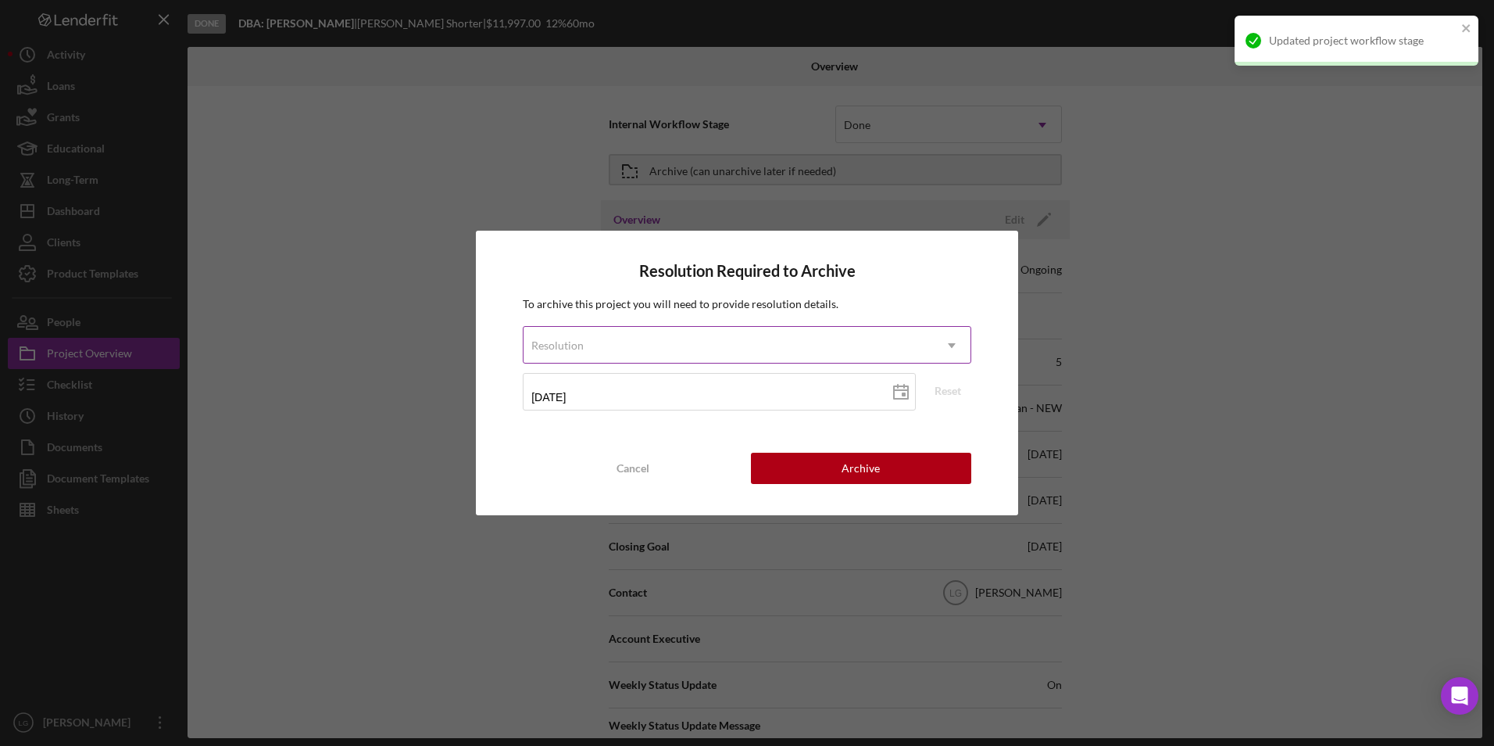
click at [777, 339] on div "Resolution" at bounding box center [728, 345] width 409 height 36
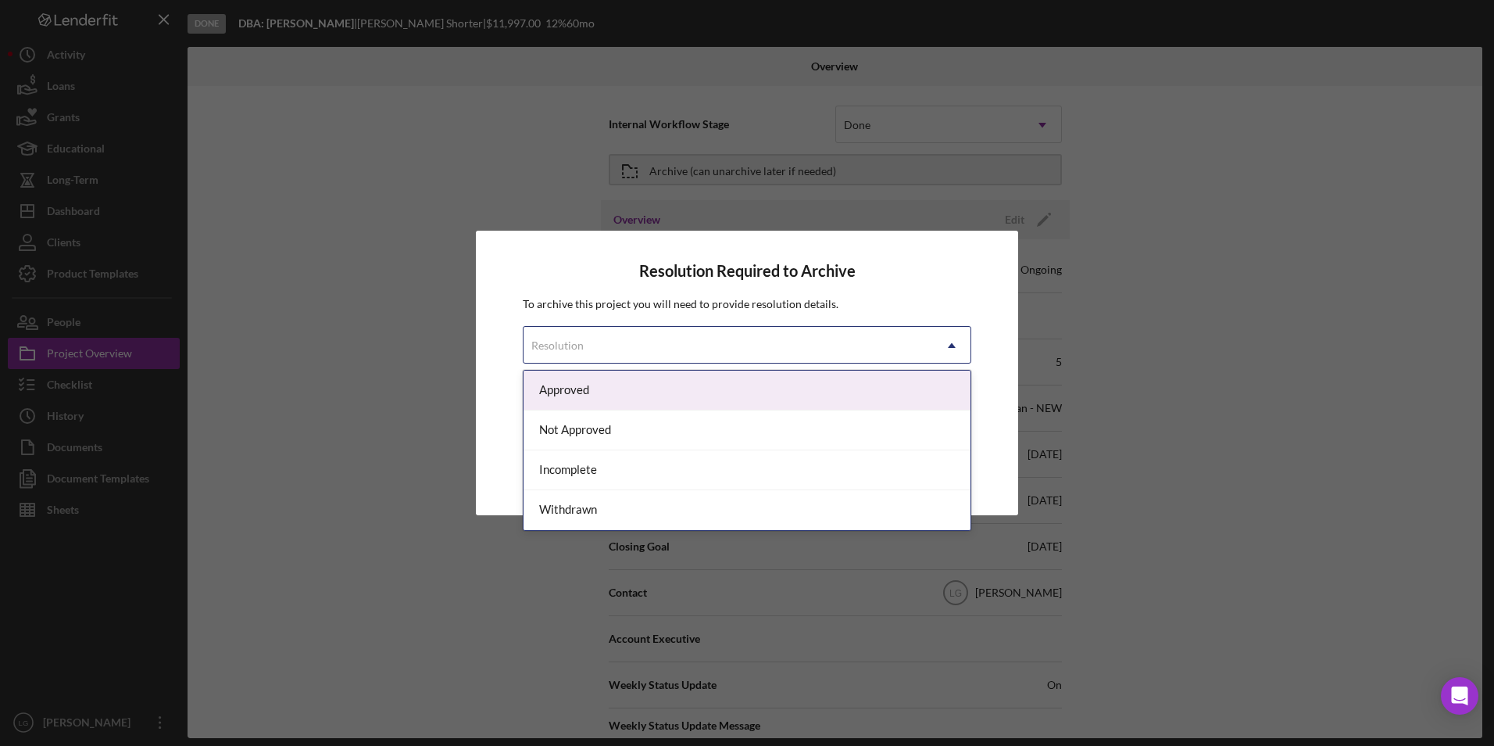
click at [603, 397] on div "Approved" at bounding box center [747, 390] width 447 height 40
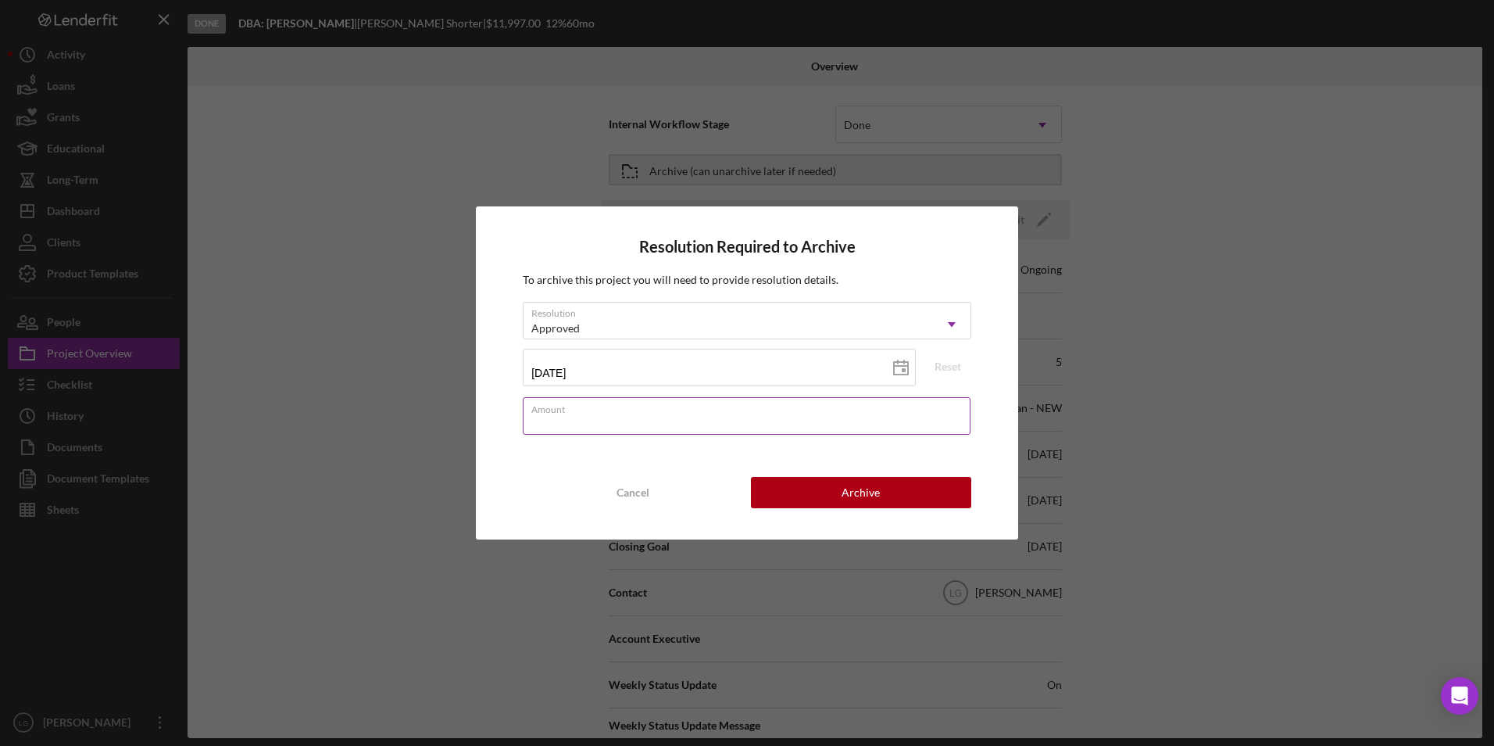
click at [776, 421] on input "Amount" at bounding box center [747, 416] width 448 height 38
type input "$3"
type input "$11,997"
click at [908, 443] on div "Resolution Approved Icon/Dropdown Arrow [DATE] [DATE] Reset Amount $11,997" at bounding box center [747, 374] width 449 height 144
click at [787, 488] on button "Archive" at bounding box center [861, 492] width 220 height 31
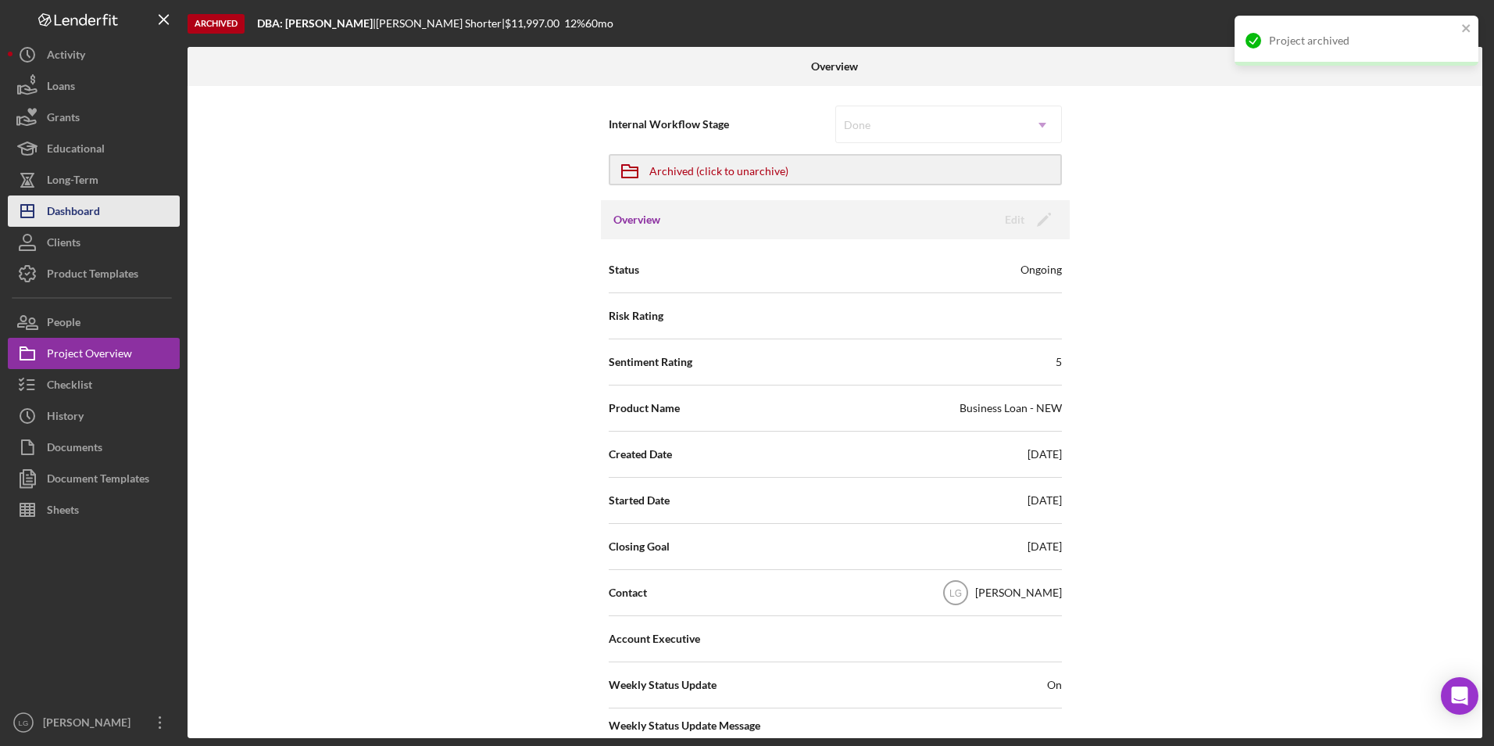
click at [55, 206] on div "Dashboard" at bounding box center [73, 212] width 53 height 35
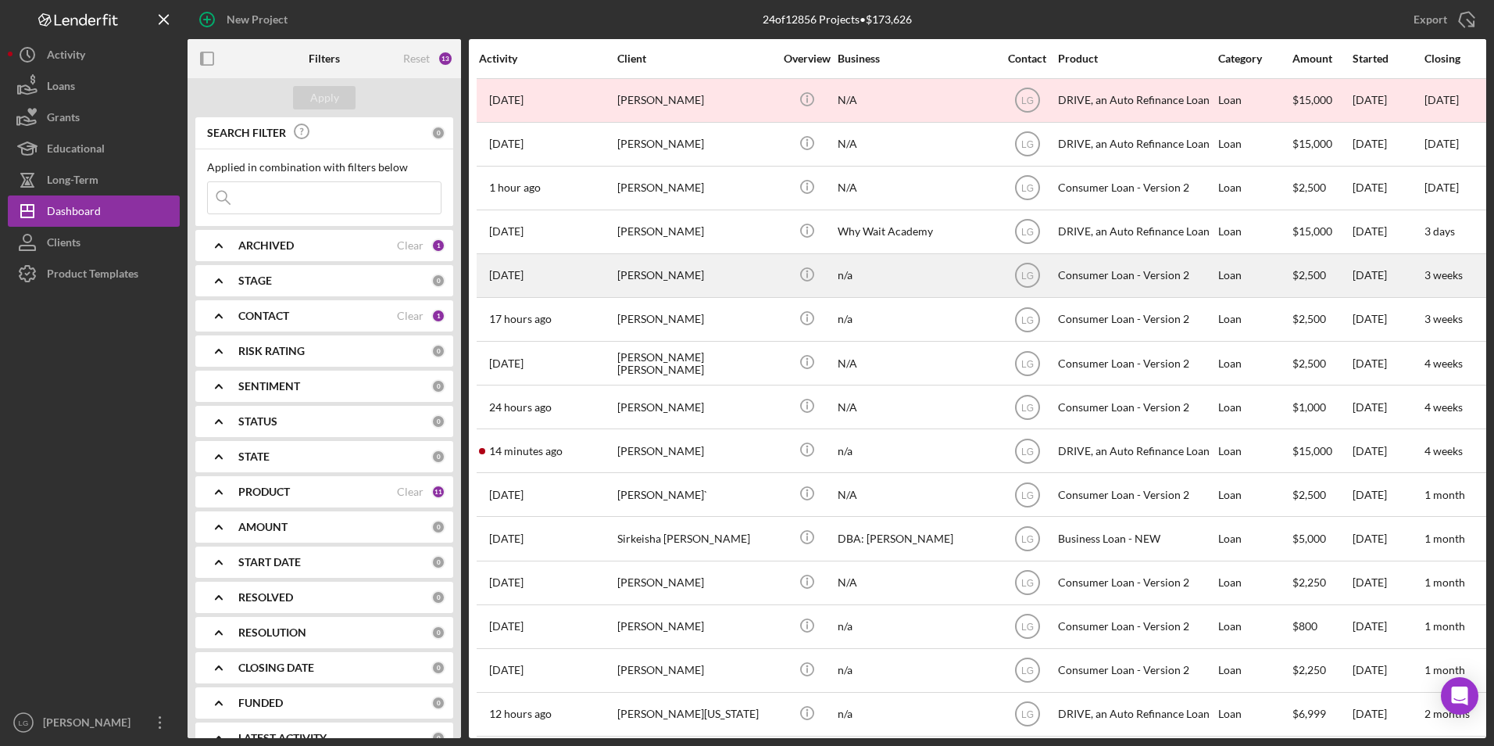
click at [598, 285] on div "[DATE] [PERSON_NAME]" at bounding box center [547, 275] width 137 height 41
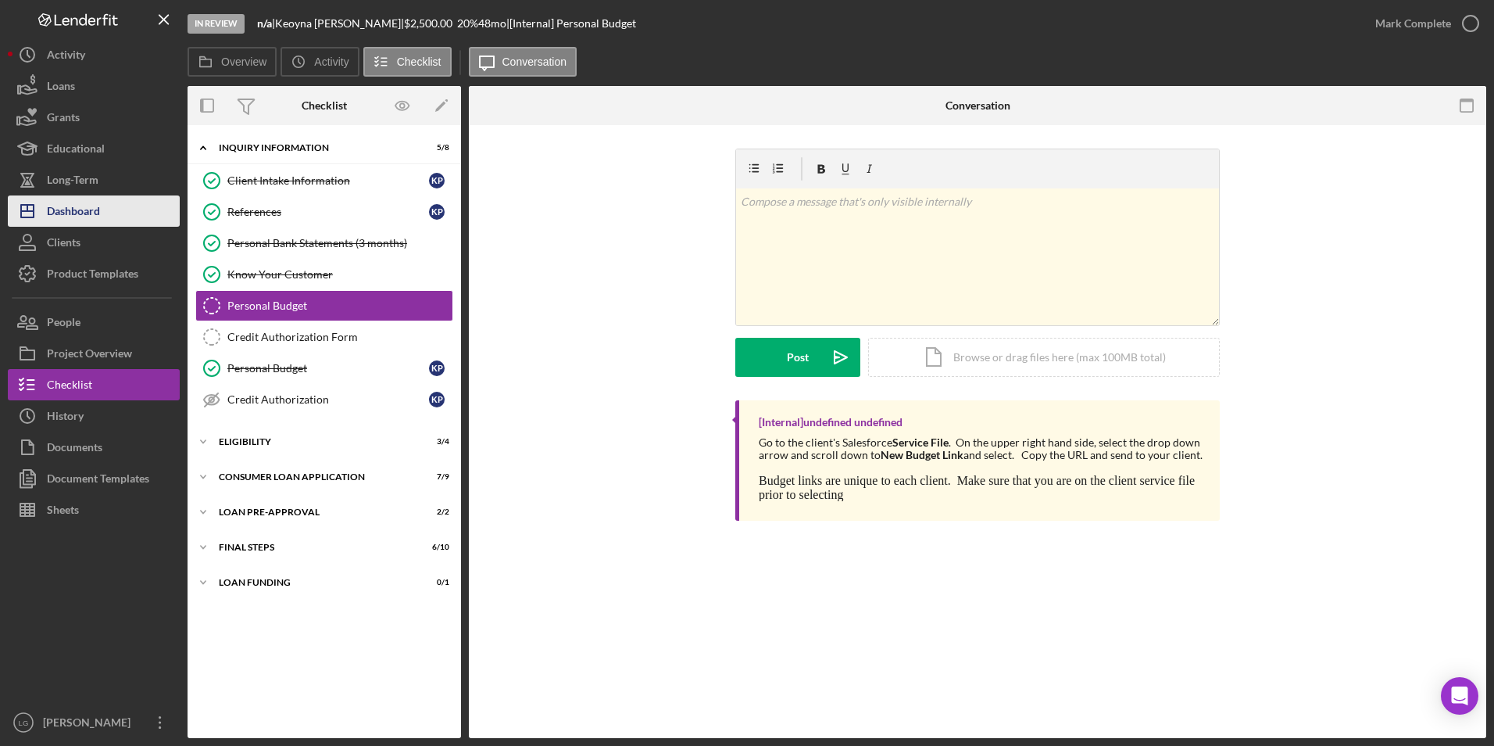
click at [74, 214] on div "Dashboard" at bounding box center [73, 212] width 53 height 35
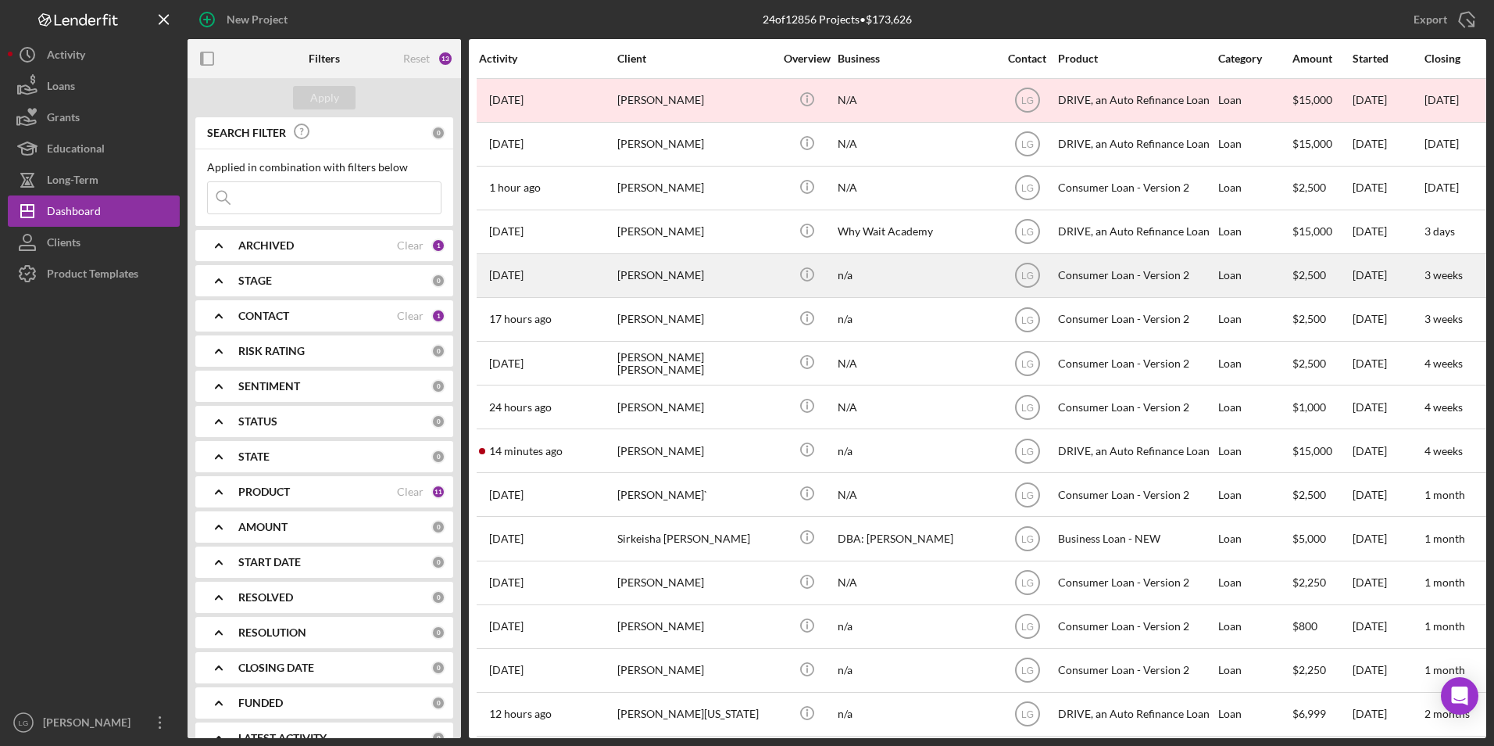
click at [693, 294] on div "[PERSON_NAME]" at bounding box center [695, 275] width 156 height 41
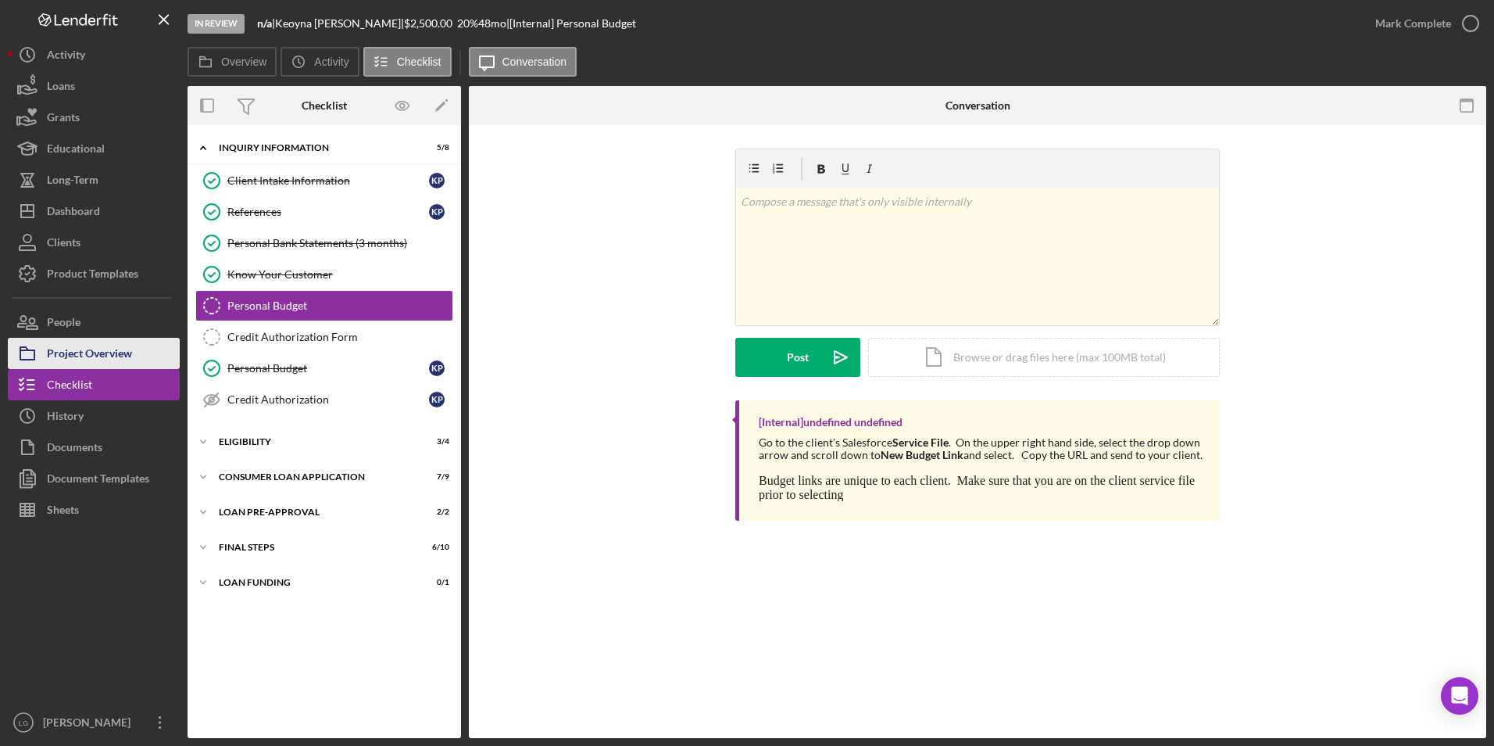
click at [55, 344] on div "Project Overview" at bounding box center [89, 355] width 85 height 35
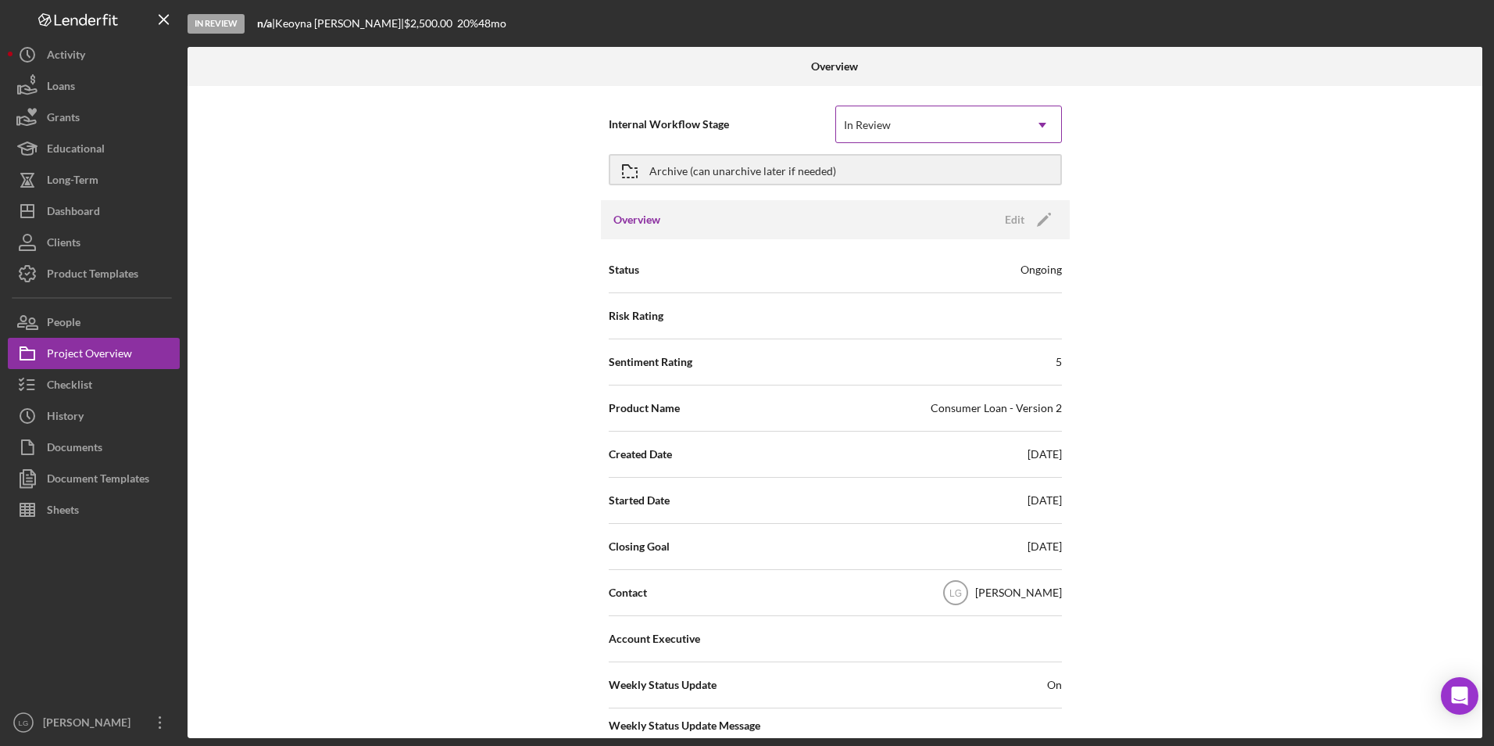
click at [906, 128] on div "In Review" at bounding box center [930, 125] width 188 height 36
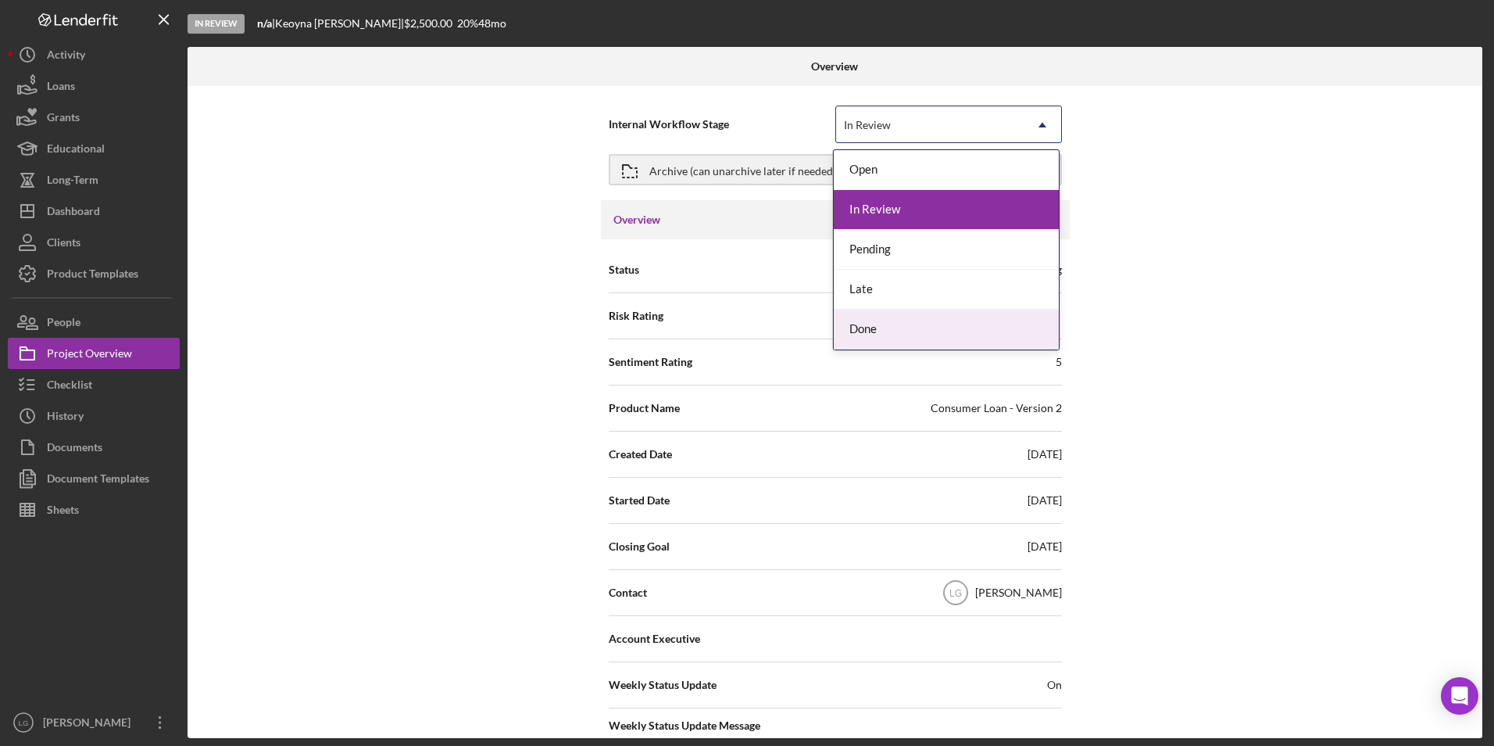
drag, startPoint x: 874, startPoint y: 324, endPoint x: 865, endPoint y: 288, distance: 37.0
click at [874, 324] on div "Done" at bounding box center [946, 329] width 225 height 40
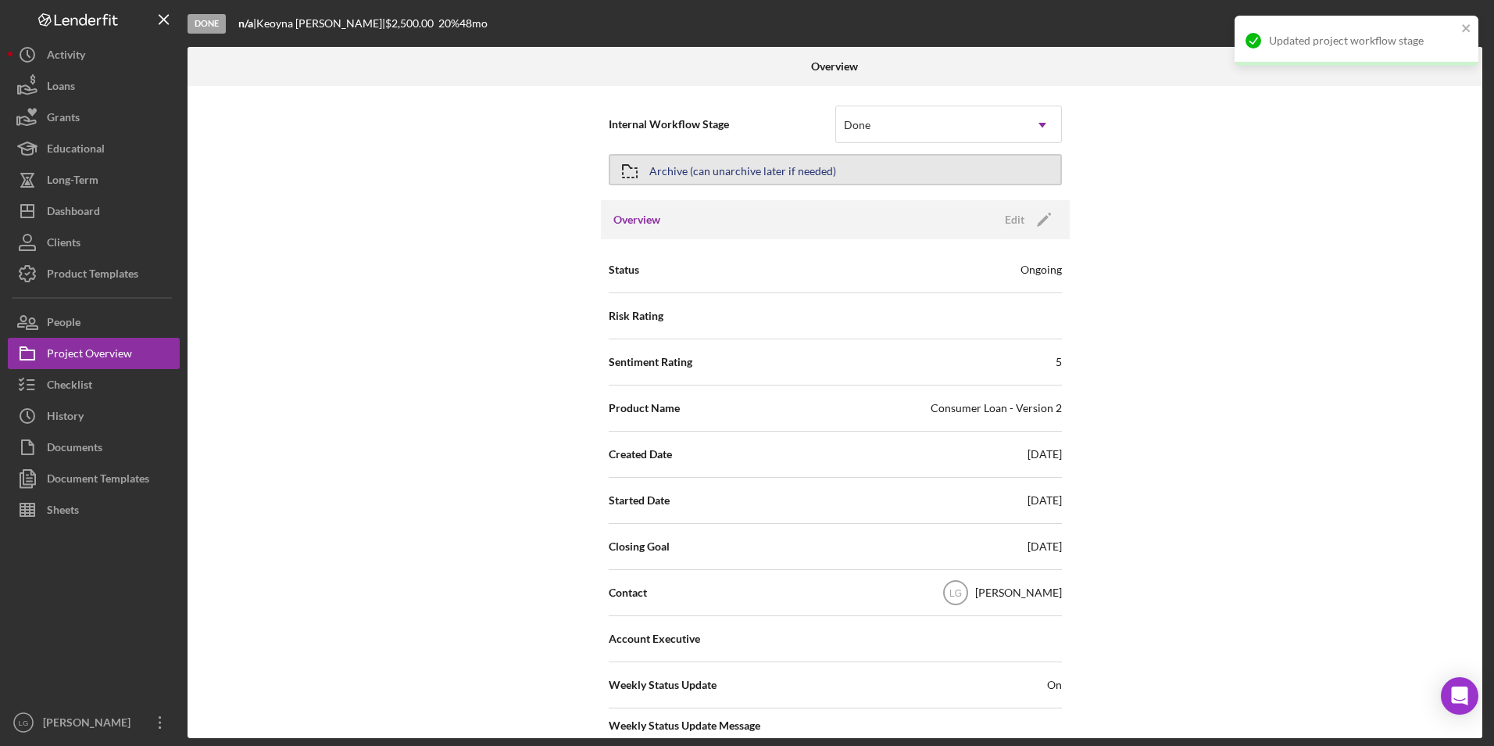
click at [859, 171] on button "Archive (can unarchive later if needed)" at bounding box center [835, 169] width 453 height 31
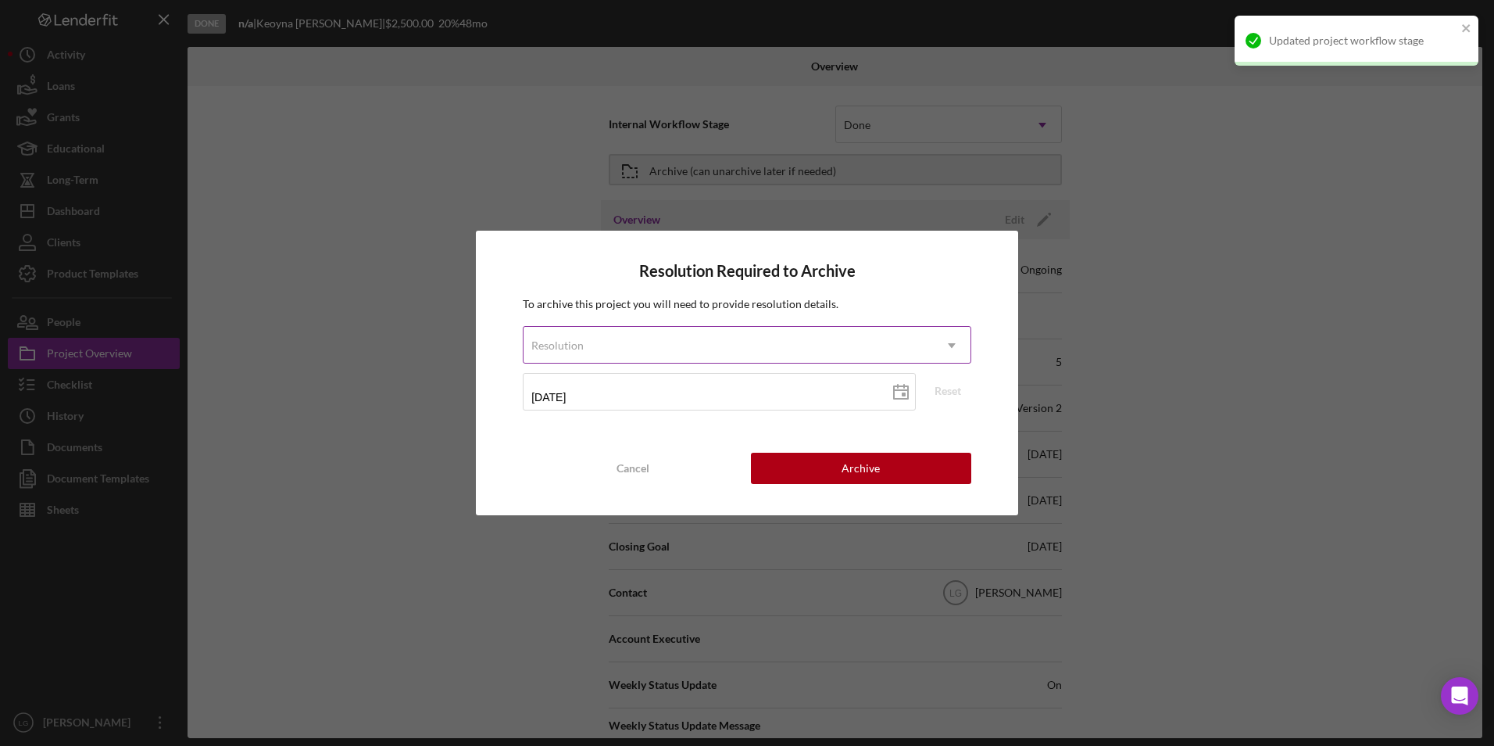
click at [802, 345] on div "Resolution" at bounding box center [728, 345] width 409 height 36
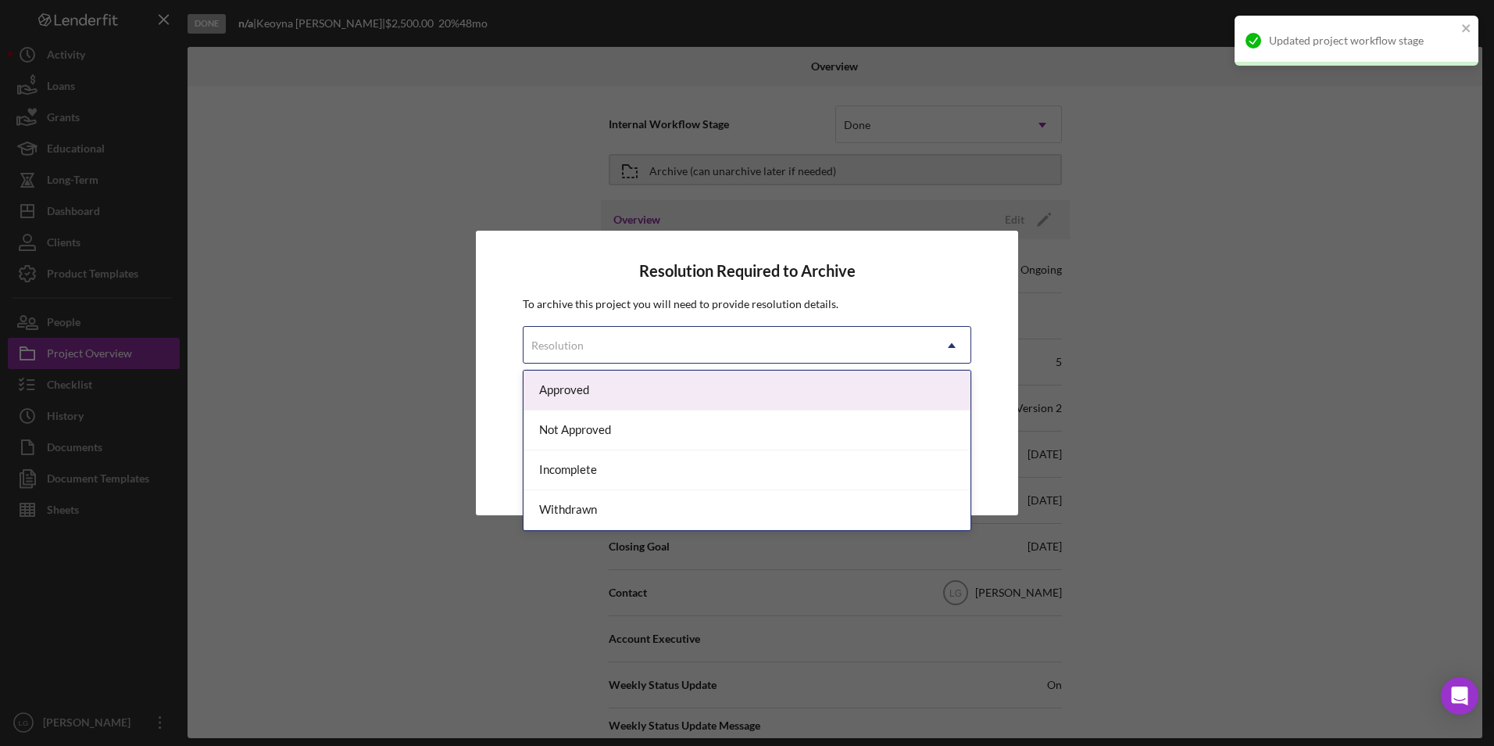
click at [599, 402] on div "Approved" at bounding box center [747, 390] width 447 height 40
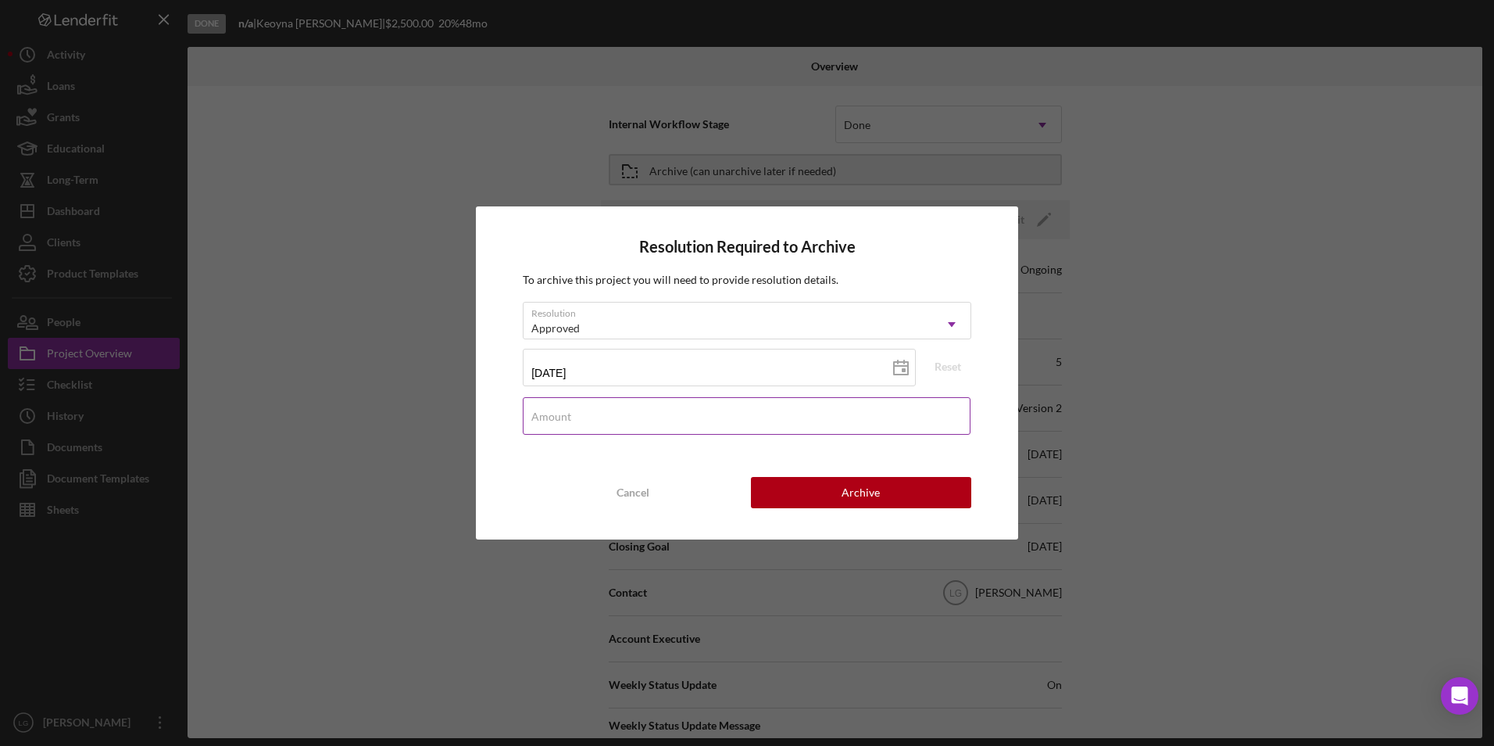
click at [642, 420] on input "Amount" at bounding box center [747, 416] width 448 height 38
type input "$2,500"
click at [940, 485] on button "Archive" at bounding box center [861, 492] width 220 height 31
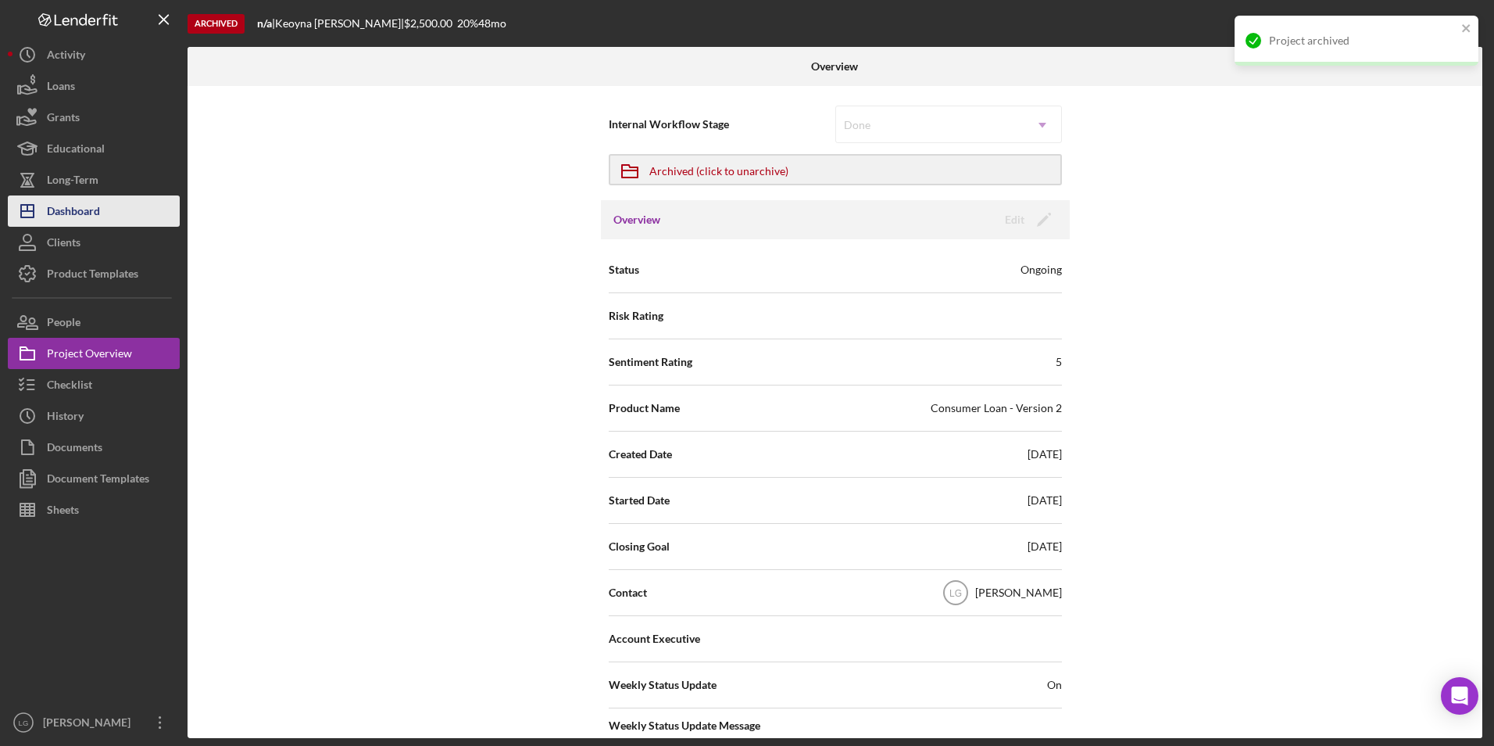
click at [86, 211] on div "Dashboard" at bounding box center [73, 212] width 53 height 35
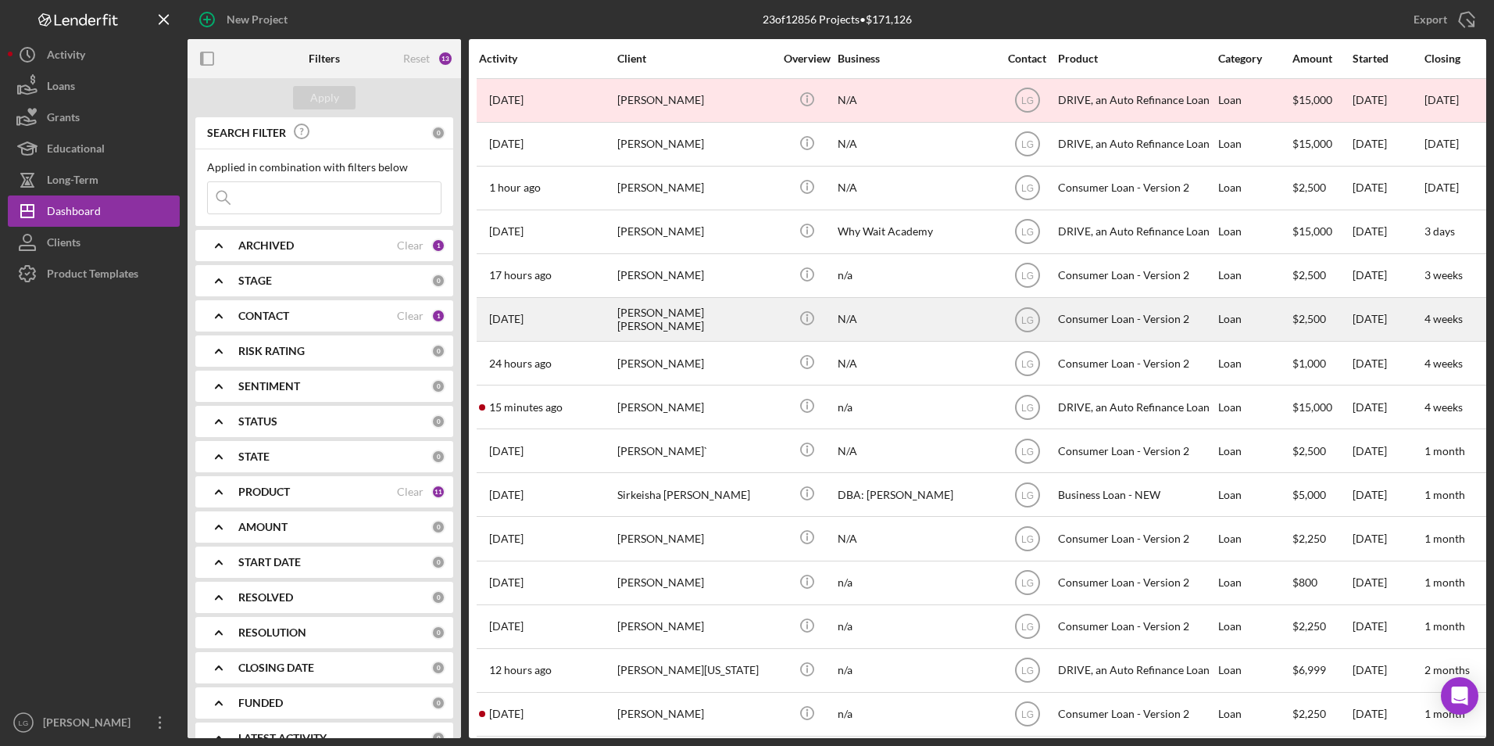
click at [724, 317] on div "[PERSON_NAME] [PERSON_NAME]" at bounding box center [695, 319] width 156 height 41
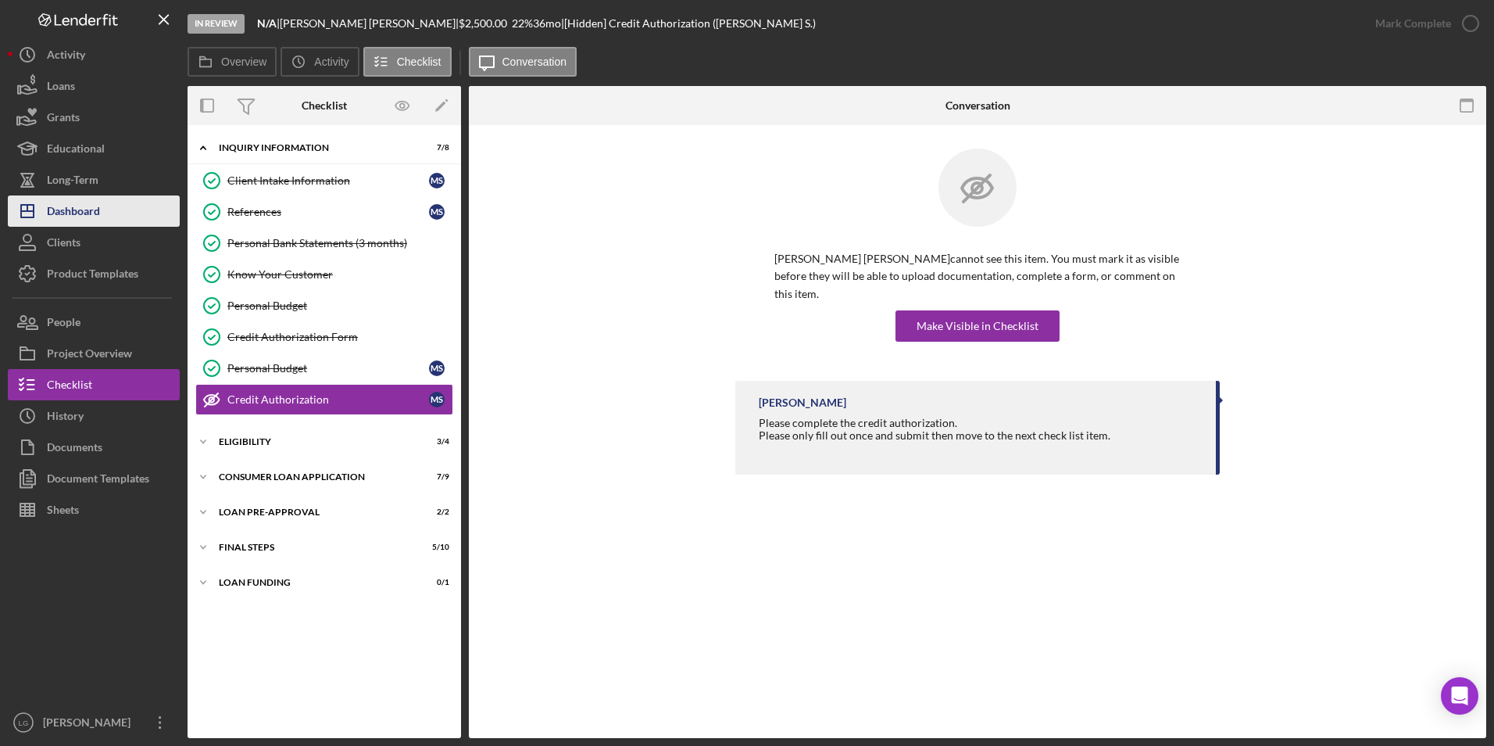
click at [94, 209] on div "Dashboard" at bounding box center [73, 212] width 53 height 35
click at [257, 446] on div "Icon/Expander Eligibility 3 / 4" at bounding box center [325, 441] width 274 height 31
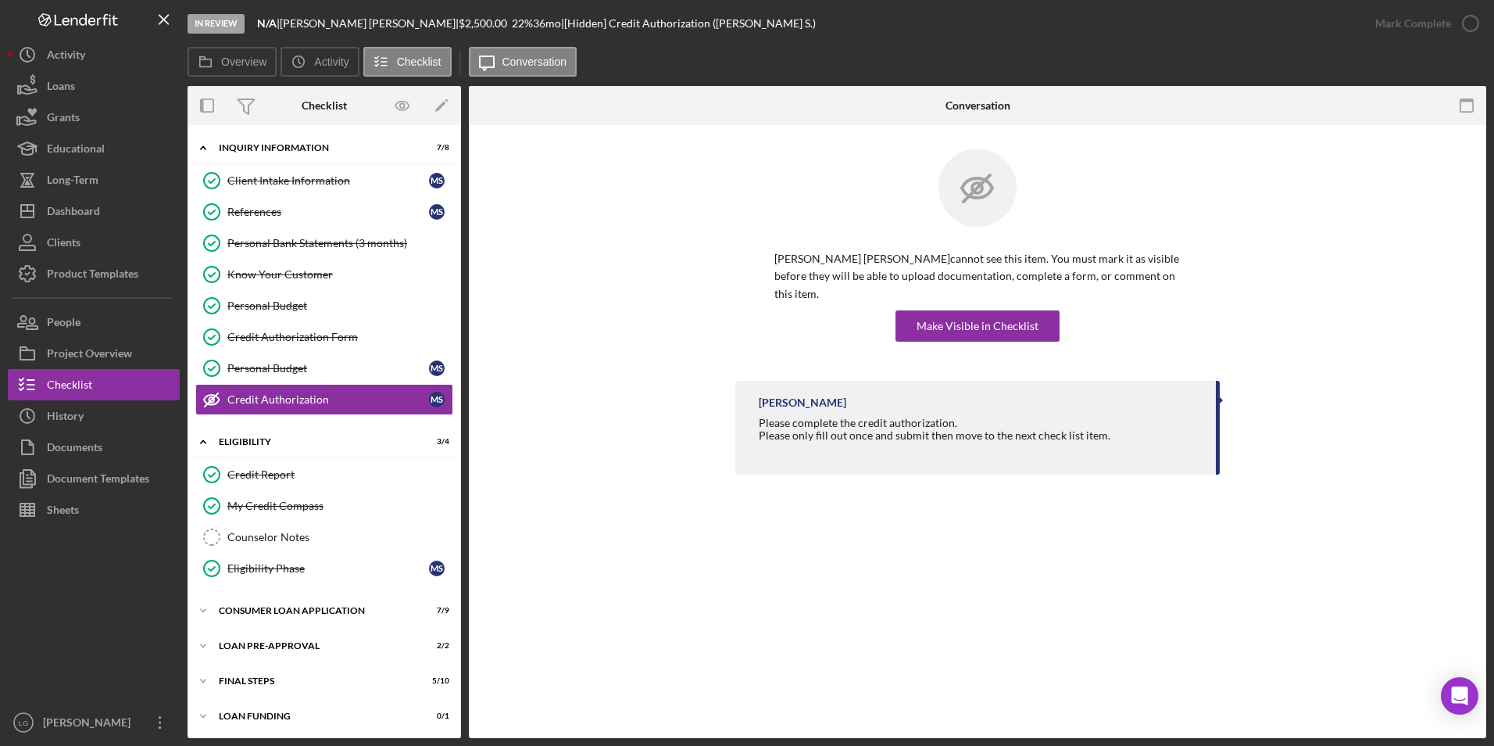
scroll to position [2, 0]
click at [256, 687] on div "Icon/Expander FINAL STEPS 5 / 10" at bounding box center [325, 678] width 274 height 31
click at [272, 649] on div "Icon/Expander Loan Pre-Approval 2 / 2" at bounding box center [325, 643] width 274 height 31
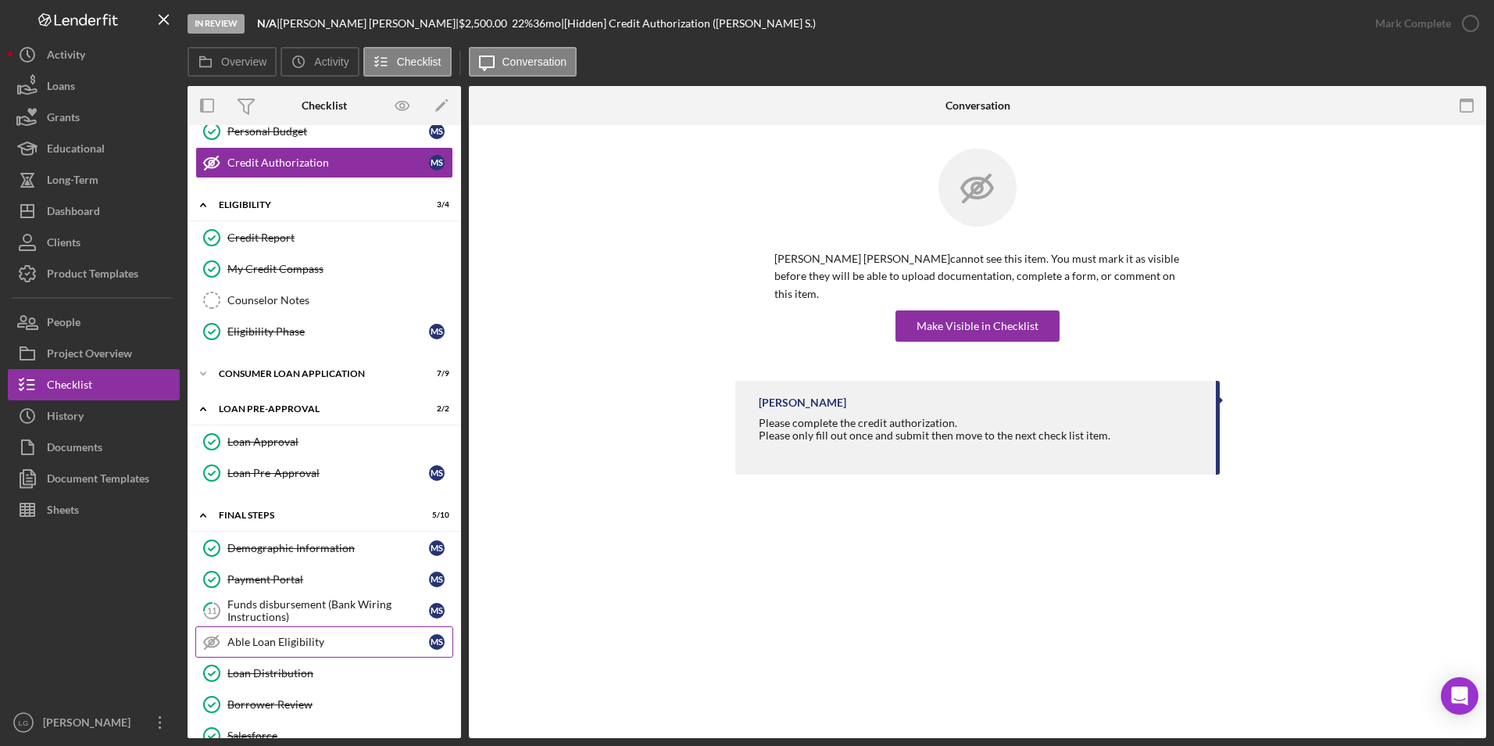
scroll to position [393, 0]
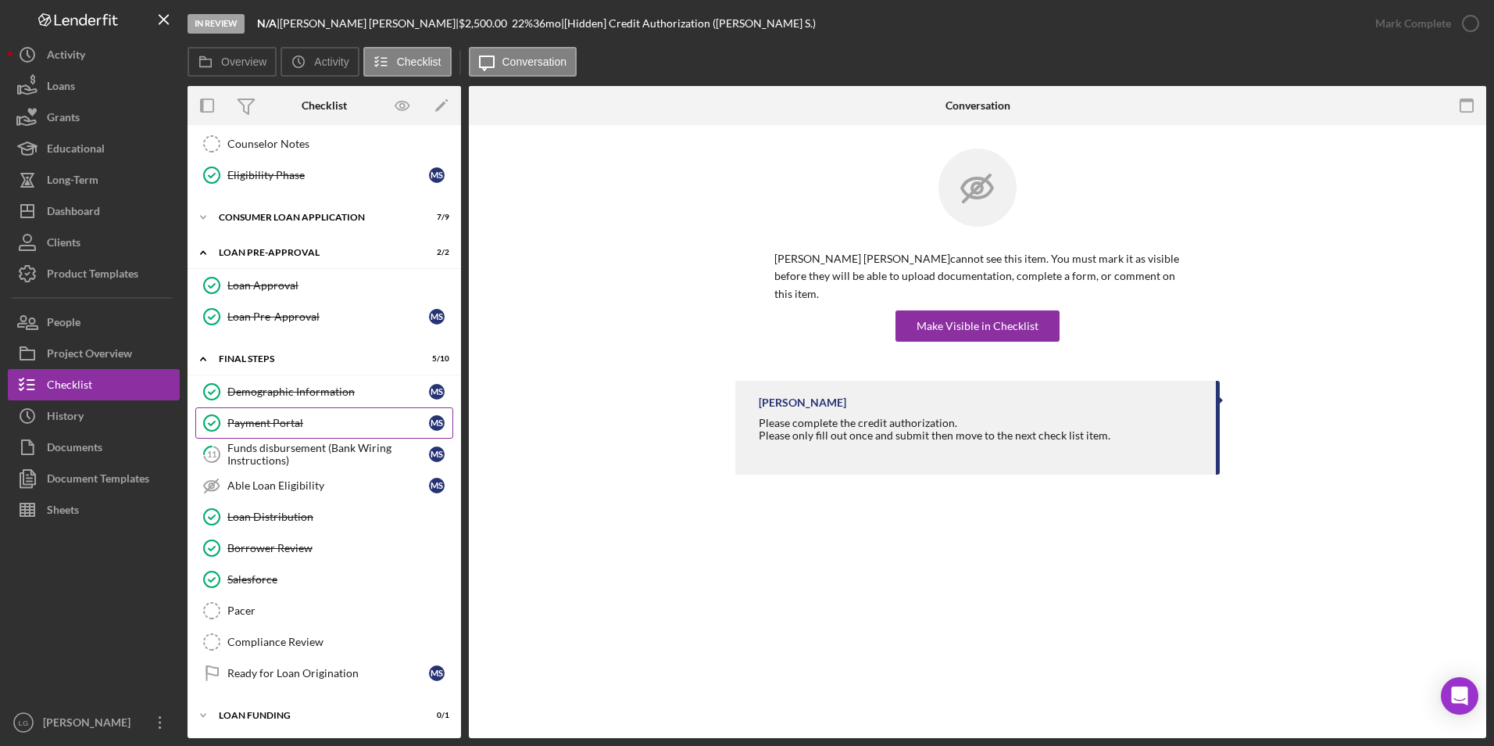
click at [292, 437] on link "Payment Portal Payment Portal M S" at bounding box center [324, 422] width 258 height 31
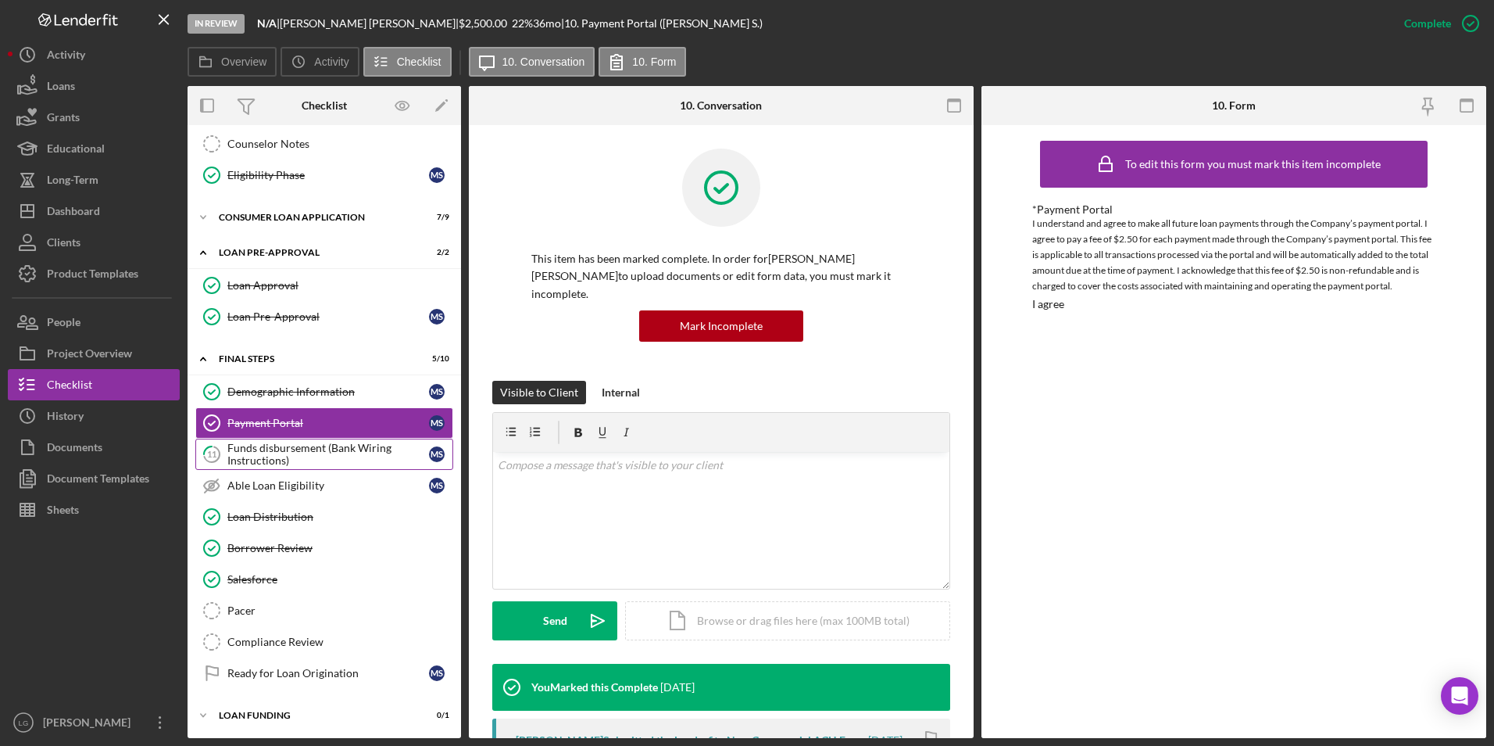
click at [325, 449] on div "Funds disbursement (Bank Wiring Instructions)" at bounding box center [328, 454] width 202 height 25
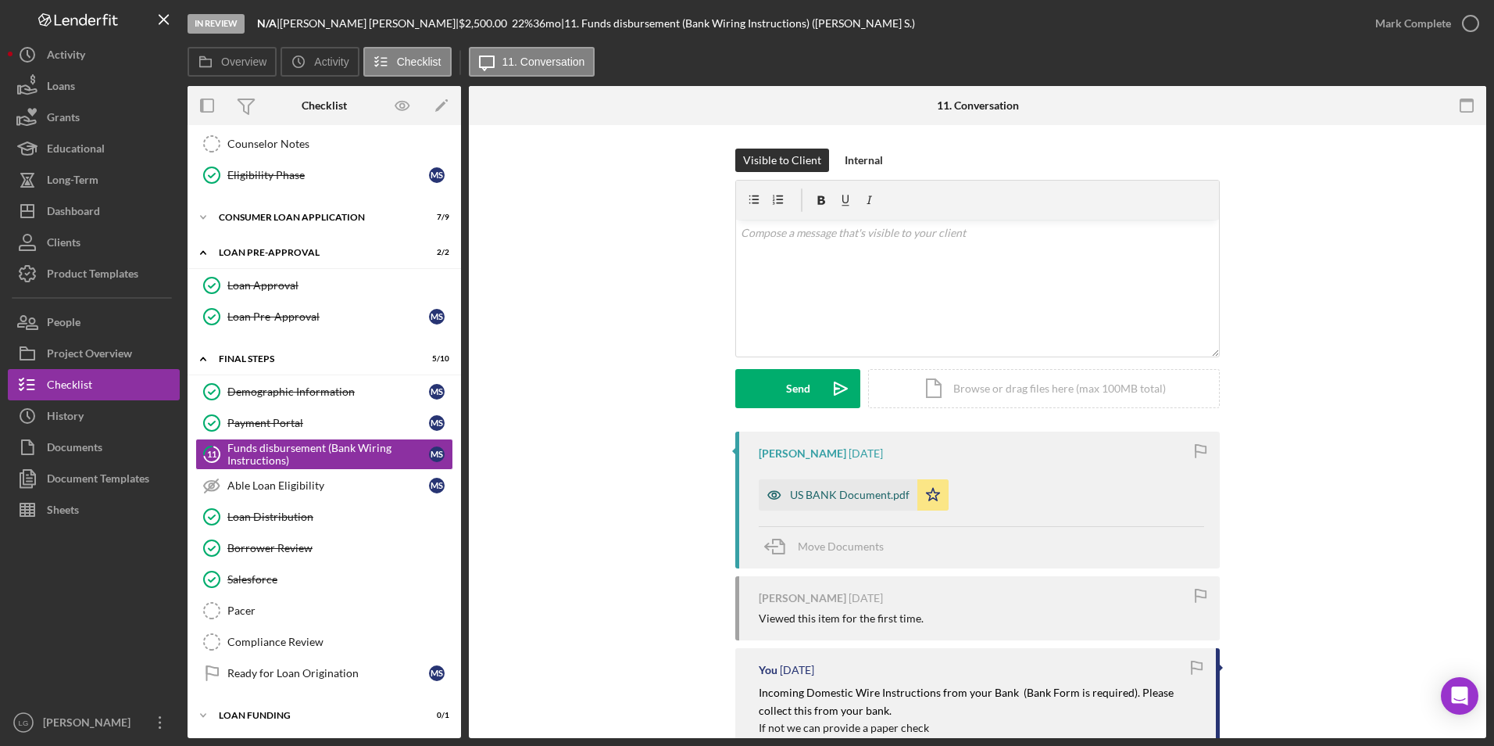
click at [822, 495] on div "US BANK Document.pdf" at bounding box center [850, 494] width 120 height 13
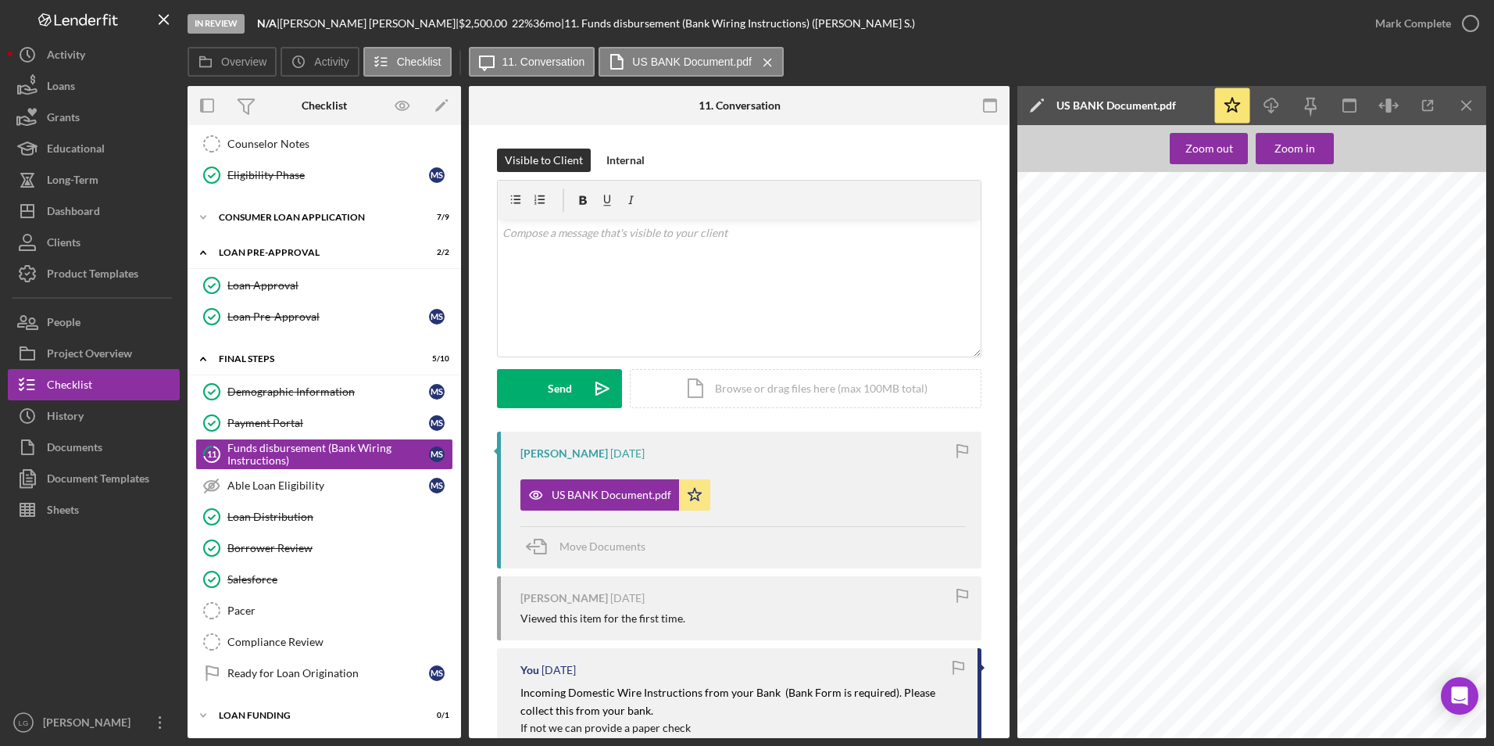
scroll to position [370, 0]
